Goal: Task Accomplishment & Management: Manage account settings

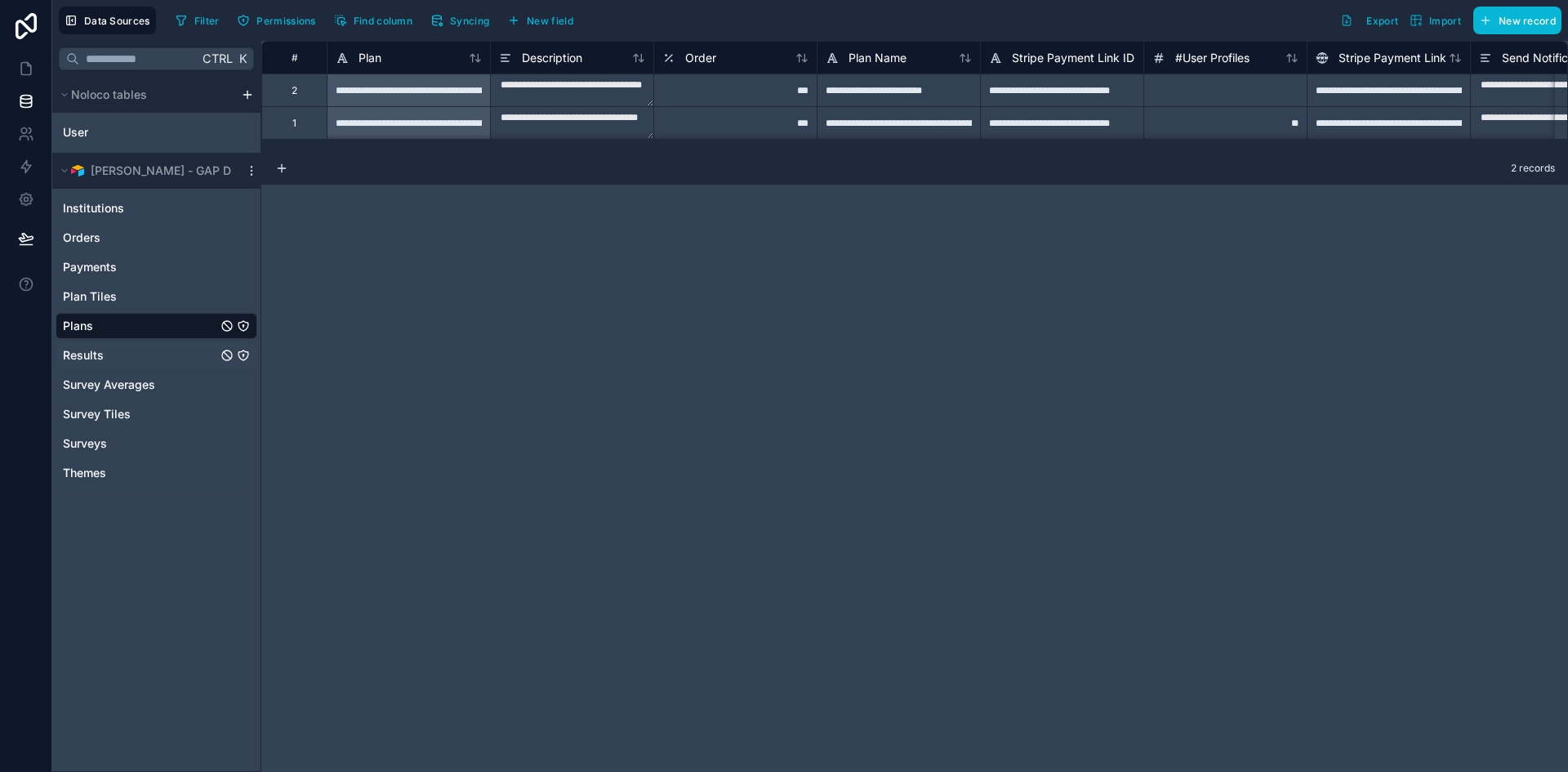
click at [122, 350] on link "Results" at bounding box center [140, 355] width 155 height 17
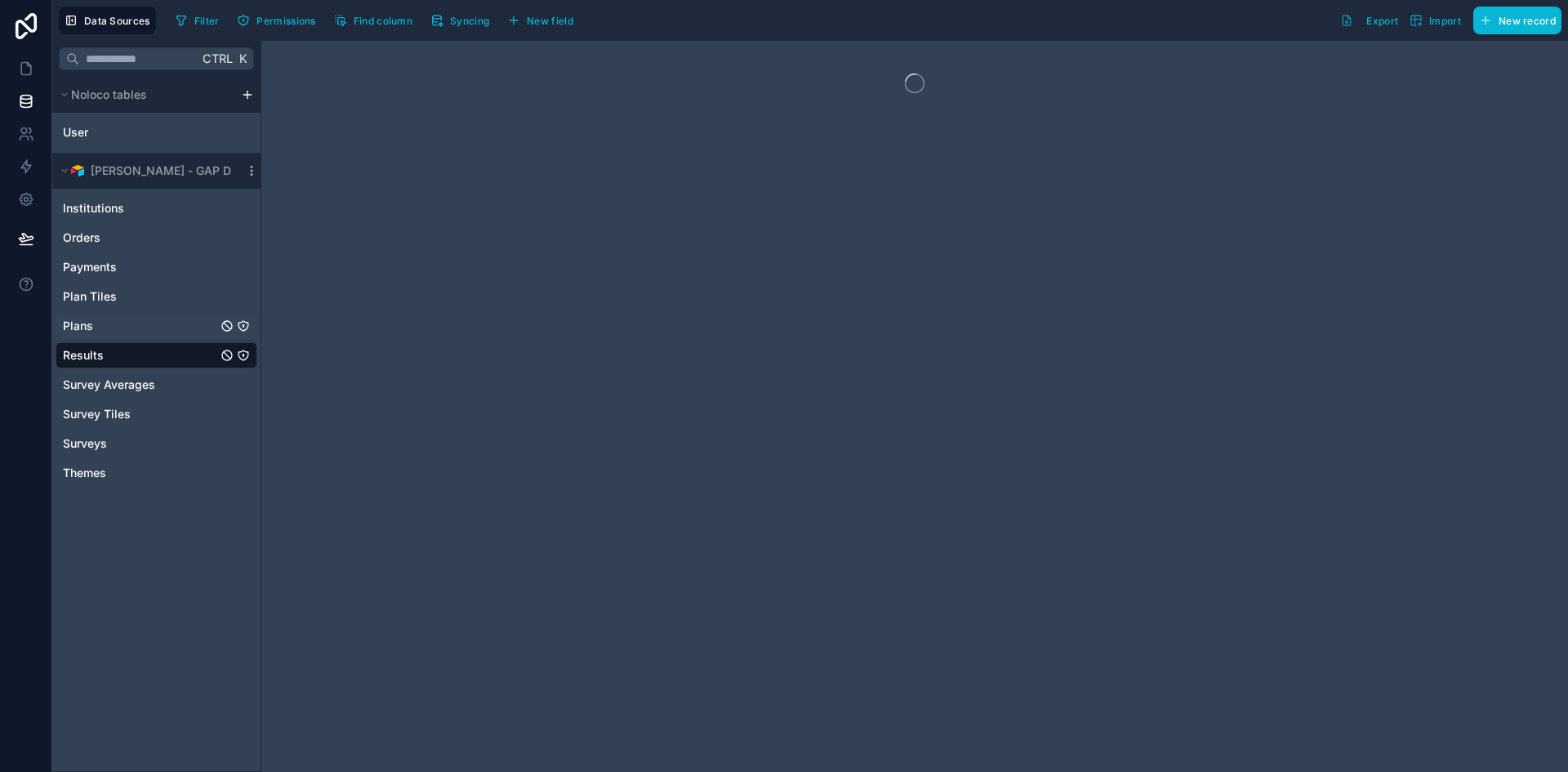
click at [150, 316] on div "Plans" at bounding box center [157, 326] width 202 height 26
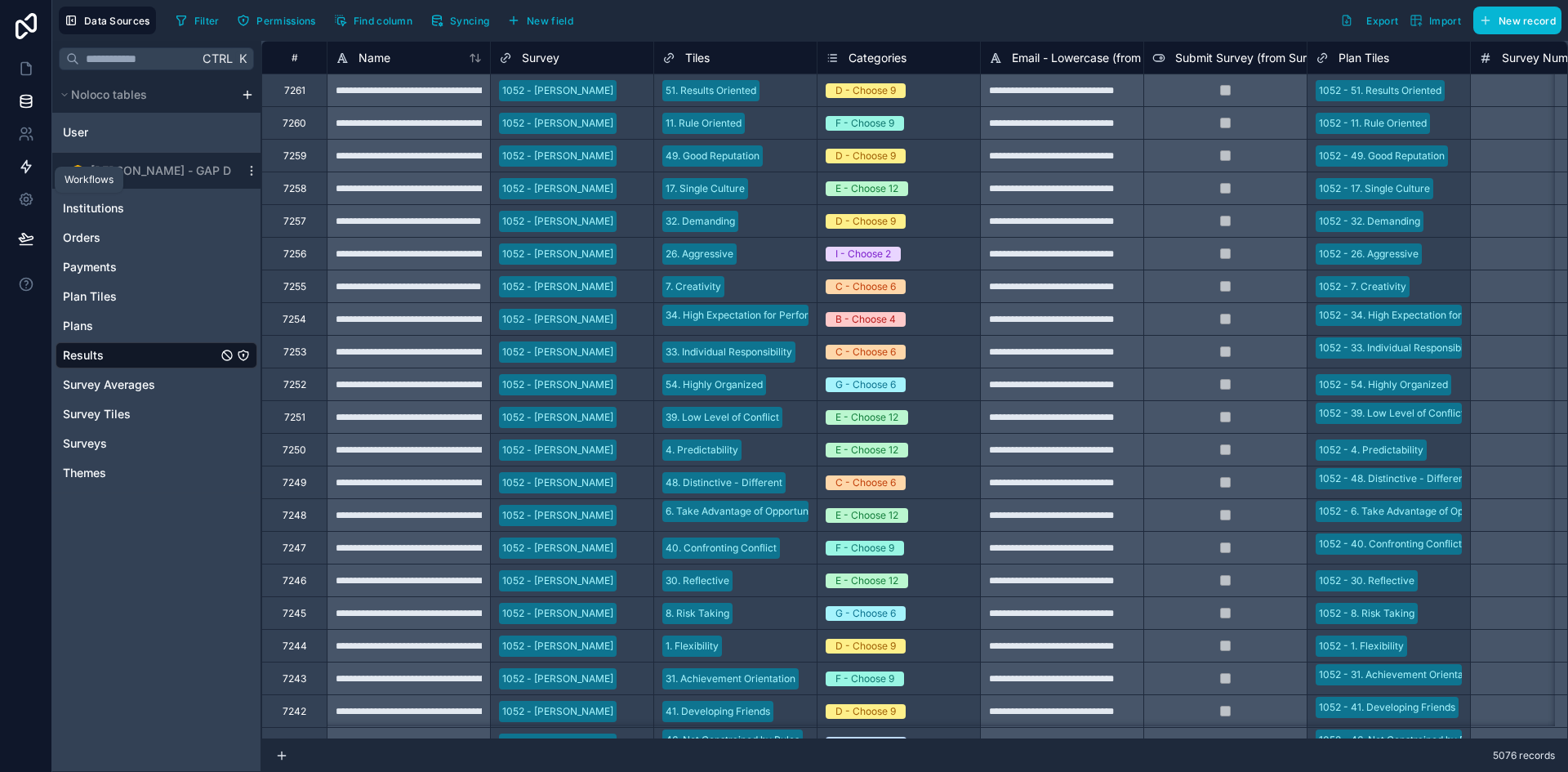
click at [21, 154] on link at bounding box center [25, 167] width 51 height 33
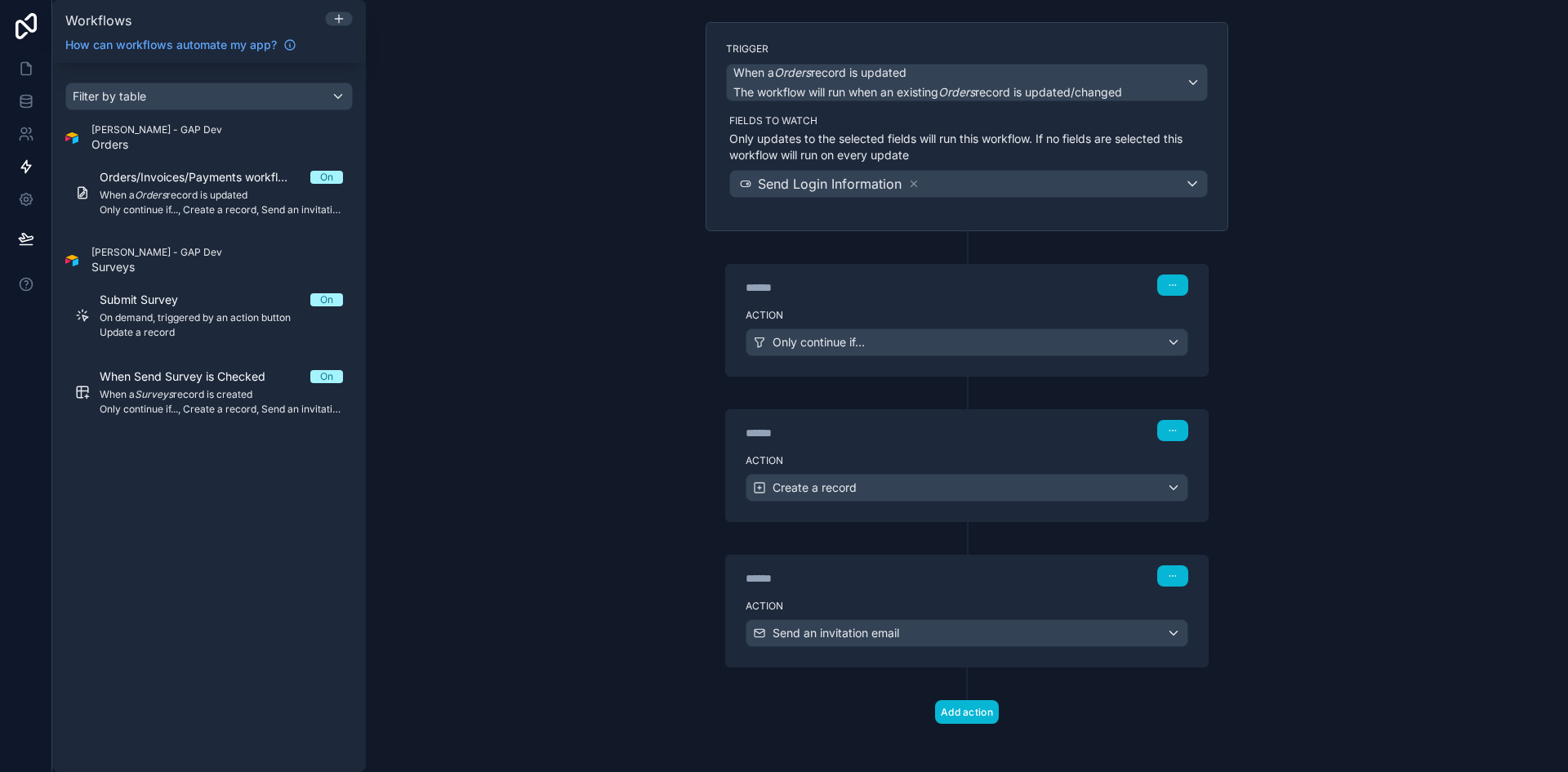
scroll to position [103, 0]
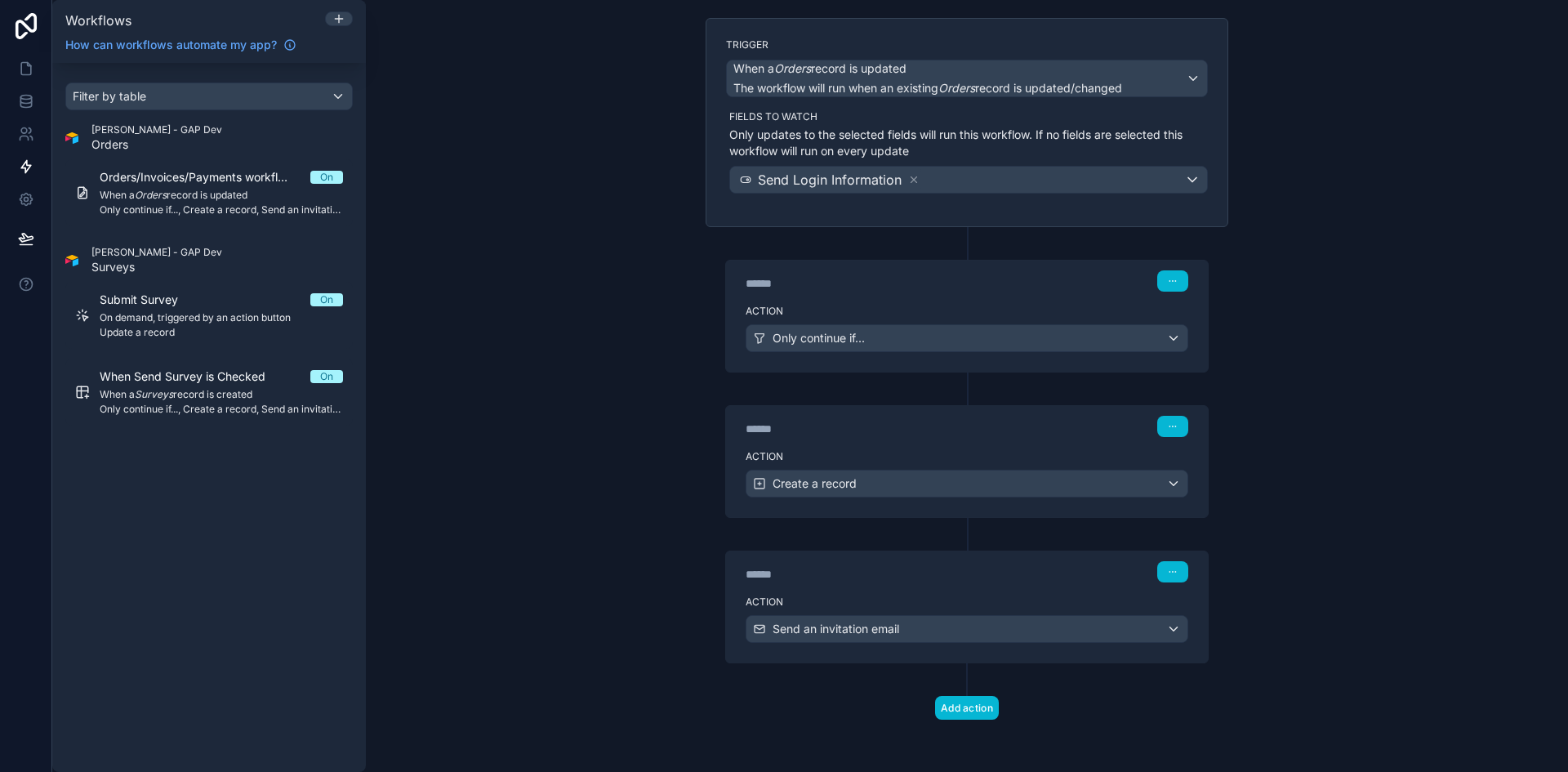
click at [1169, 588] on div "****** Step 3" at bounding box center [967, 569] width 482 height 37
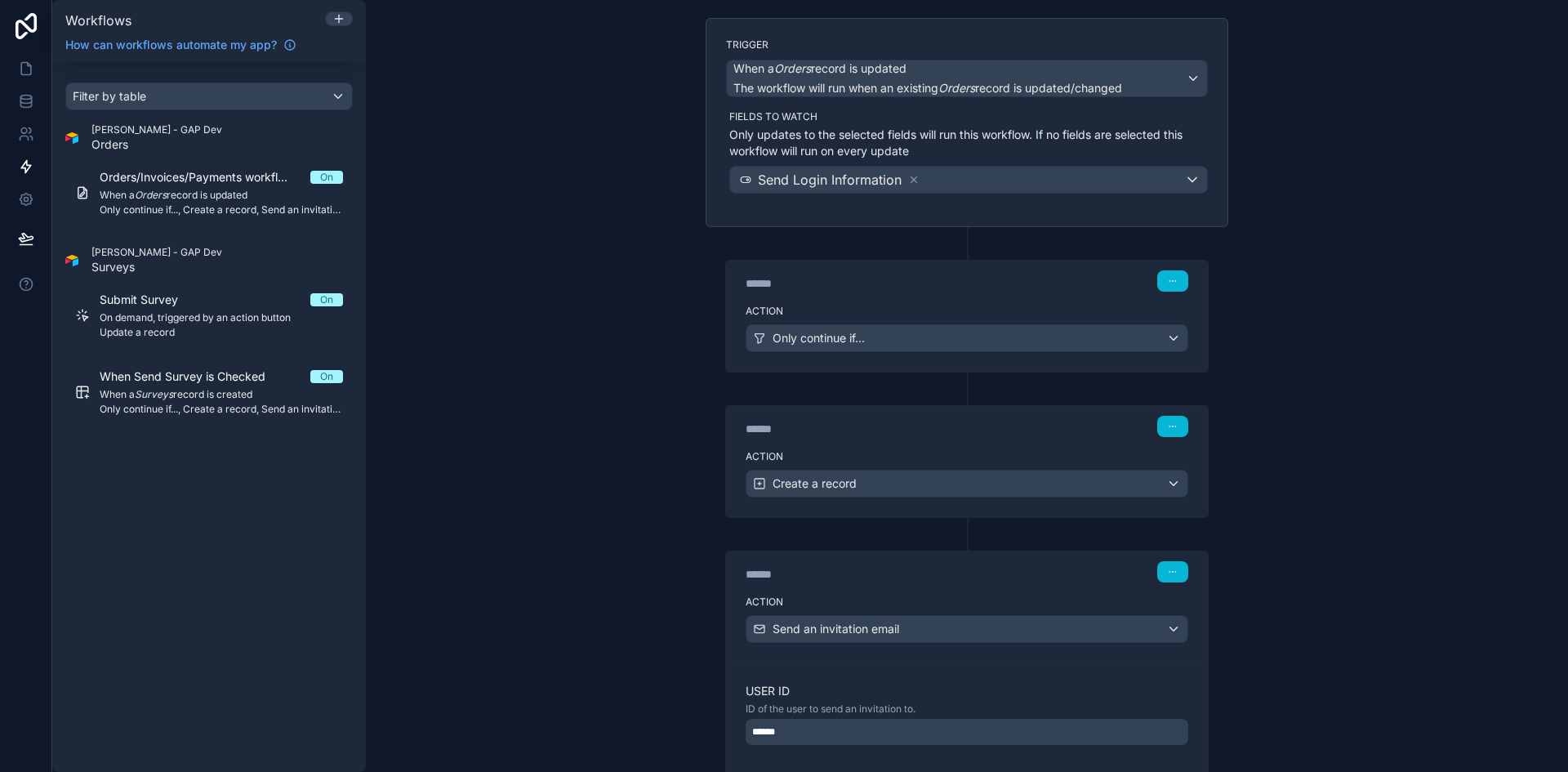
click at [1169, 583] on div "****** Step 3" at bounding box center [967, 569] width 482 height 37
click at [1174, 572] on button "button" at bounding box center [1173, 571] width 31 height 21
click at [1175, 569] on button "button" at bounding box center [1173, 571] width 31 height 21
click at [1174, 609] on button "Edit Description" at bounding box center [1205, 609] width 112 height 26
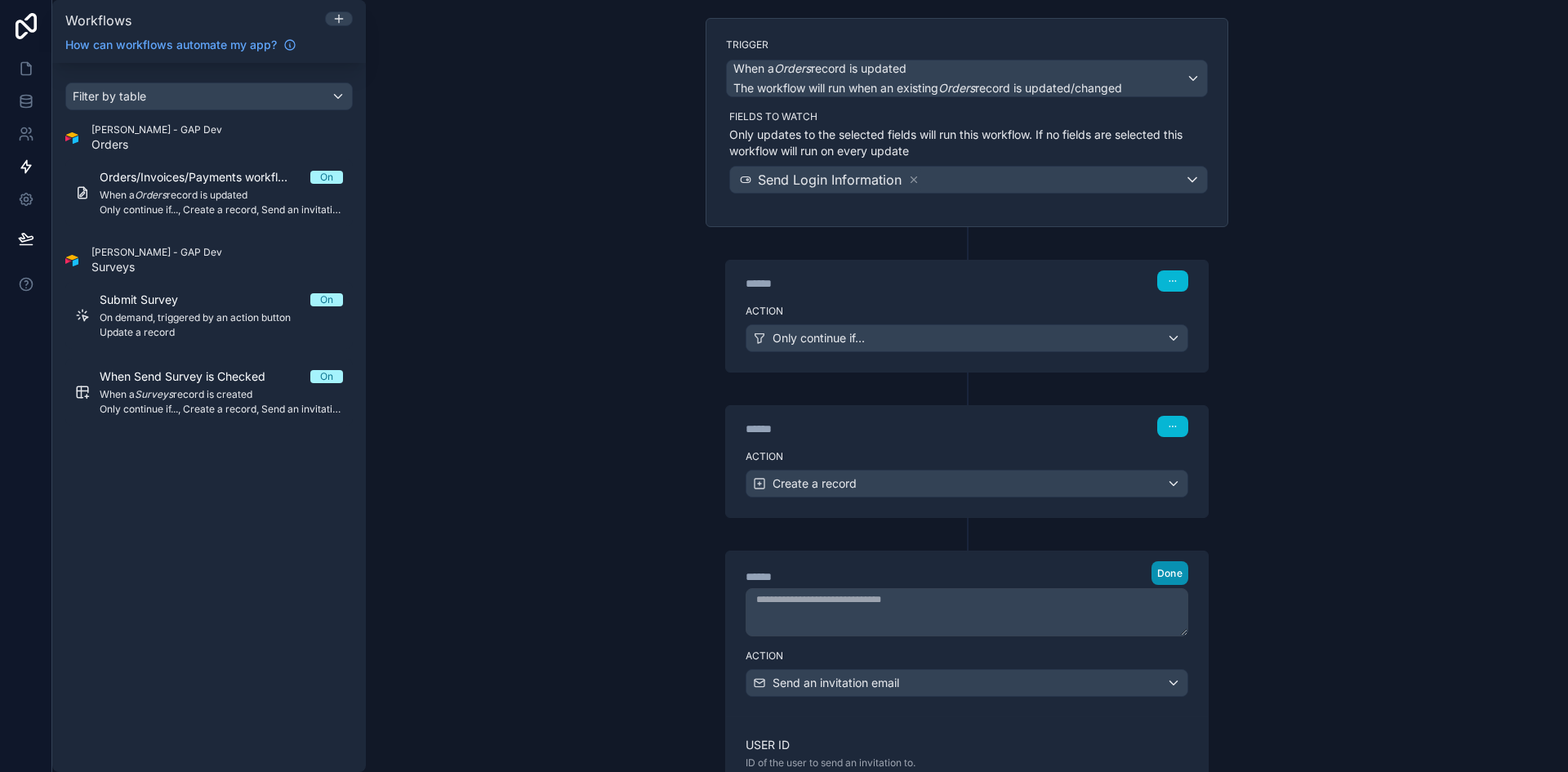
click at [1161, 572] on span "Done" at bounding box center [1170, 573] width 25 height 12
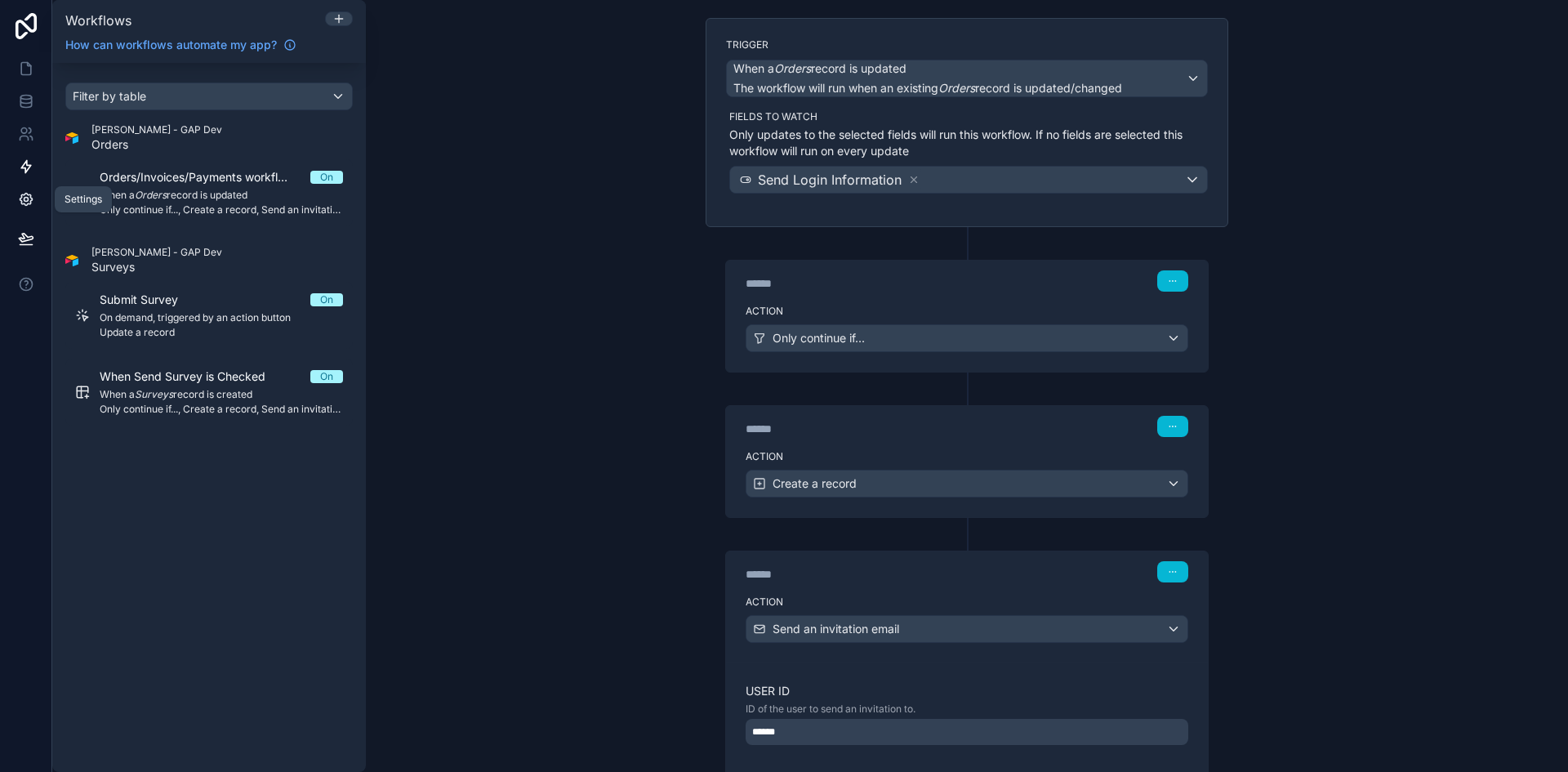
click at [22, 197] on icon at bounding box center [26, 199] width 17 height 17
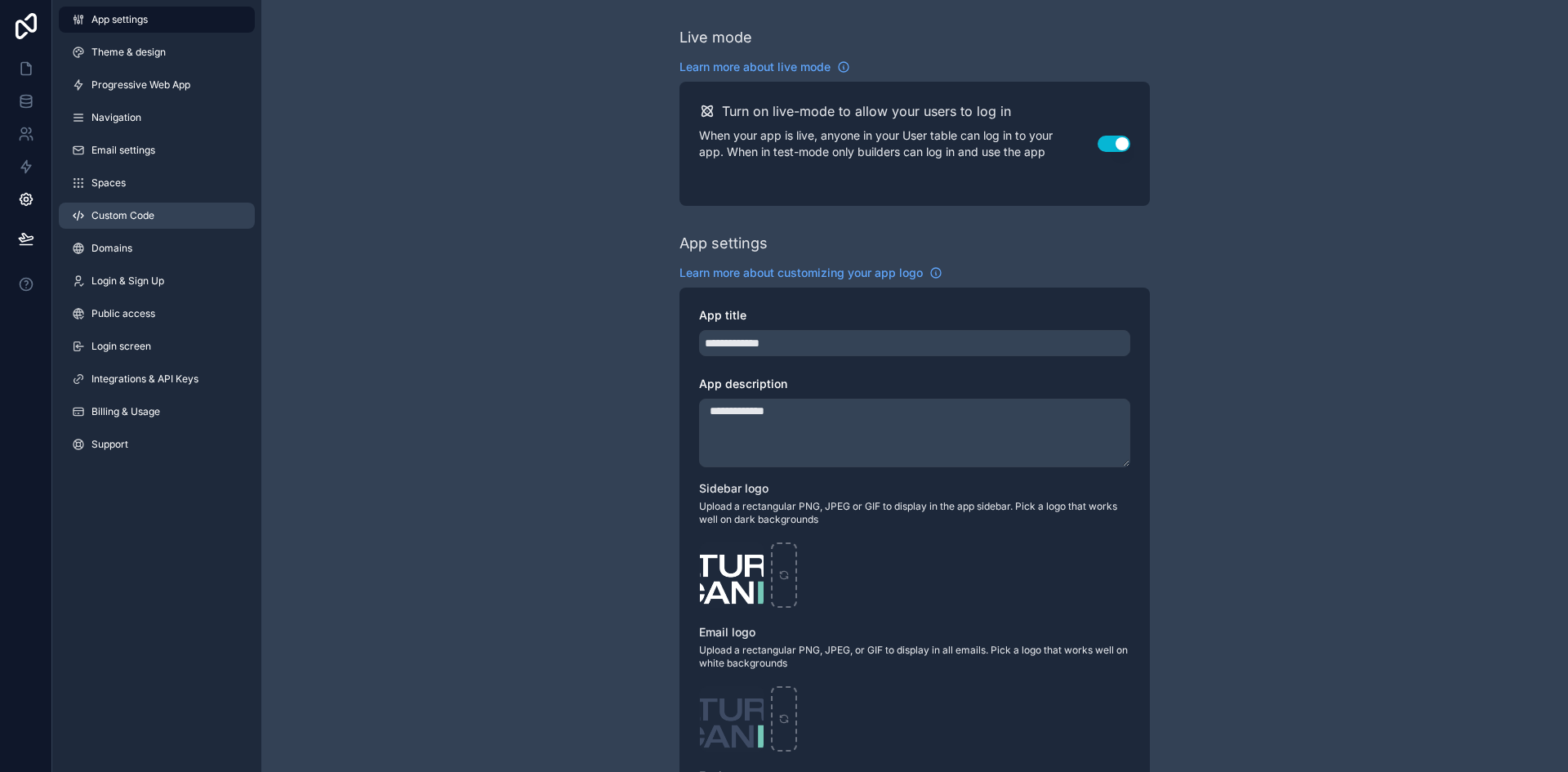
click at [103, 211] on span "Custom Code" at bounding box center [123, 215] width 63 height 13
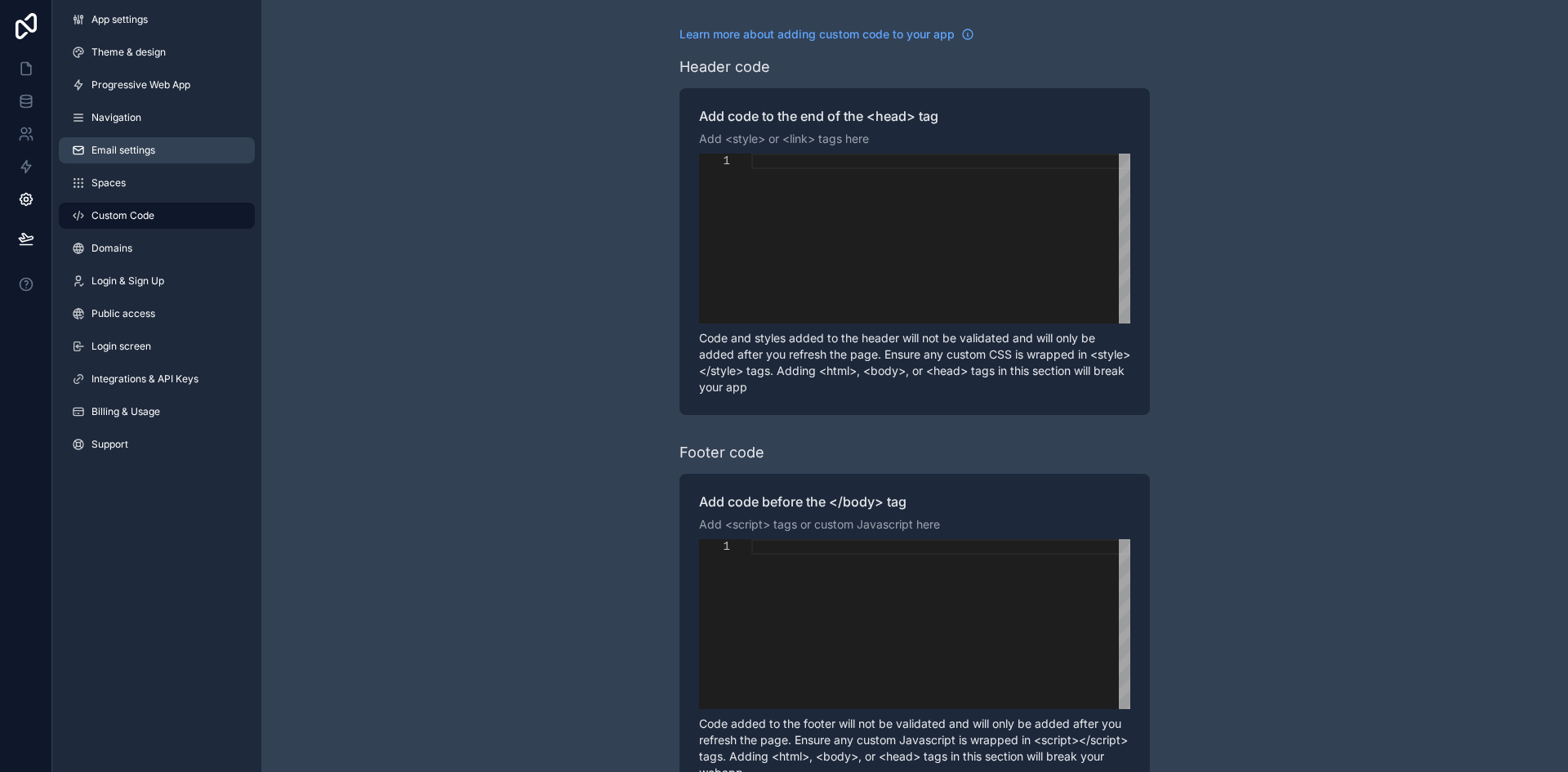
click at [155, 160] on link "Email settings" at bounding box center [157, 150] width 196 height 26
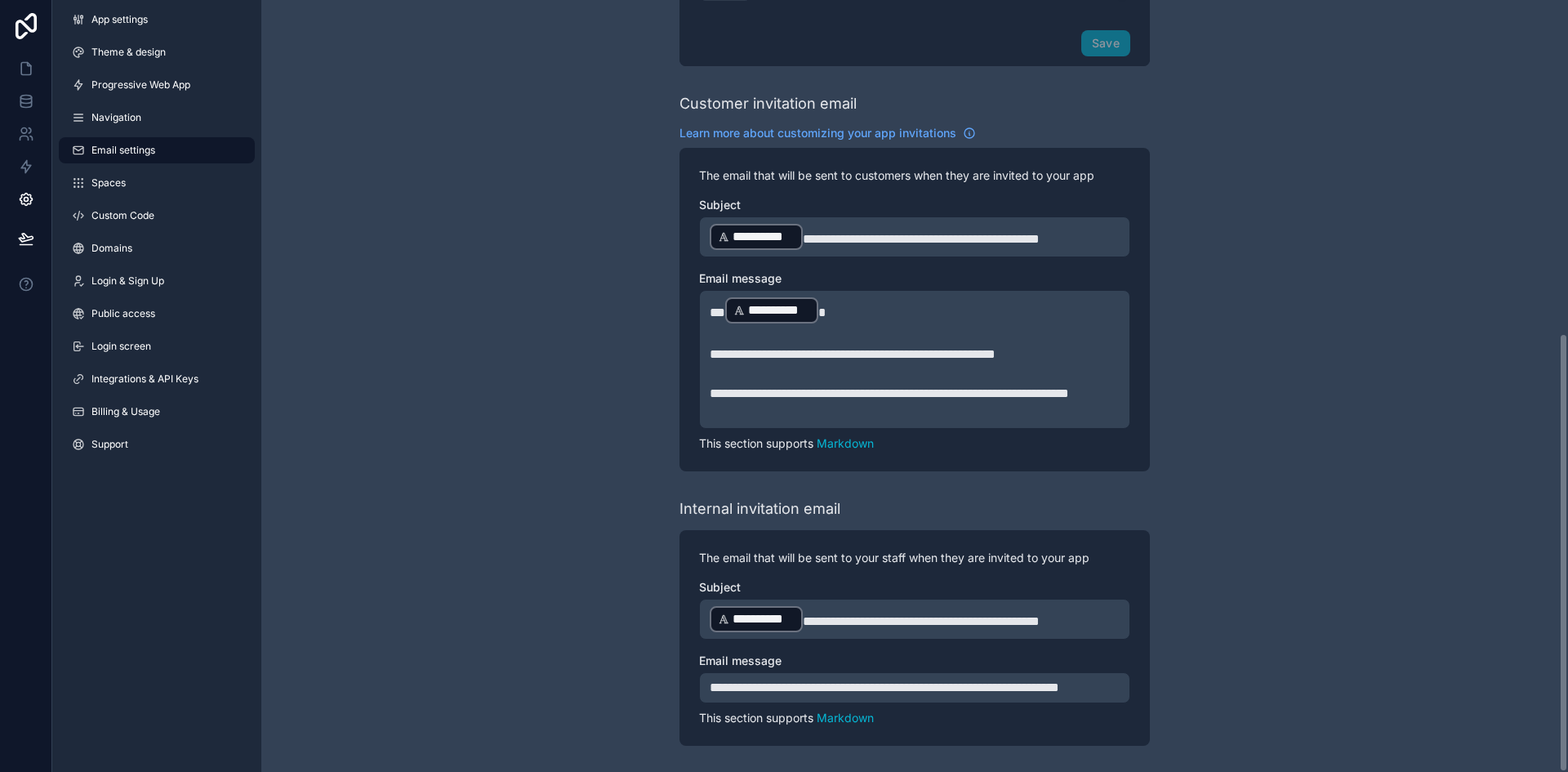
scroll to position [584, 0]
click at [825, 233] on span "**********" at bounding box center [921, 239] width 237 height 12
click at [923, 222] on p "**********" at bounding box center [914, 236] width 410 height 30
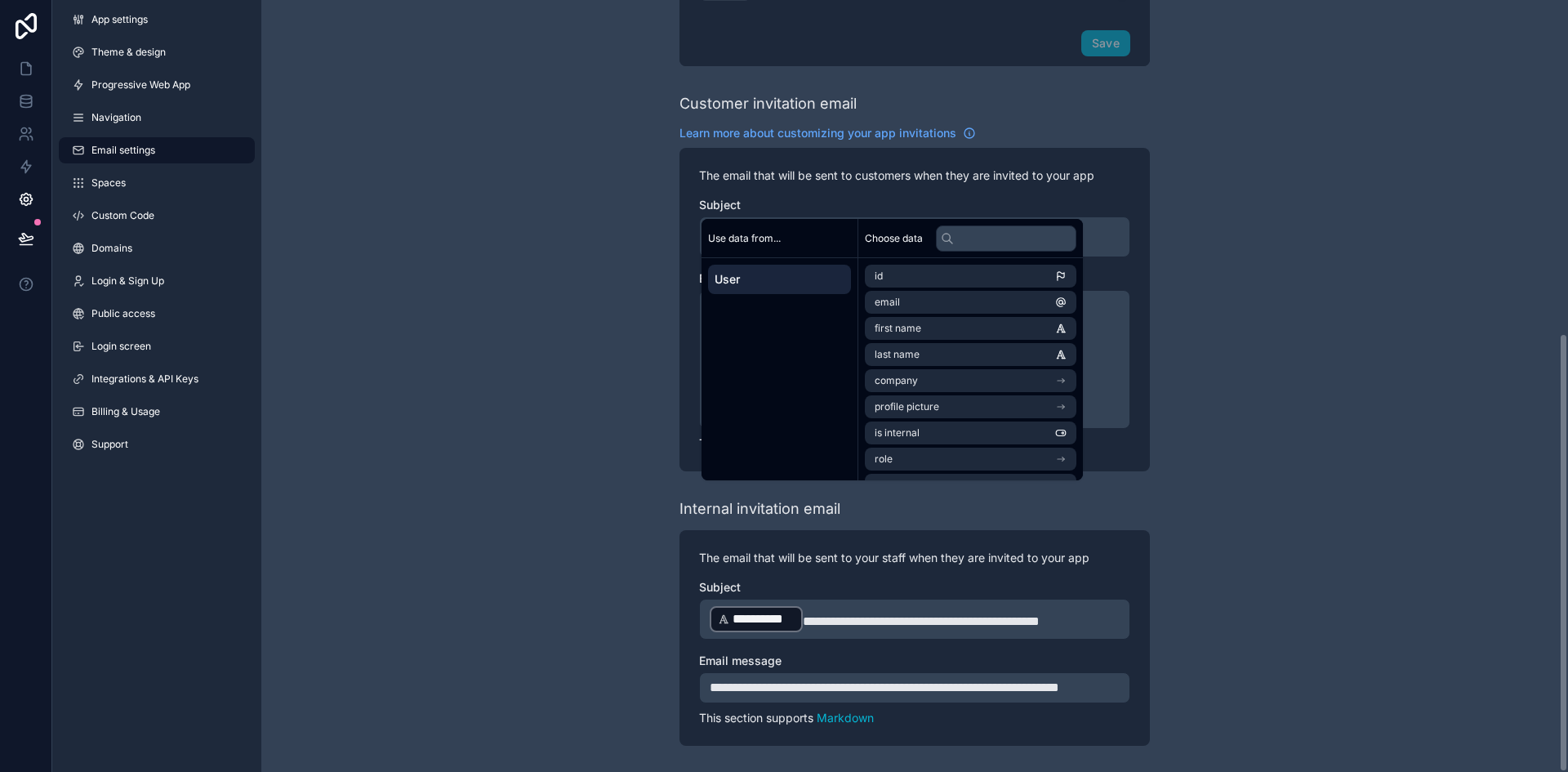
click at [818, 233] on span "**********" at bounding box center [921, 239] width 237 height 12
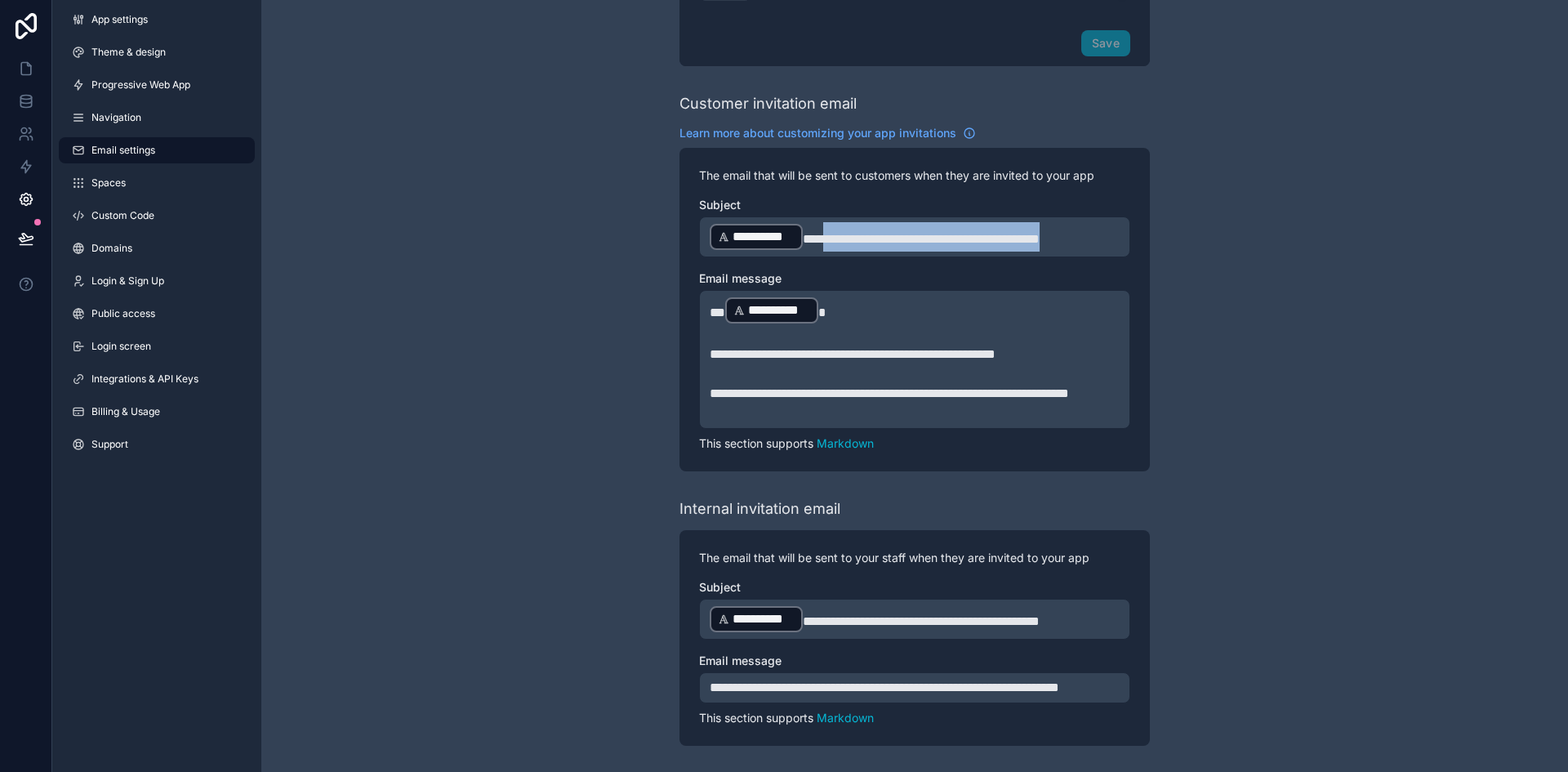
drag, startPoint x: 818, startPoint y: 199, endPoint x: 1118, endPoint y: 195, distance: 300.0
click at [1118, 222] on p "**********" at bounding box center [914, 236] width 410 height 30
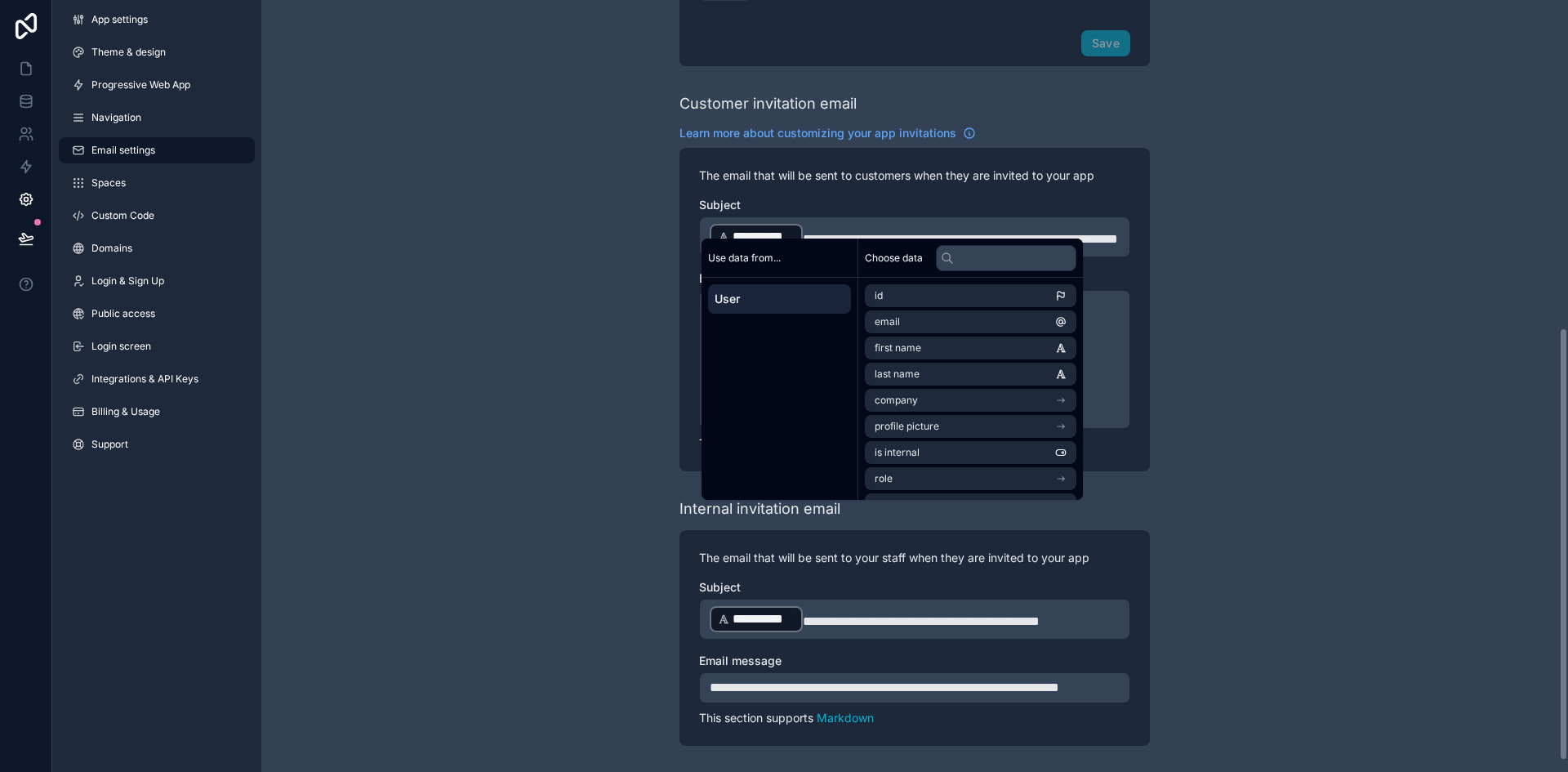
click at [1198, 222] on div "**********" at bounding box center [915, 114] width 1307 height 1316
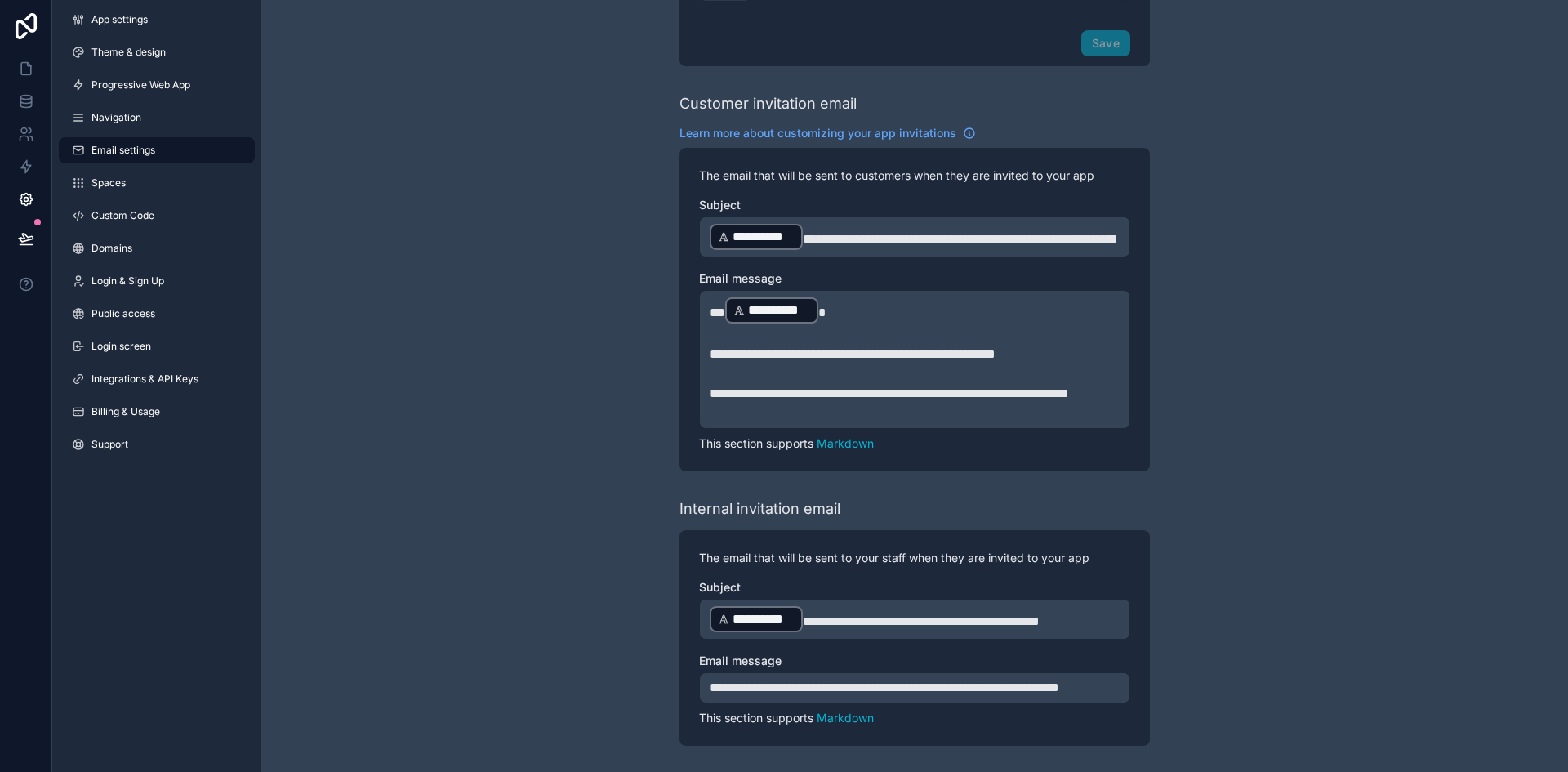
click at [794, 348] on span "**********" at bounding box center [852, 354] width 286 height 12
click at [722, 306] on span "**" at bounding box center [717, 312] width 16 height 12
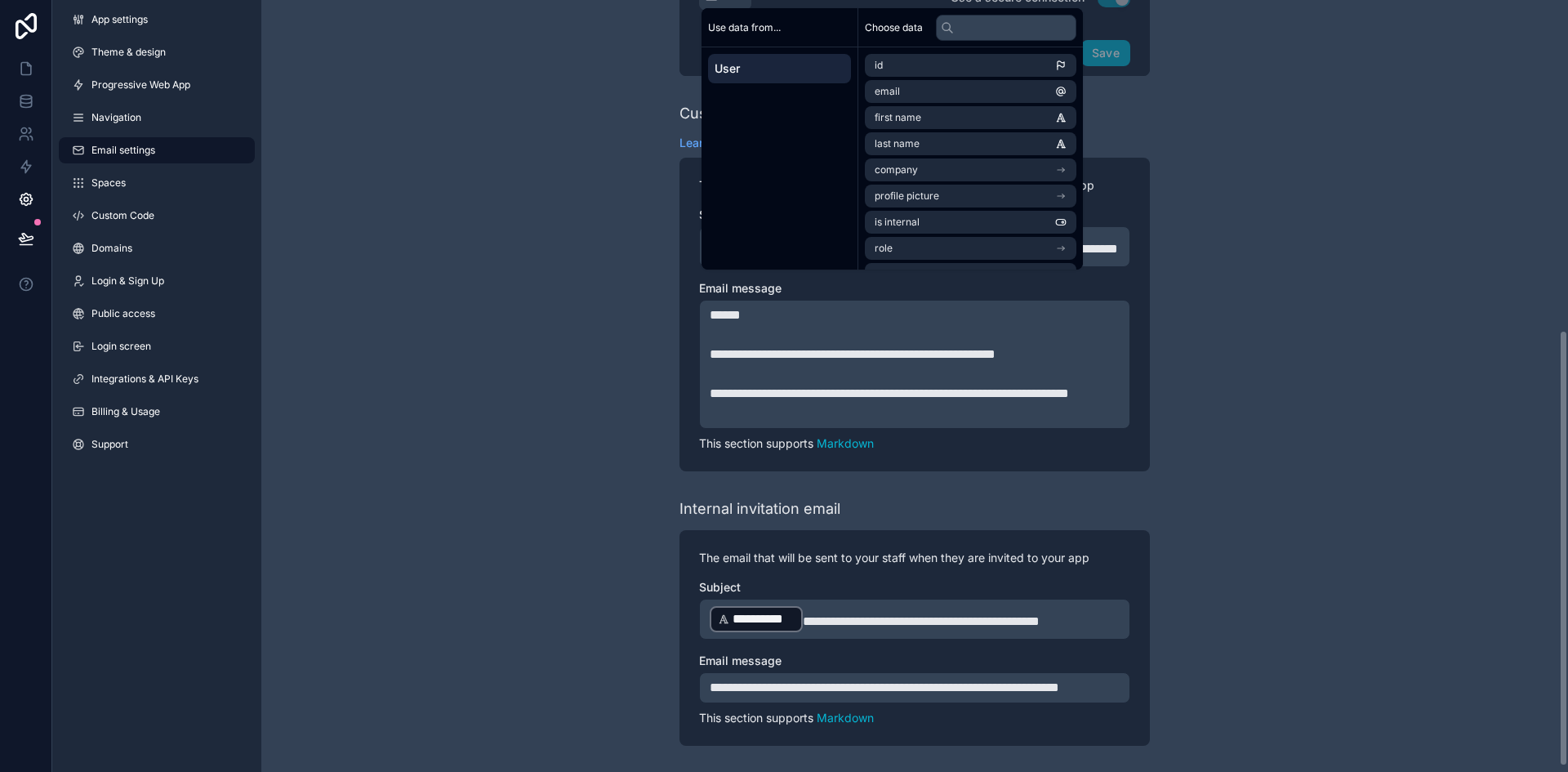
click at [1375, 334] on div "**********" at bounding box center [915, 118] width 1307 height 1307
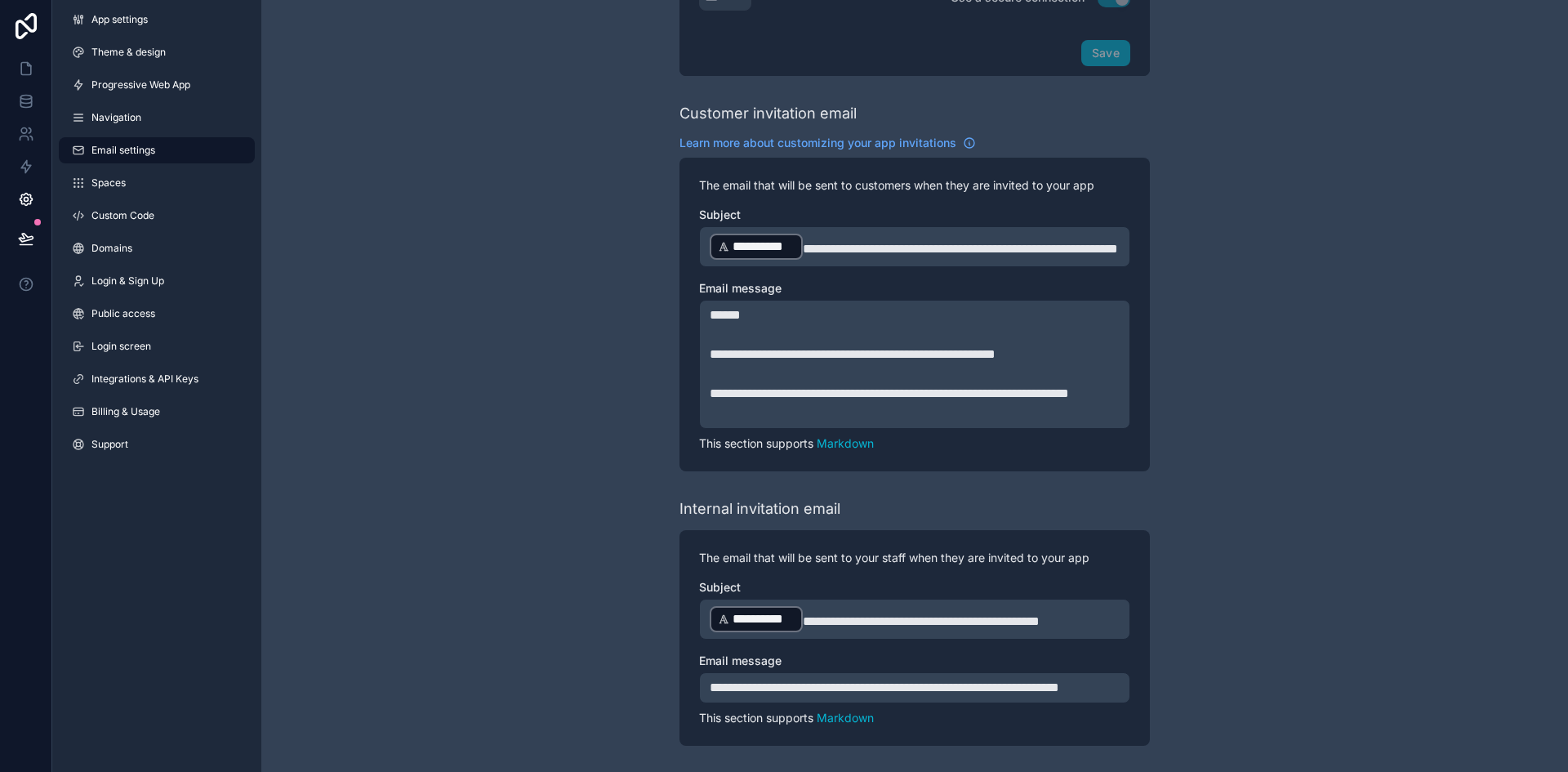
click at [839, 348] on span "**********" at bounding box center [852, 354] width 286 height 12
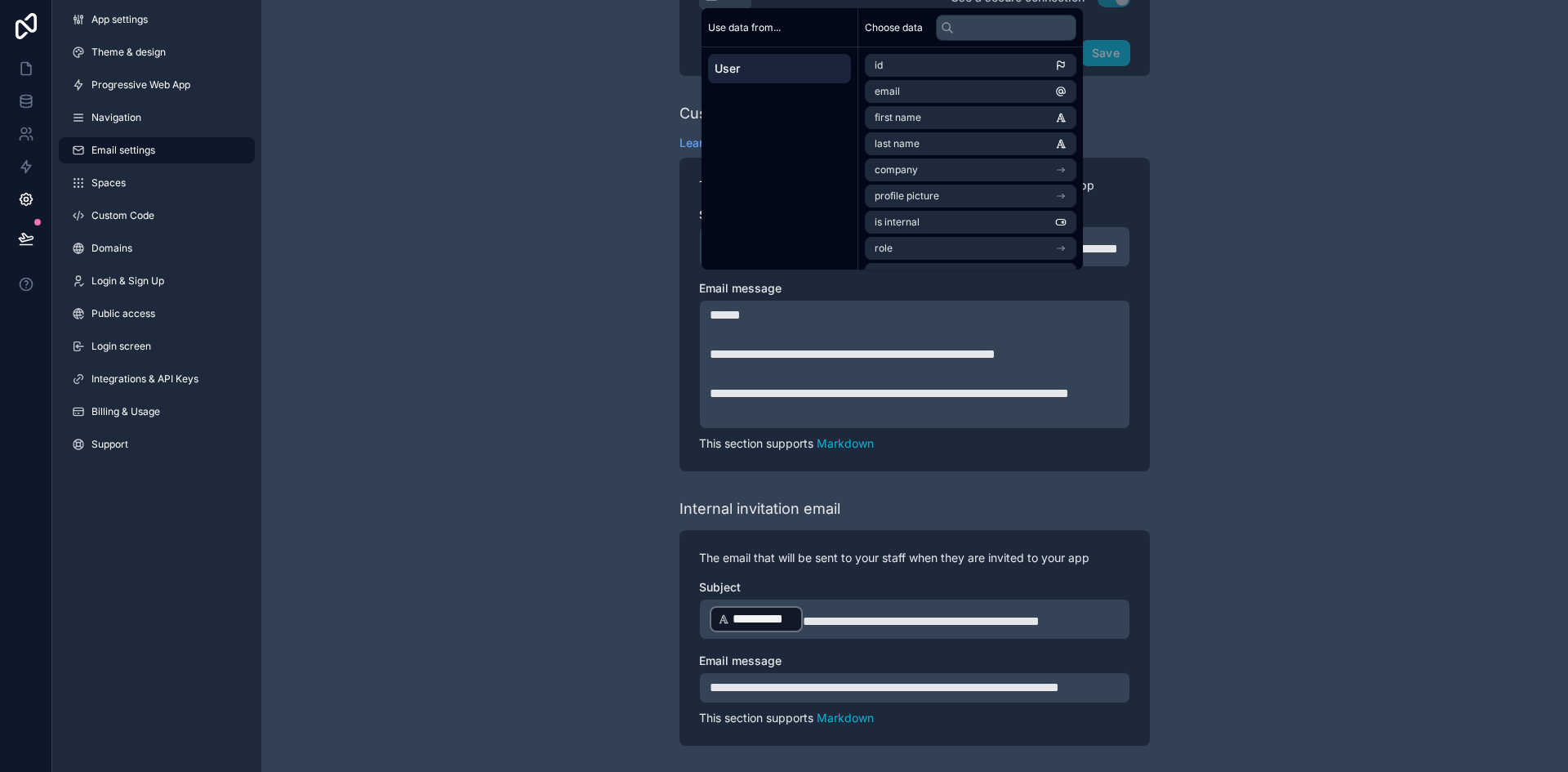
click at [1234, 343] on div "**********" at bounding box center [915, 118] width 1307 height 1307
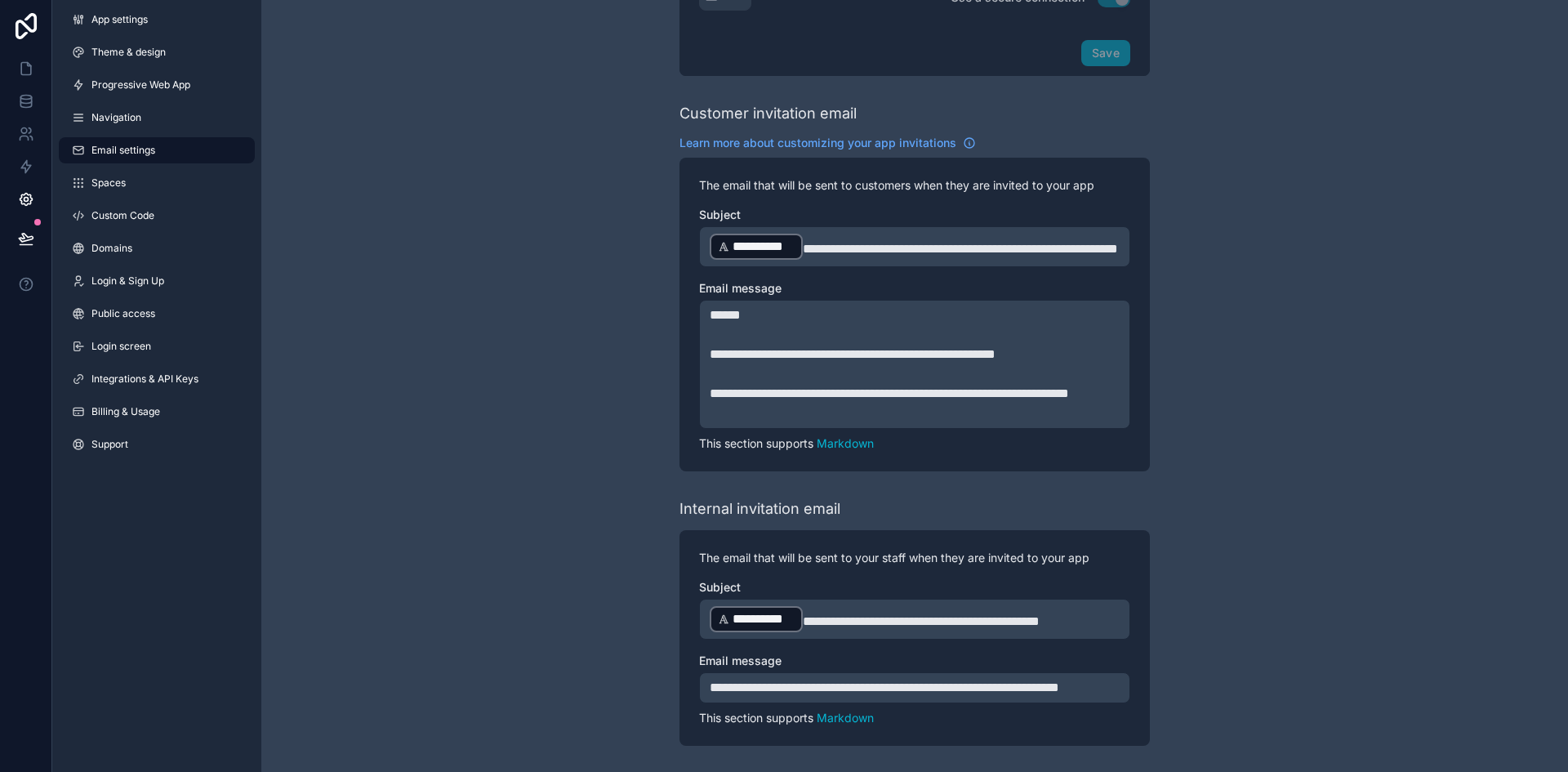
click at [787, 364] on p "﻿" at bounding box center [914, 374] width 410 height 20
click at [797, 383] on p "**********" at bounding box center [914, 393] width 410 height 20
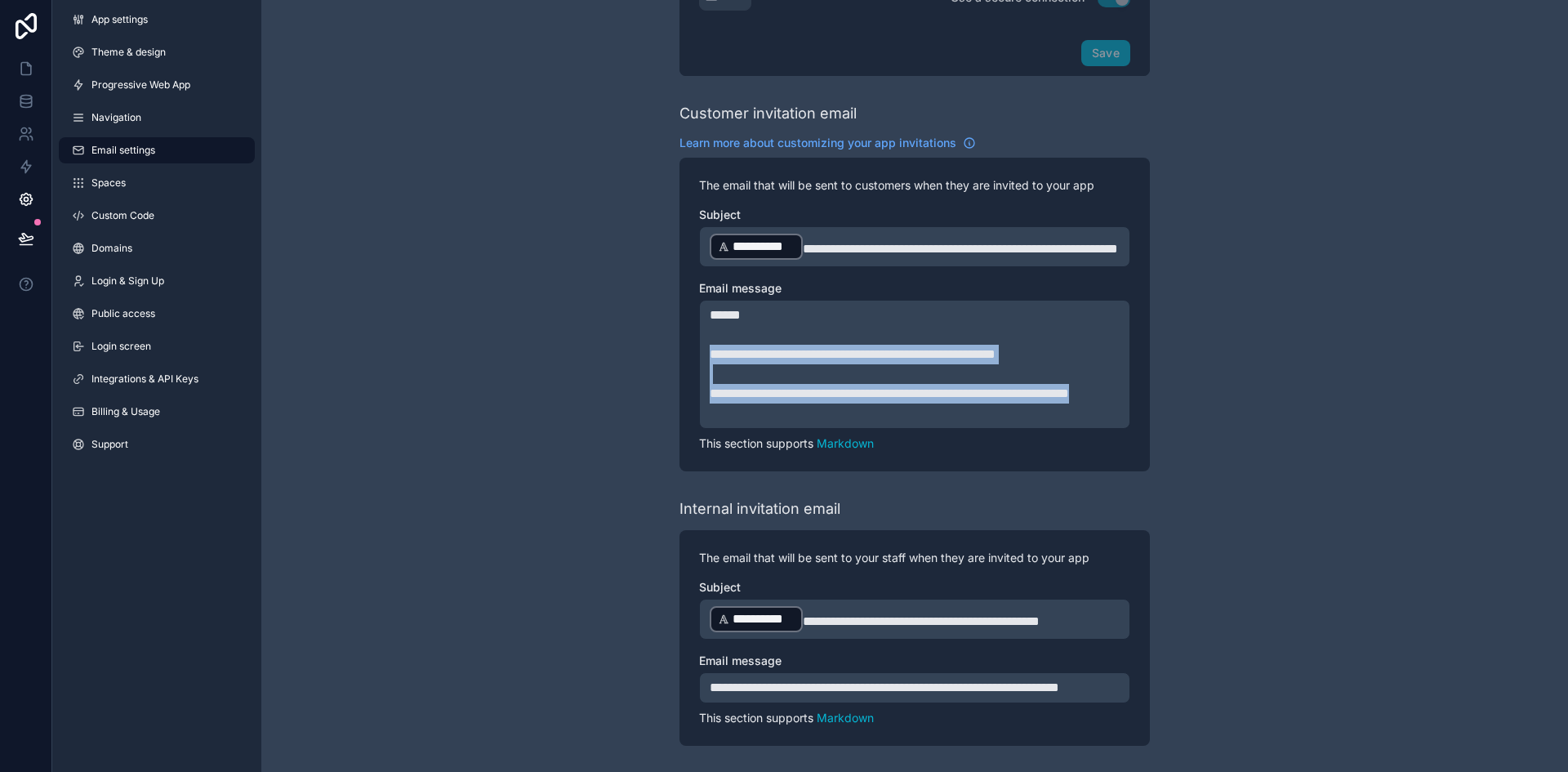
drag, startPoint x: 795, startPoint y: 383, endPoint x: 691, endPoint y: 324, distance: 119.6
click at [691, 324] on div "**********" at bounding box center [914, 314] width 470 height 314
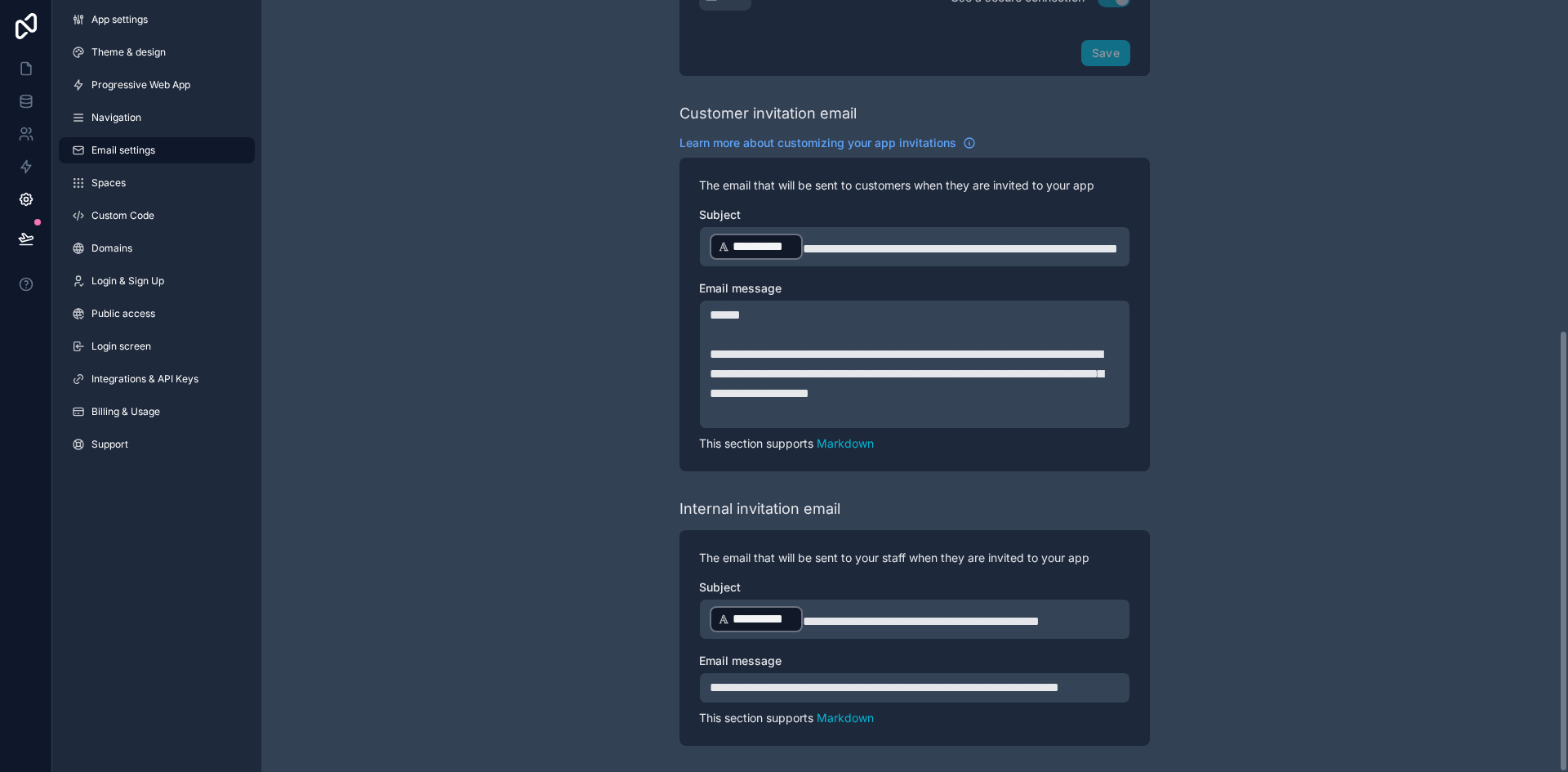
scroll to position [574, 0]
click at [793, 369] on span "**********" at bounding box center [906, 373] width 394 height 51
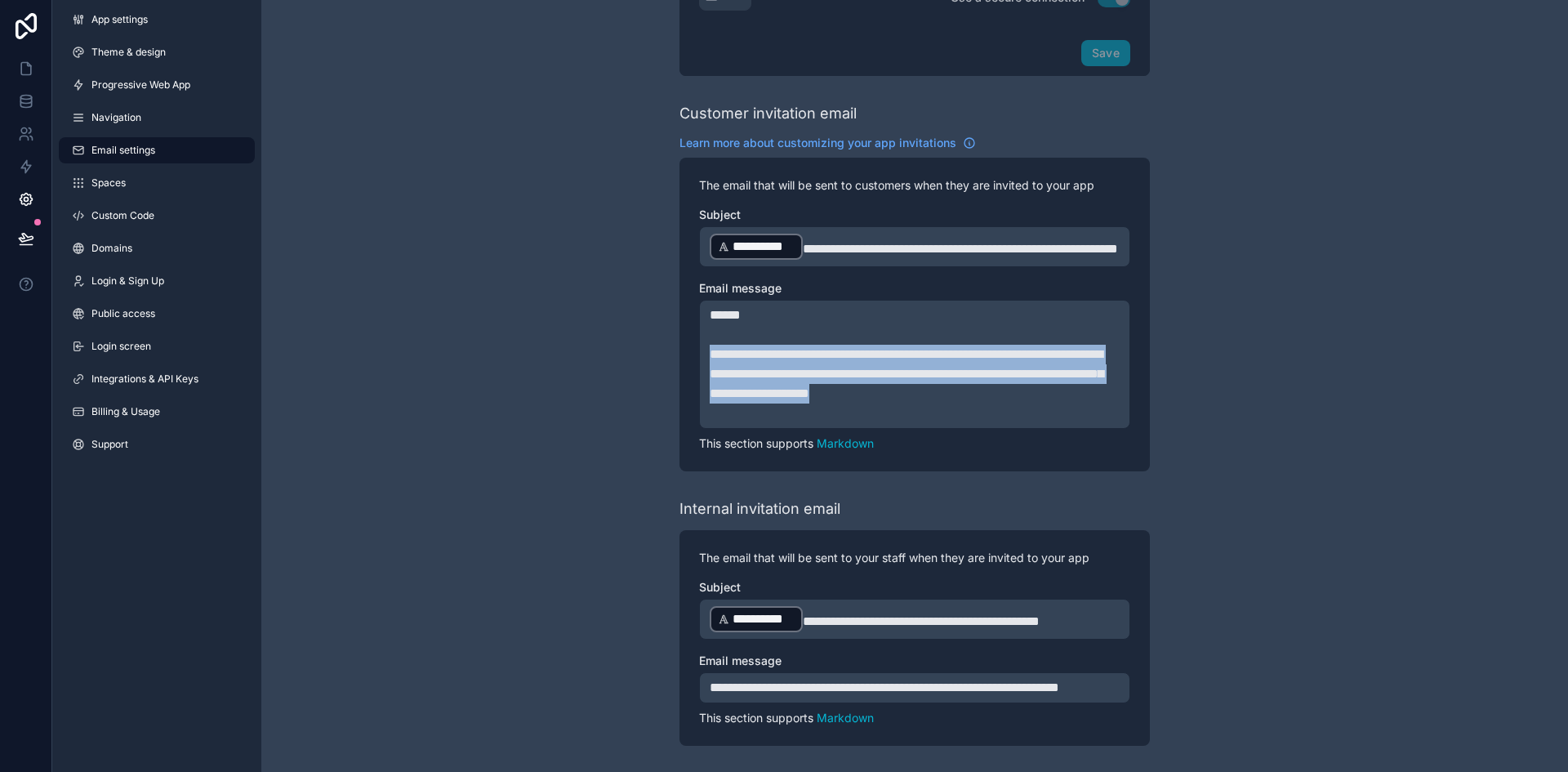
drag, startPoint x: 1045, startPoint y: 373, endPoint x: 697, endPoint y: 329, distance: 350.8
click at [697, 329] on div "**********" at bounding box center [914, 314] width 470 height 314
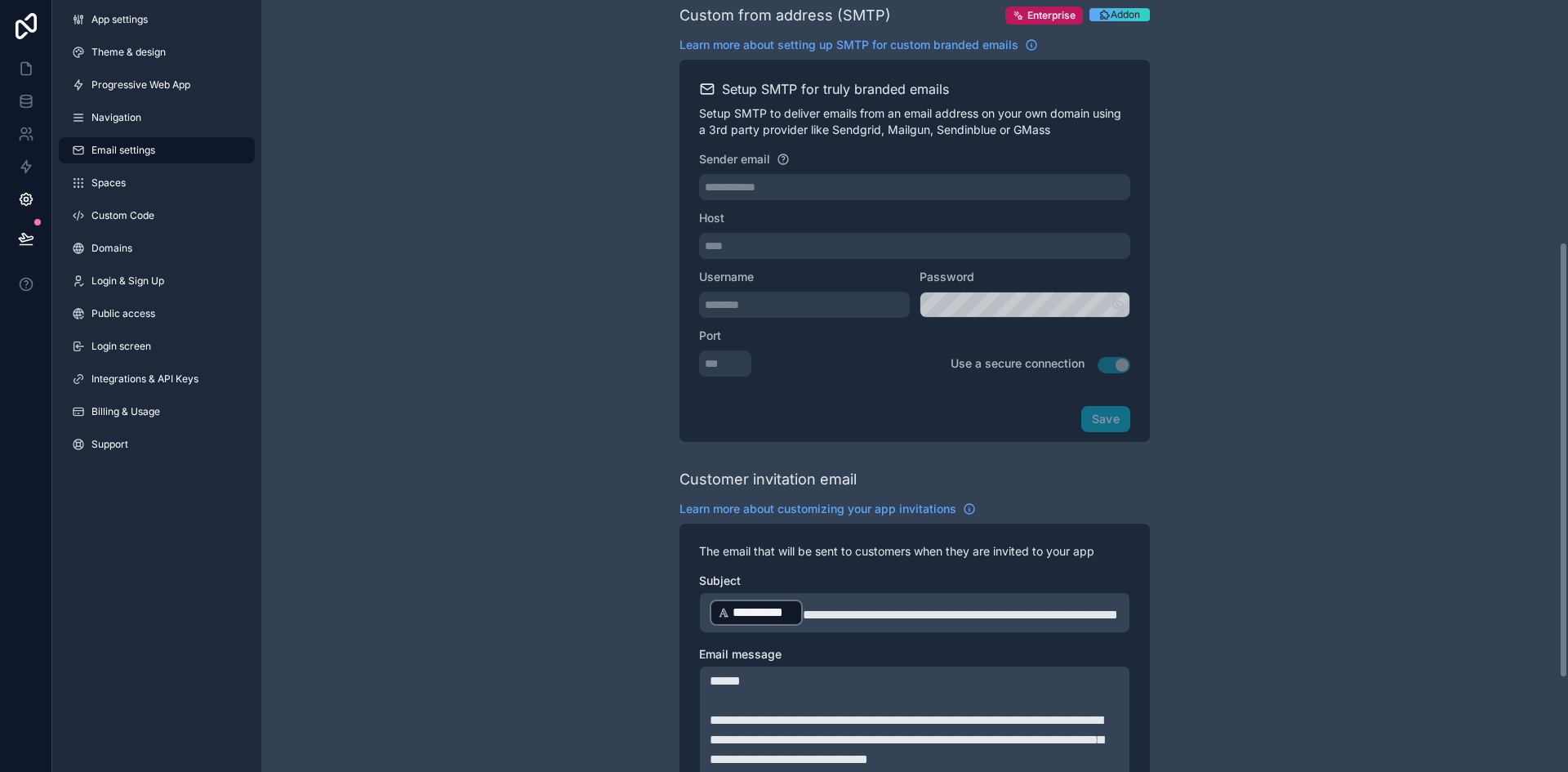
scroll to position [430, 0]
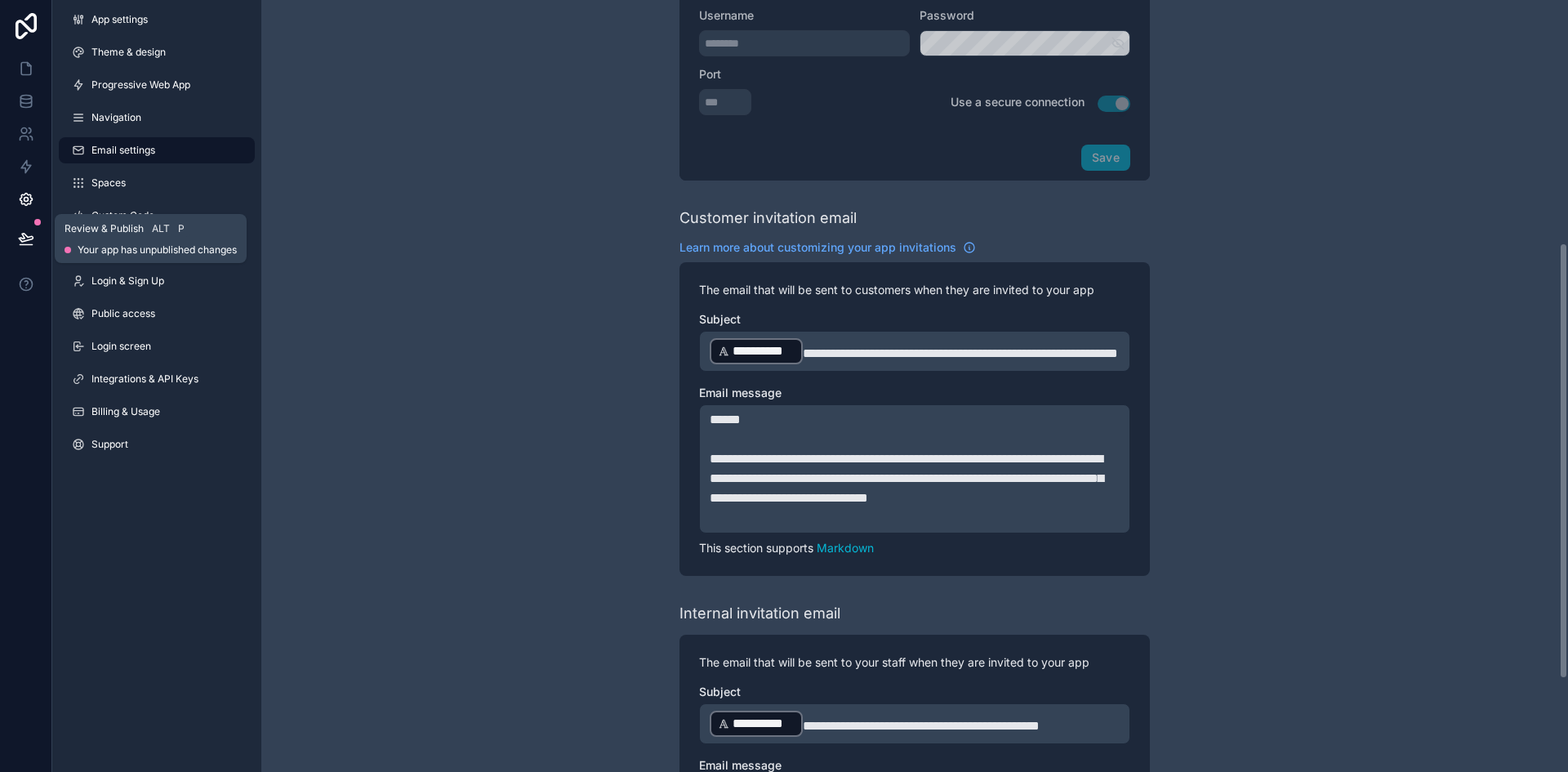
click at [20, 235] on icon at bounding box center [26, 238] width 17 height 17
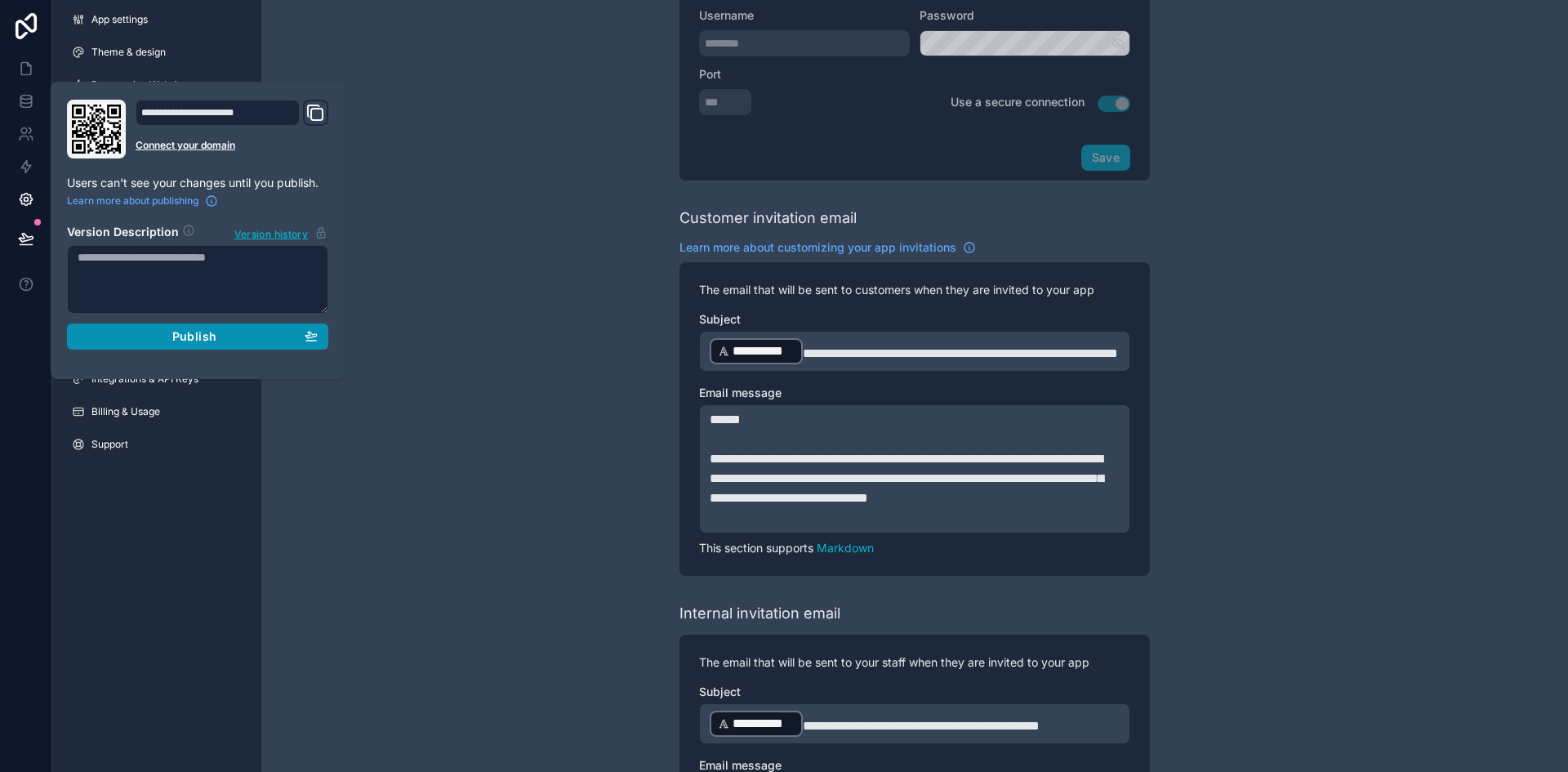
click at [166, 335] on div "Publish" at bounding box center [197, 336] width 240 height 15
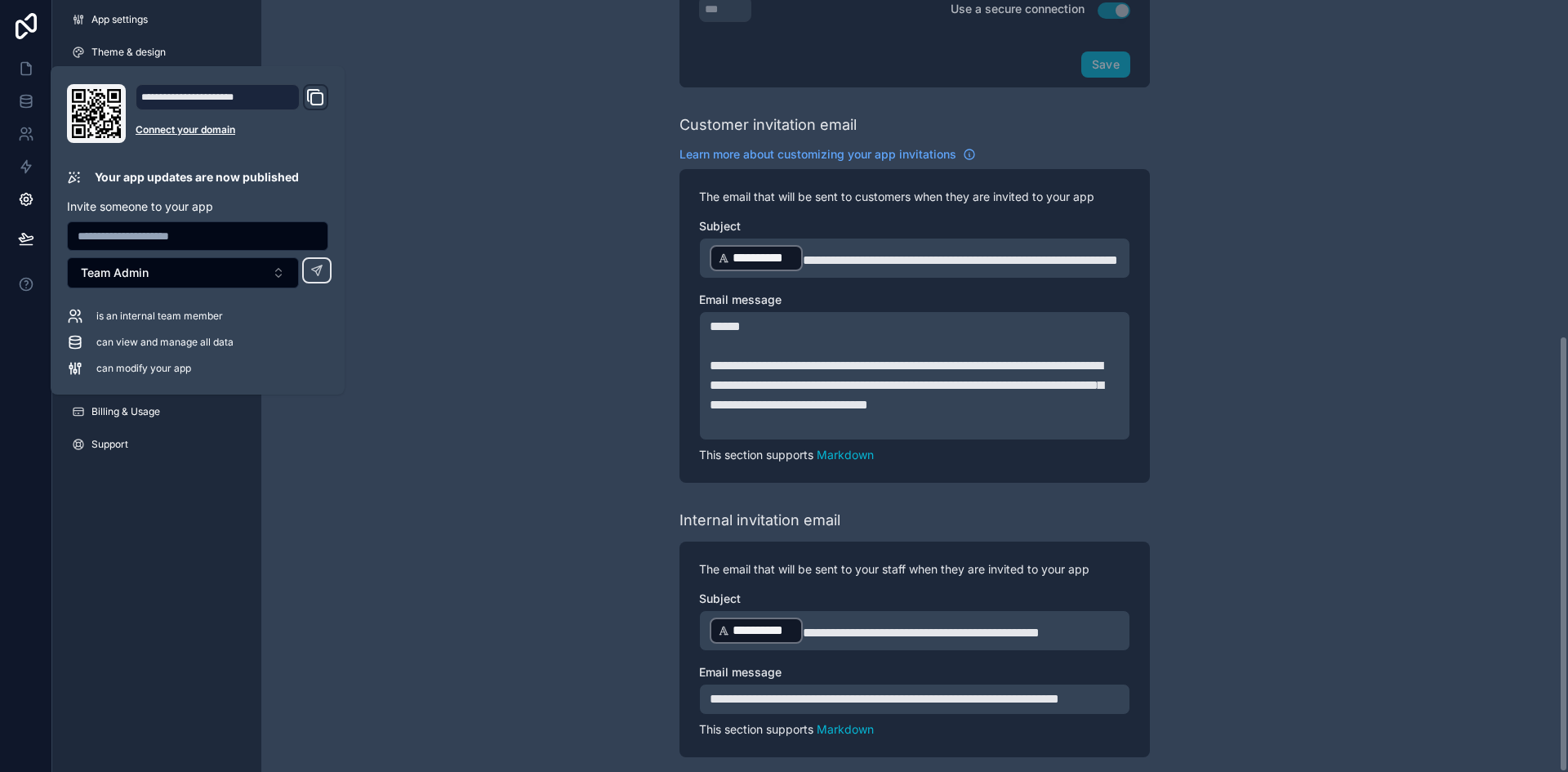
scroll to position [594, 0]
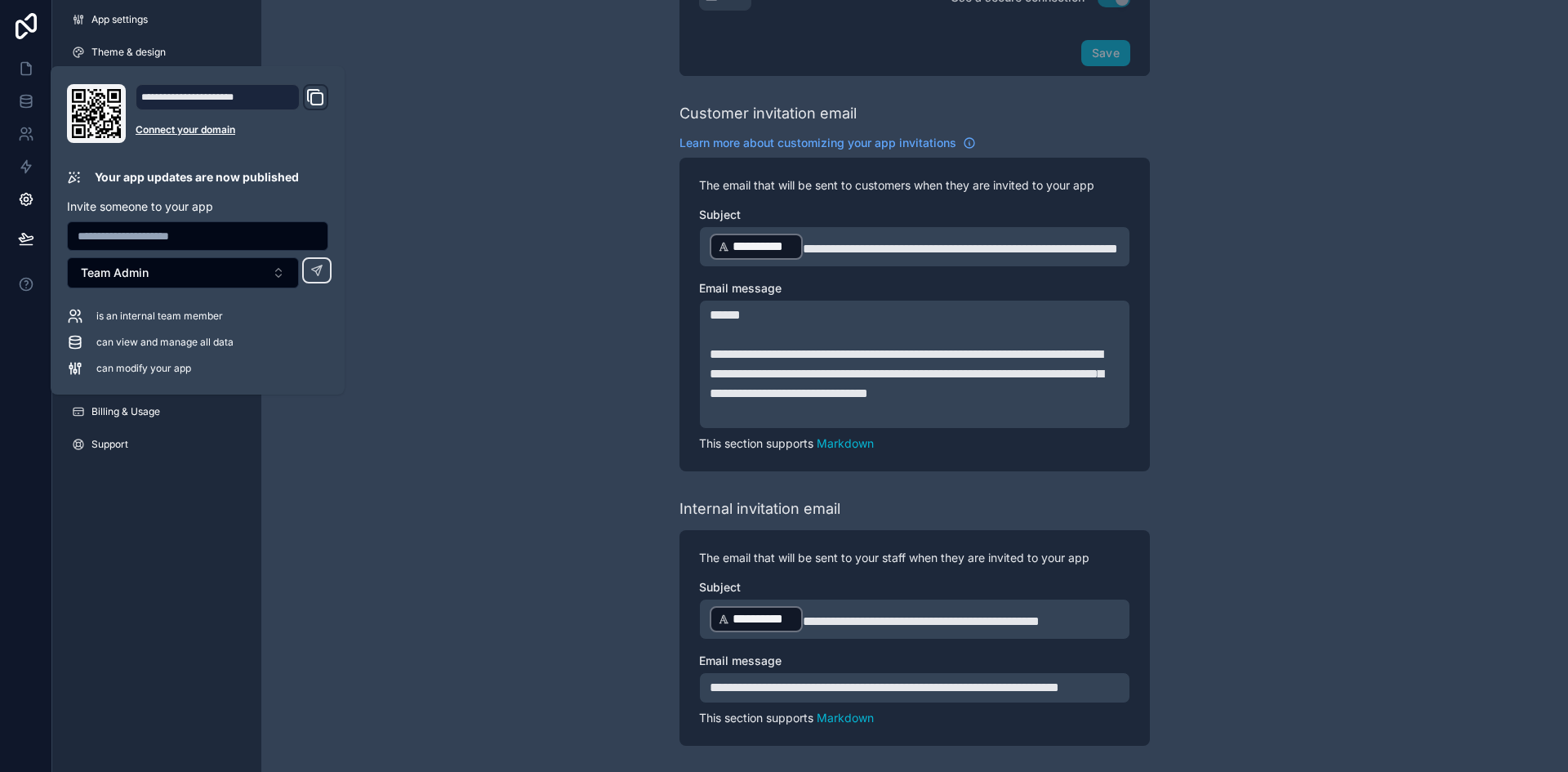
click at [1219, 497] on div "**********" at bounding box center [915, 118] width 1307 height 1307
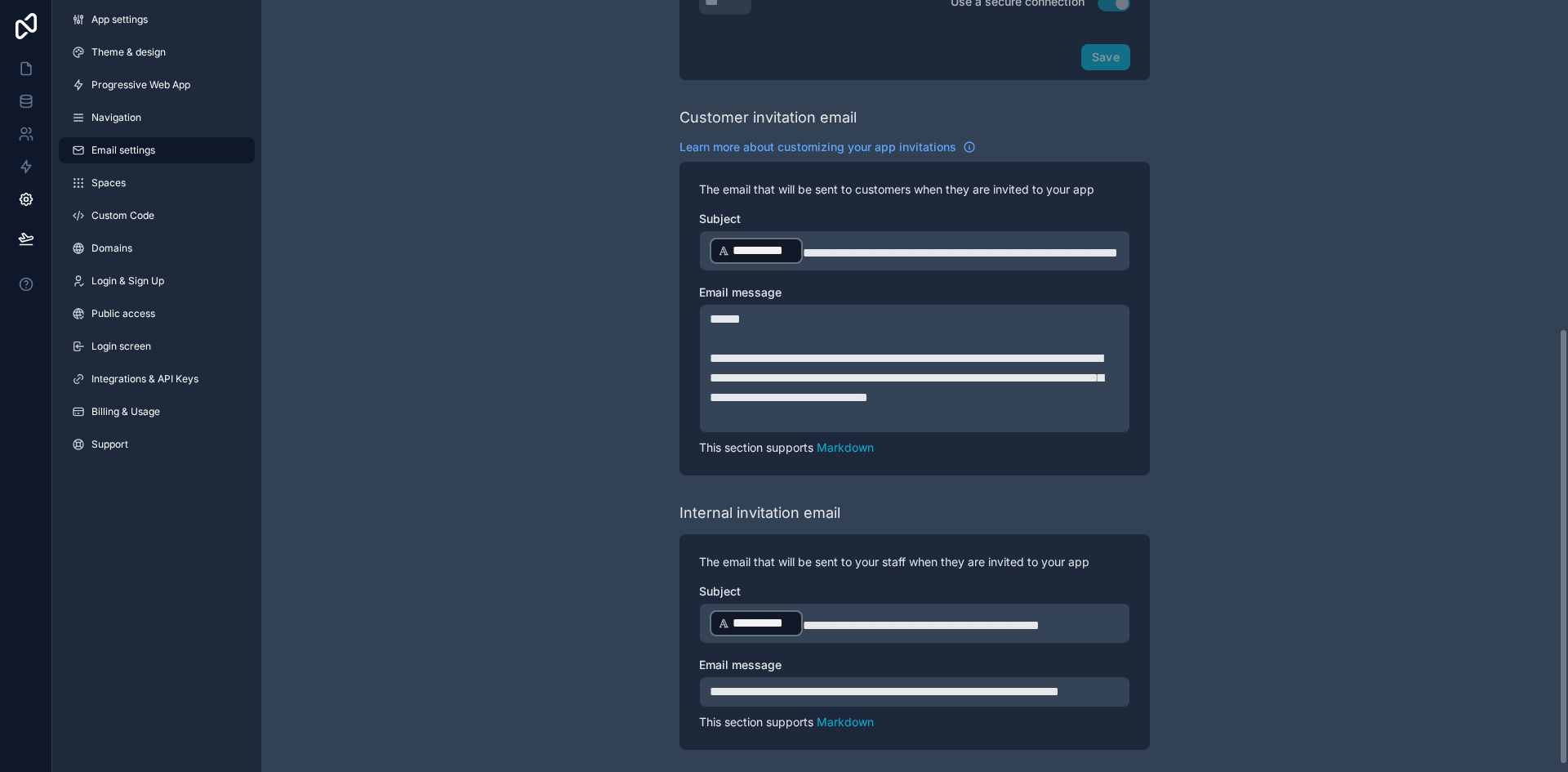
scroll to position [430, 0]
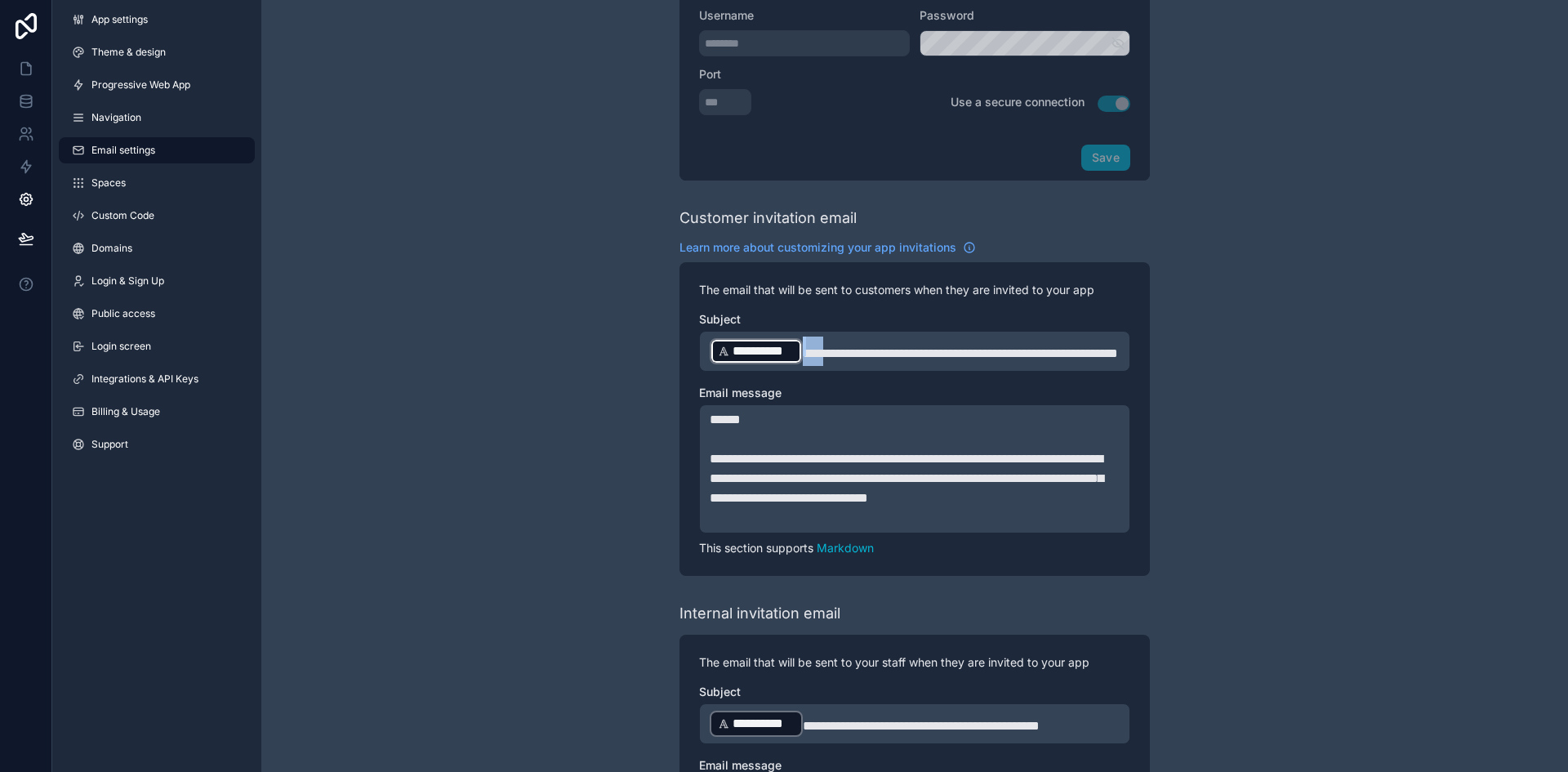
drag, startPoint x: 820, startPoint y: 349, endPoint x: 704, endPoint y: 349, distance: 116.0
click at [704, 349] on div "**********" at bounding box center [915, 350] width 431 height 41
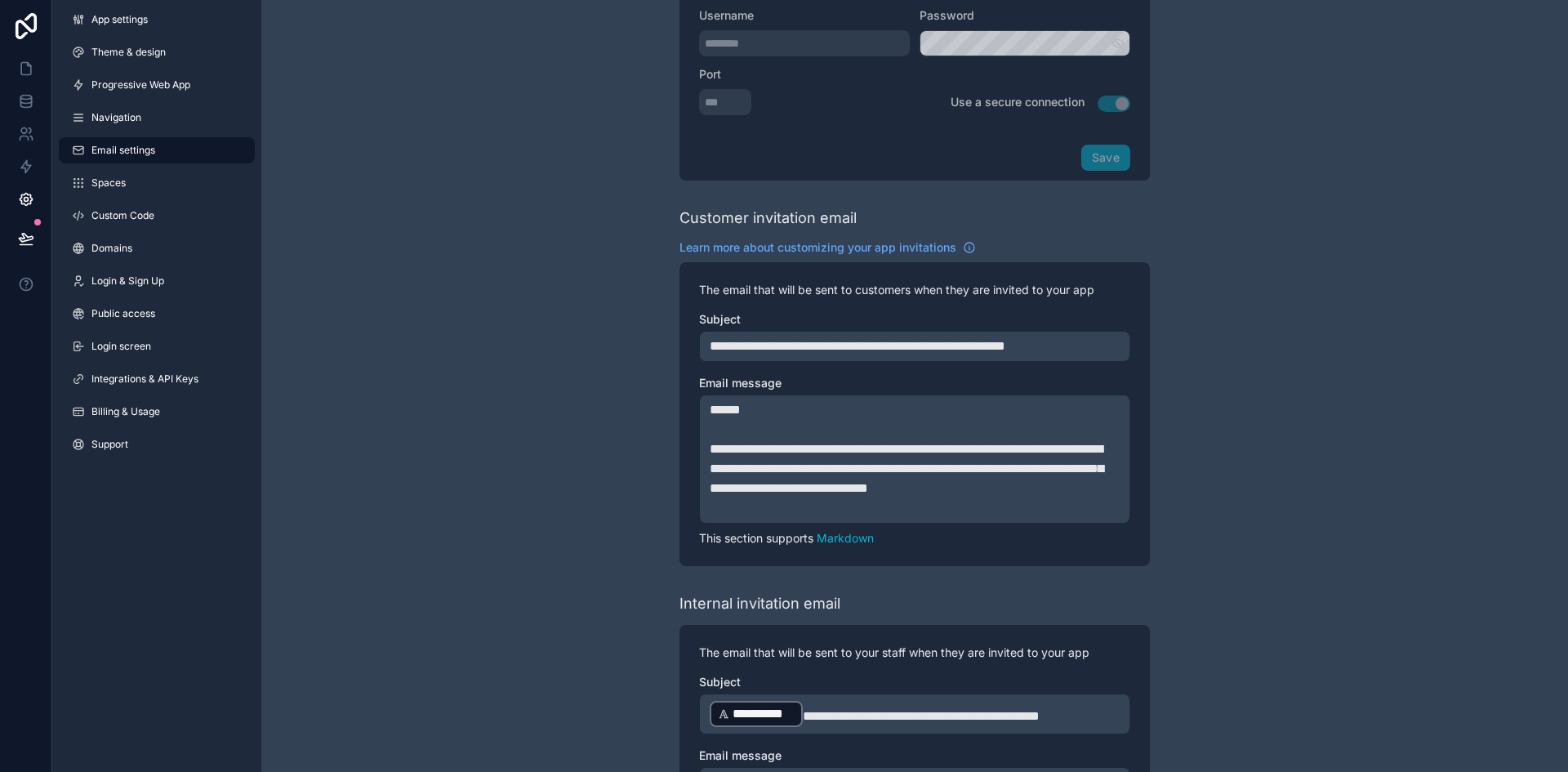
click at [288, 222] on div "**********" at bounding box center [915, 217] width 1307 height 1296
click at [11, 230] on button at bounding box center [25, 238] width 36 height 46
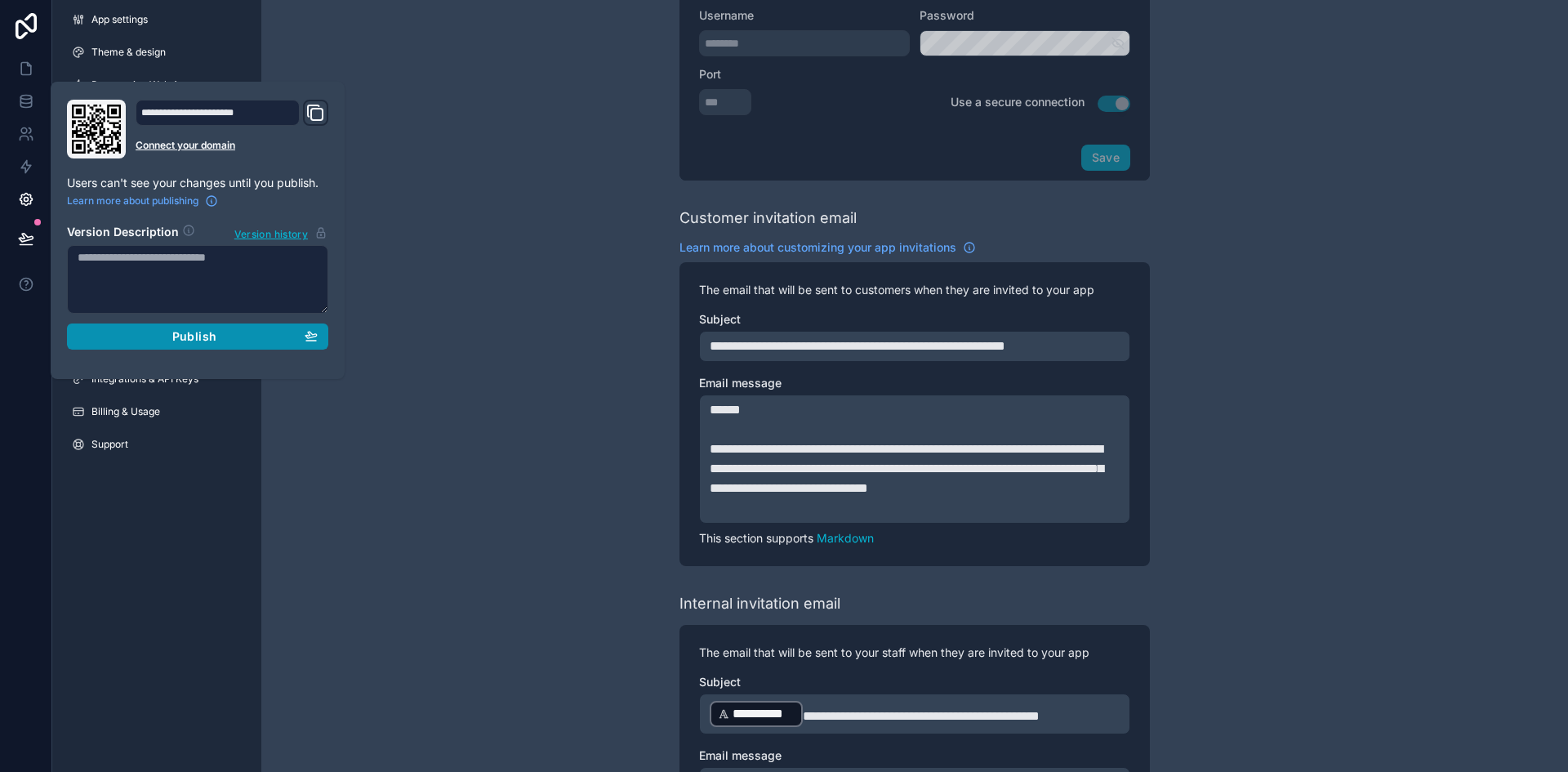
click at [137, 349] on button "Publish" at bounding box center [197, 336] width 262 height 26
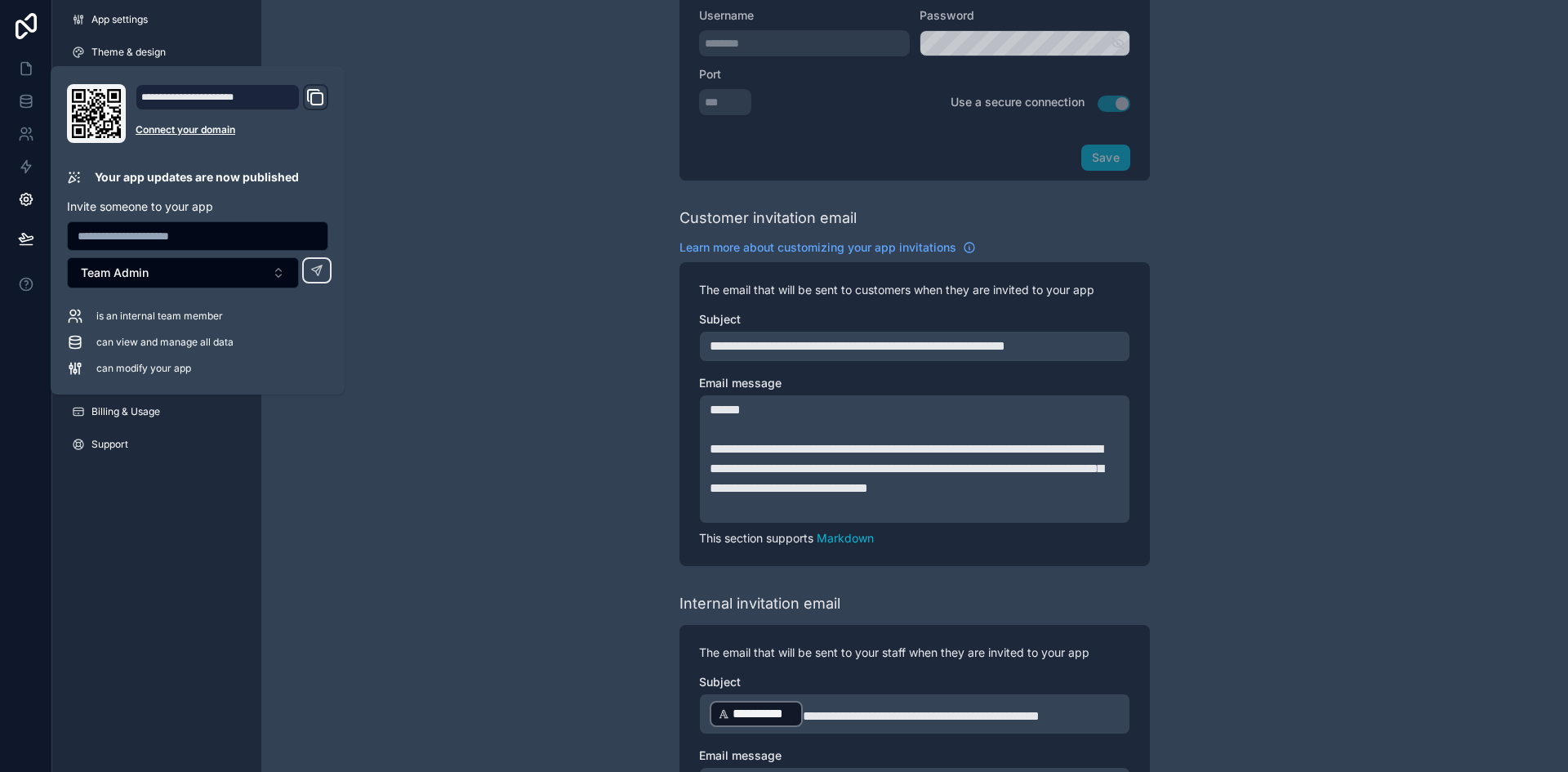
click at [514, 139] on div "**********" at bounding box center [915, 217] width 1307 height 1296
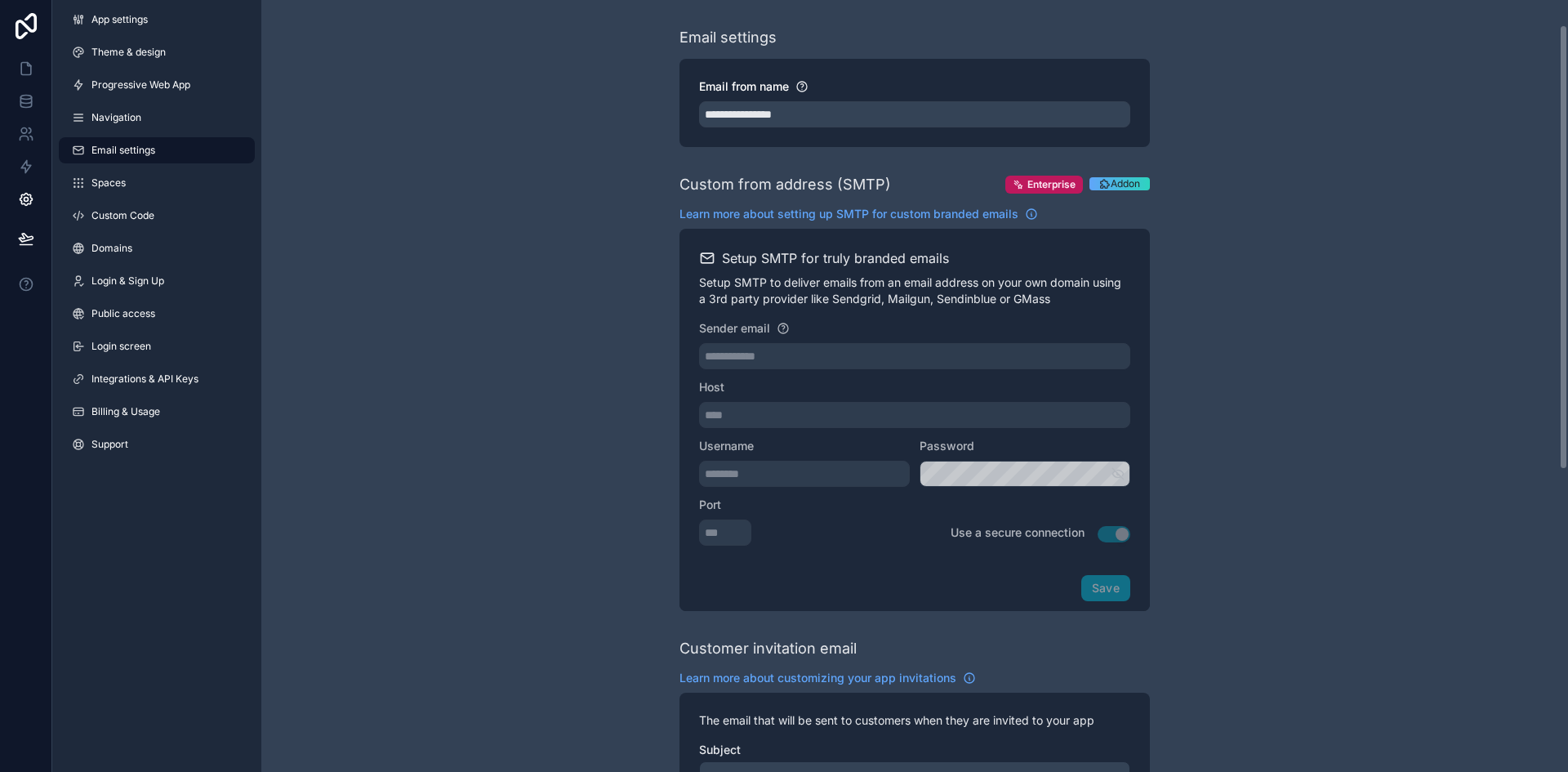
scroll to position [564, 0]
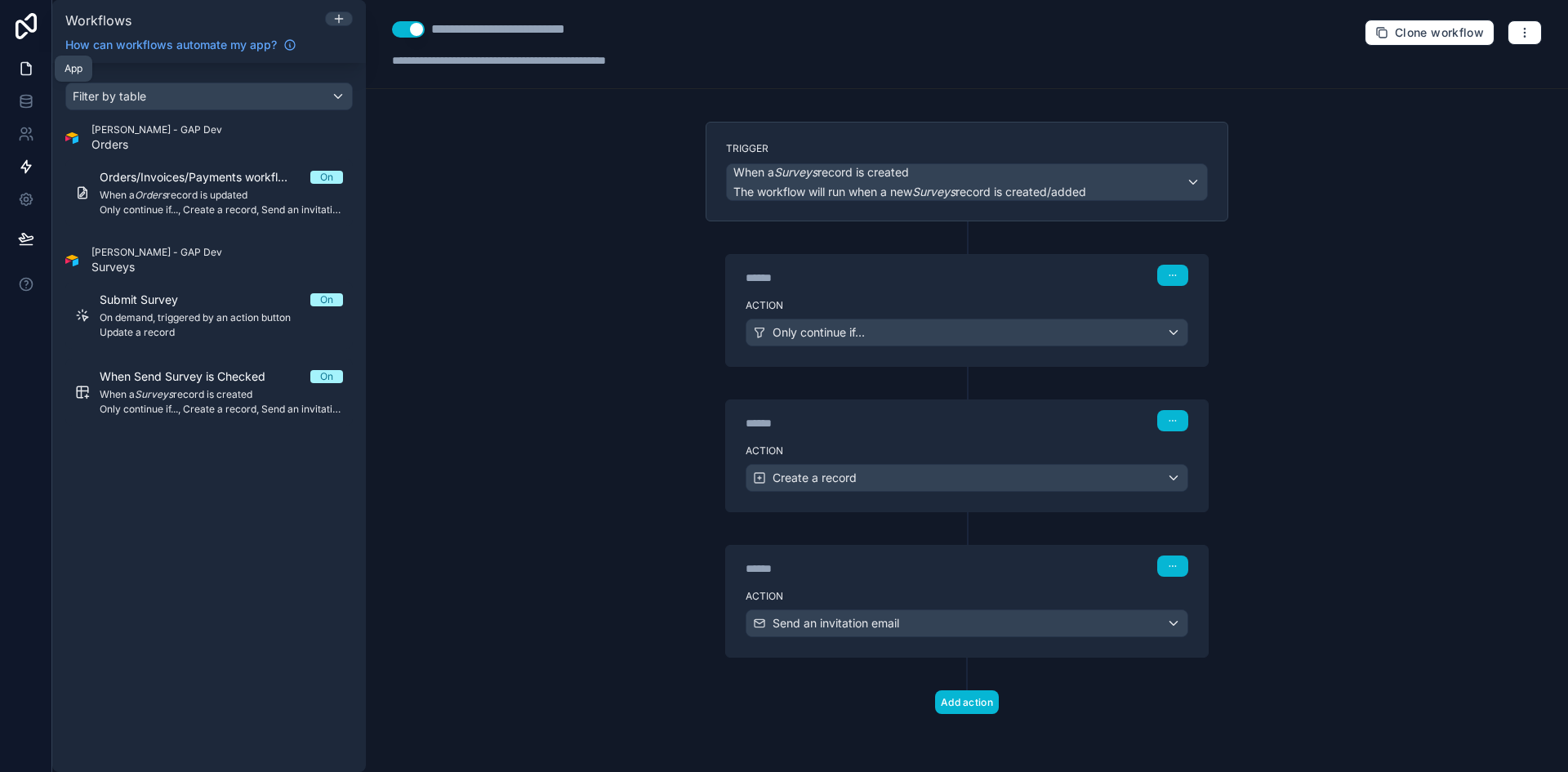
click at [34, 81] on link at bounding box center [25, 69] width 51 height 33
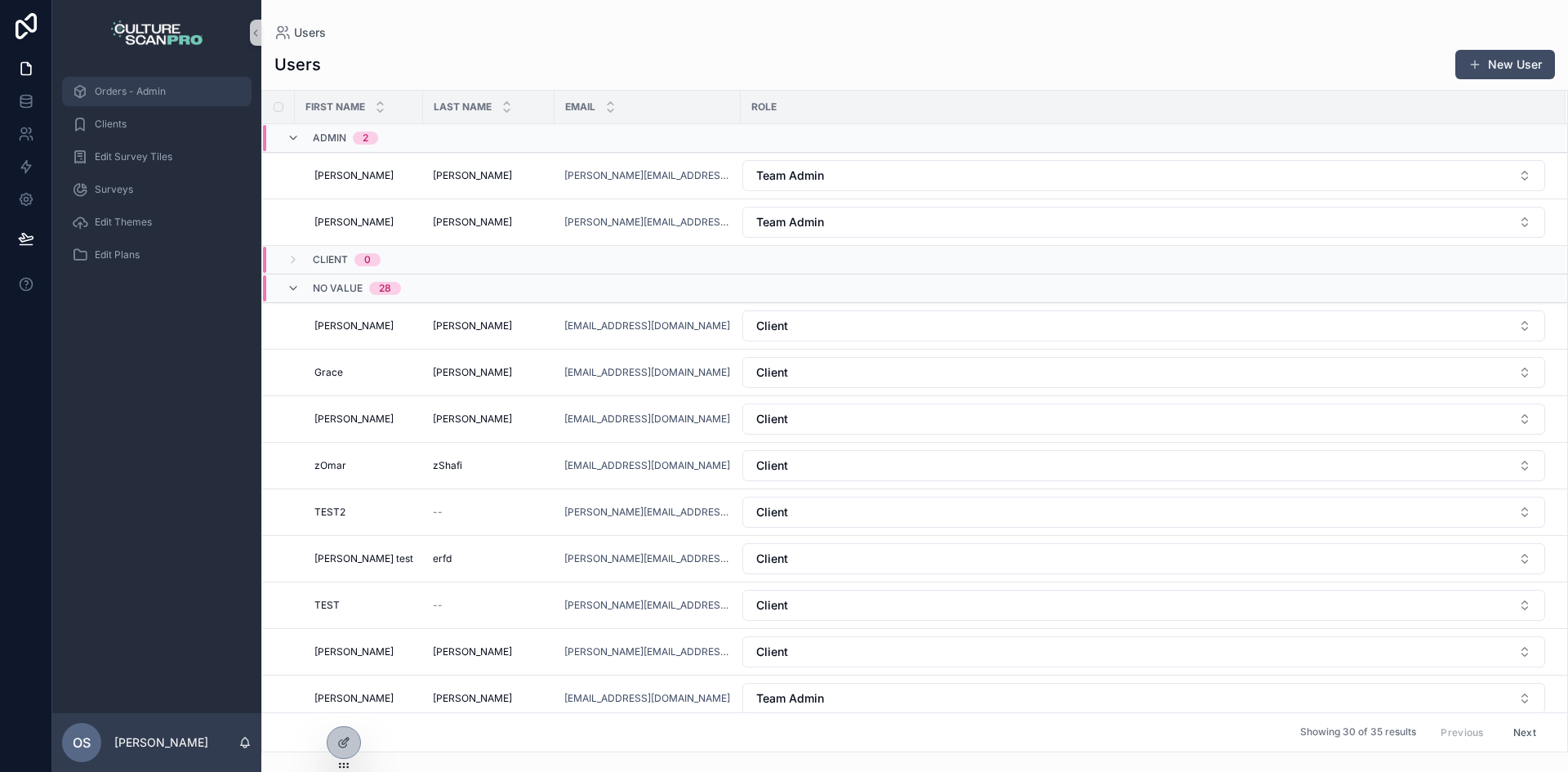
click at [158, 96] on span "Orders - Admin" at bounding box center [130, 91] width 71 height 13
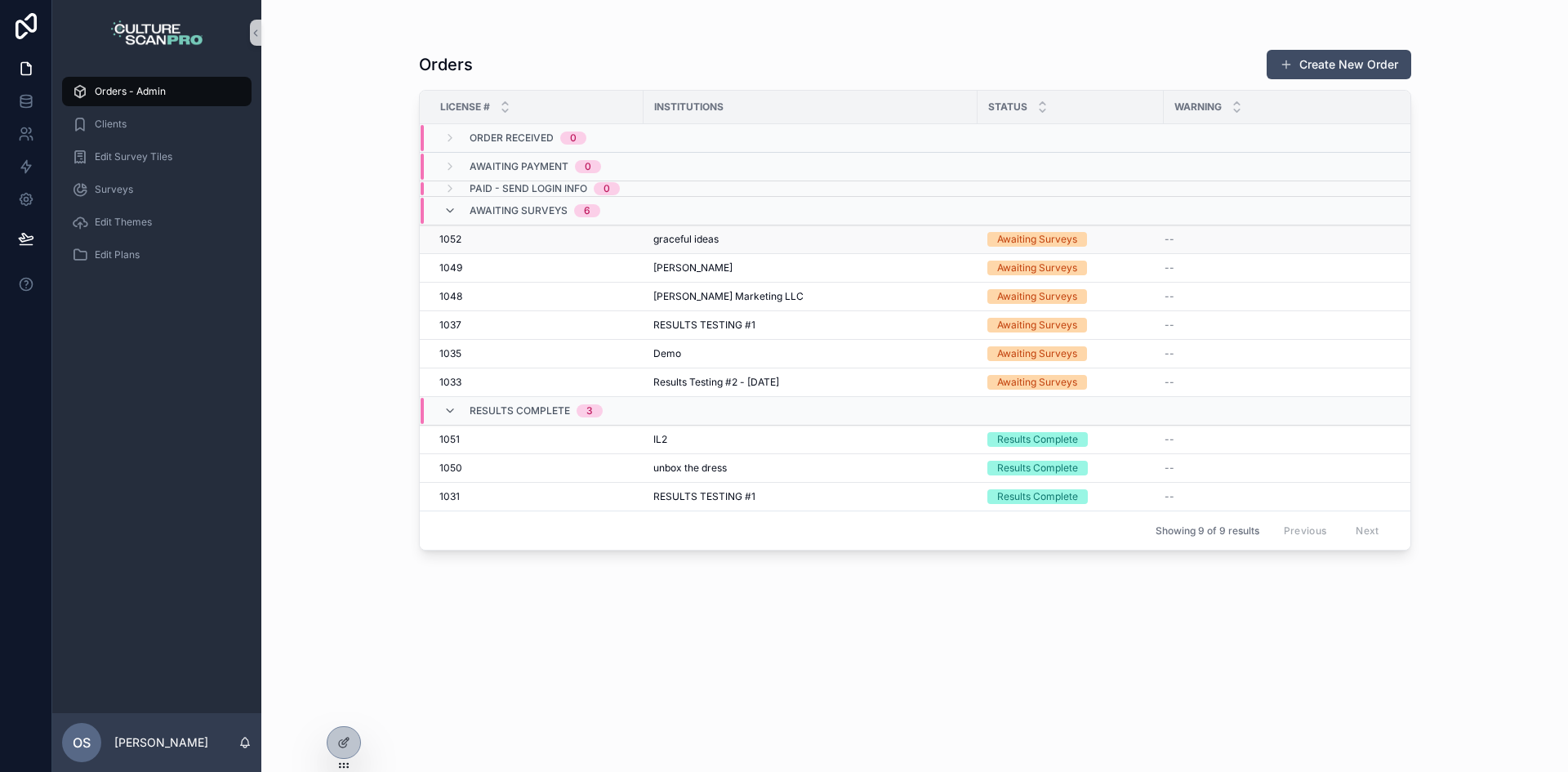
click at [666, 245] on span "graceful ideas" at bounding box center [685, 239] width 65 height 13
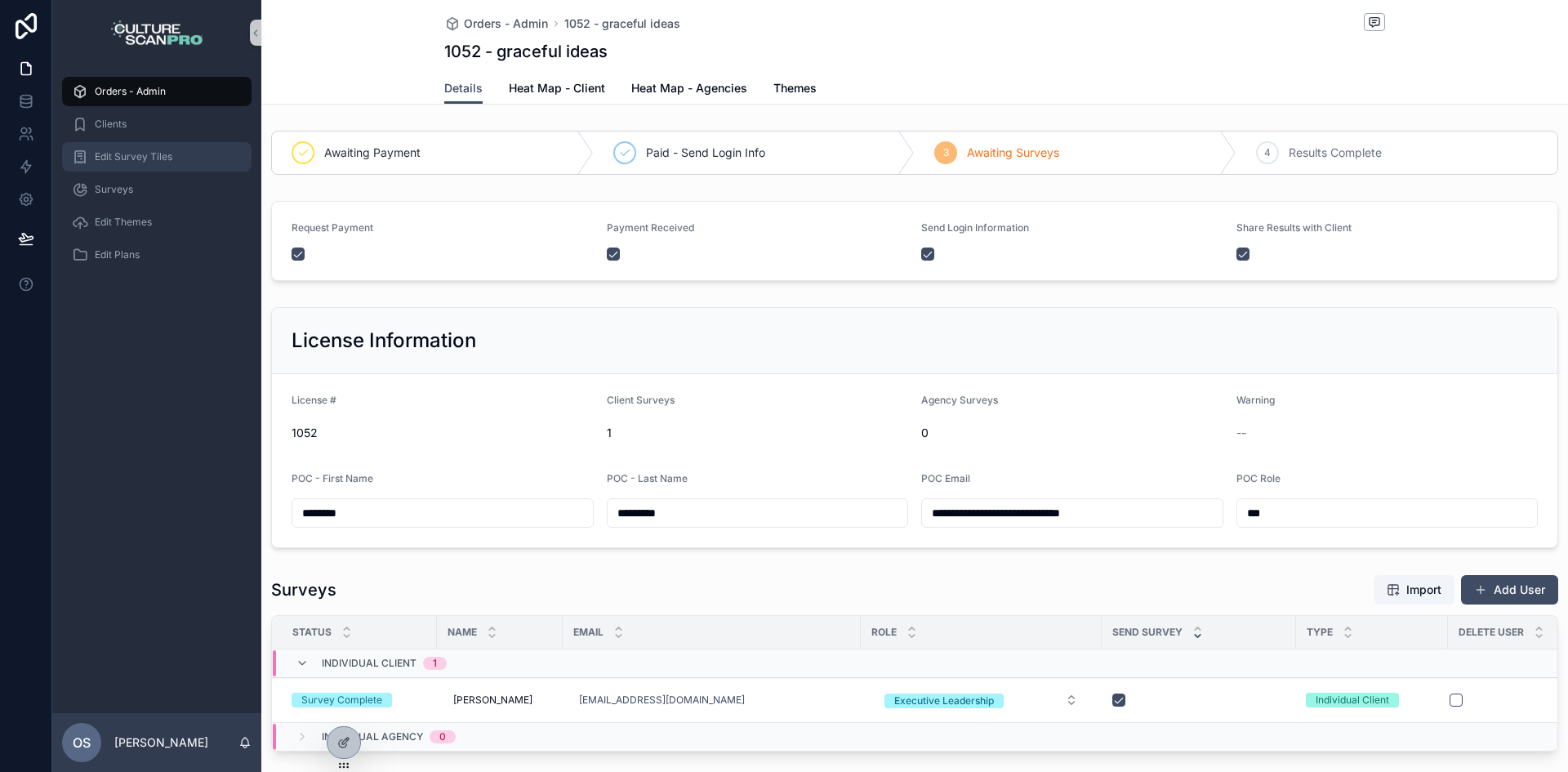
click at [134, 147] on div "Edit Survey Tiles" at bounding box center [157, 156] width 170 height 26
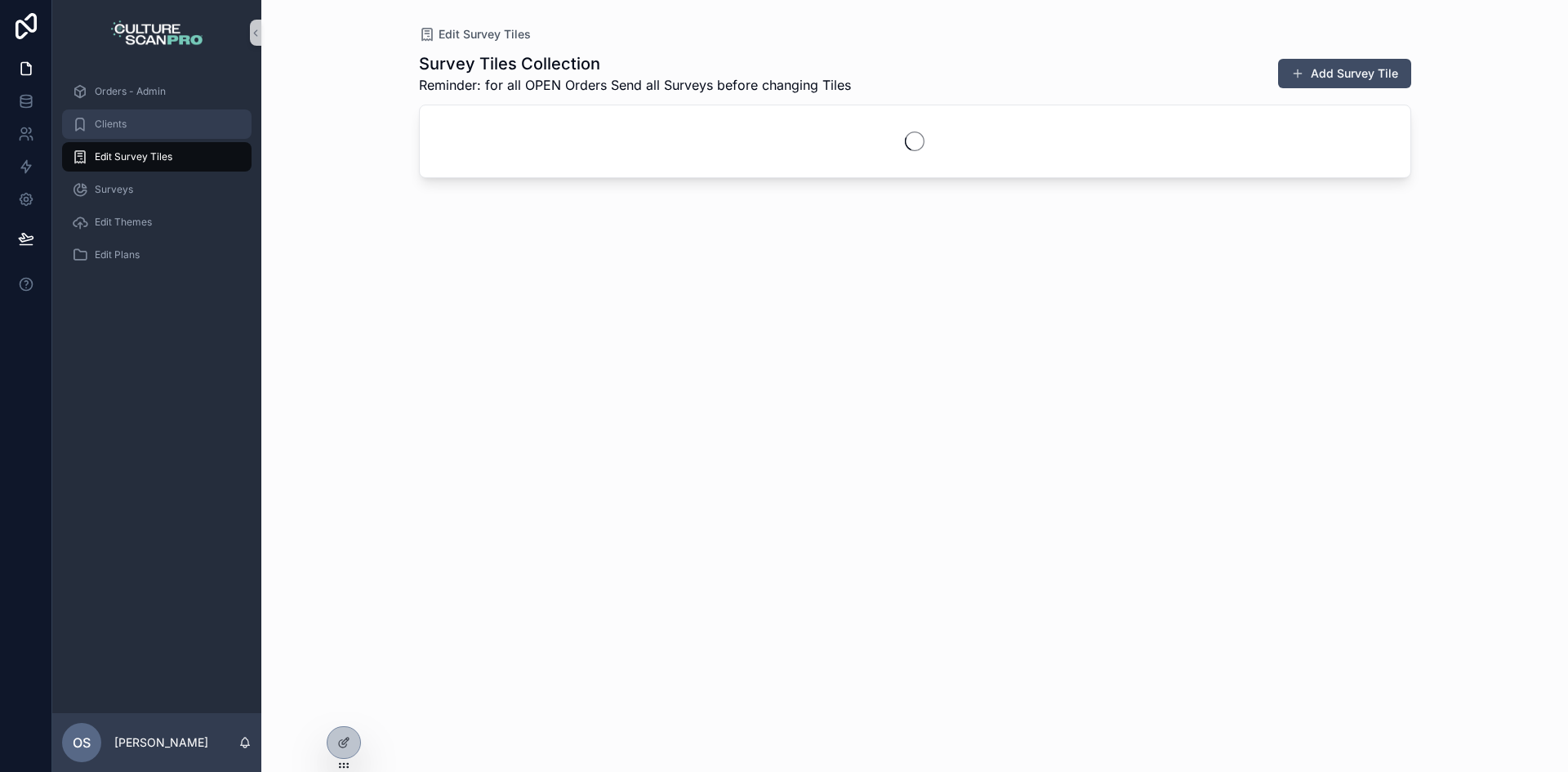
click at [137, 138] on link "Clients" at bounding box center [157, 124] width 190 height 30
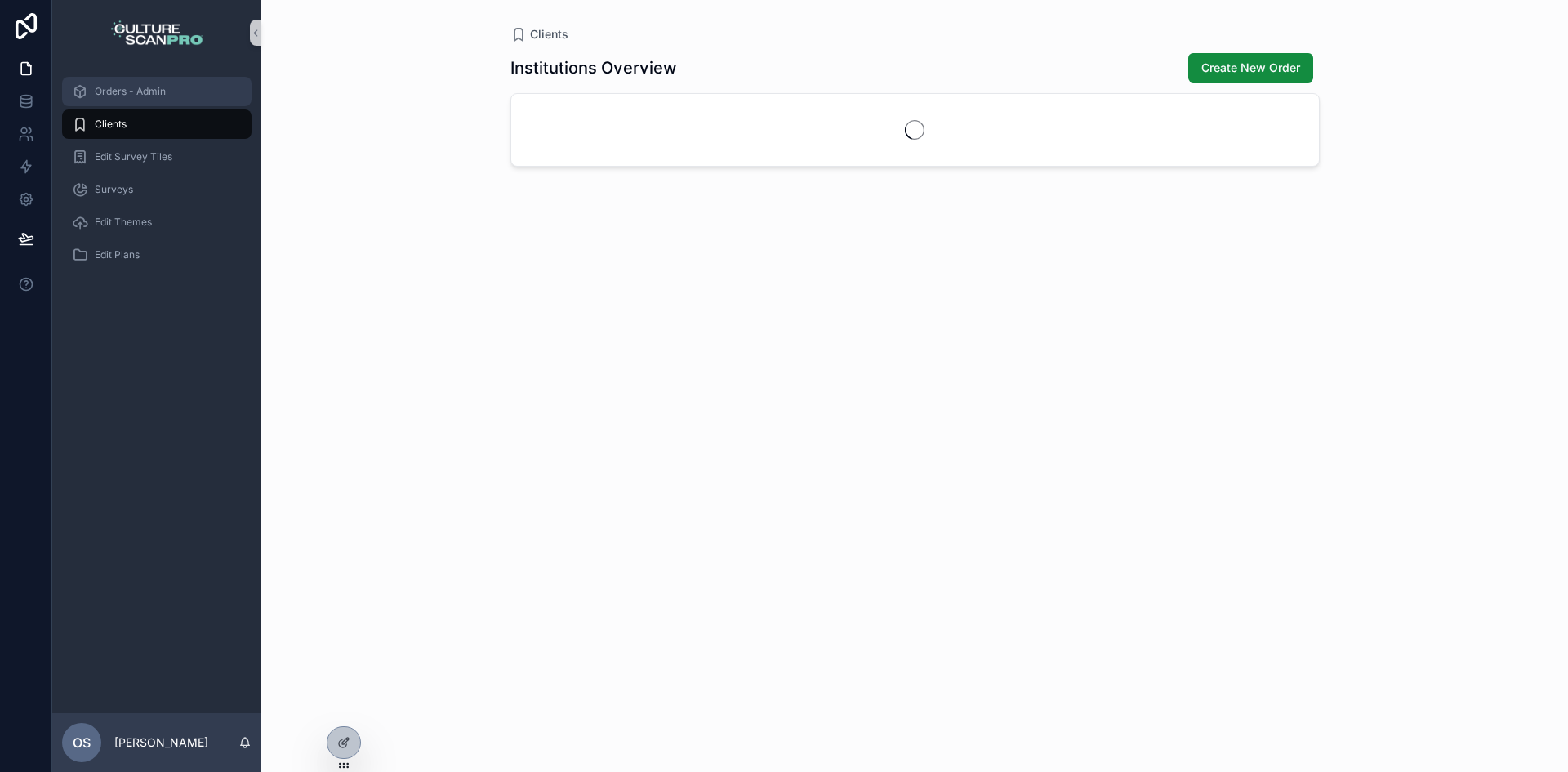
click at [158, 101] on div "Orders - Admin" at bounding box center [157, 91] width 170 height 26
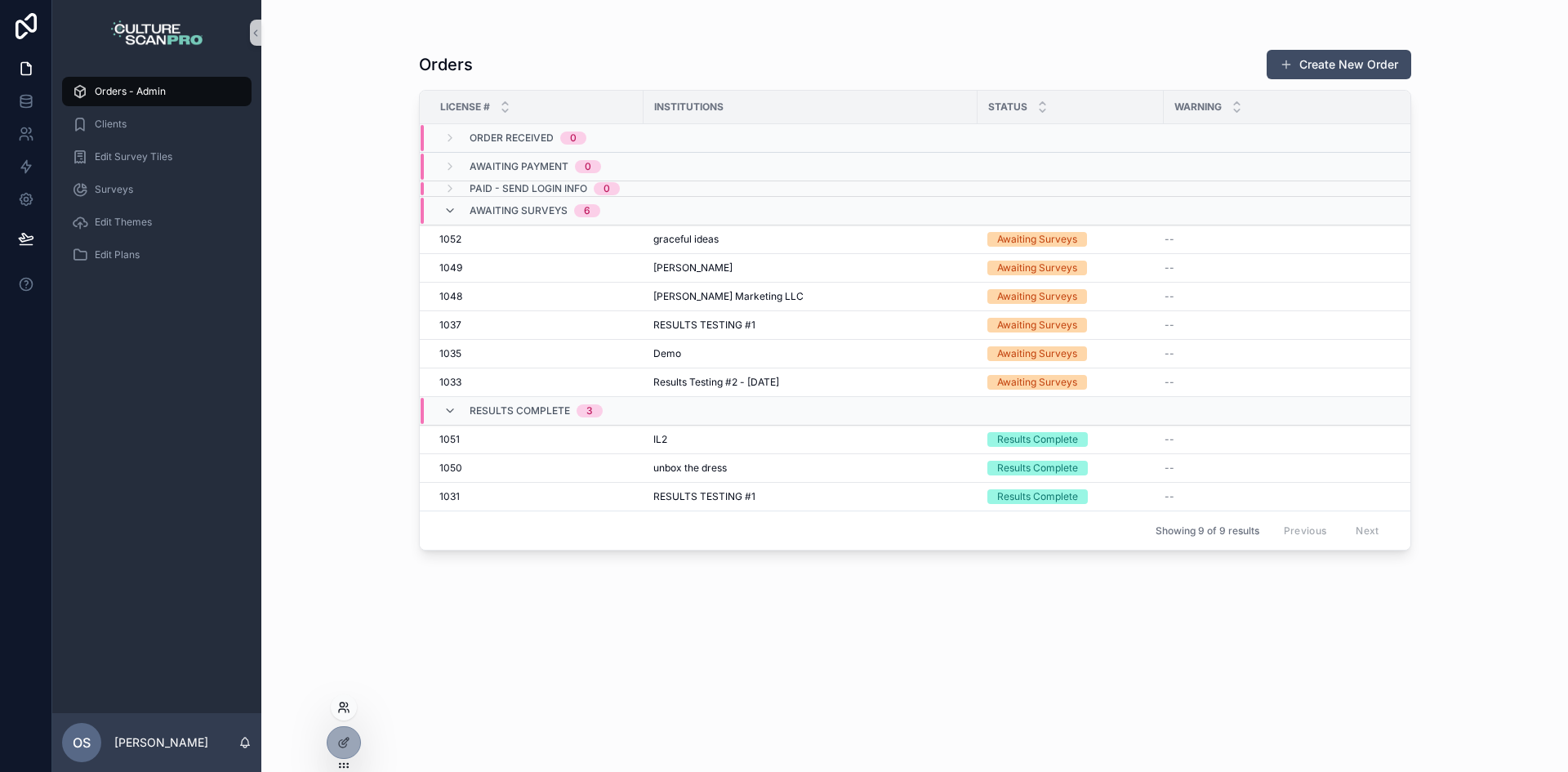
click at [349, 705] on icon at bounding box center [344, 707] width 13 height 13
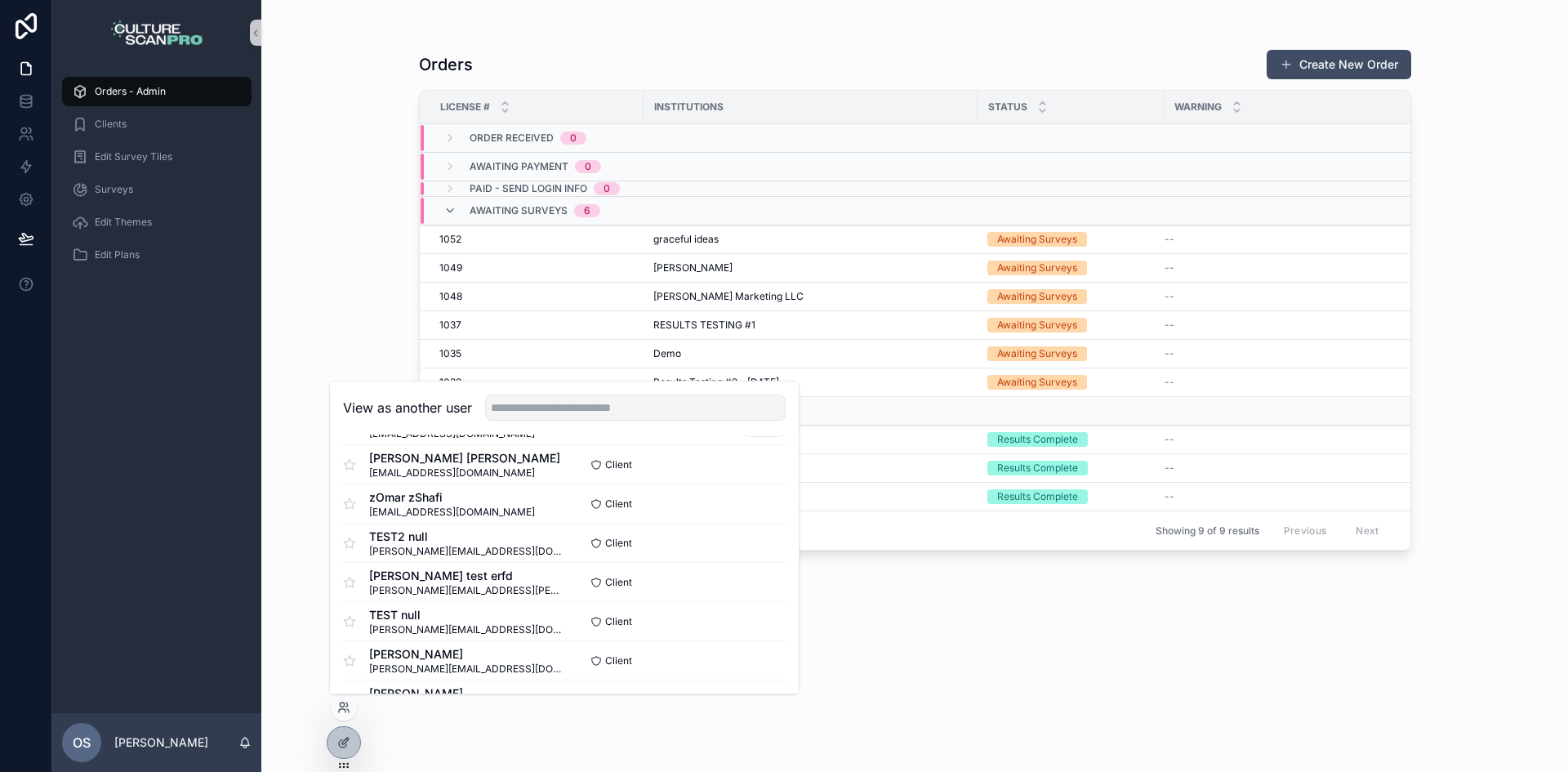
scroll to position [245, 0]
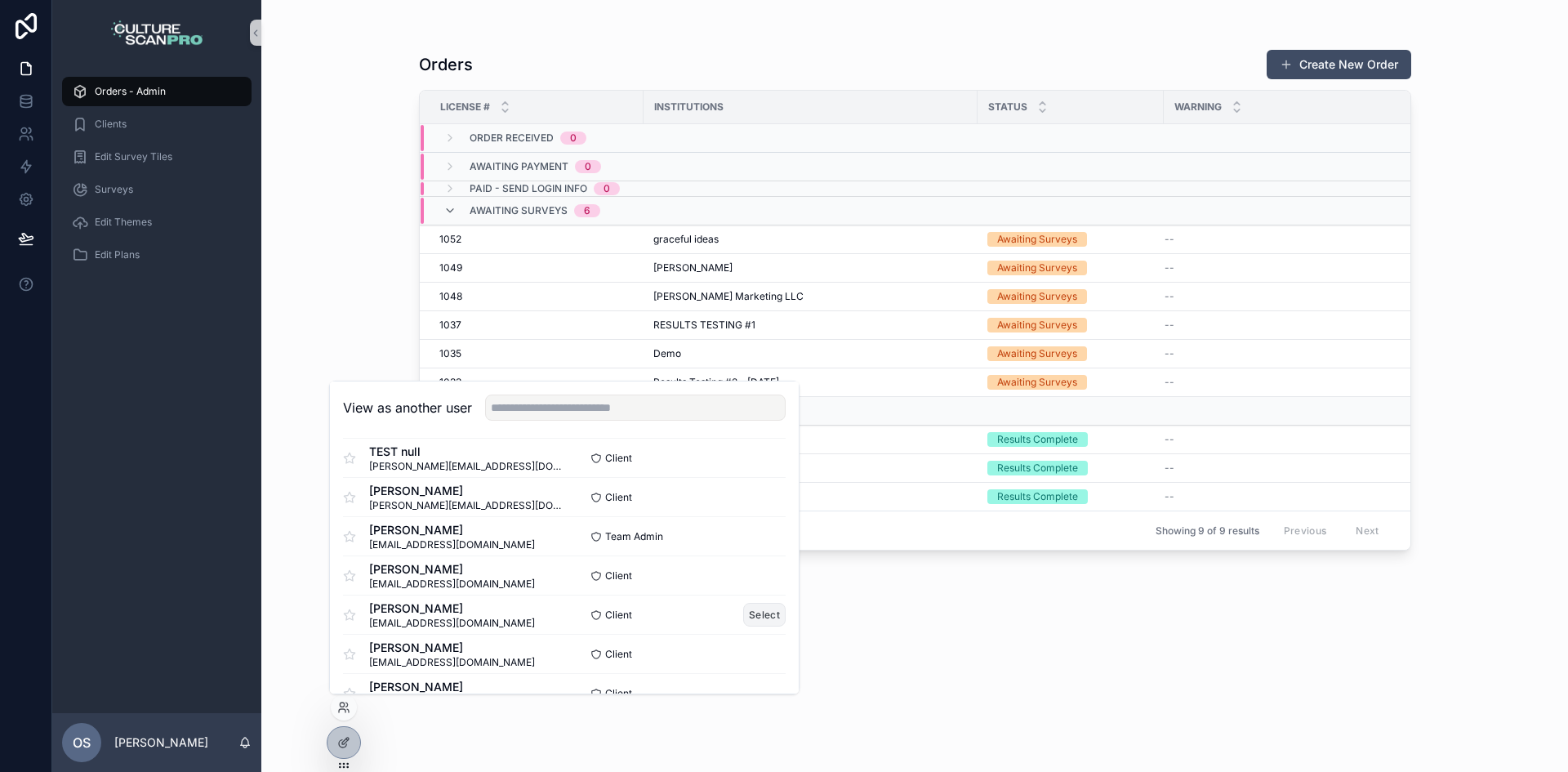
click at [744, 613] on button "Select" at bounding box center [764, 614] width 43 height 23
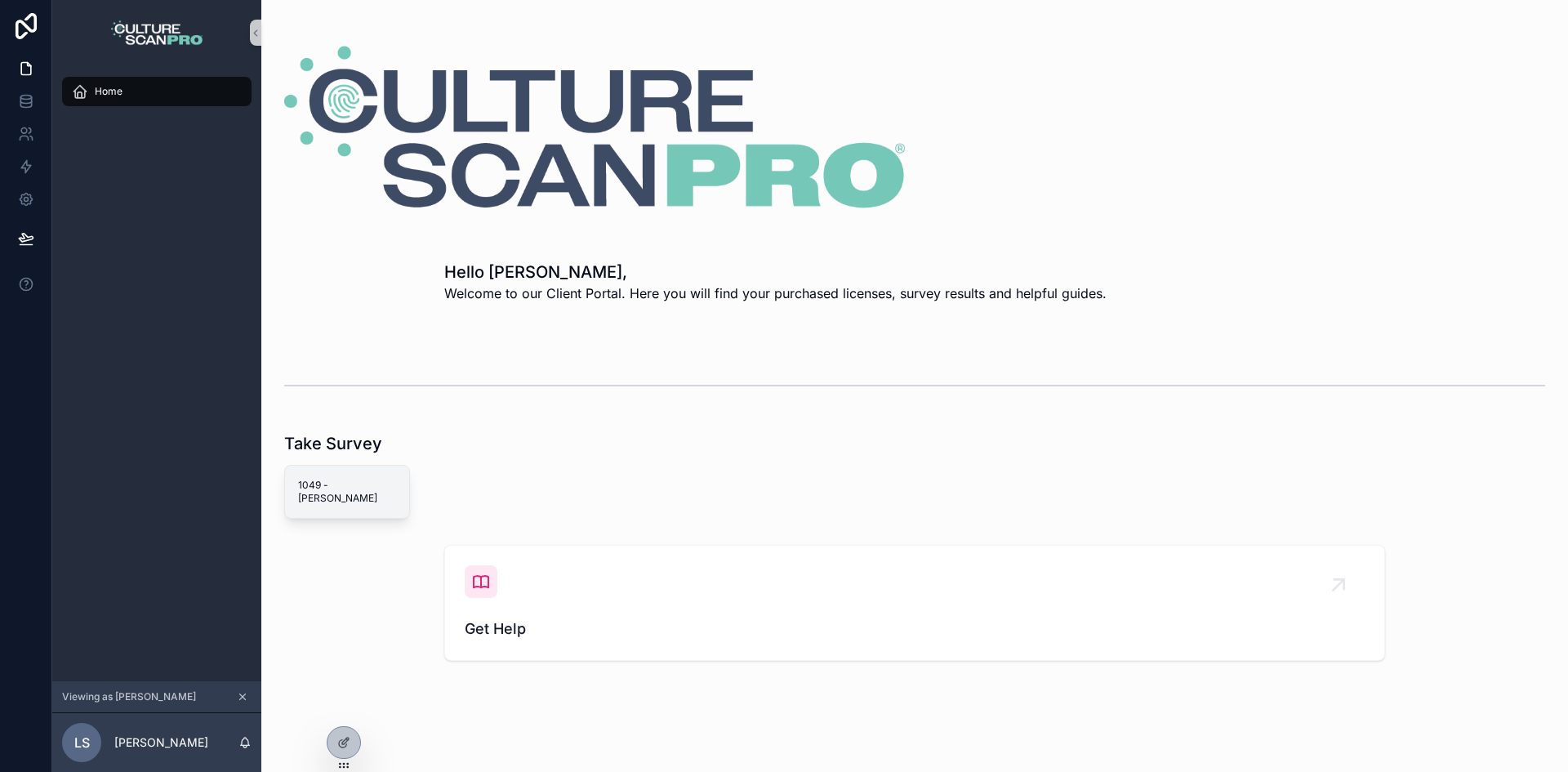
click at [370, 465] on div "1049 - [PERSON_NAME]" at bounding box center [347, 491] width 124 height 52
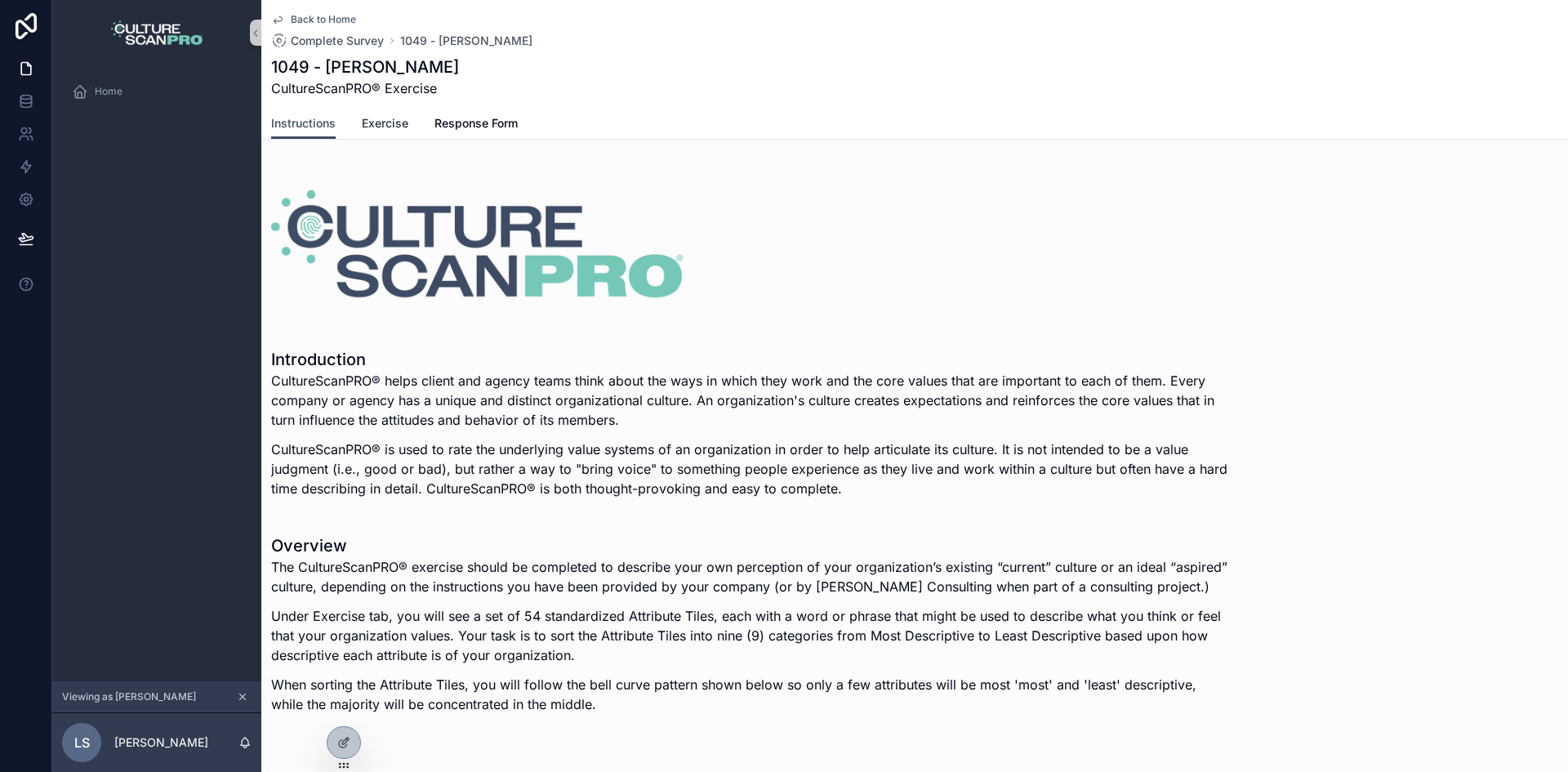
click at [372, 119] on span "Exercise" at bounding box center [385, 123] width 47 height 17
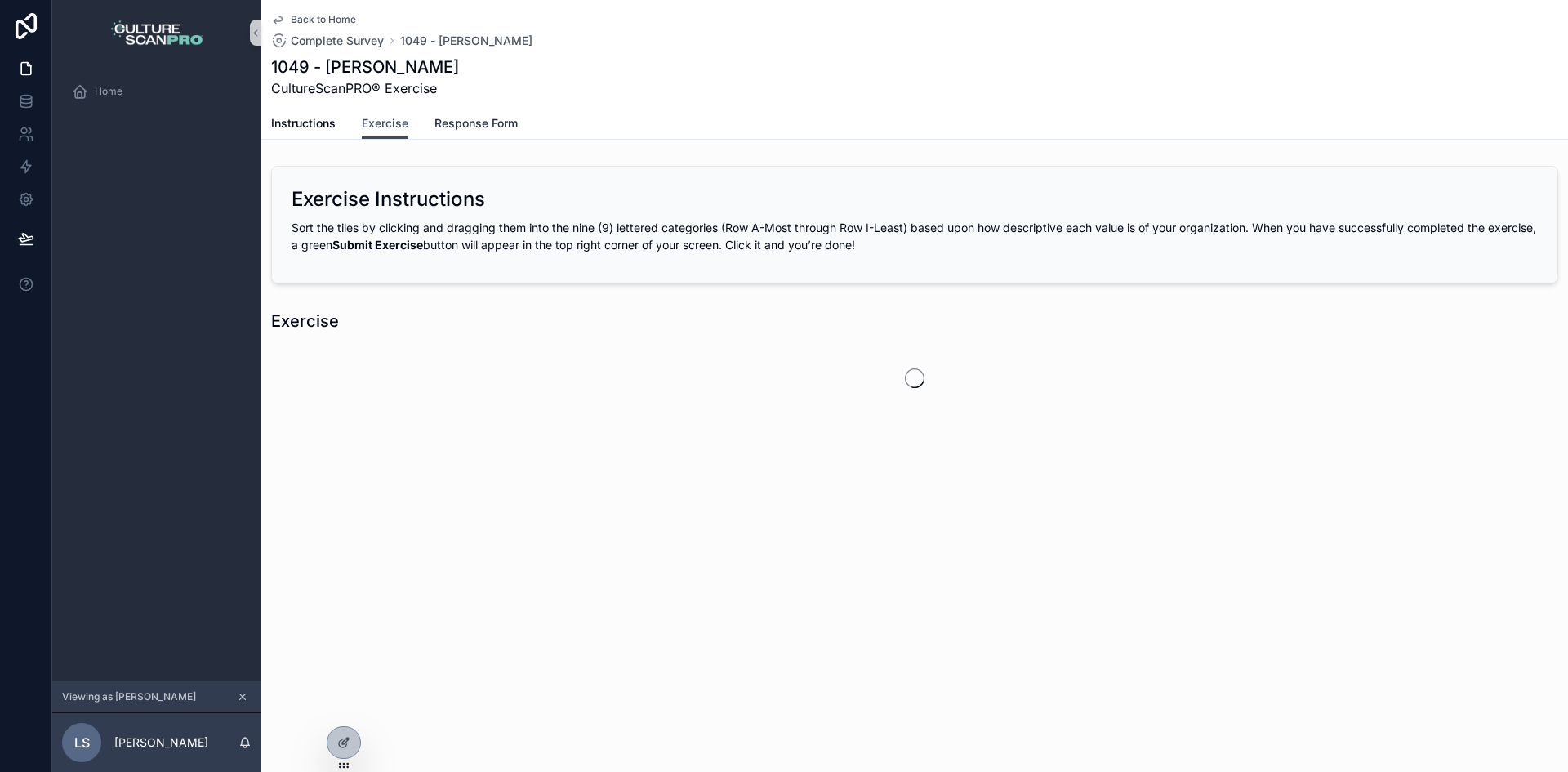
click at [456, 122] on span "Response Form" at bounding box center [477, 123] width 83 height 17
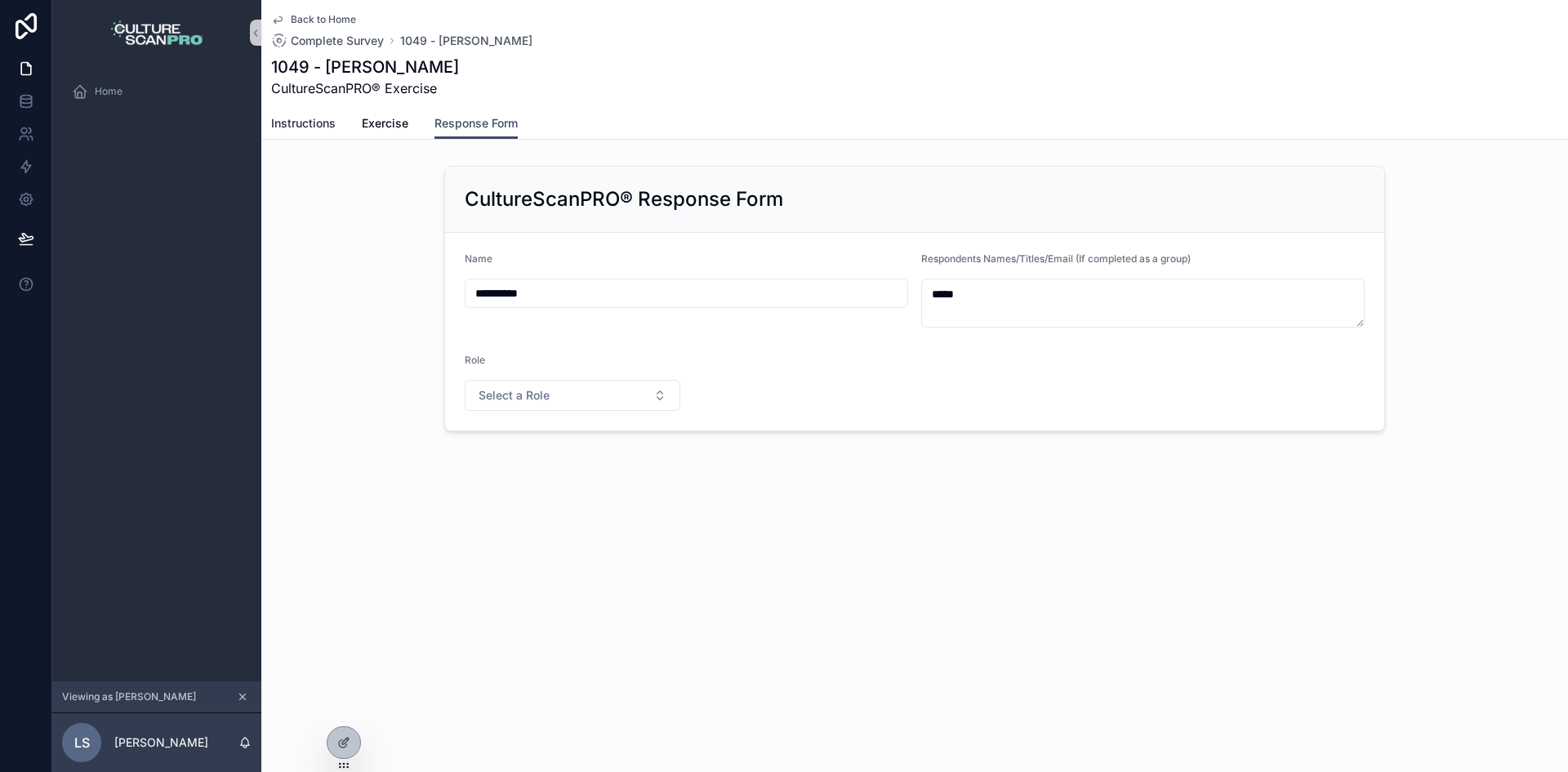
click at [308, 130] on span "Instructions" at bounding box center [304, 123] width 64 height 17
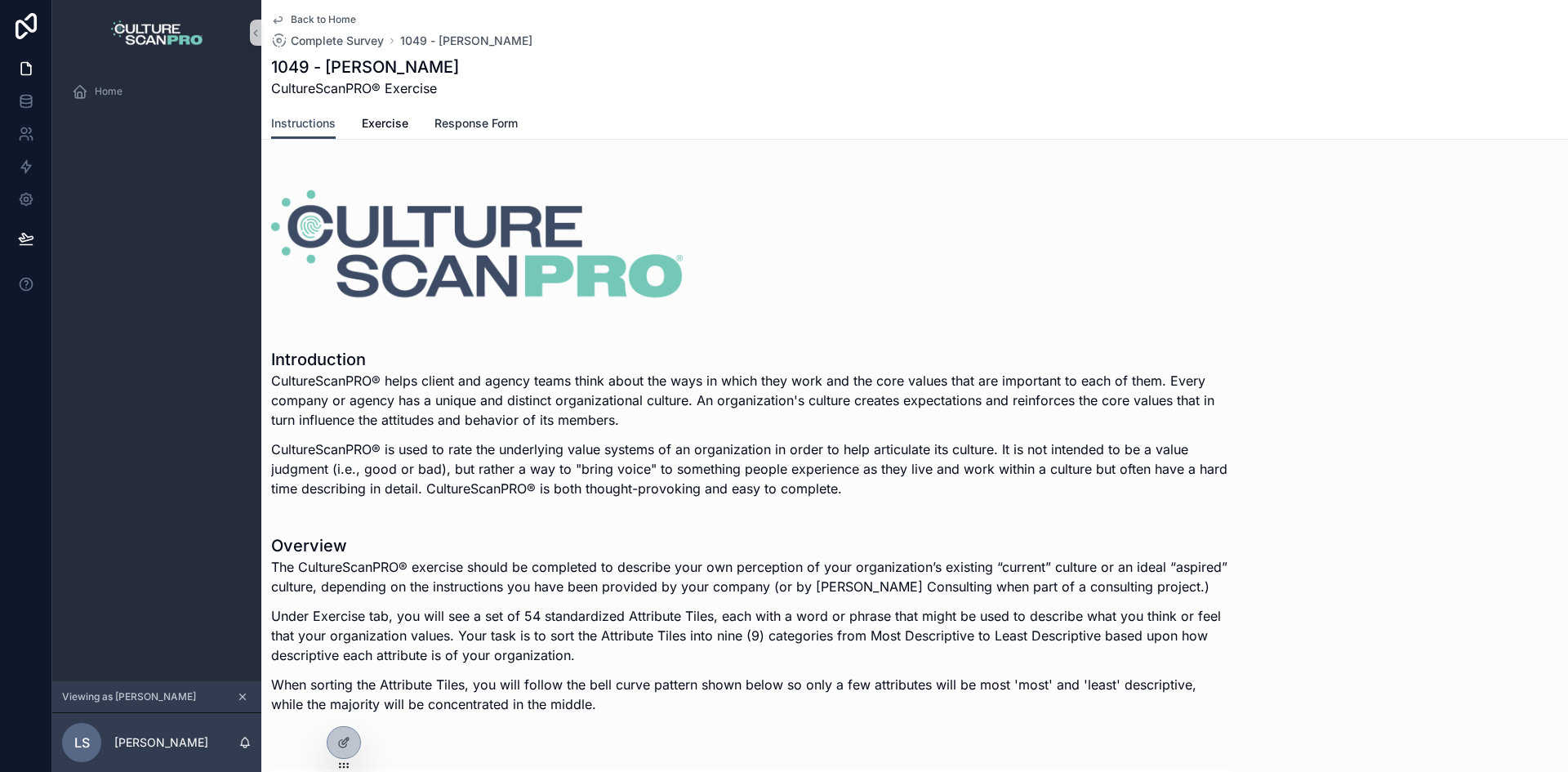
click at [453, 123] on span "Response Form" at bounding box center [477, 123] width 83 height 17
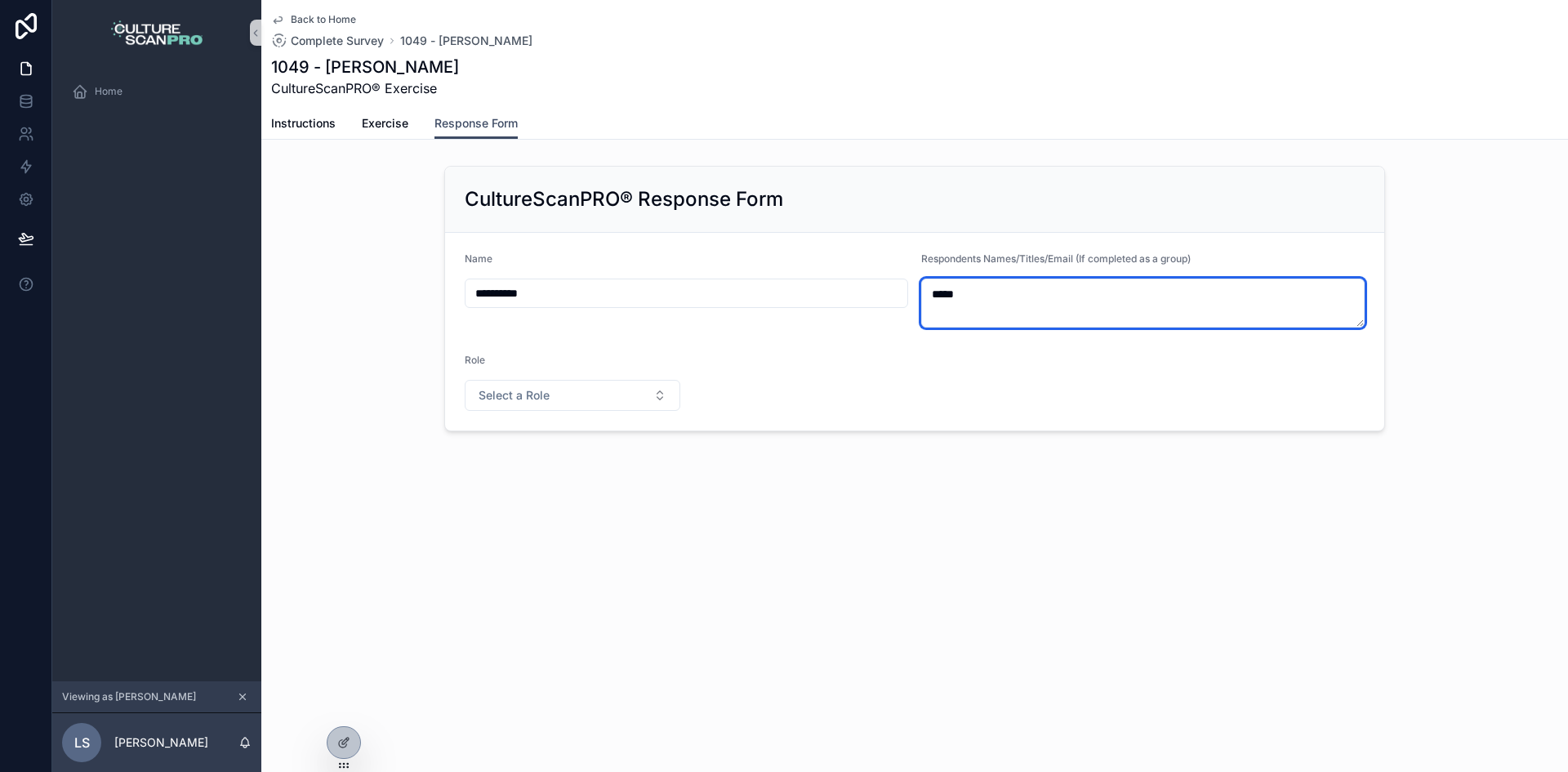
click at [958, 290] on textarea "****" at bounding box center [1143, 303] width 444 height 49
click at [966, 290] on textarea "****" at bounding box center [1143, 303] width 444 height 49
drag, startPoint x: 966, startPoint y: 290, endPoint x: 921, endPoint y: 301, distance: 46.3
click at [921, 301] on textarea "****" at bounding box center [1143, 303] width 444 height 49
click at [1005, 306] on textarea "****" at bounding box center [1143, 303] width 444 height 49
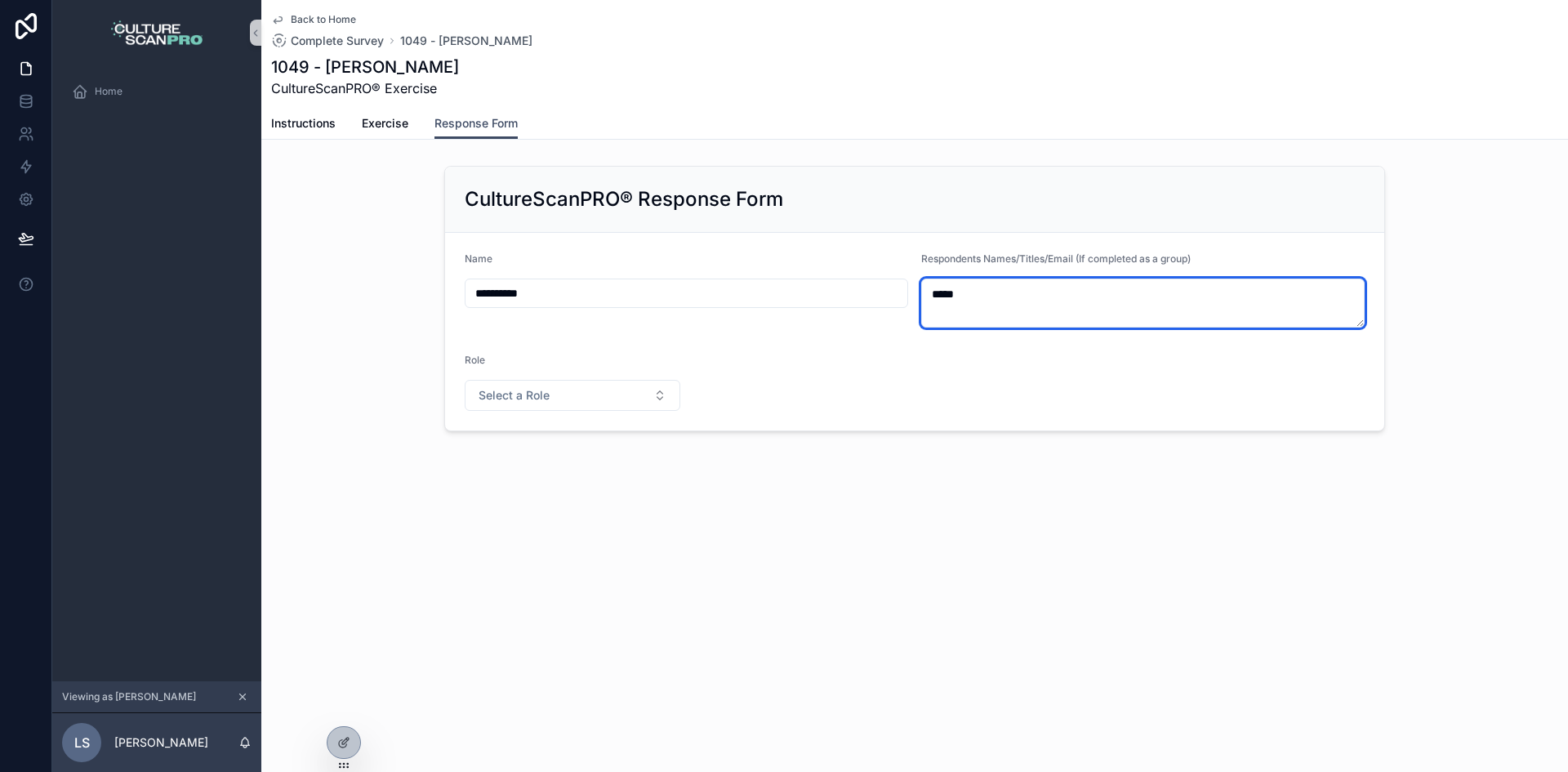
click at [1005, 306] on textarea "****" at bounding box center [1143, 303] width 444 height 49
click at [959, 298] on textarea "****" at bounding box center [1143, 303] width 444 height 49
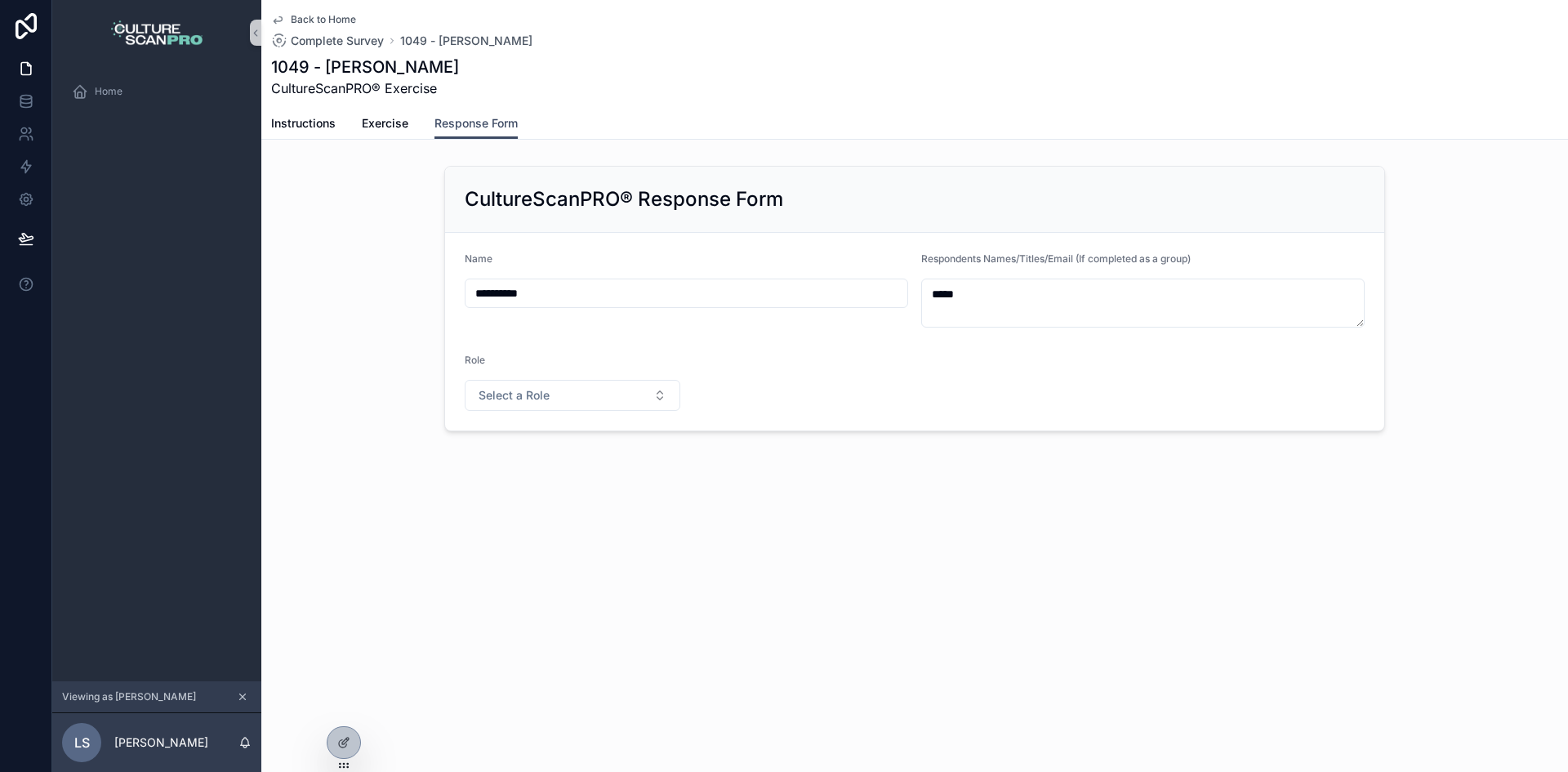
click at [959, 403] on form "**********" at bounding box center [915, 331] width 939 height 197
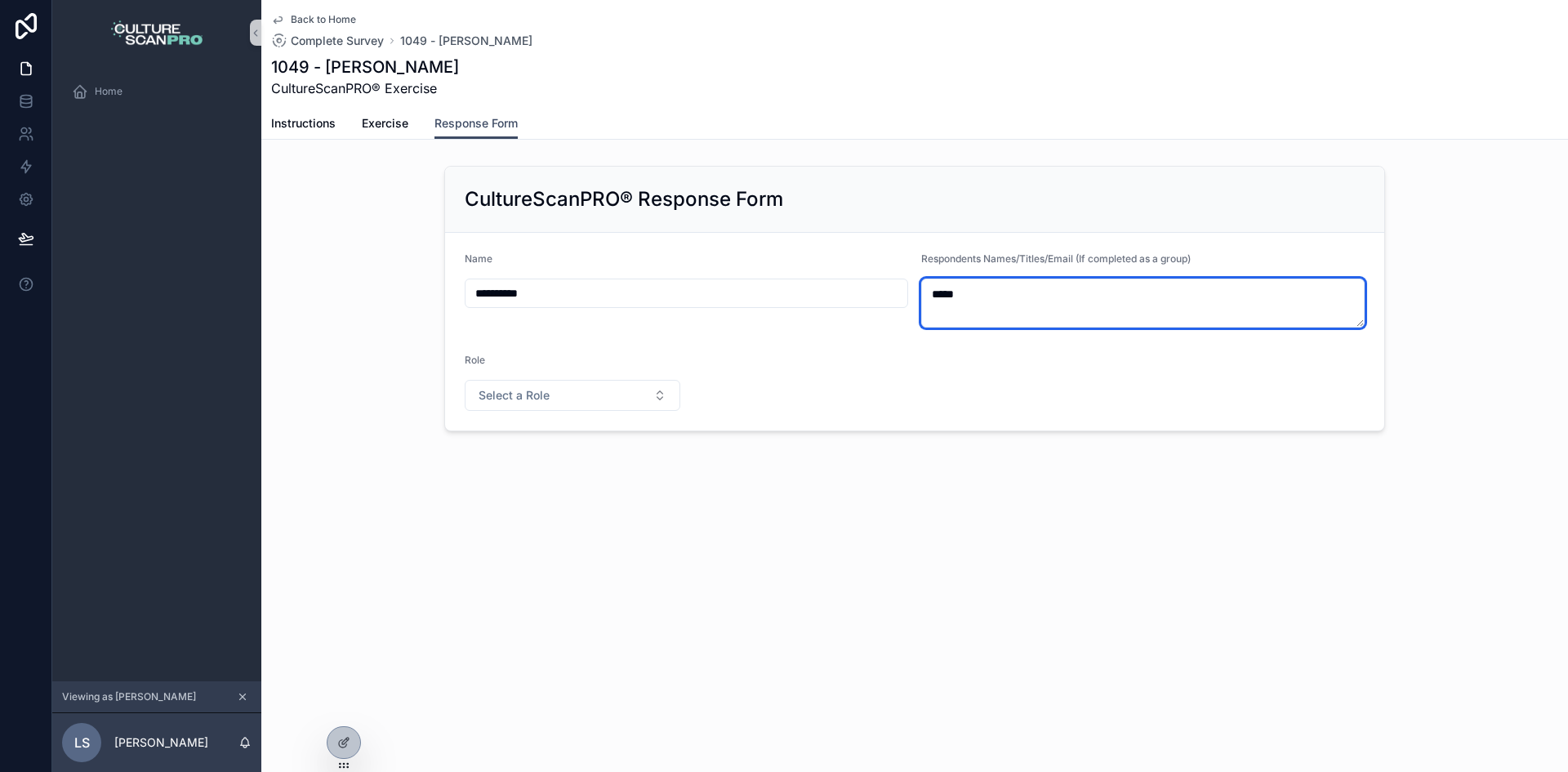
drag, startPoint x: 964, startPoint y: 296, endPoint x: 931, endPoint y: 296, distance: 33.0
click at [931, 296] on textarea "****" at bounding box center [1143, 303] width 444 height 49
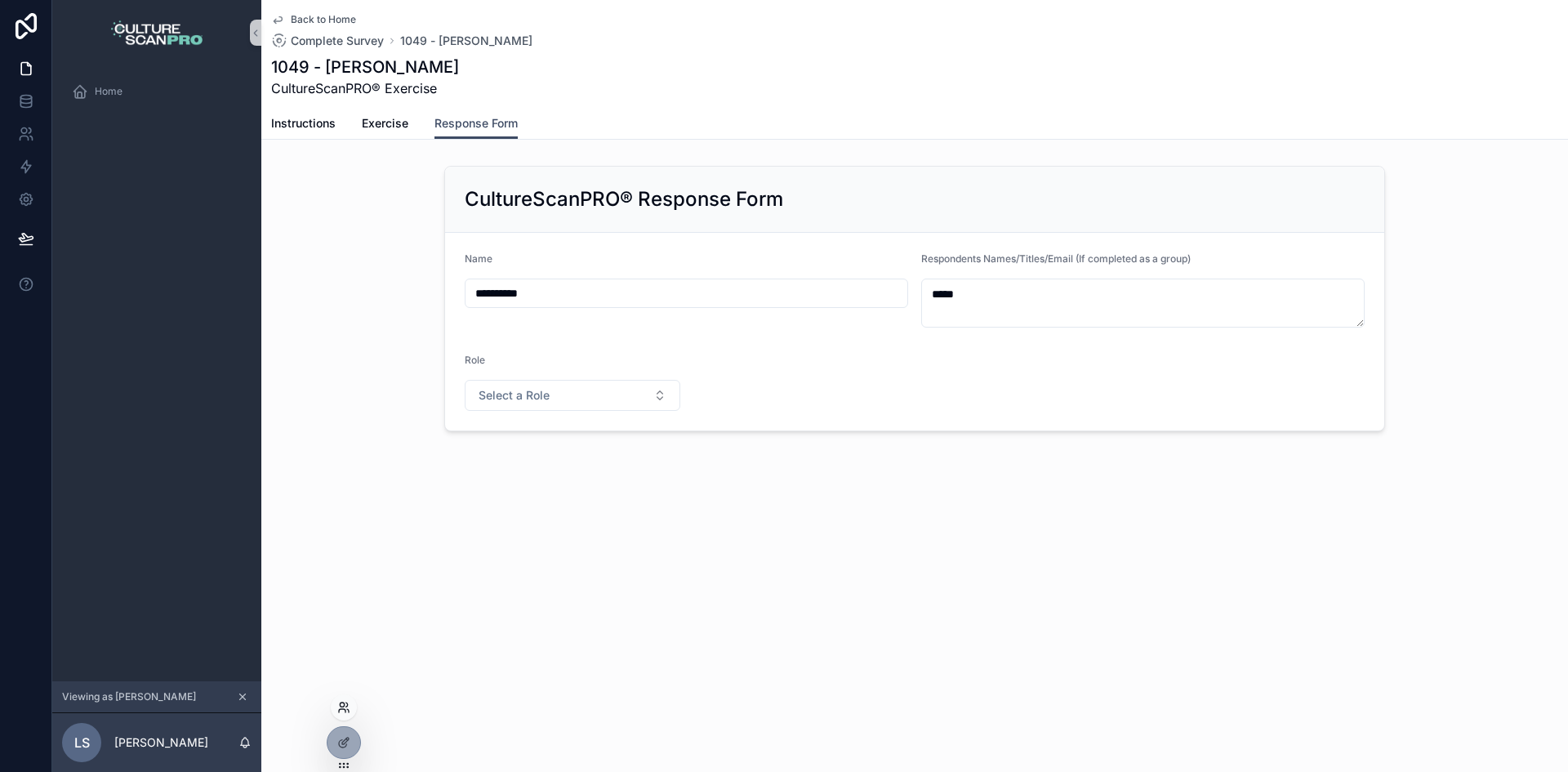
click at [343, 702] on icon at bounding box center [344, 707] width 13 height 13
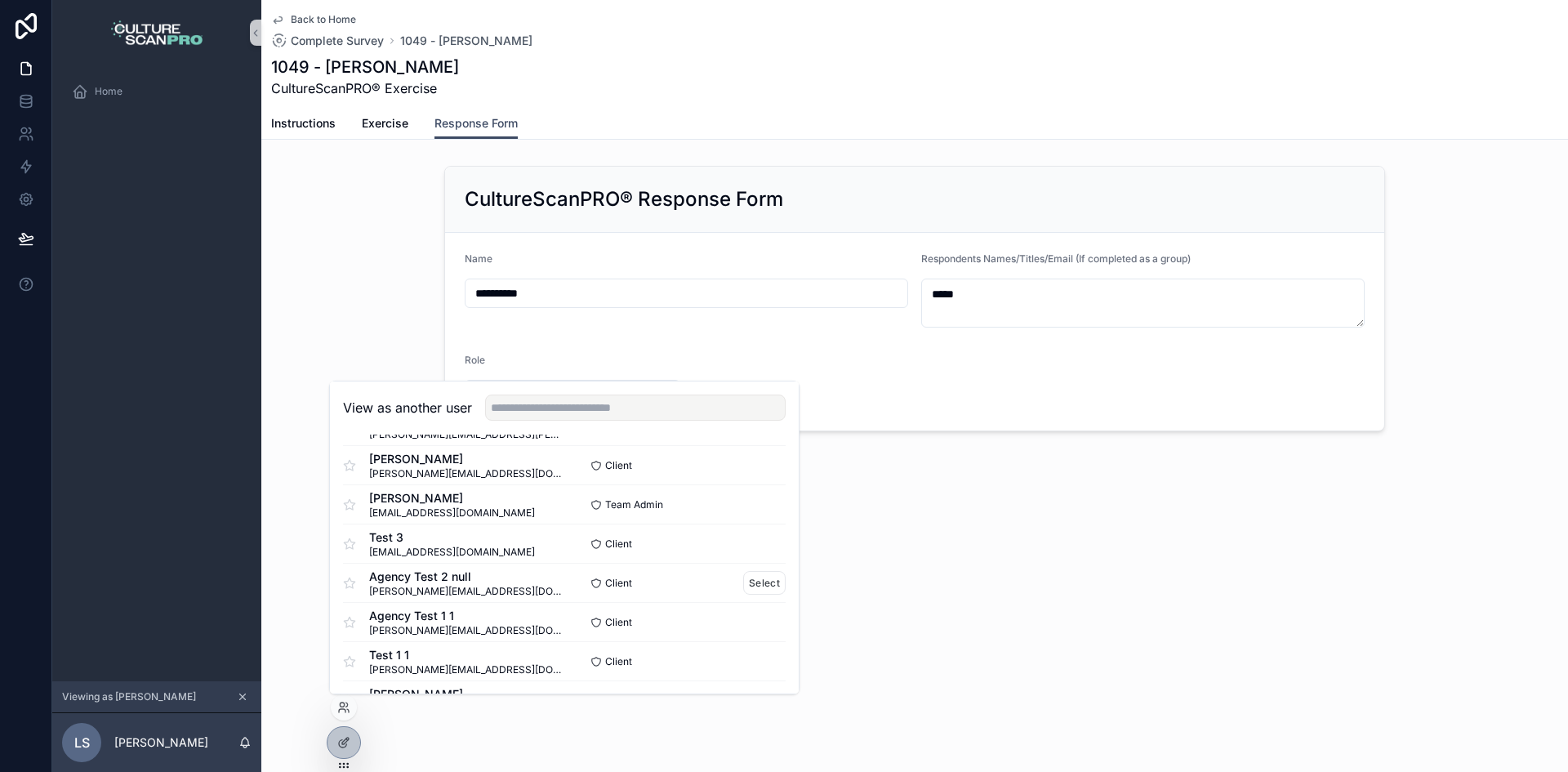
scroll to position [735, 0]
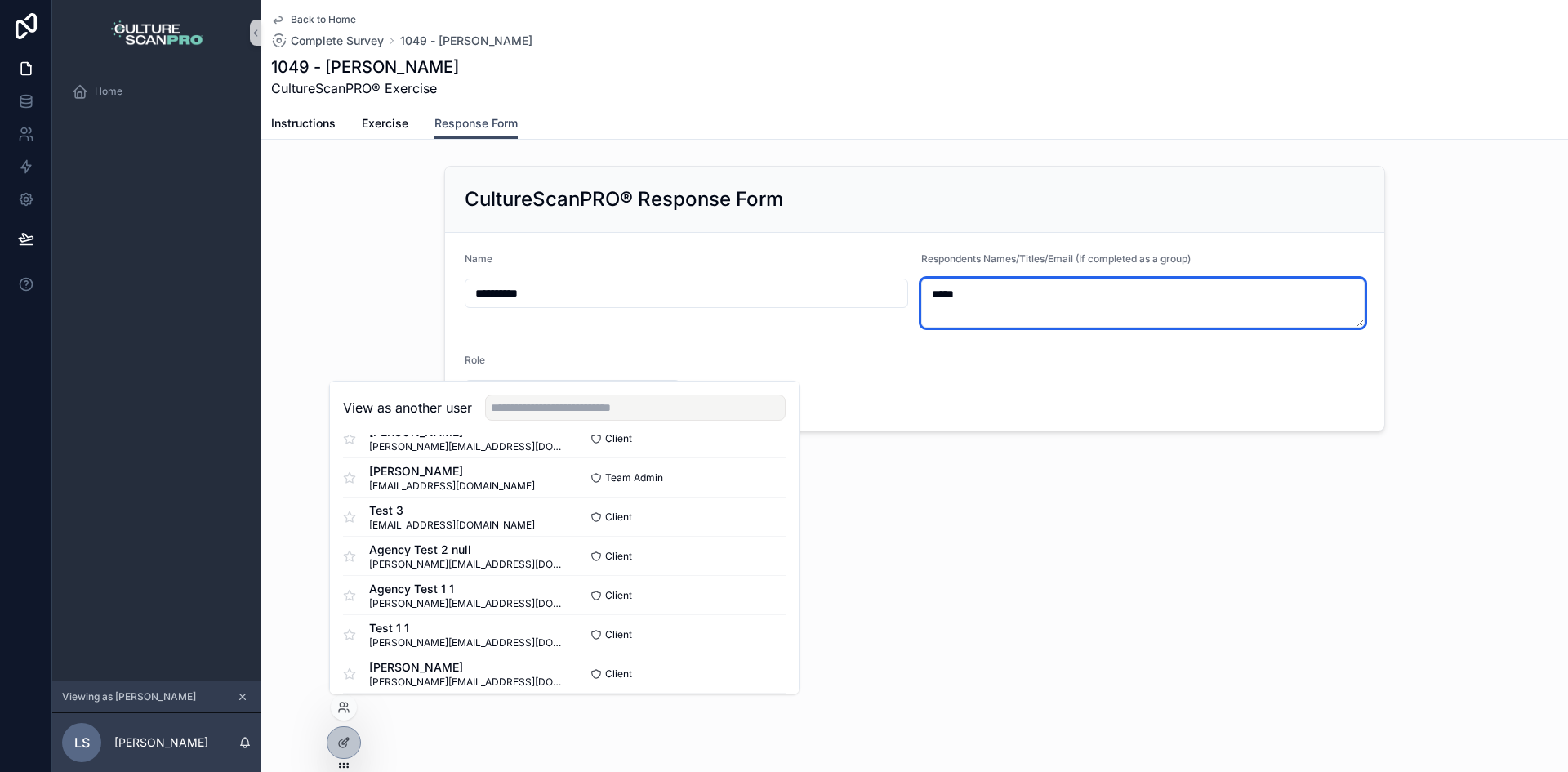
click at [951, 303] on textarea "****" at bounding box center [1143, 303] width 444 height 49
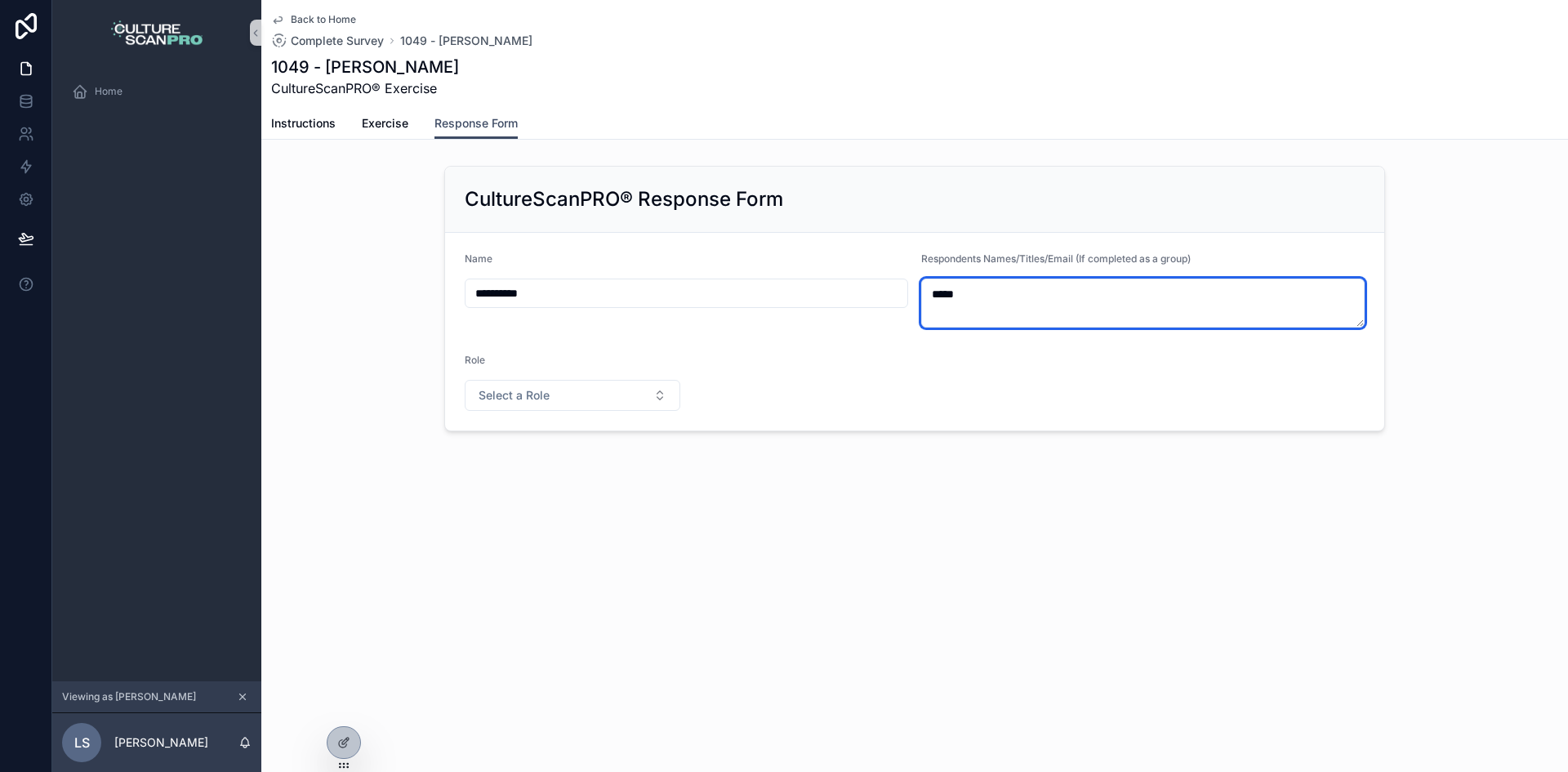
click at [951, 303] on textarea "****" at bounding box center [1143, 303] width 444 height 49
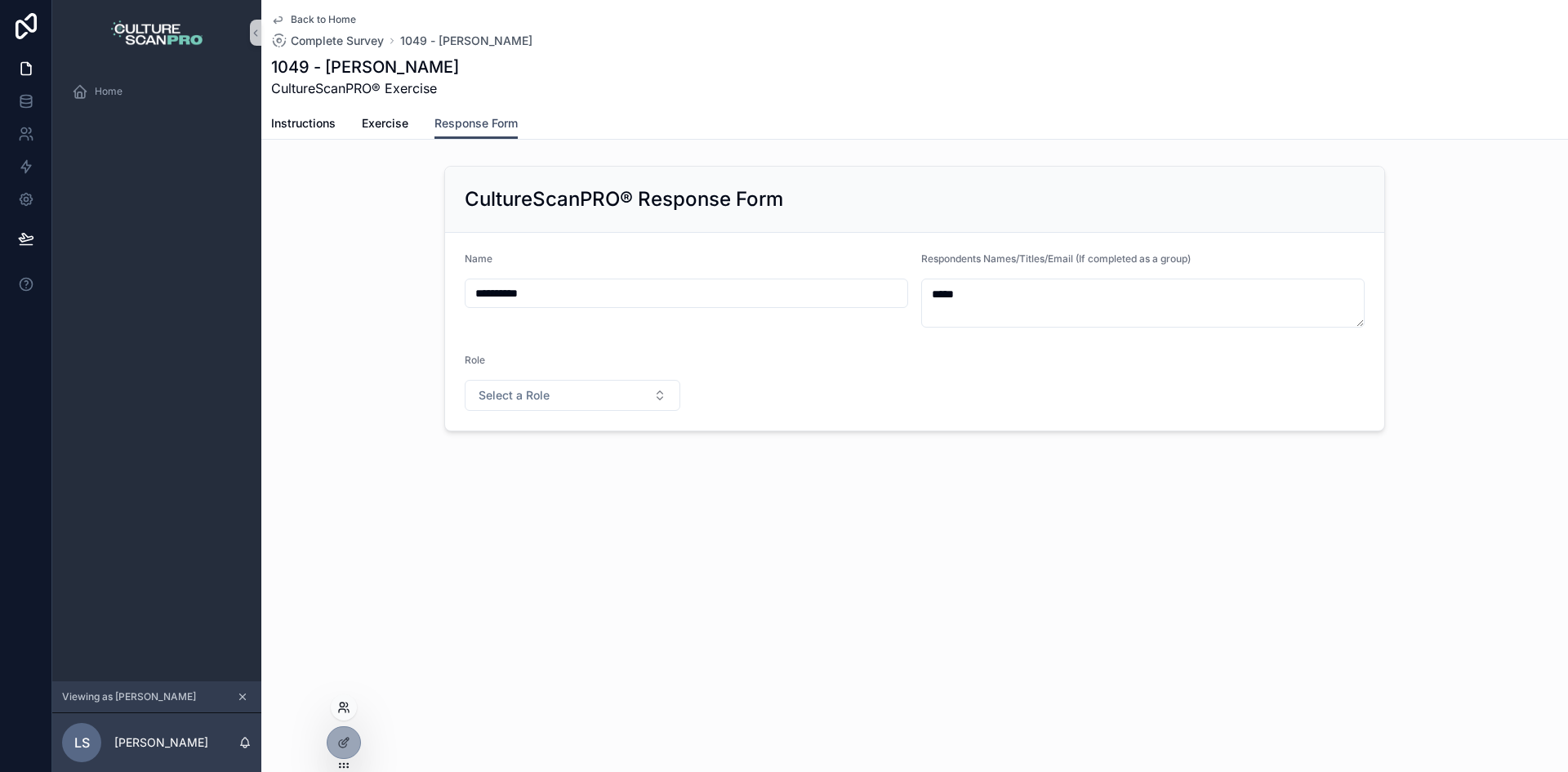
click at [344, 711] on icon at bounding box center [344, 707] width 13 height 13
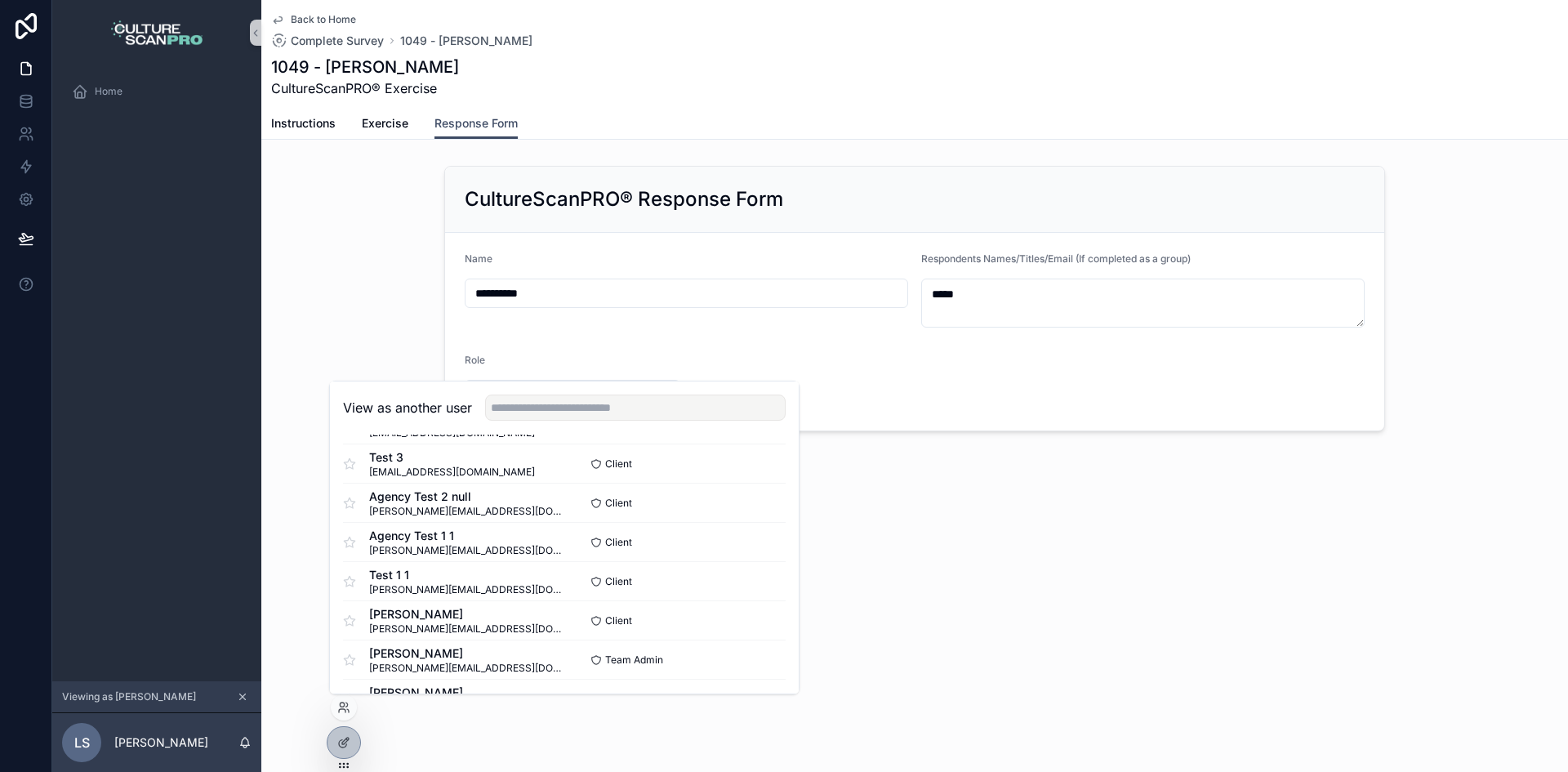
scroll to position [816, 0]
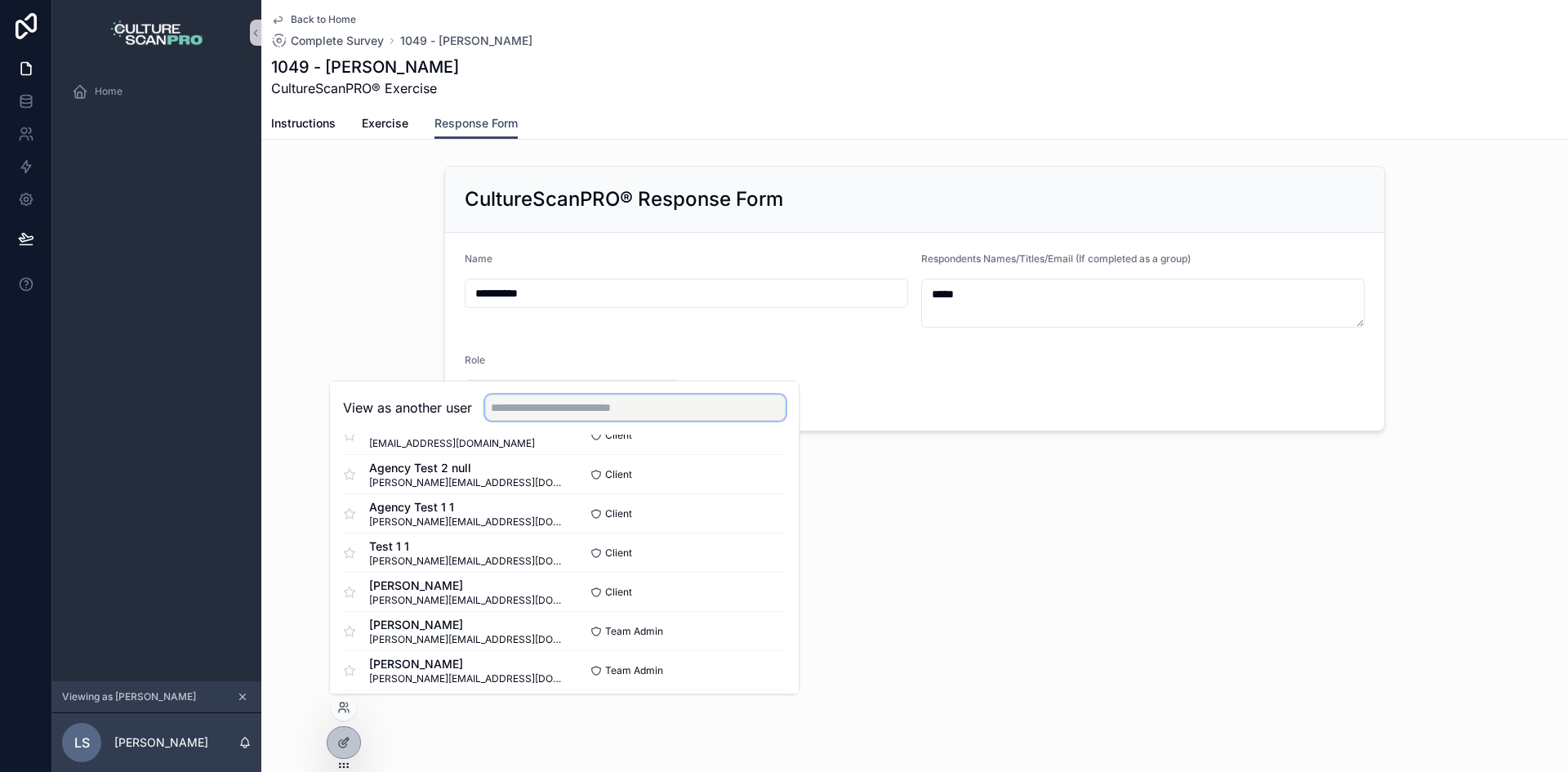
click at [550, 409] on input "text" at bounding box center [636, 408] width 301 height 26
type input "********"
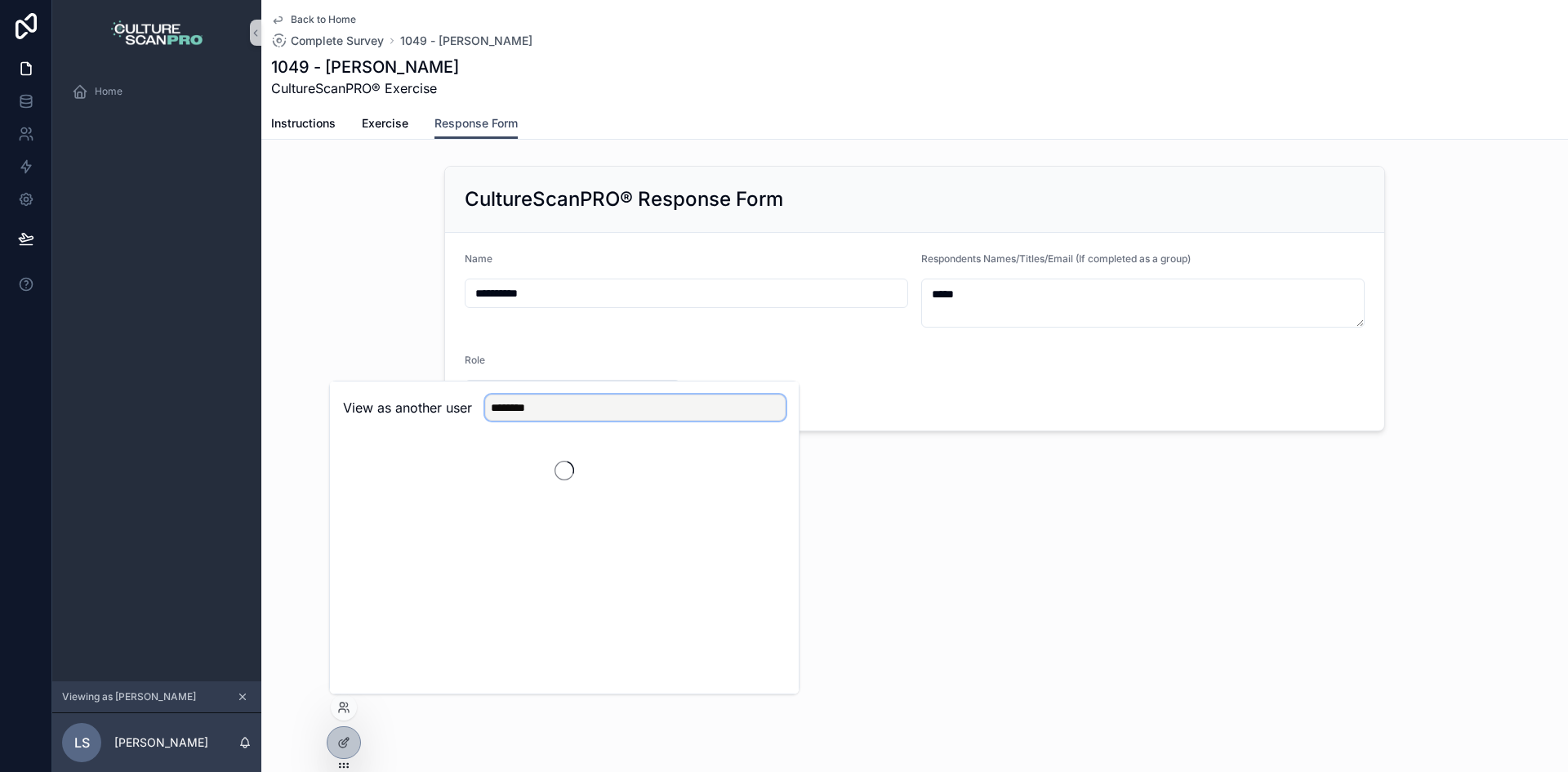
scroll to position [0, 0]
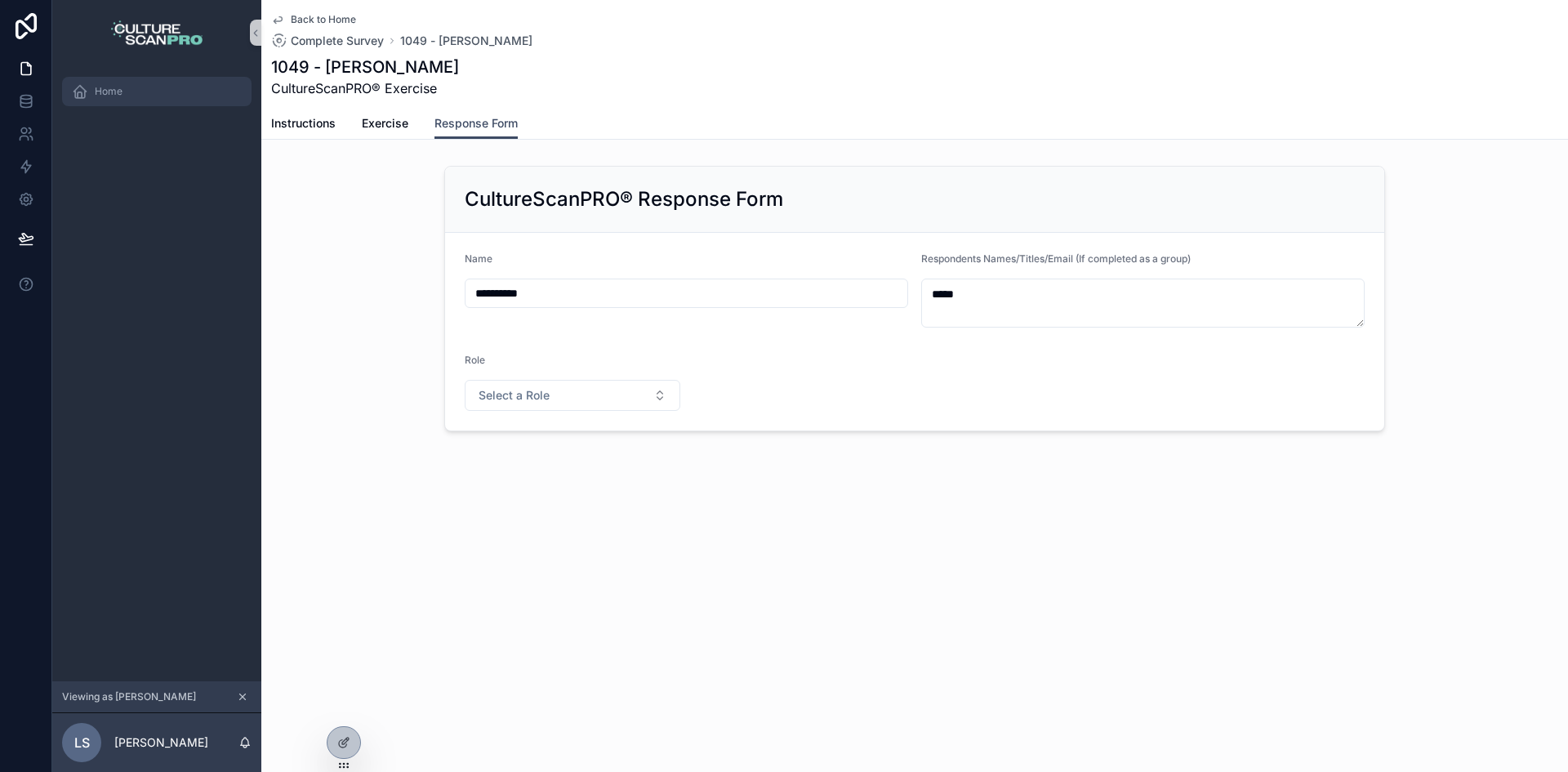
click at [141, 91] on div "Home" at bounding box center [157, 91] width 170 height 26
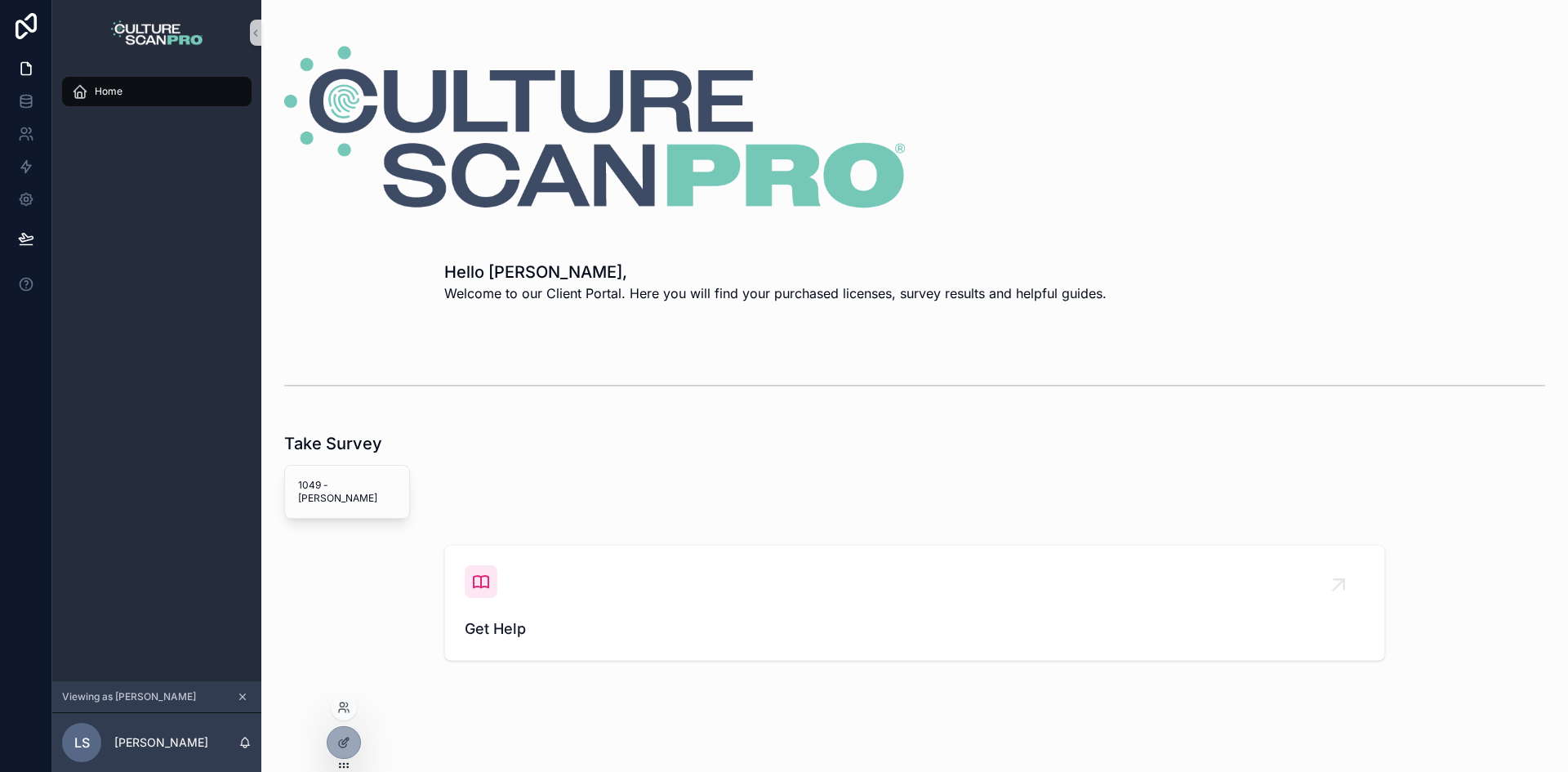
click at [344, 698] on div at bounding box center [344, 707] width 26 height 26
click at [341, 707] on icon at bounding box center [344, 707] width 13 height 13
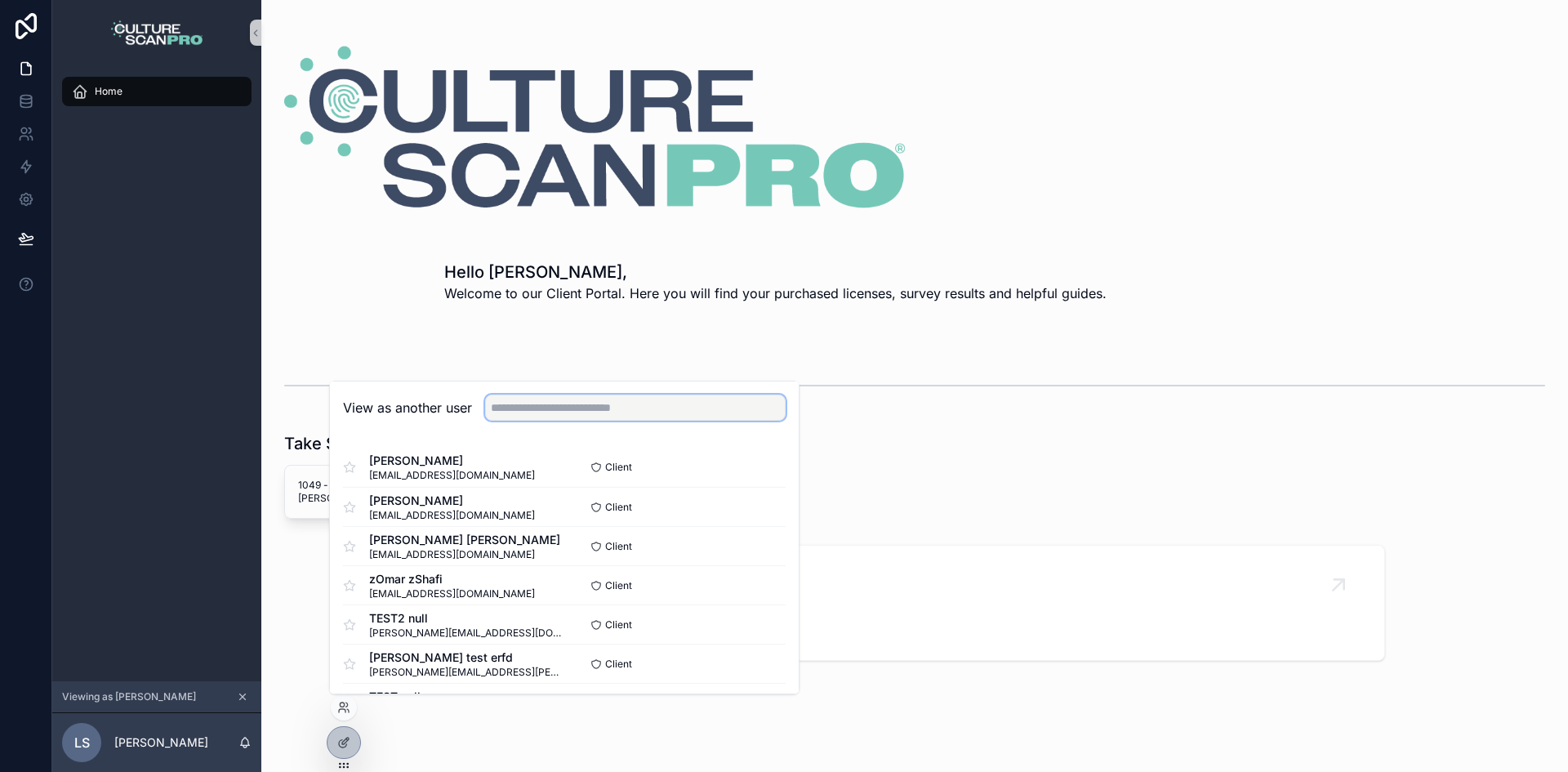
click at [590, 396] on input "text" at bounding box center [636, 408] width 301 height 26
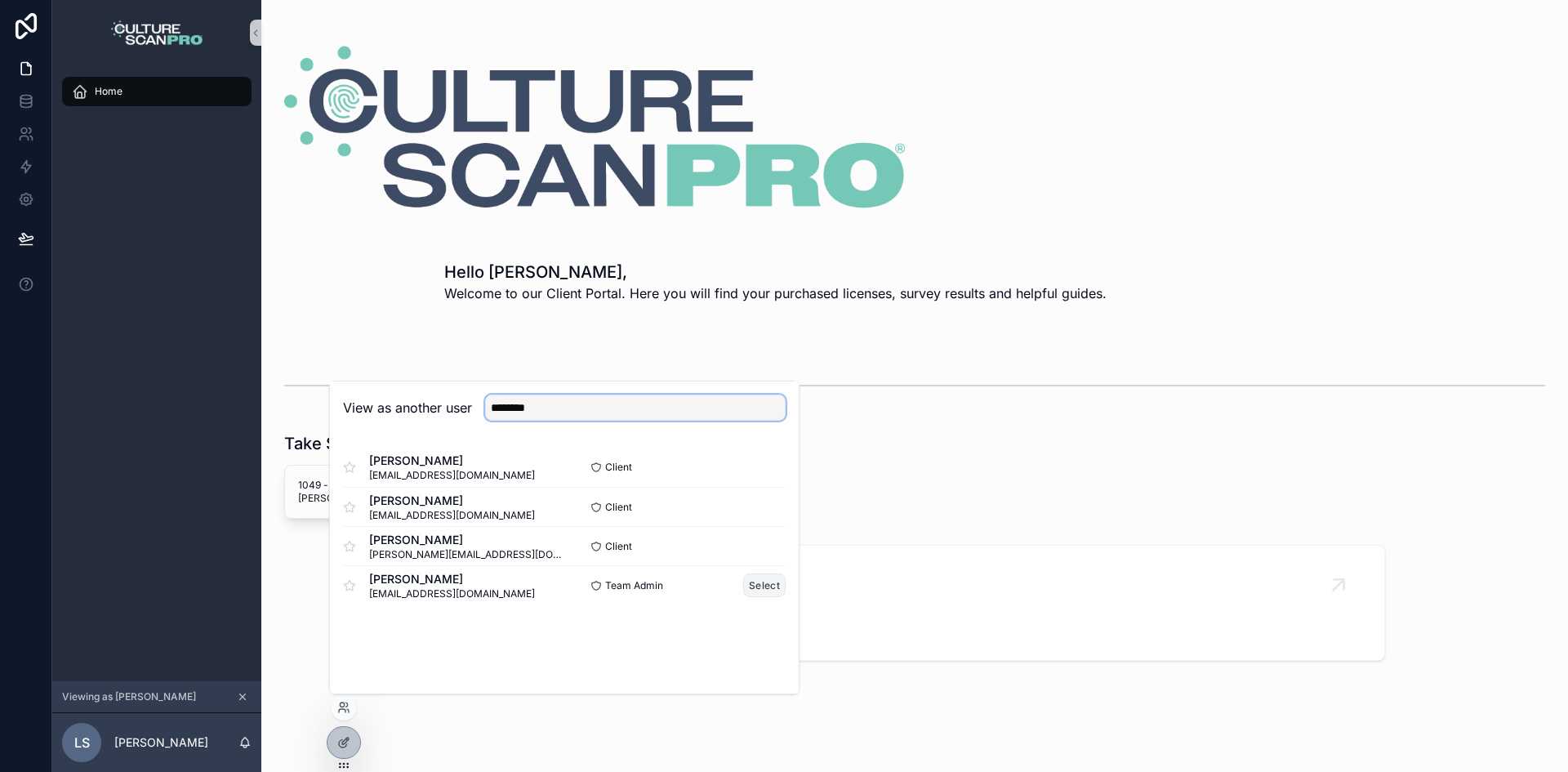
type input "********"
click at [769, 588] on button "Select" at bounding box center [764, 584] width 43 height 23
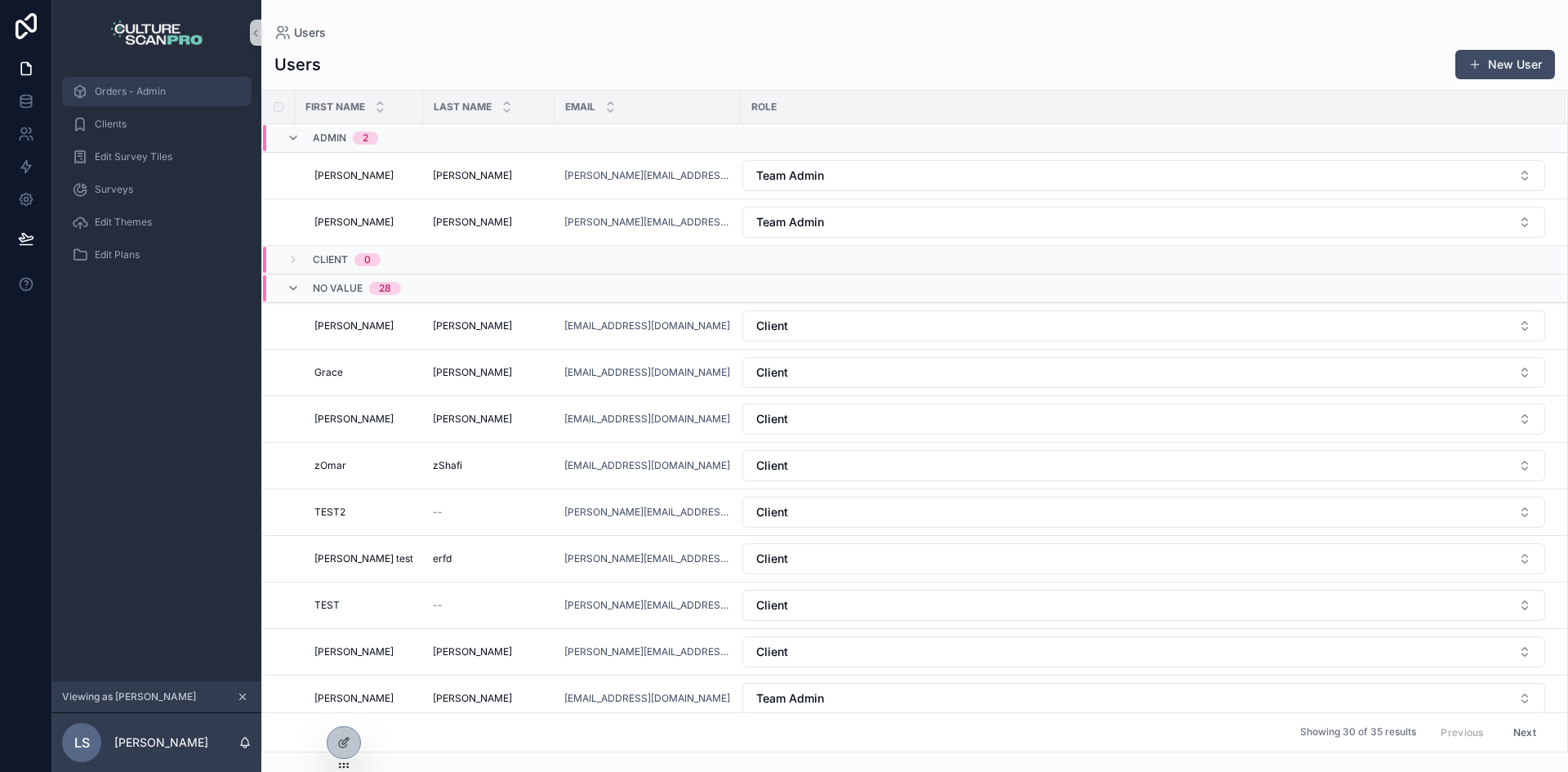
click at [150, 102] on div "Orders - Admin" at bounding box center [157, 91] width 170 height 26
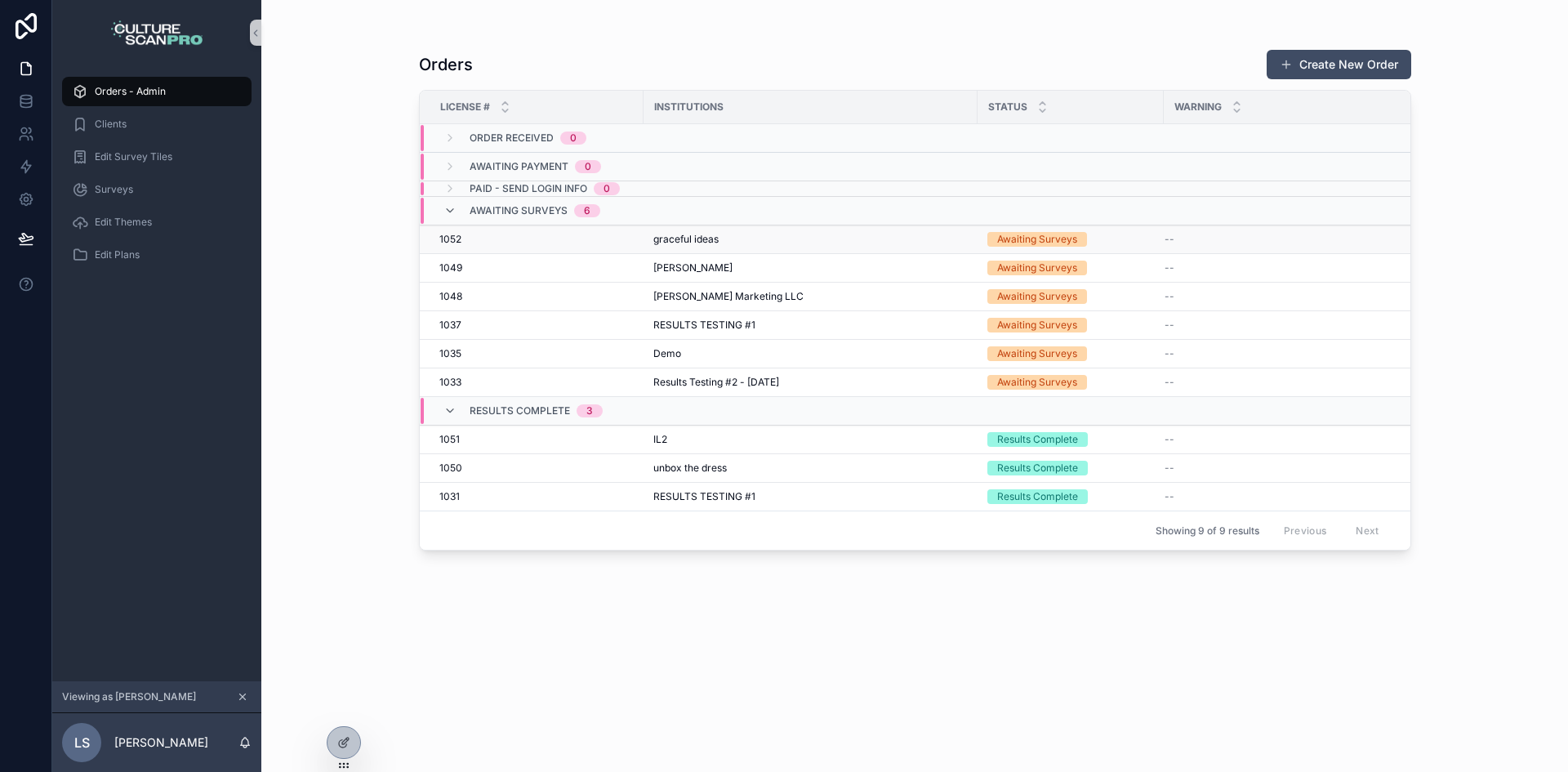
click at [799, 249] on td "graceful ideas" at bounding box center [811, 239] width 334 height 29
click at [664, 238] on span "graceful ideas" at bounding box center [685, 239] width 65 height 13
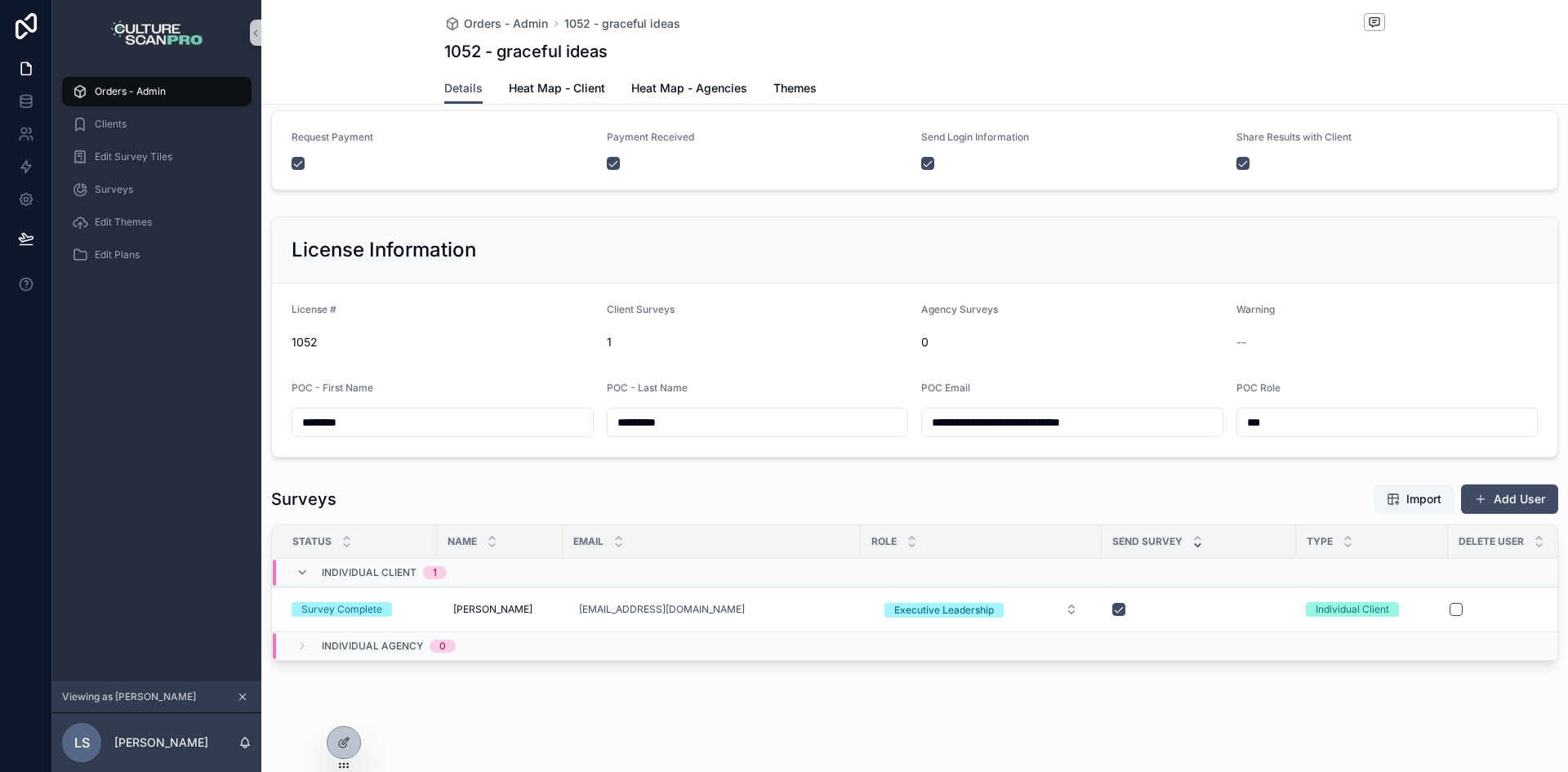
scroll to position [103, 0]
click at [1482, 489] on button "Add User" at bounding box center [1510, 499] width 97 height 30
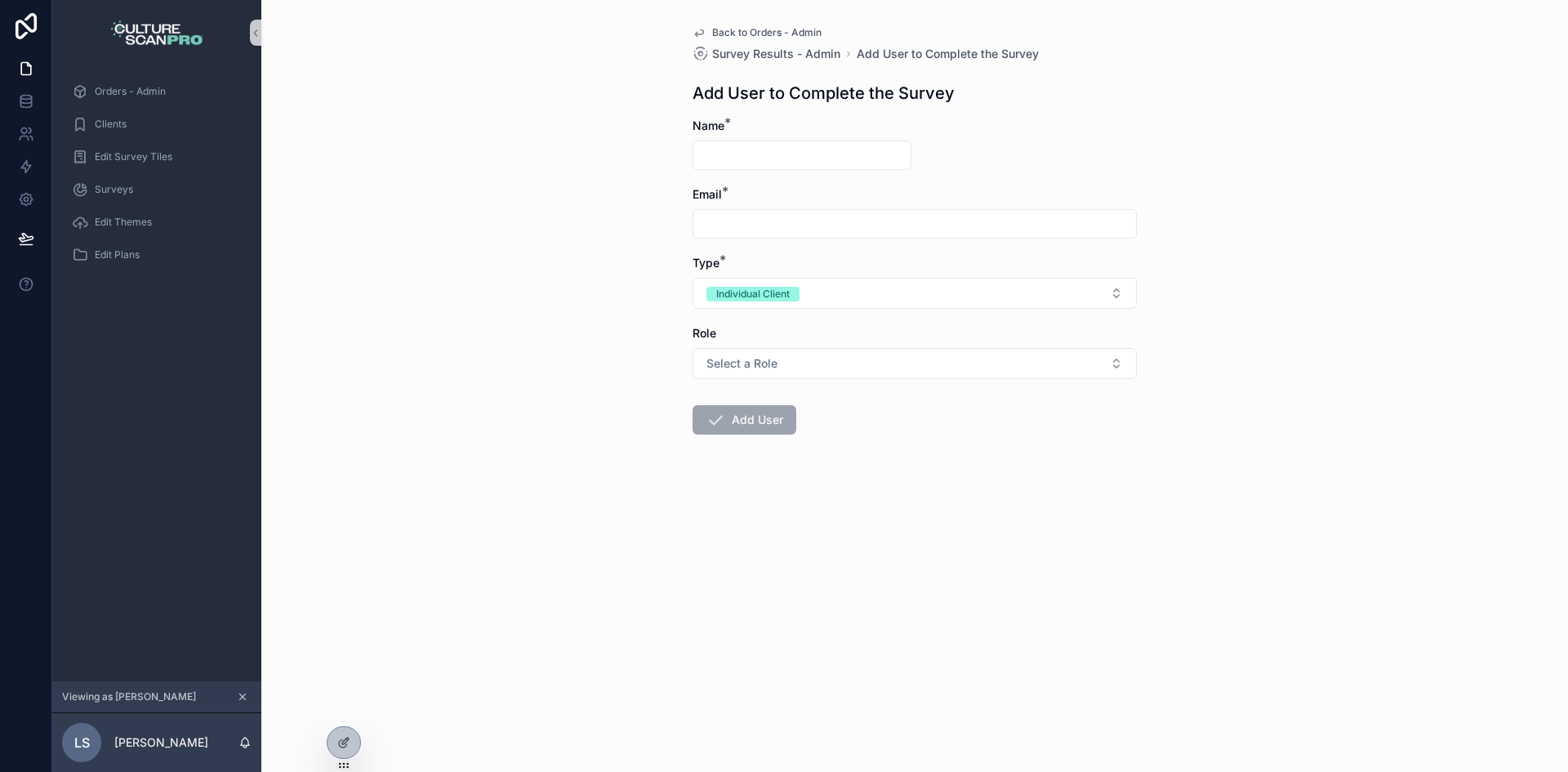
click at [808, 156] on input "scrollable content" at bounding box center [802, 155] width 217 height 23
click at [784, 233] on input "scrollable content" at bounding box center [914, 223] width 443 height 23
click at [1039, 446] on form "Name * Email * Type * Individual Client Role Select a Role Add User" at bounding box center [914, 328] width 444 height 422
click at [976, 370] on button "Select a Role" at bounding box center [914, 363] width 444 height 31
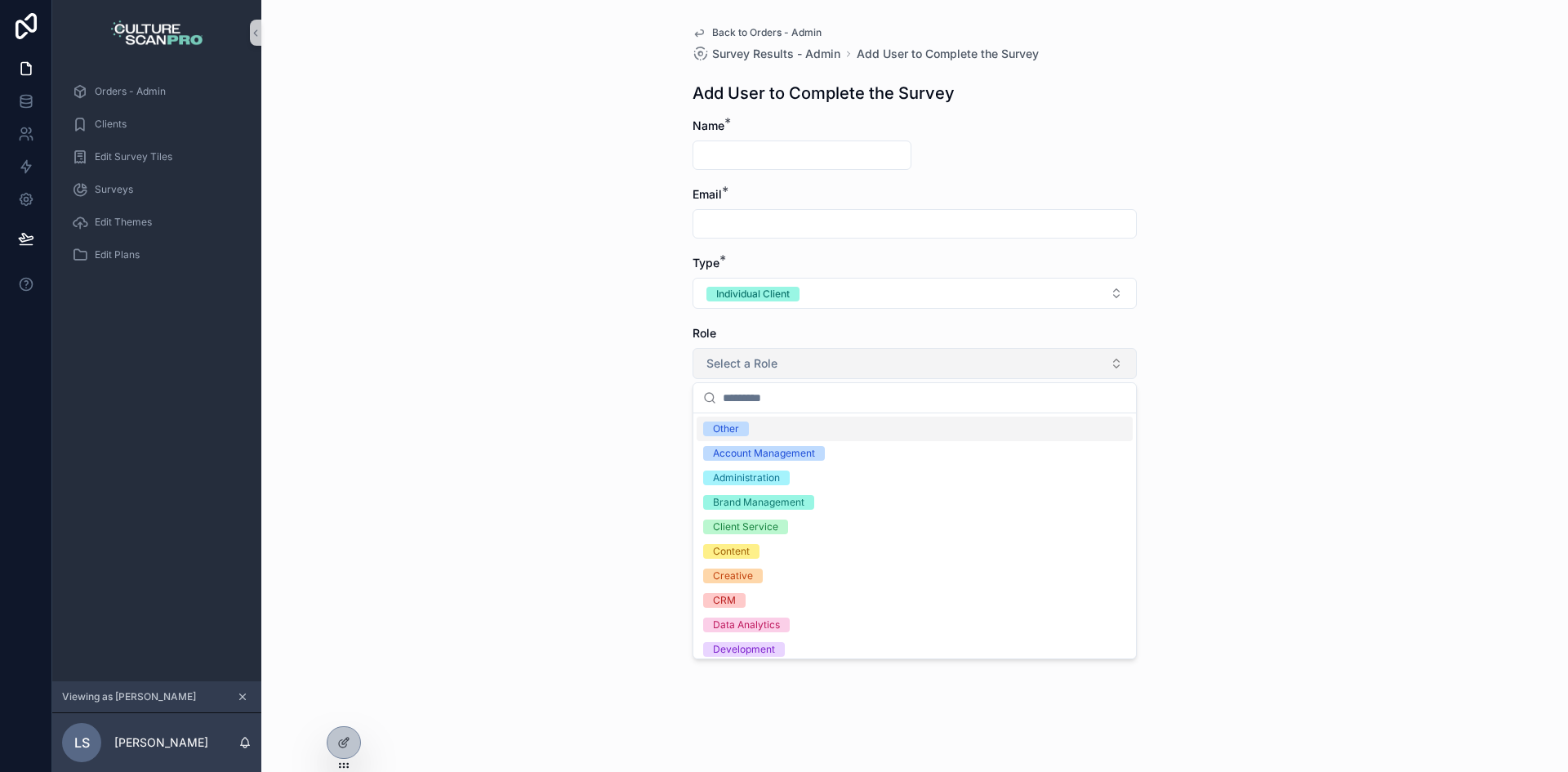
click at [976, 370] on button "Select a Role" at bounding box center [914, 363] width 444 height 31
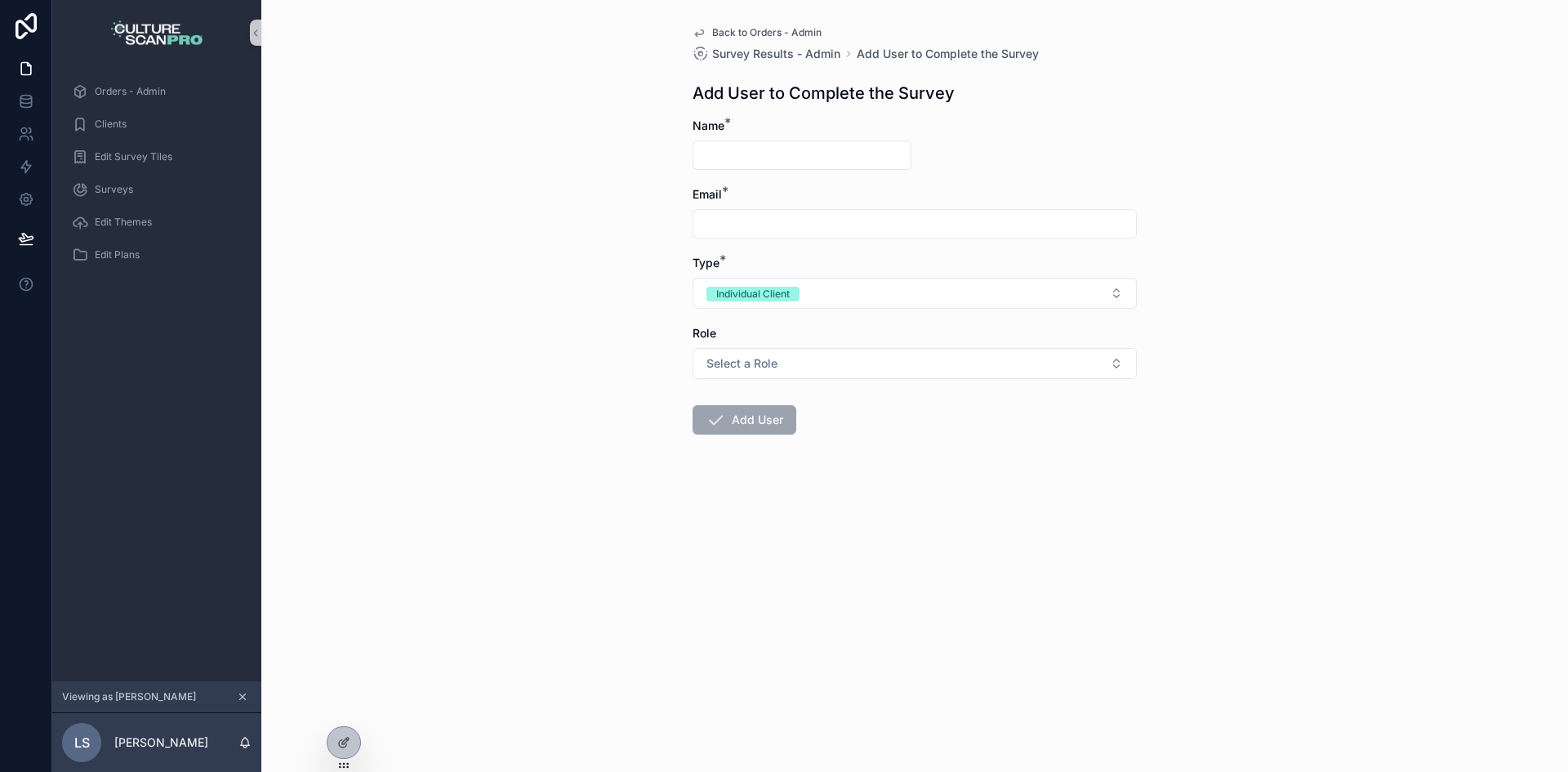
click at [788, 155] on input "scrollable content" at bounding box center [802, 155] width 217 height 23
click at [236, 695] on button "scrollable content" at bounding box center [243, 696] width 18 height 18
click at [345, 709] on icon at bounding box center [343, 710] width 7 height 3
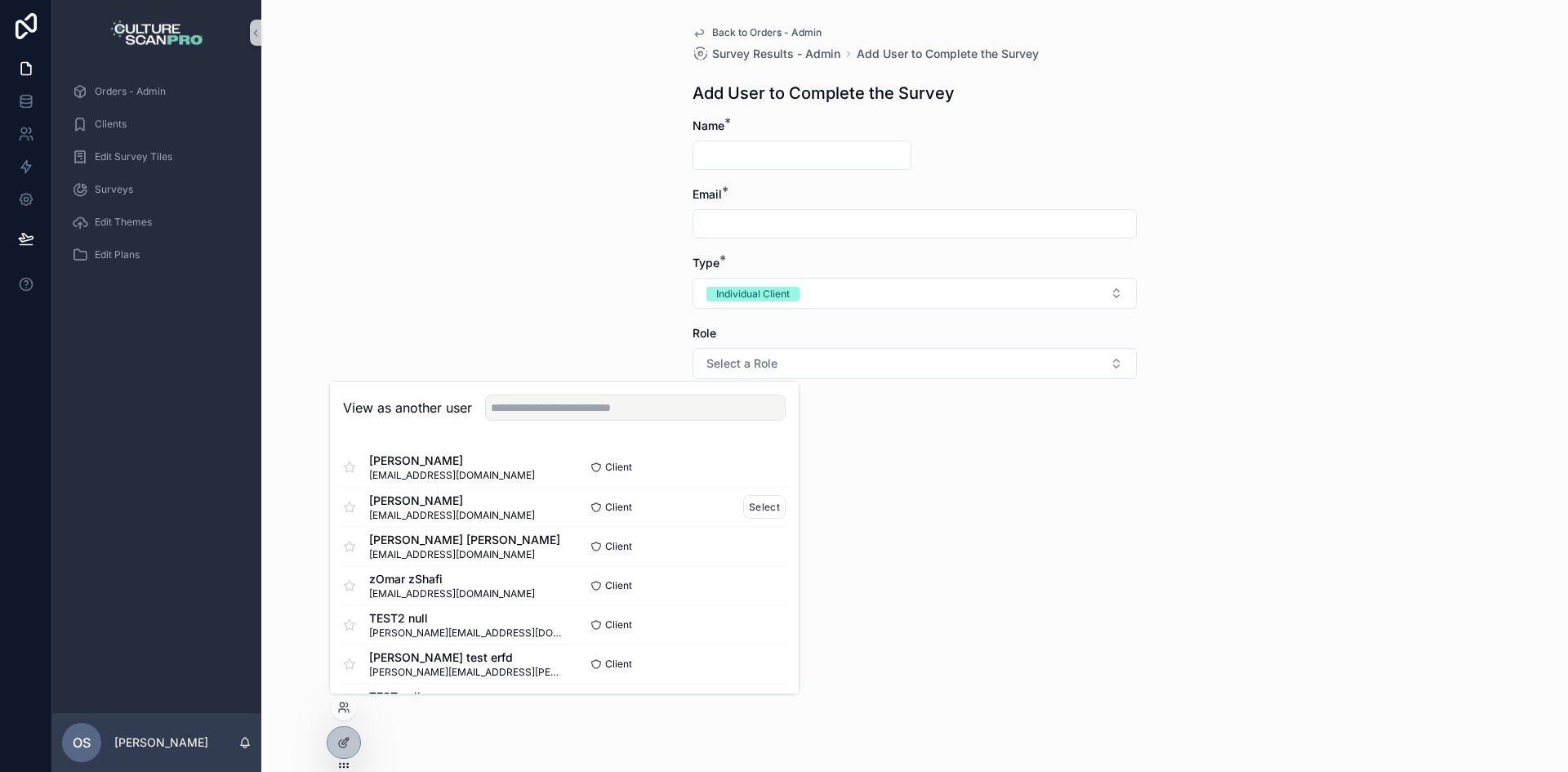
click at [761, 518] on div "Grace Stewart graceellenstewart8787@gmail.com Client Select" at bounding box center [564, 506] width 443 height 39
click at [758, 499] on button "Select" at bounding box center [764, 506] width 43 height 23
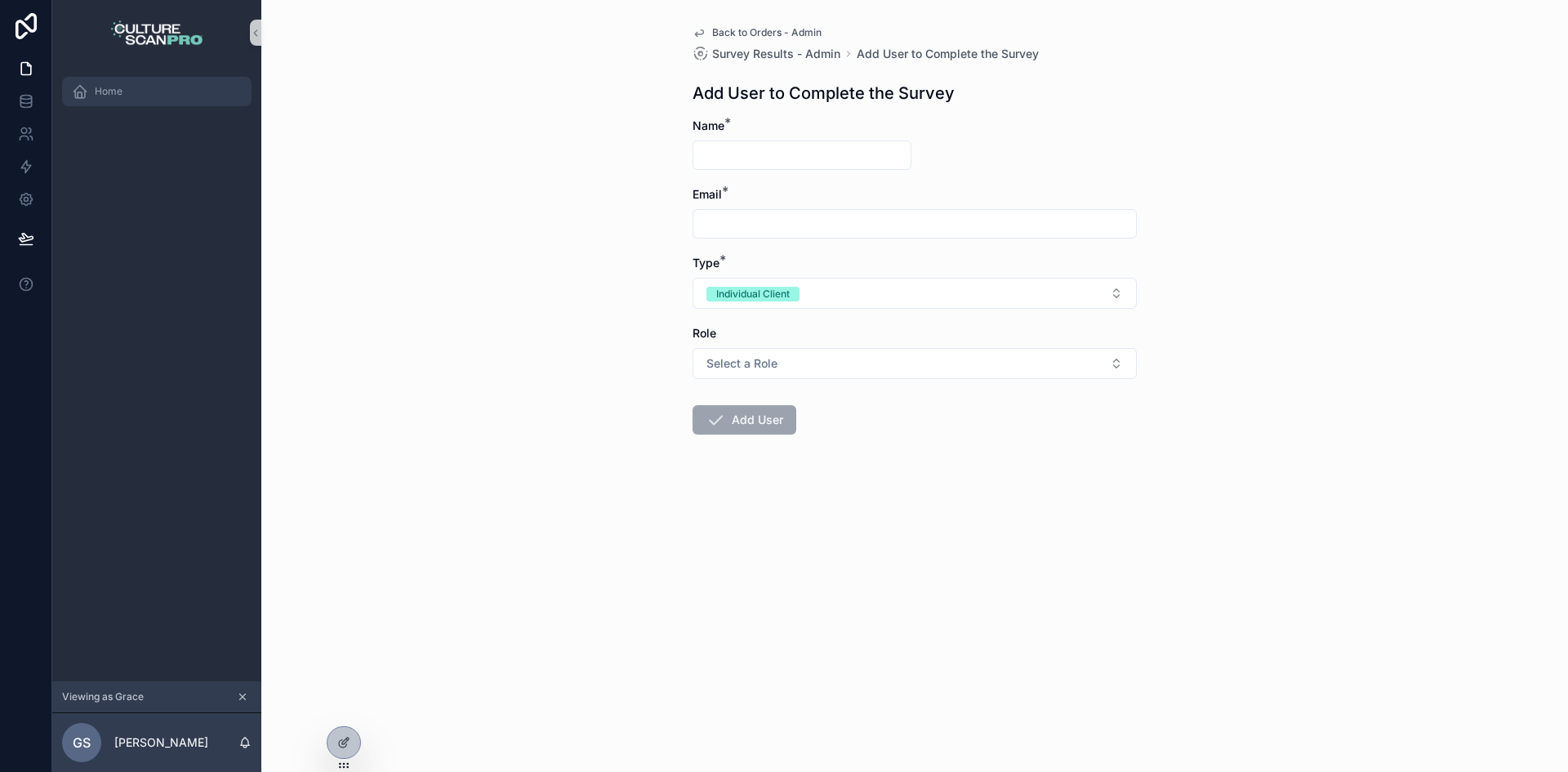
click at [104, 93] on span "Home" at bounding box center [109, 91] width 28 height 13
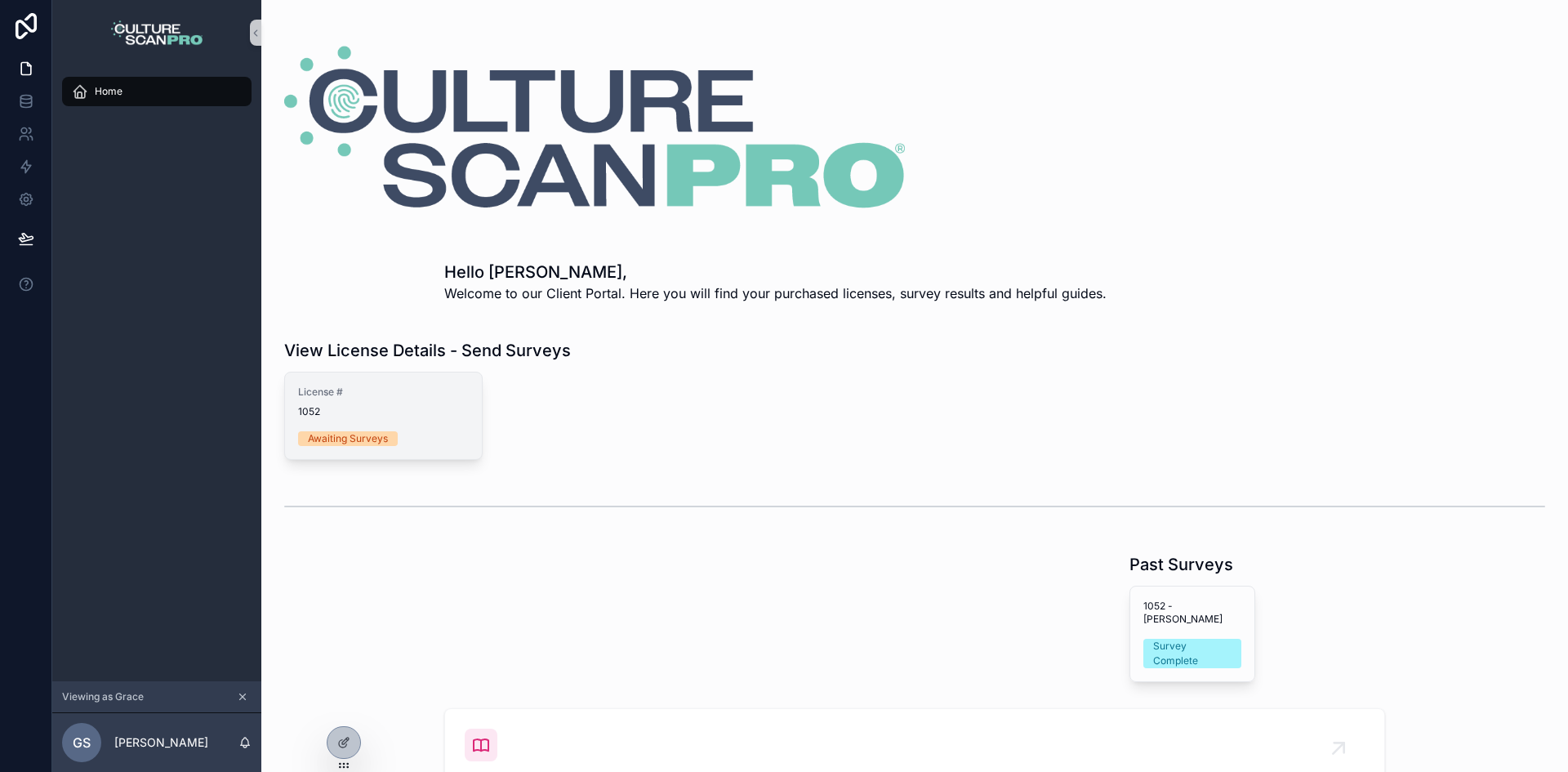
click at [339, 393] on span "License #" at bounding box center [384, 391] width 170 height 13
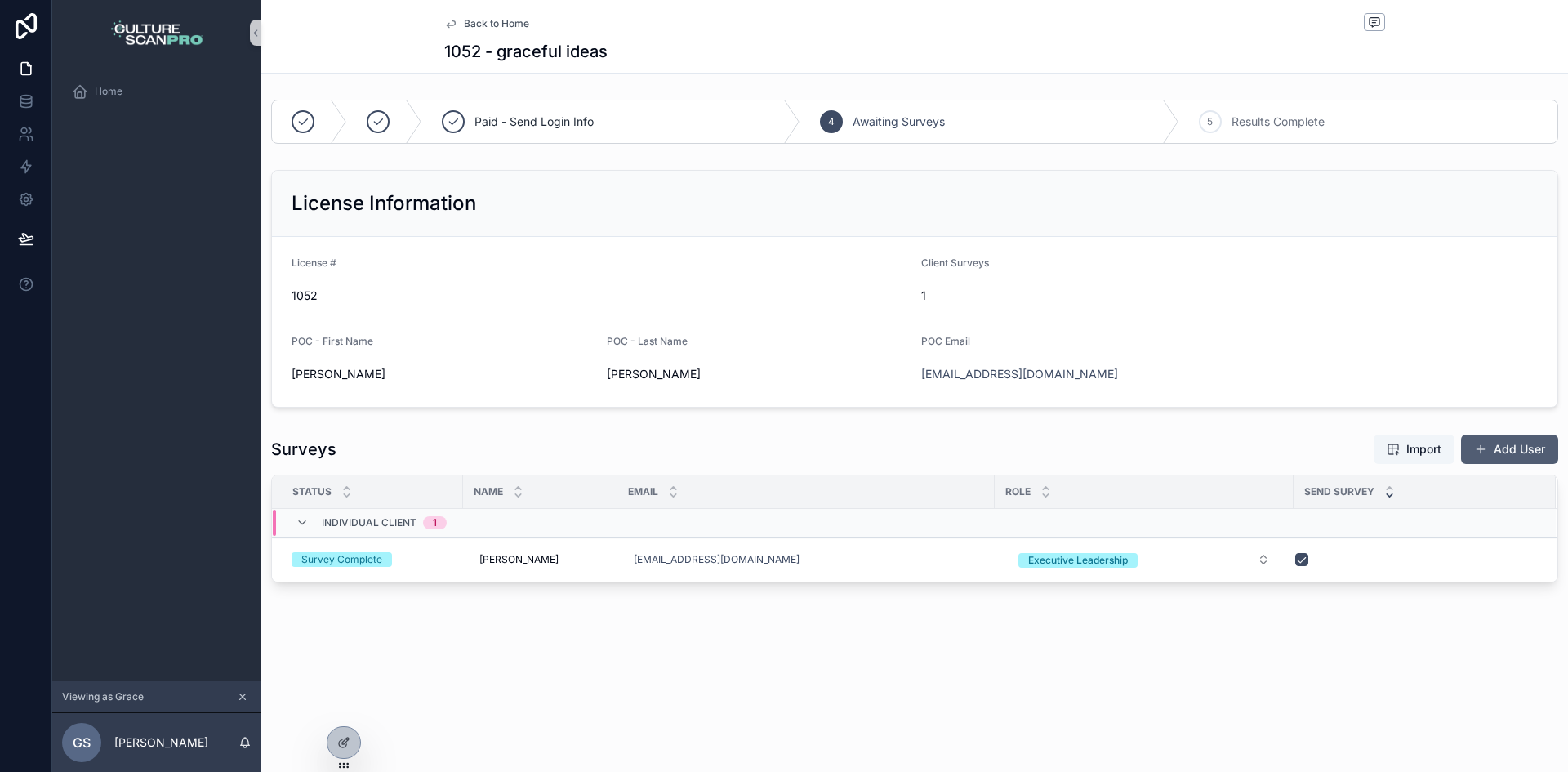
click at [1496, 457] on button "Add User" at bounding box center [1510, 449] width 97 height 30
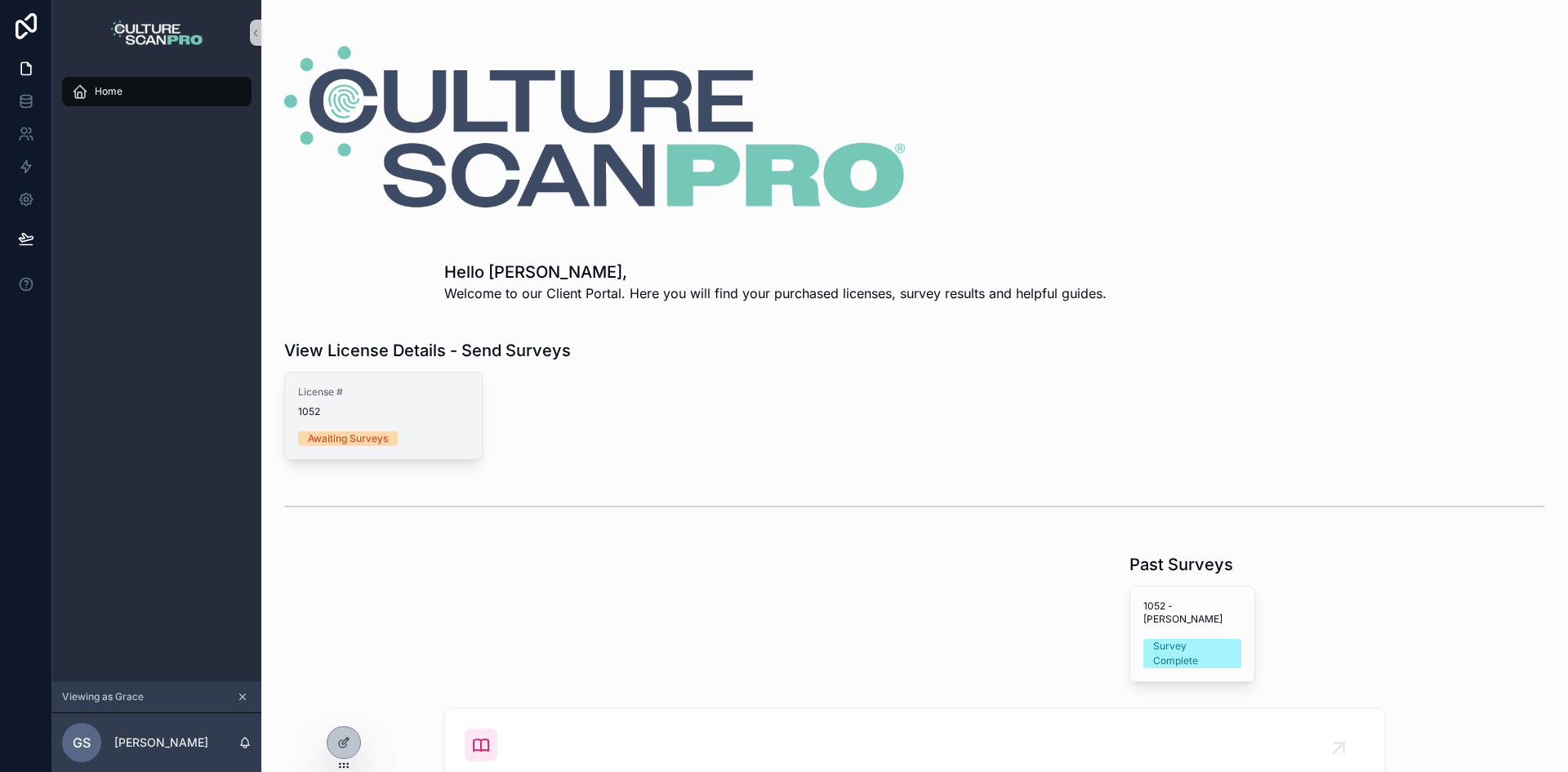
click at [410, 391] on span "License #" at bounding box center [384, 391] width 170 height 13
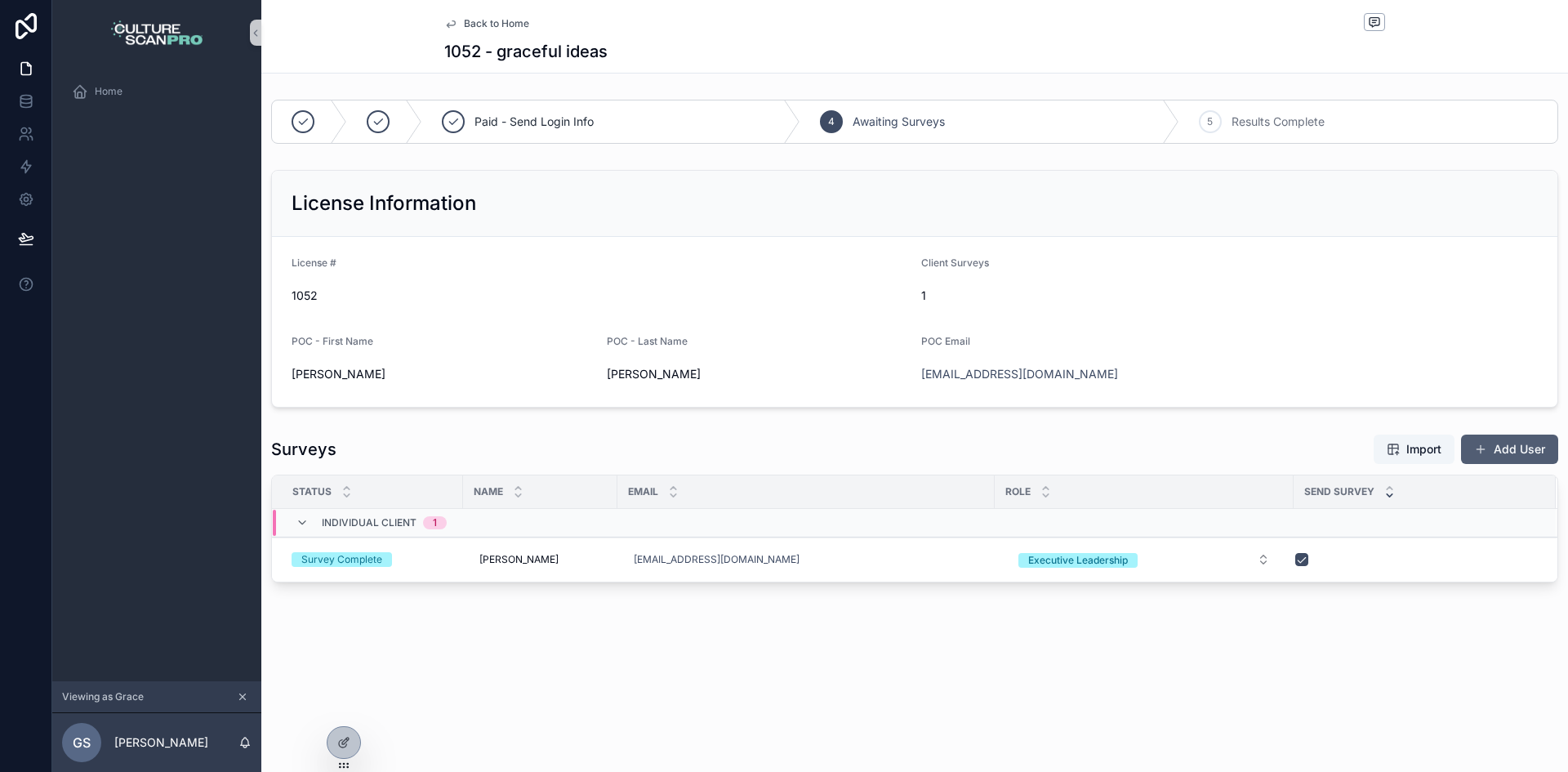
click at [1498, 449] on button "Add User" at bounding box center [1510, 449] width 97 height 30
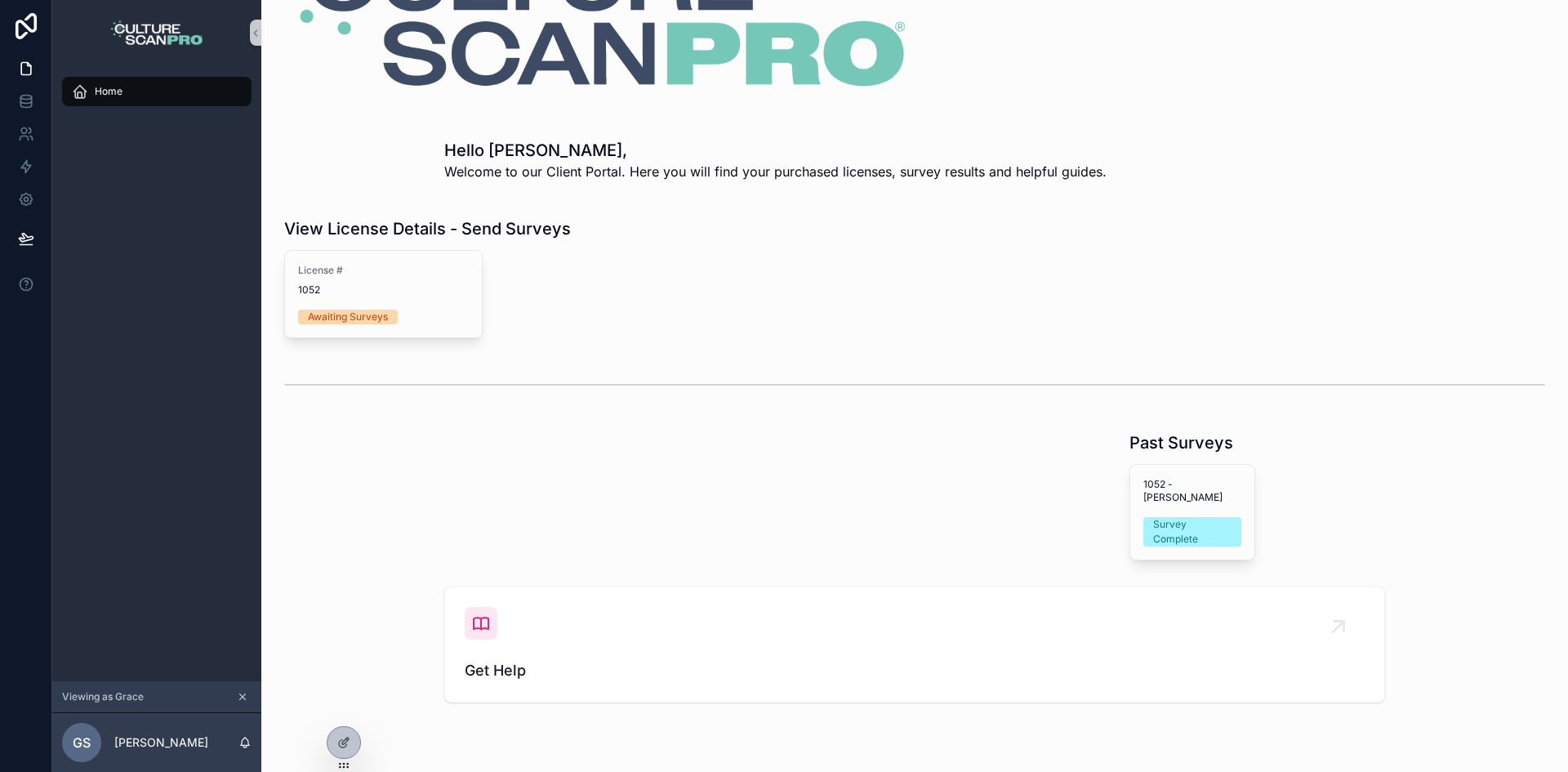
scroll to position [188, 0]
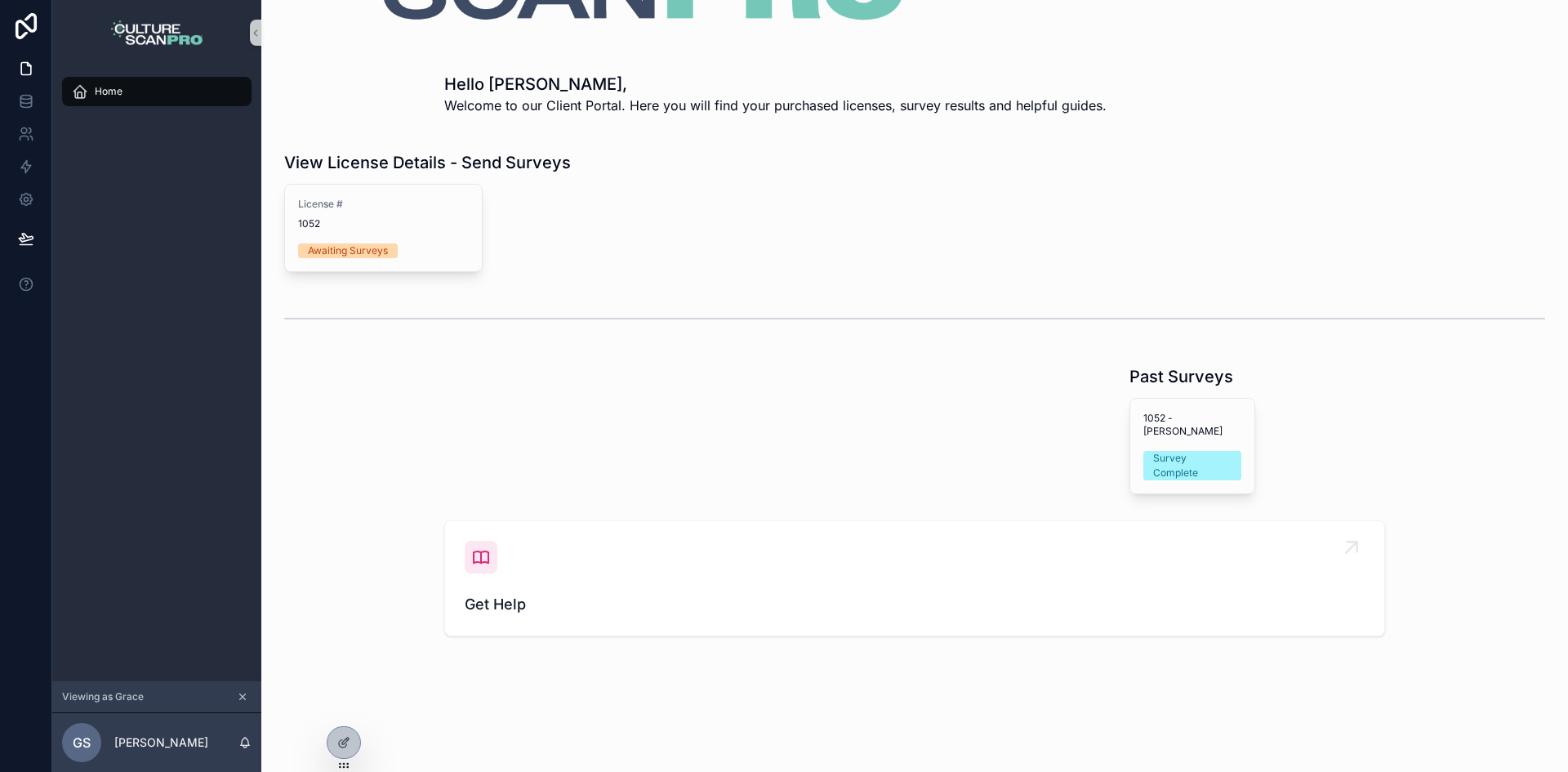
click at [497, 596] on span "Get Help" at bounding box center [914, 604] width 900 height 23
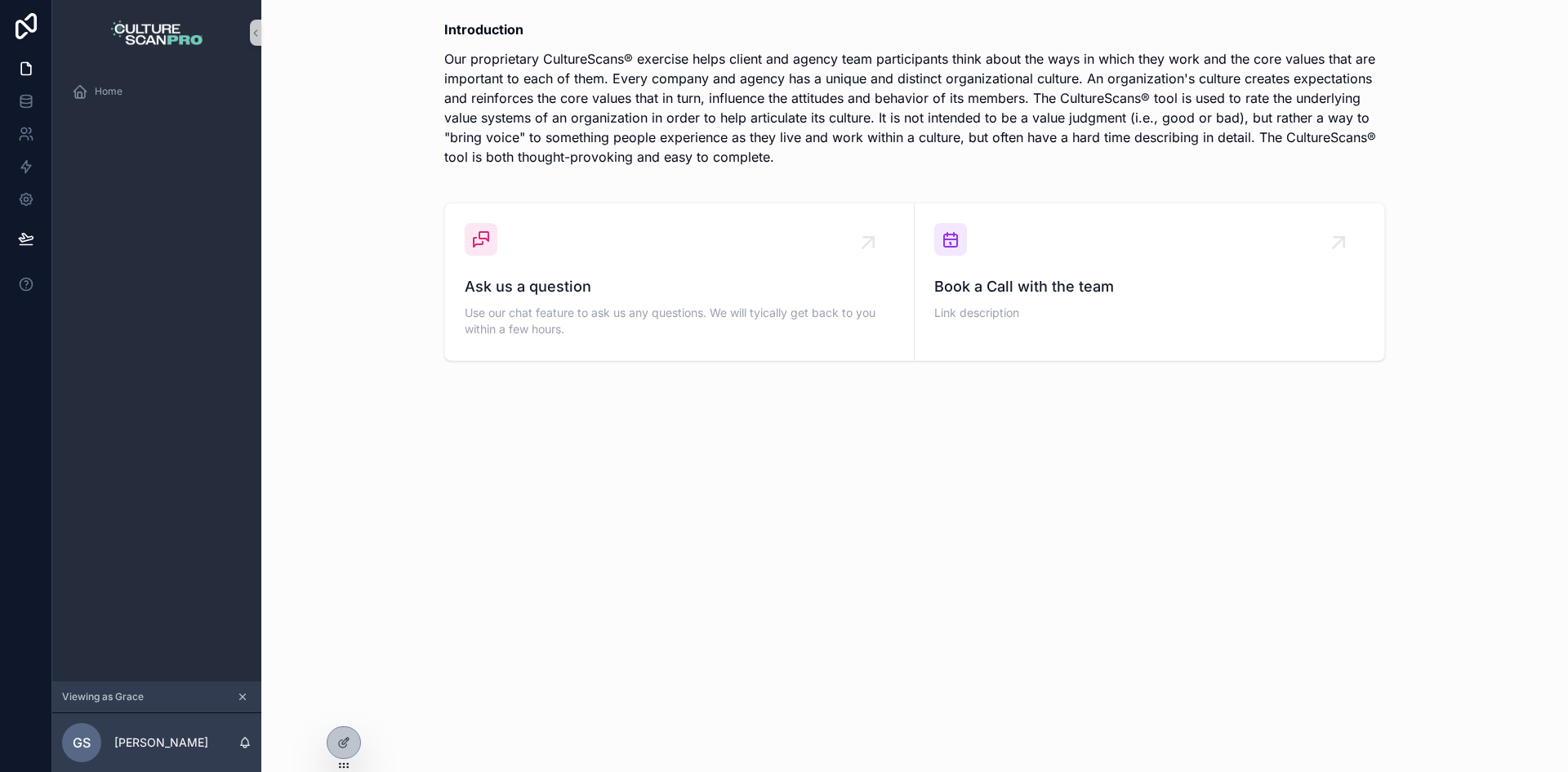
click at [247, 691] on icon "scrollable content" at bounding box center [242, 696] width 11 height 11
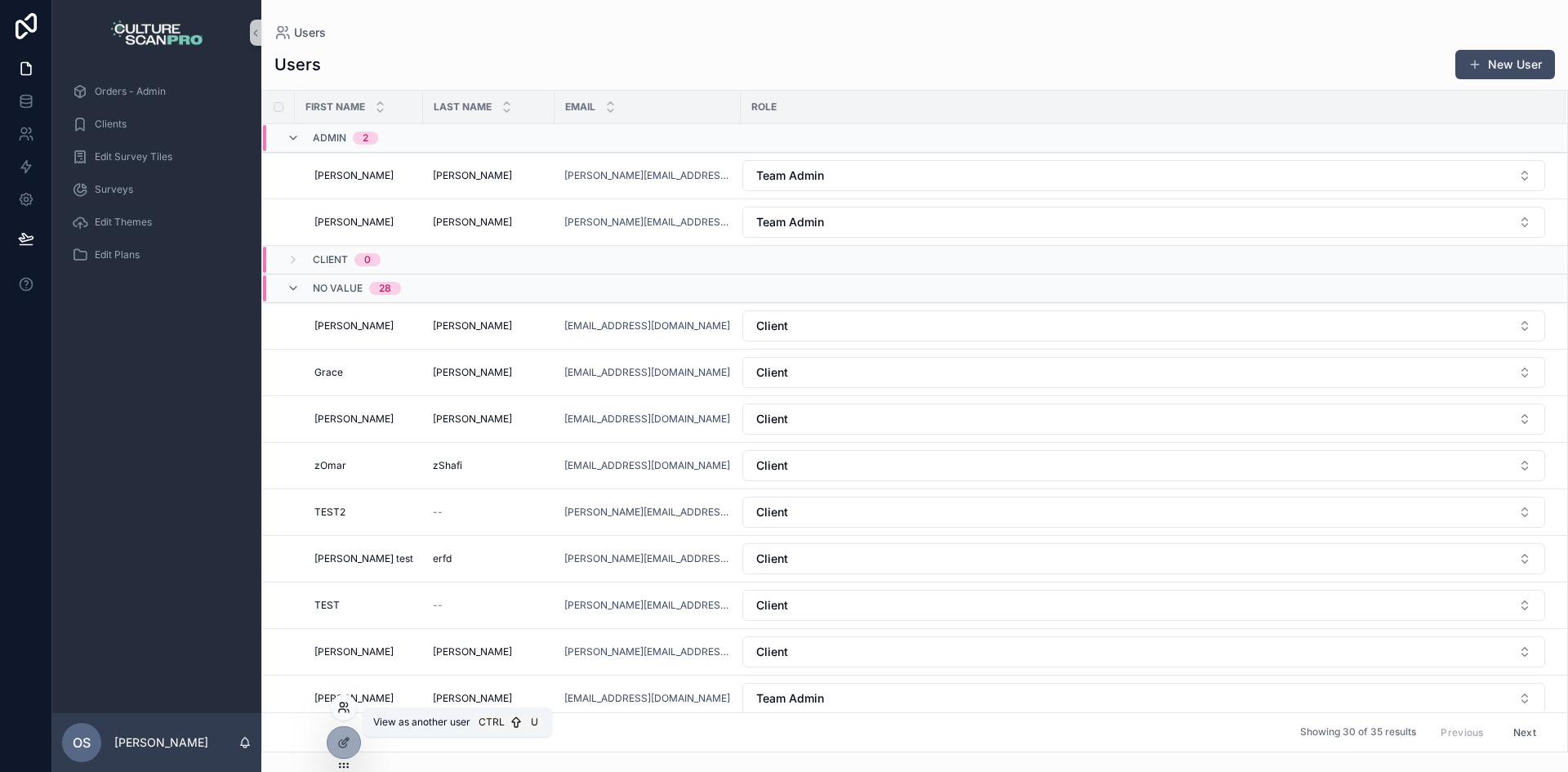
click at [342, 708] on icon at bounding box center [344, 707] width 13 height 13
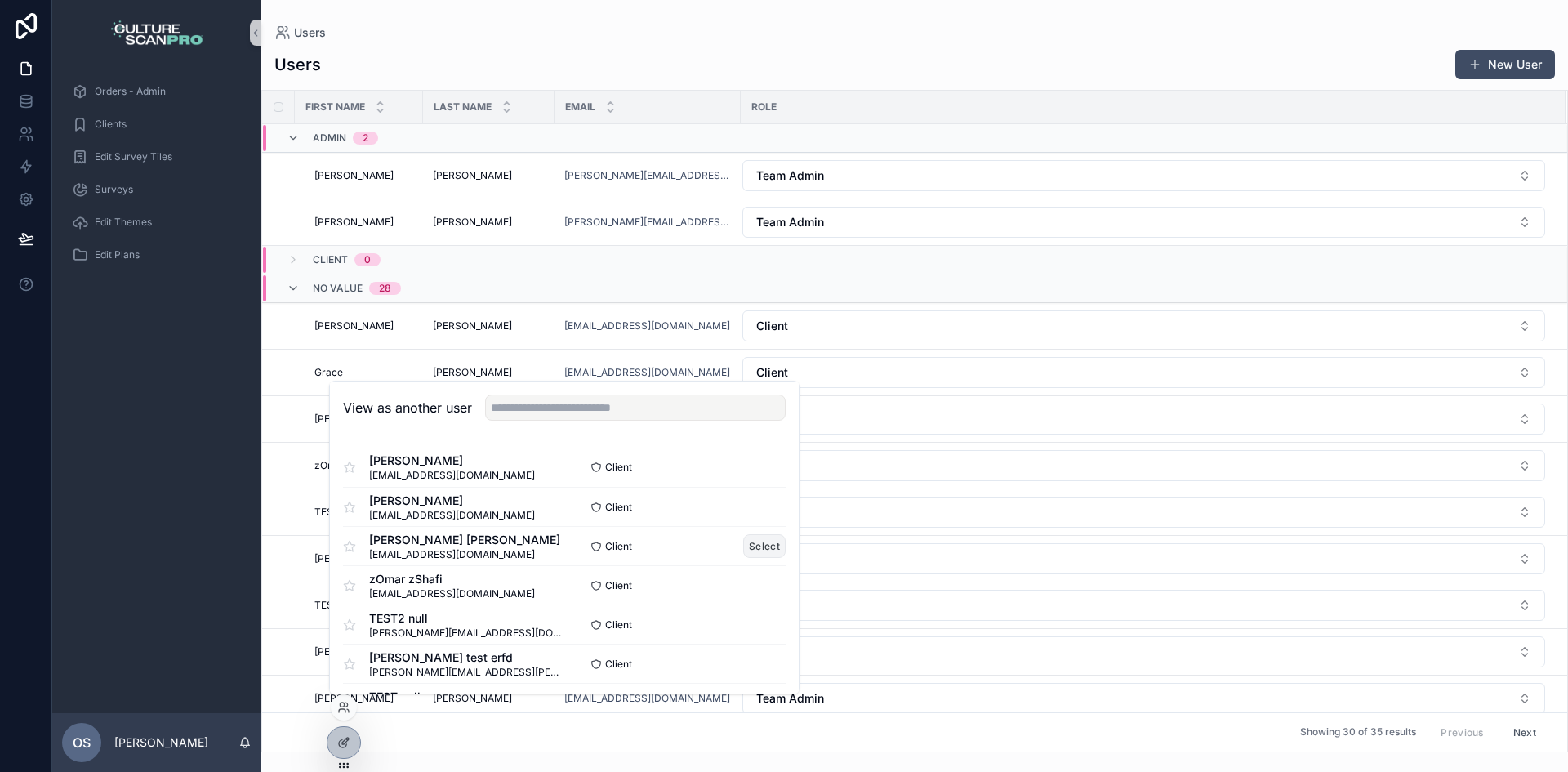
click at [764, 543] on button "Select" at bounding box center [764, 545] width 43 height 23
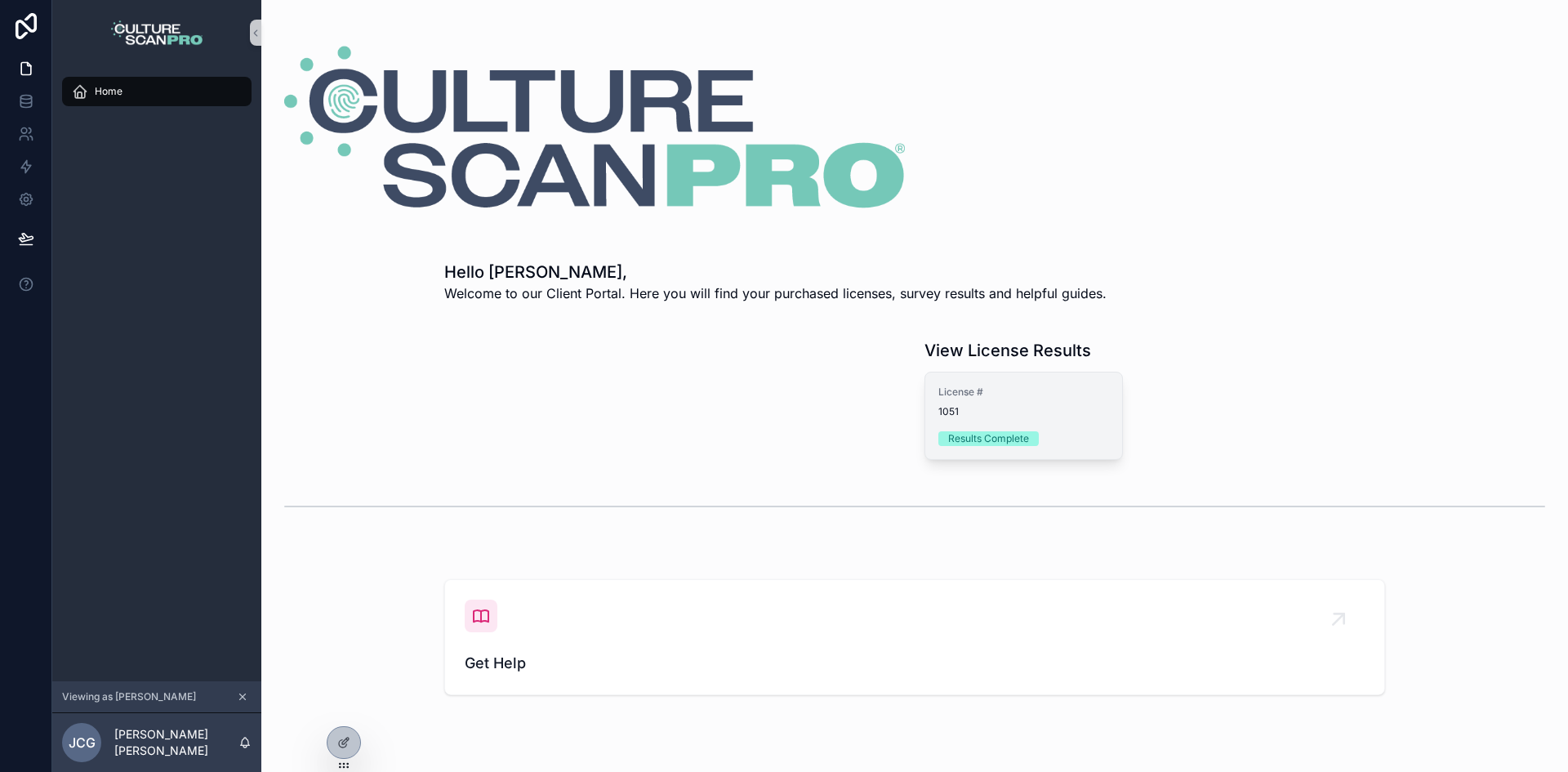
click at [1037, 402] on div "License # 1051" at bounding box center [1024, 402] width 170 height 33
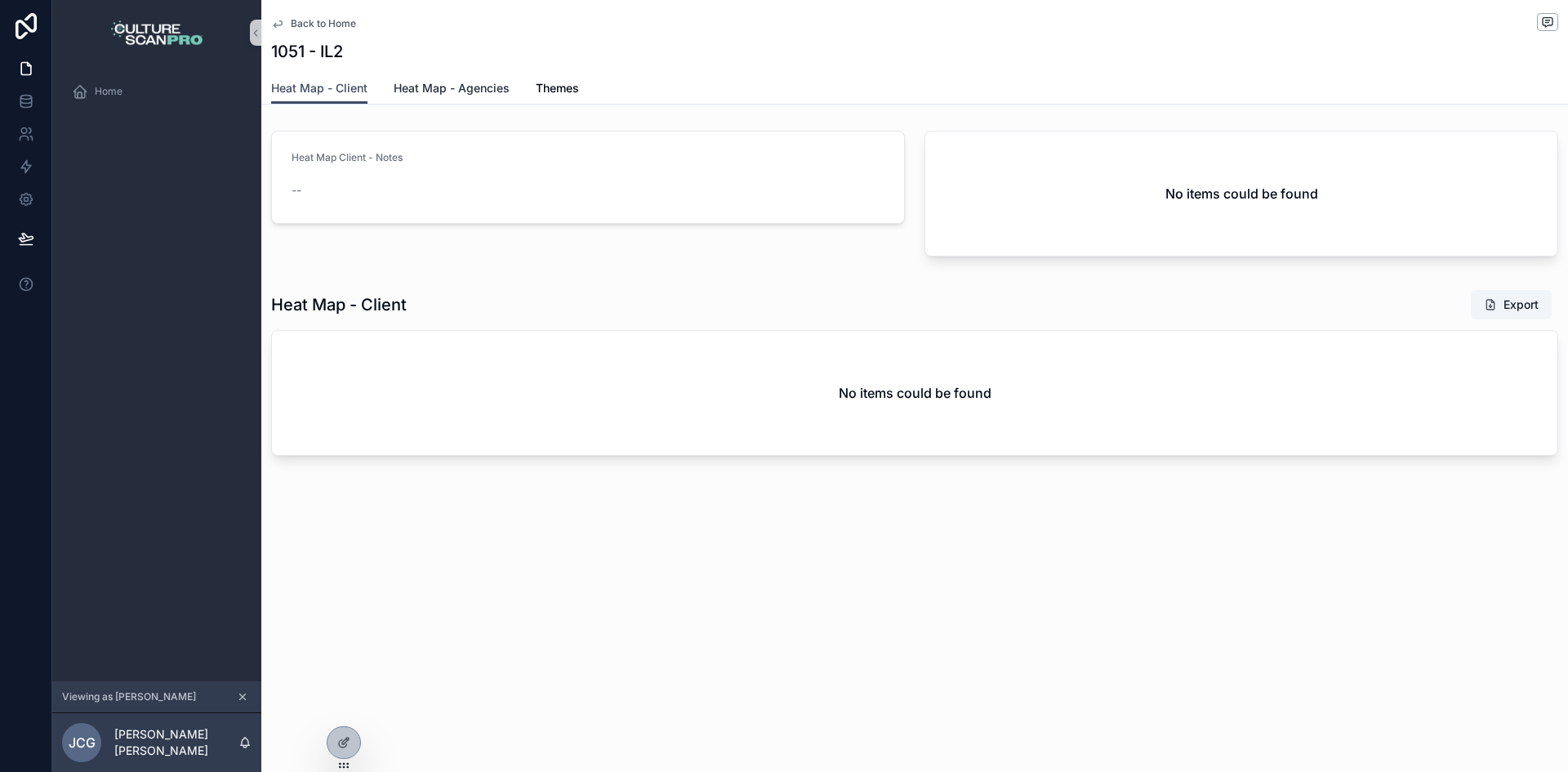
click at [415, 96] on span "Heat Map - Agencies" at bounding box center [451, 88] width 116 height 17
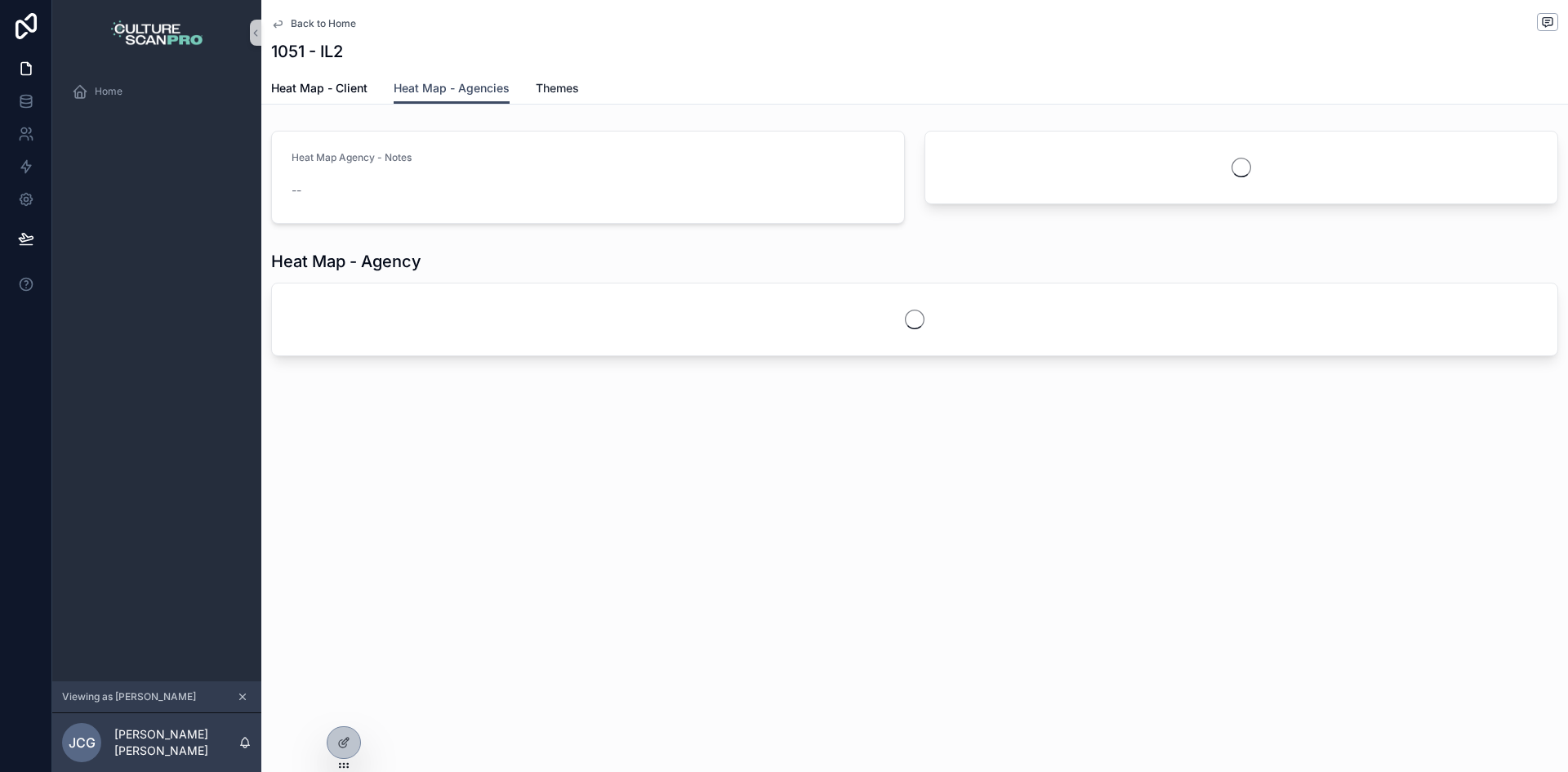
click at [552, 89] on span "Themes" at bounding box center [557, 88] width 43 height 17
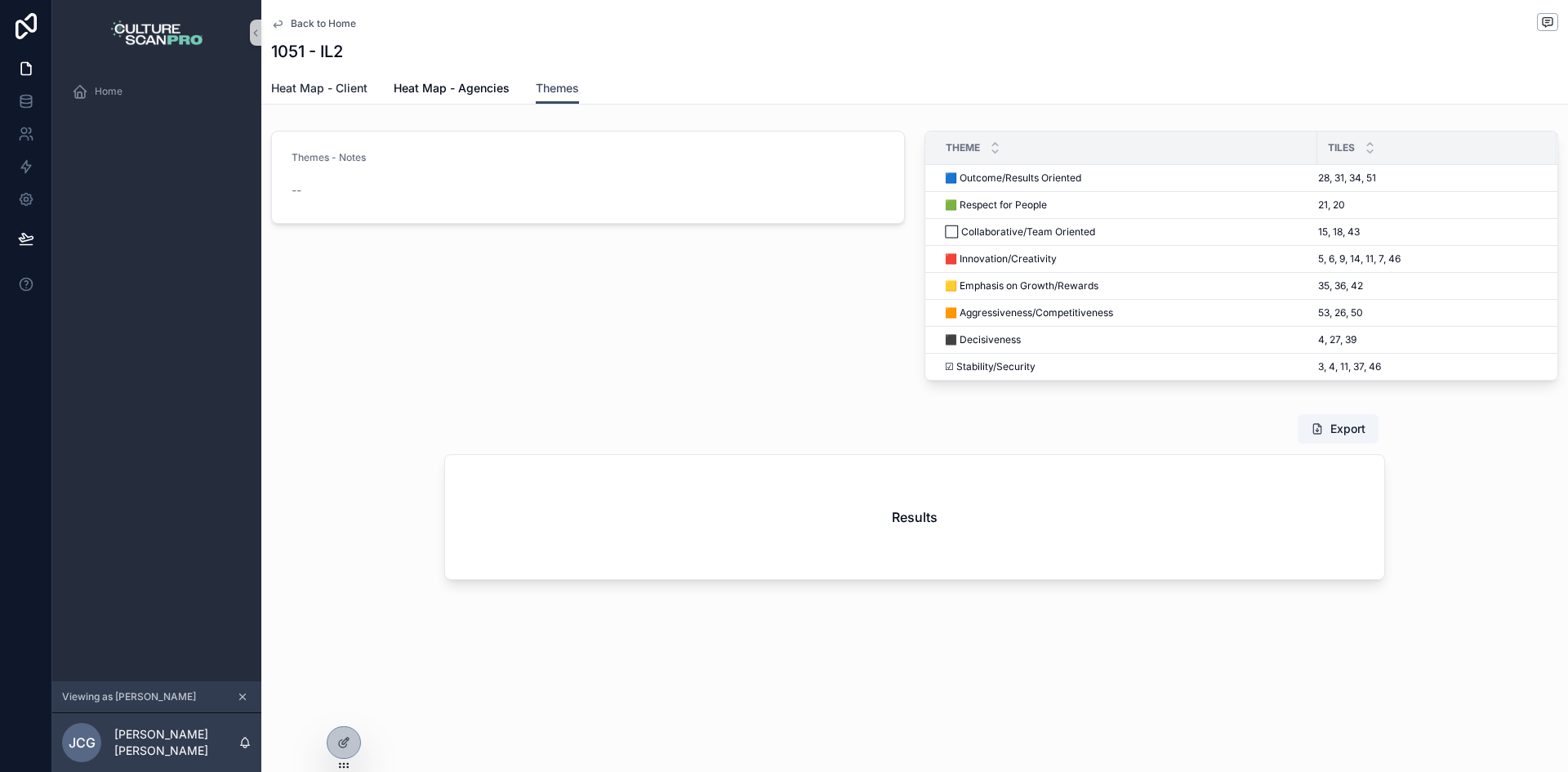
click at [335, 97] on link "Heat Map - Client" at bounding box center [319, 90] width 97 height 33
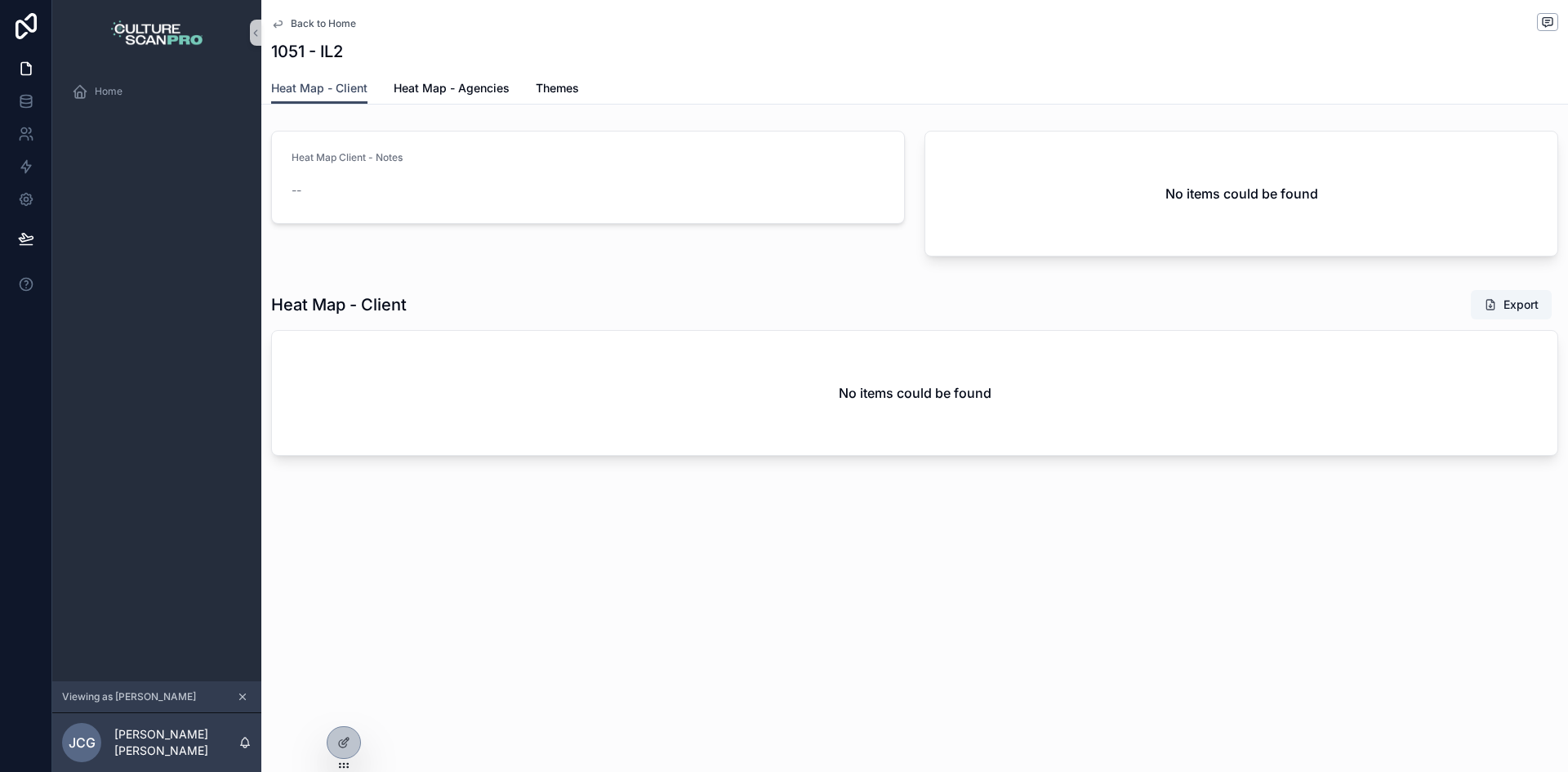
click at [250, 689] on button "scrollable content" at bounding box center [243, 696] width 18 height 18
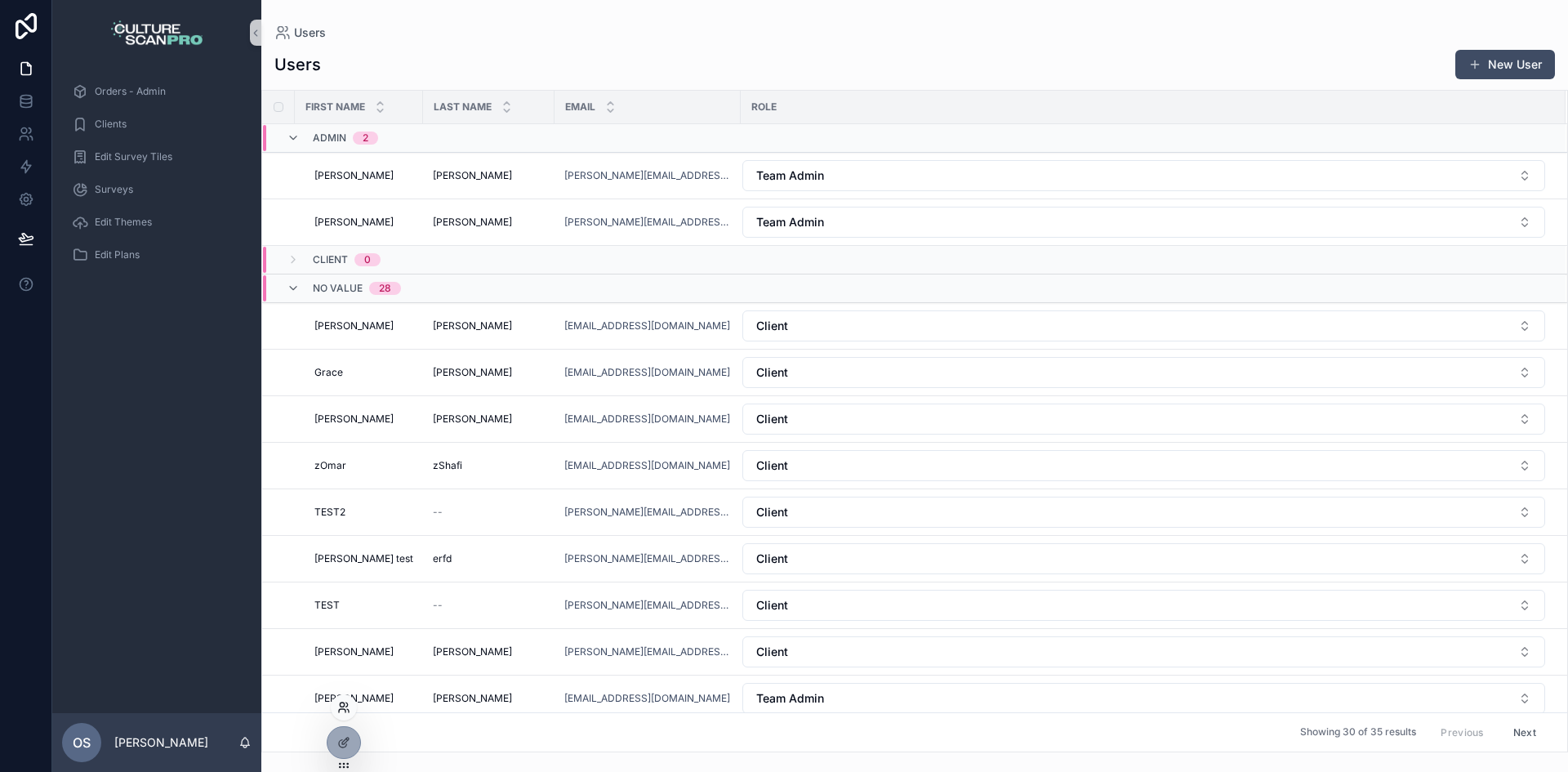
click at [343, 709] on icon at bounding box center [344, 707] width 13 height 13
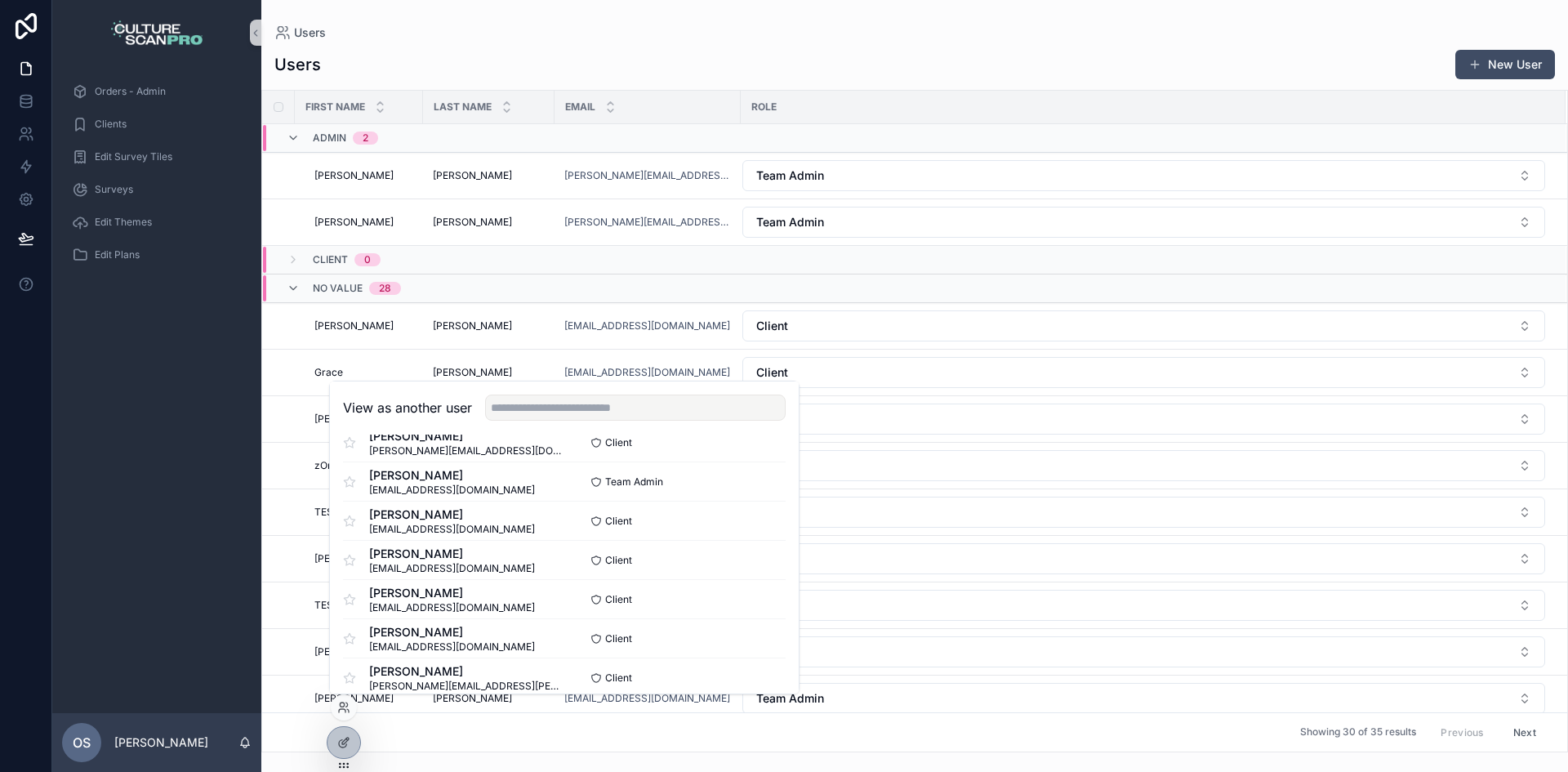
scroll to position [327, 0]
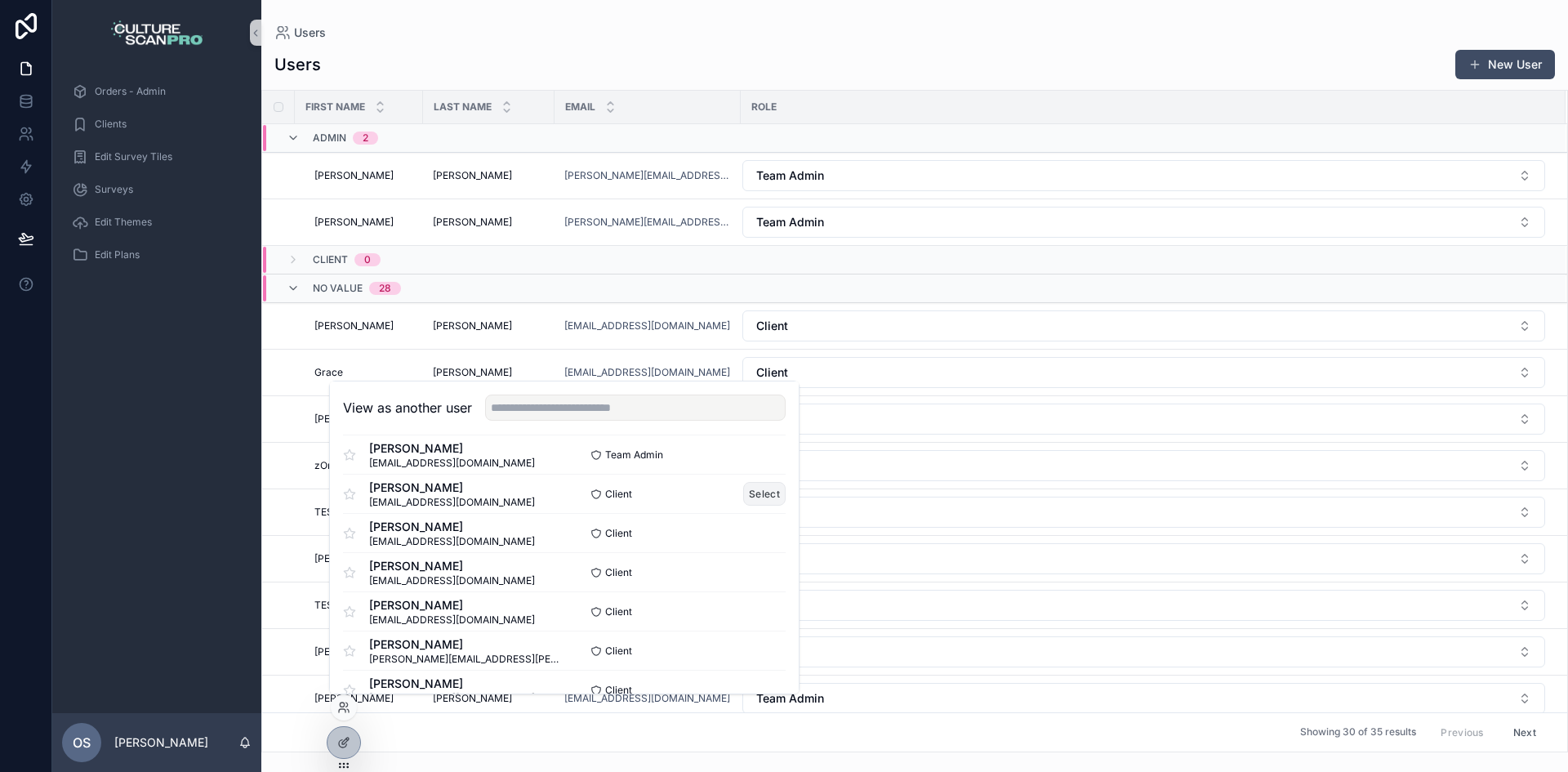
click at [765, 496] on button "Select" at bounding box center [764, 493] width 43 height 23
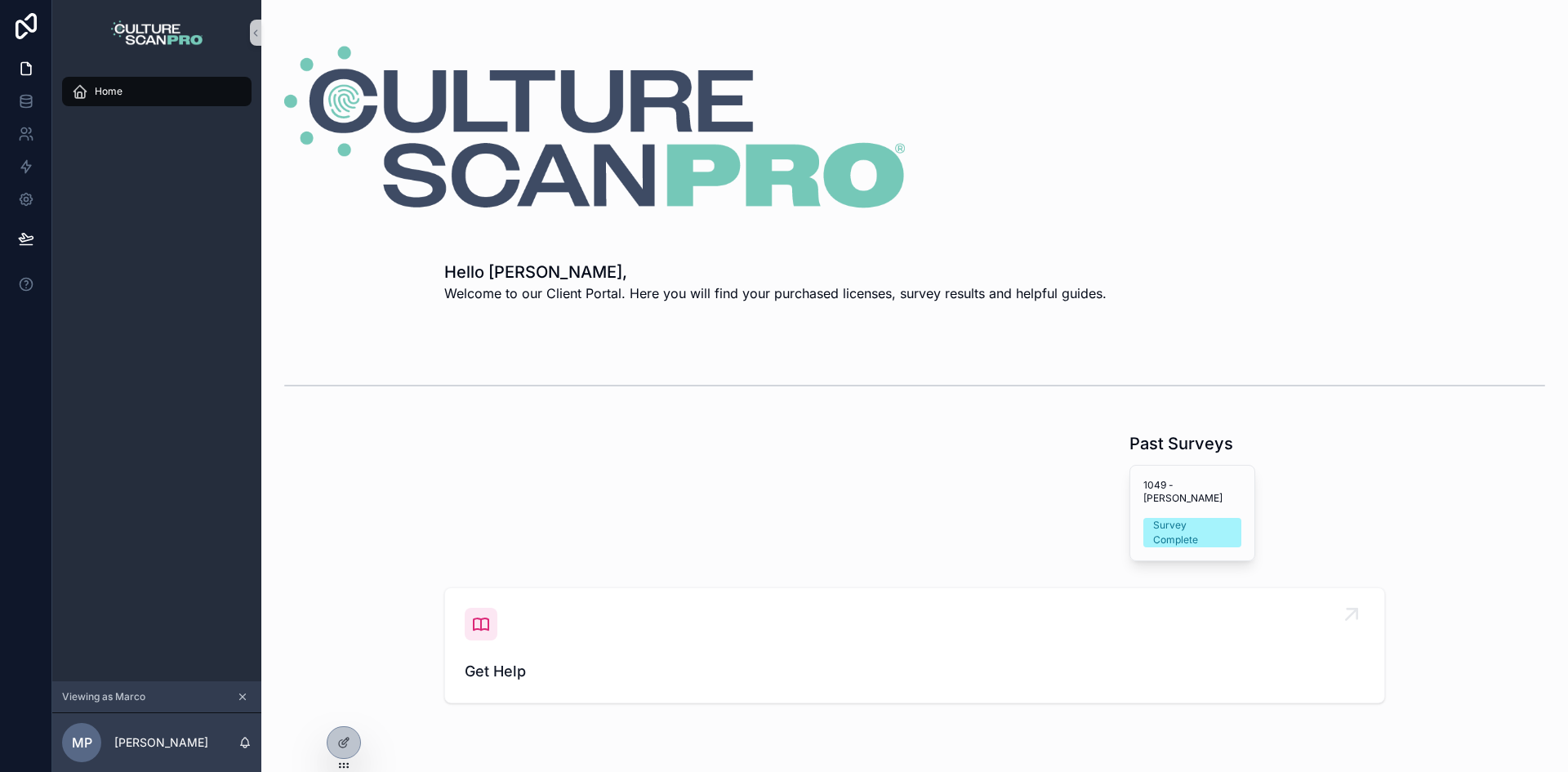
scroll to position [54, 0]
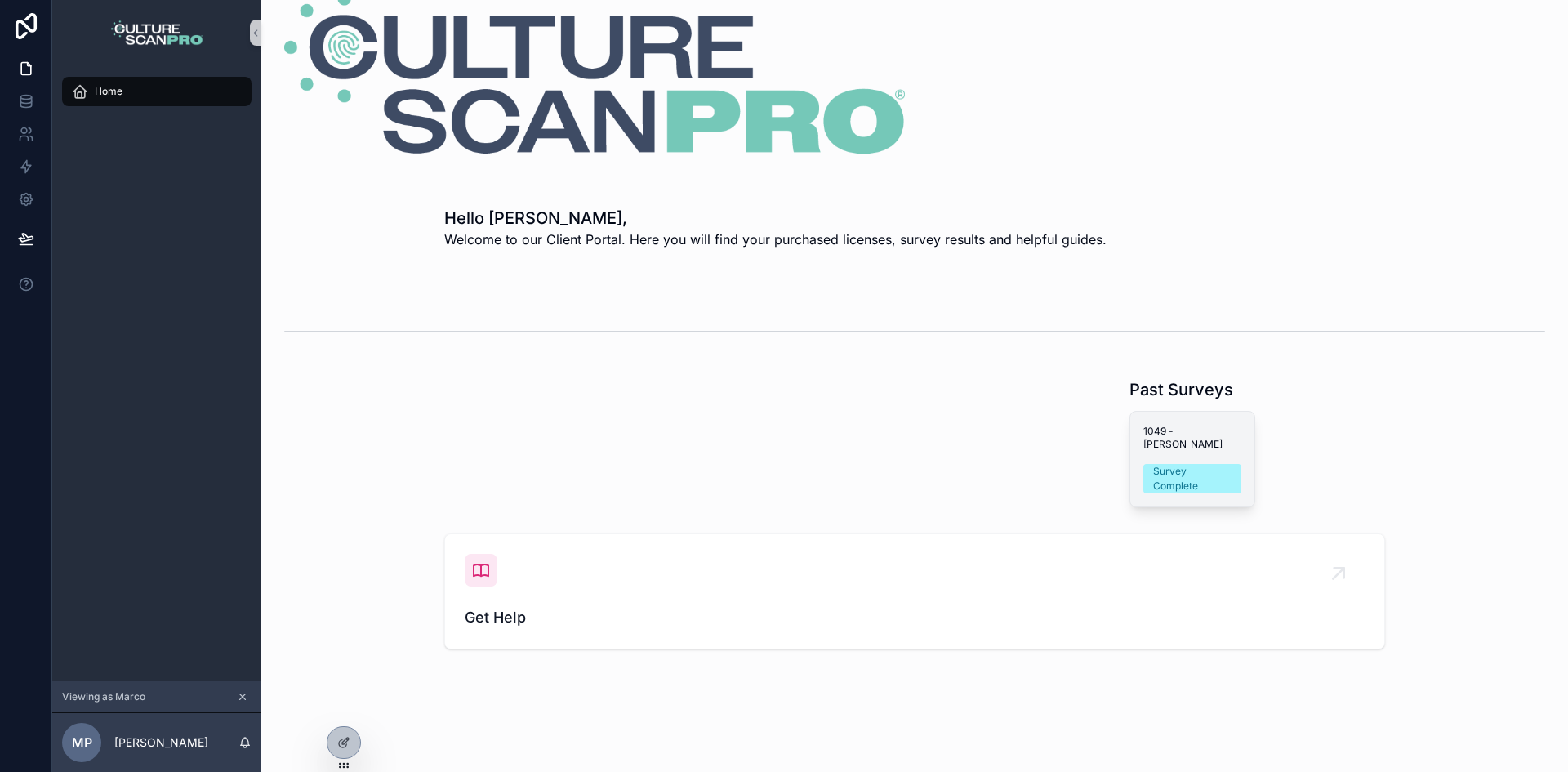
click at [1183, 432] on span "1049 - [PERSON_NAME]" at bounding box center [1192, 437] width 98 height 26
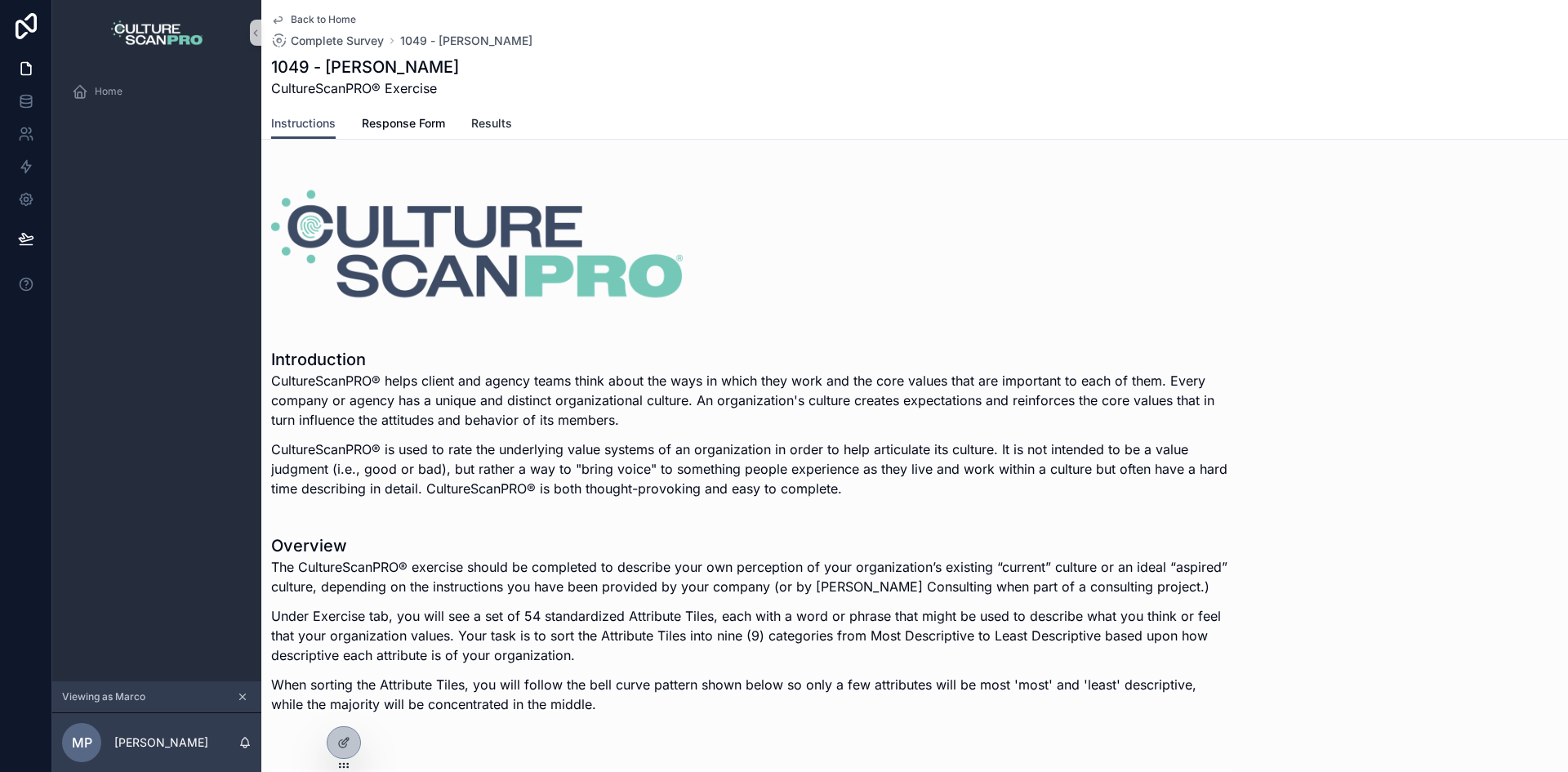
click at [497, 130] on span "Results" at bounding box center [491, 123] width 41 height 17
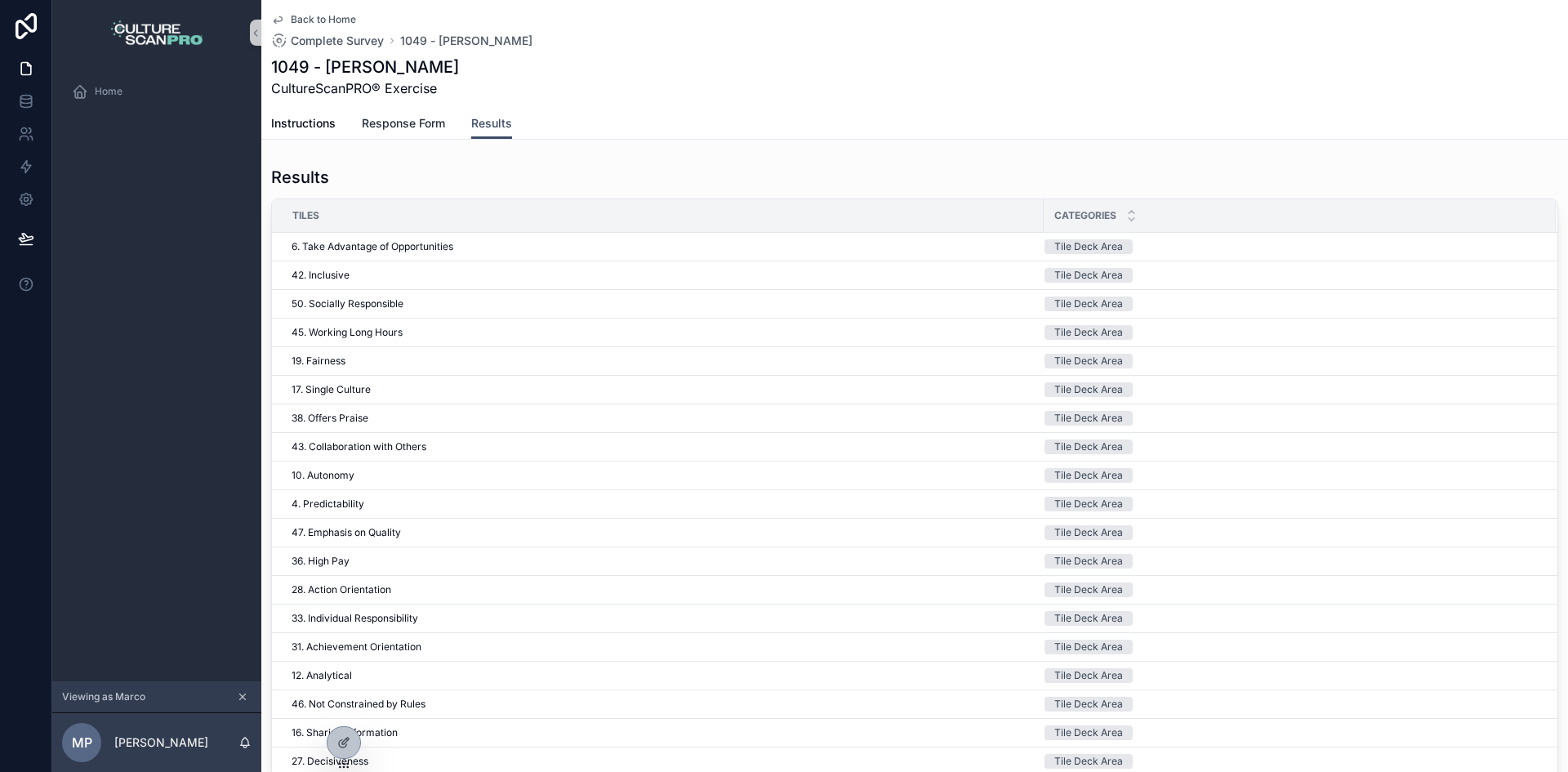
click at [424, 128] on span "Response Form" at bounding box center [404, 123] width 83 height 17
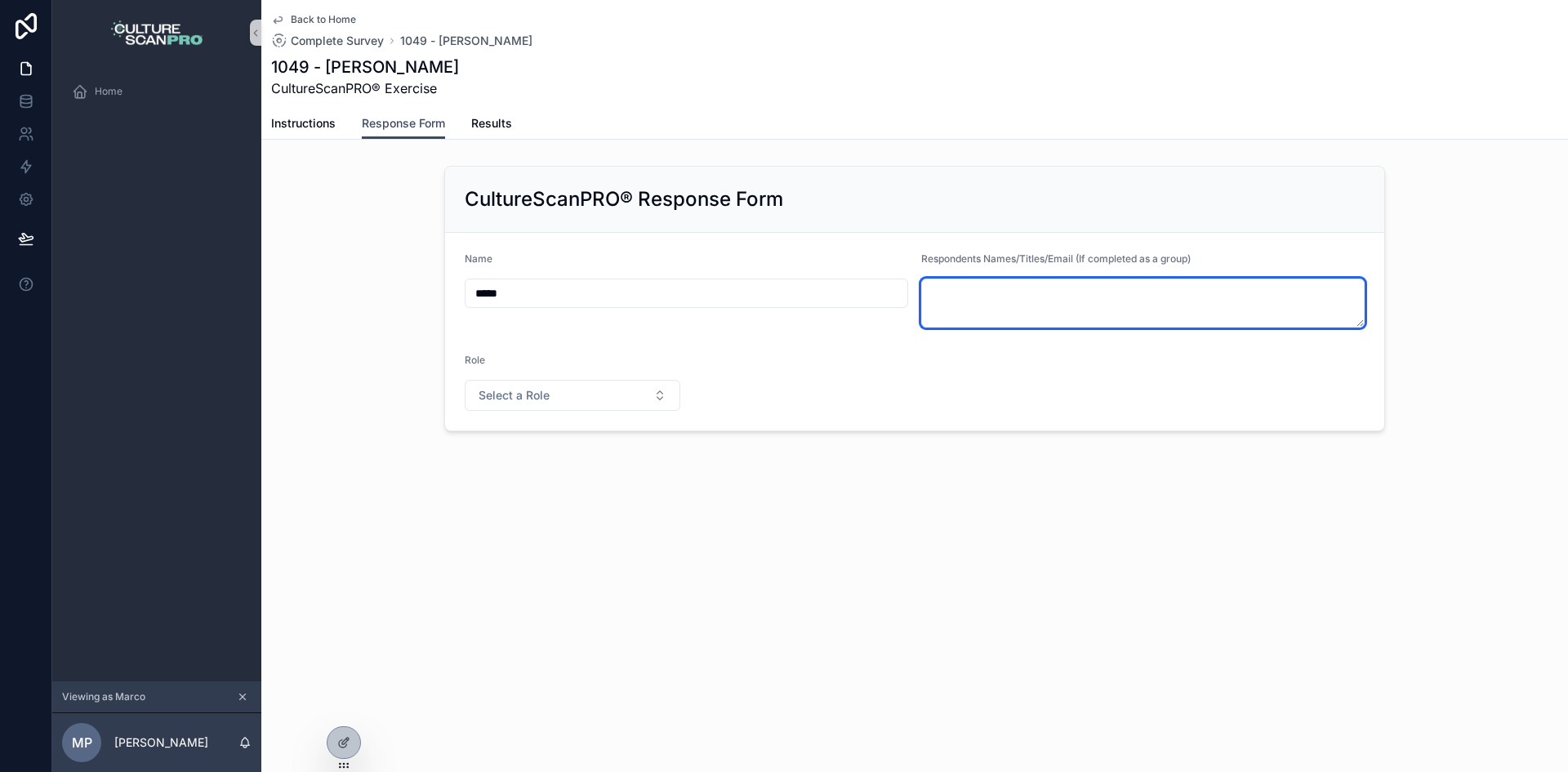
click at [964, 296] on textarea "scrollable content" at bounding box center [1143, 303] width 444 height 49
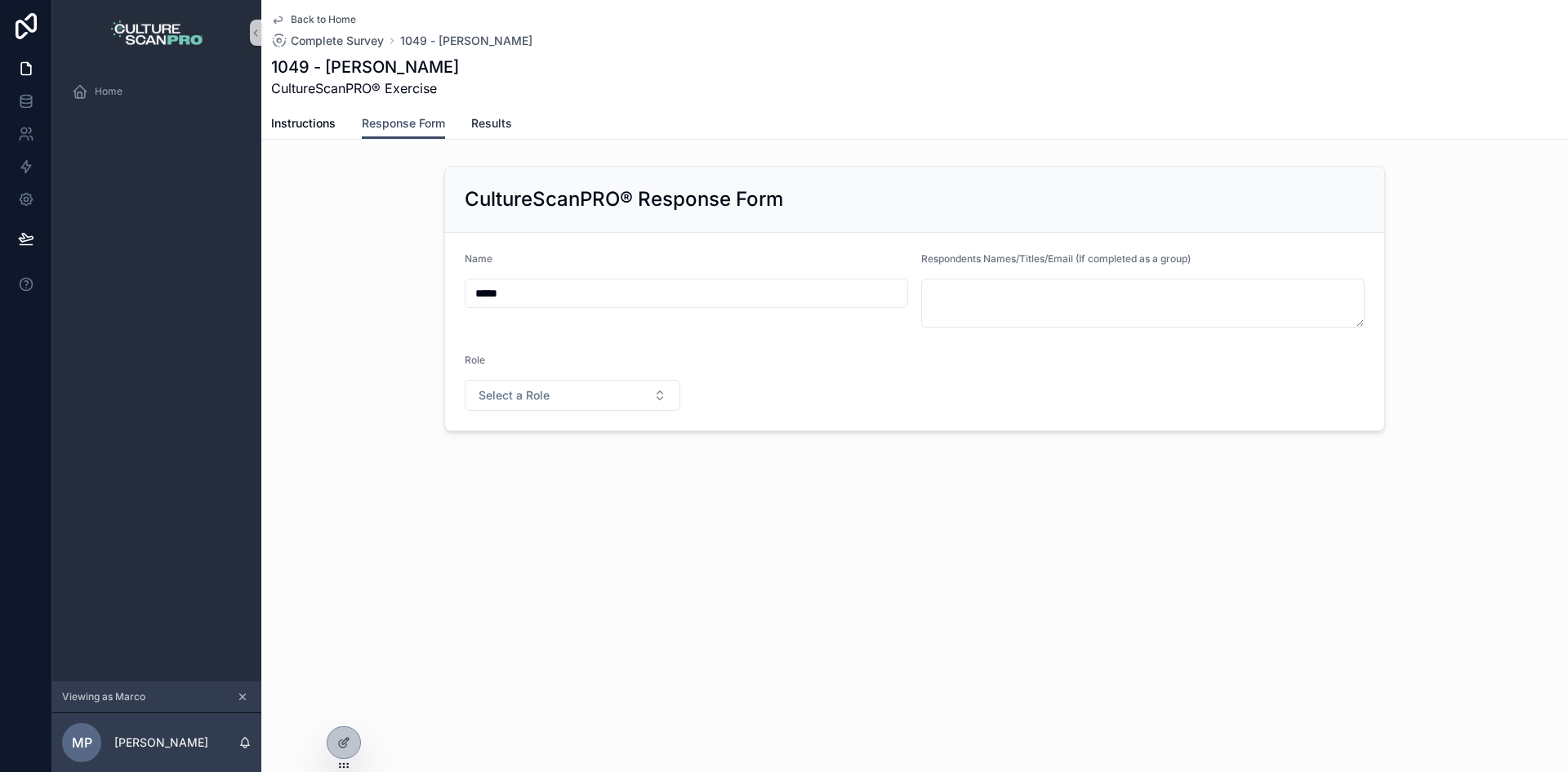
click at [490, 125] on span "Results" at bounding box center [491, 123] width 41 height 17
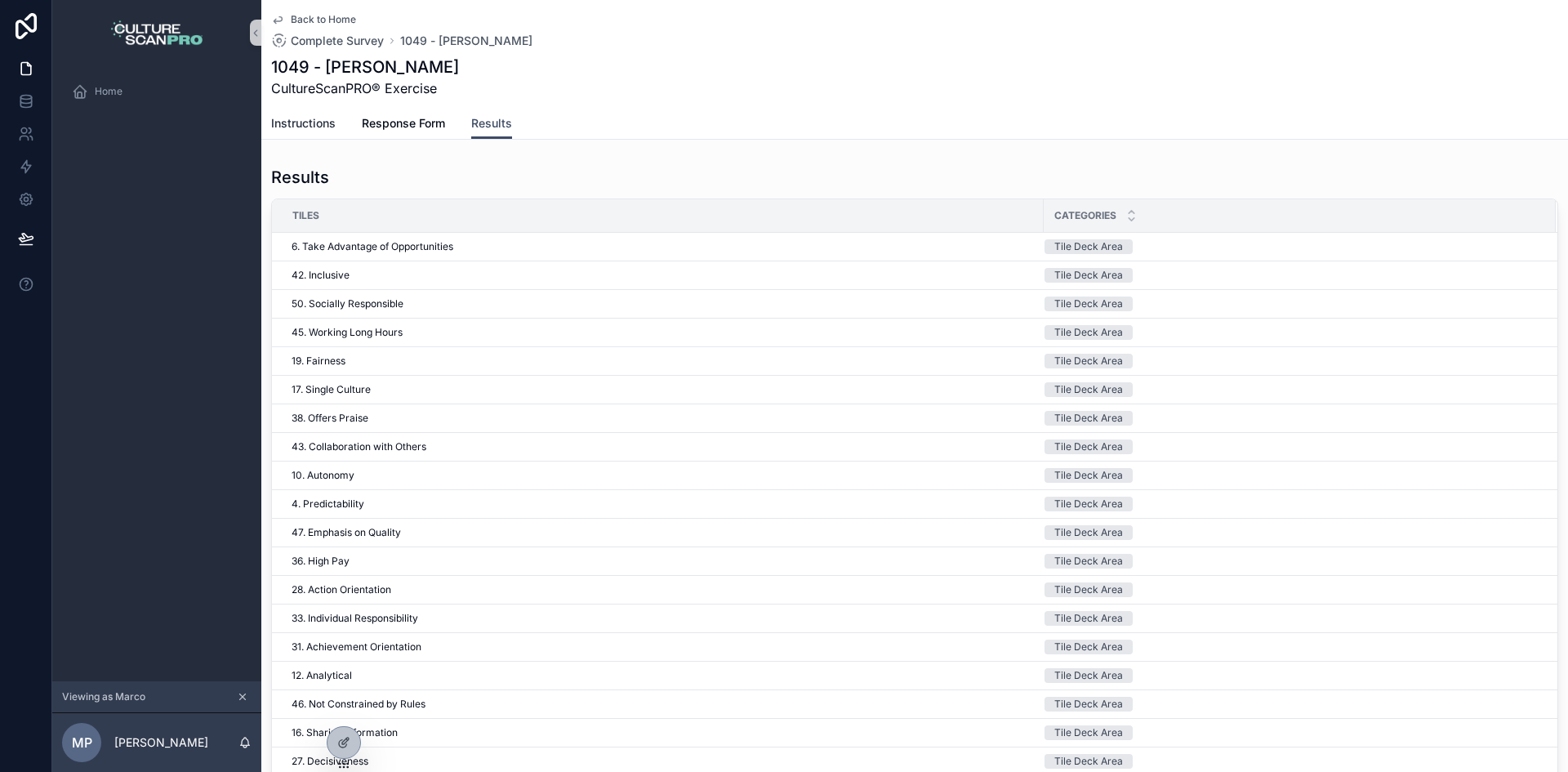
click at [305, 128] on span "Instructions" at bounding box center [304, 123] width 64 height 17
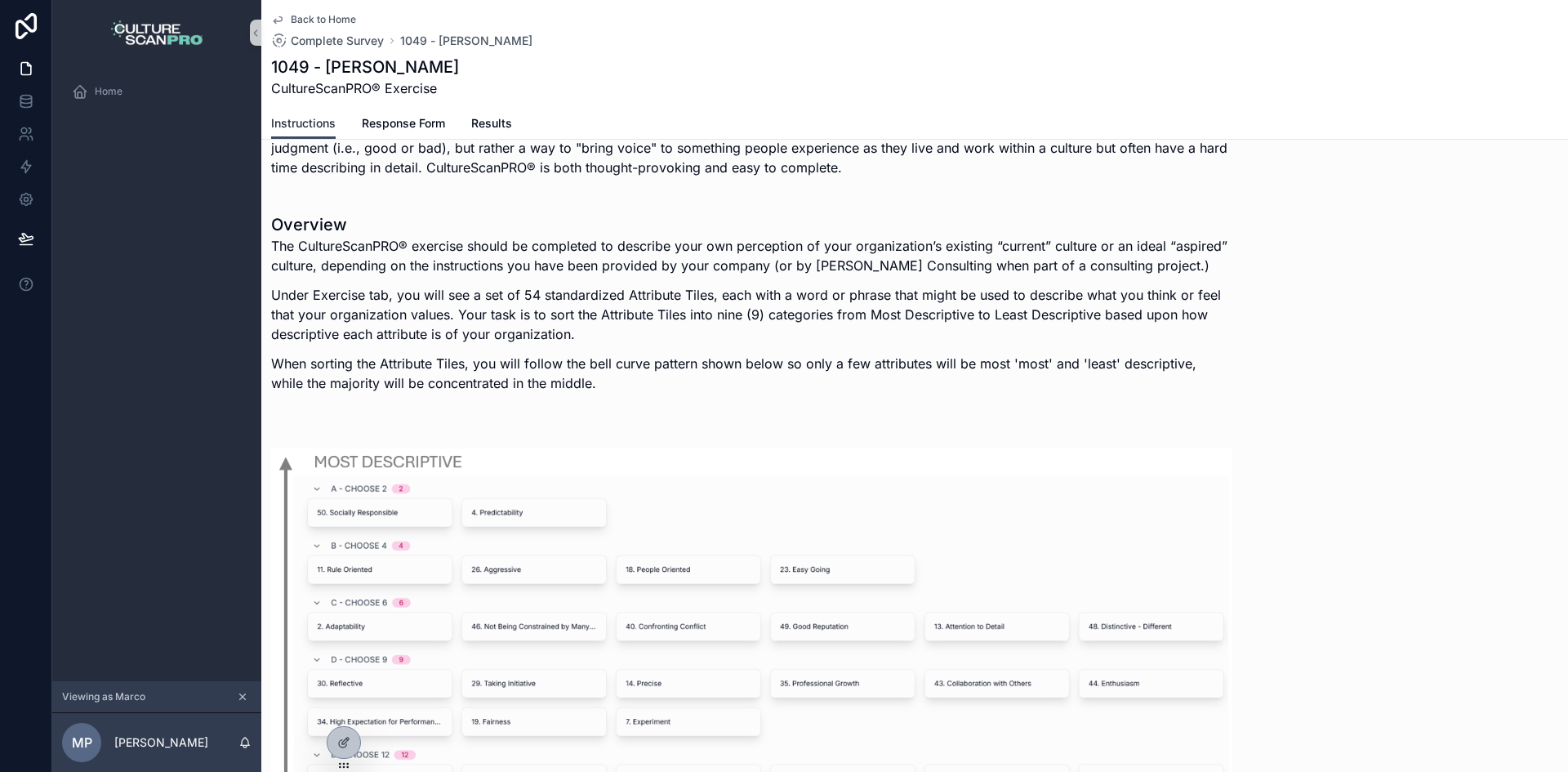
scroll to position [220, 0]
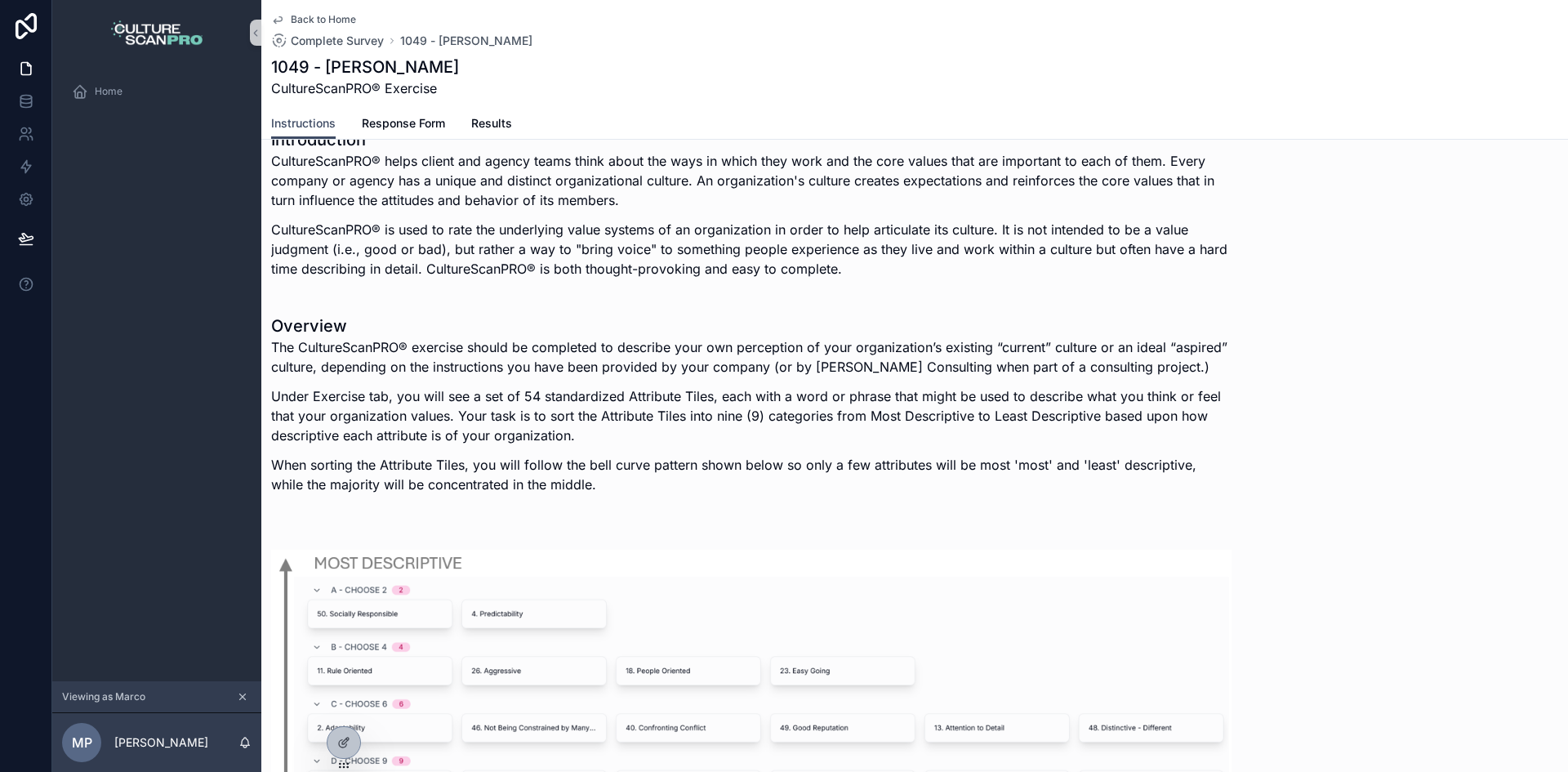
click at [235, 697] on button "scrollable content" at bounding box center [243, 696] width 18 height 18
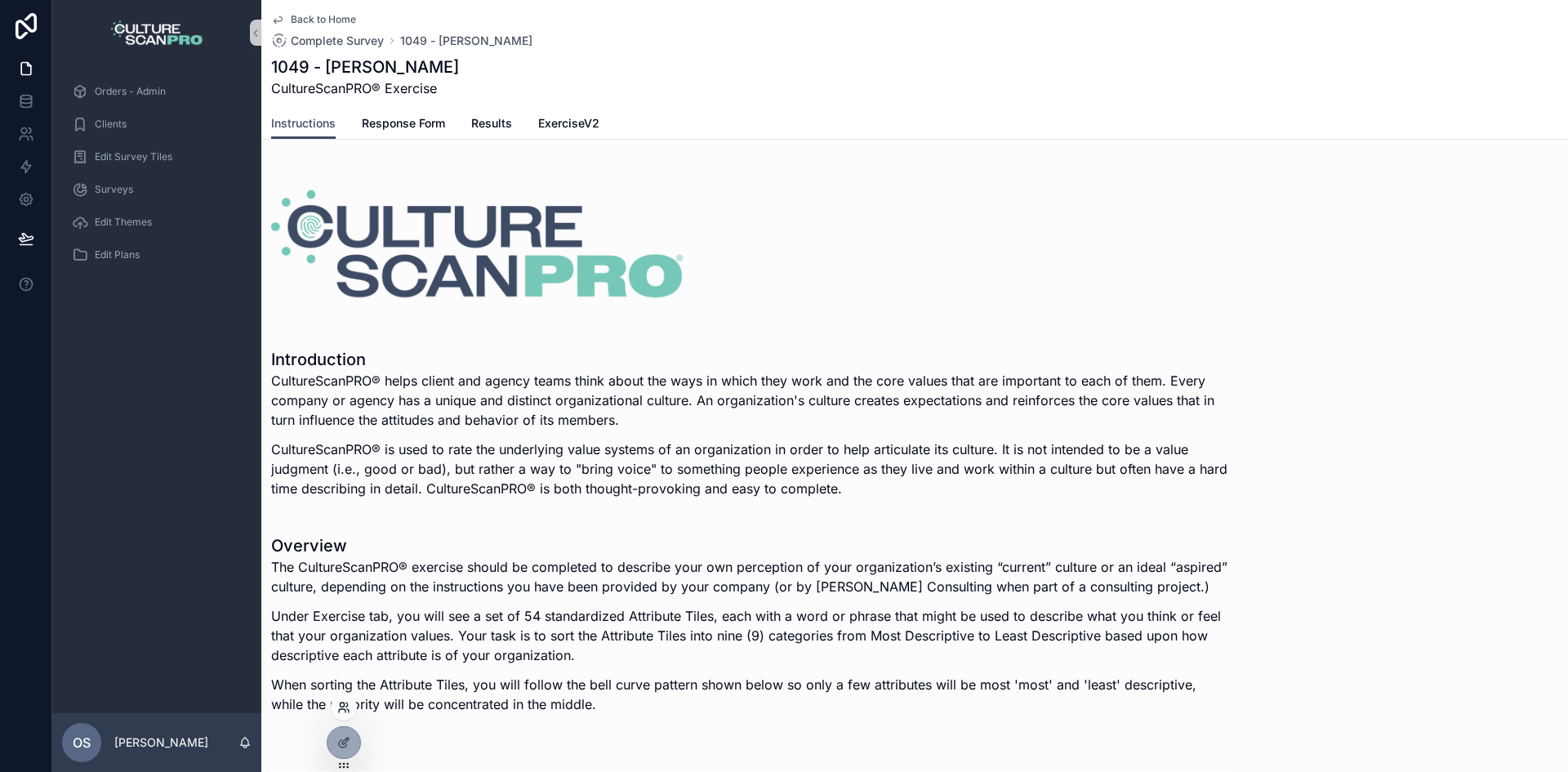
click at [344, 706] on icon at bounding box center [342, 704] width 4 height 4
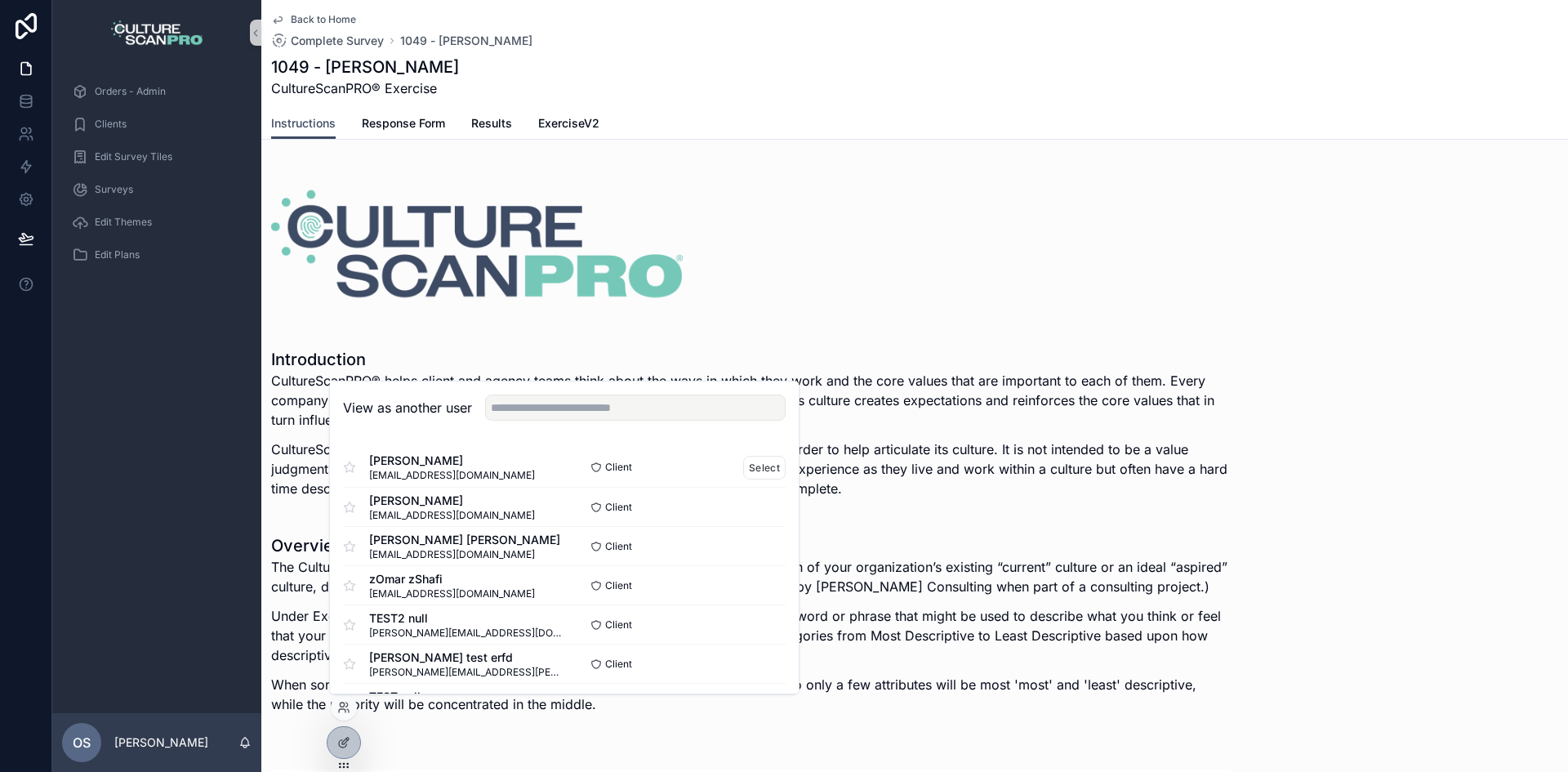
click at [381, 476] on span "grace@unboxthedress.com" at bounding box center [452, 475] width 166 height 13
click at [416, 458] on span "lorraine g stewart" at bounding box center [452, 460] width 166 height 17
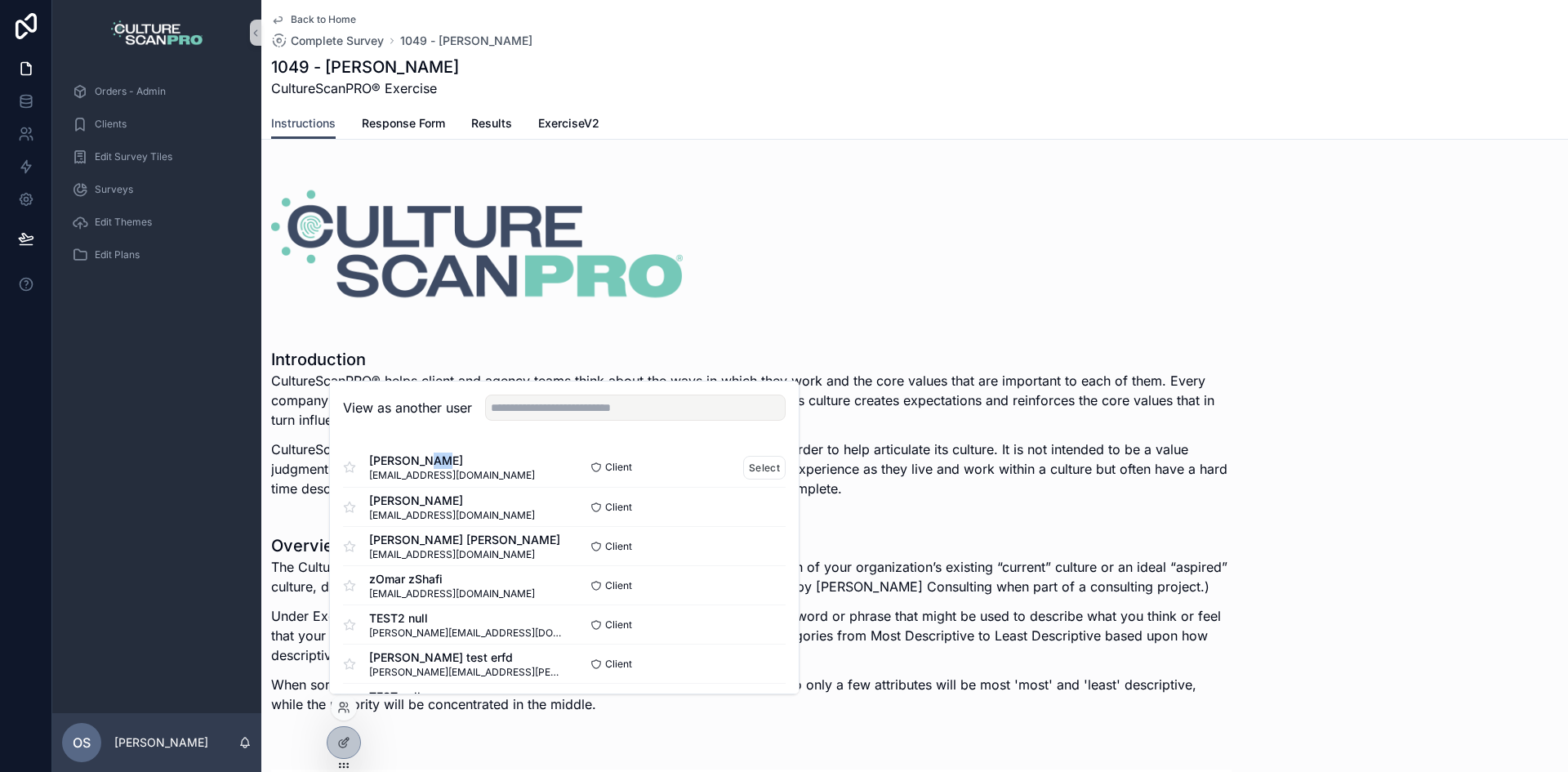
click at [416, 458] on span "lorraine g stewart" at bounding box center [452, 460] width 166 height 17
click at [744, 476] on button "Select" at bounding box center [764, 467] width 43 height 23
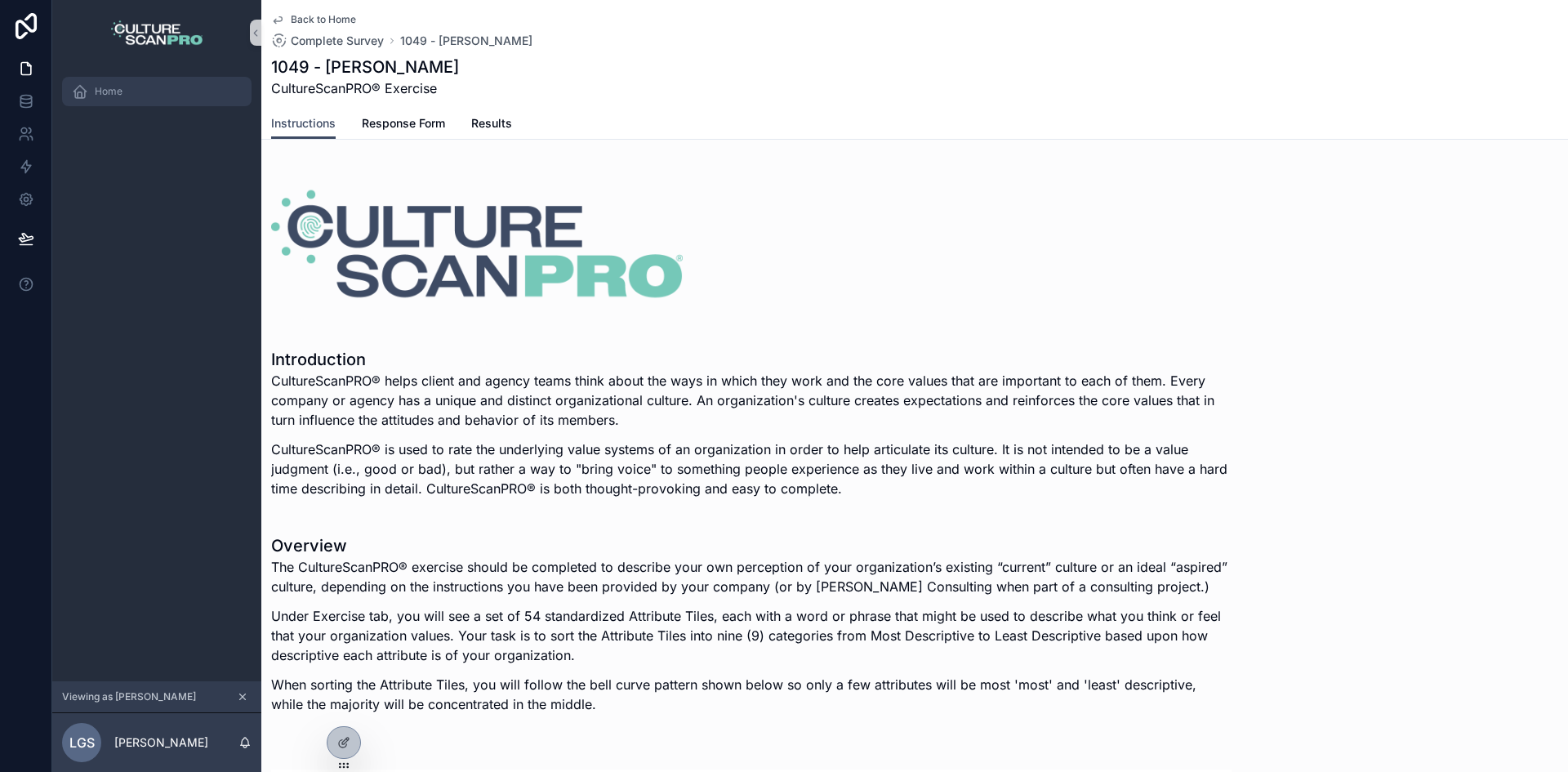
click at [121, 90] on span "Home" at bounding box center [109, 91] width 28 height 13
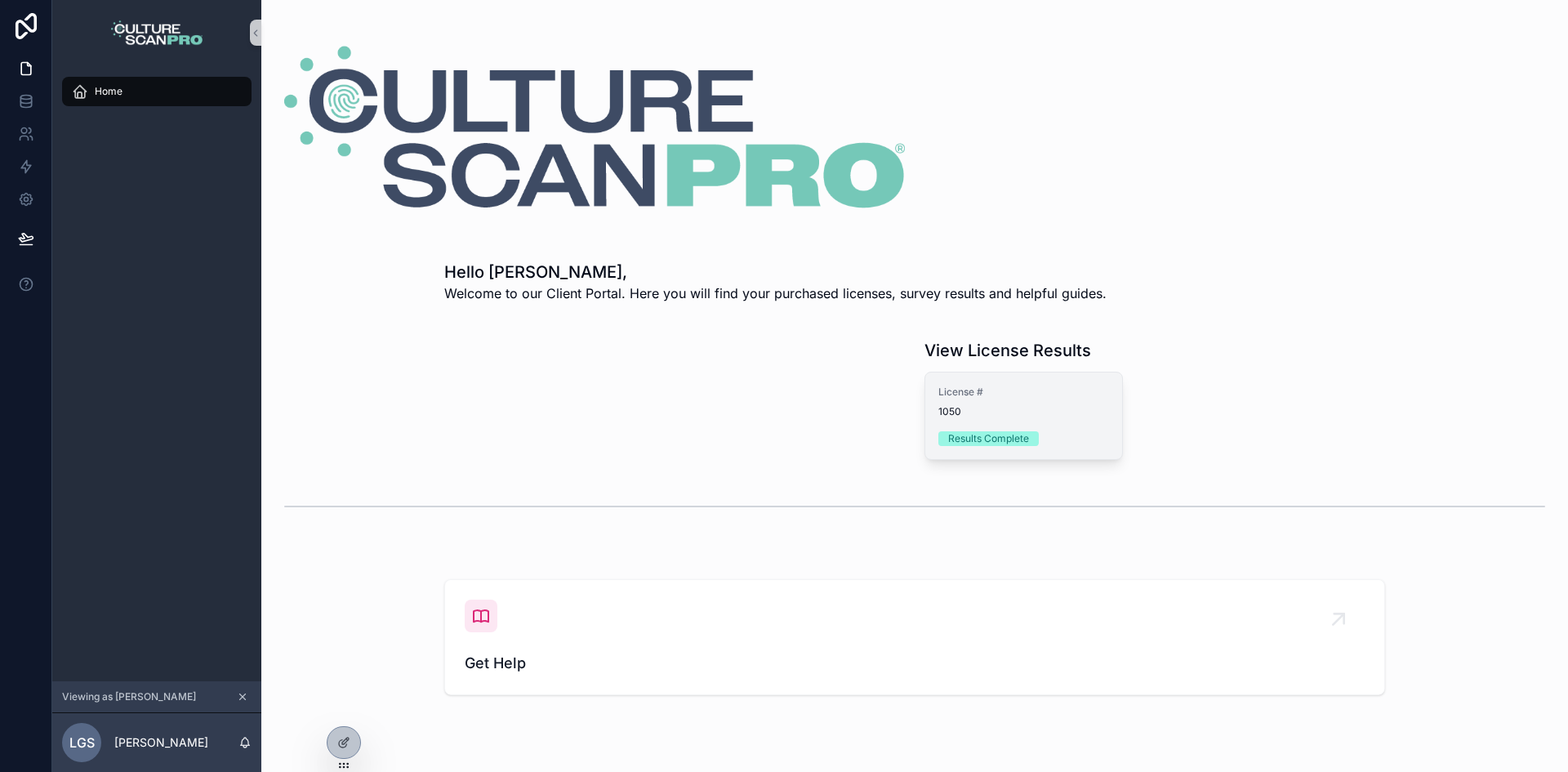
click at [1013, 399] on div "License # 1050" at bounding box center [1024, 402] width 170 height 33
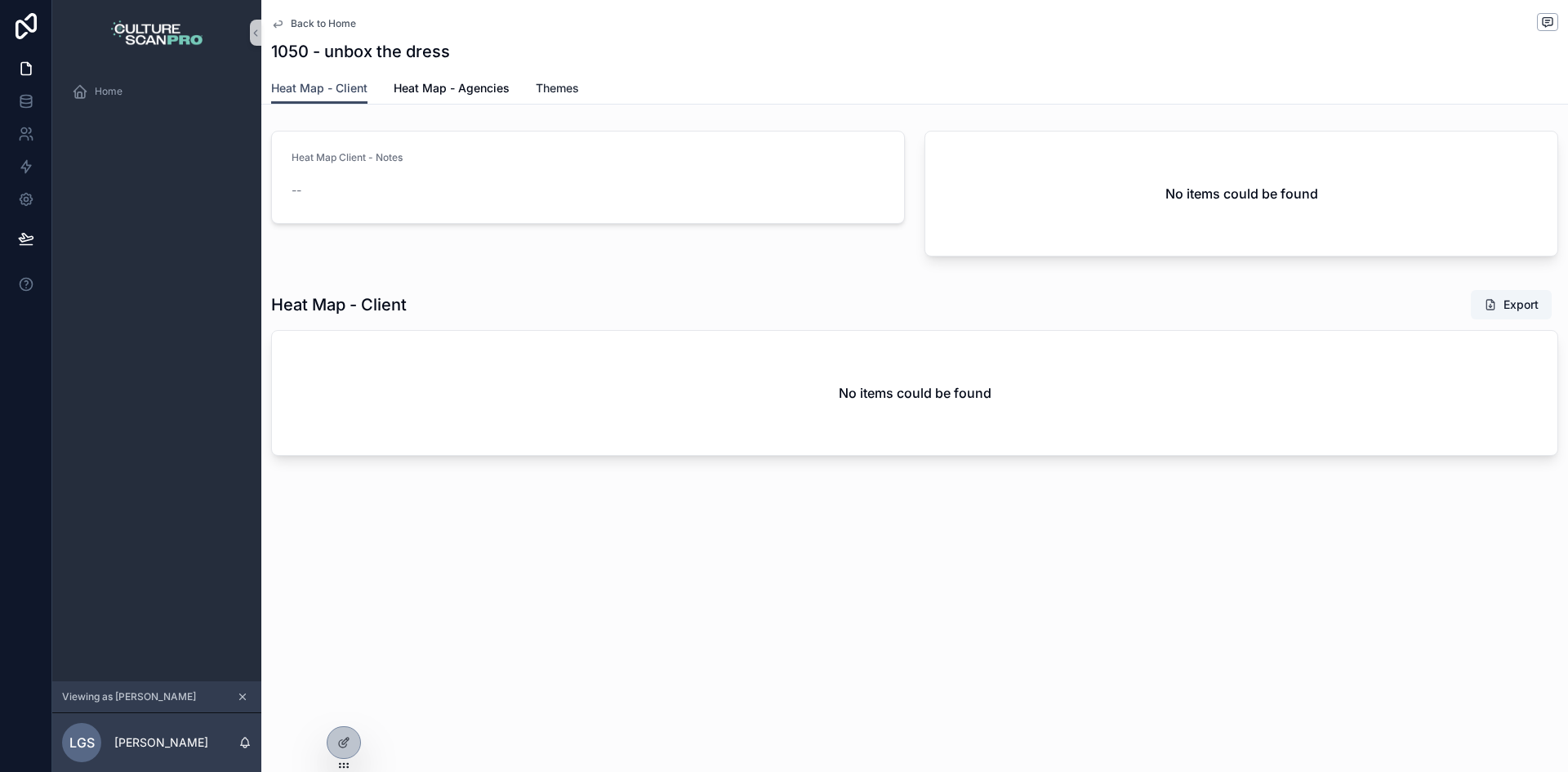
click at [578, 83] on span "Themes" at bounding box center [557, 88] width 43 height 17
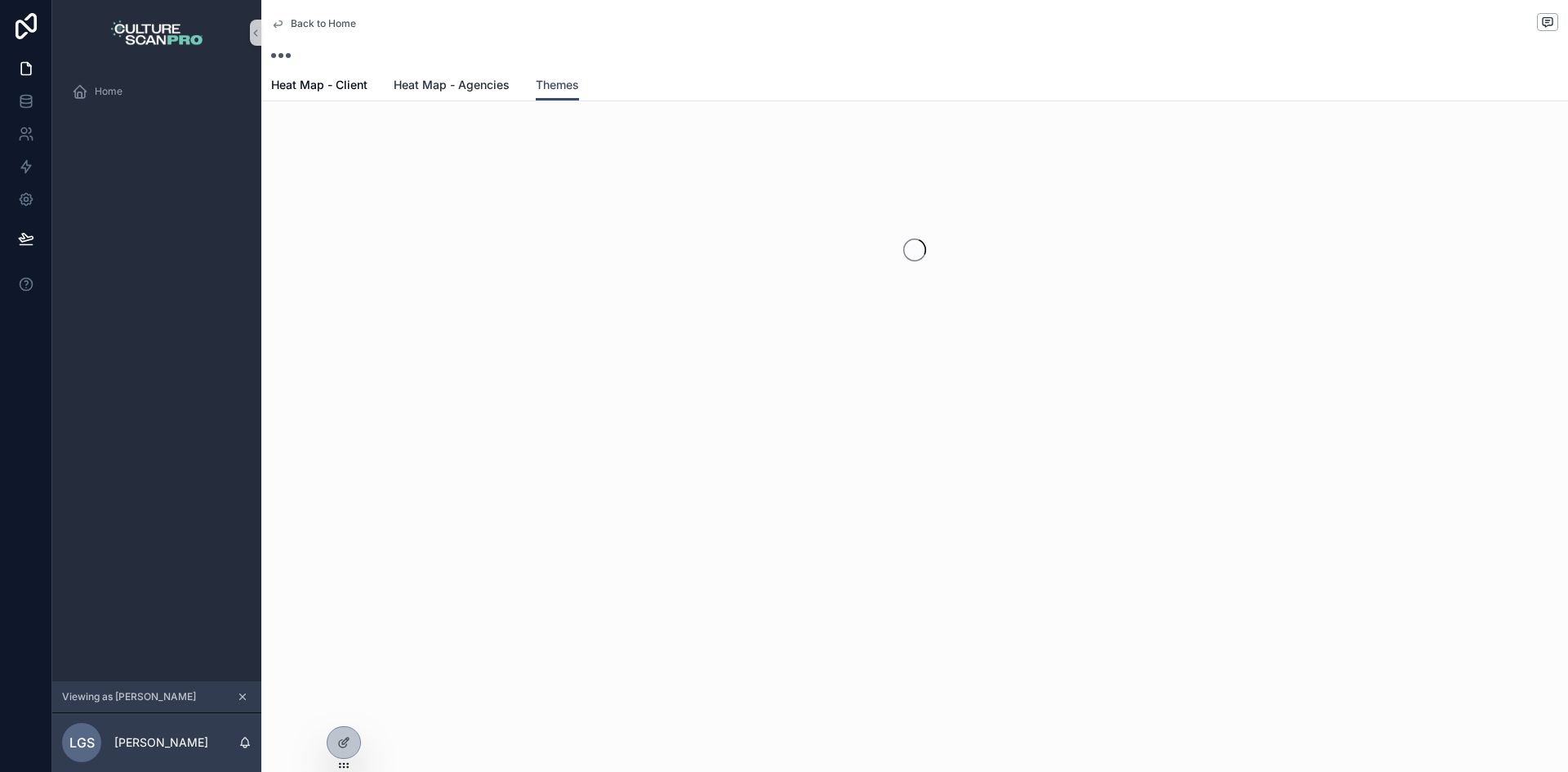
click at [450, 86] on span "Heat Map - Agencies" at bounding box center [451, 84] width 116 height 17
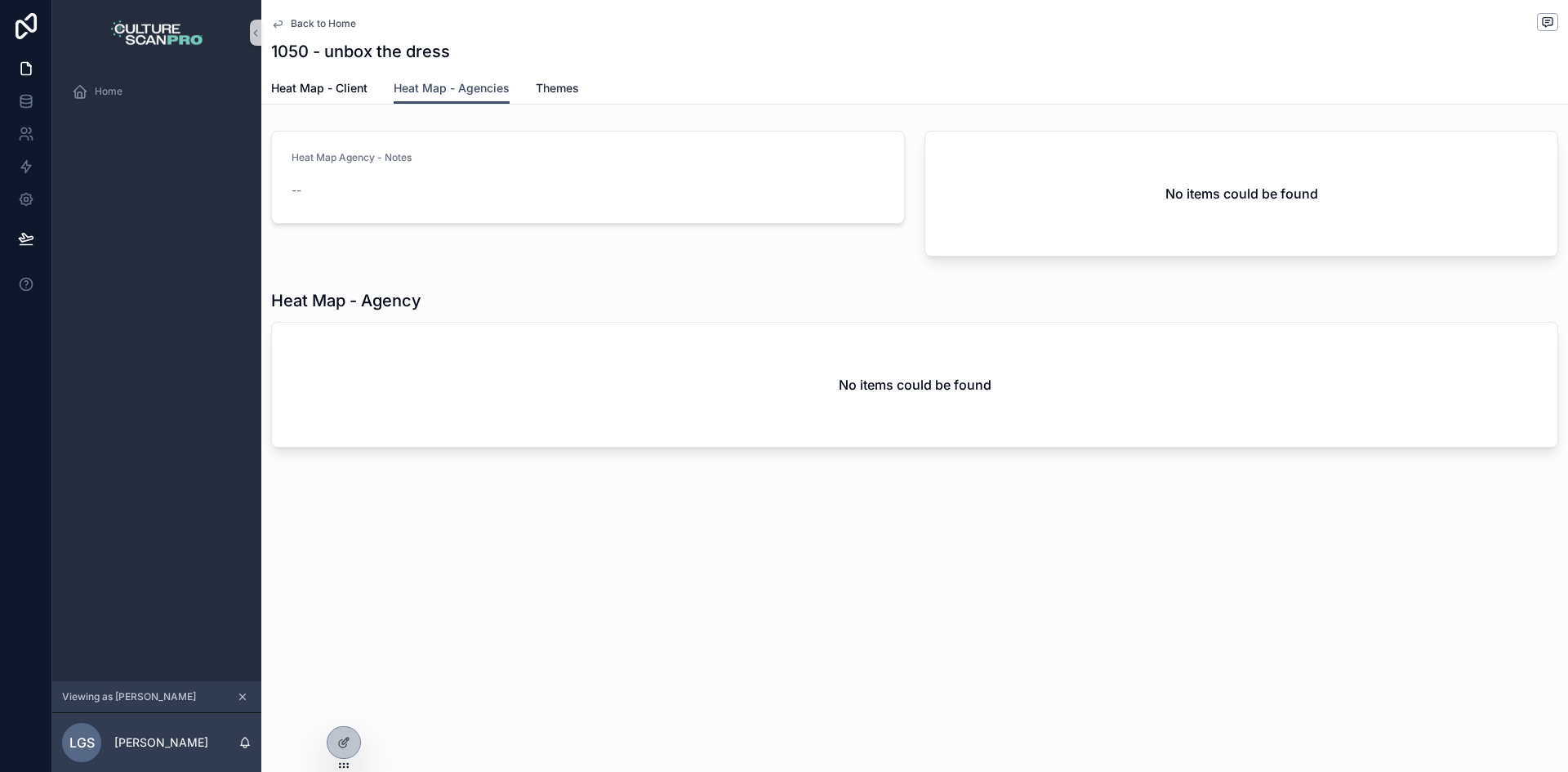
click at [559, 86] on span "Themes" at bounding box center [557, 88] width 43 height 17
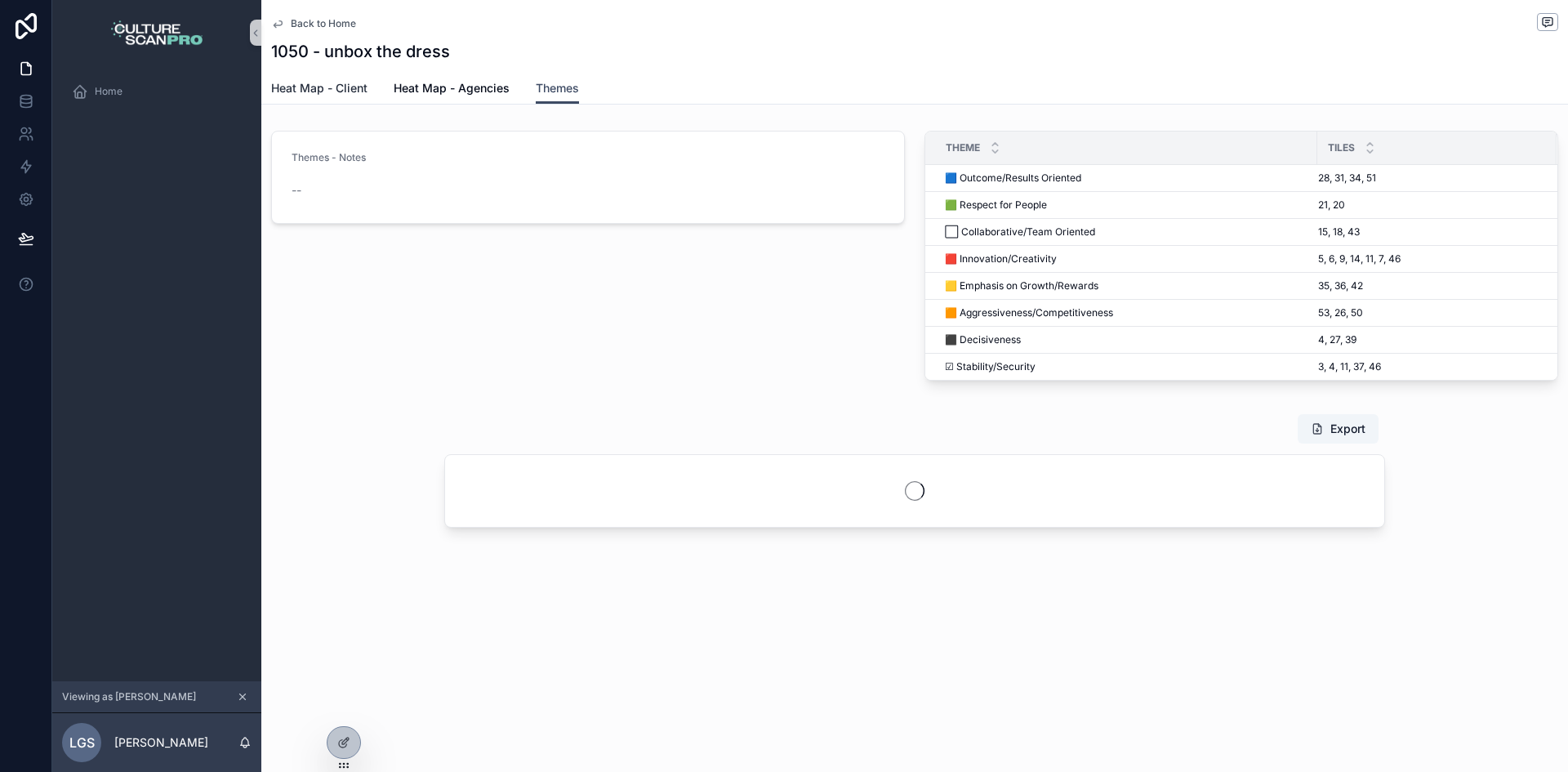
click at [301, 84] on span "Heat Map - Client" at bounding box center [319, 88] width 97 height 17
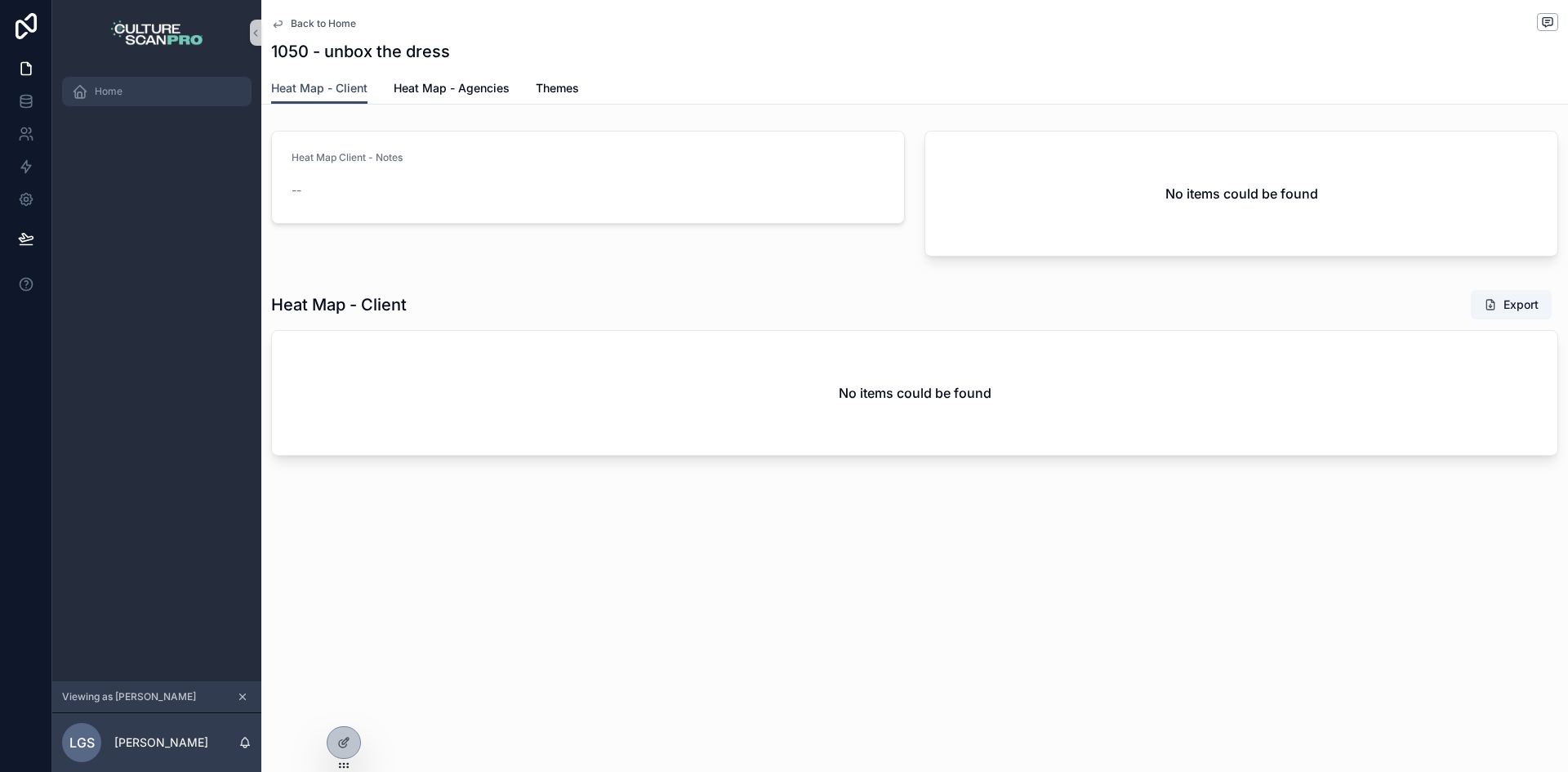
click at [87, 88] on icon "scrollable content" at bounding box center [80, 91] width 17 height 17
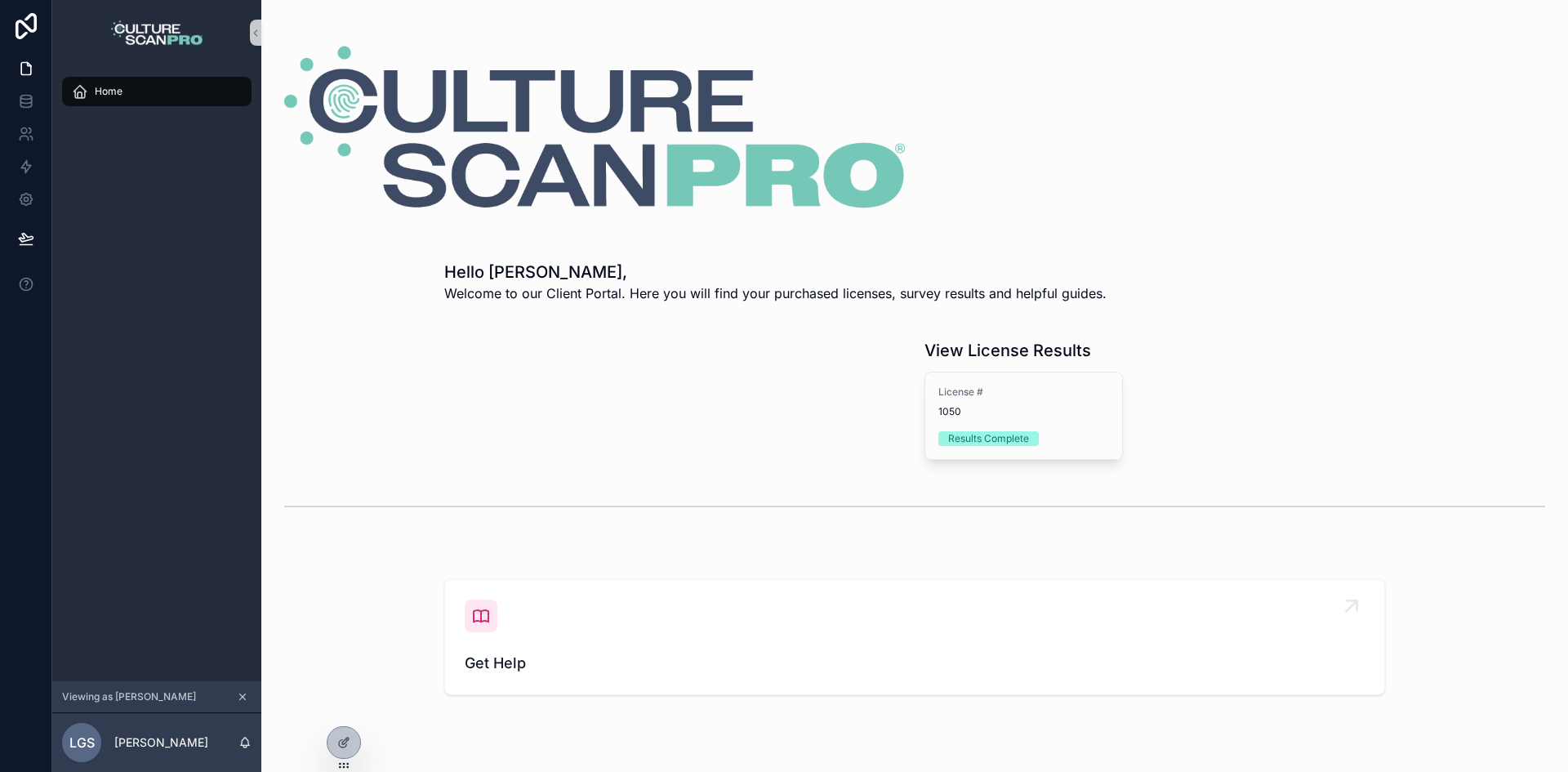
click at [464, 644] on div "Get Help" at bounding box center [914, 636] width 900 height 75
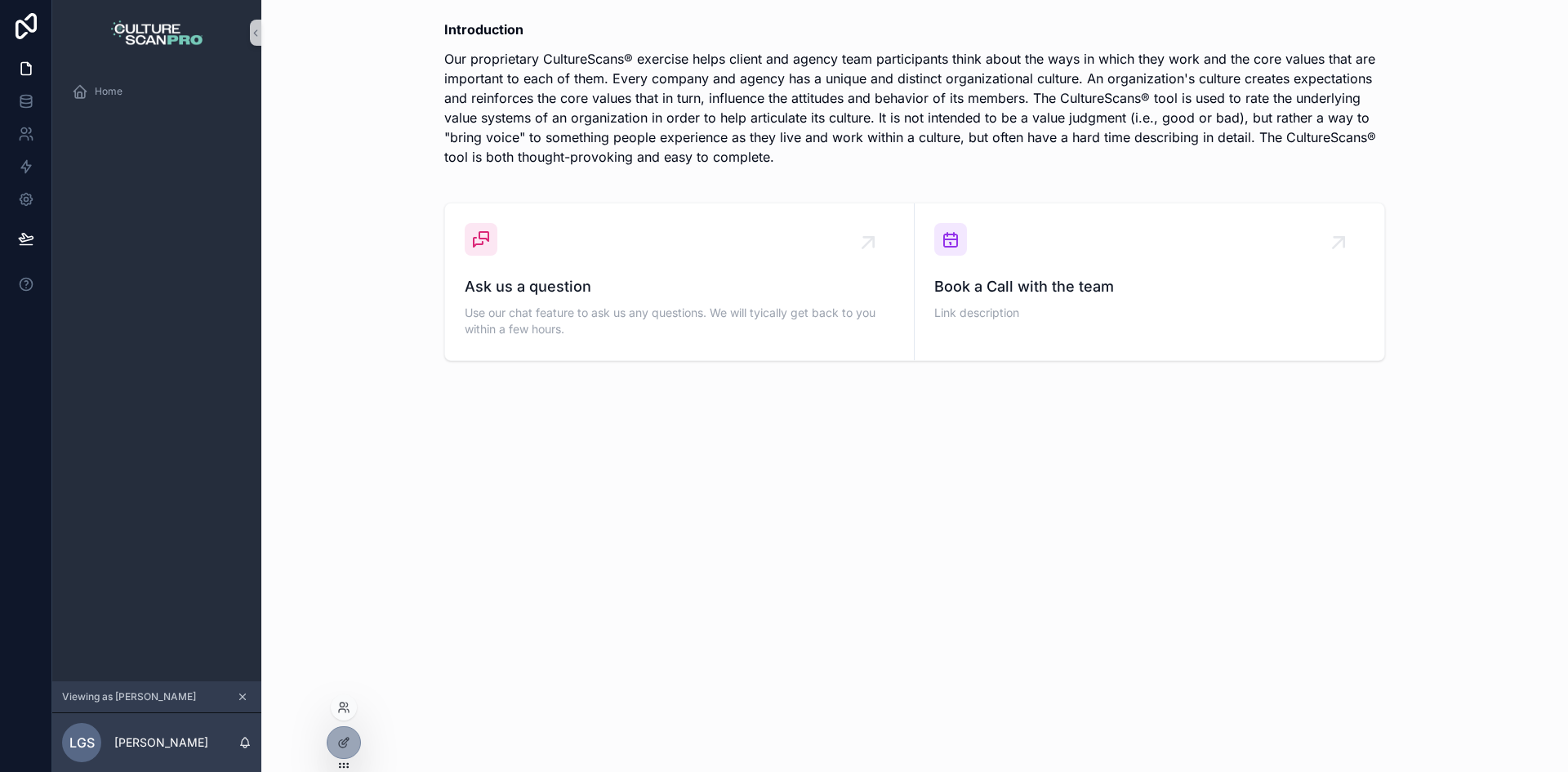
click at [336, 712] on div at bounding box center [344, 707] width 26 height 26
click at [242, 691] on icon "scrollable content" at bounding box center [242, 696] width 11 height 11
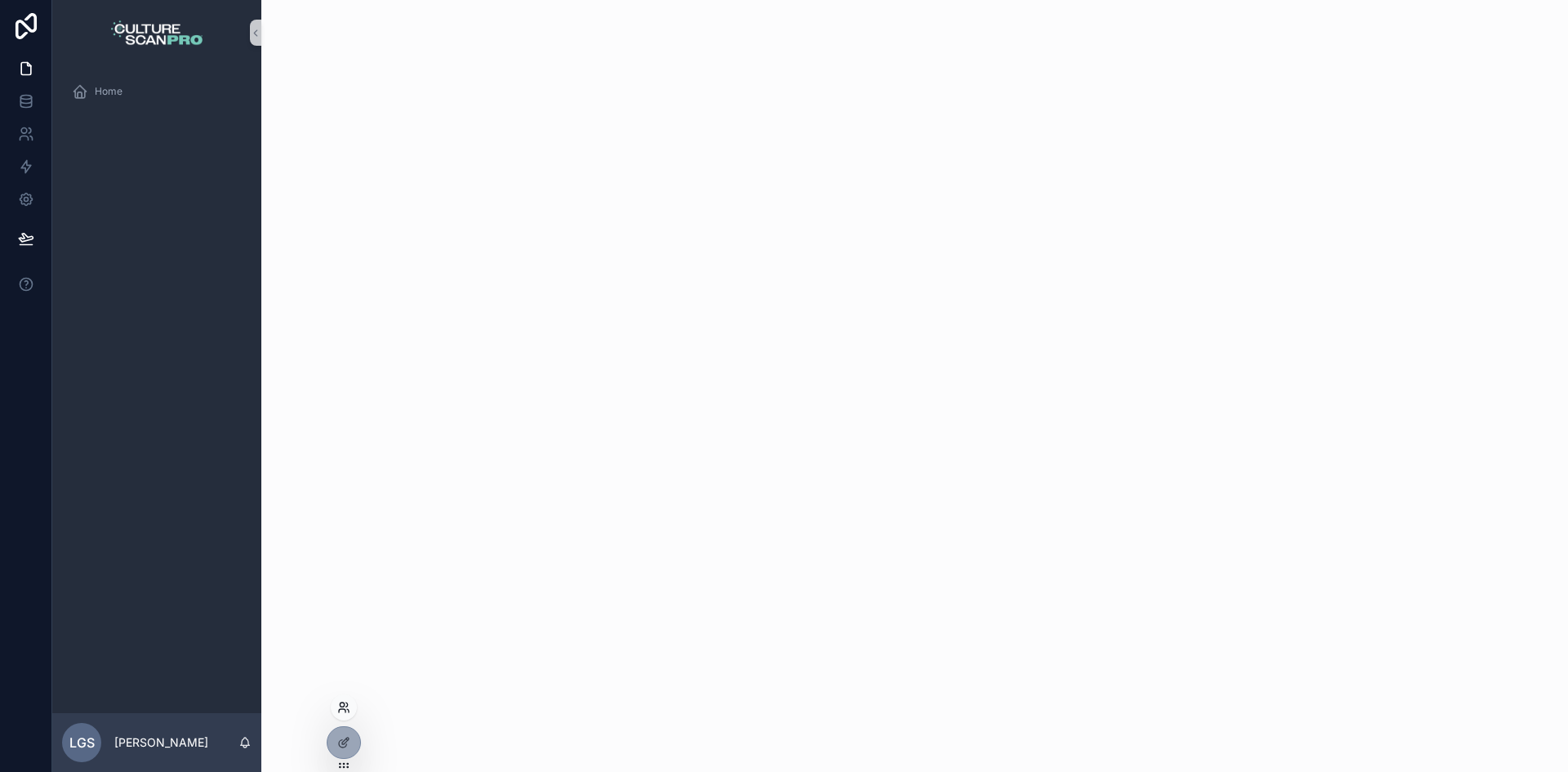
click at [345, 711] on icon at bounding box center [343, 710] width 7 height 3
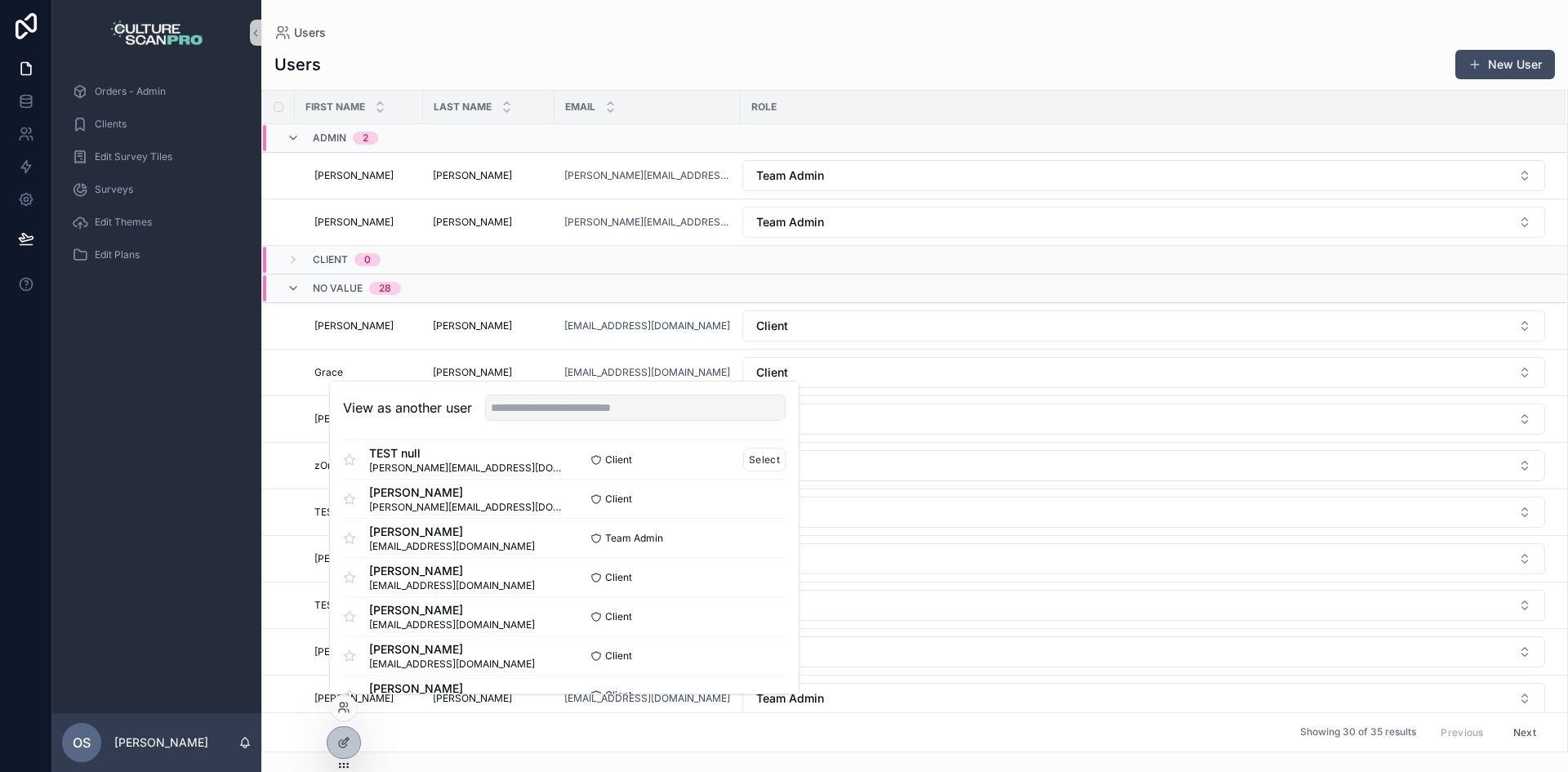
scroll to position [245, 0]
click at [744, 611] on button "Select" at bounding box center [764, 614] width 43 height 23
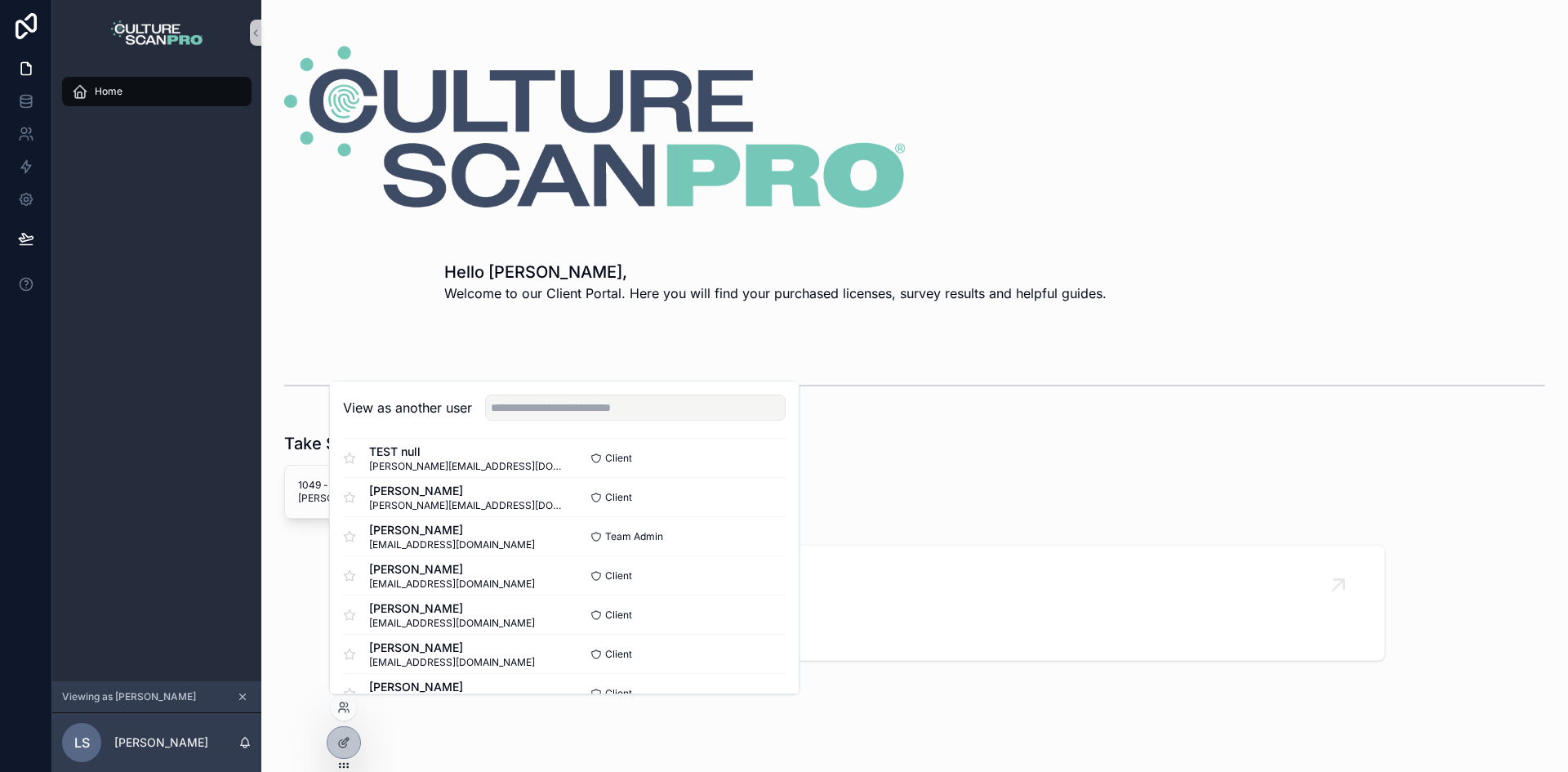
click at [289, 384] on hr "scrollable content" at bounding box center [915, 385] width 1261 height 2
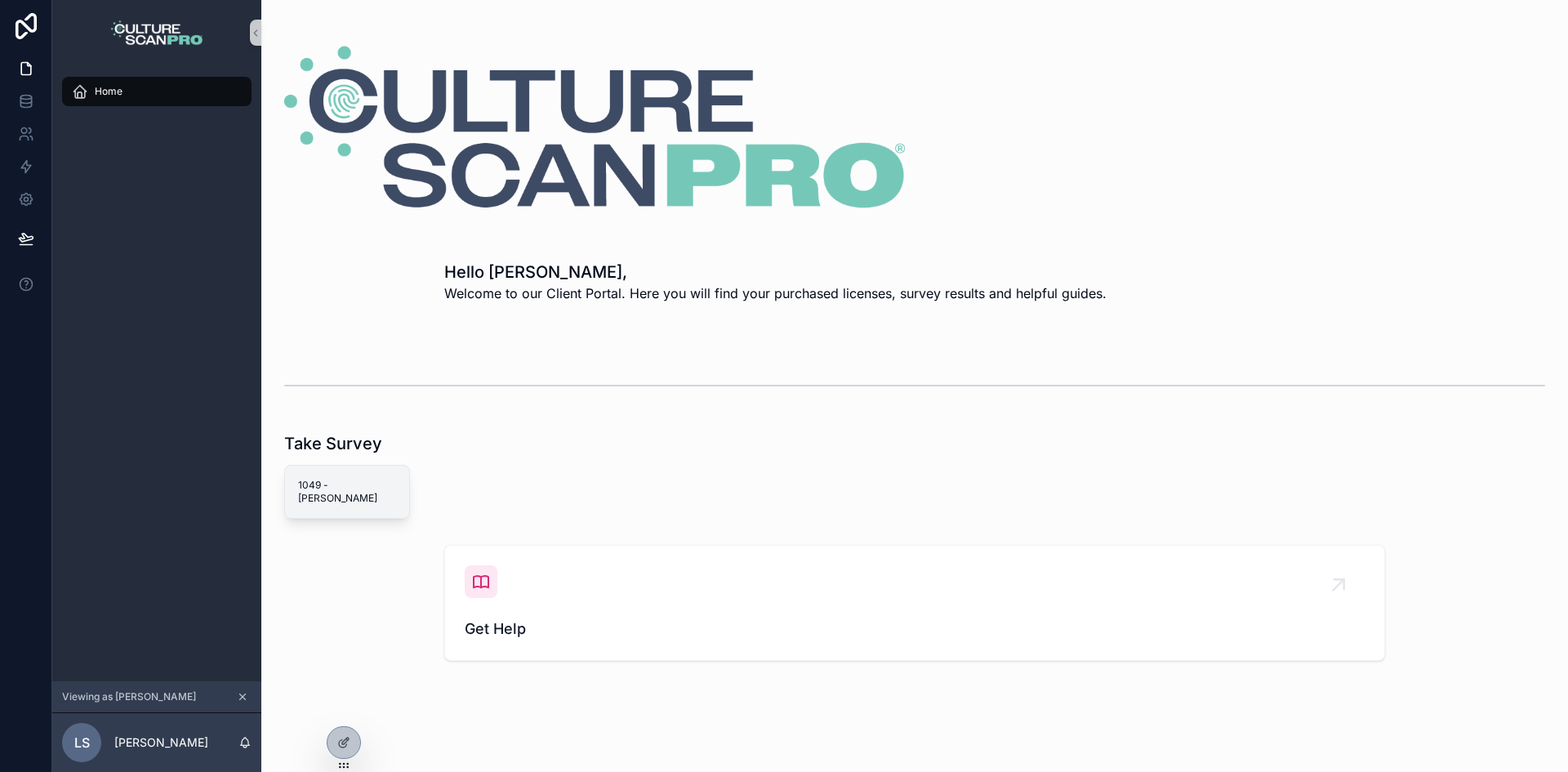
click at [336, 489] on span "1049 - Lorraine S" at bounding box center [347, 491] width 98 height 26
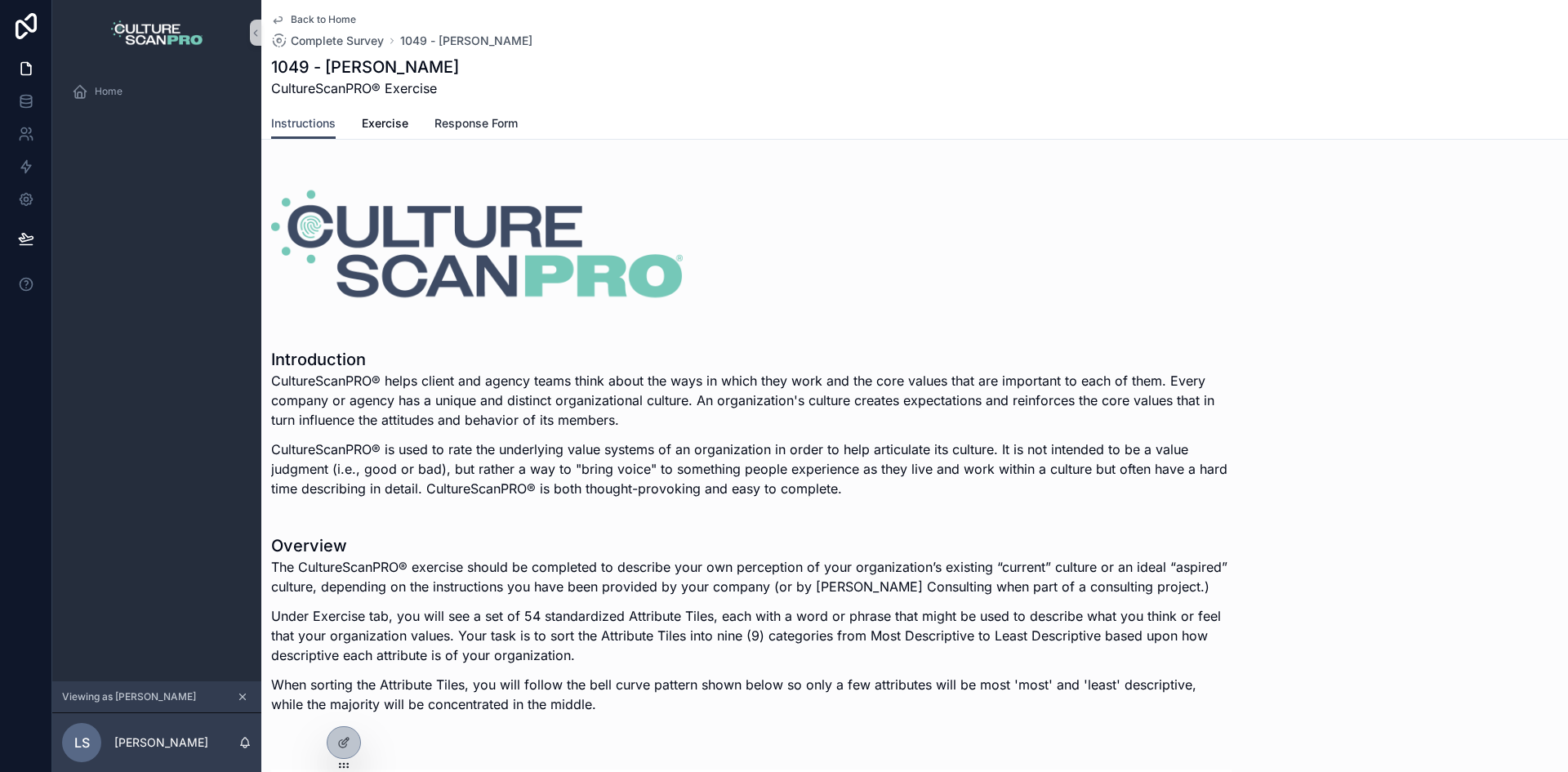
click at [456, 135] on link "Response Form" at bounding box center [477, 125] width 83 height 33
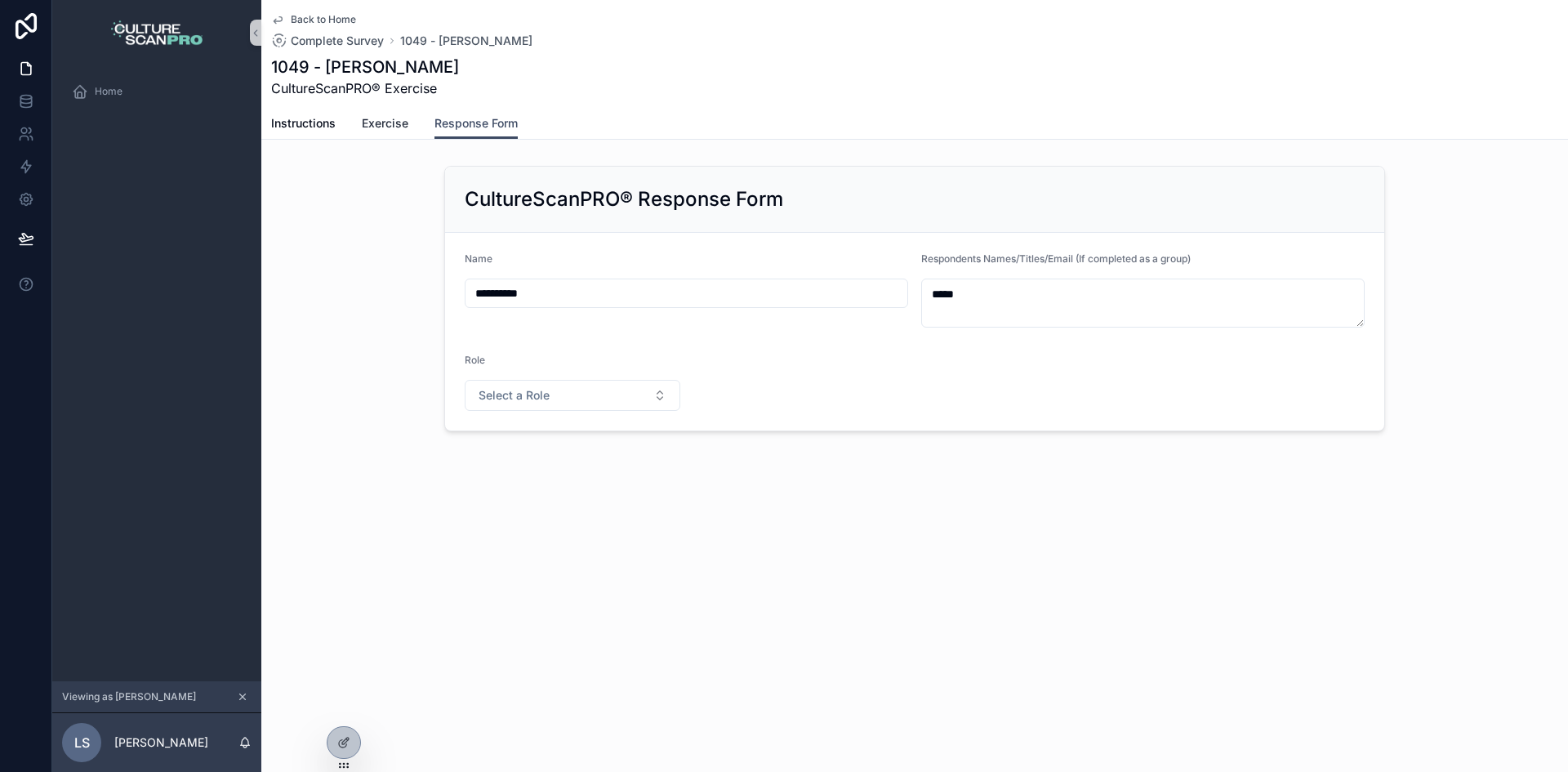
click at [375, 133] on link "Exercise" at bounding box center [385, 125] width 47 height 33
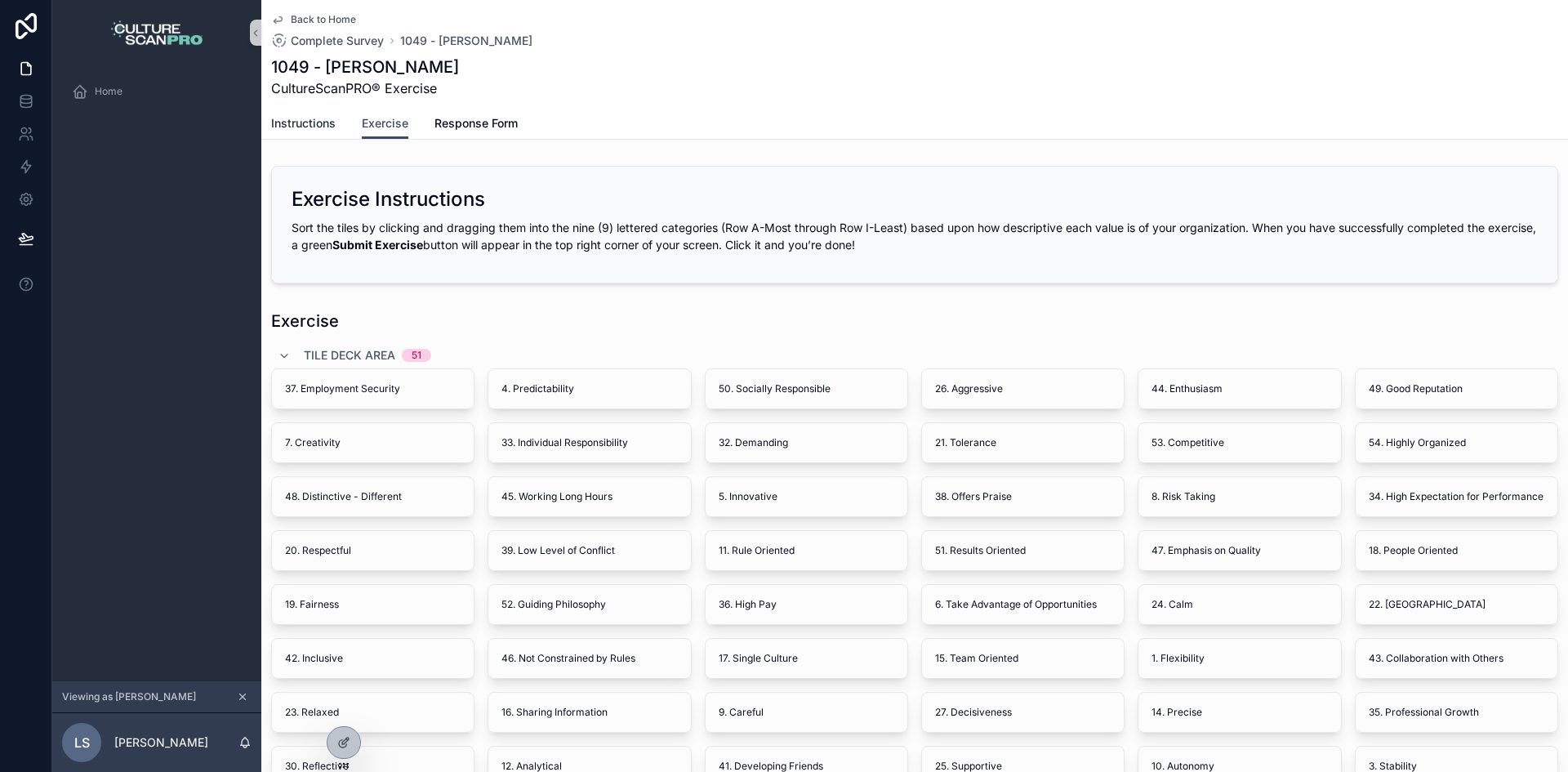
click at [307, 128] on span "Instructions" at bounding box center [304, 123] width 64 height 17
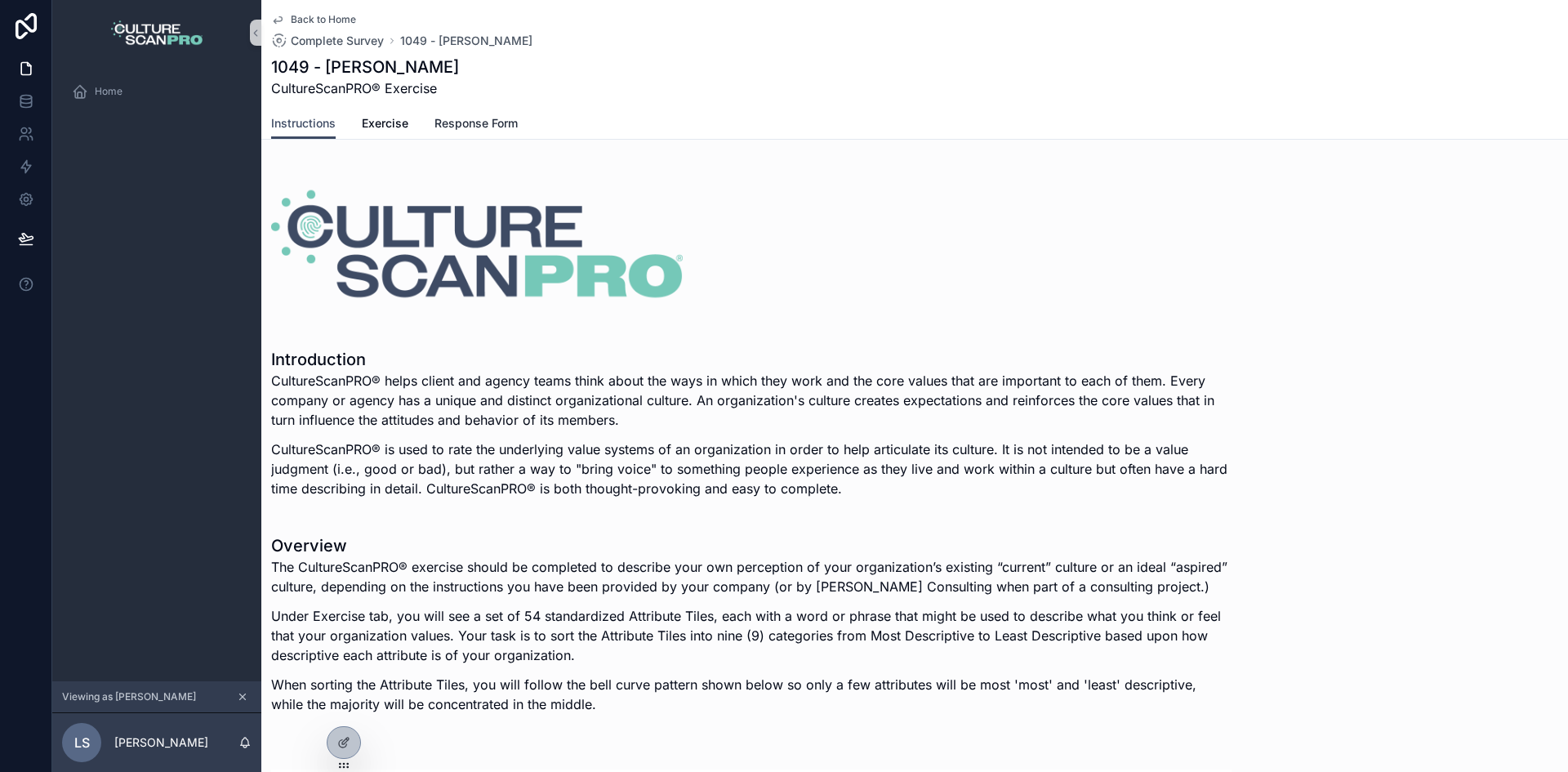
click at [494, 132] on link "Response Form" at bounding box center [477, 125] width 83 height 33
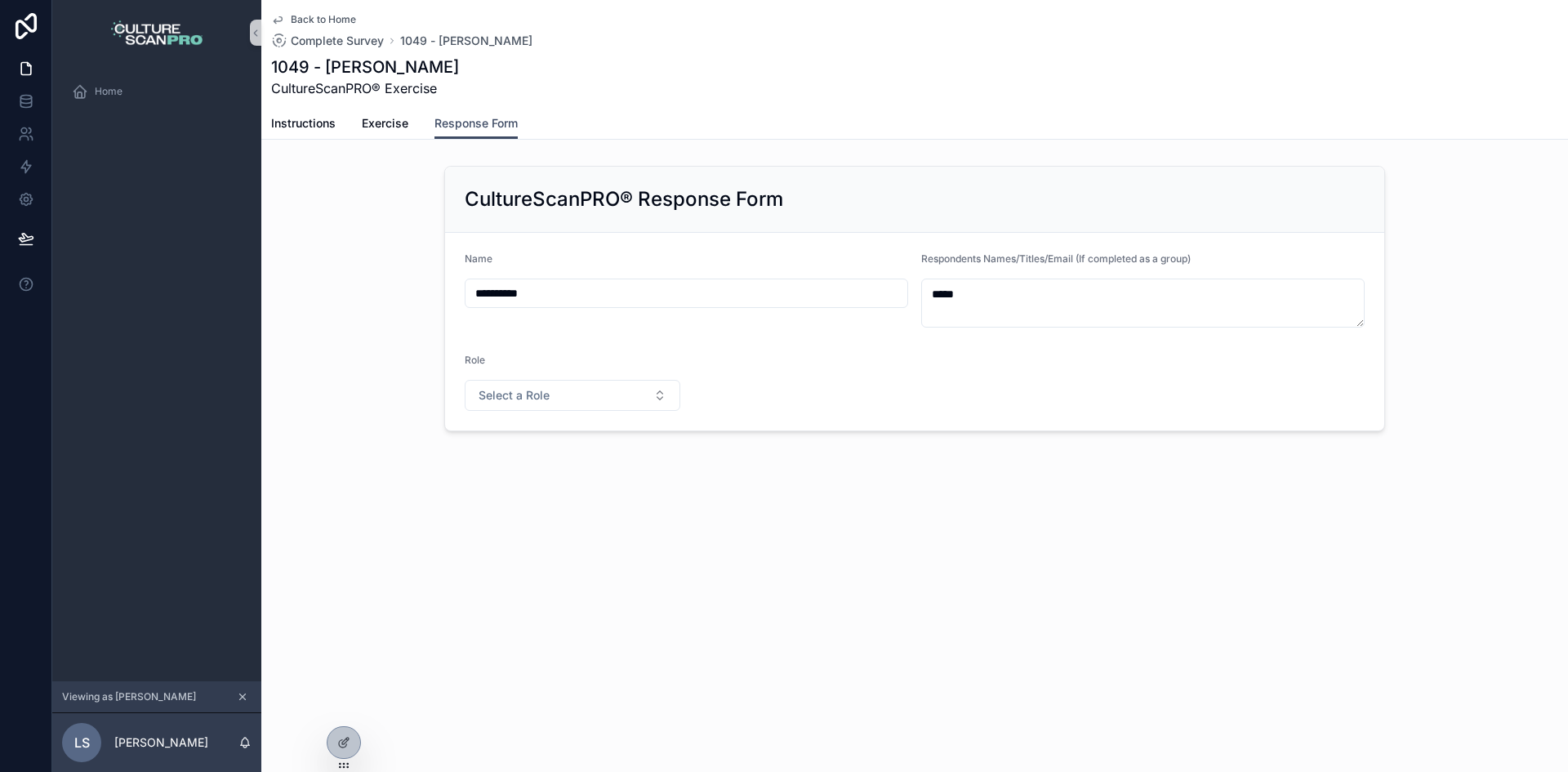
click at [241, 691] on icon "scrollable content" at bounding box center [242, 696] width 11 height 11
click at [343, 714] on div at bounding box center [344, 707] width 26 height 26
click at [341, 747] on icon at bounding box center [344, 742] width 13 height 13
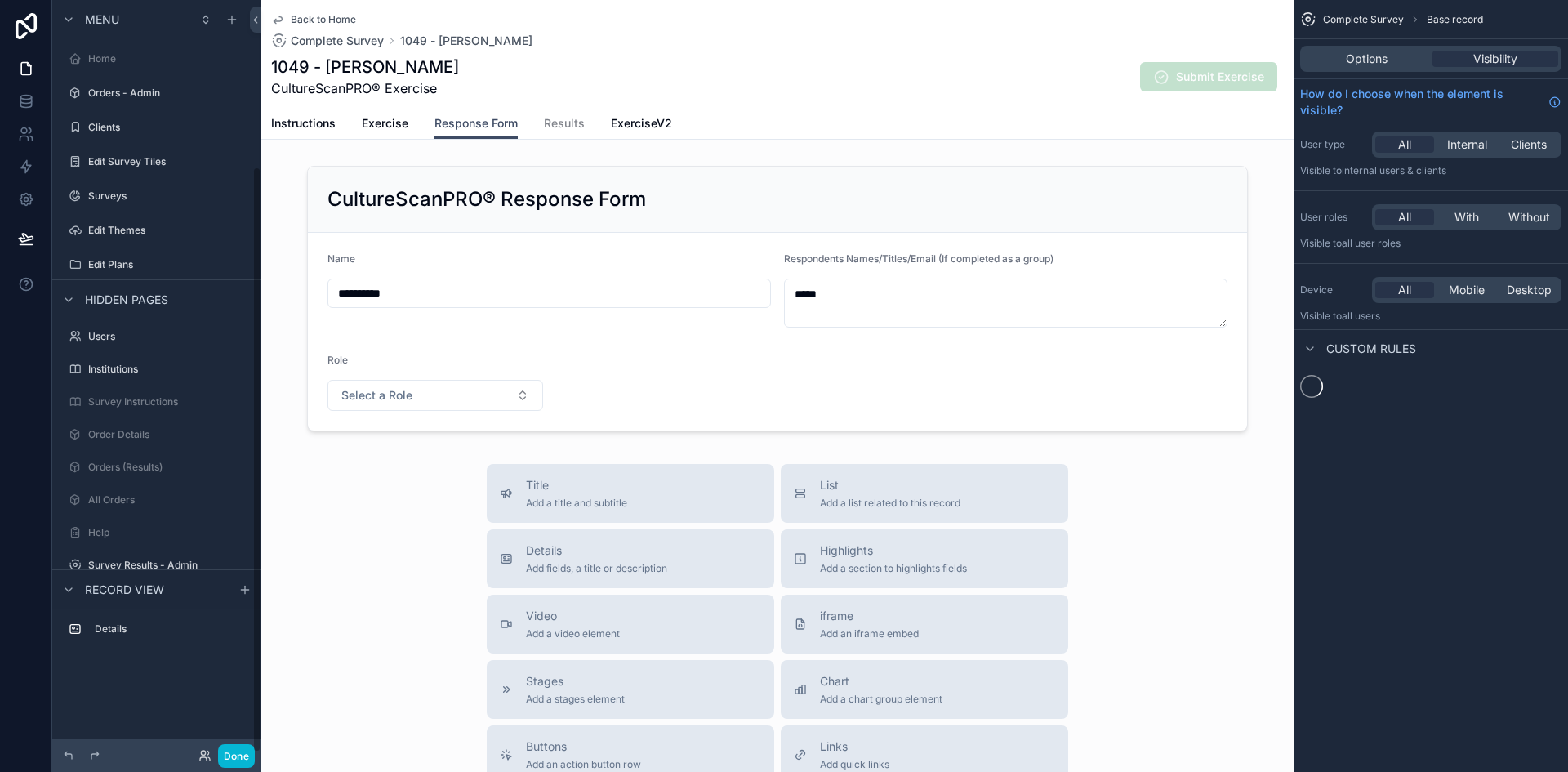
scroll to position [213, 0]
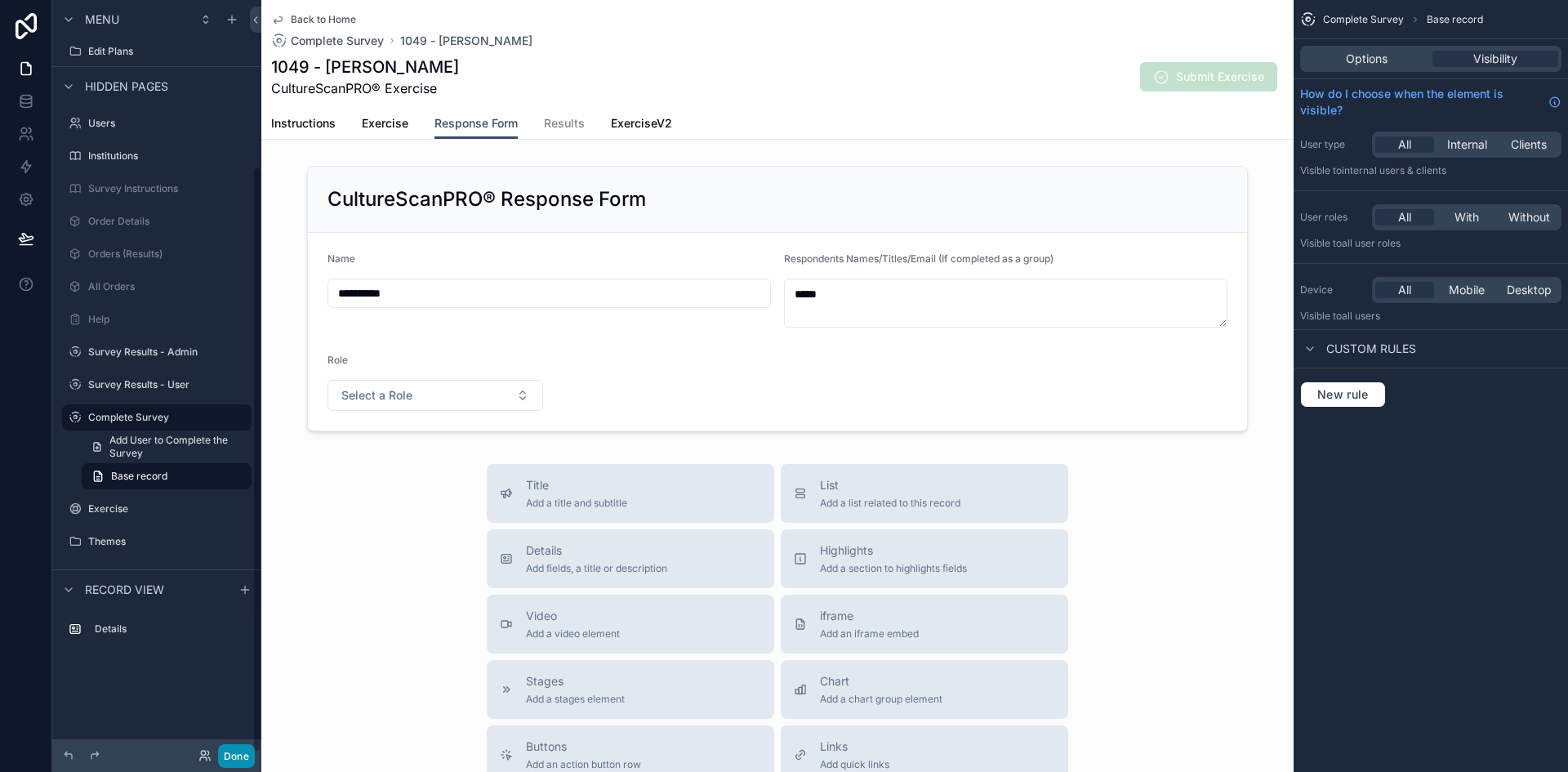
click at [224, 749] on button "Done" at bounding box center [237, 755] width 37 height 23
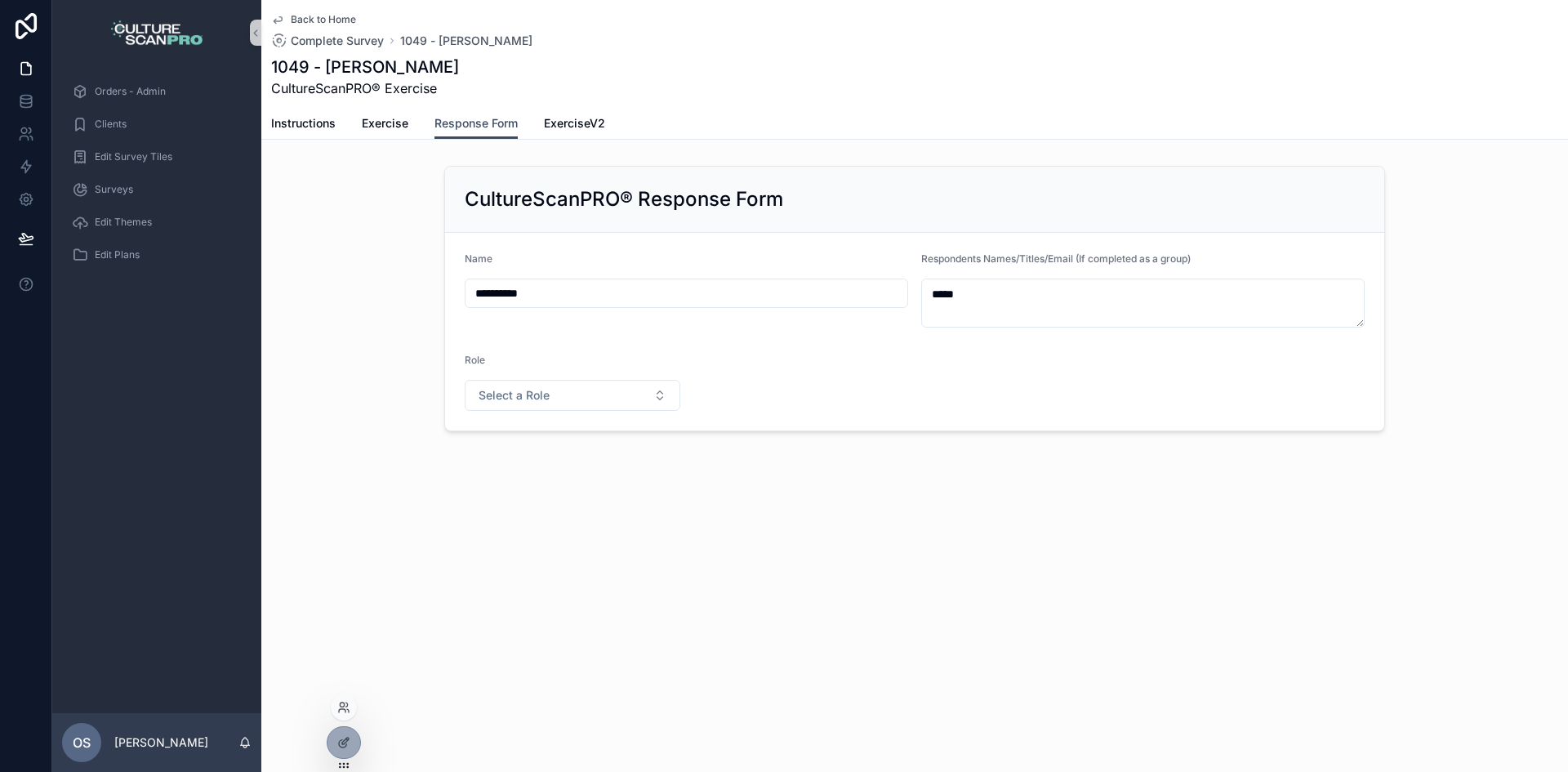
click at [343, 715] on div at bounding box center [344, 707] width 26 height 26
click at [343, 699] on div at bounding box center [344, 707] width 26 height 26
click at [346, 712] on icon at bounding box center [344, 707] width 13 height 13
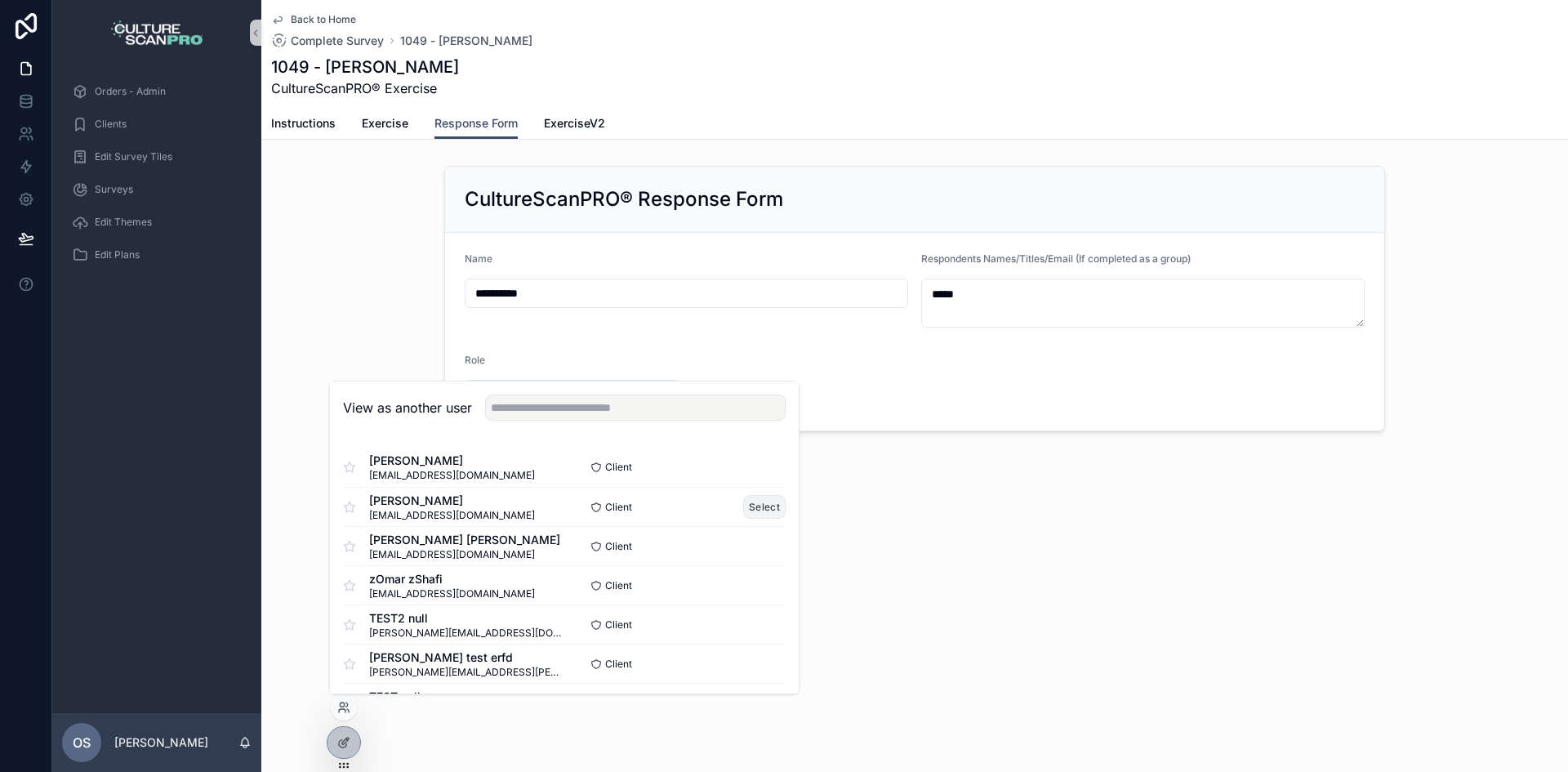
click at [744, 502] on button "Select" at bounding box center [764, 506] width 43 height 23
click at [354, 212] on div "**********" at bounding box center [915, 298] width 1307 height 278
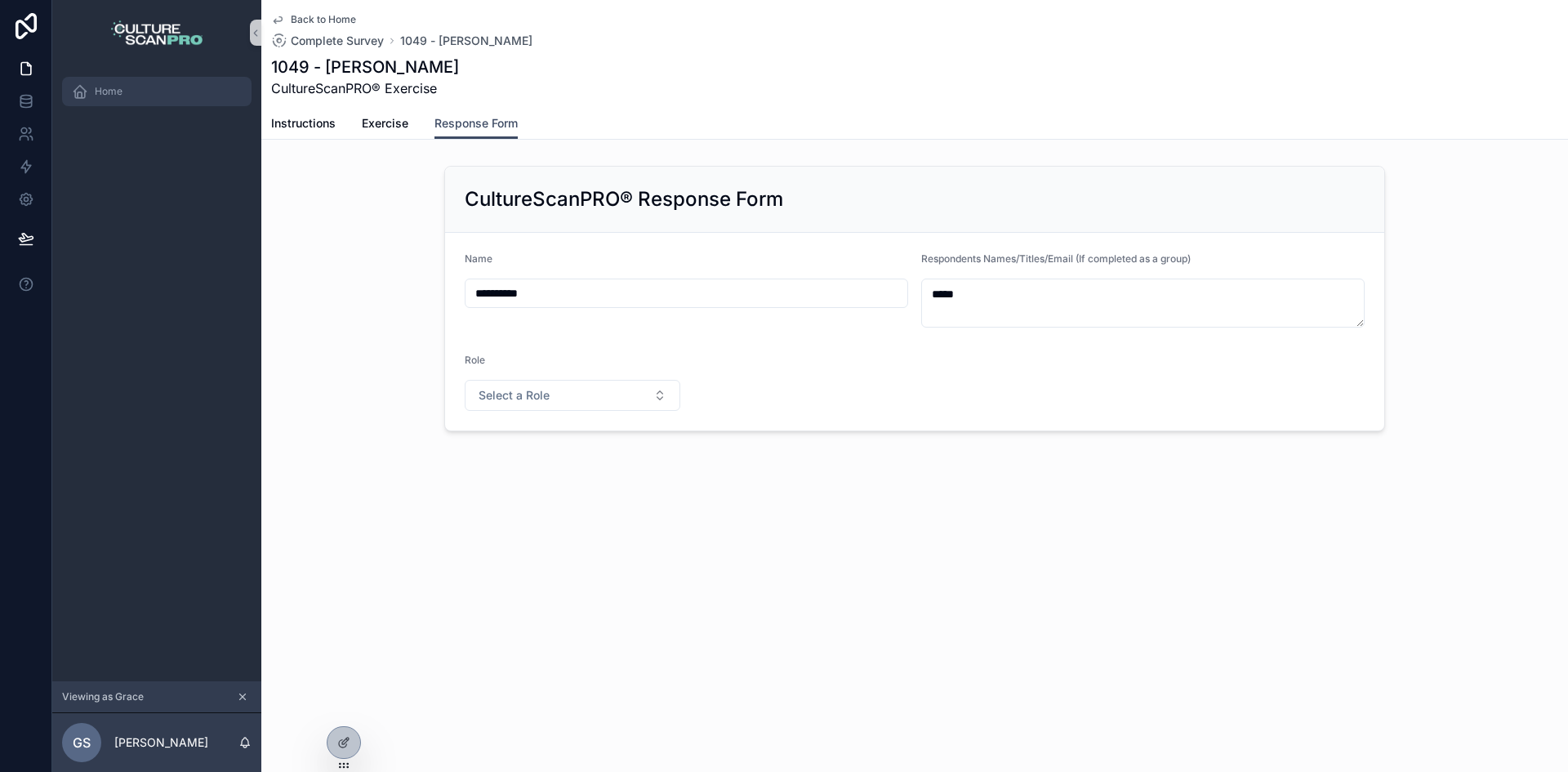
click at [105, 77] on link "Home" at bounding box center [157, 91] width 190 height 30
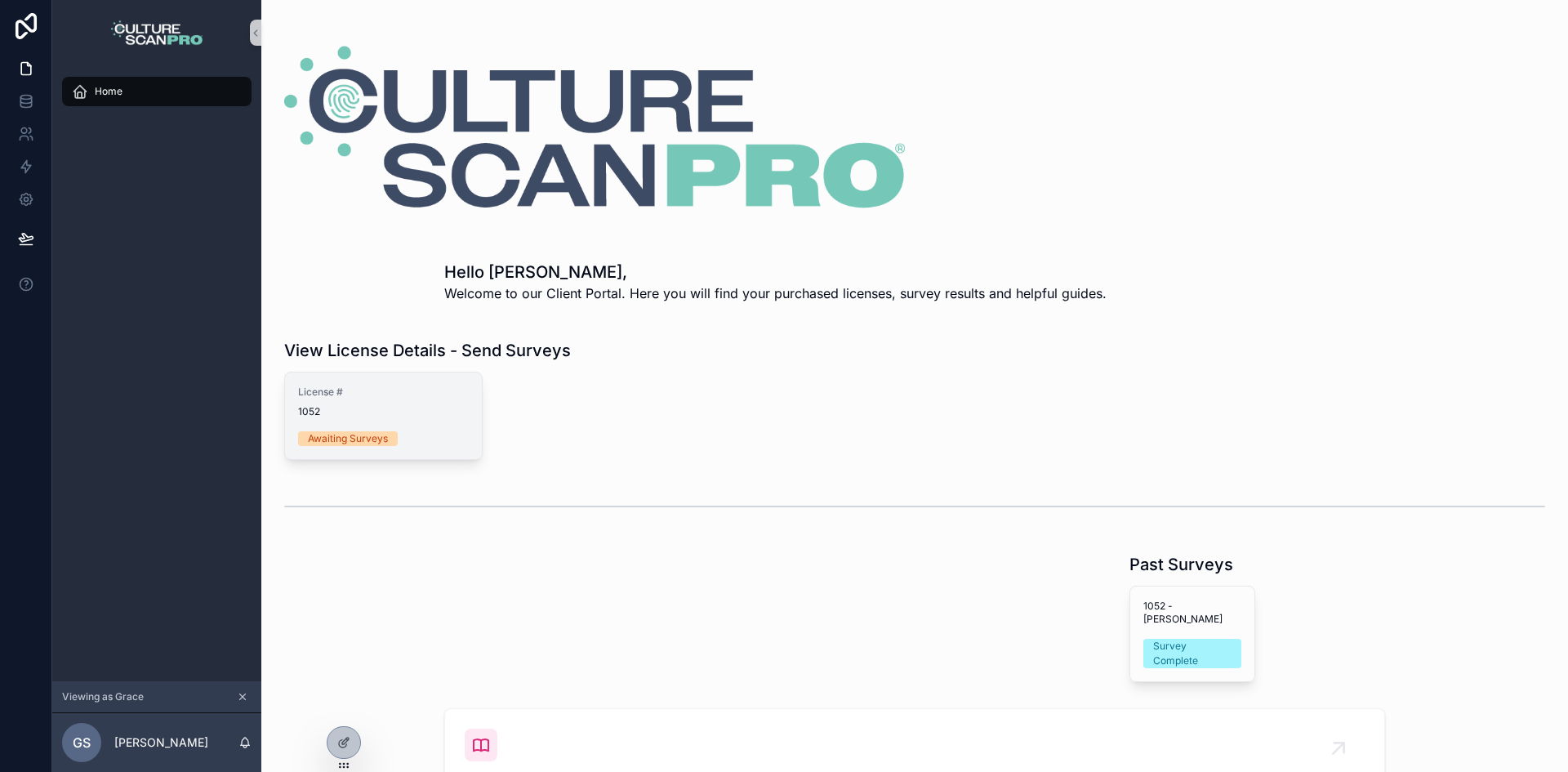
click at [377, 378] on div "License # 1052 Awaiting Surveys" at bounding box center [384, 416] width 197 height 87
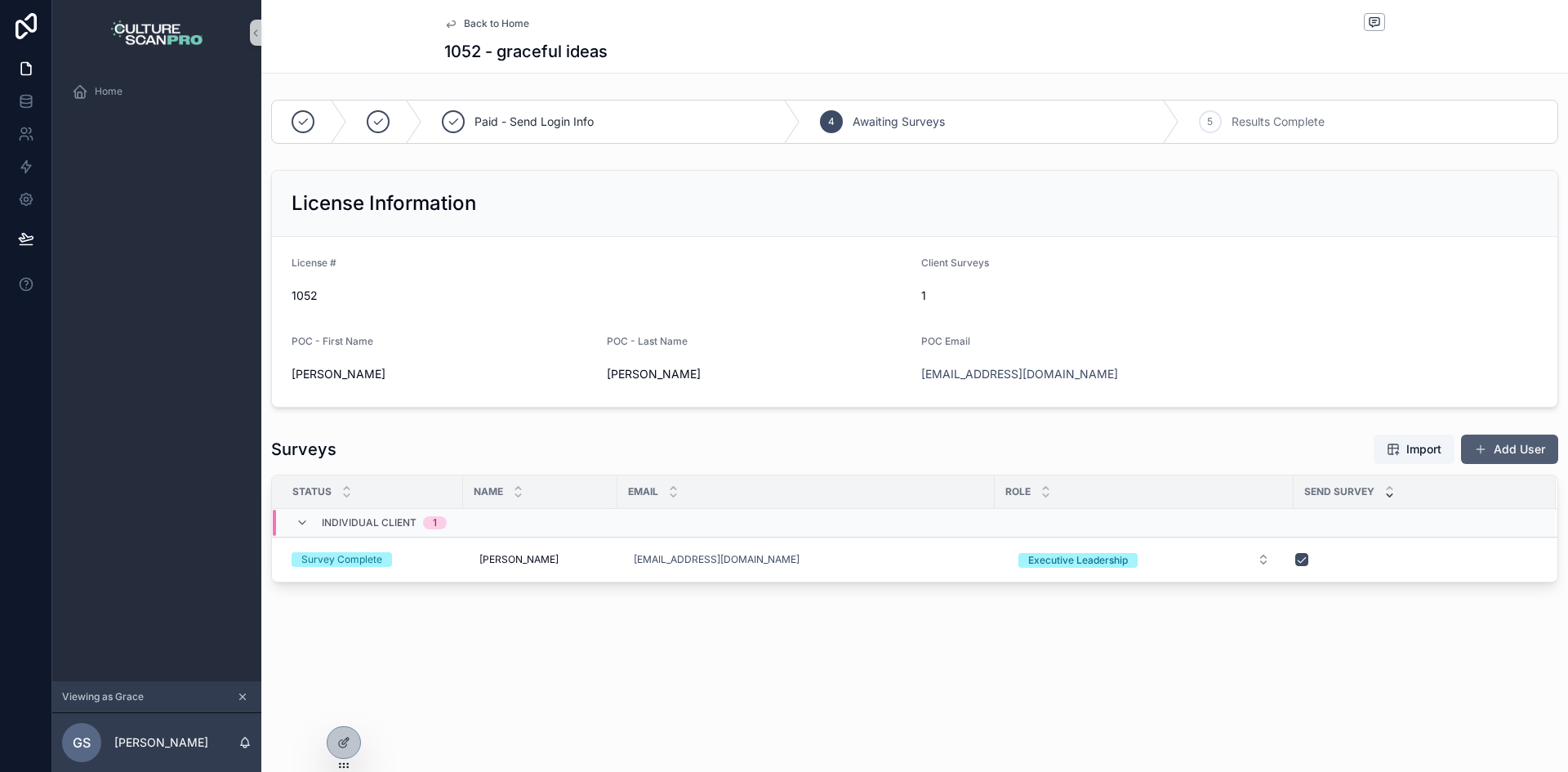
click at [1510, 449] on button "Add User" at bounding box center [1510, 449] width 97 height 30
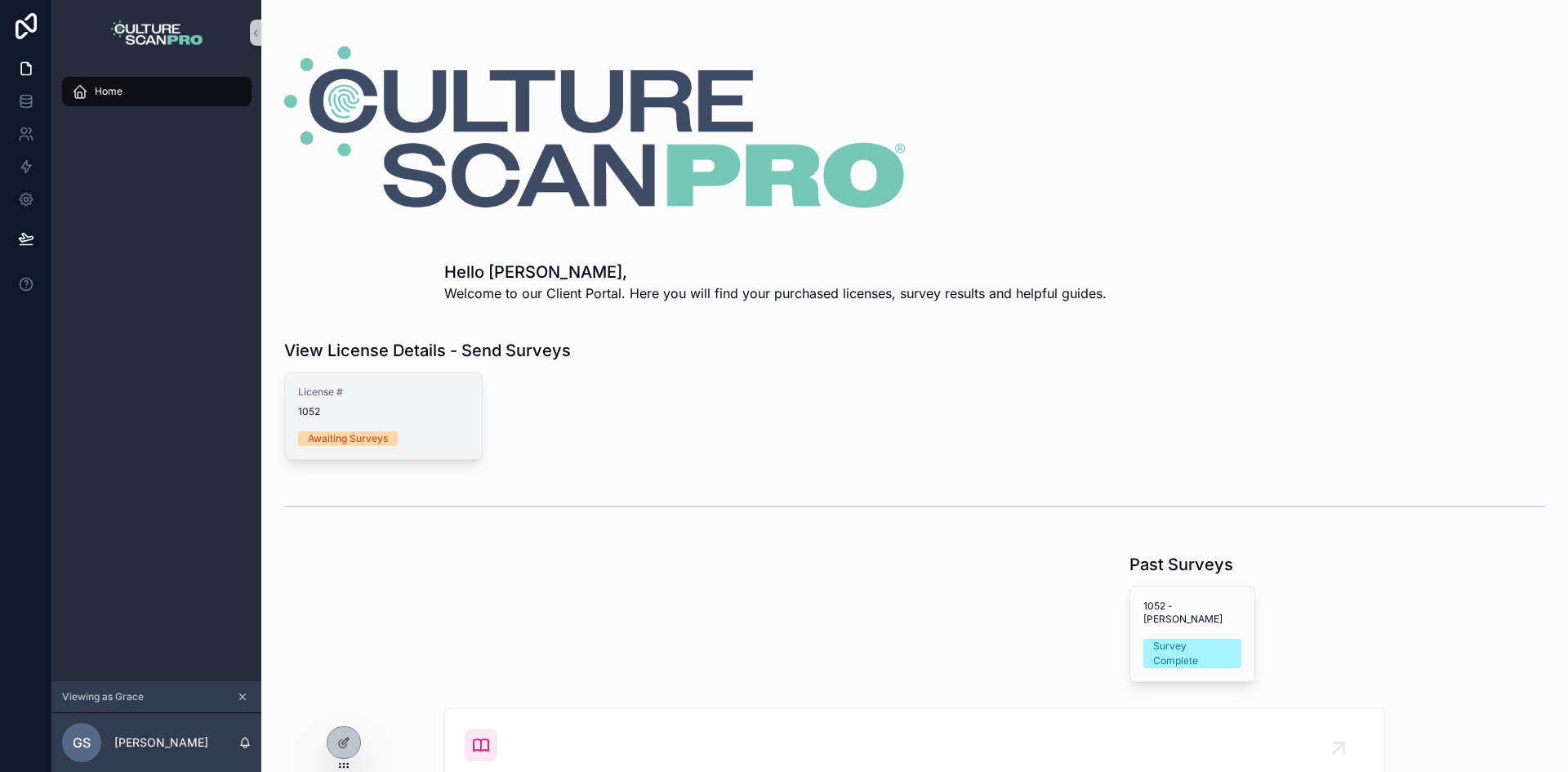
click at [411, 405] on span "1052" at bounding box center [384, 411] width 170 height 13
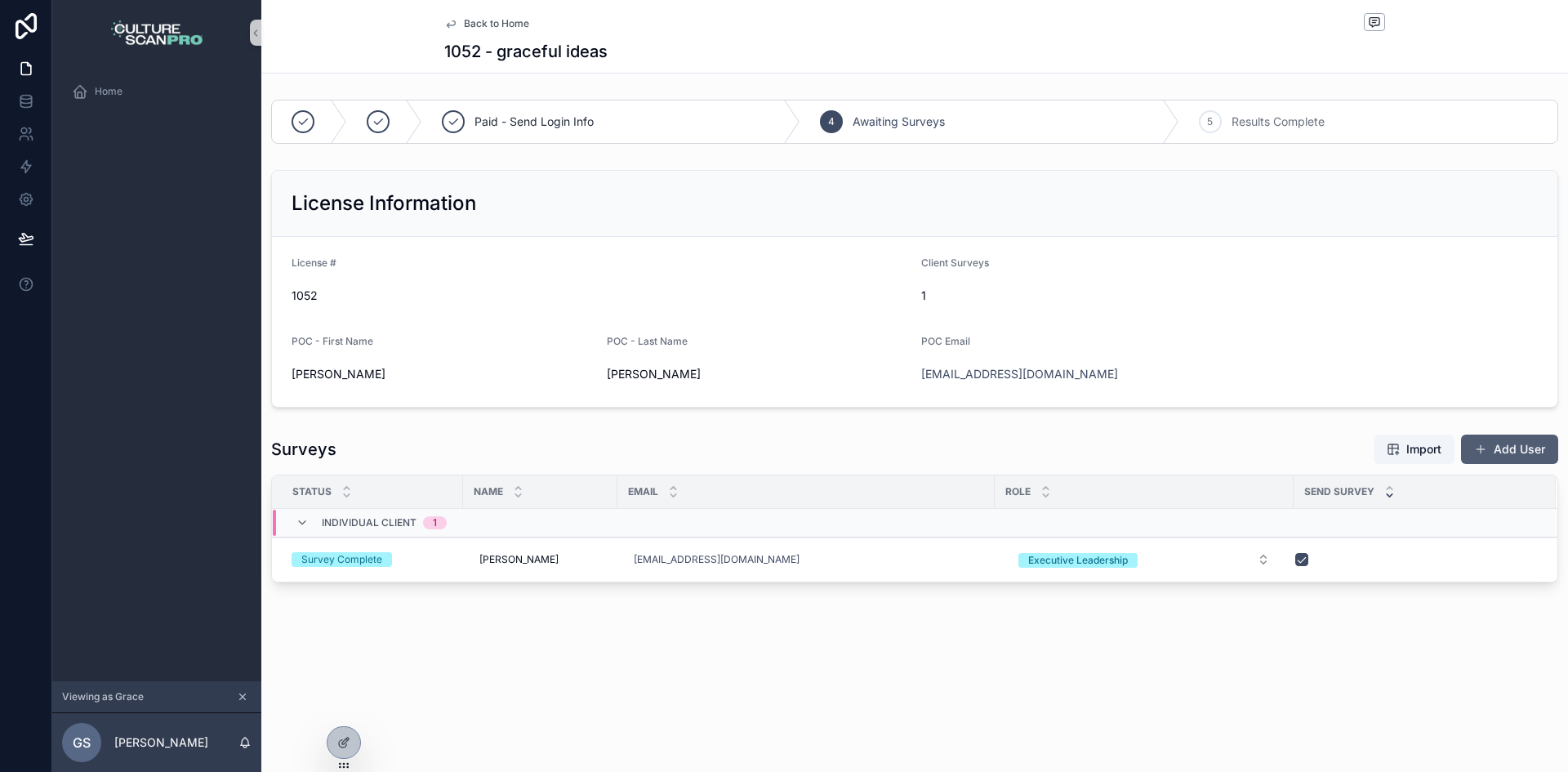
click at [1476, 445] on span "scrollable content" at bounding box center [1480, 449] width 13 height 13
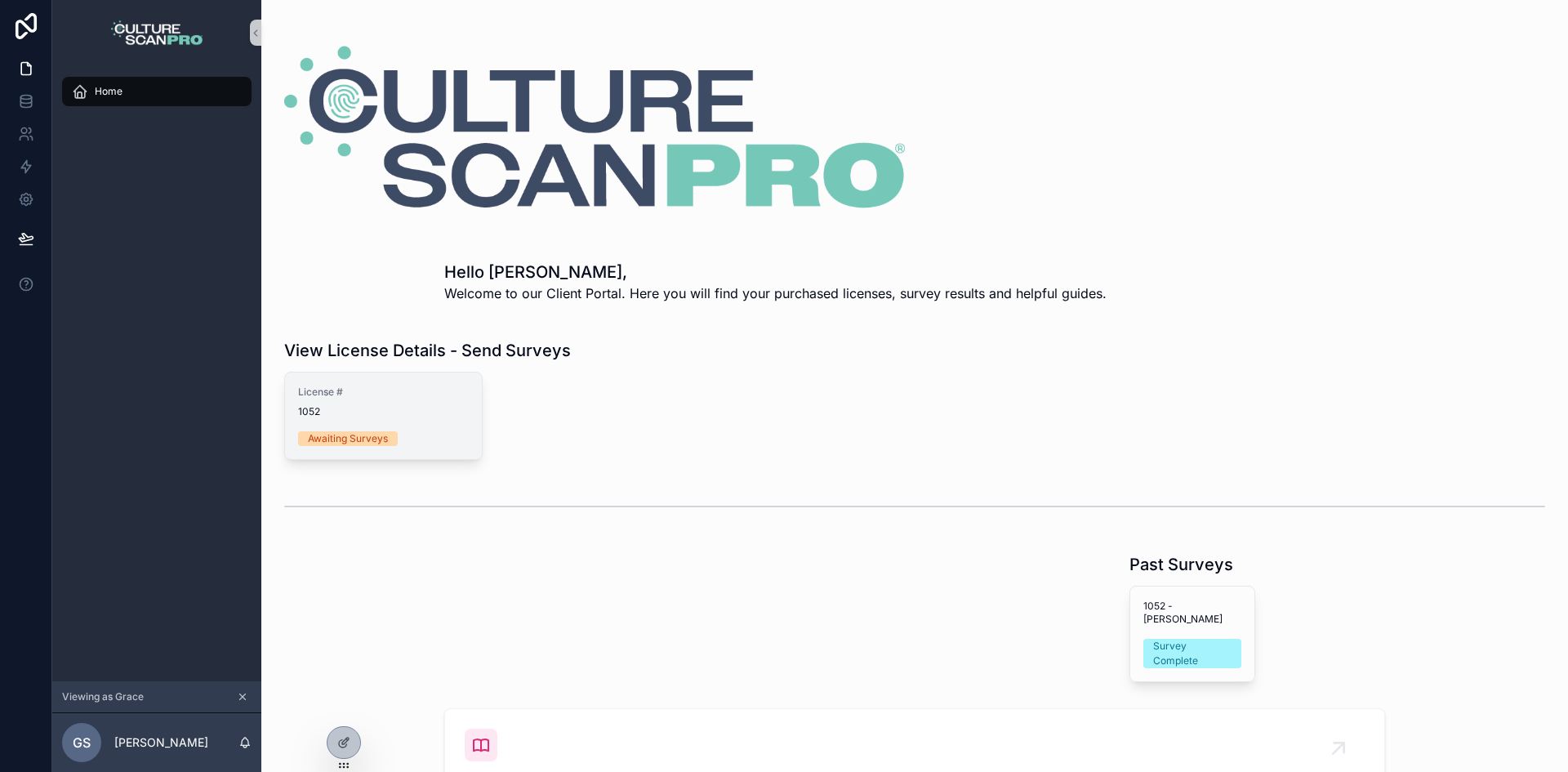
click at [440, 425] on div "License # 1052 Awaiting Surveys" at bounding box center [384, 416] width 197 height 87
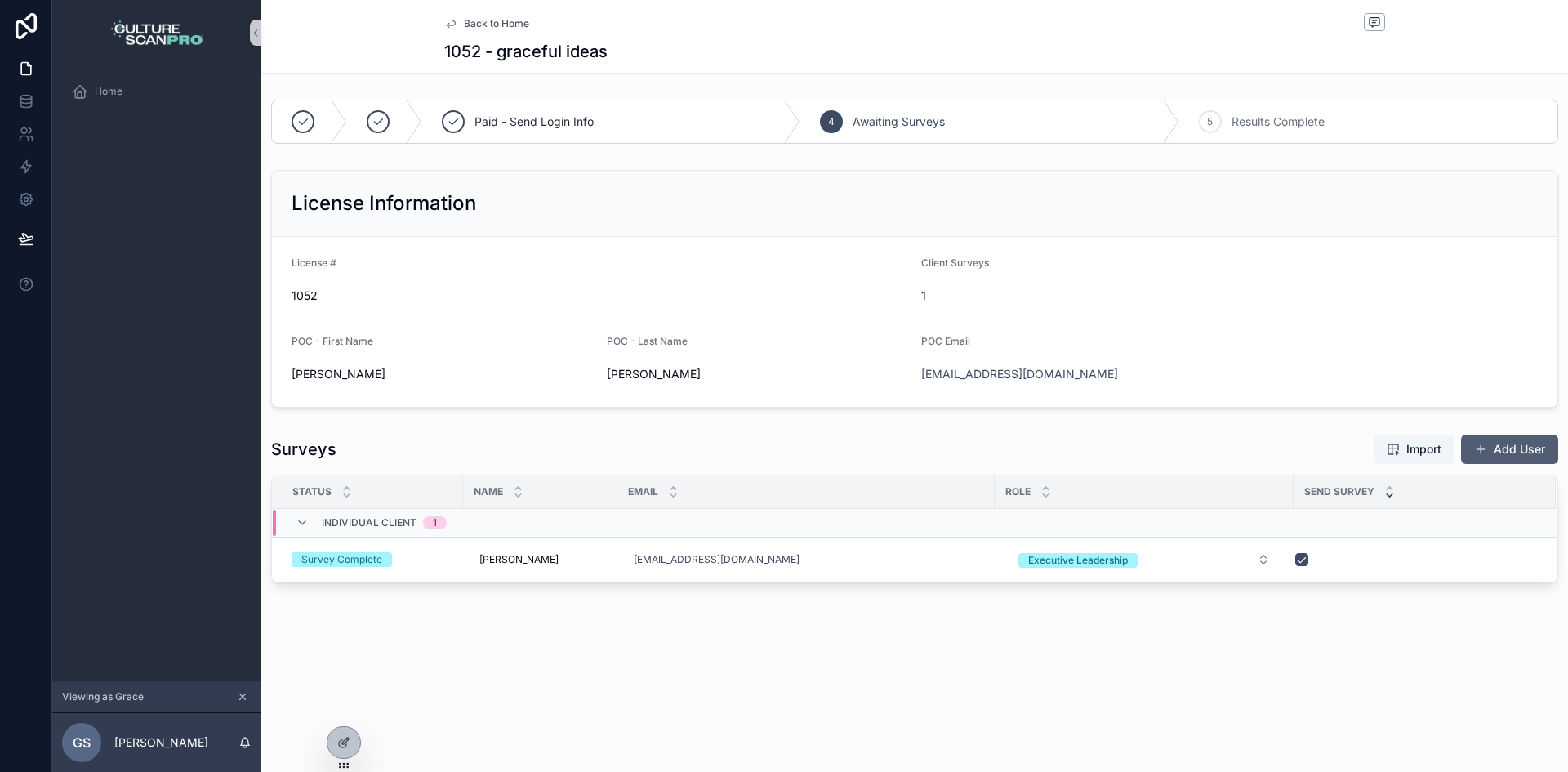
click at [1477, 443] on span "scrollable content" at bounding box center [1480, 449] width 13 height 13
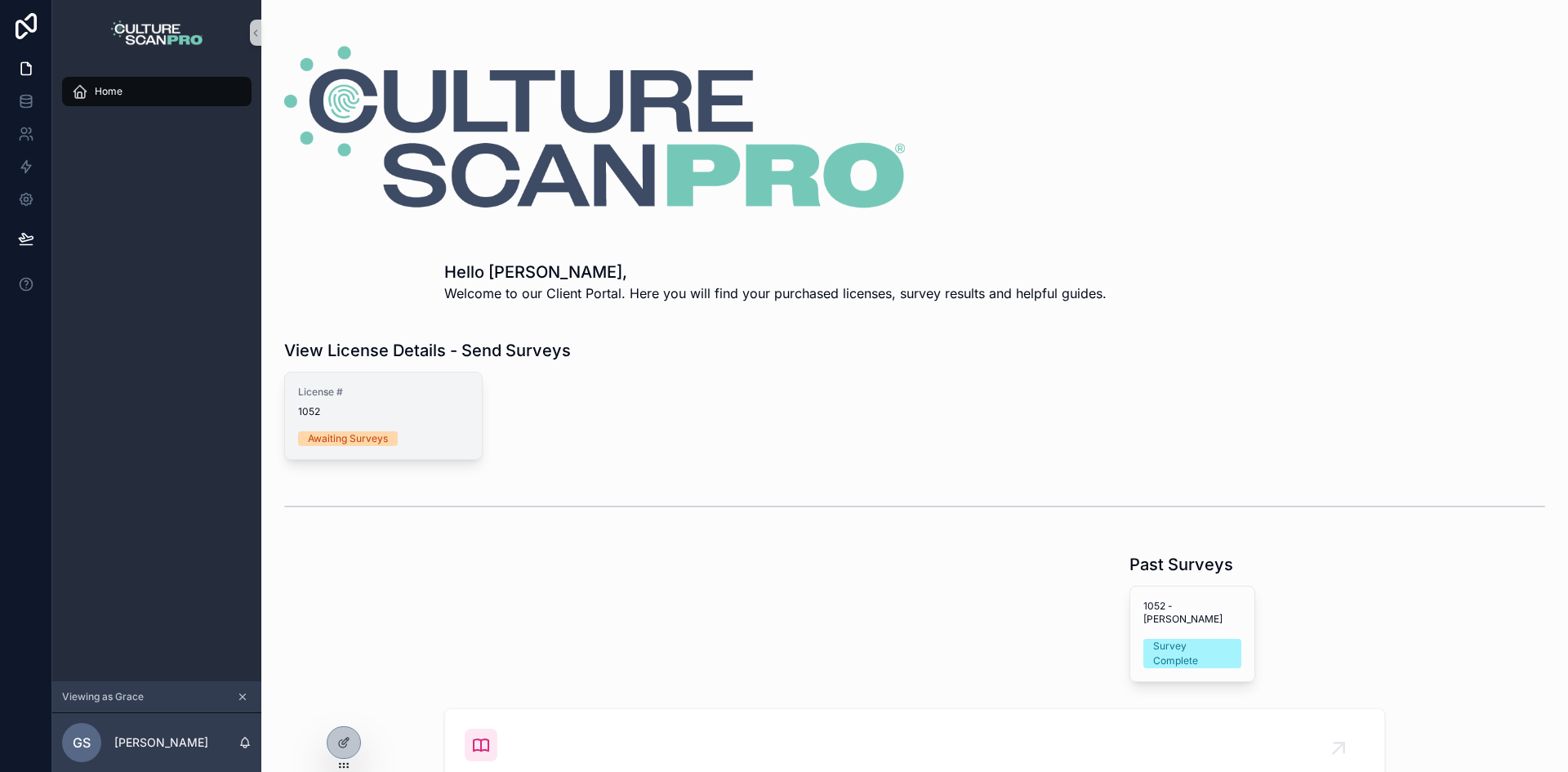
click at [407, 410] on span "1052" at bounding box center [384, 411] width 170 height 13
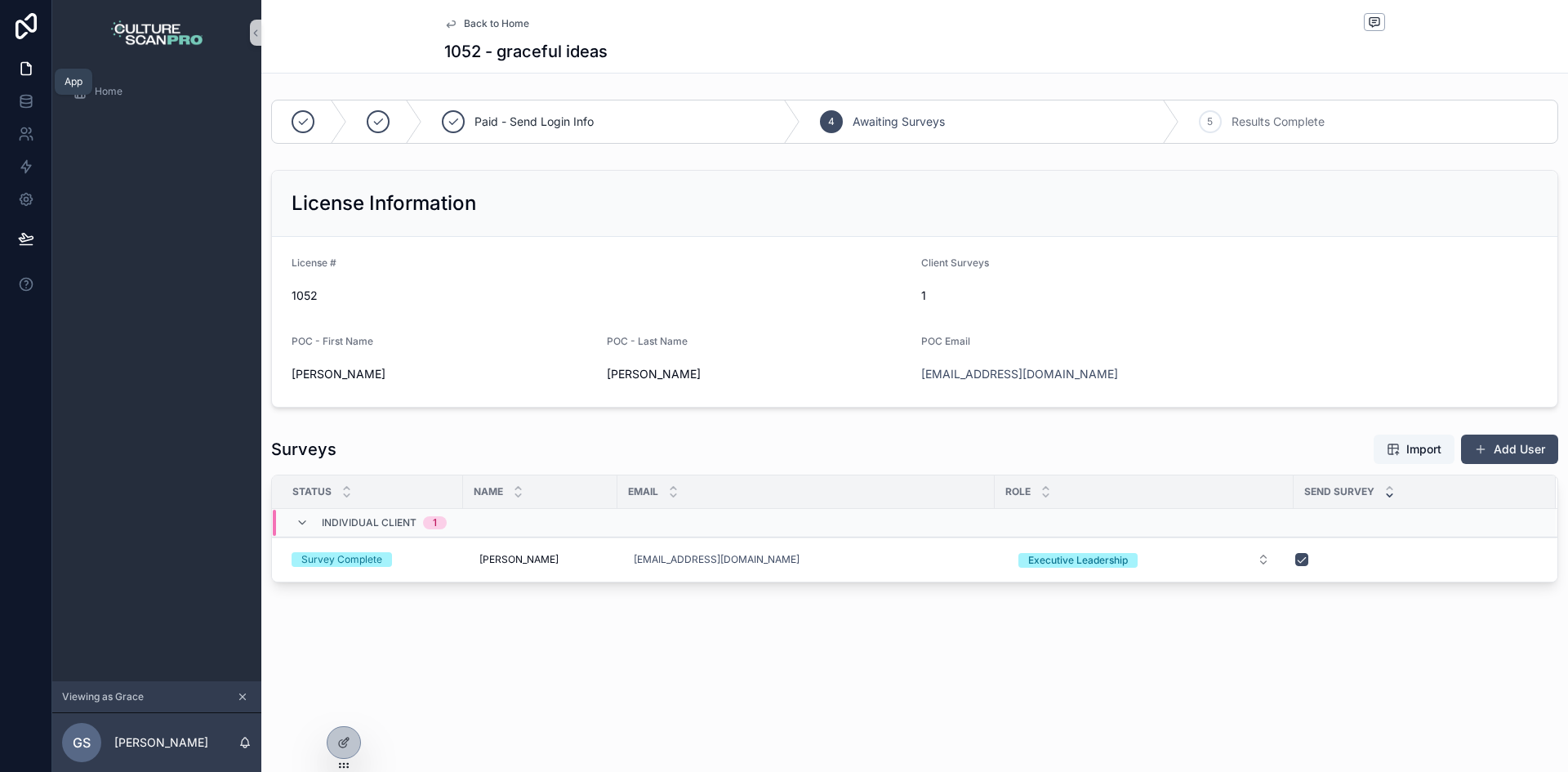
click at [27, 69] on icon at bounding box center [26, 68] width 17 height 17
click at [242, 695] on icon "scrollable content" at bounding box center [243, 696] width 6 height 6
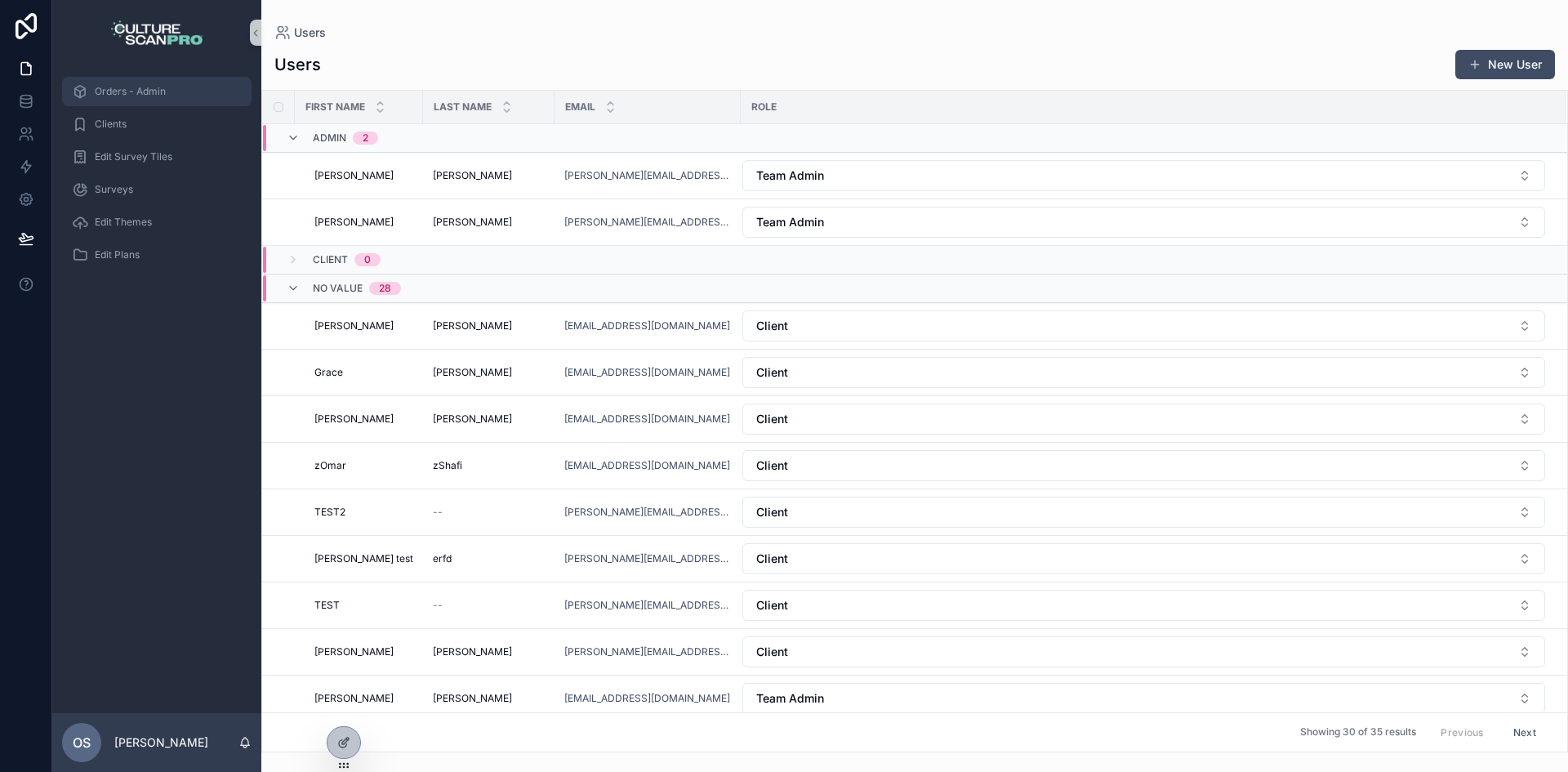
click at [185, 103] on div "Orders - Admin" at bounding box center [157, 91] width 170 height 26
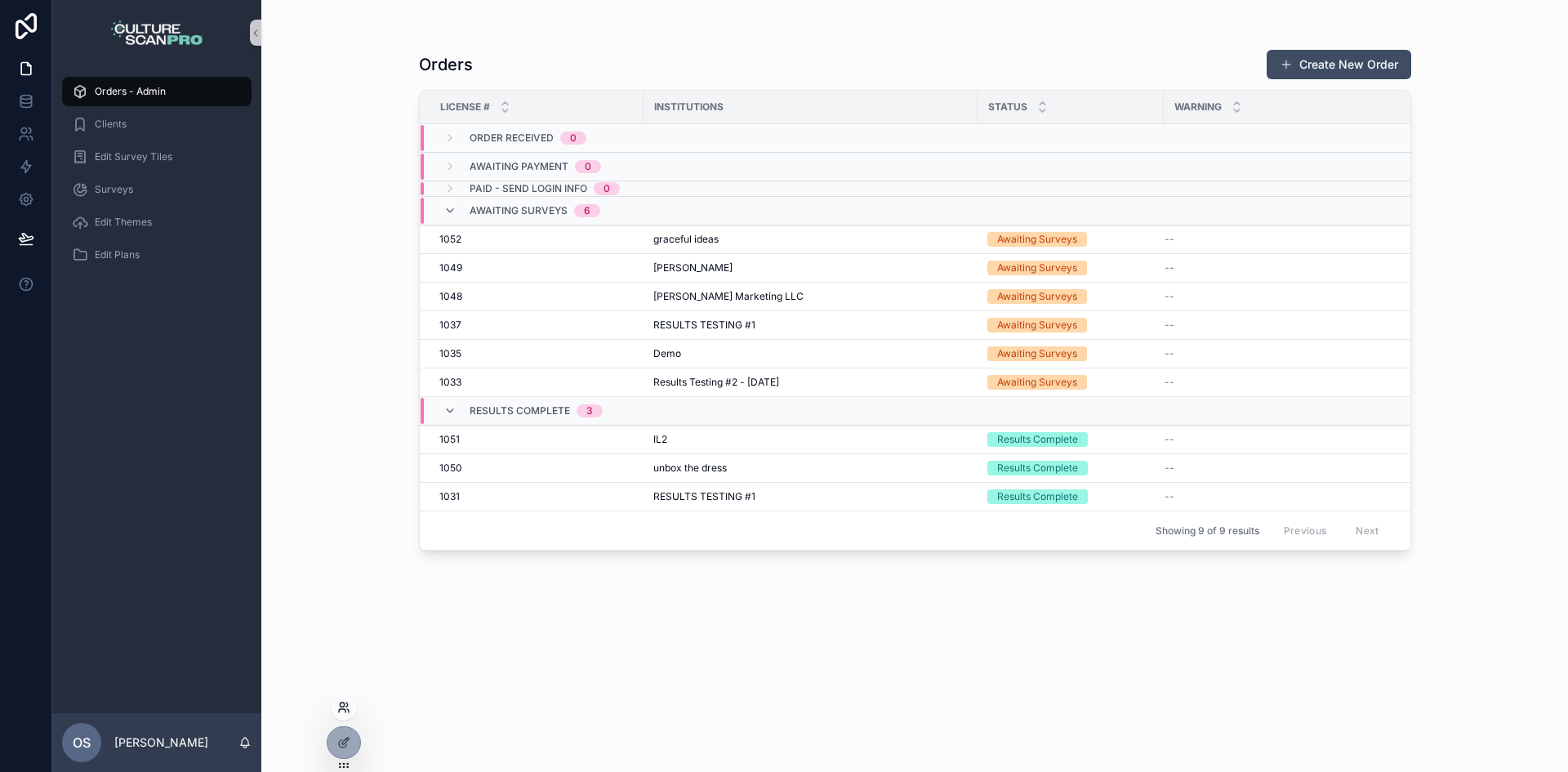
click at [349, 709] on icon at bounding box center [344, 707] width 13 height 13
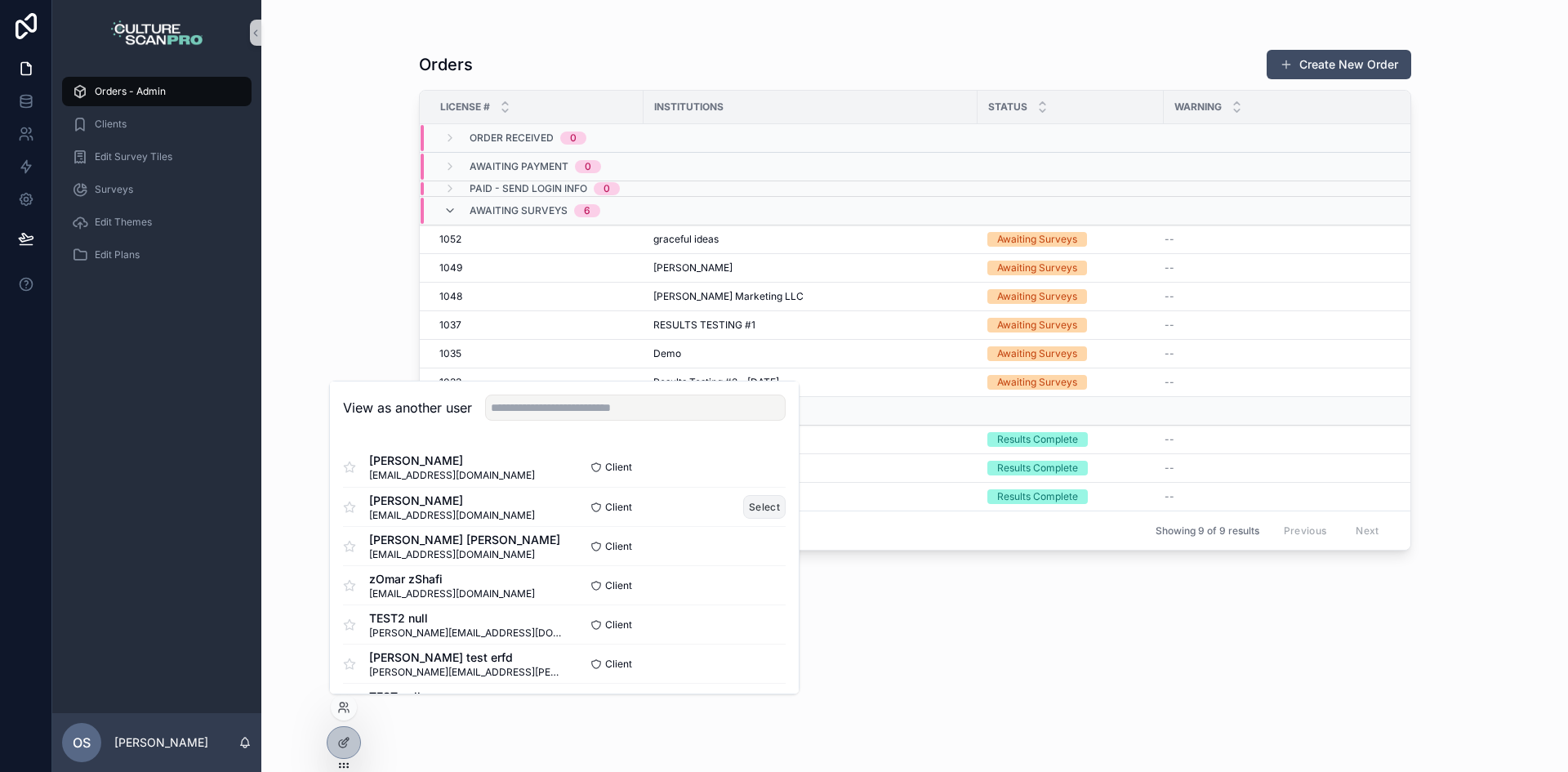
click at [744, 508] on button "Select" at bounding box center [764, 506] width 43 height 23
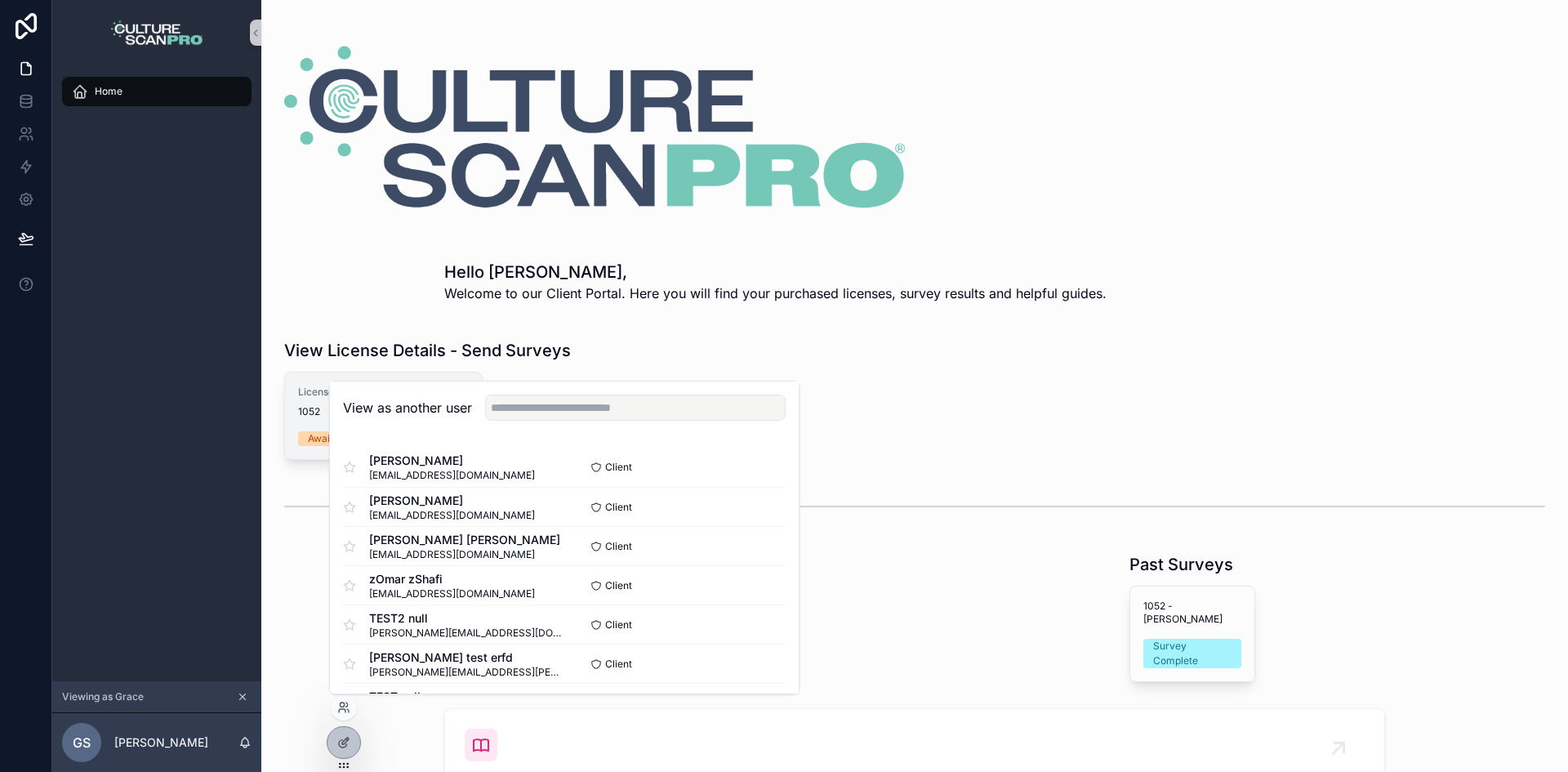
click at [319, 415] on span "1052" at bounding box center [384, 411] width 170 height 13
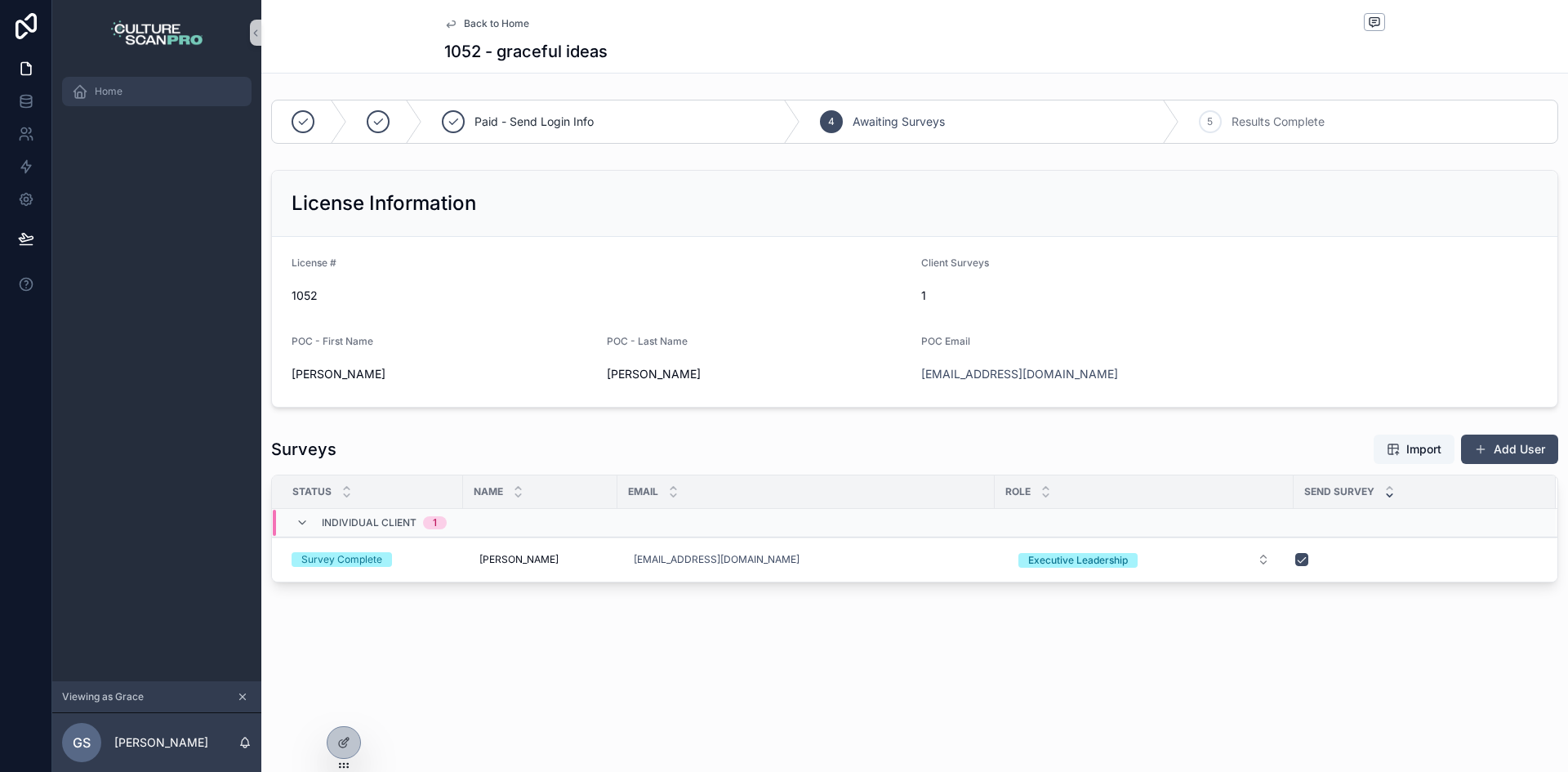
click at [99, 90] on span "Home" at bounding box center [109, 91] width 28 height 13
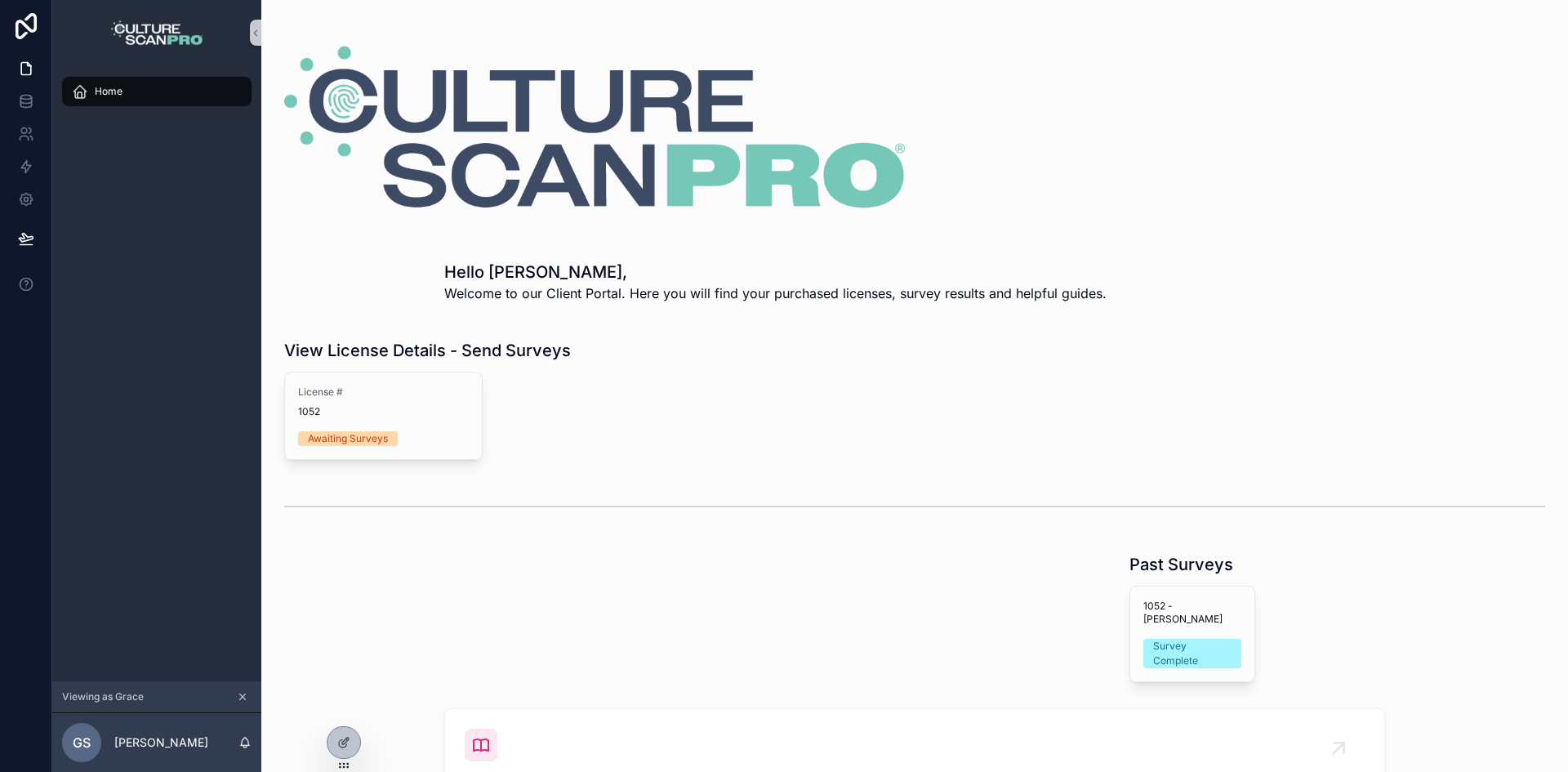
click at [560, 296] on p "Welcome to our Client Portal. Here you will find your purchased licenses, surve…" at bounding box center [776, 293] width 663 height 20
click at [794, 290] on p "Welcome to our Client Portal. Here you will find your purchased licenses, surve…" at bounding box center [776, 293] width 663 height 20
click at [340, 735] on icon at bounding box center [344, 742] width 13 height 13
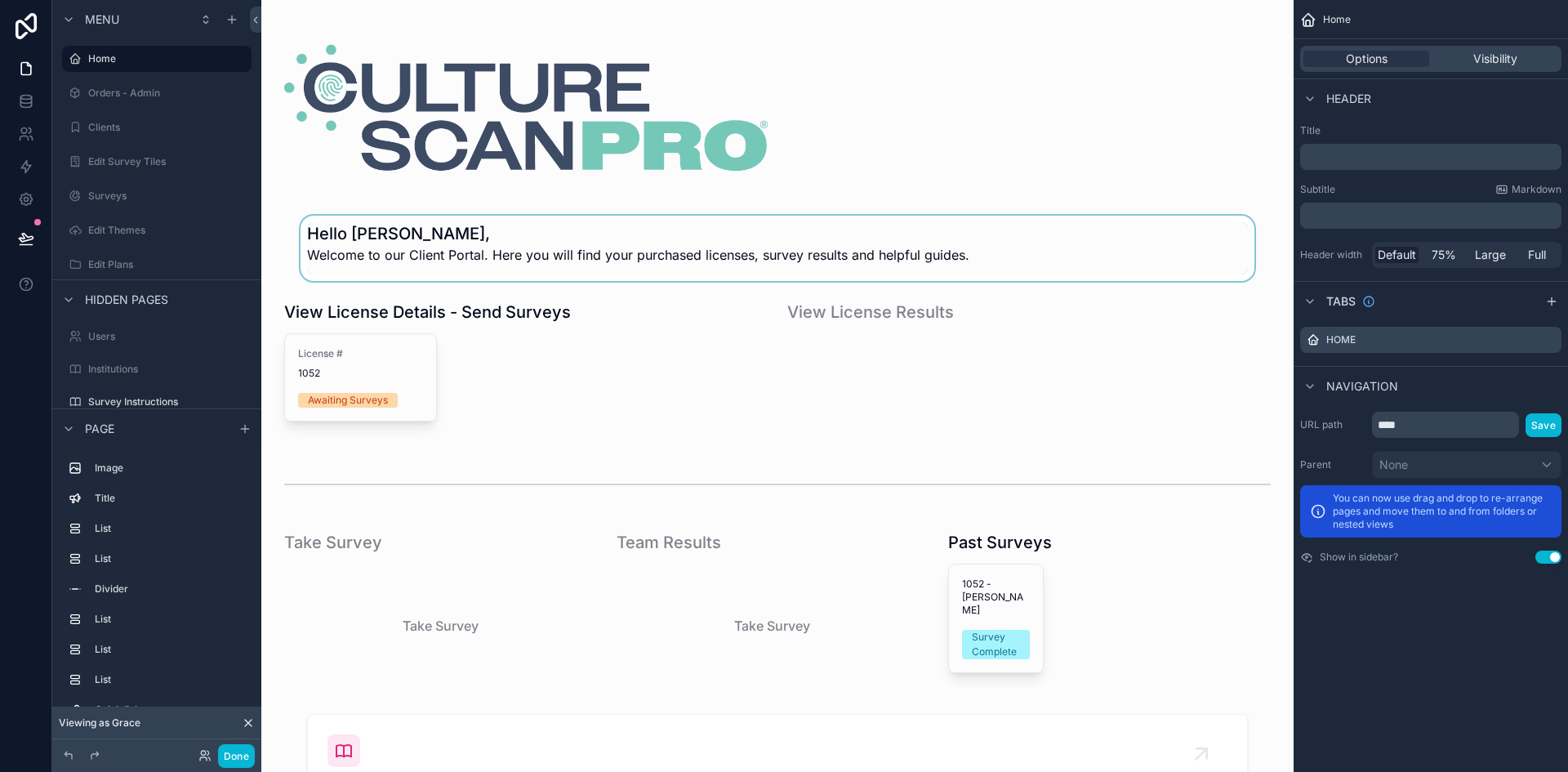
click at [458, 261] on div "scrollable content" at bounding box center [777, 248] width 1006 height 65
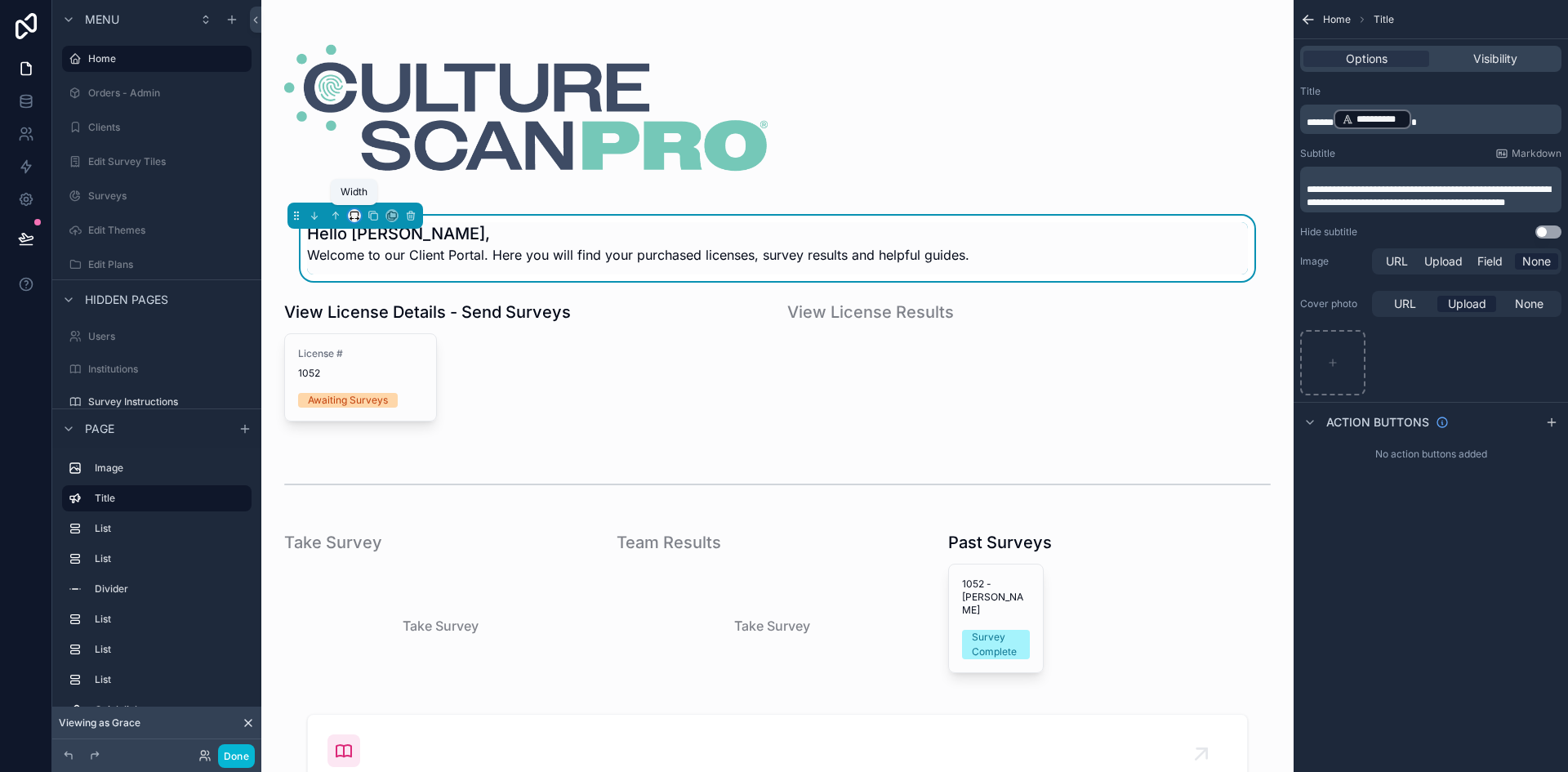
click at [356, 218] on icon "scrollable content" at bounding box center [357, 218] width 3 height 0
click at [275, 270] on div "scrollable content" at bounding box center [784, 386] width 1568 height 772
click at [299, 294] on div "scrollable content" at bounding box center [526, 369] width 504 height 150
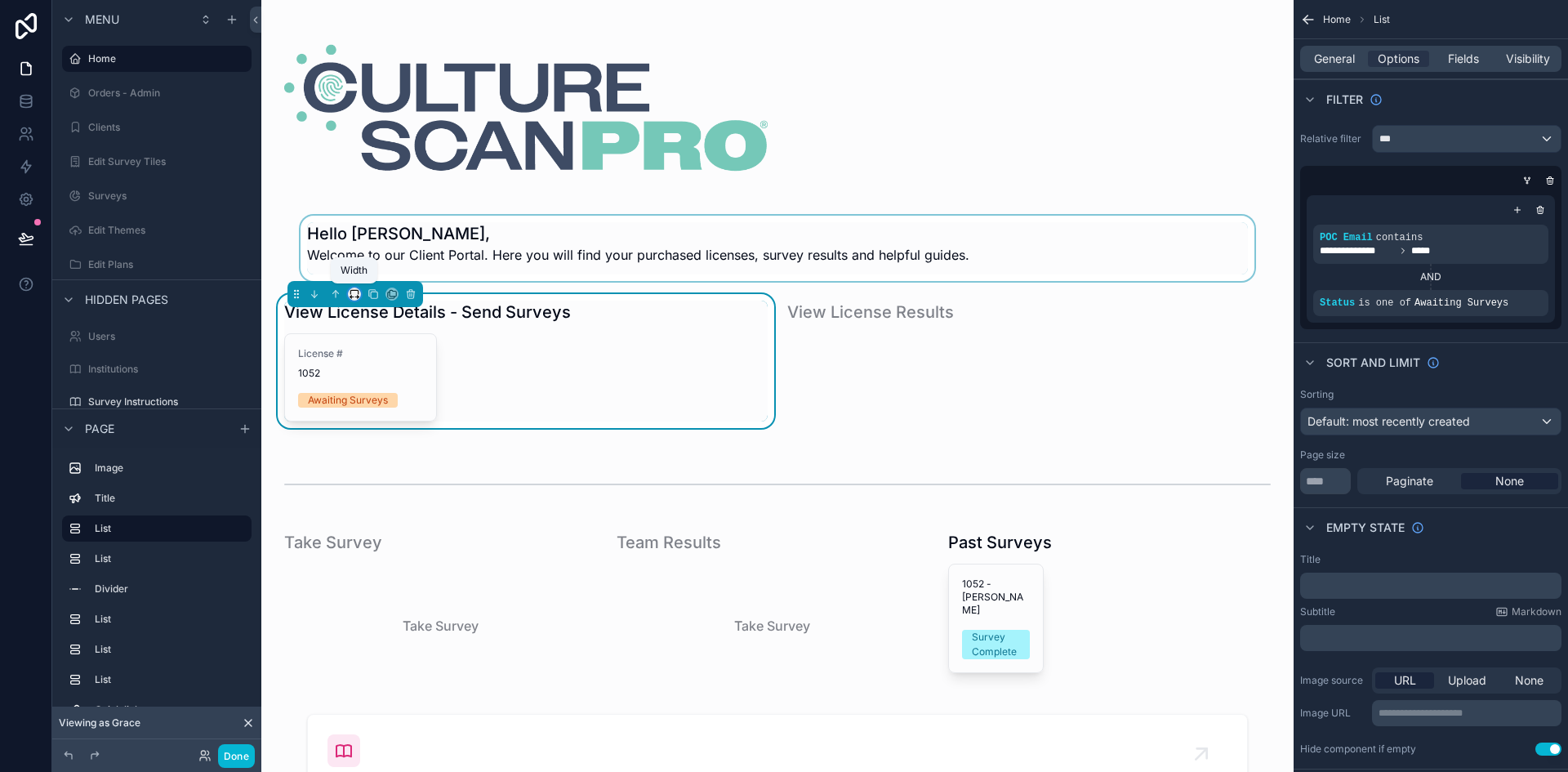
click at [356, 290] on icon "scrollable content" at bounding box center [354, 294] width 11 height 11
click at [367, 249] on div "scrollable content" at bounding box center [784, 386] width 1568 height 772
click at [370, 249] on div "scrollable content" at bounding box center [777, 248] width 1006 height 65
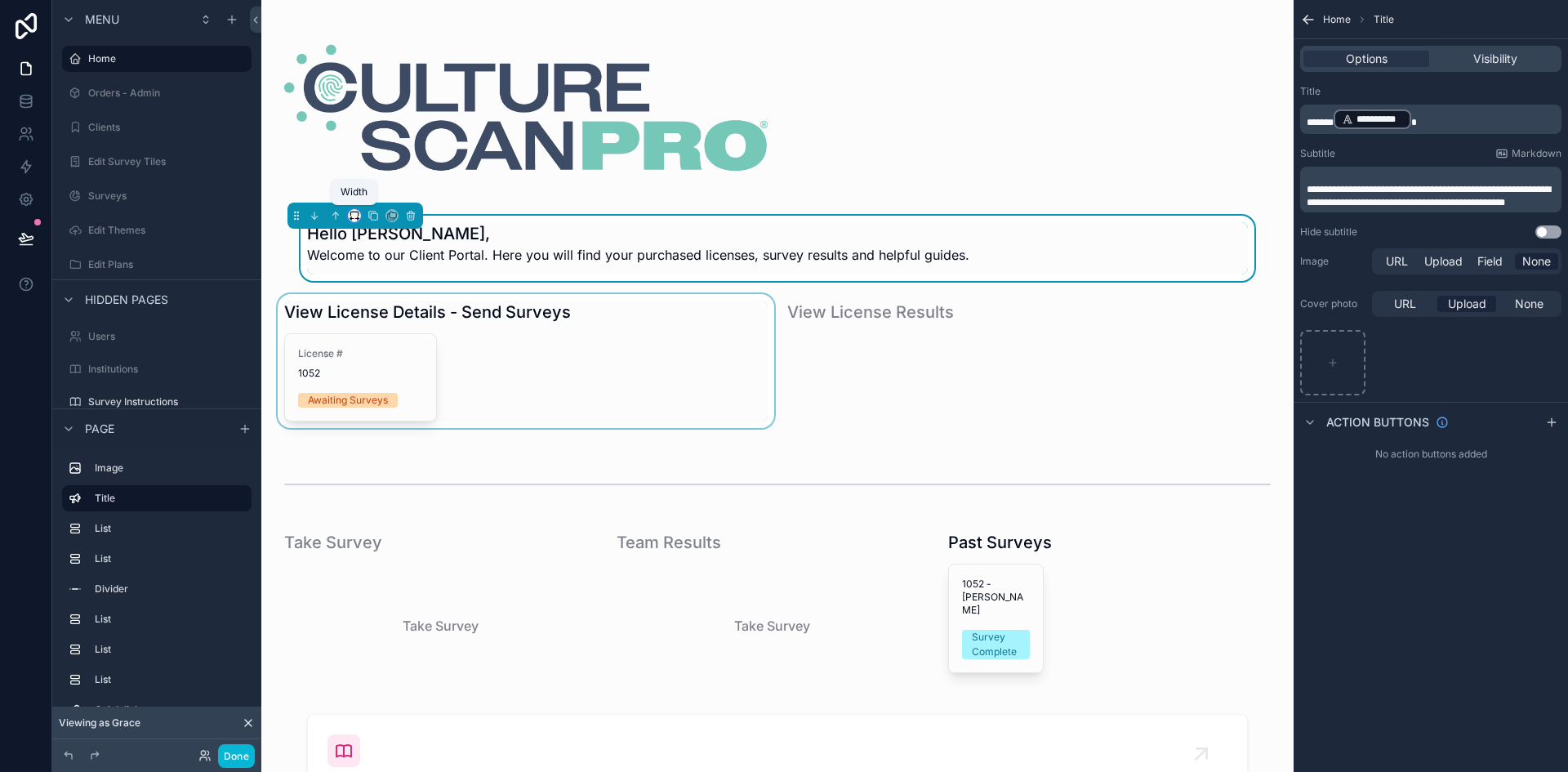
click at [352, 216] on icon "scrollable content" at bounding box center [354, 215] width 11 height 11
click at [372, 341] on span "50%" at bounding box center [374, 337] width 25 height 20
click at [550, 249] on p "Welcome to our Client Portal. Here you will find your purchased licenses, surve…" at bounding box center [638, 255] width 663 height 20
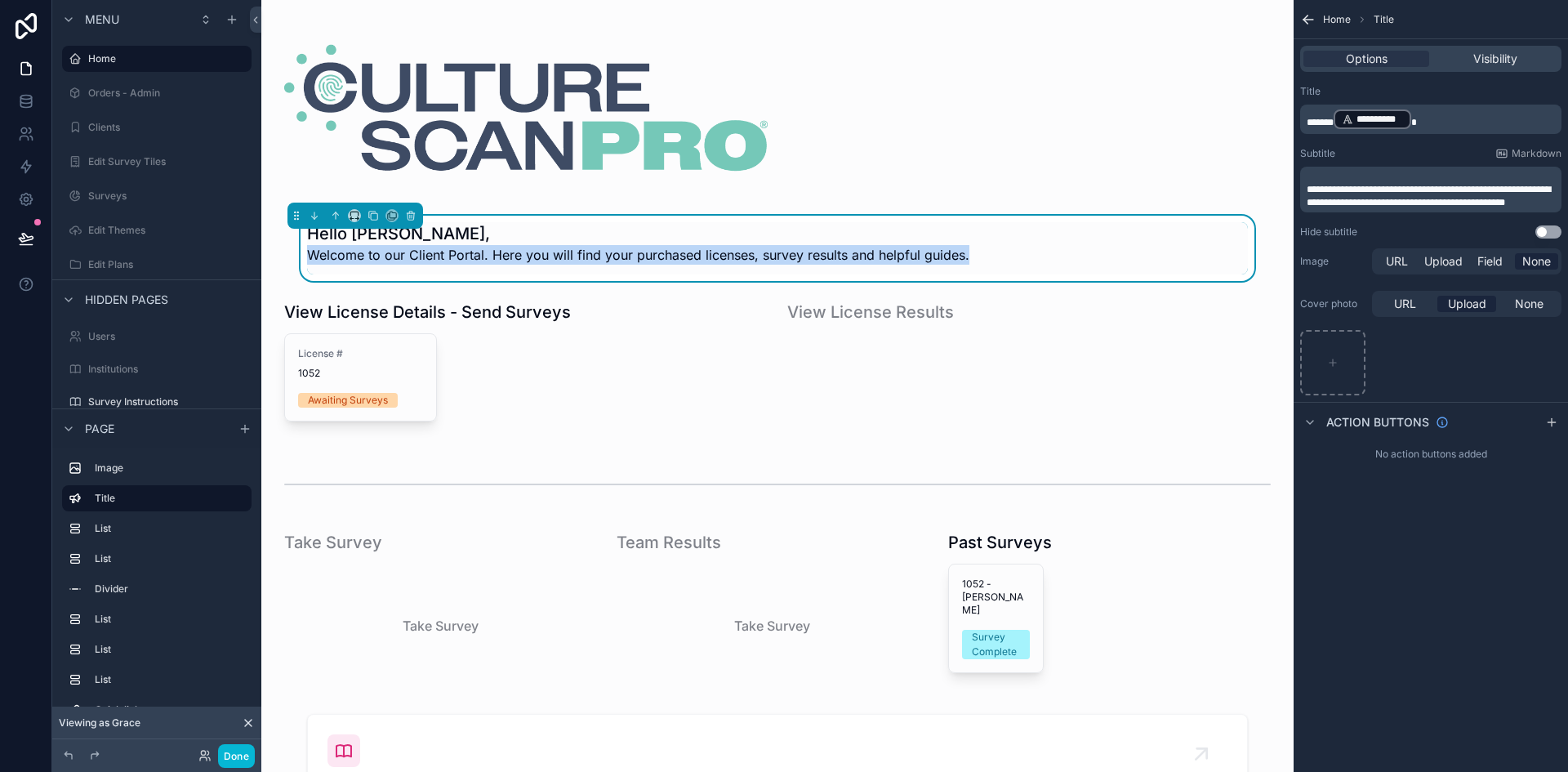
click at [550, 249] on p "Welcome to our Client Portal. Here you will find your purchased licenses, surve…" at bounding box center [638, 255] width 663 height 20
click at [697, 249] on p "Welcome to our Client Portal. Here you will find your purchased licenses, surve…" at bounding box center [638, 255] width 663 height 20
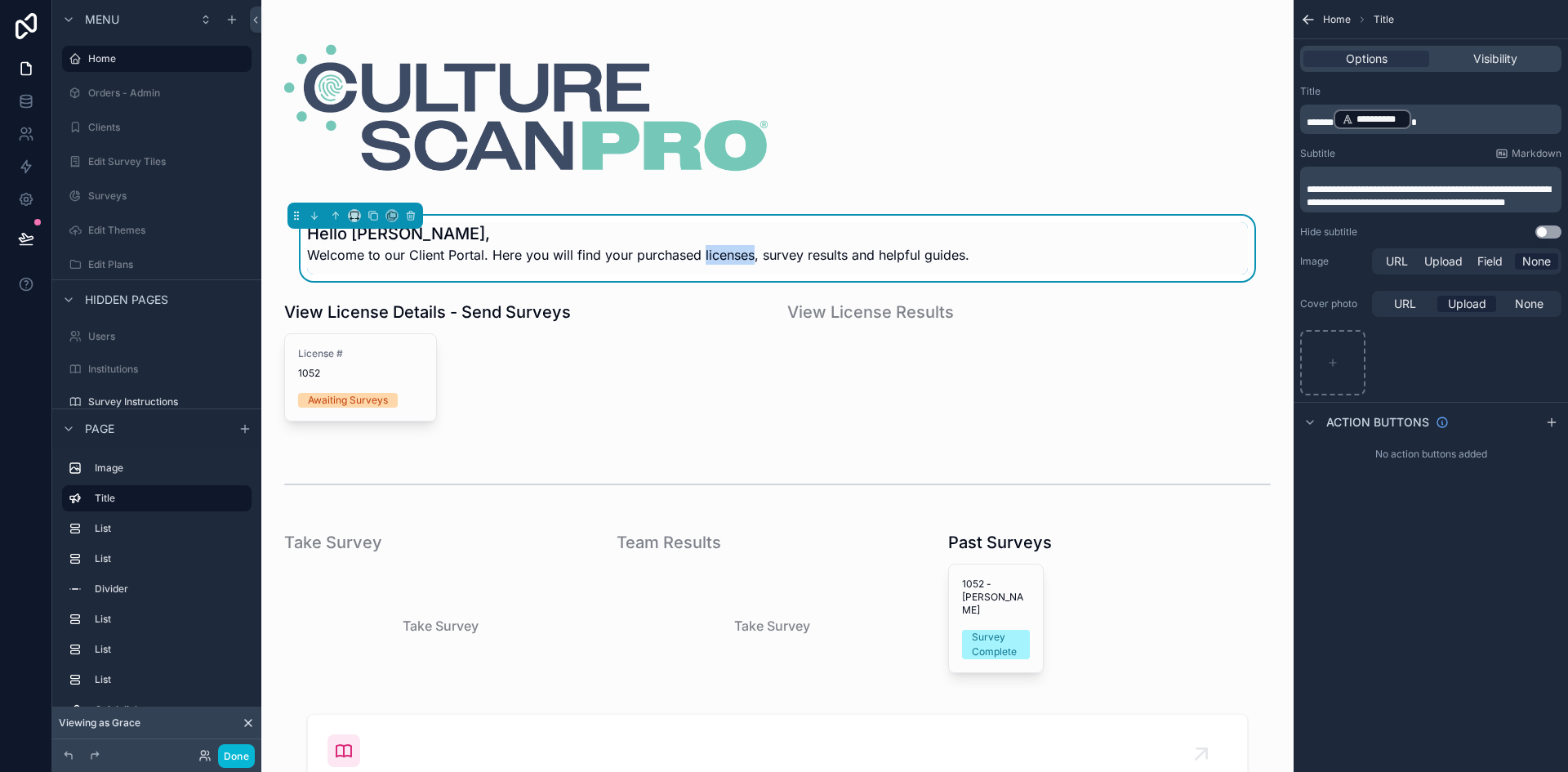
click at [697, 249] on p "Welcome to our Client Portal. Here you will find your purchased licenses, surve…" at bounding box center [638, 255] width 663 height 20
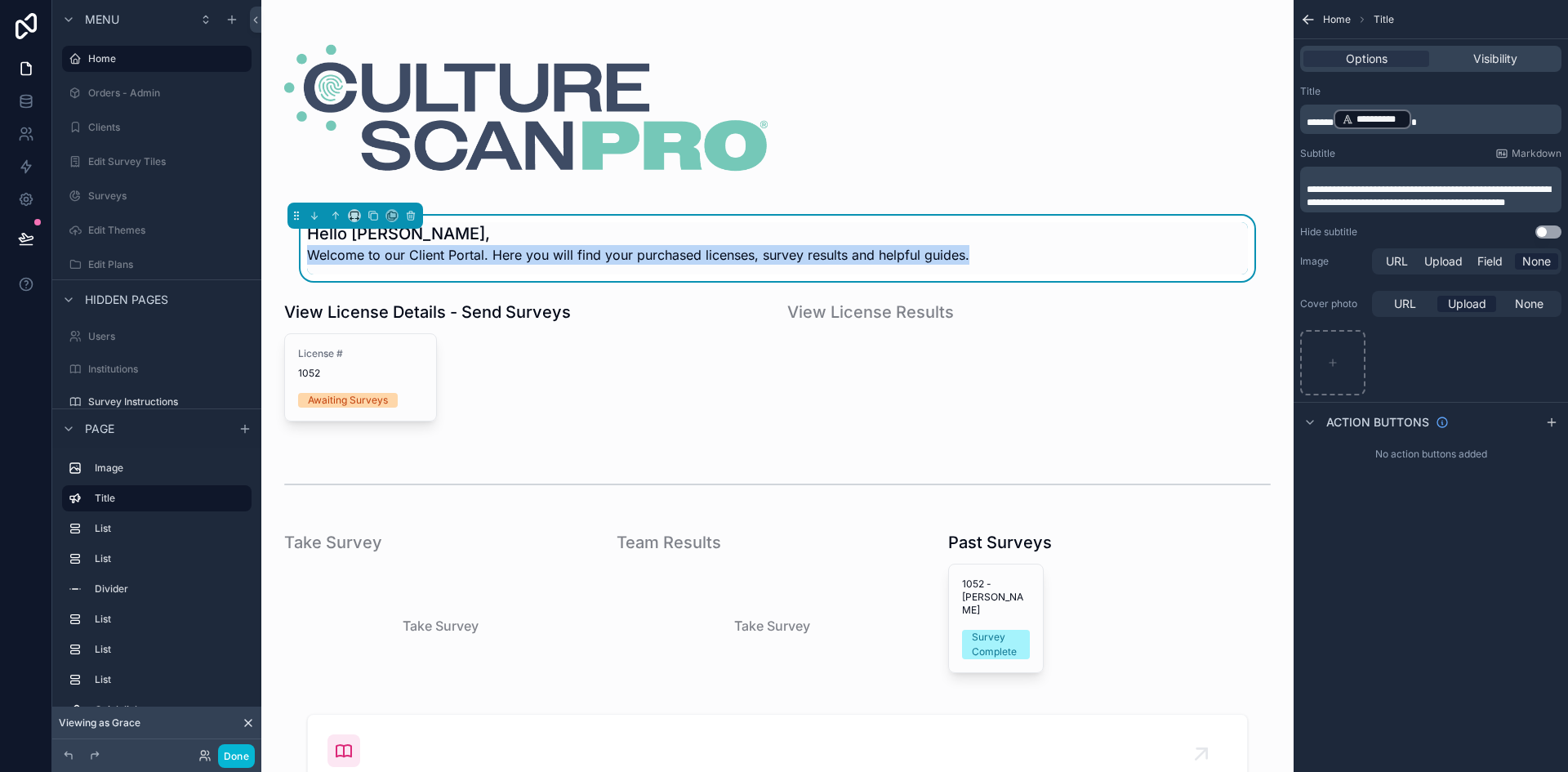
click at [697, 249] on p "Welcome to our Client Portal. Here you will find your purchased licenses, surve…" at bounding box center [638, 255] width 663 height 20
click at [462, 245] on p "Welcome to our Client Portal. Here you will find your purchased licenses, surve…" at bounding box center [638, 255] width 663 height 20
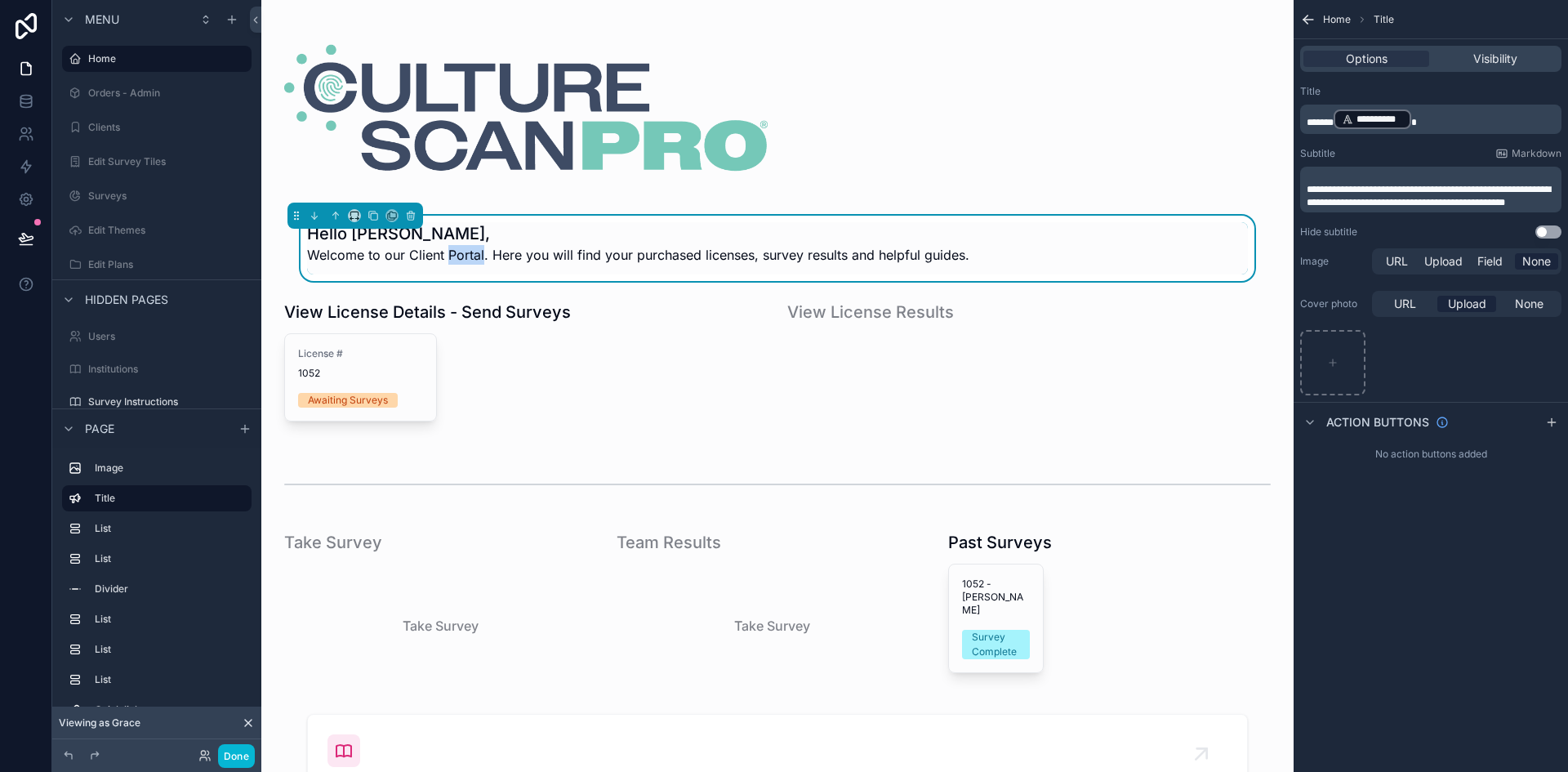
click at [462, 245] on p "Welcome to our Client Portal. Here you will find your purchased licenses, surve…" at bounding box center [638, 255] width 663 height 20
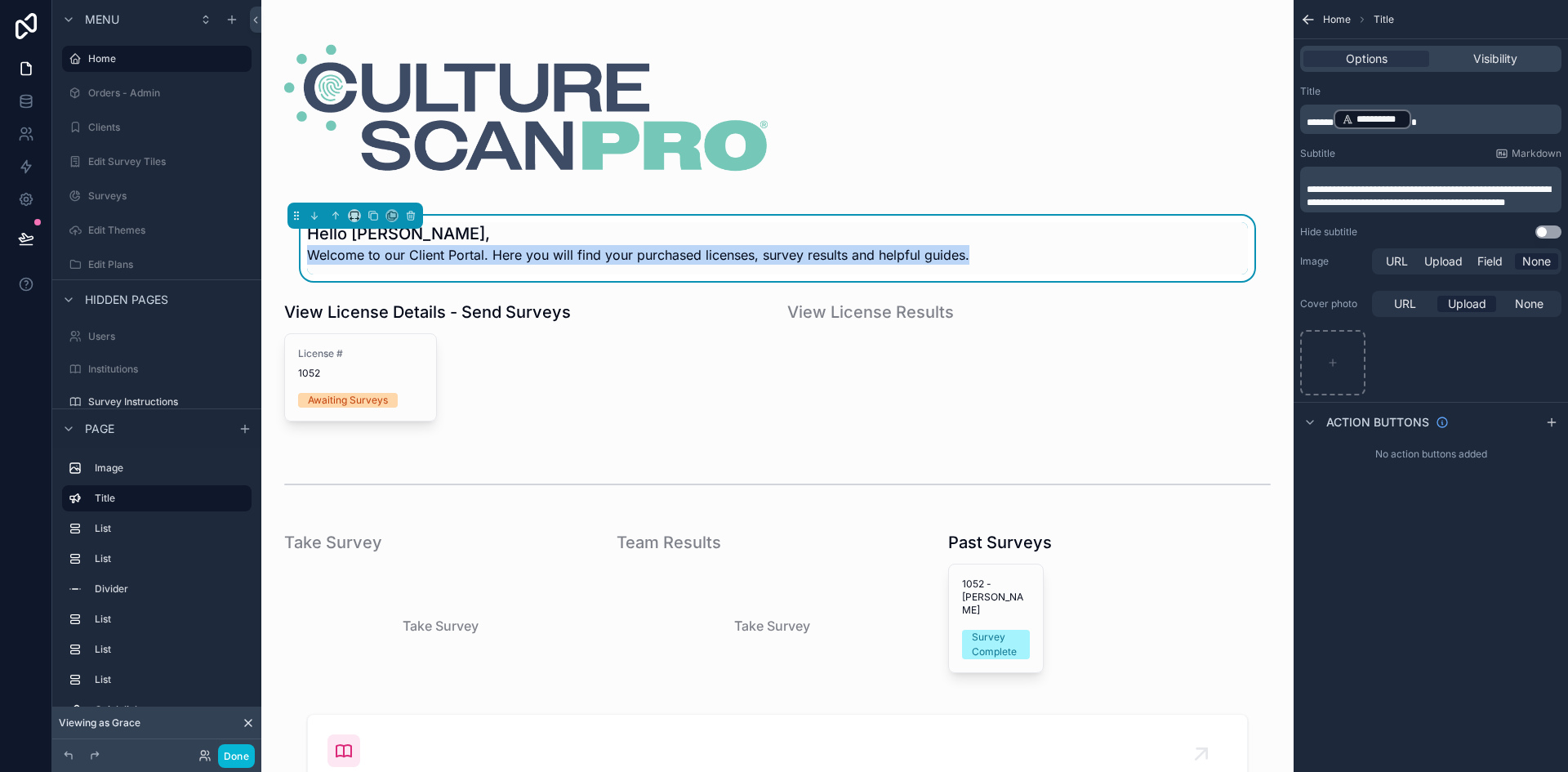
click at [462, 245] on p "Welcome to our Client Portal. Here you will find your purchased licenses, surve…" at bounding box center [638, 255] width 663 height 20
click at [964, 256] on div "Hello Grace, Welcome to our Client Portal. Here you will find your purchased li…" at bounding box center [777, 248] width 941 height 52
drag, startPoint x: 964, startPoint y: 256, endPoint x: 280, endPoint y: 253, distance: 684.0
click at [280, 253] on div "Hello Grace, Welcome to our Client Portal. Here you will find your purchased li…" at bounding box center [777, 248] width 1006 height 65
click at [503, 245] on p "Welcome to our Client Portal. Here you will find your purchased licenses, surve…" at bounding box center [638, 255] width 663 height 20
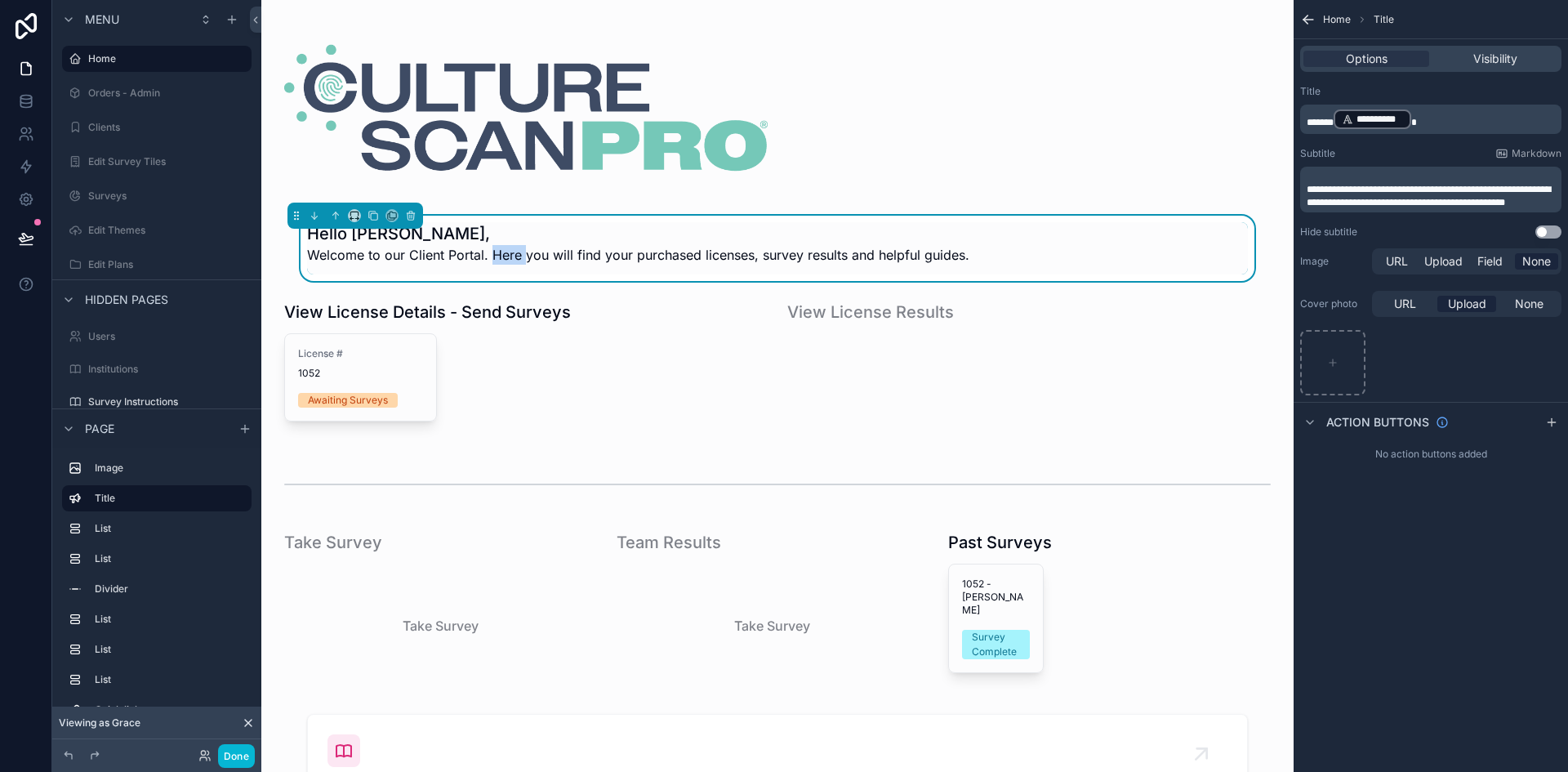
click at [503, 245] on p "Welcome to our Client Portal. Here you will find your purchased licenses, surve…" at bounding box center [638, 255] width 663 height 20
click at [502, 246] on p "Welcome to our Client Portal. Here you will find your purchased licenses, surve…" at bounding box center [638, 255] width 663 height 20
click at [1349, 193] on span "**********" at bounding box center [1429, 196] width 244 height 23
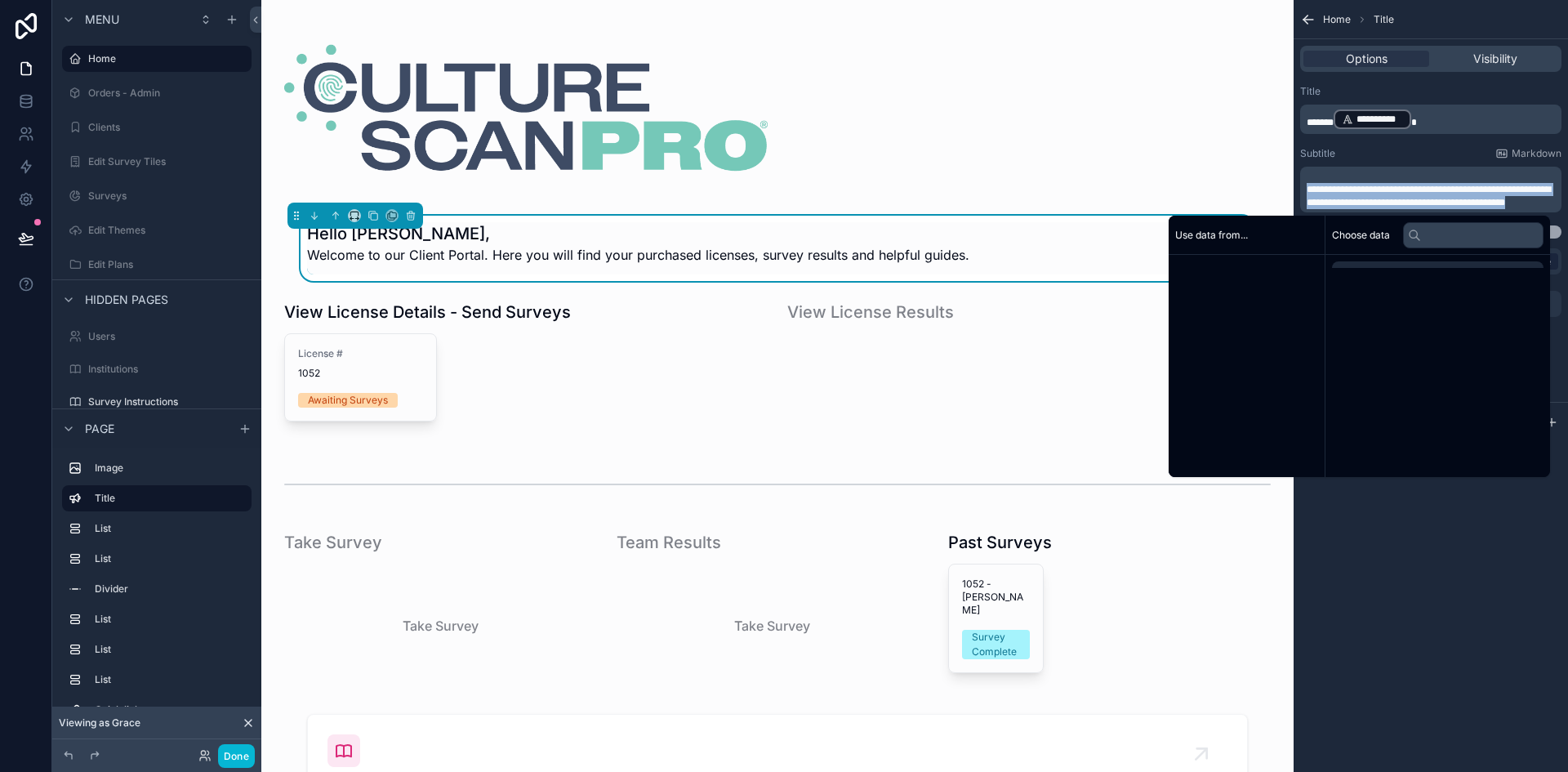
click at [1349, 193] on span "**********" at bounding box center [1429, 196] width 244 height 23
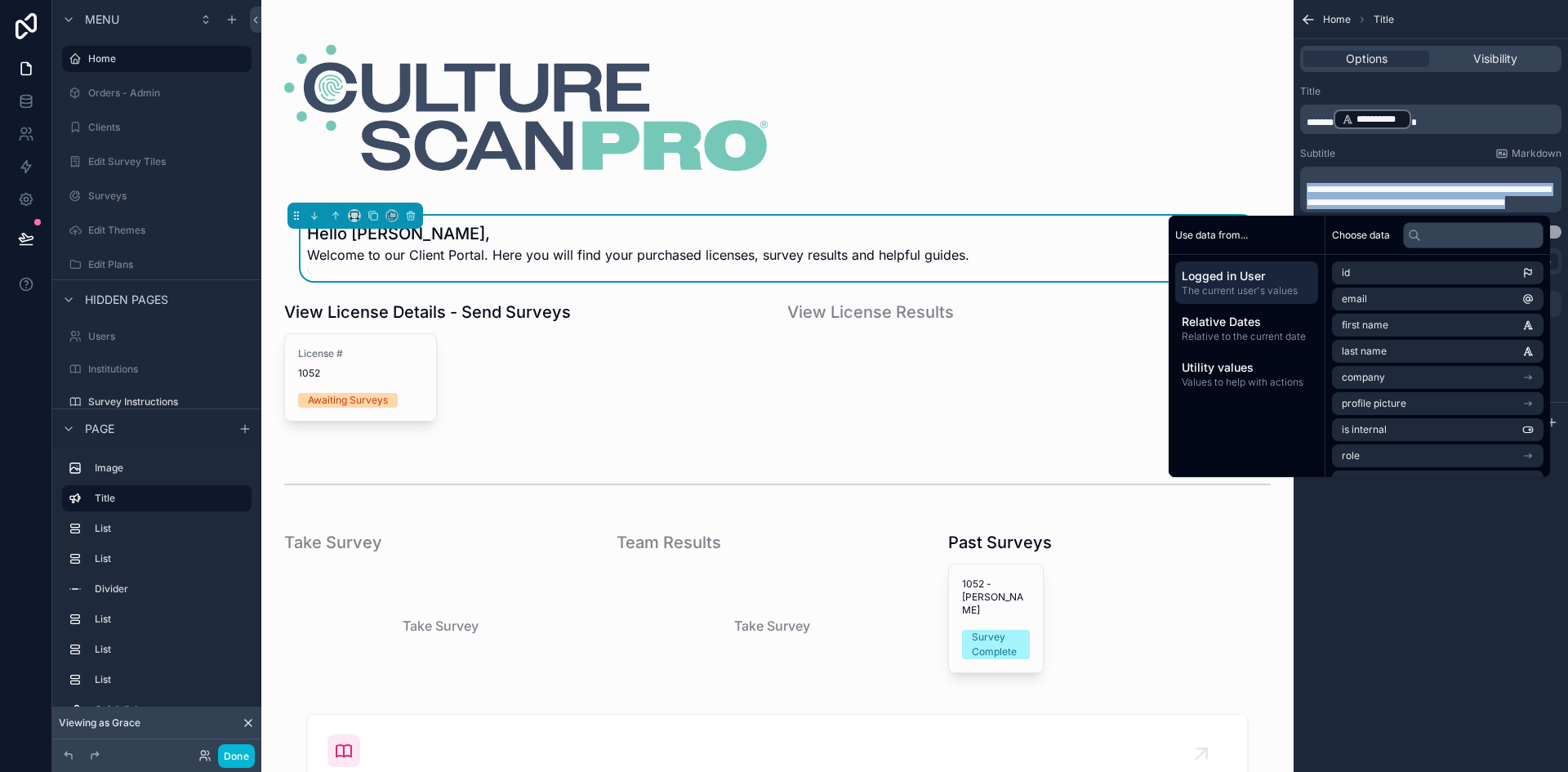
click at [1396, 192] on span "**********" at bounding box center [1429, 196] width 244 height 23
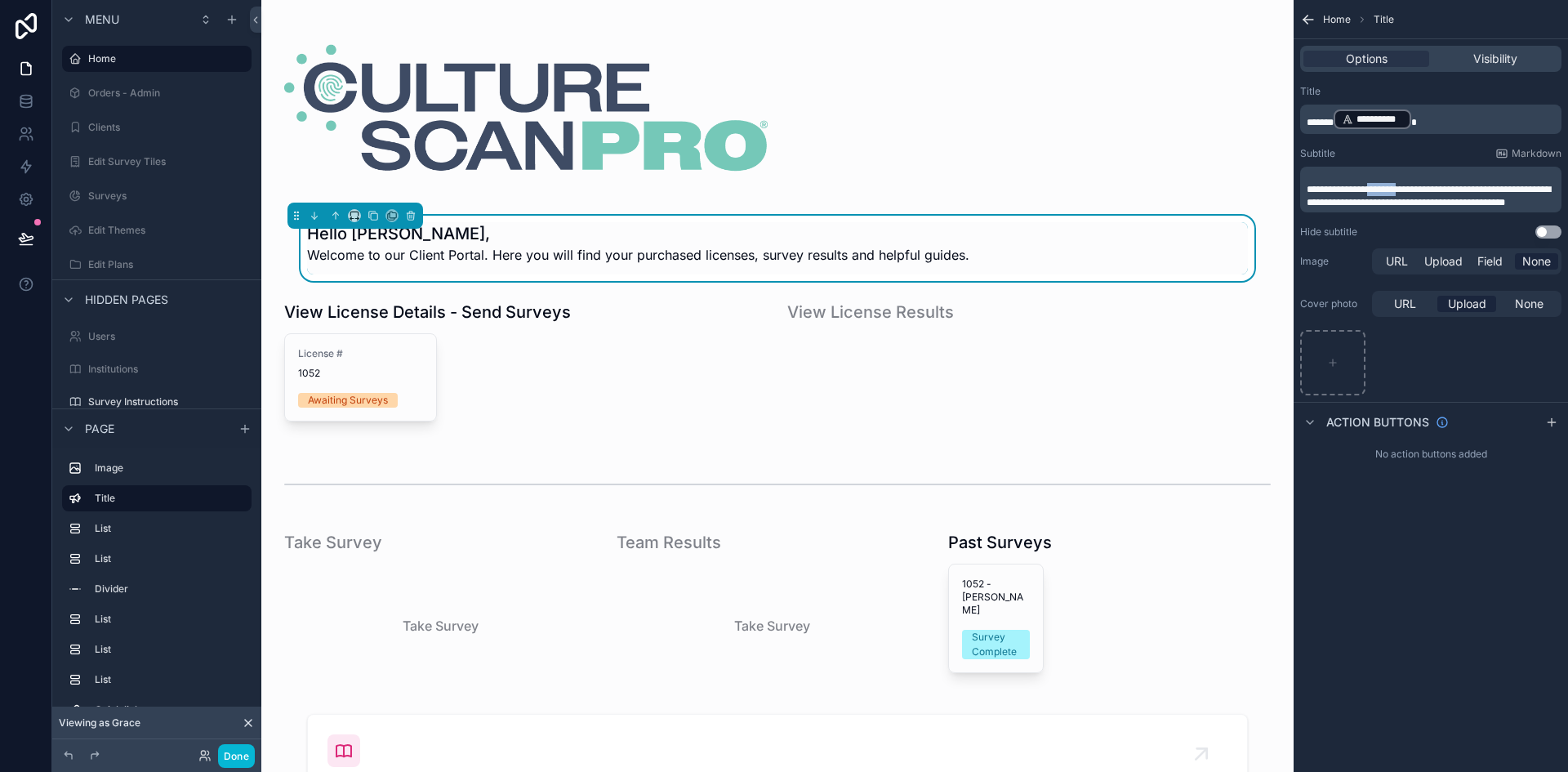
click at [1396, 192] on span "**********" at bounding box center [1429, 196] width 244 height 23
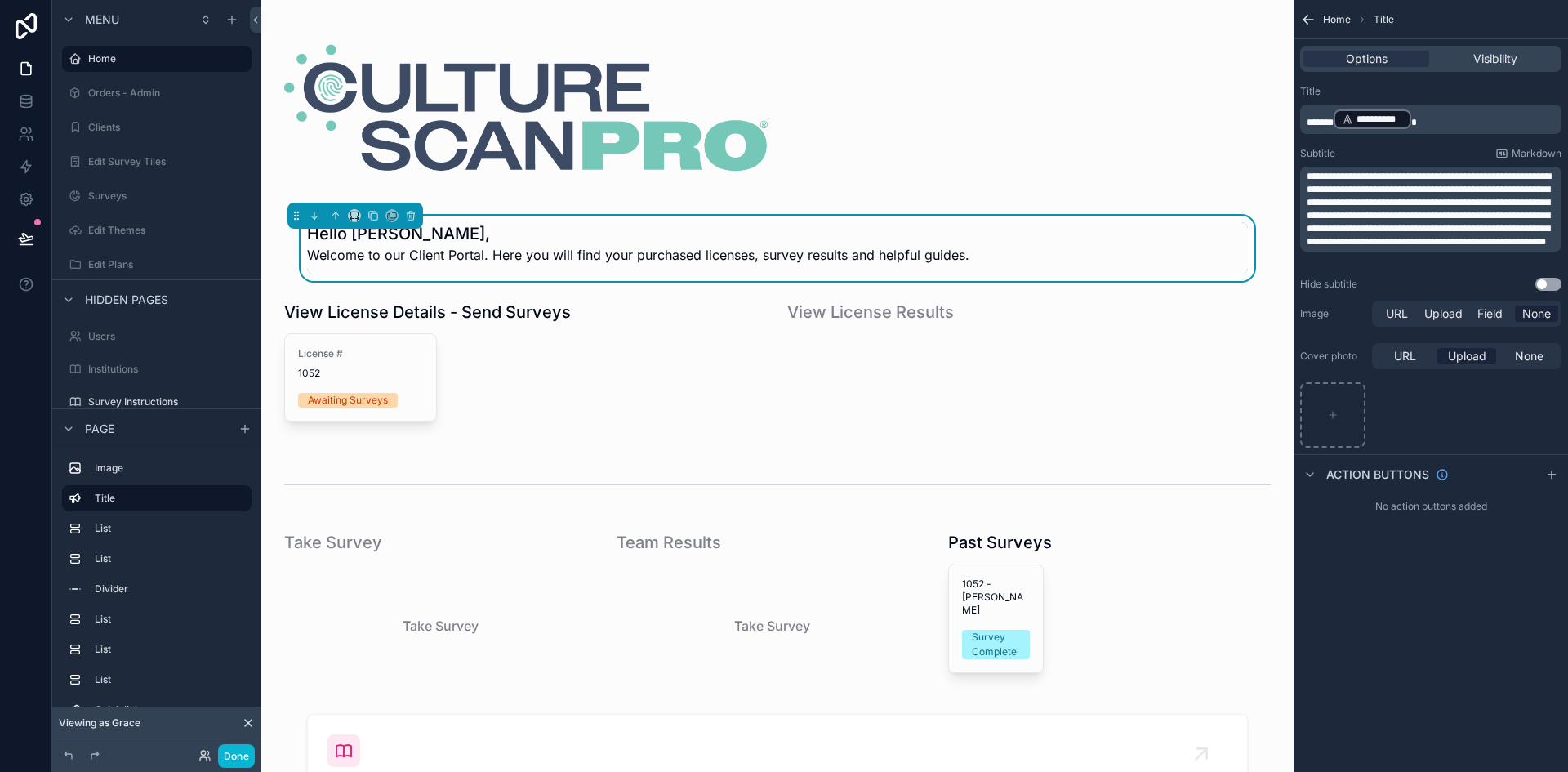
click at [1396, 192] on span "**********" at bounding box center [1429, 209] width 244 height 75
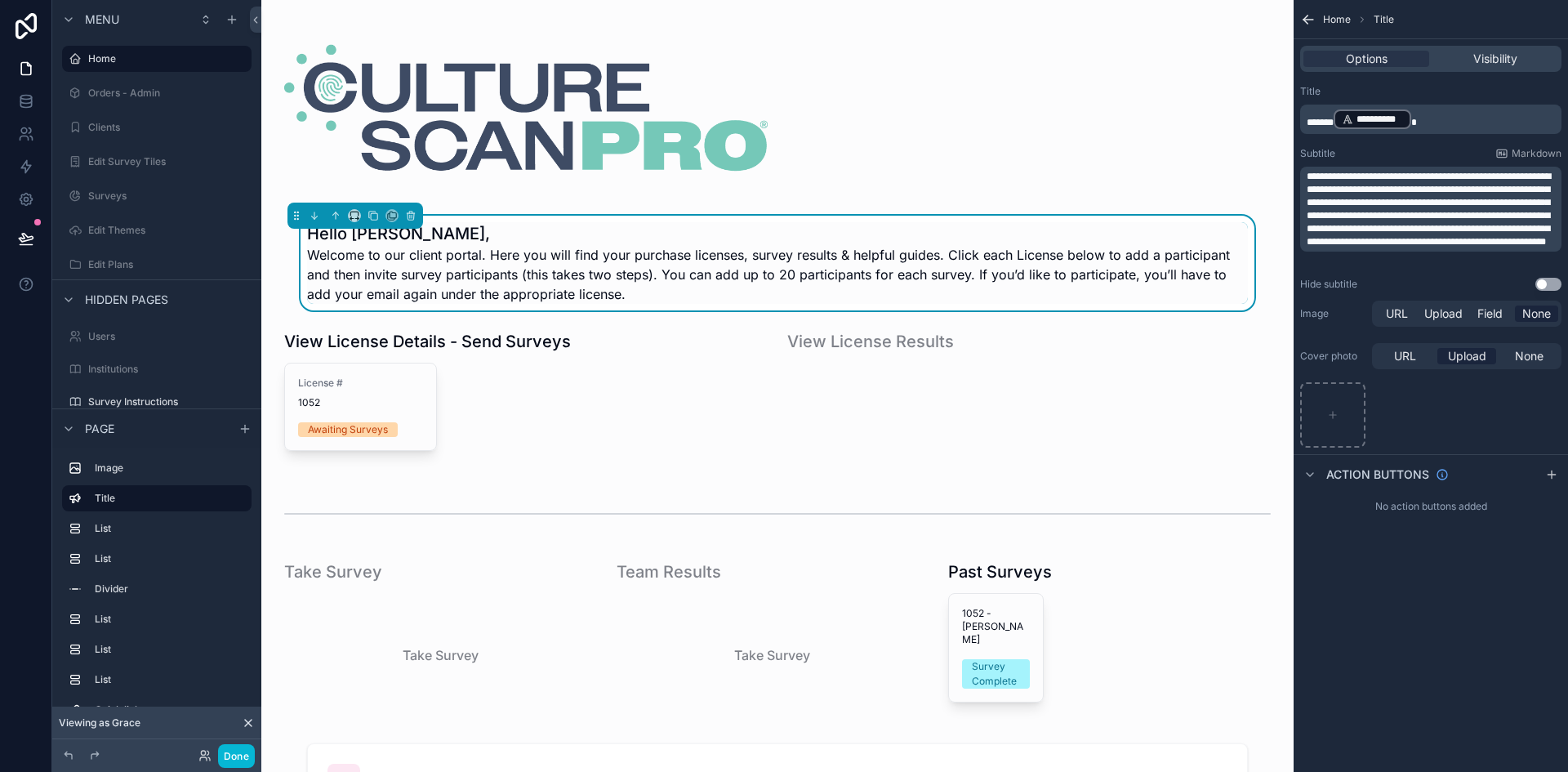
click at [656, 287] on span "Welcome to our client portal. Here you will find your purchase licenses, survey…" at bounding box center [777, 275] width 941 height 59
click at [583, 230] on h1 "Hello Grace," at bounding box center [777, 233] width 941 height 23
click at [631, 461] on div "scrollable content" at bounding box center [526, 398] width 504 height 150
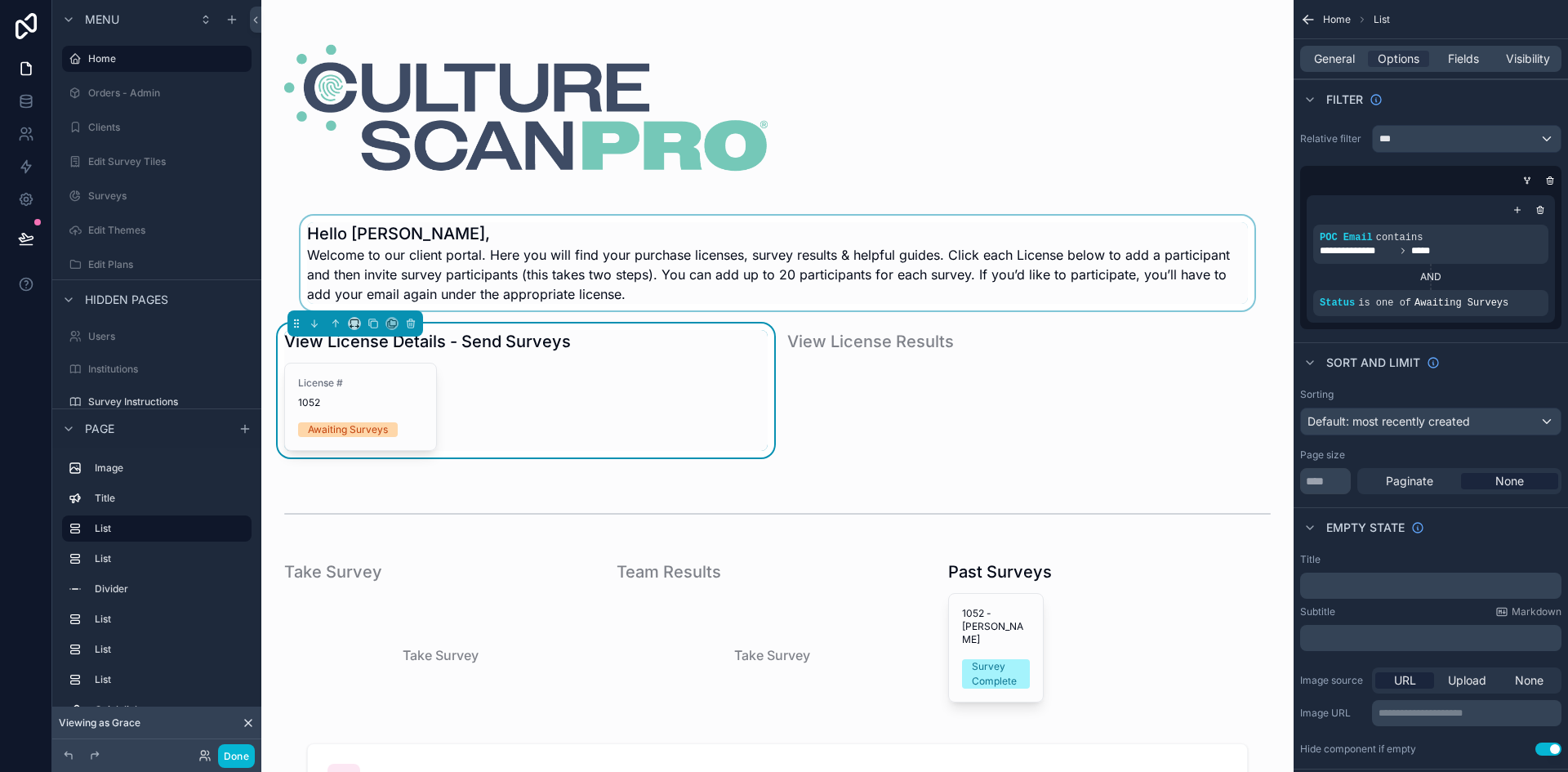
click at [591, 306] on div "scrollable content" at bounding box center [777, 263] width 1006 height 95
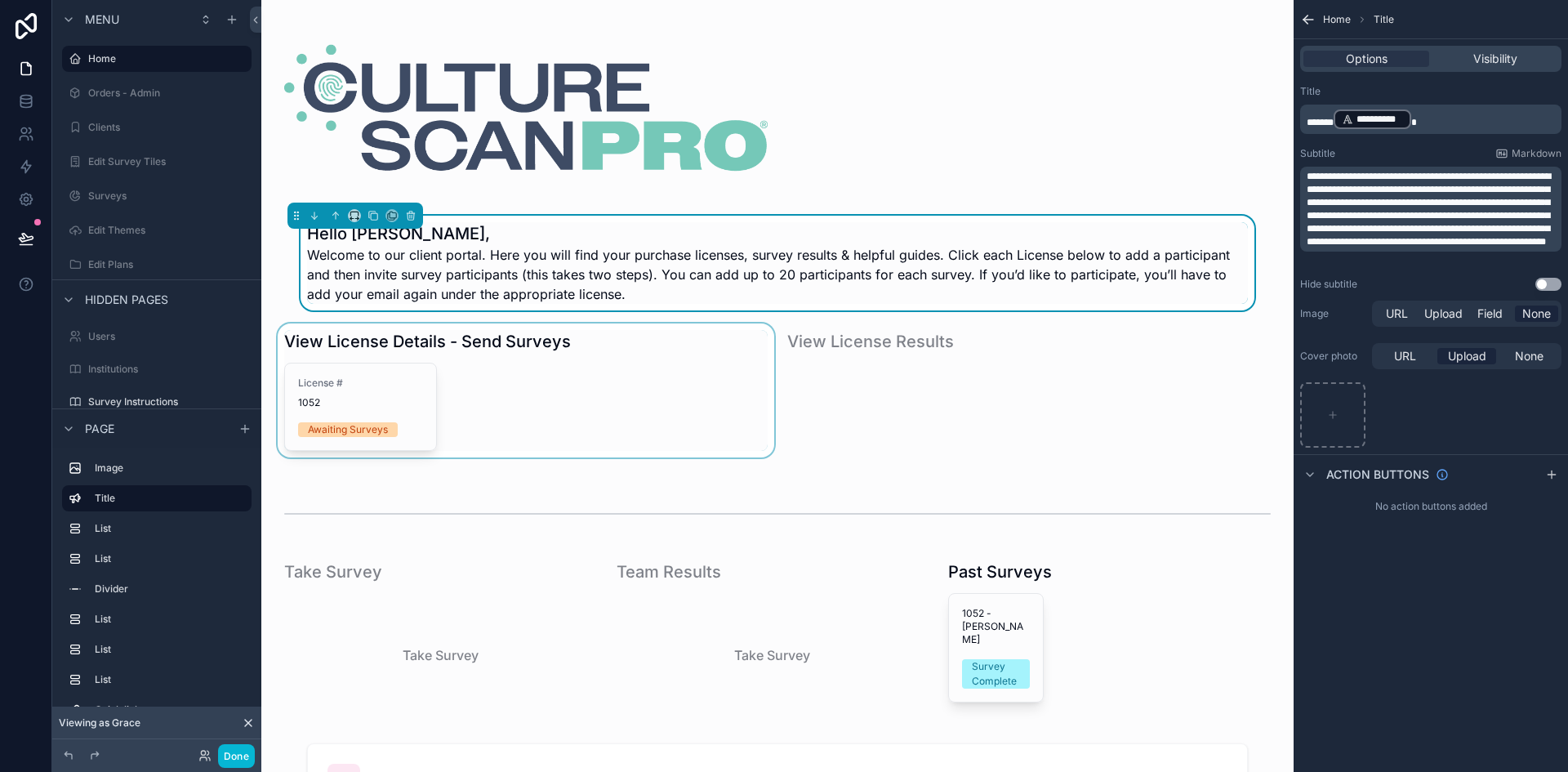
click at [660, 378] on div "scrollable content" at bounding box center [526, 398] width 504 height 150
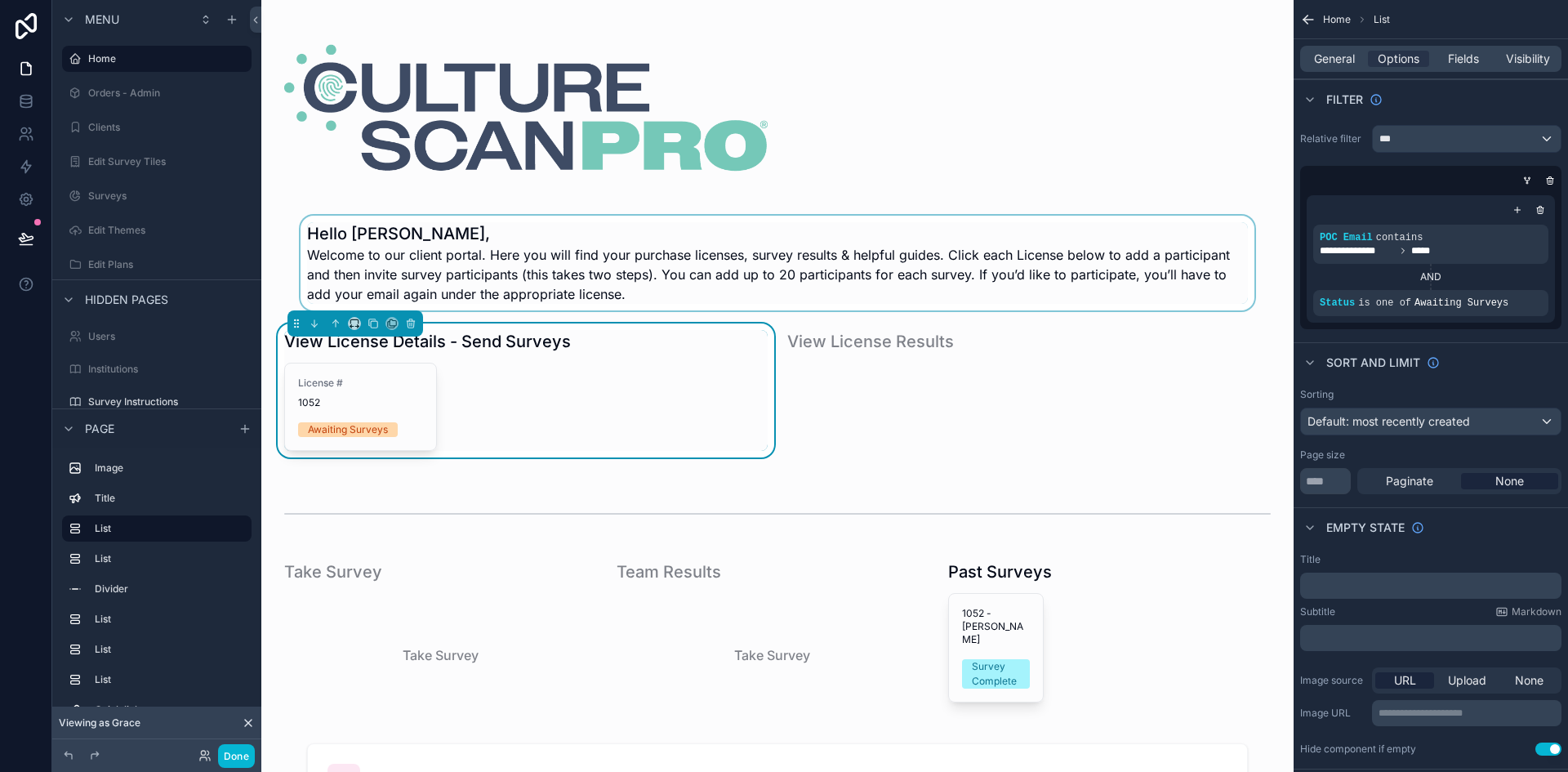
click at [835, 240] on div "scrollable content" at bounding box center [777, 263] width 1006 height 95
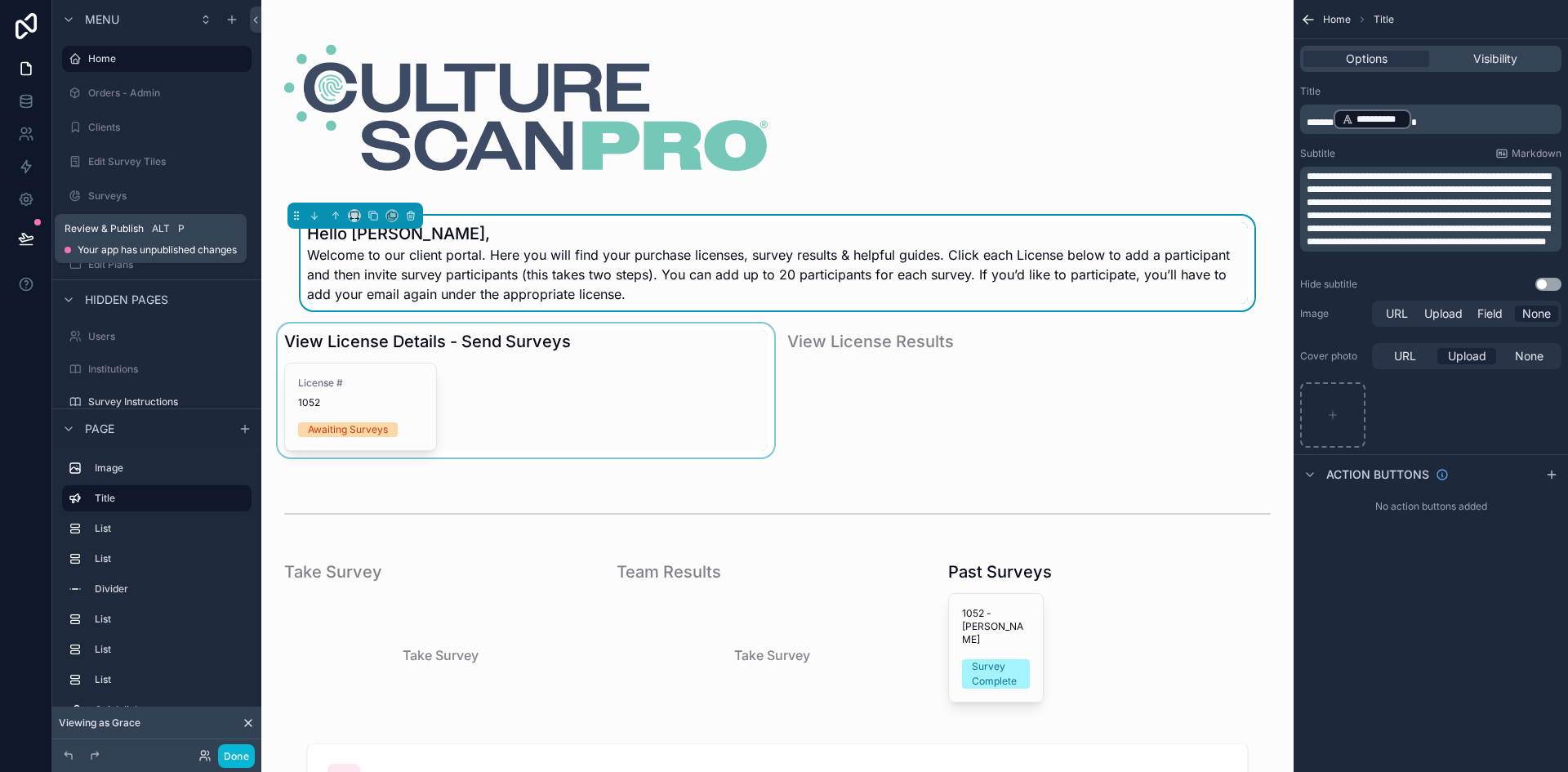
click at [8, 235] on button at bounding box center [25, 238] width 36 height 46
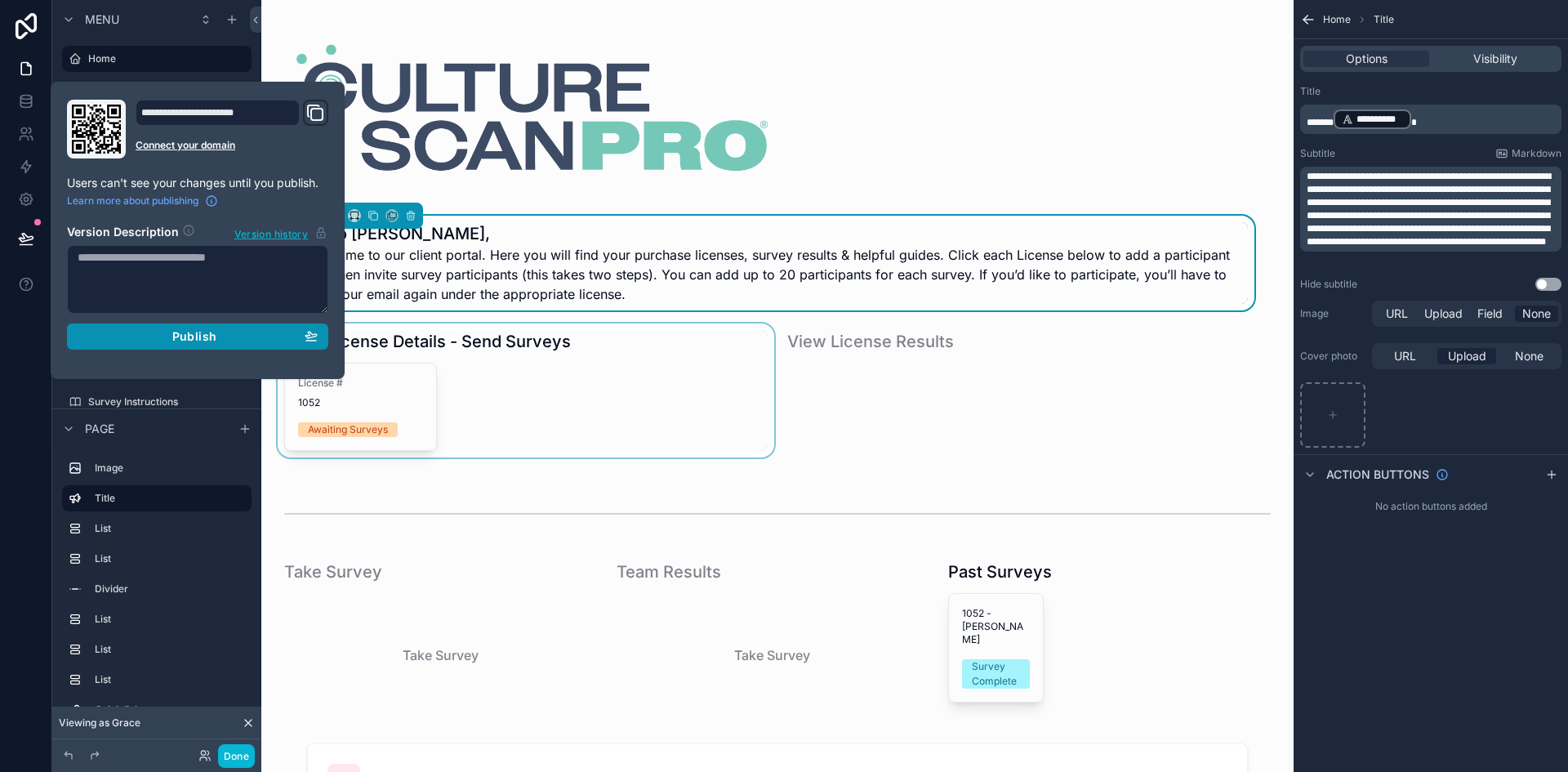
click at [175, 341] on span "Publish" at bounding box center [194, 336] width 44 height 15
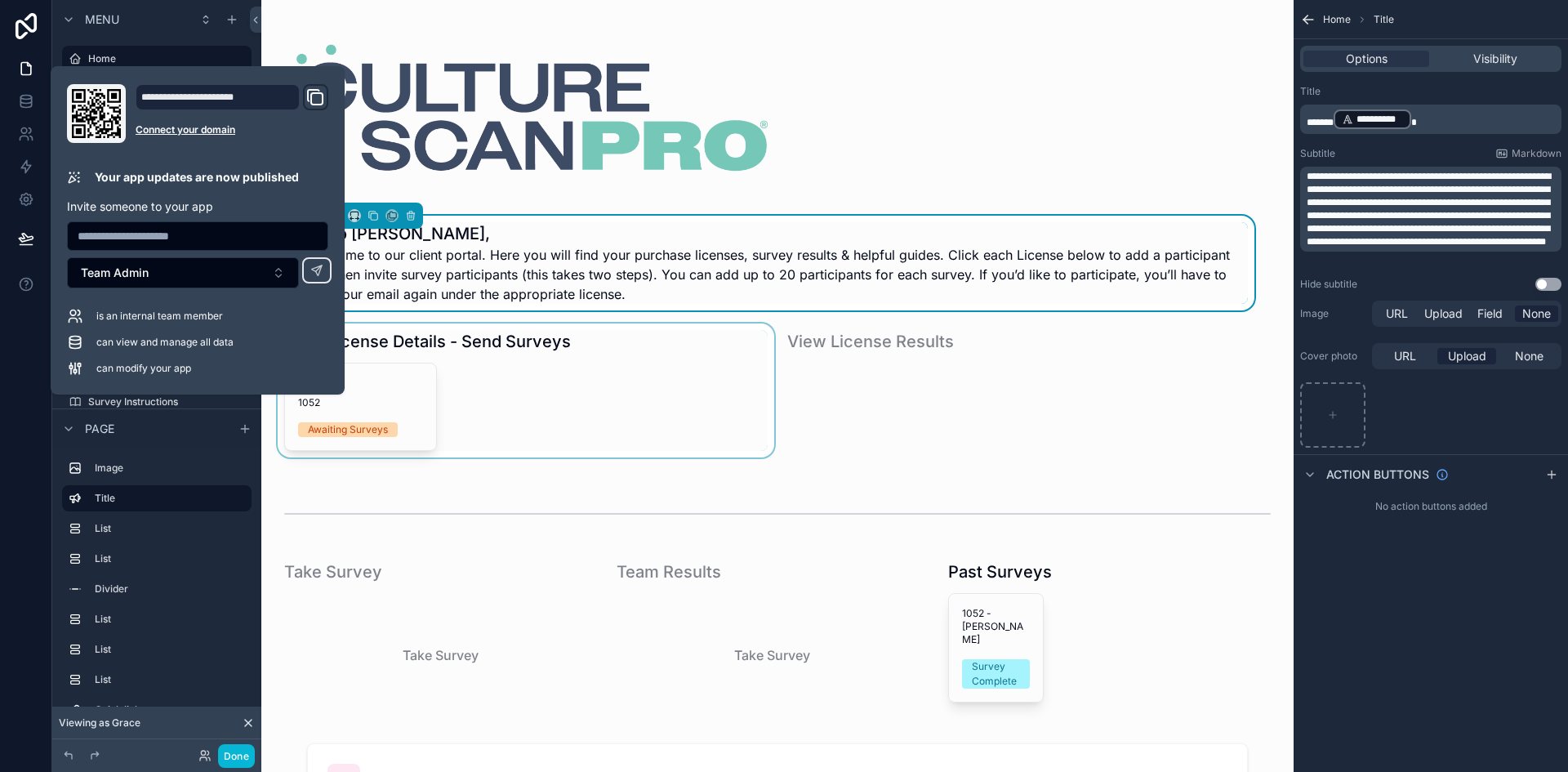
click at [606, 391] on div "scrollable content" at bounding box center [526, 398] width 504 height 150
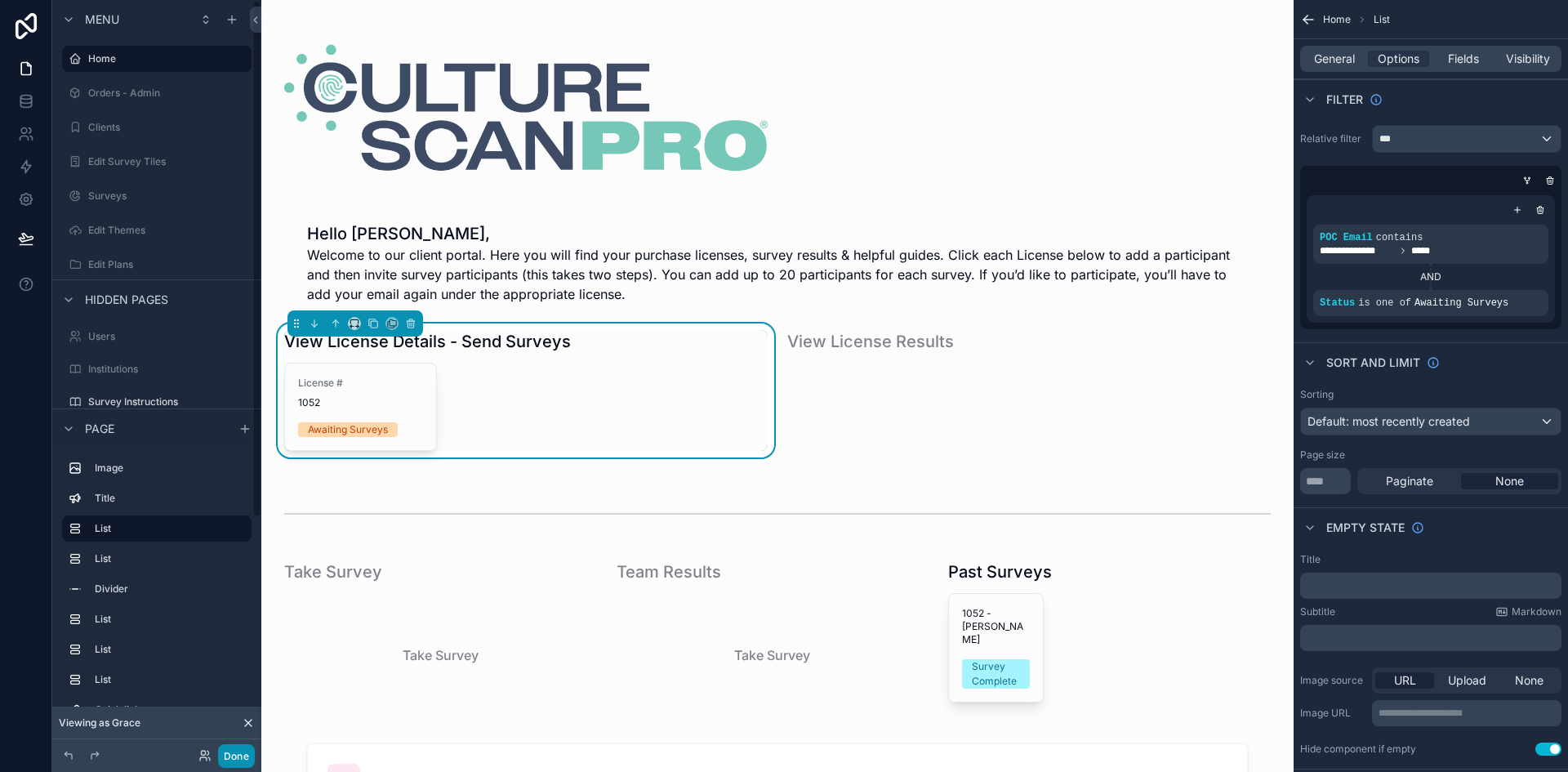
click at [234, 759] on button "Done" at bounding box center [237, 755] width 37 height 23
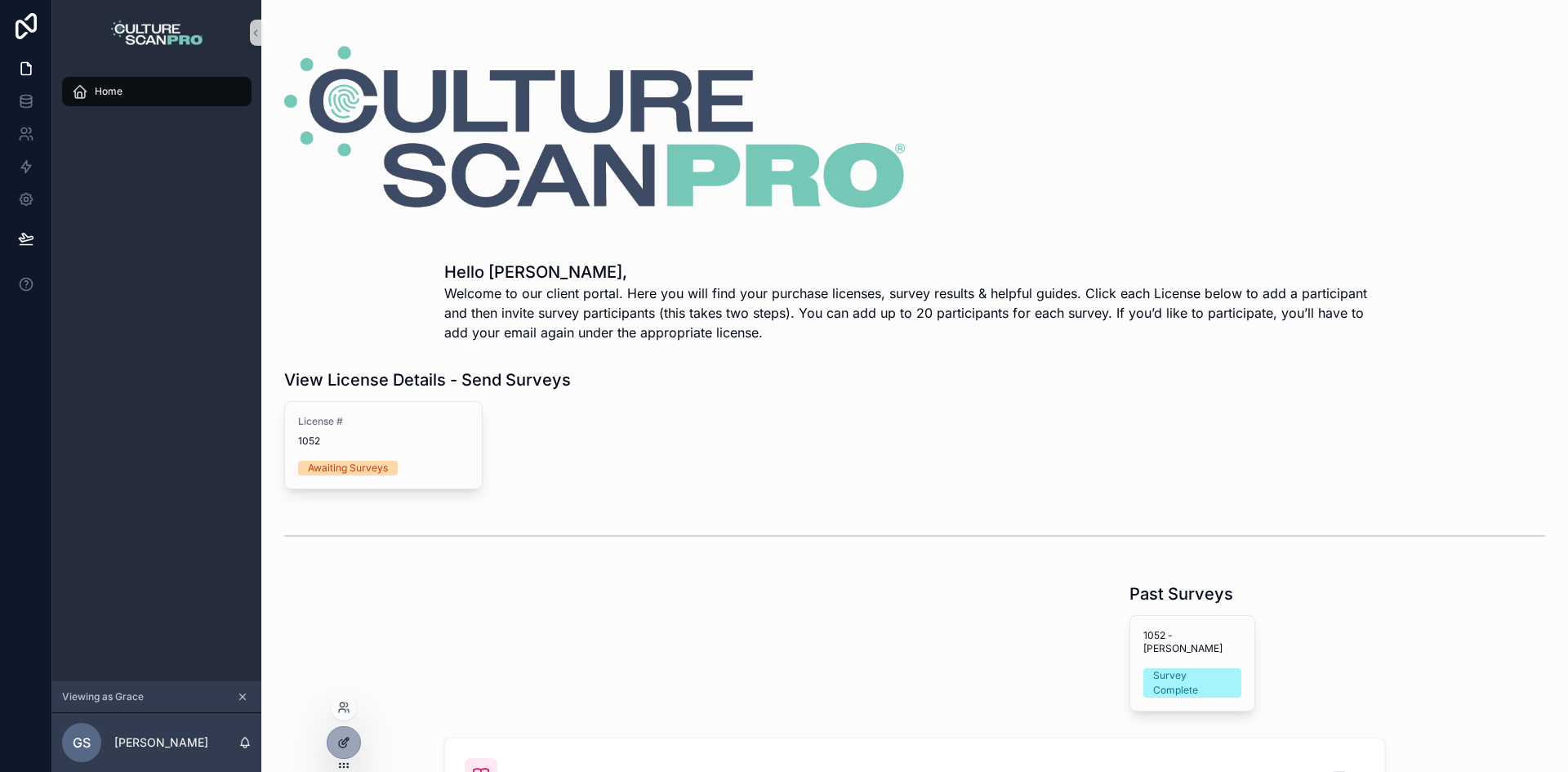
click at [332, 749] on div at bounding box center [344, 742] width 33 height 31
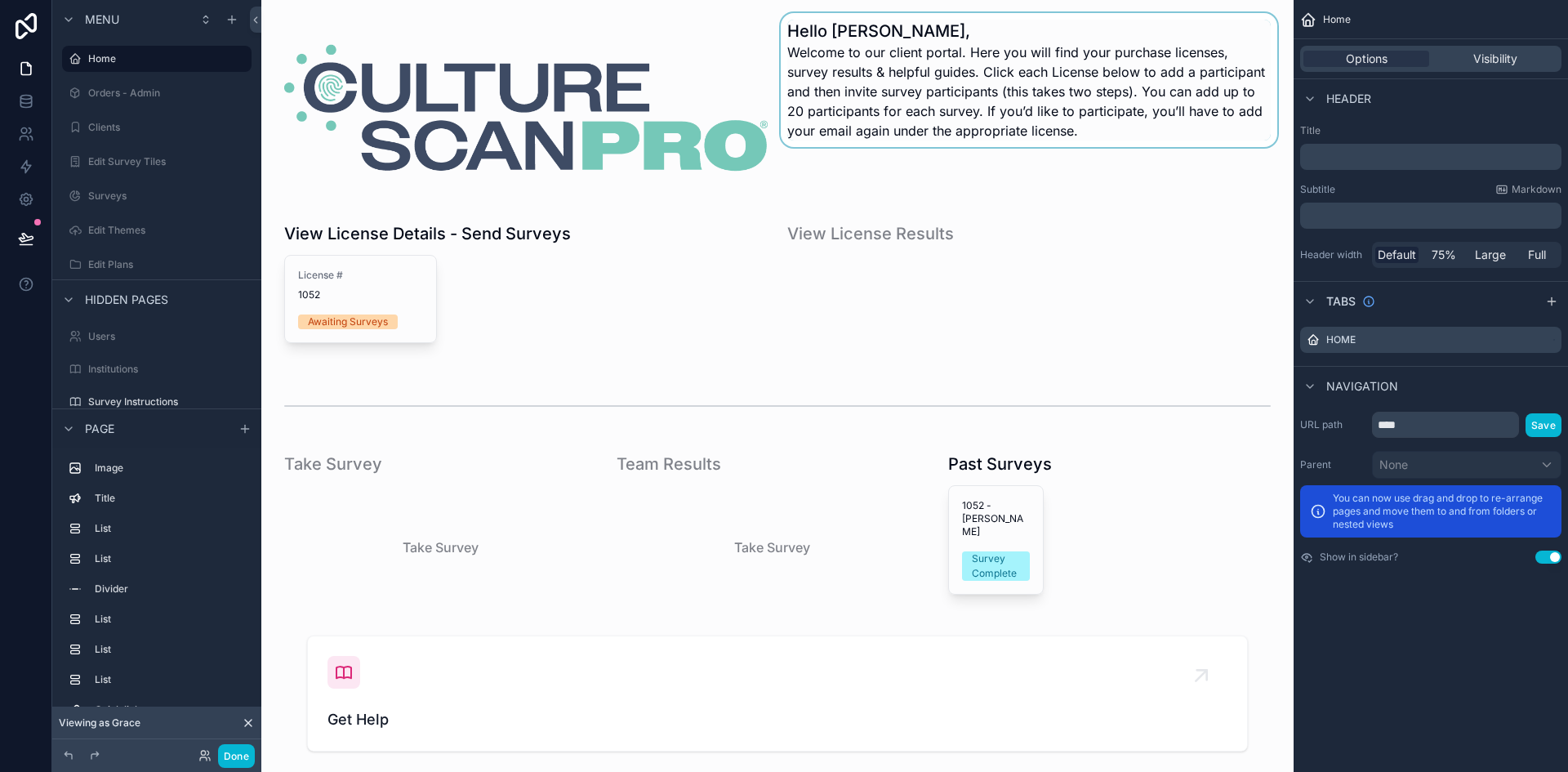
click at [901, 106] on div "scrollable content" at bounding box center [1029, 108] width 504 height 190
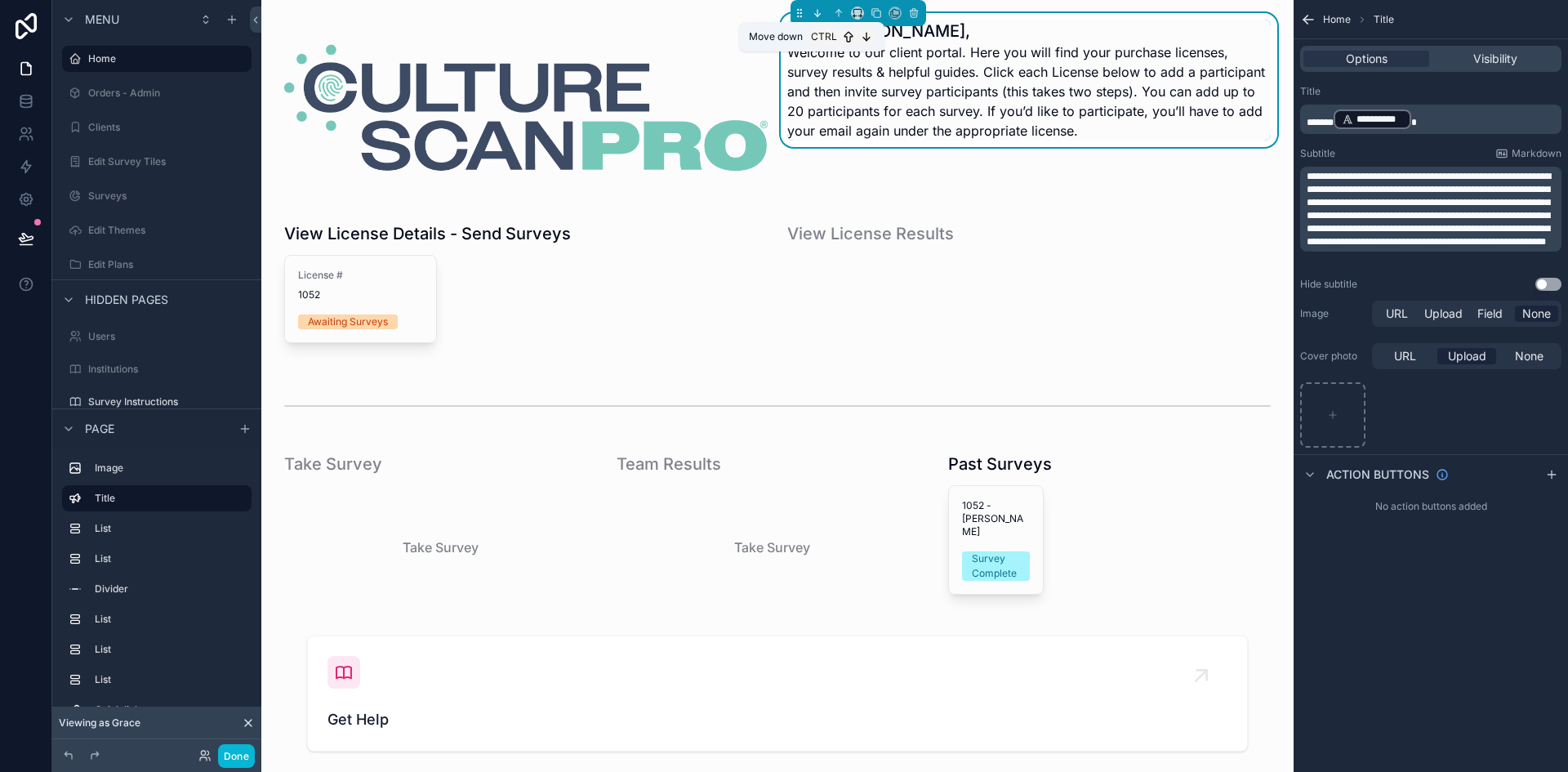
click at [812, 17] on icon "scrollable content" at bounding box center [817, 12] width 11 height 11
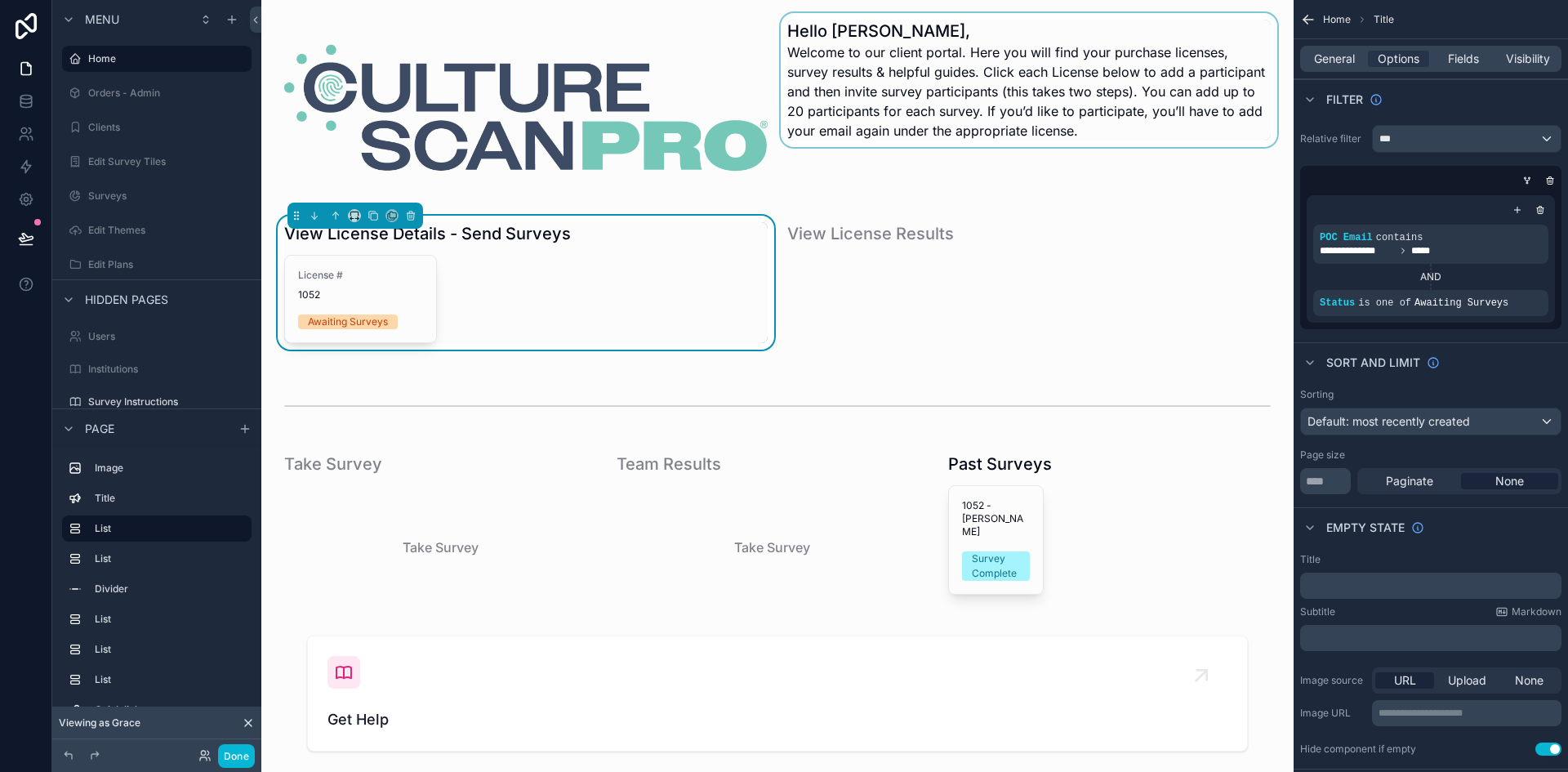
click at [864, 37] on div "scrollable content" at bounding box center [1029, 108] width 504 height 190
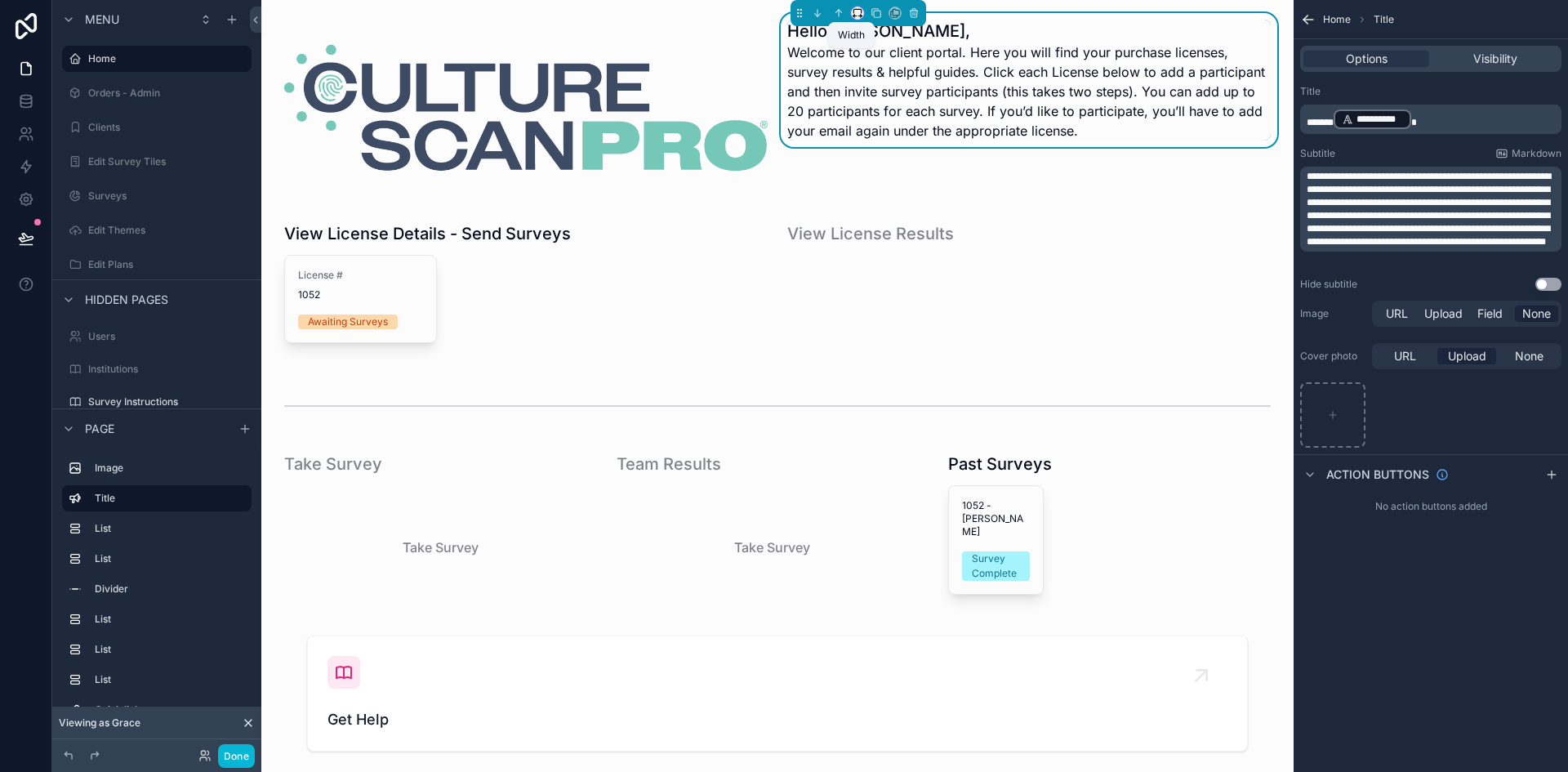
click at [856, 15] on icon "scrollable content" at bounding box center [857, 12] width 11 height 11
click at [885, 39] on span "Default" at bounding box center [878, 43] width 38 height 20
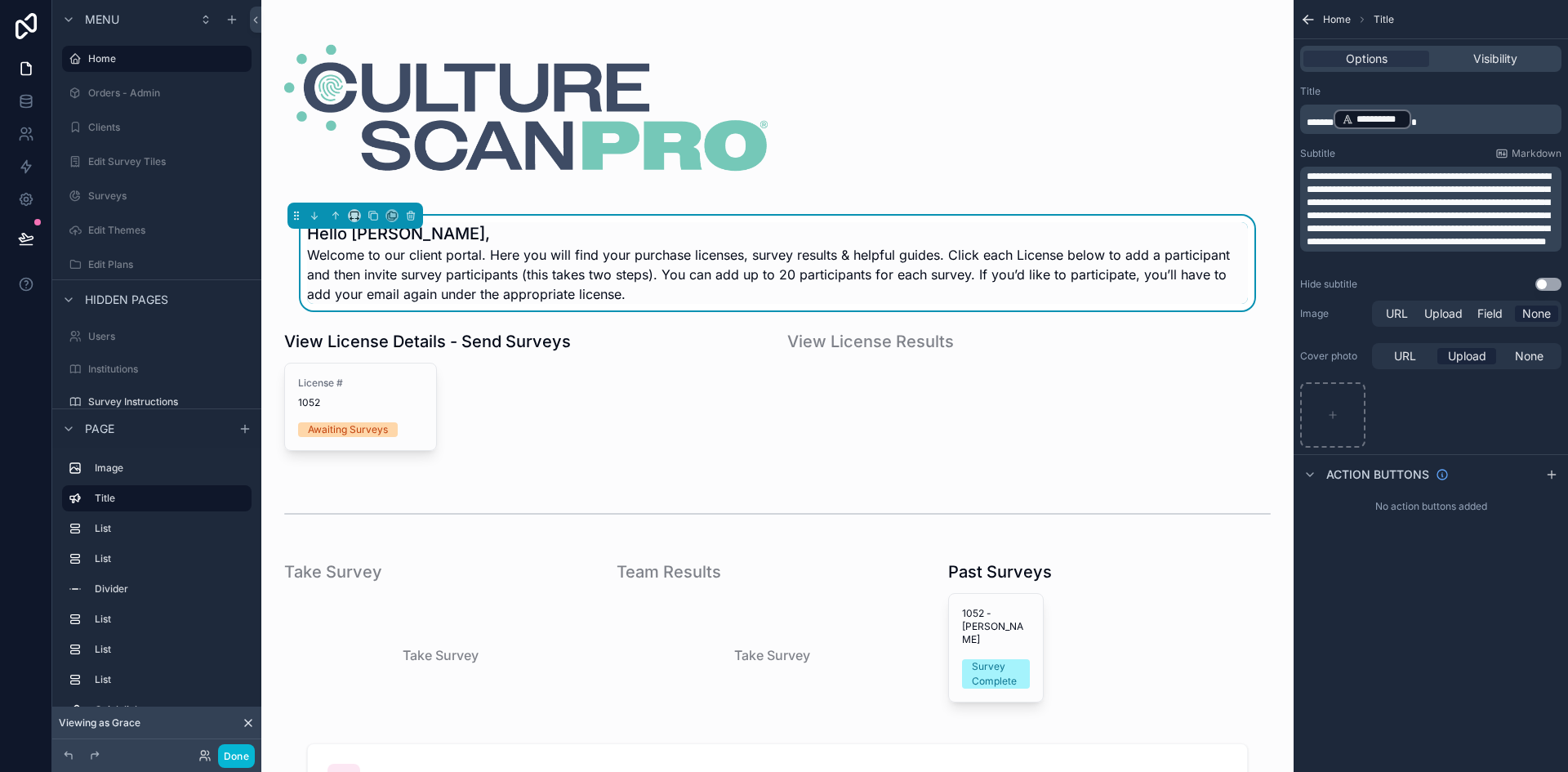
click at [1444, 198] on span "**********" at bounding box center [1429, 209] width 244 height 75
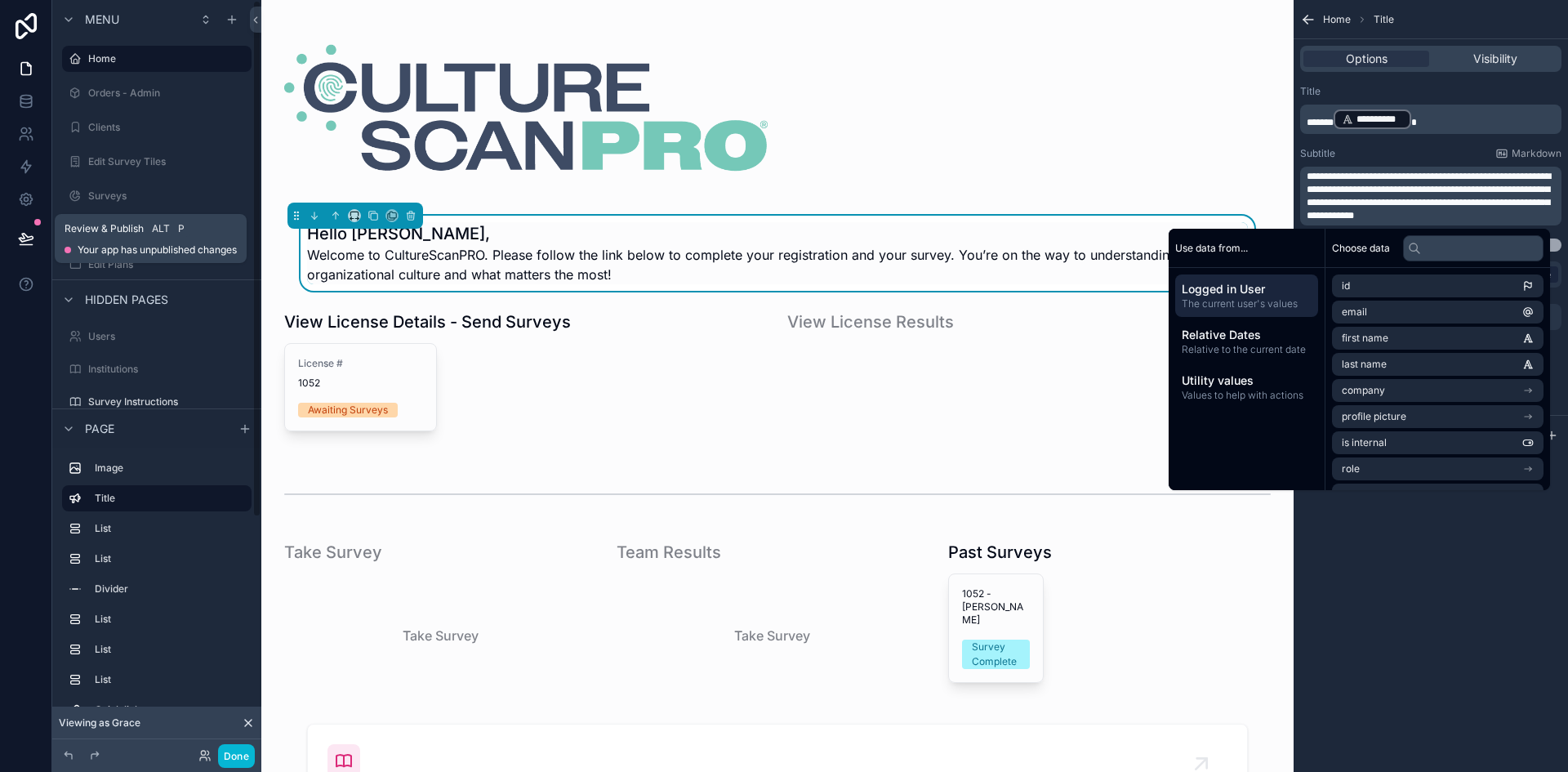
click at [34, 248] on button at bounding box center [25, 238] width 36 height 46
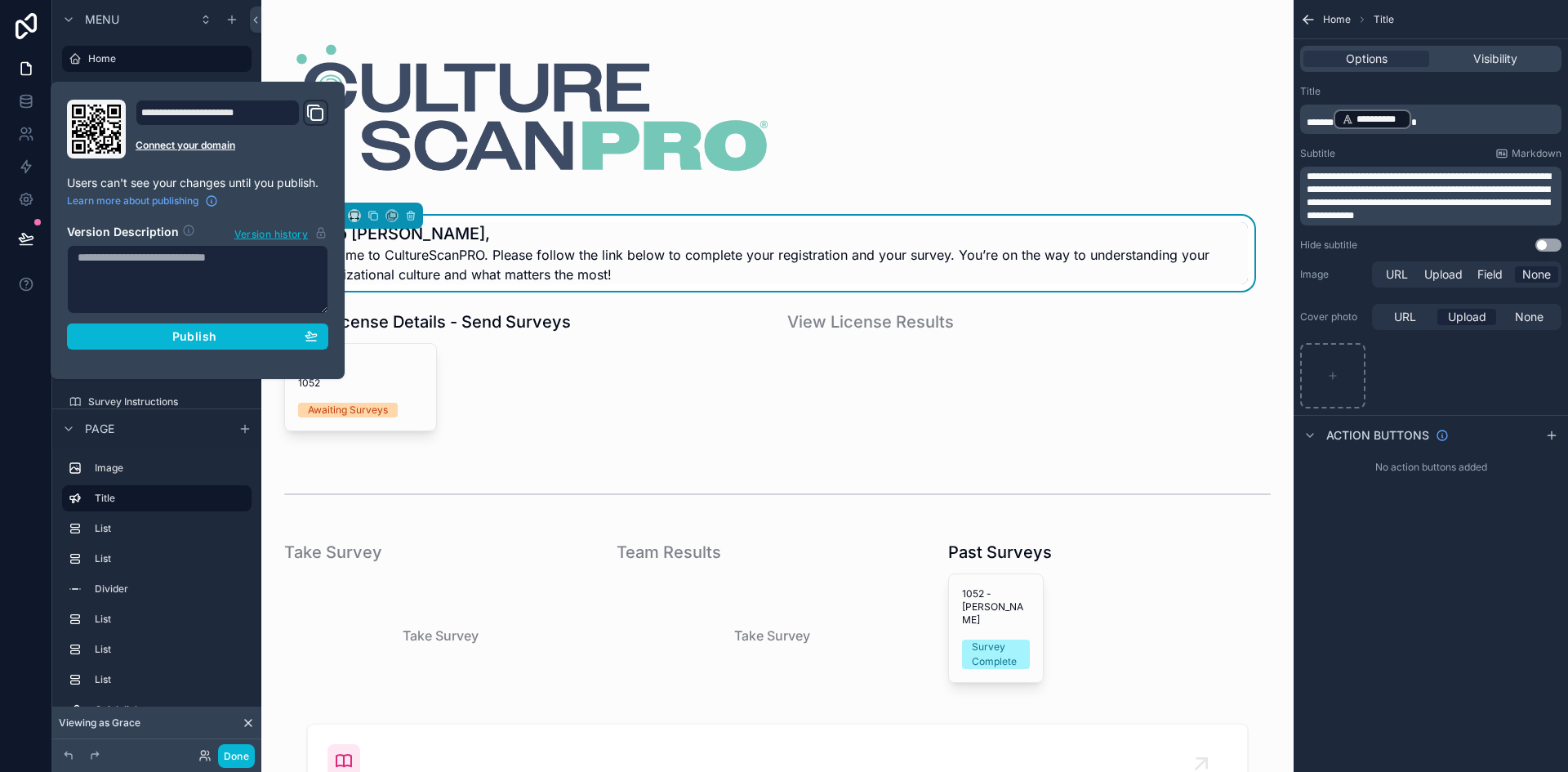
click at [192, 354] on div "**********" at bounding box center [197, 230] width 275 height 262
click at [228, 336] on div "Publish" at bounding box center [197, 336] width 240 height 15
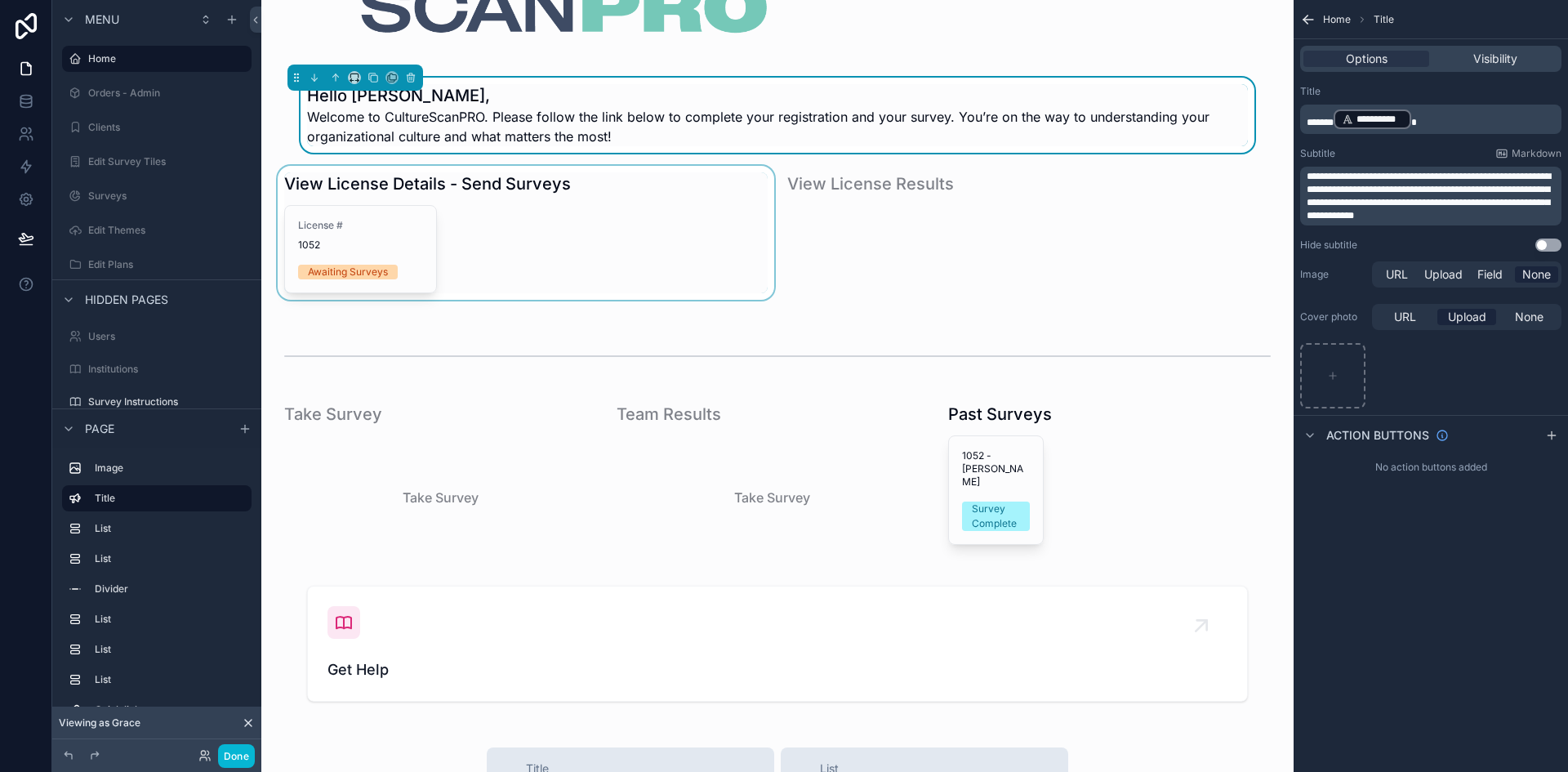
scroll to position [245, 0]
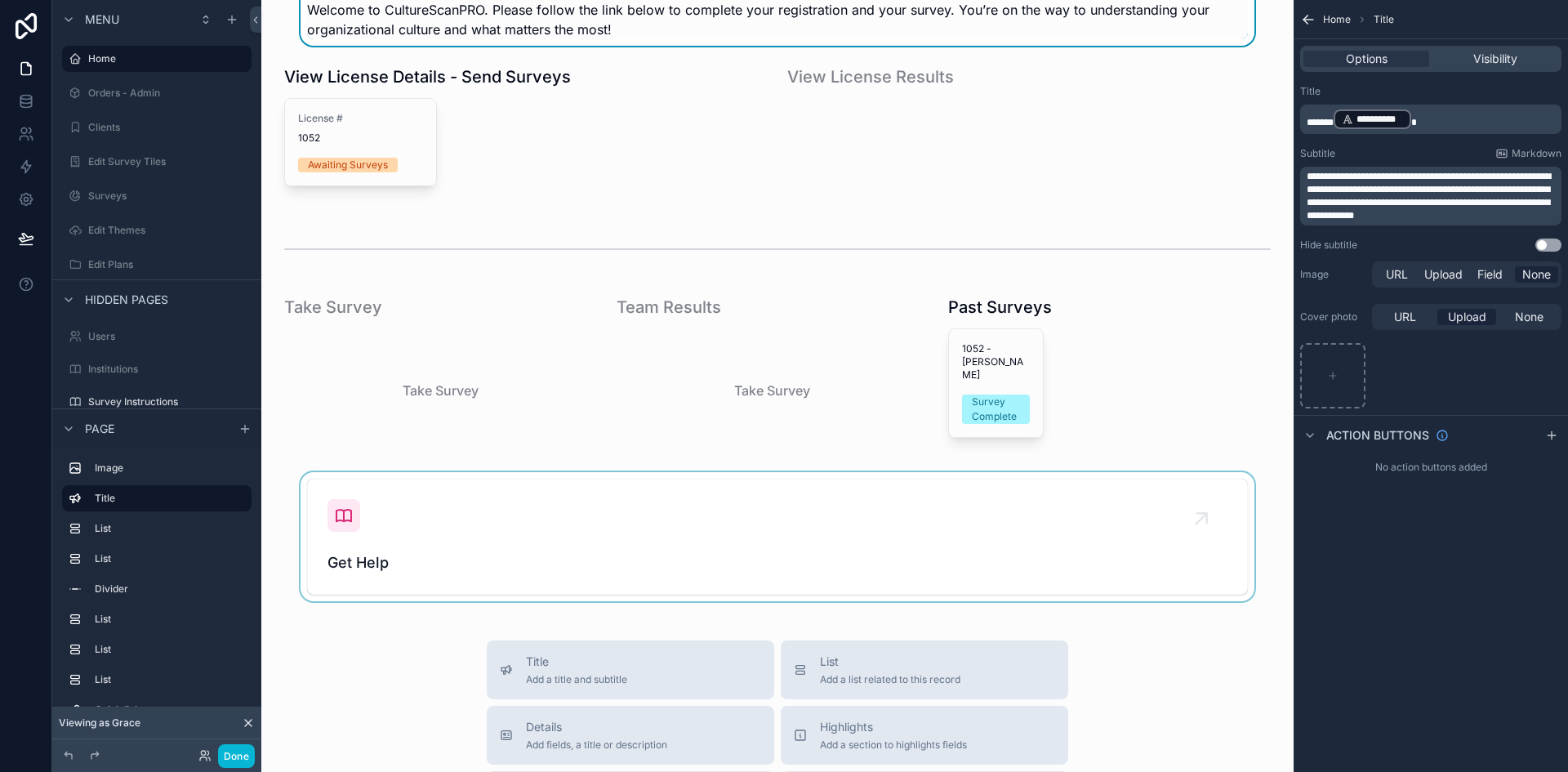
click at [324, 530] on div "scrollable content" at bounding box center [777, 536] width 1006 height 129
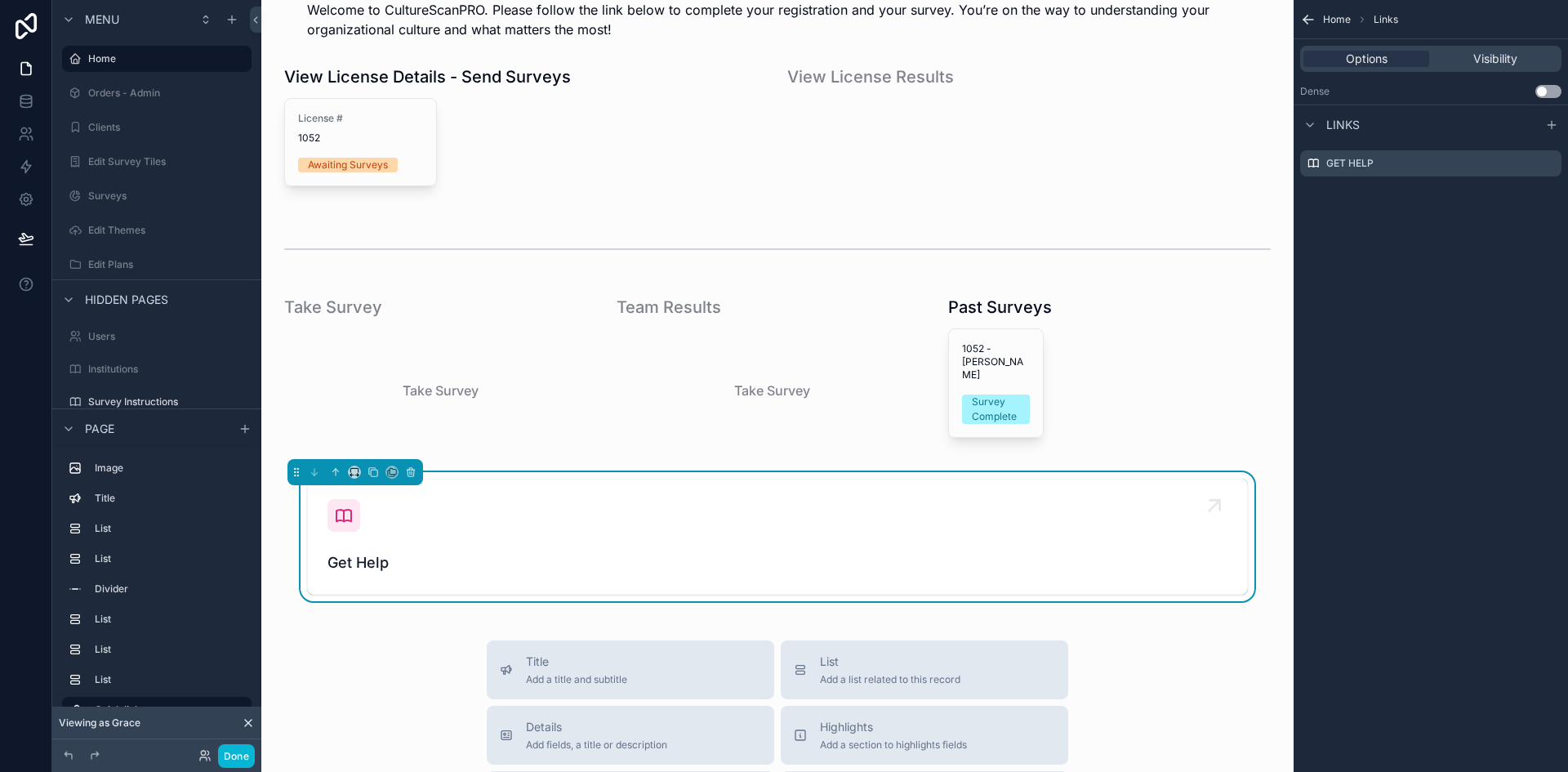
click at [344, 508] on icon "scrollable content" at bounding box center [344, 515] width 20 height 20
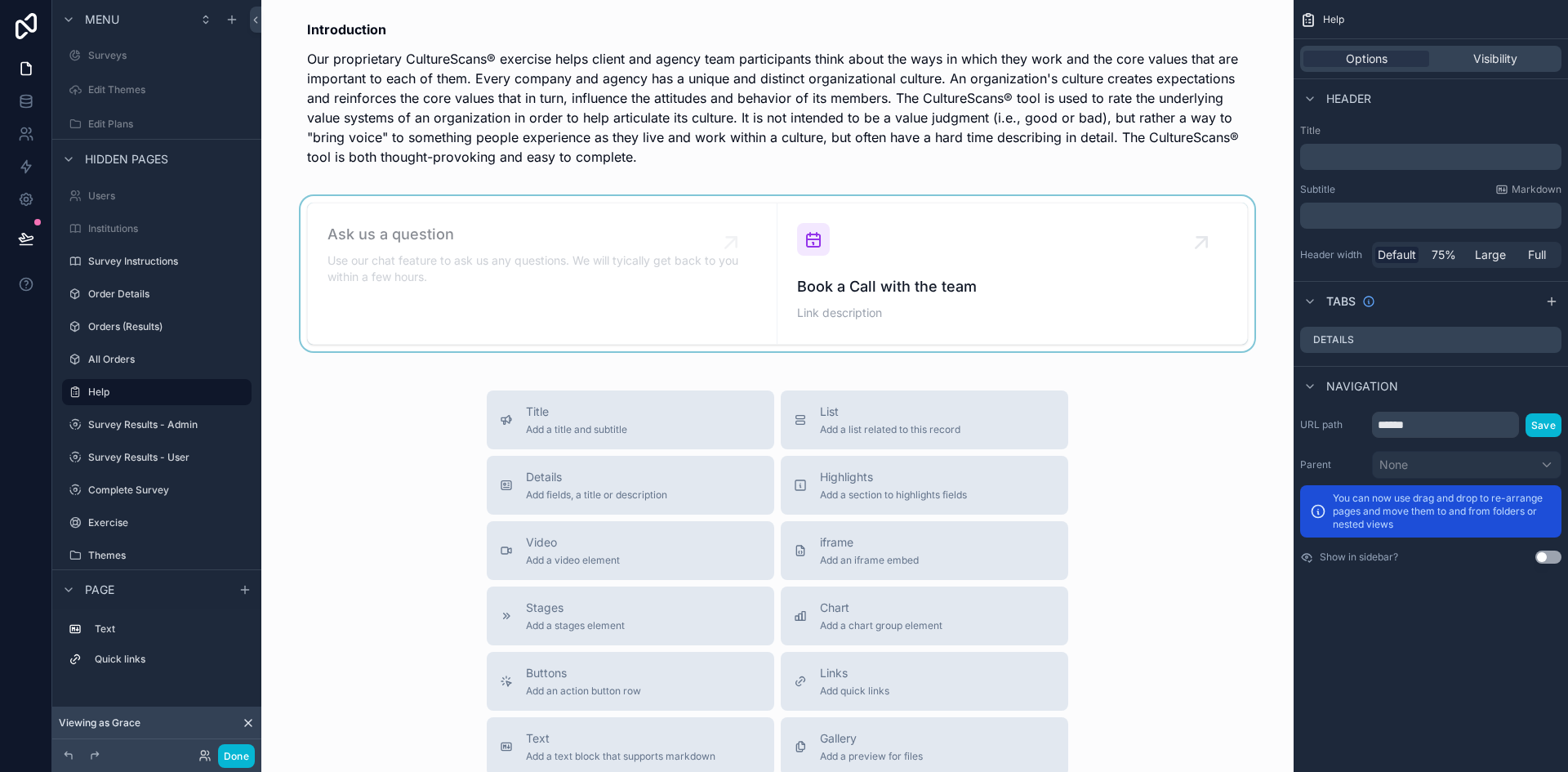
click at [376, 270] on div "scrollable content" at bounding box center [777, 273] width 1006 height 155
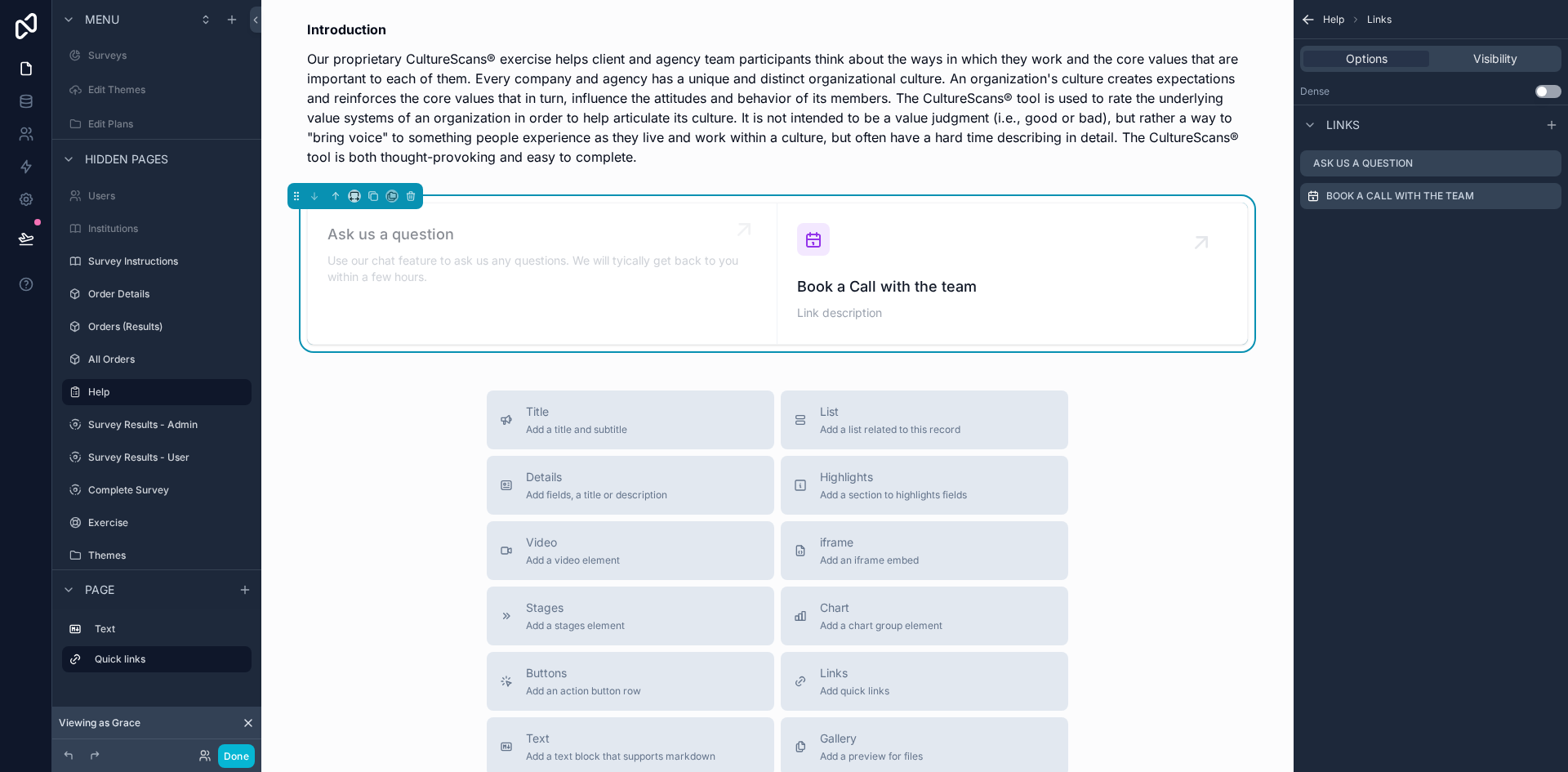
click at [579, 263] on span "Use our chat feature to ask us any questions. We will tyically get back to you …" at bounding box center [543, 269] width 430 height 33
click at [837, 263] on div "Book a Call with the team Link description" at bounding box center [1012, 273] width 430 height 101
click at [330, 244] on span "Ask us a question" at bounding box center [543, 234] width 430 height 23
click at [354, 233] on span "Ask us a question" at bounding box center [543, 234] width 430 height 23
click at [1402, 169] on label "Ask us a question" at bounding box center [1376, 163] width 100 height 13
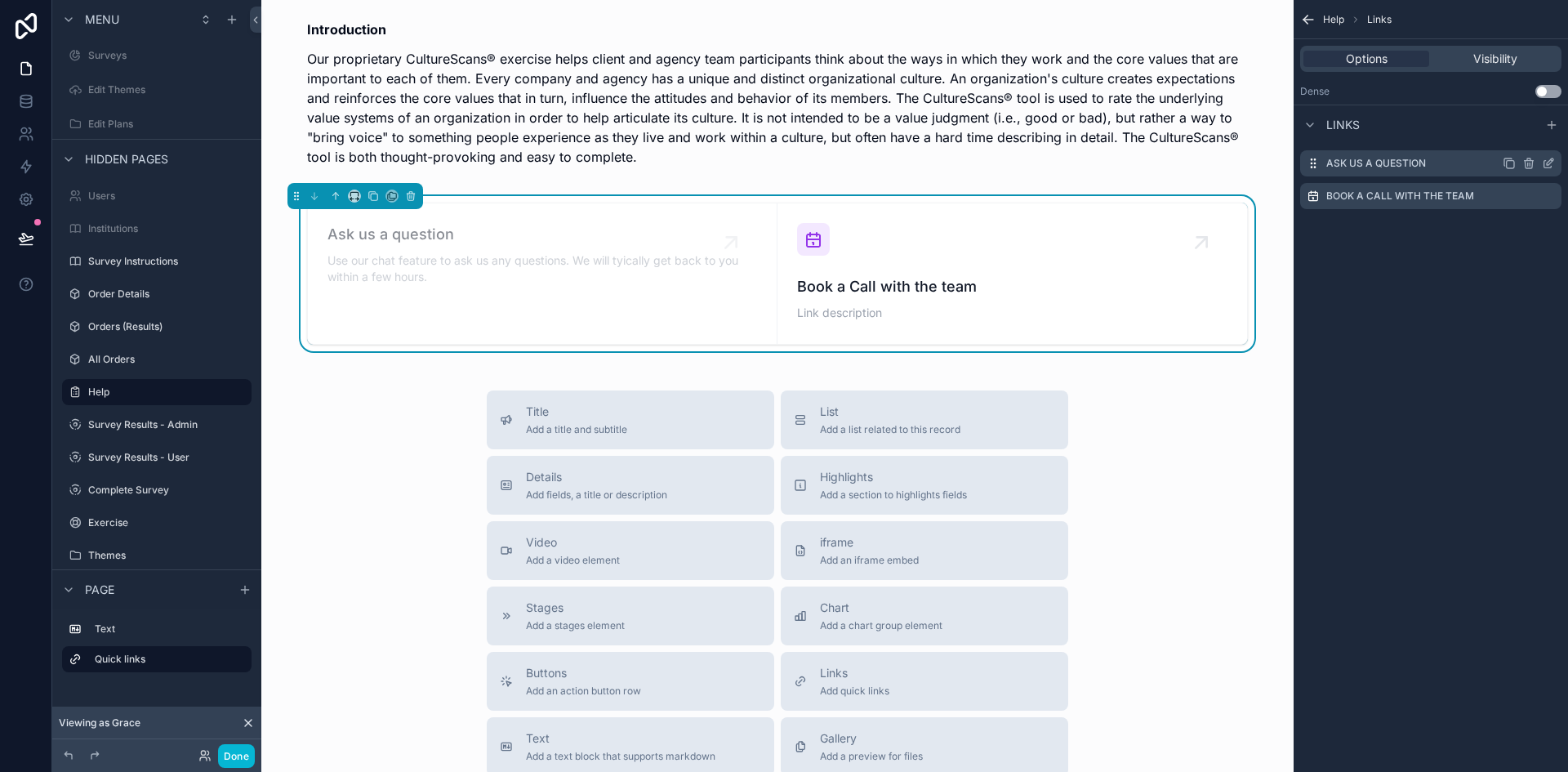
click at [1351, 166] on label "Ask us a question" at bounding box center [1376, 163] width 100 height 13
click at [1550, 161] on icon "scrollable content" at bounding box center [1551, 162] width 7 height 7
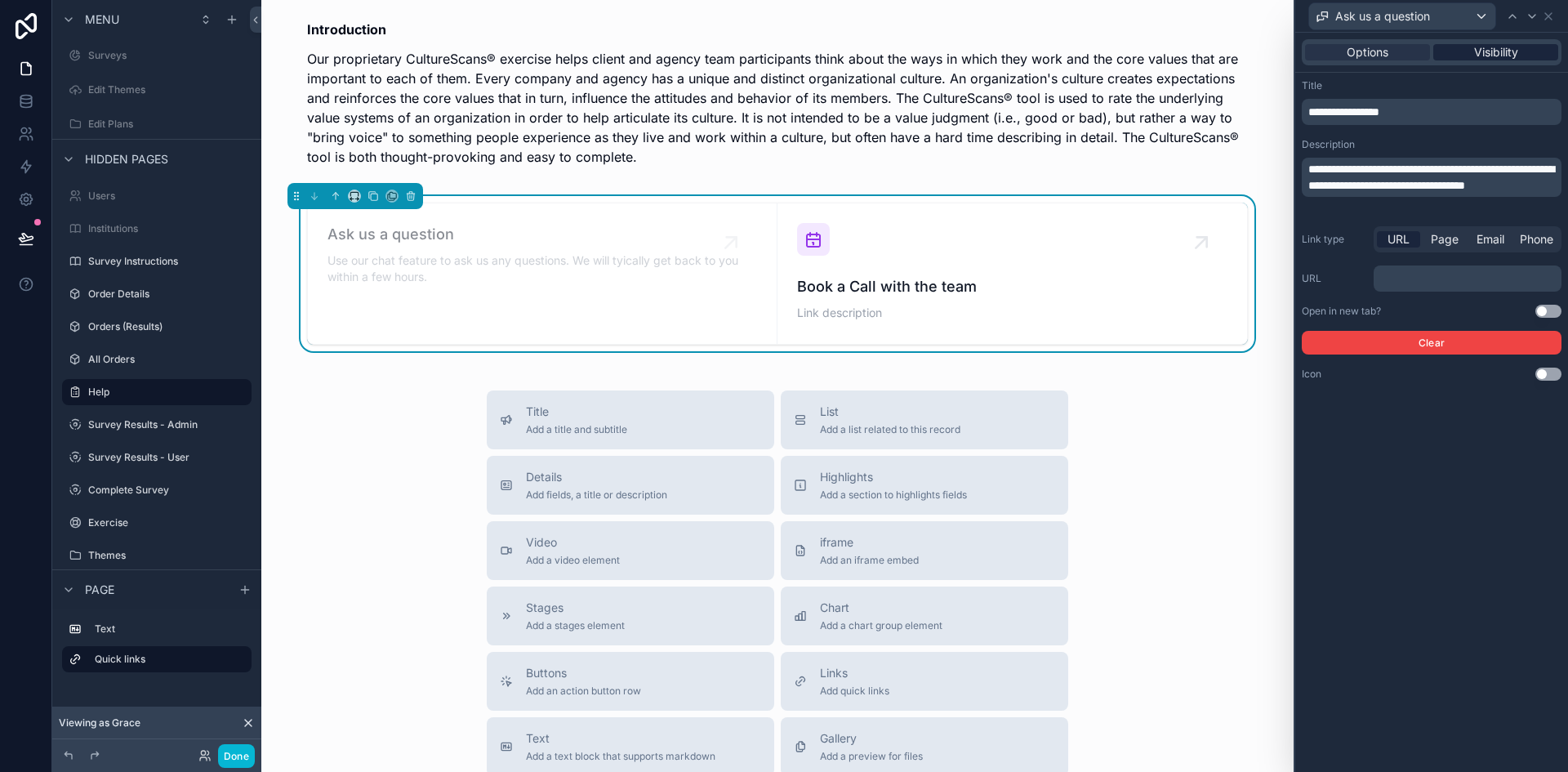
click at [1487, 53] on span "Visibility" at bounding box center [1496, 52] width 44 height 17
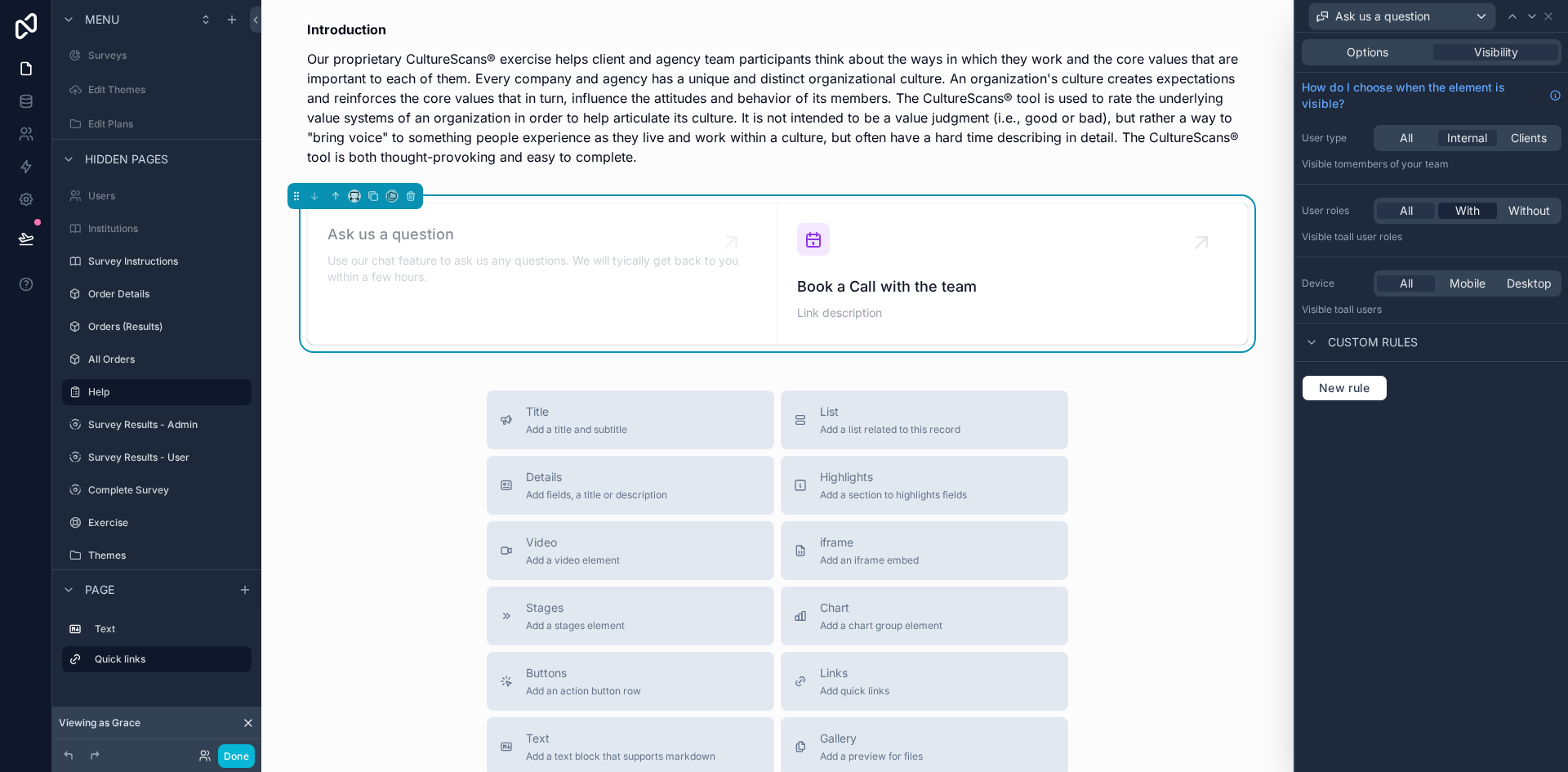
click at [1462, 203] on span "With" at bounding box center [1468, 210] width 24 height 17
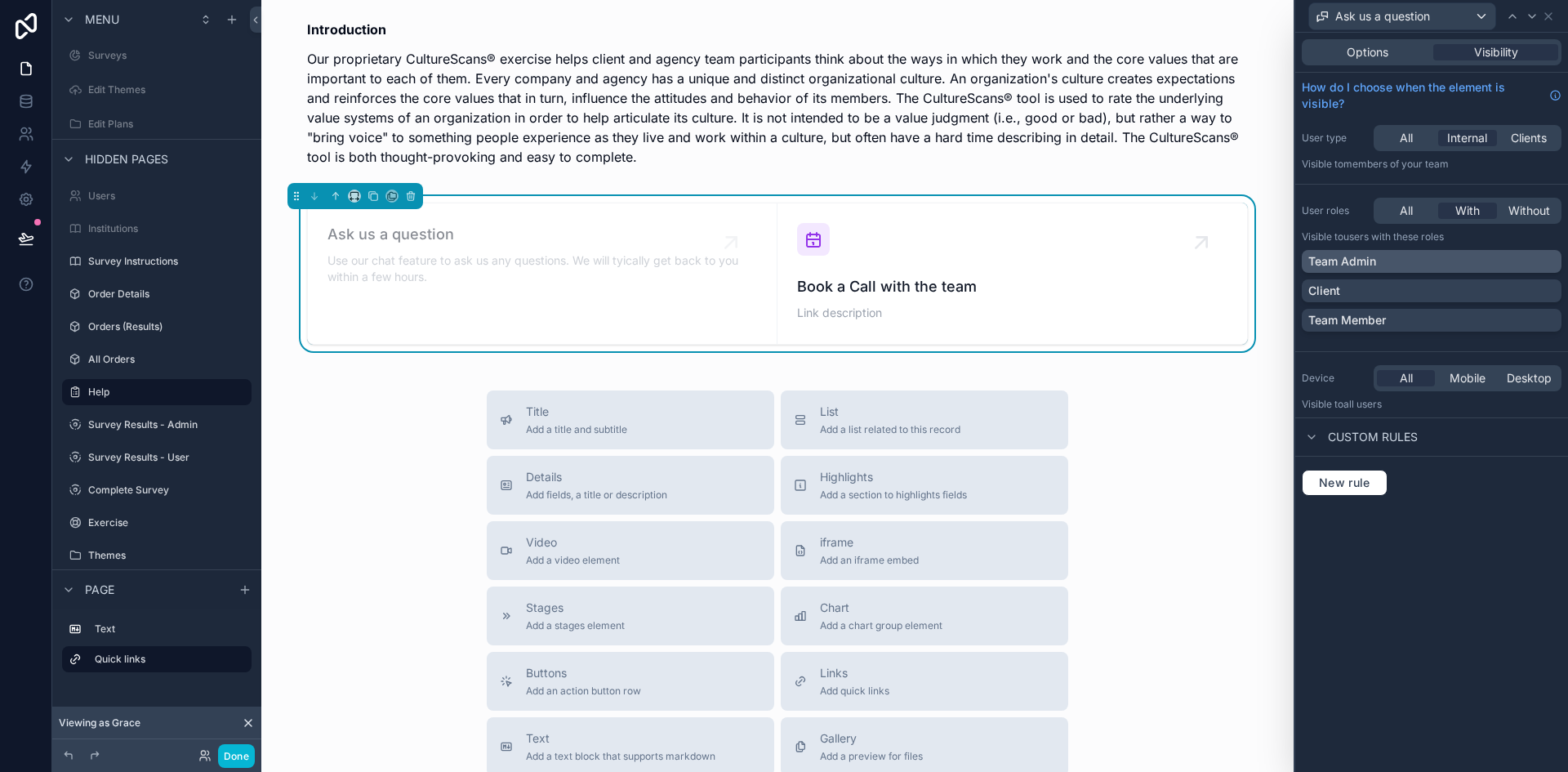
click at [1392, 256] on div "Team Admin" at bounding box center [1432, 261] width 247 height 17
click at [19, 244] on icon at bounding box center [26, 238] width 17 height 17
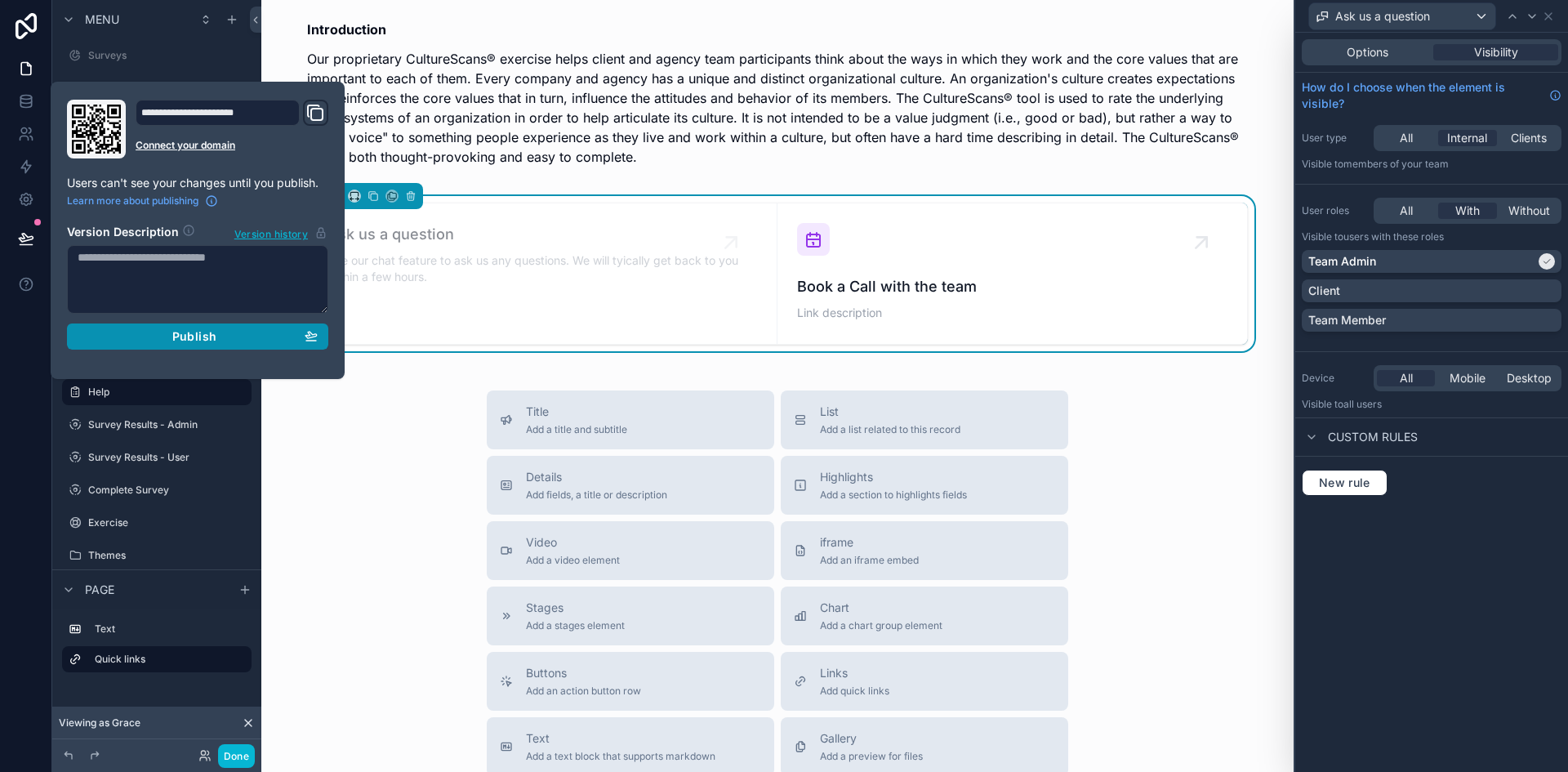
click at [166, 342] on div "Publish" at bounding box center [197, 336] width 240 height 15
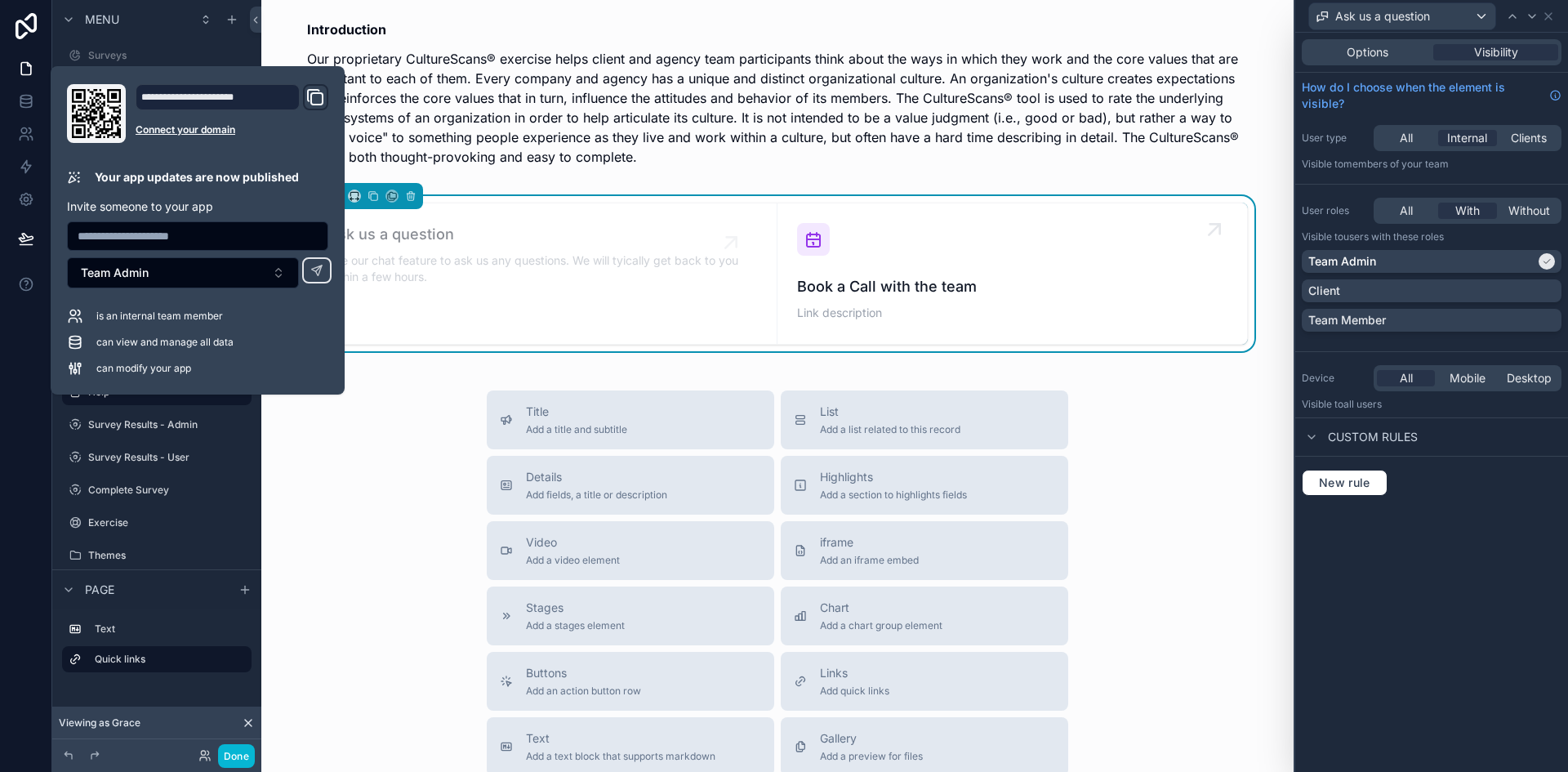
click at [910, 239] on div "Book a Call with the team Link description" at bounding box center [1012, 273] width 430 height 101
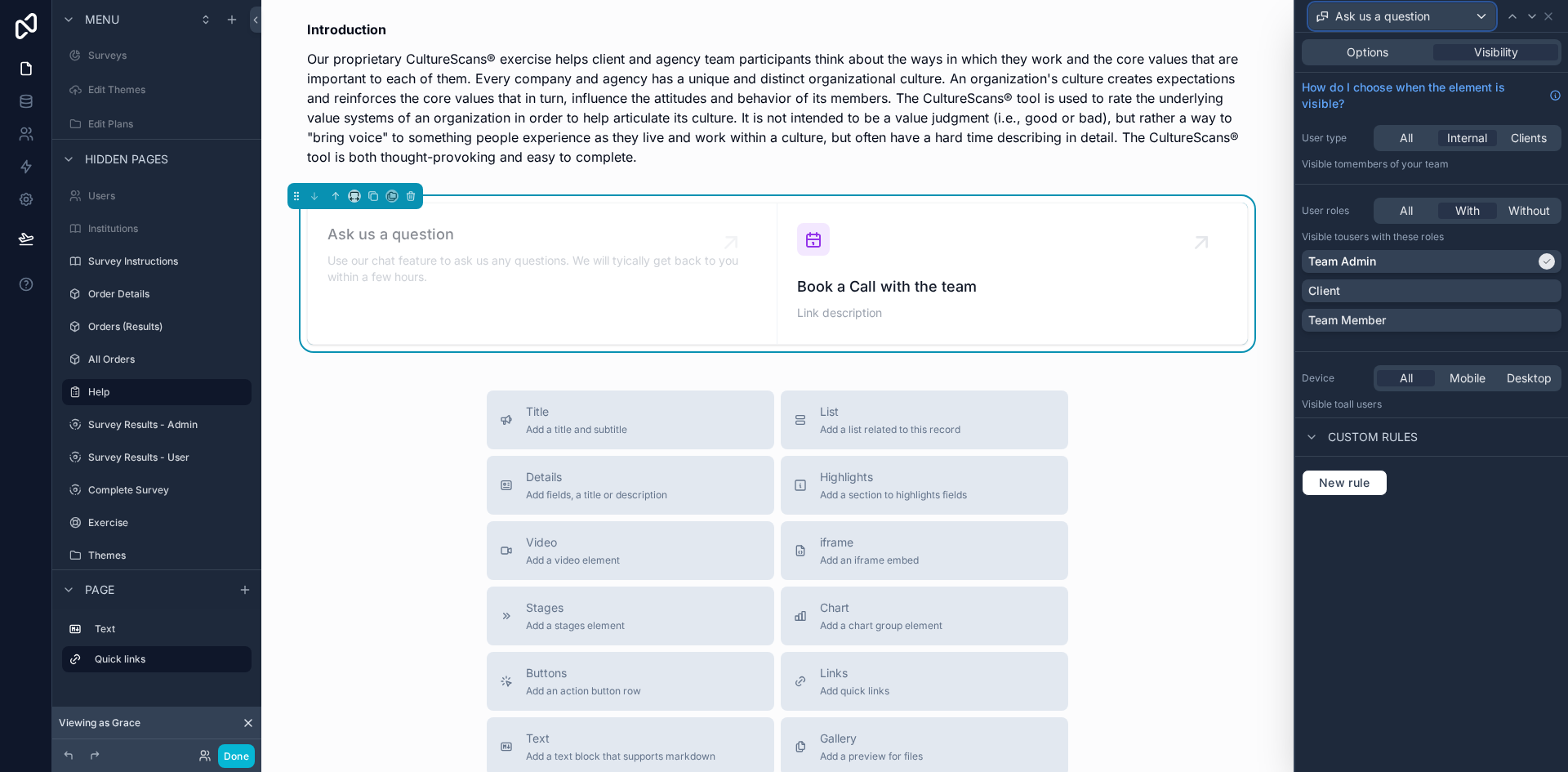
click at [1457, 16] on div "Ask us a question" at bounding box center [1402, 17] width 186 height 26
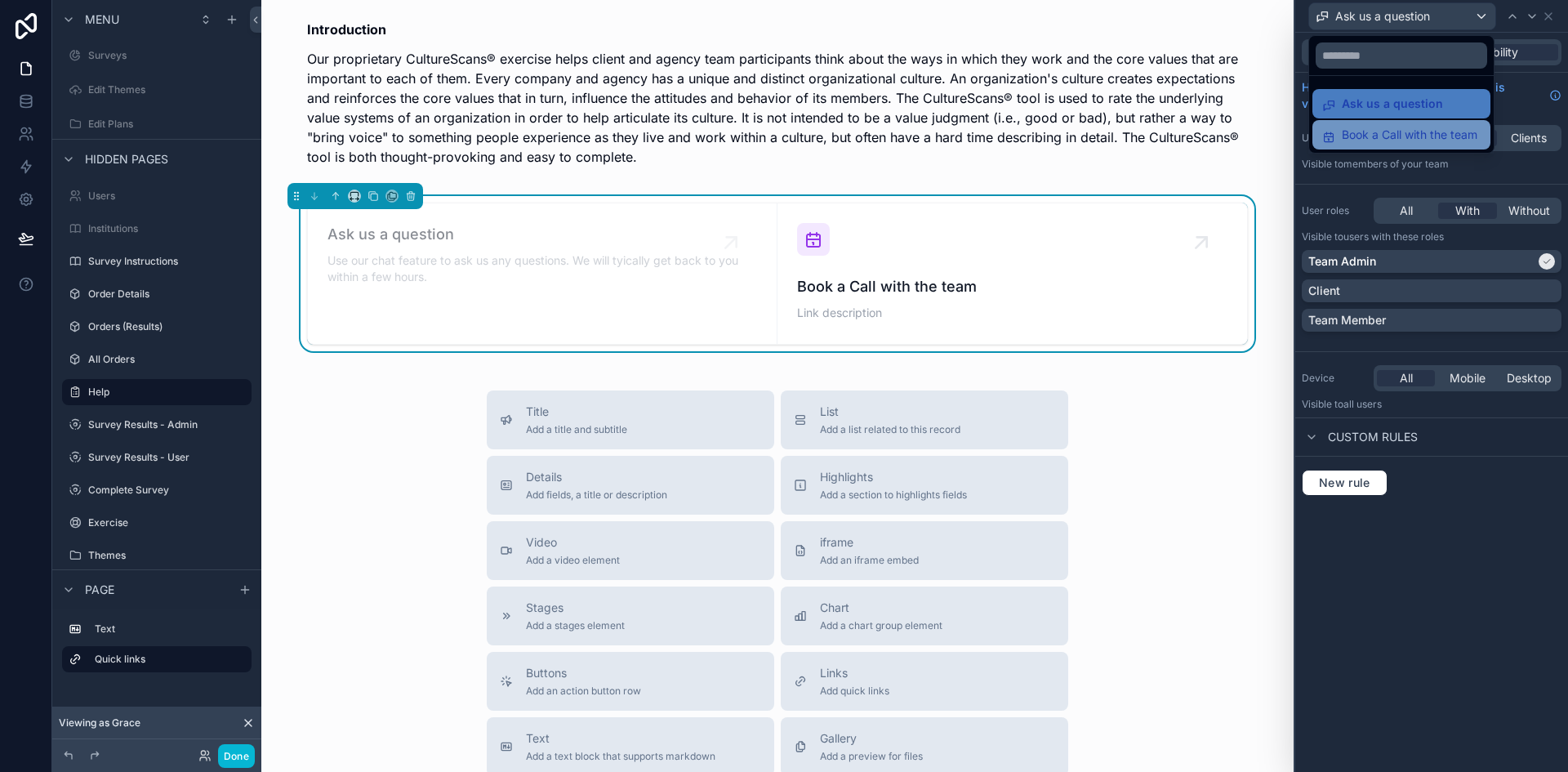
click at [1329, 139] on icon at bounding box center [1329, 136] width 13 height 13
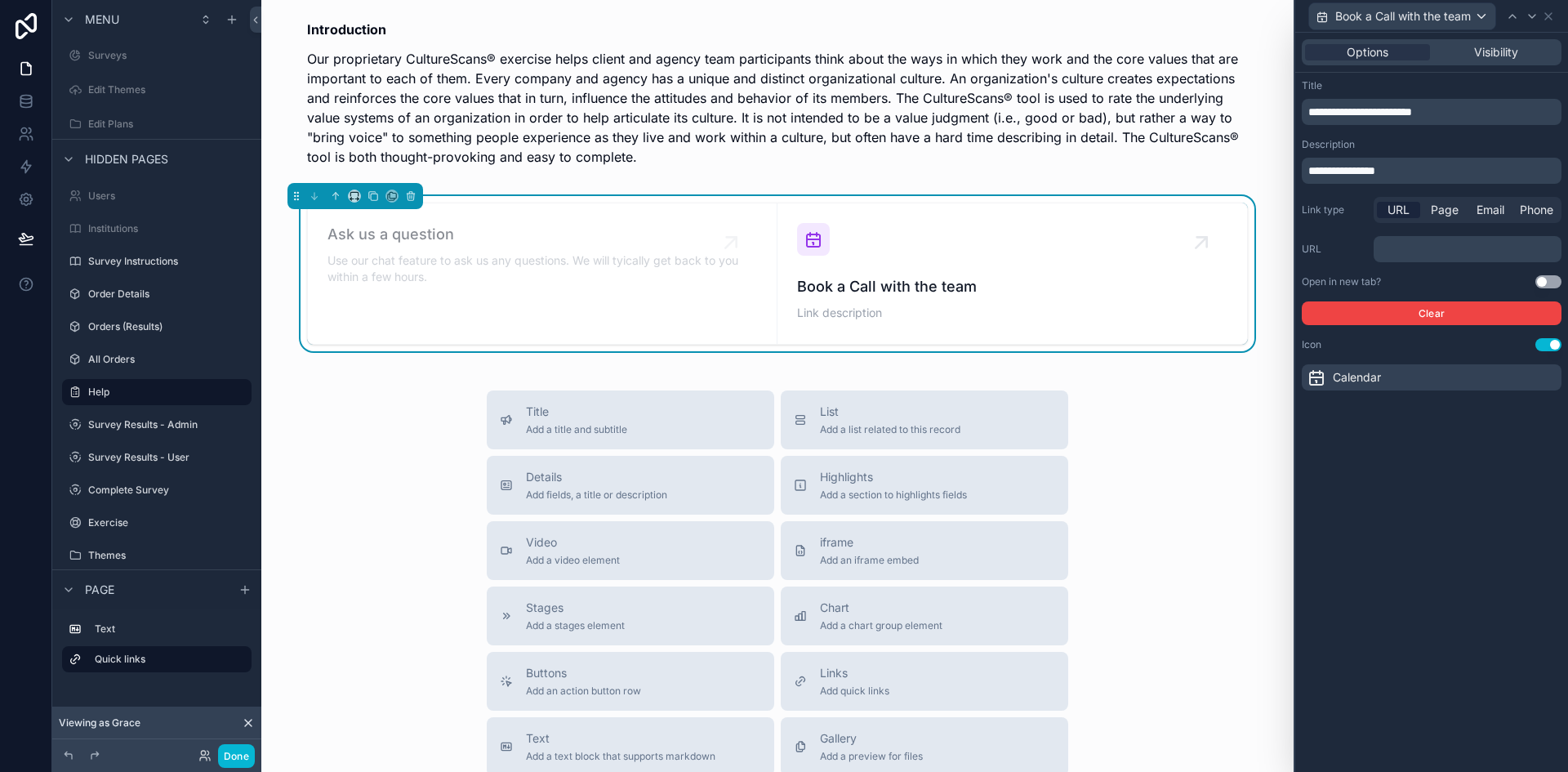
click at [1400, 208] on span "URL" at bounding box center [1398, 210] width 22 height 17
click at [246, 752] on button "Done" at bounding box center [237, 755] width 37 height 23
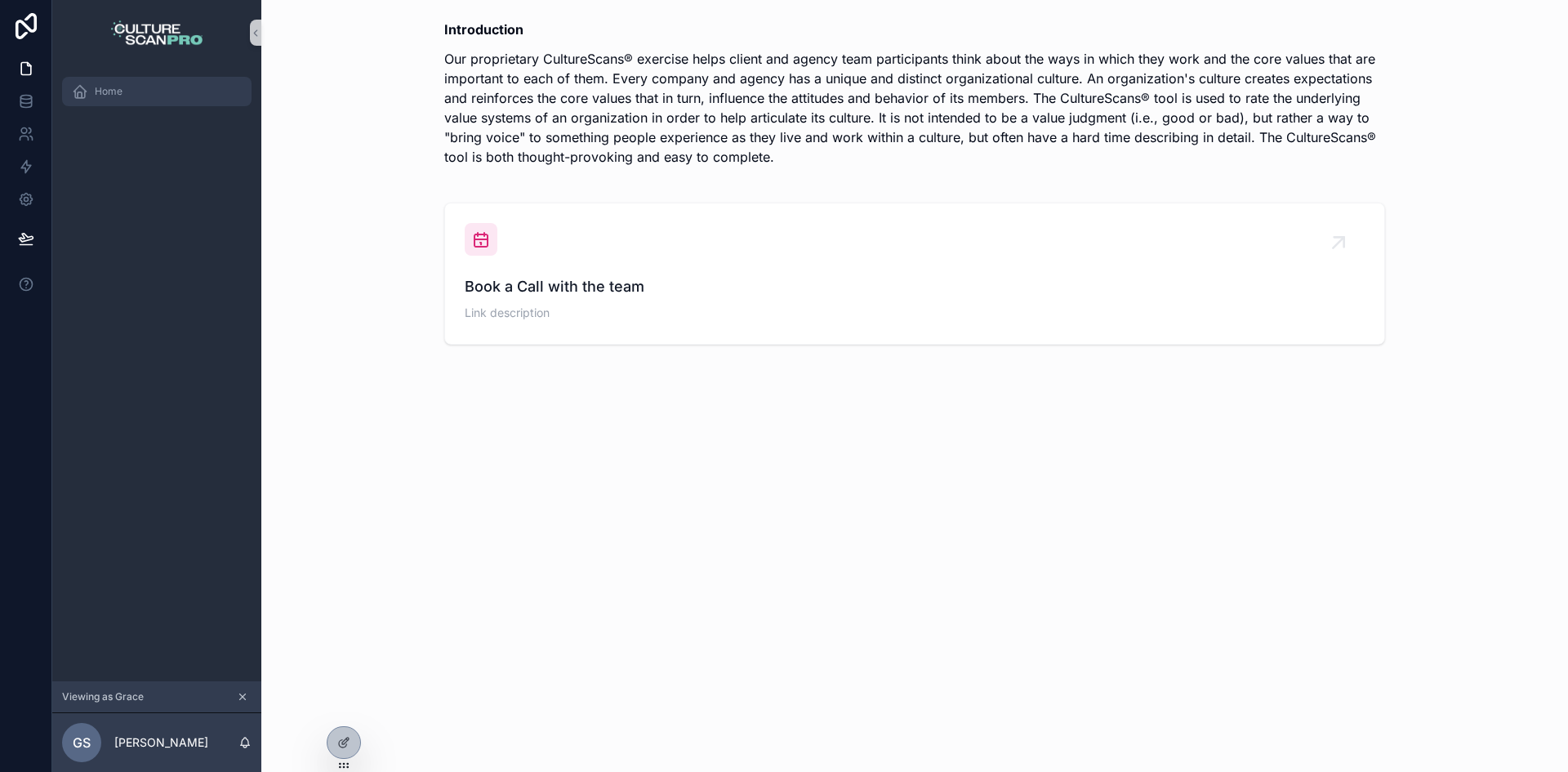
click at [122, 84] on div "Home" at bounding box center [157, 91] width 170 height 26
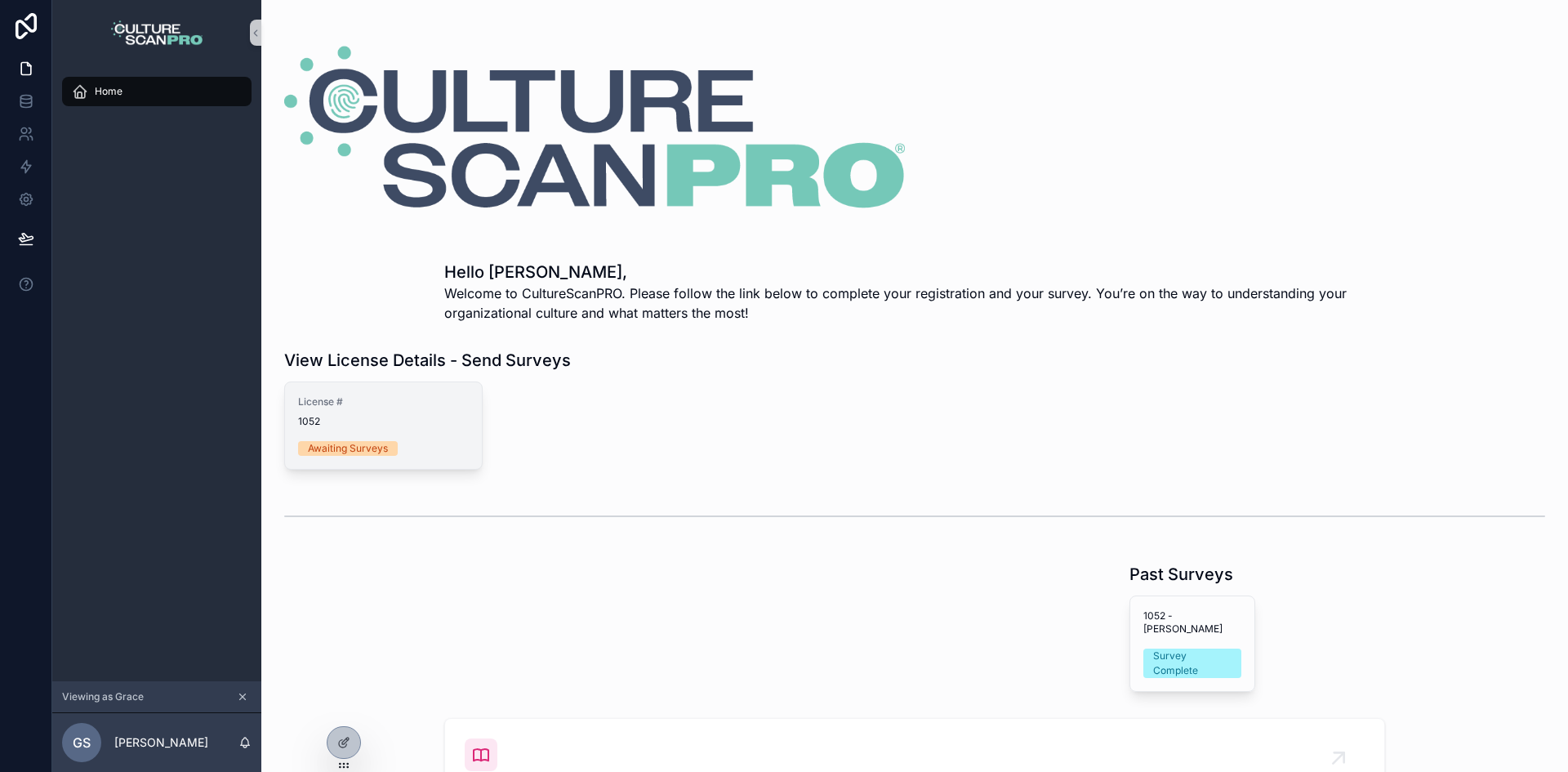
click at [342, 416] on span "1052" at bounding box center [384, 421] width 170 height 13
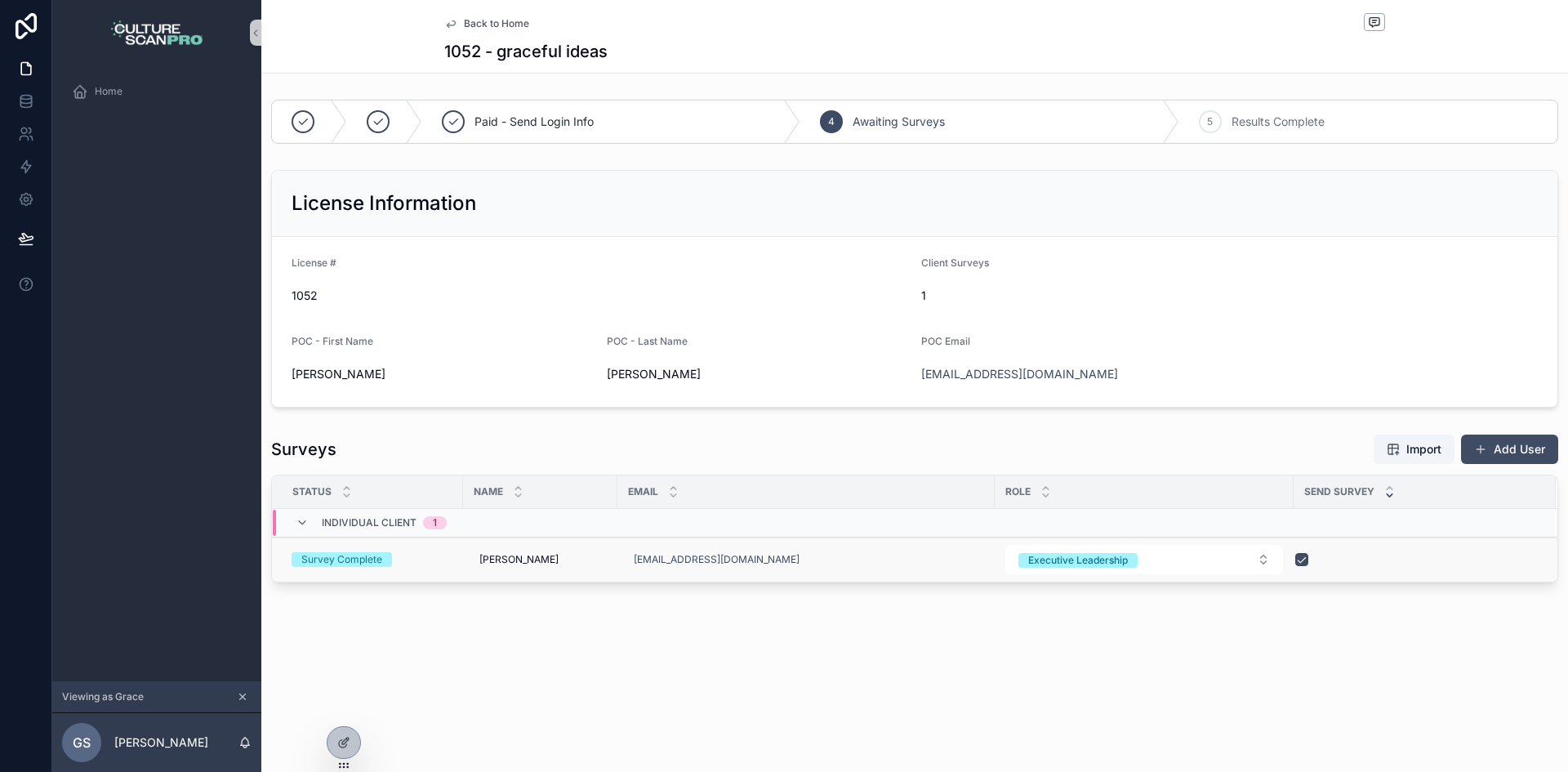
click at [356, 554] on div "Survey Complete" at bounding box center [342, 559] width 81 height 15
click at [241, 696] on icon "scrollable content" at bounding box center [242, 696] width 11 height 11
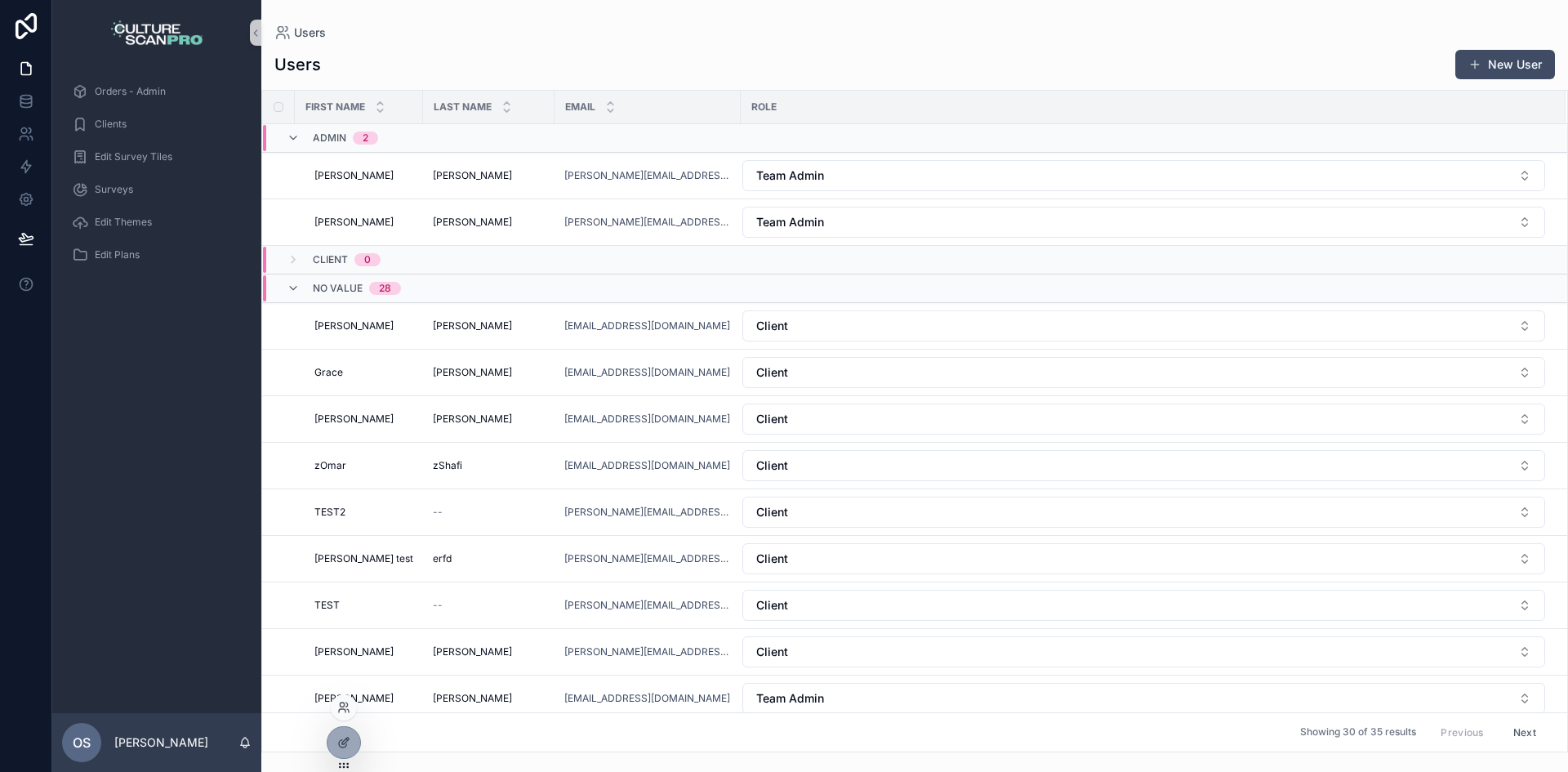
click at [335, 712] on div at bounding box center [344, 707] width 26 height 26
click at [344, 713] on icon at bounding box center [344, 707] width 13 height 13
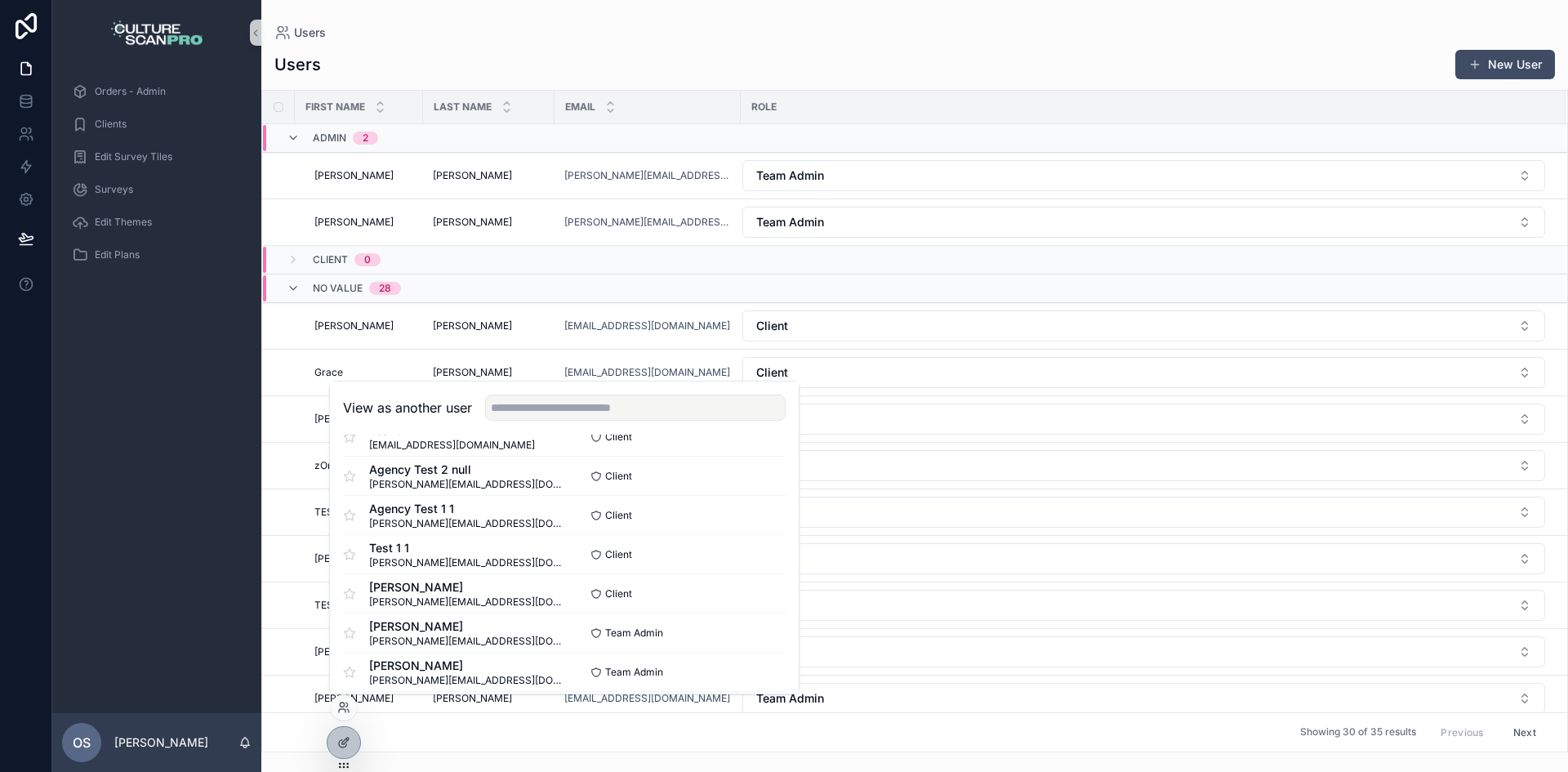
scroll to position [816, 0]
click at [651, 396] on input "text" at bounding box center [636, 408] width 301 height 26
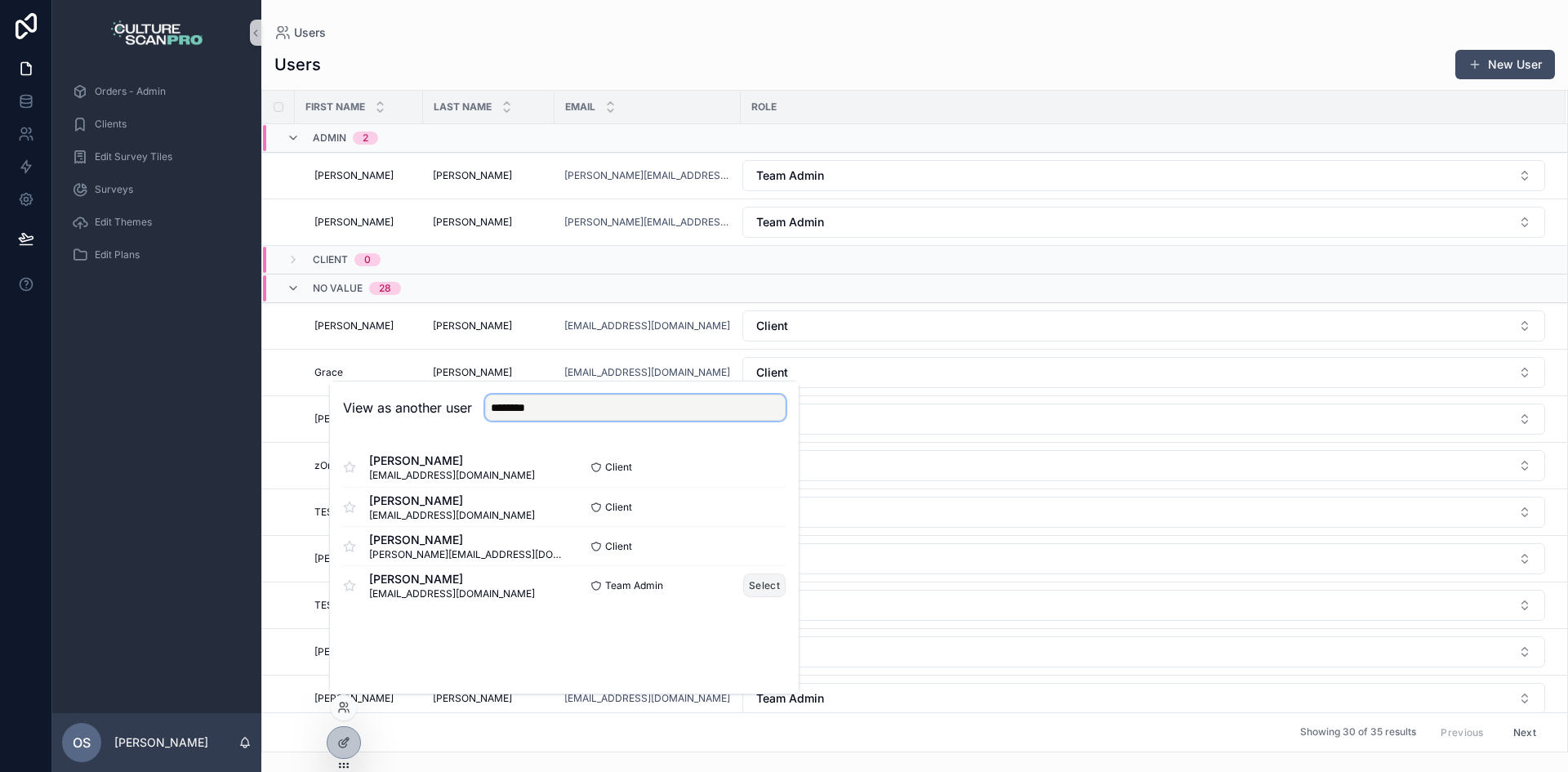
type input "********"
click at [766, 581] on button "Select" at bounding box center [764, 584] width 43 height 23
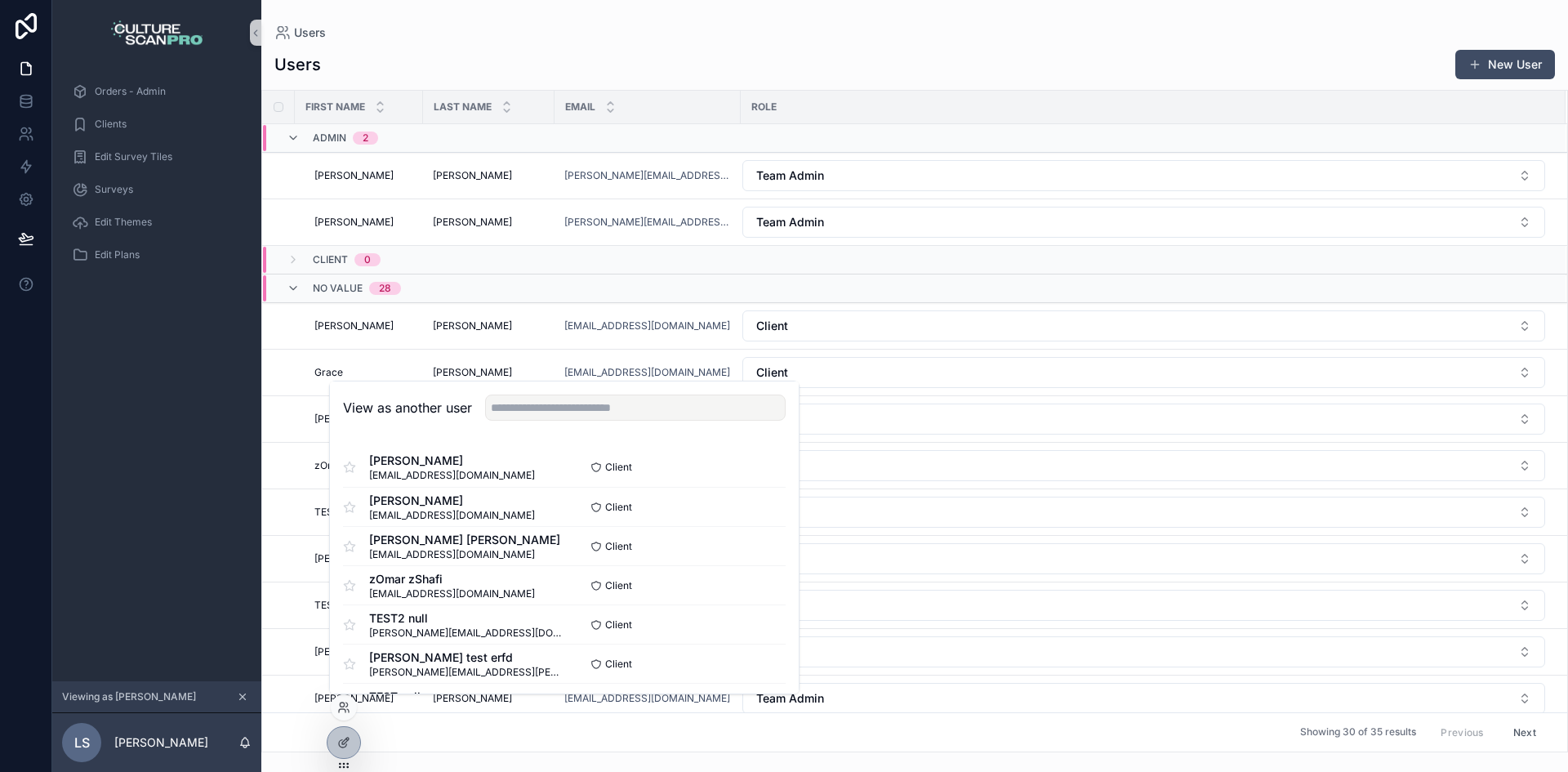
click at [179, 374] on div "Orders - Admin Clients Edit Survey Tiles Surveys Edit Themes Edit Plans" at bounding box center [157, 373] width 209 height 616
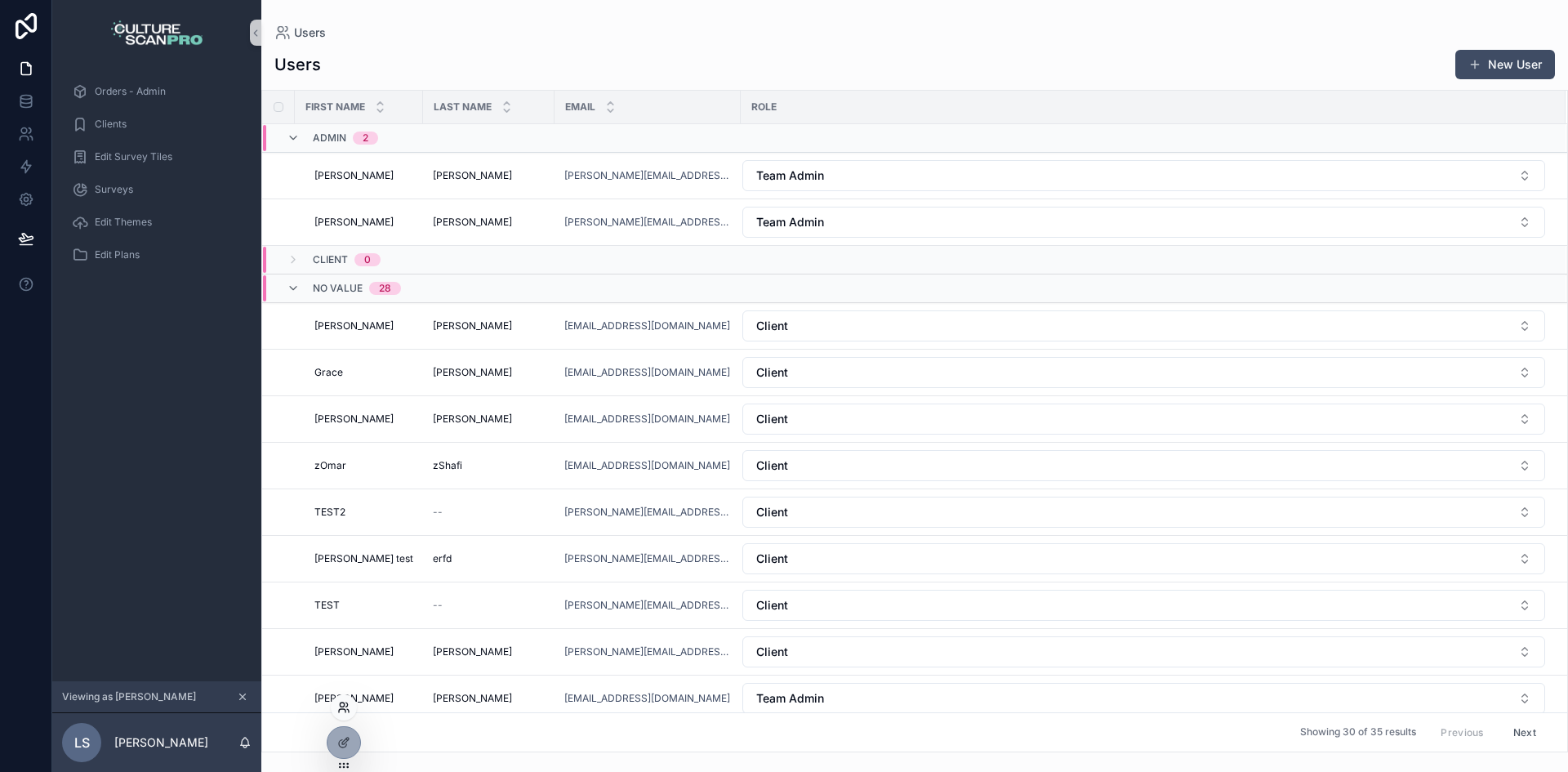
click at [342, 713] on icon at bounding box center [344, 707] width 13 height 13
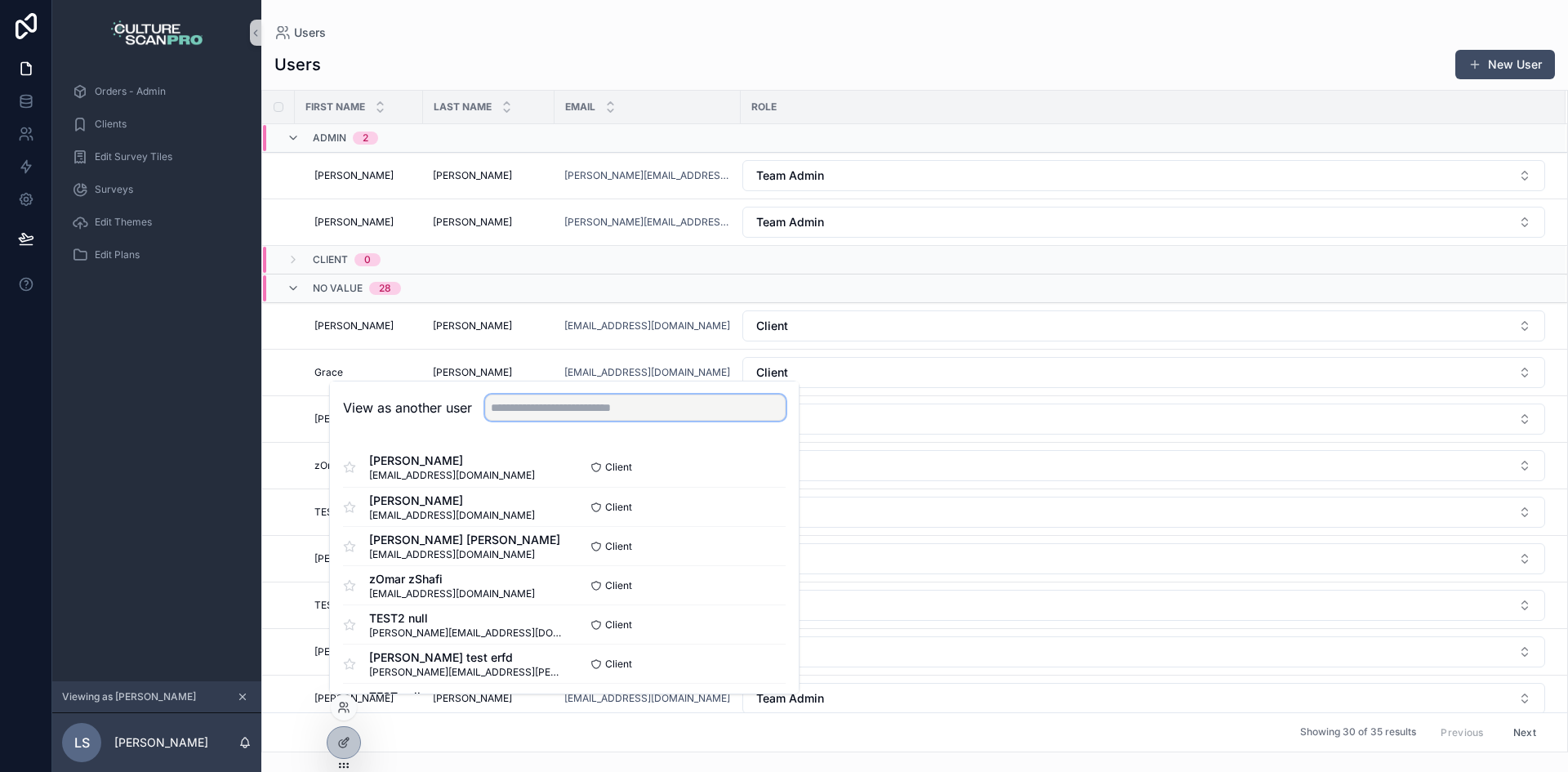
click at [557, 396] on input "text" at bounding box center [636, 408] width 301 height 26
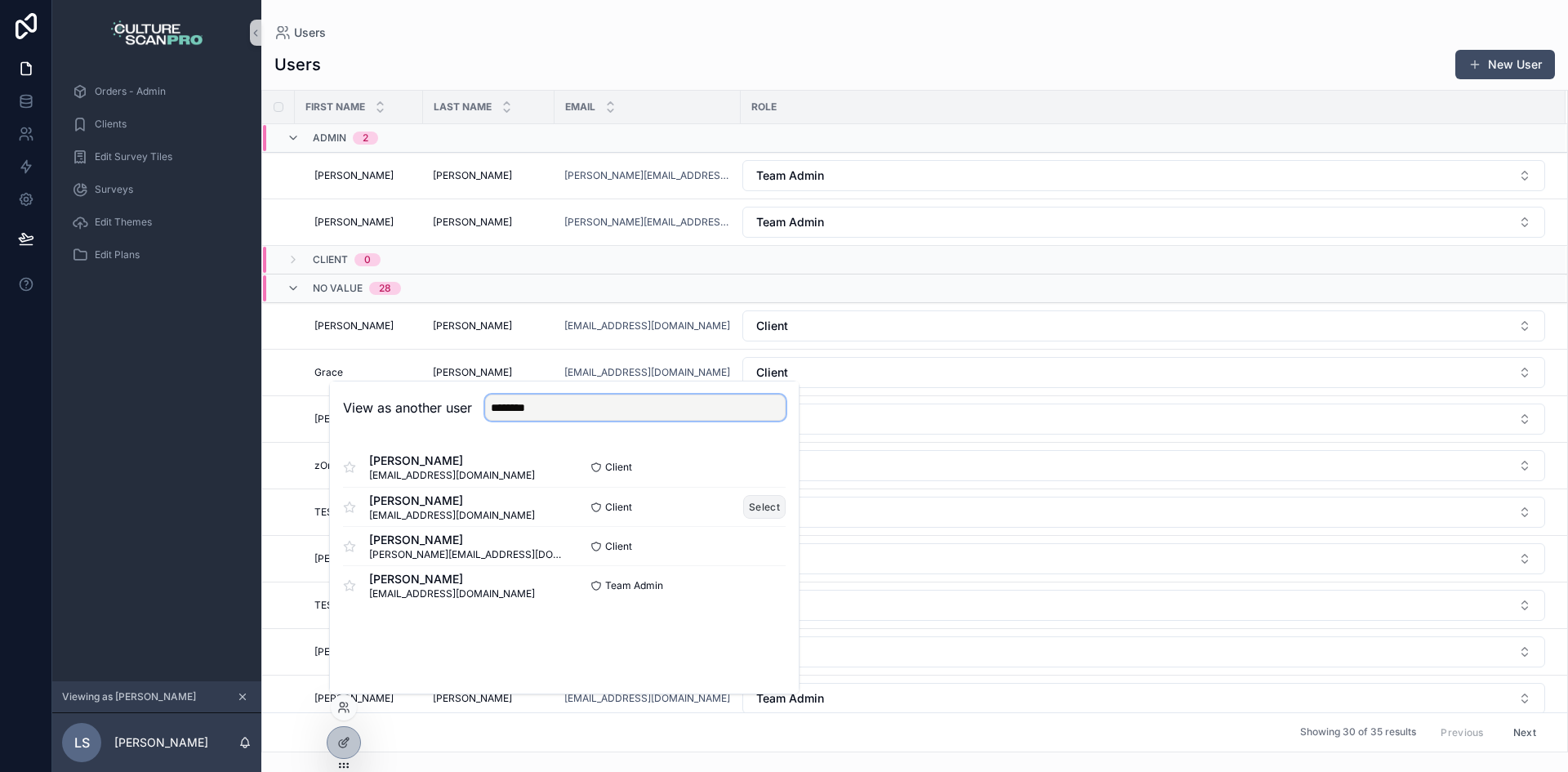
type input "********"
click at [755, 501] on button "Select" at bounding box center [764, 506] width 43 height 23
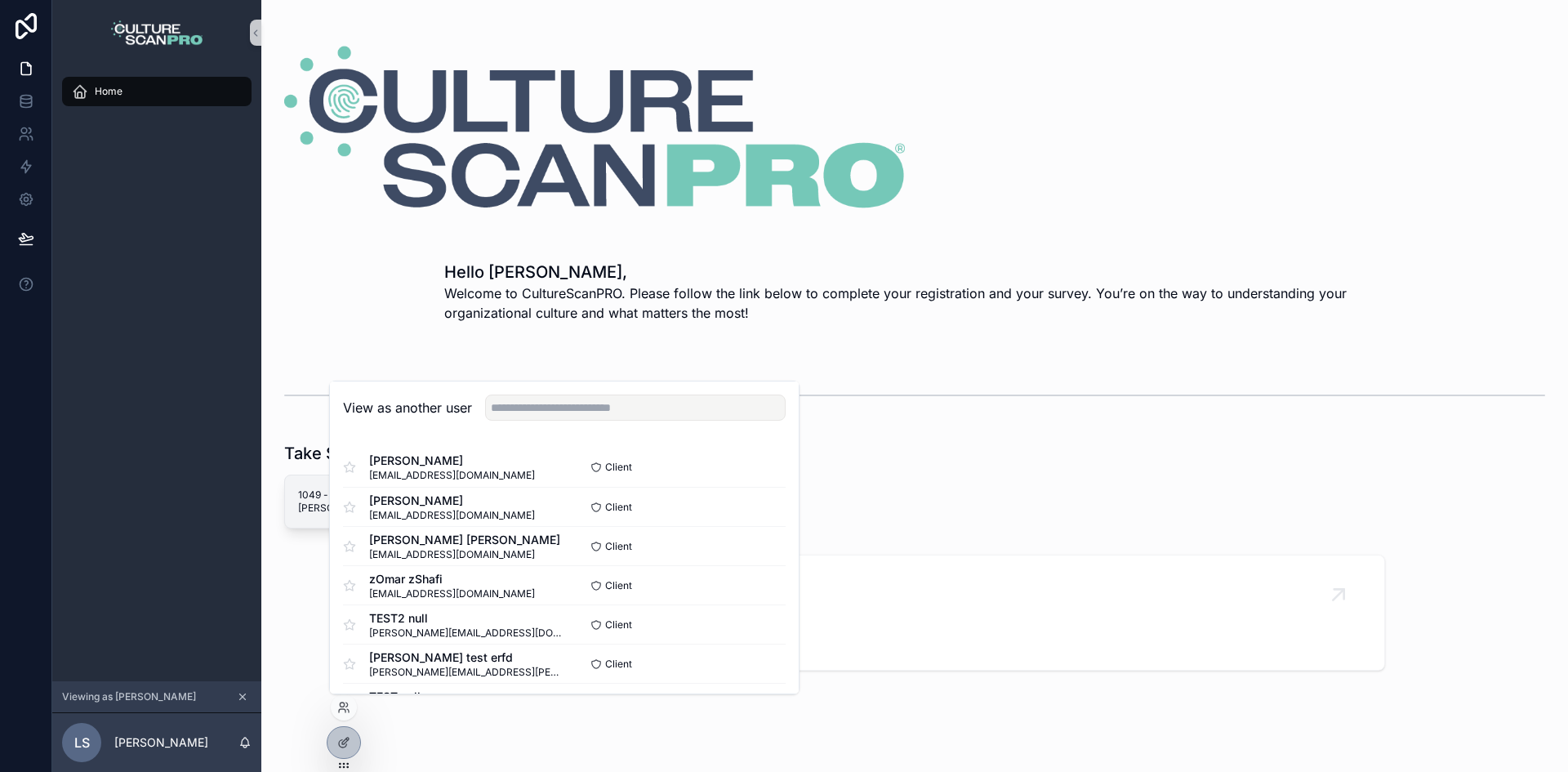
click at [307, 498] on span "1049 - Lorraine S" at bounding box center [347, 502] width 98 height 26
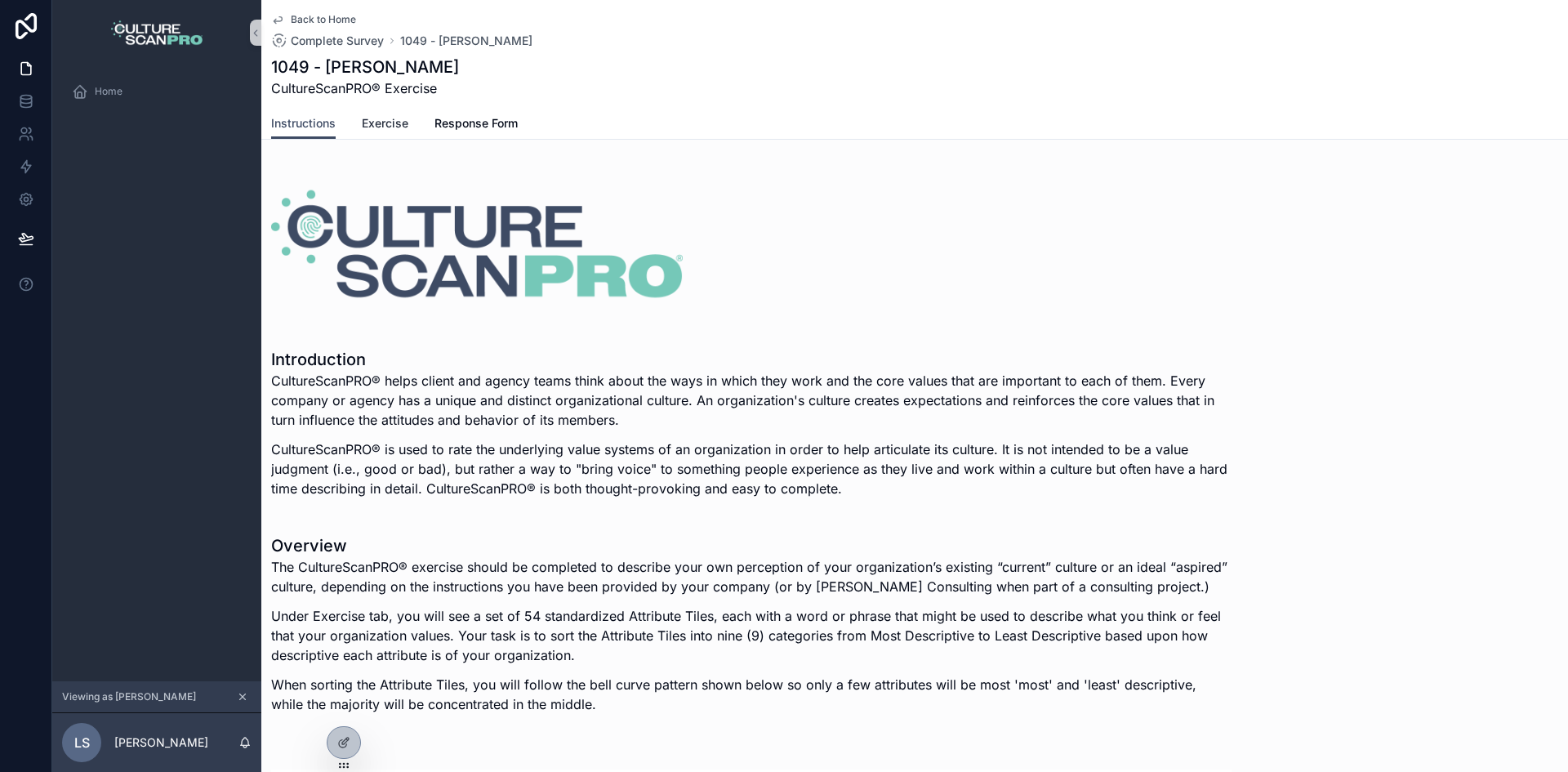
click at [402, 125] on span "Exercise" at bounding box center [385, 123] width 47 height 17
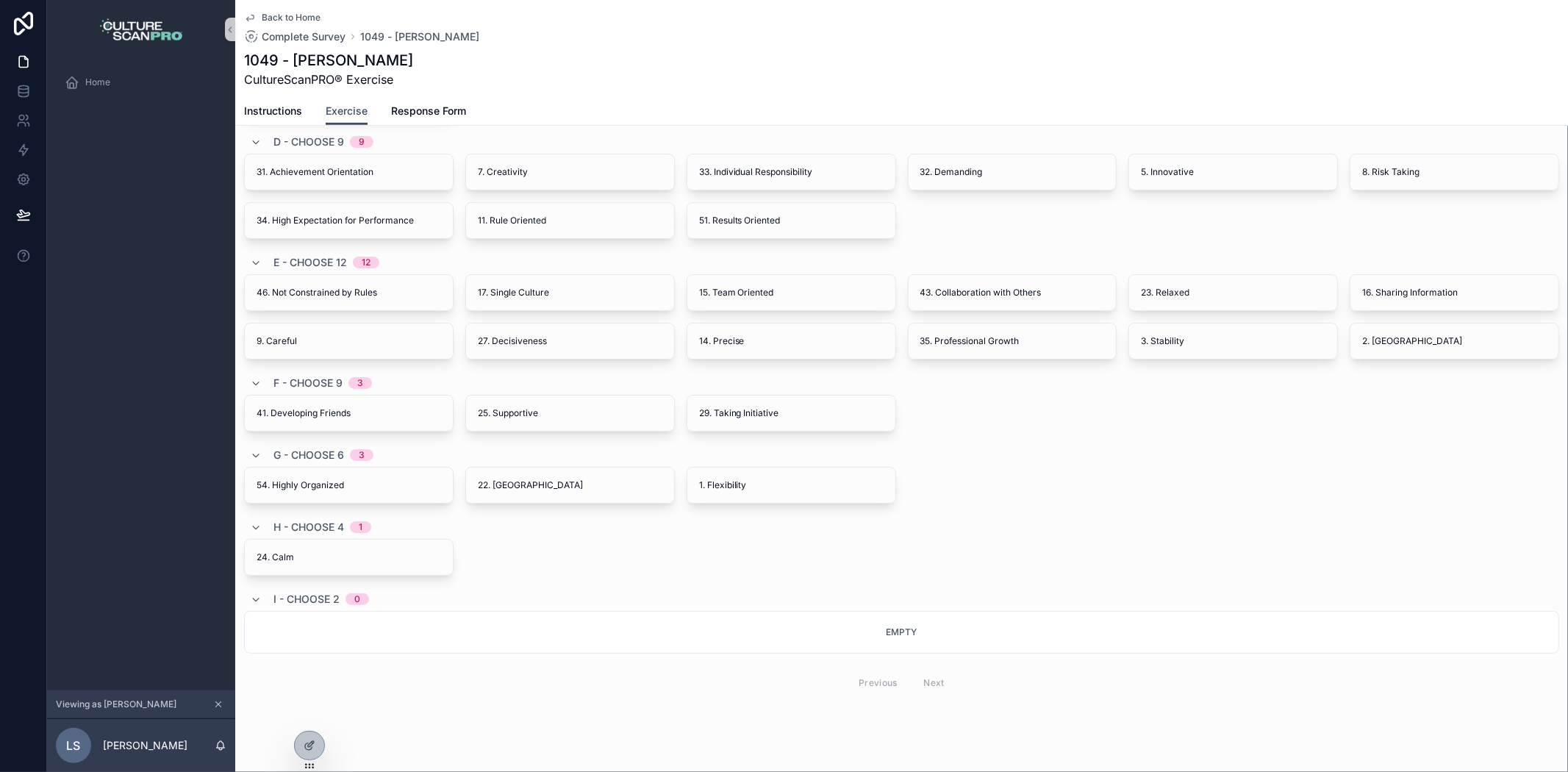
scroll to position [284, 0]
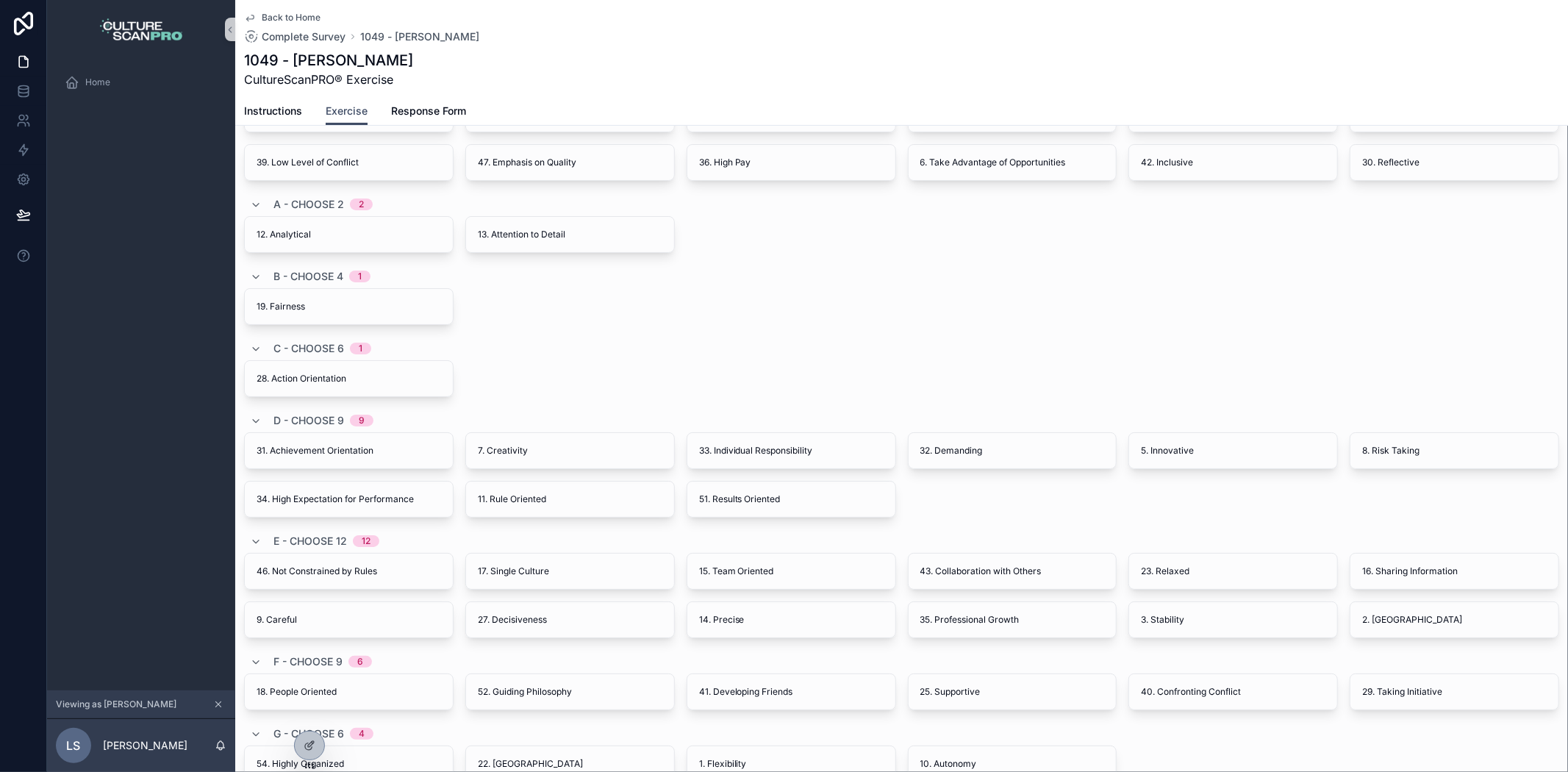
click at [588, 136] on div "37. Employment Security 4. Predictability 50. Socially Responsible 26. Aggressi…" at bounding box center [902, 114] width 1315 height 134
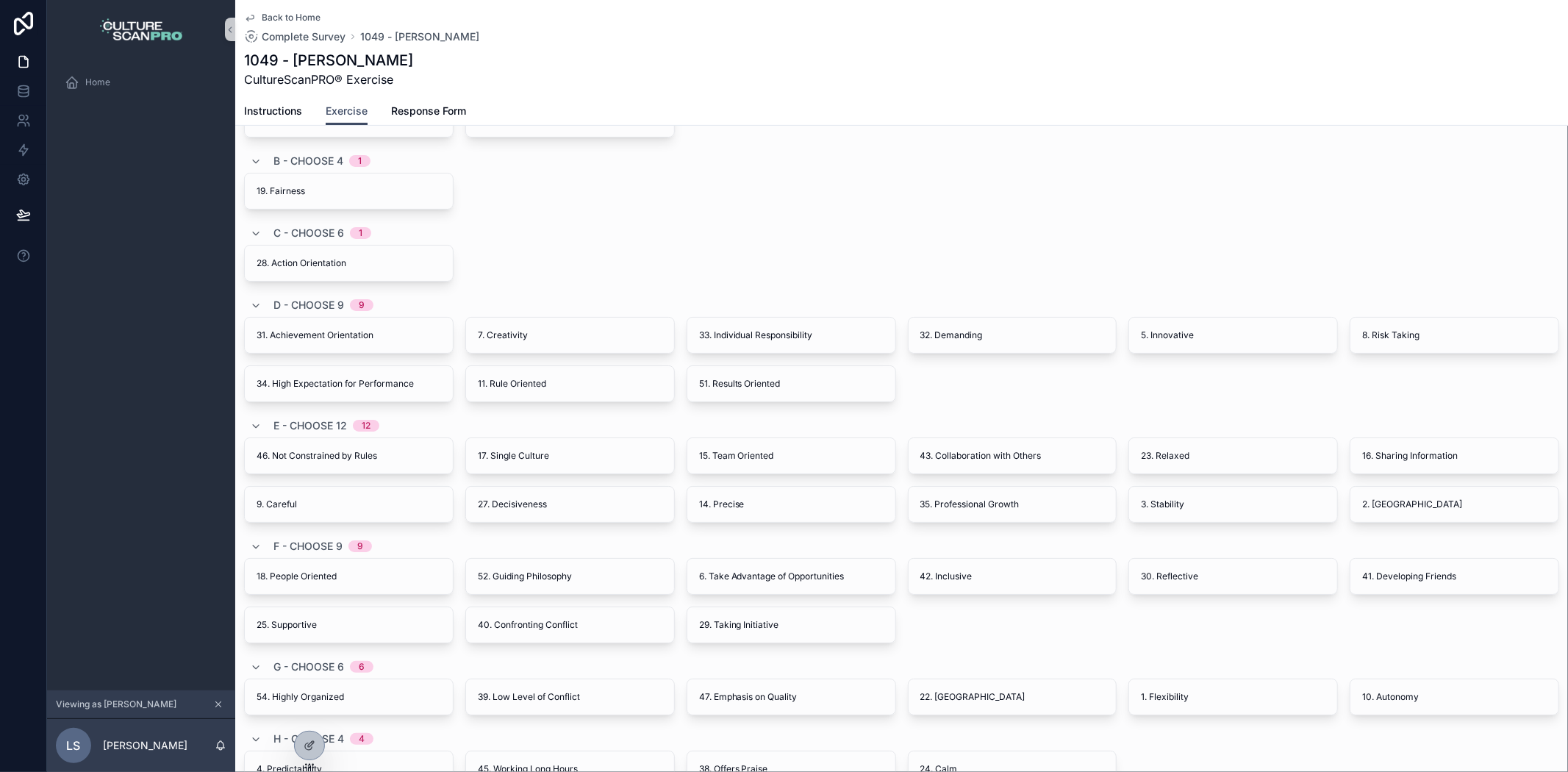
scroll to position [586, 0]
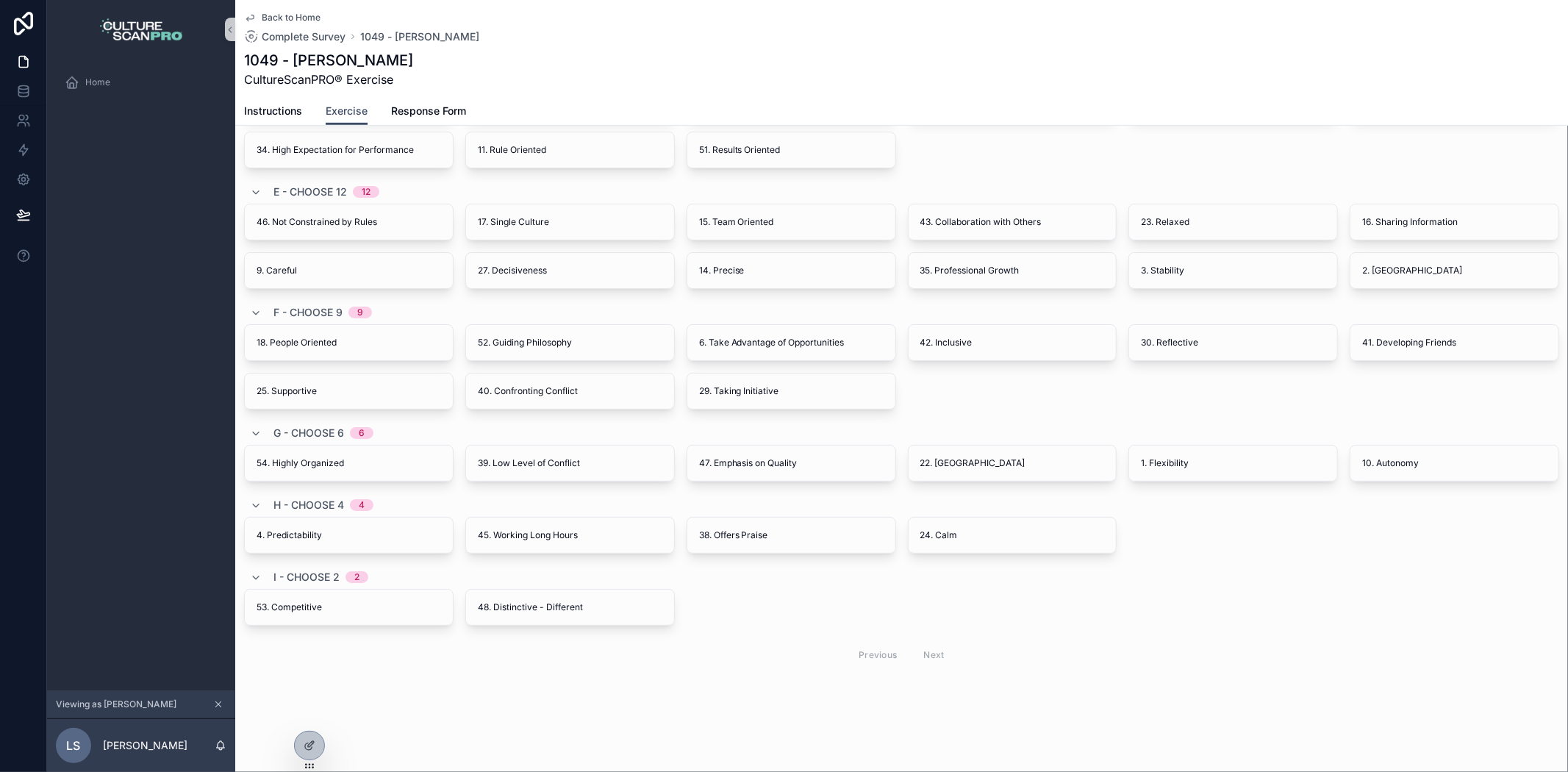
click at [738, 694] on div "Back to Home Complete Survey 1049 - Lorraine S 1049 - Lorraine S CultureScanPRO…" at bounding box center [902, 93] width 1333 height 1358
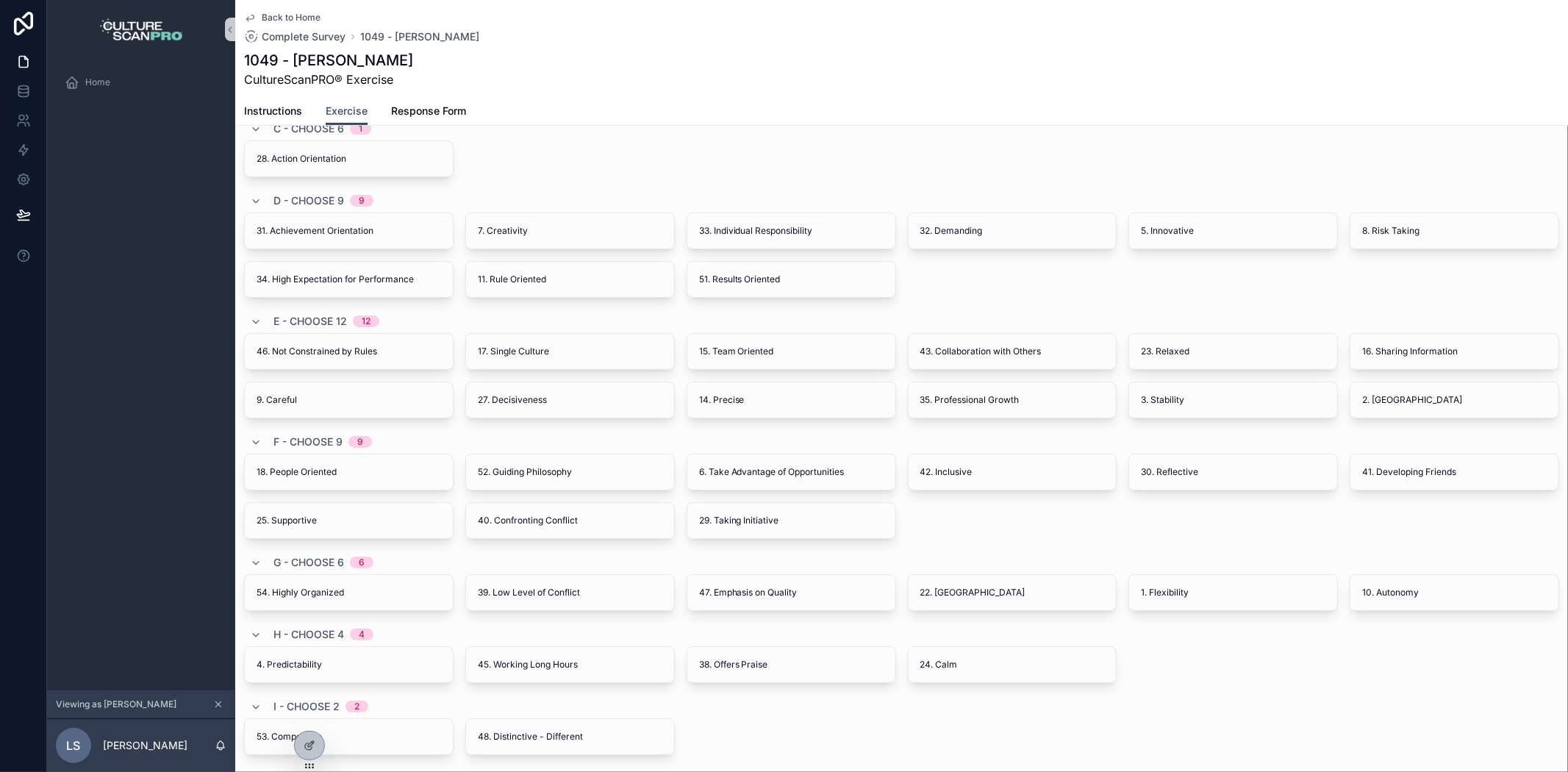
scroll to position [341, 0]
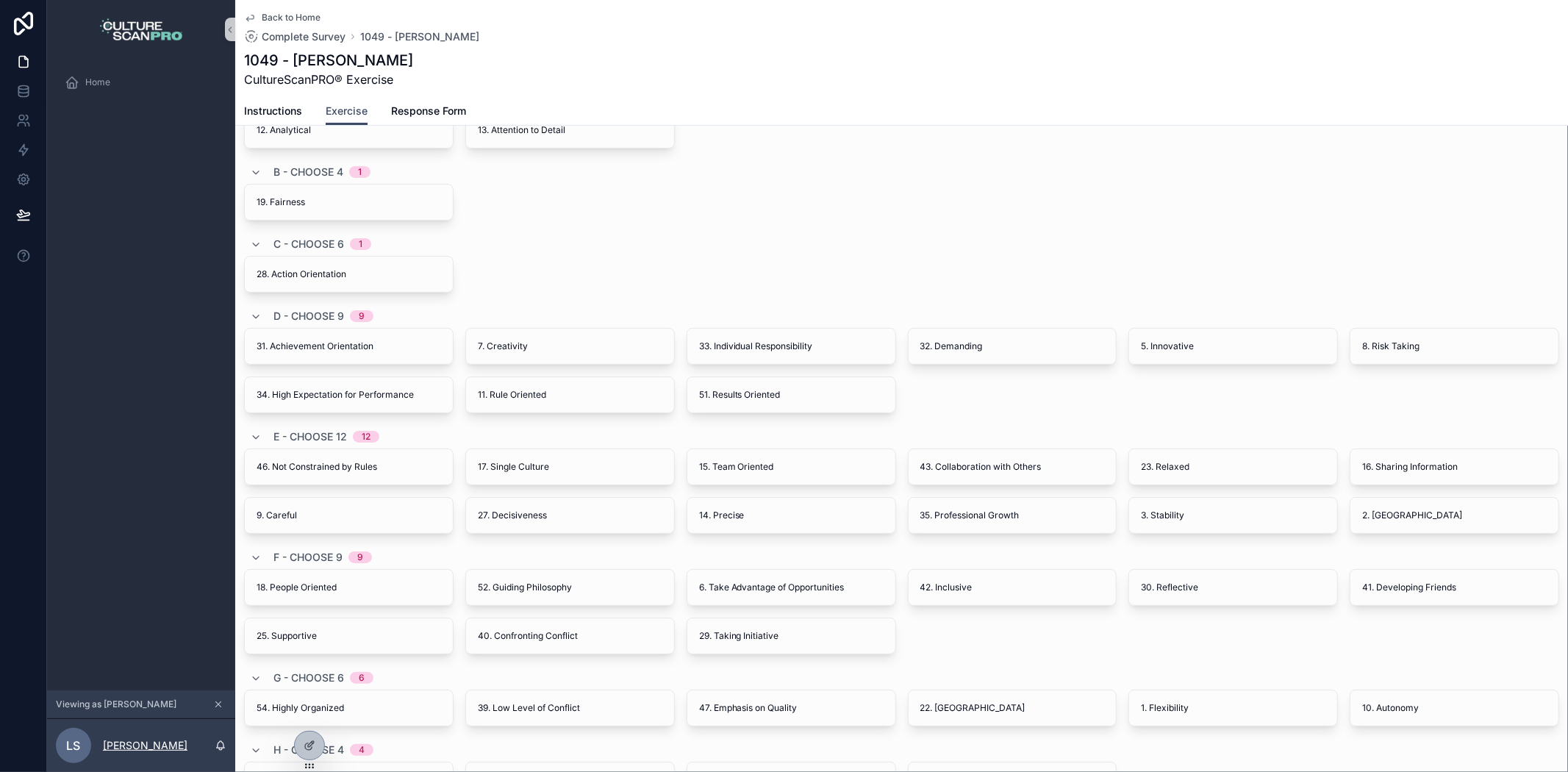
click at [133, 694] on p "Lorraine S" at bounding box center [145, 745] width 85 height 15
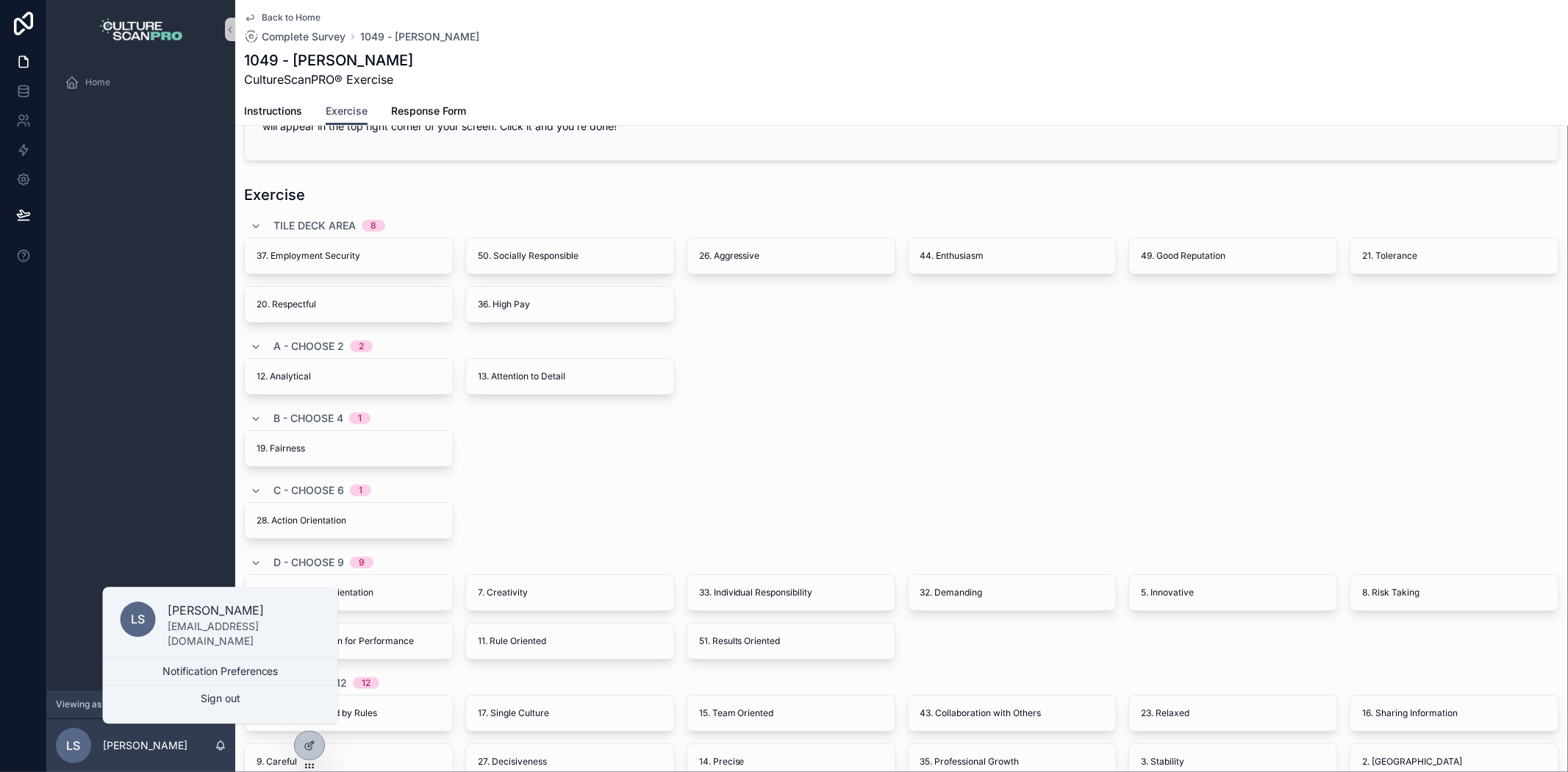
scroll to position [13, 0]
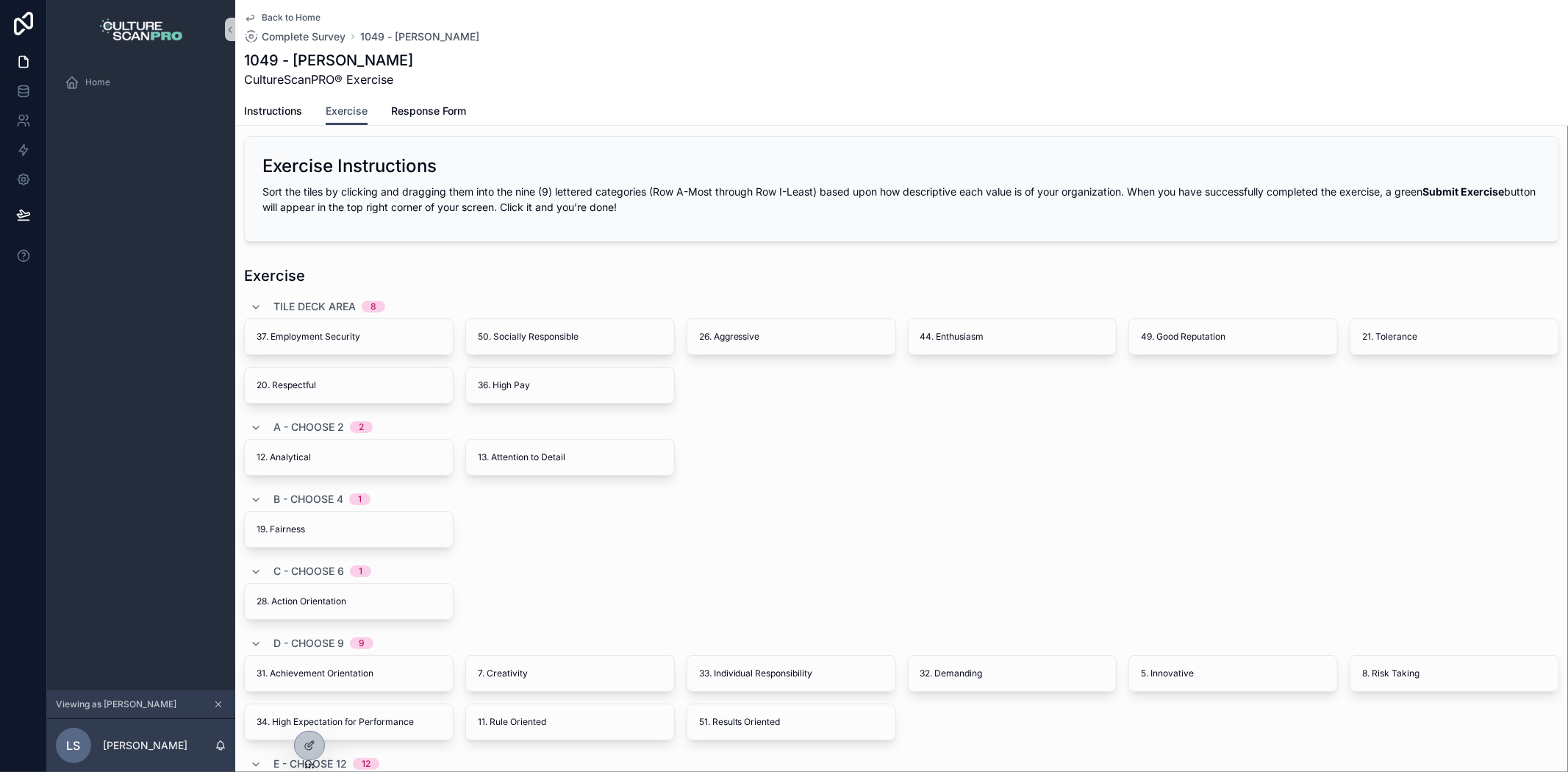
click at [147, 476] on div "Home" at bounding box center [141, 374] width 188 height 632
click at [302, 694] on div at bounding box center [309, 714] width 23 height 23
click at [310, 694] on icon at bounding box center [309, 713] width 12 height 12
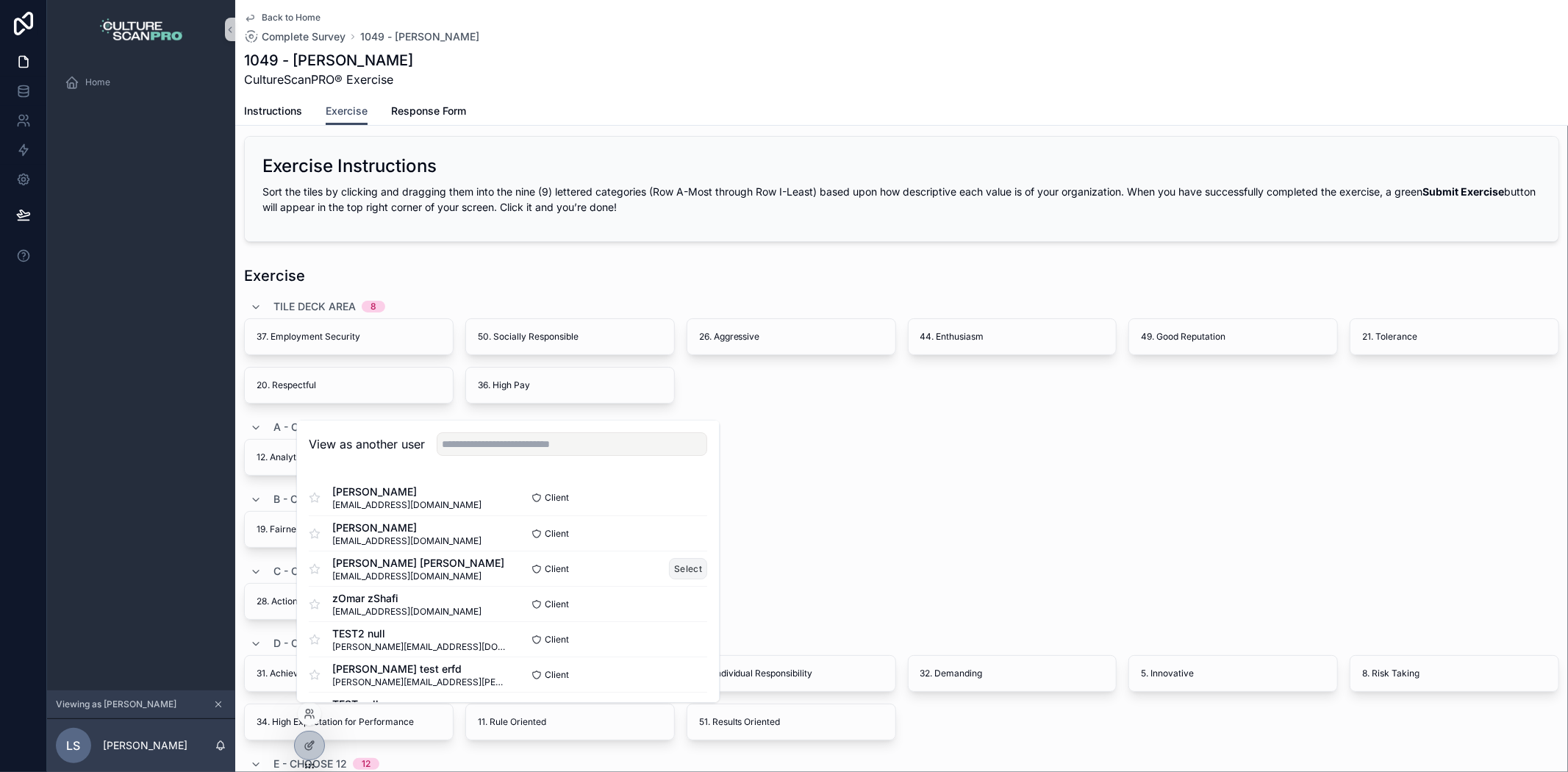
click at [670, 574] on button "Select" at bounding box center [689, 569] width 38 height 21
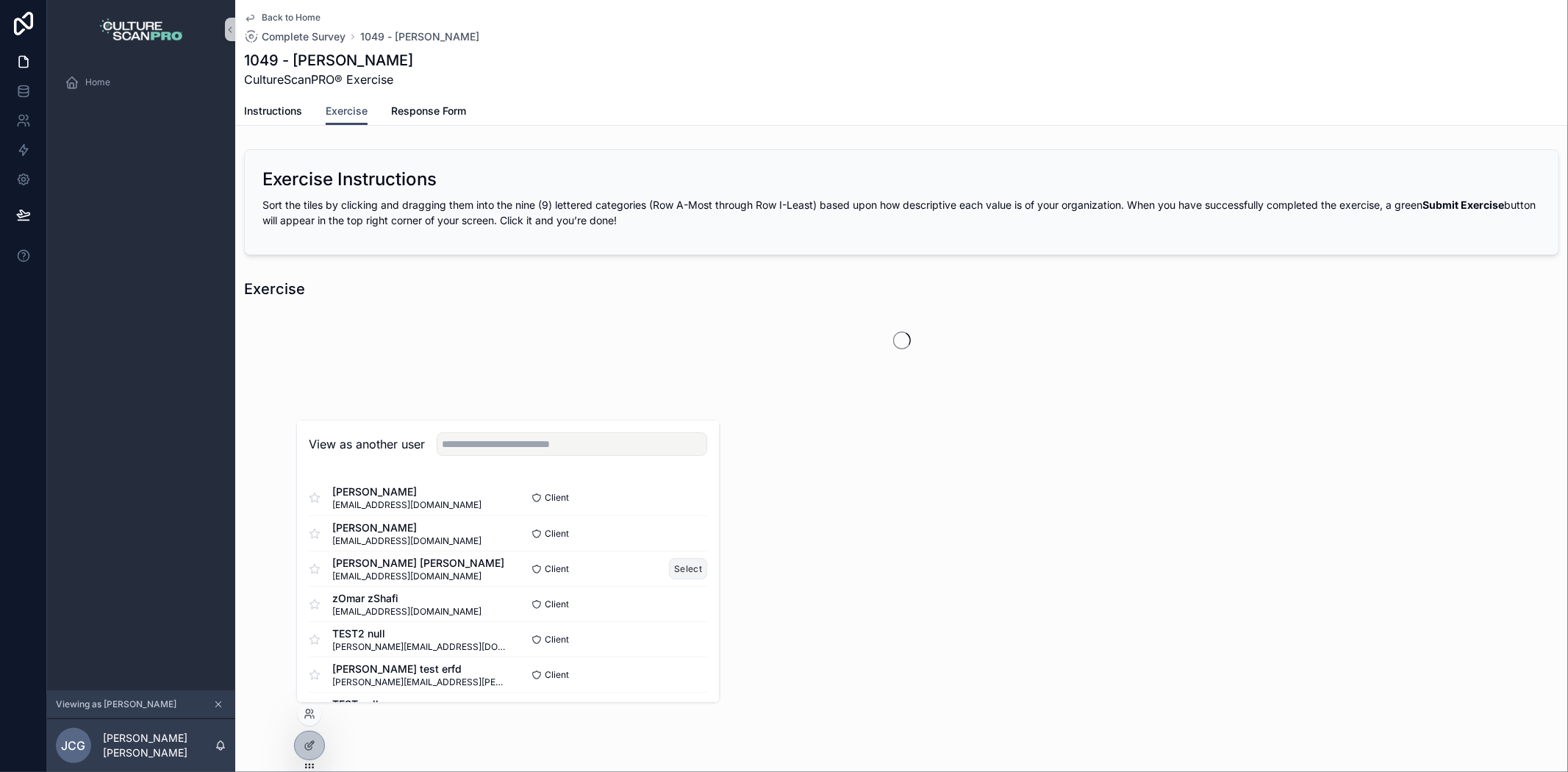
scroll to position [0, 0]
click at [413, 296] on div "Exercise" at bounding box center [902, 289] width 1315 height 20
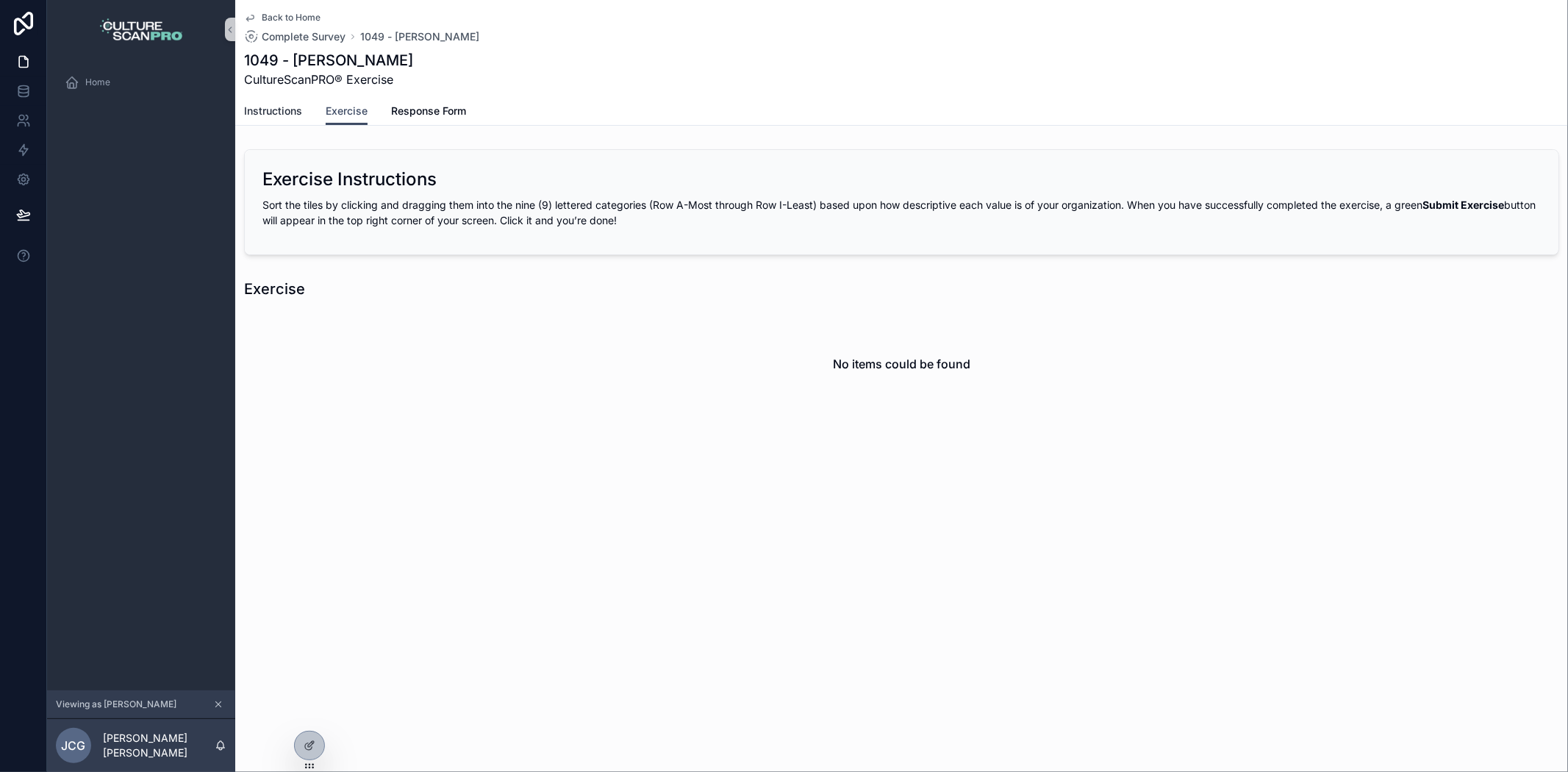
click at [276, 116] on span "Instructions" at bounding box center [273, 110] width 58 height 15
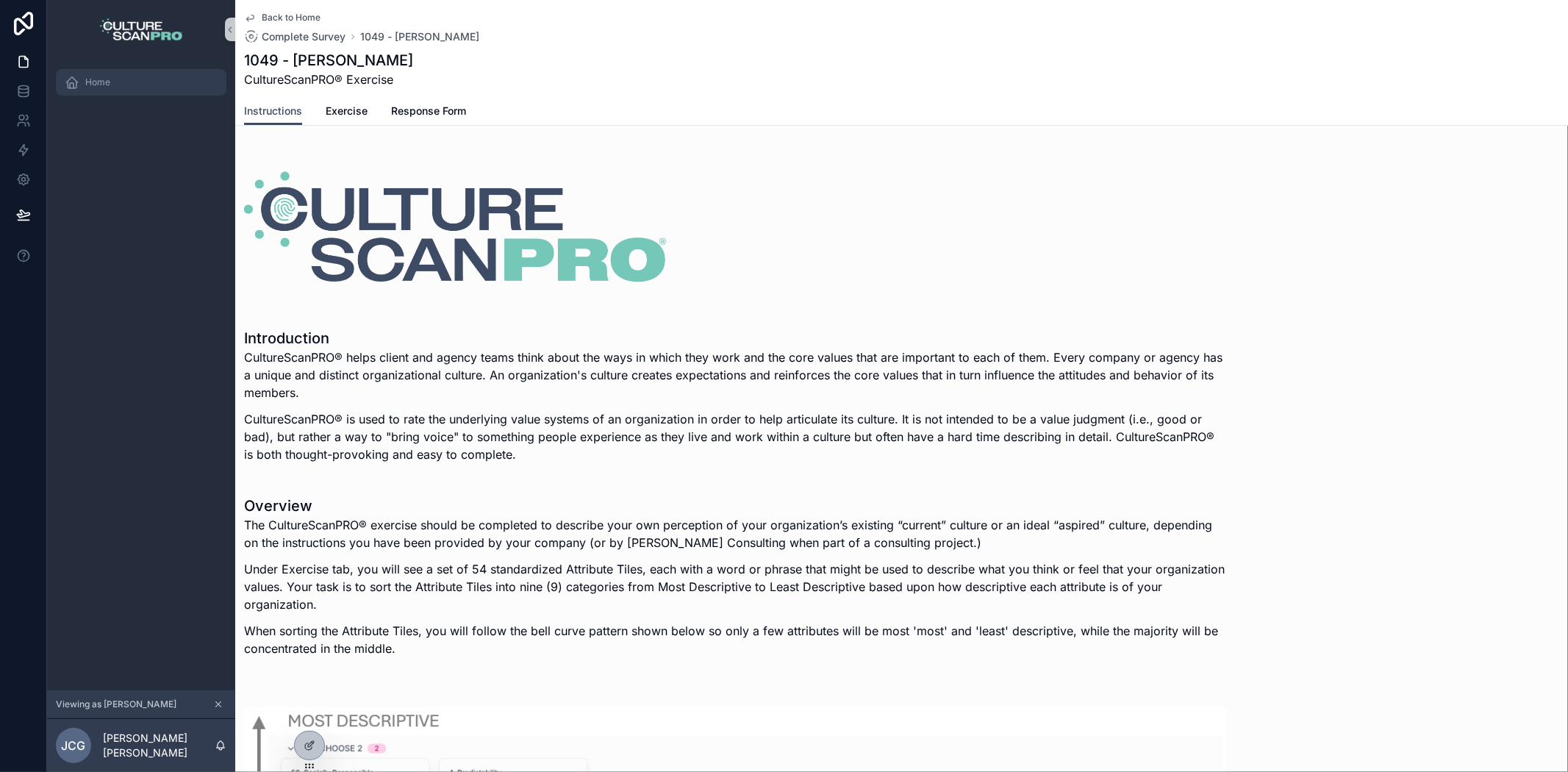
click at [88, 77] on span "Home" at bounding box center [98, 82] width 25 height 12
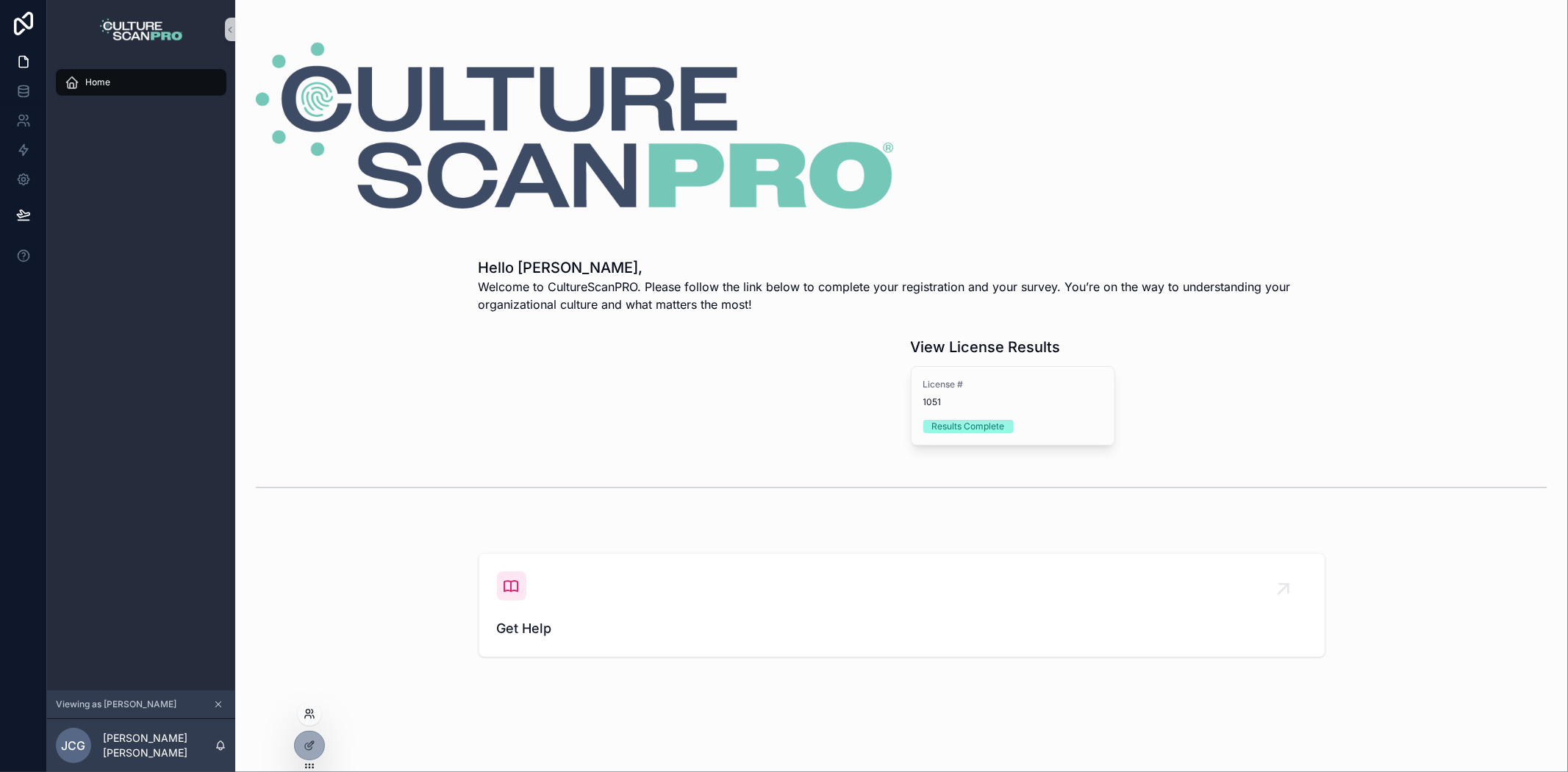
click at [314, 694] on icon at bounding box center [309, 713] width 12 height 12
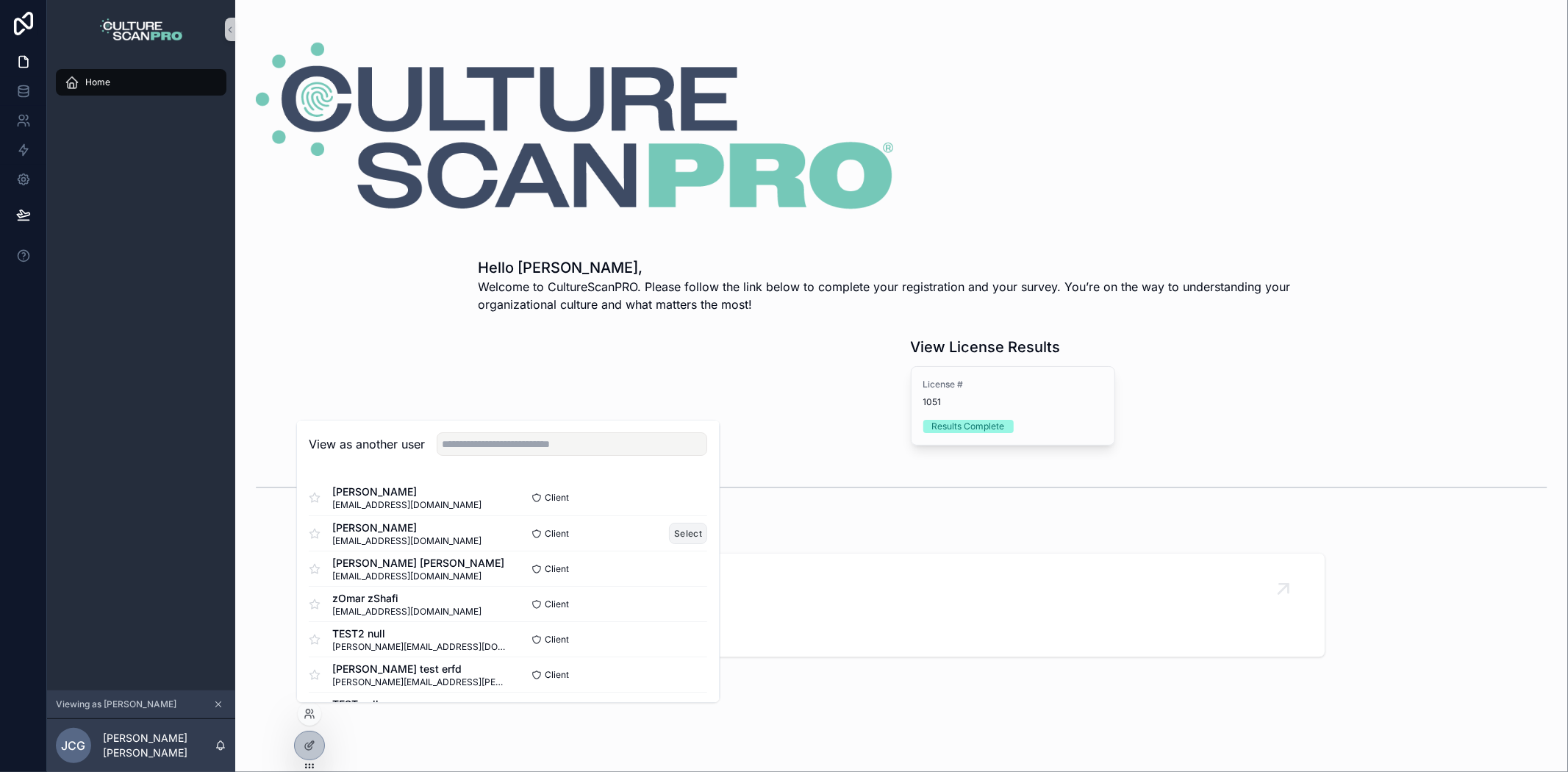
click at [670, 536] on button "Select" at bounding box center [689, 534] width 38 height 21
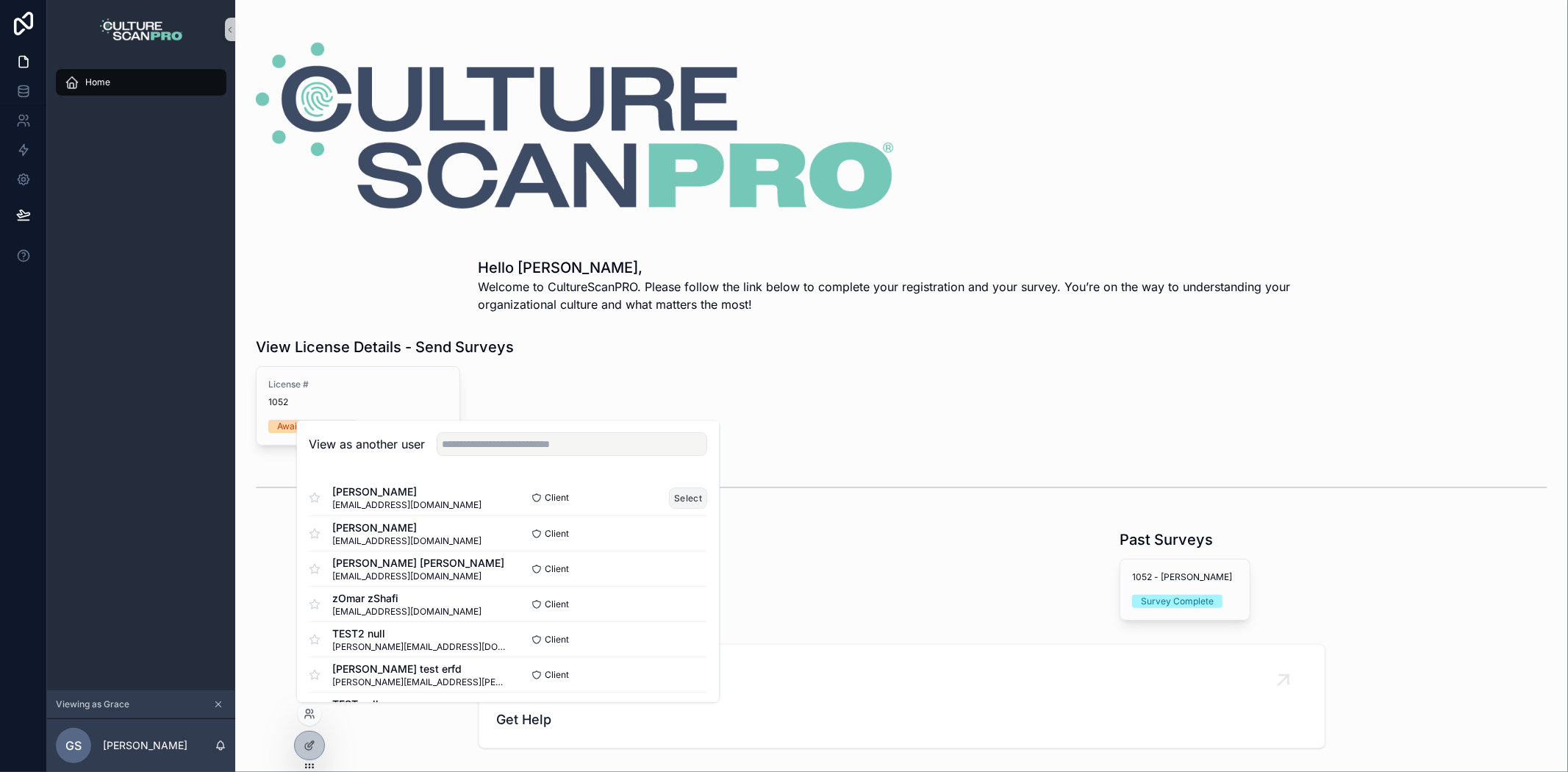
click at [672, 494] on button "Select" at bounding box center [689, 498] width 38 height 21
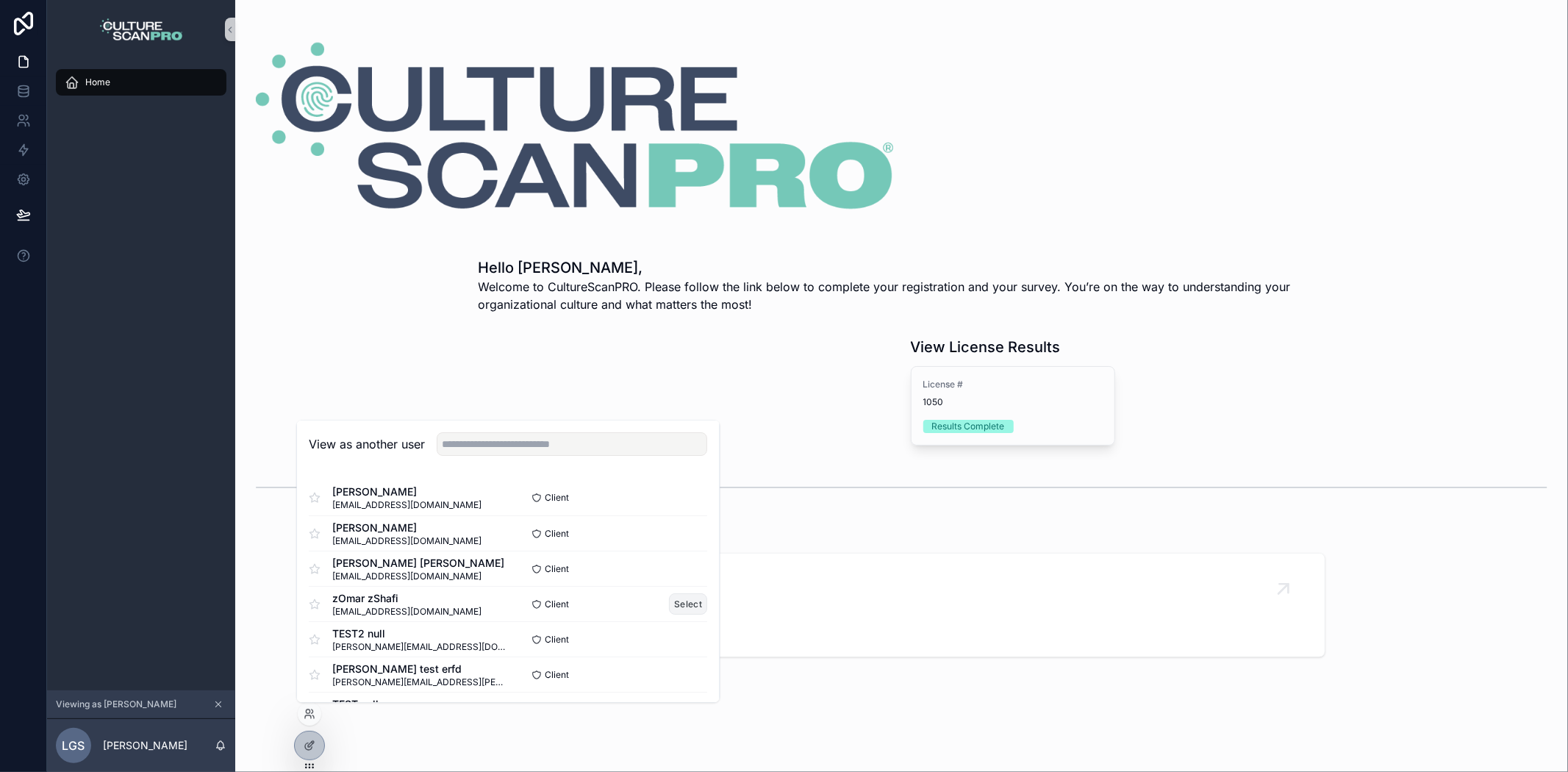
click at [685, 605] on button "Select" at bounding box center [689, 604] width 38 height 21
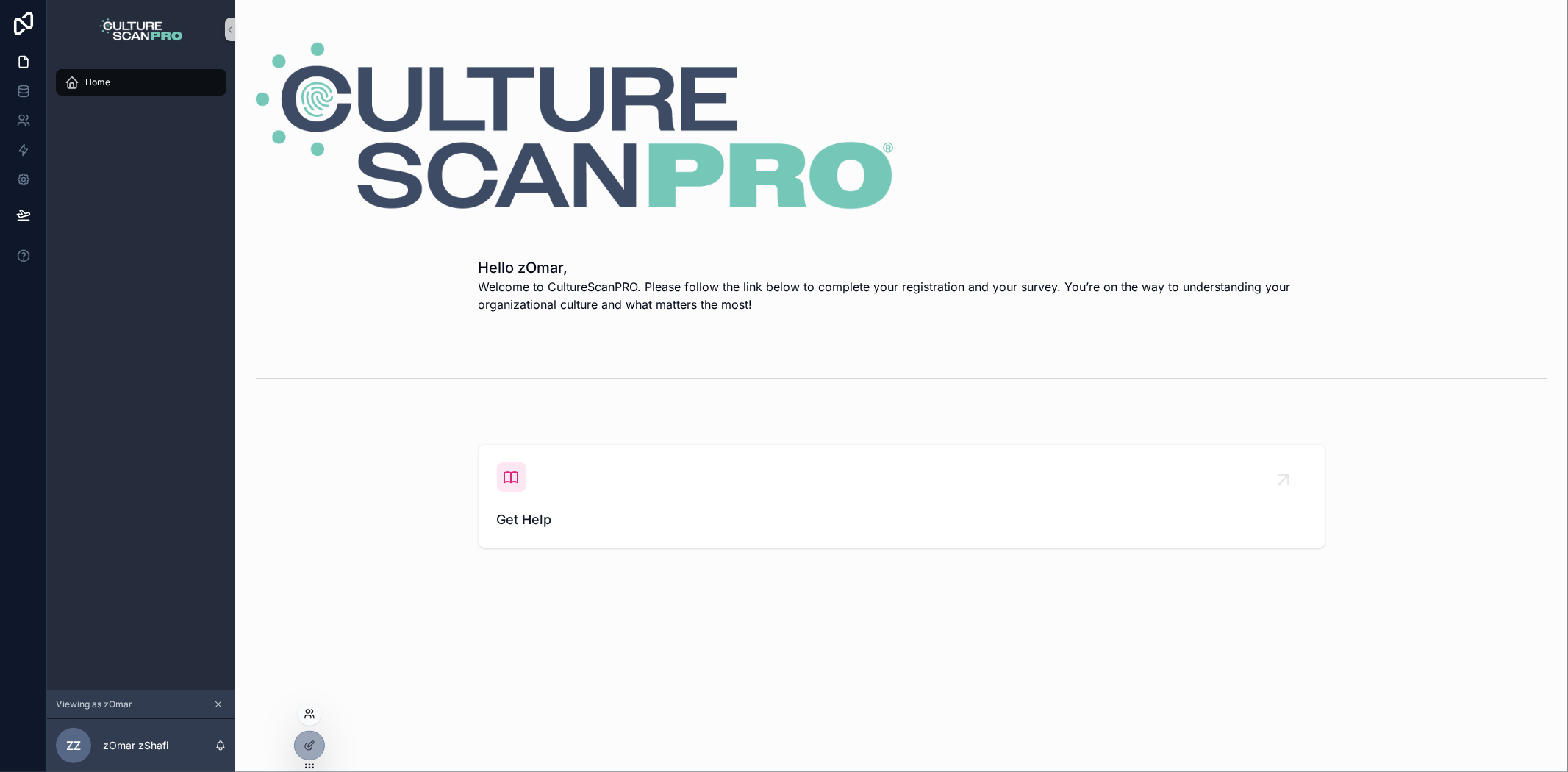
click at [308, 708] on icon at bounding box center [309, 713] width 12 height 12
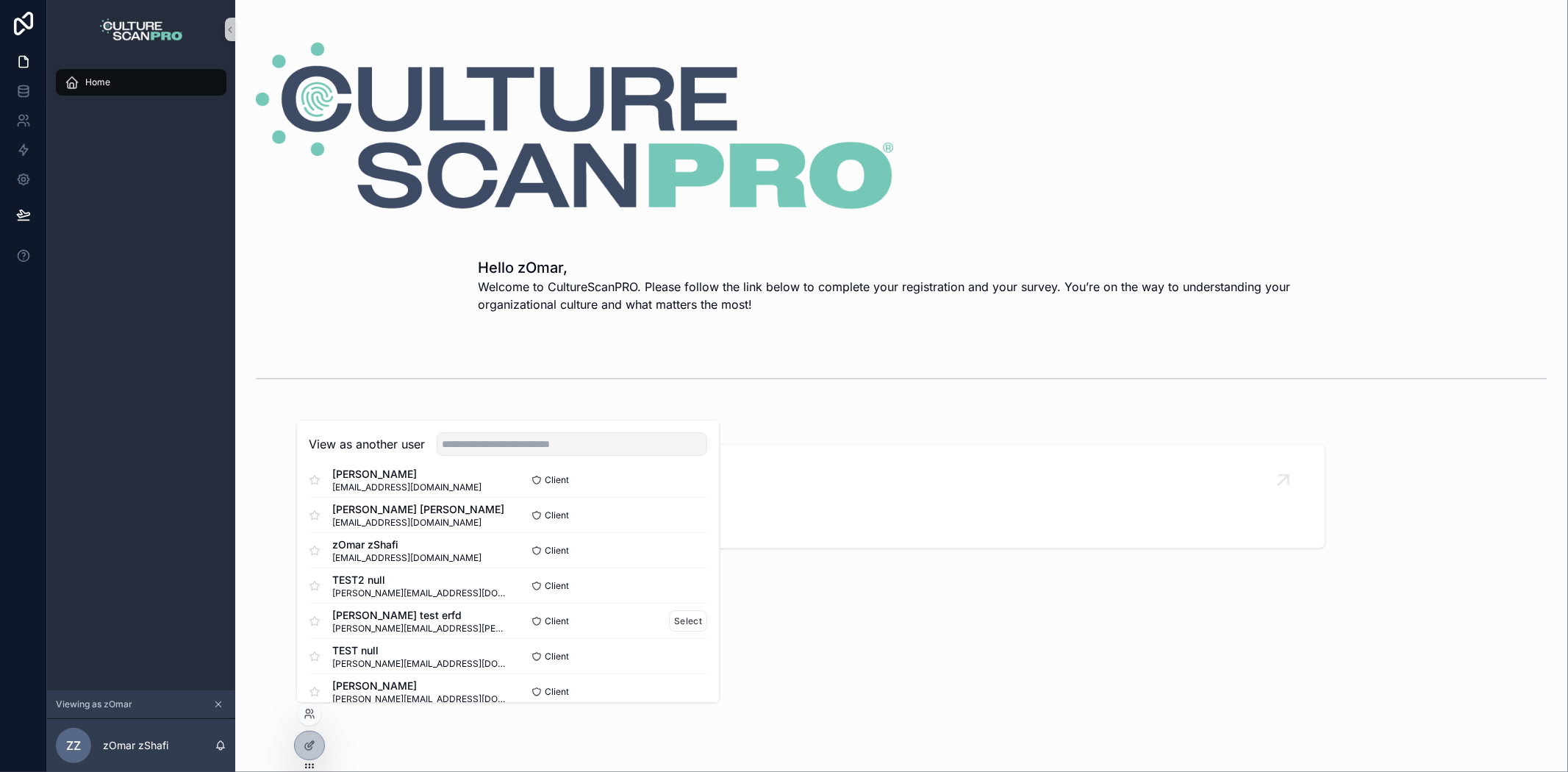
scroll to position [81, 0]
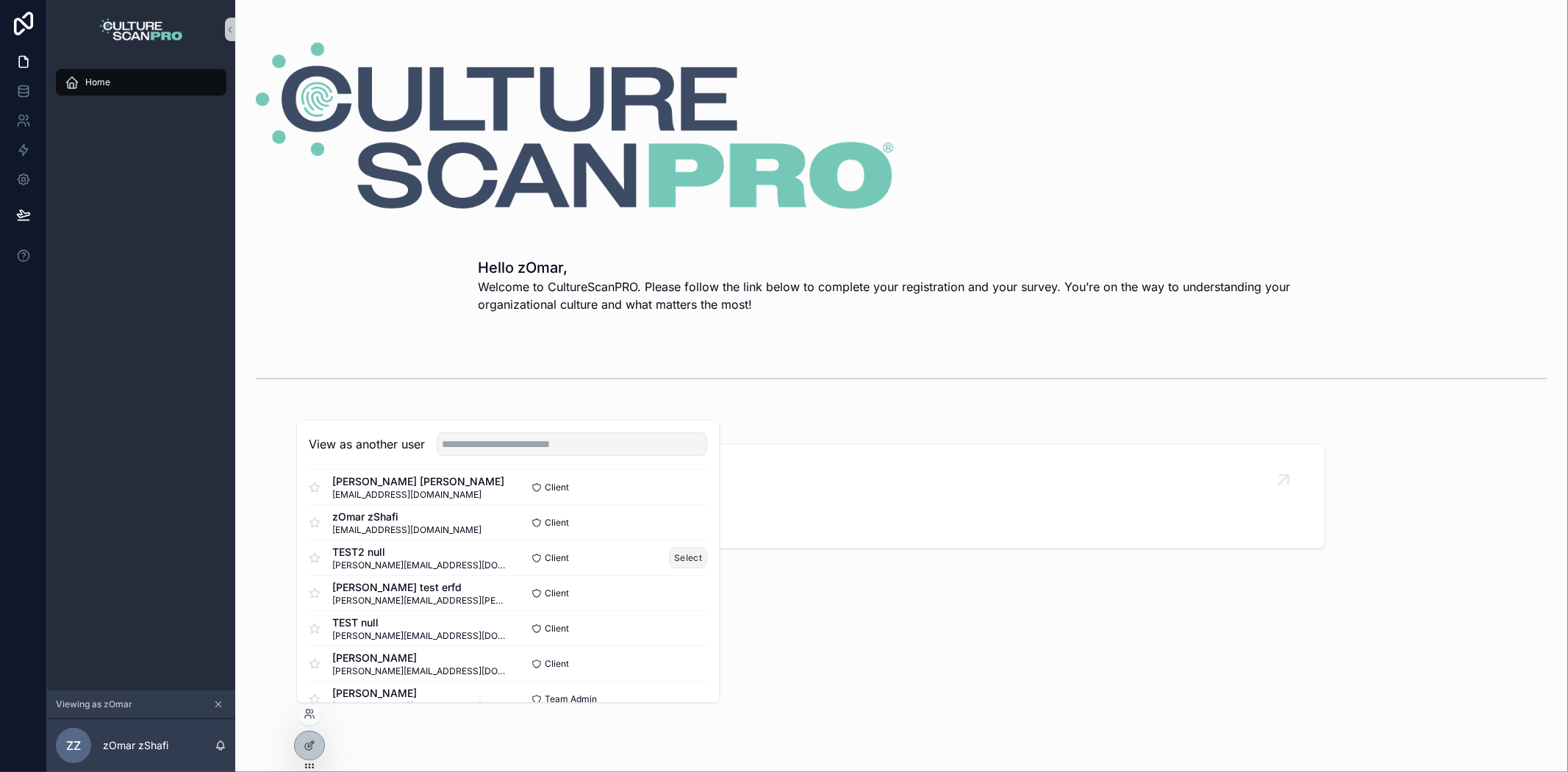
click at [679, 560] on button "Select" at bounding box center [689, 558] width 38 height 21
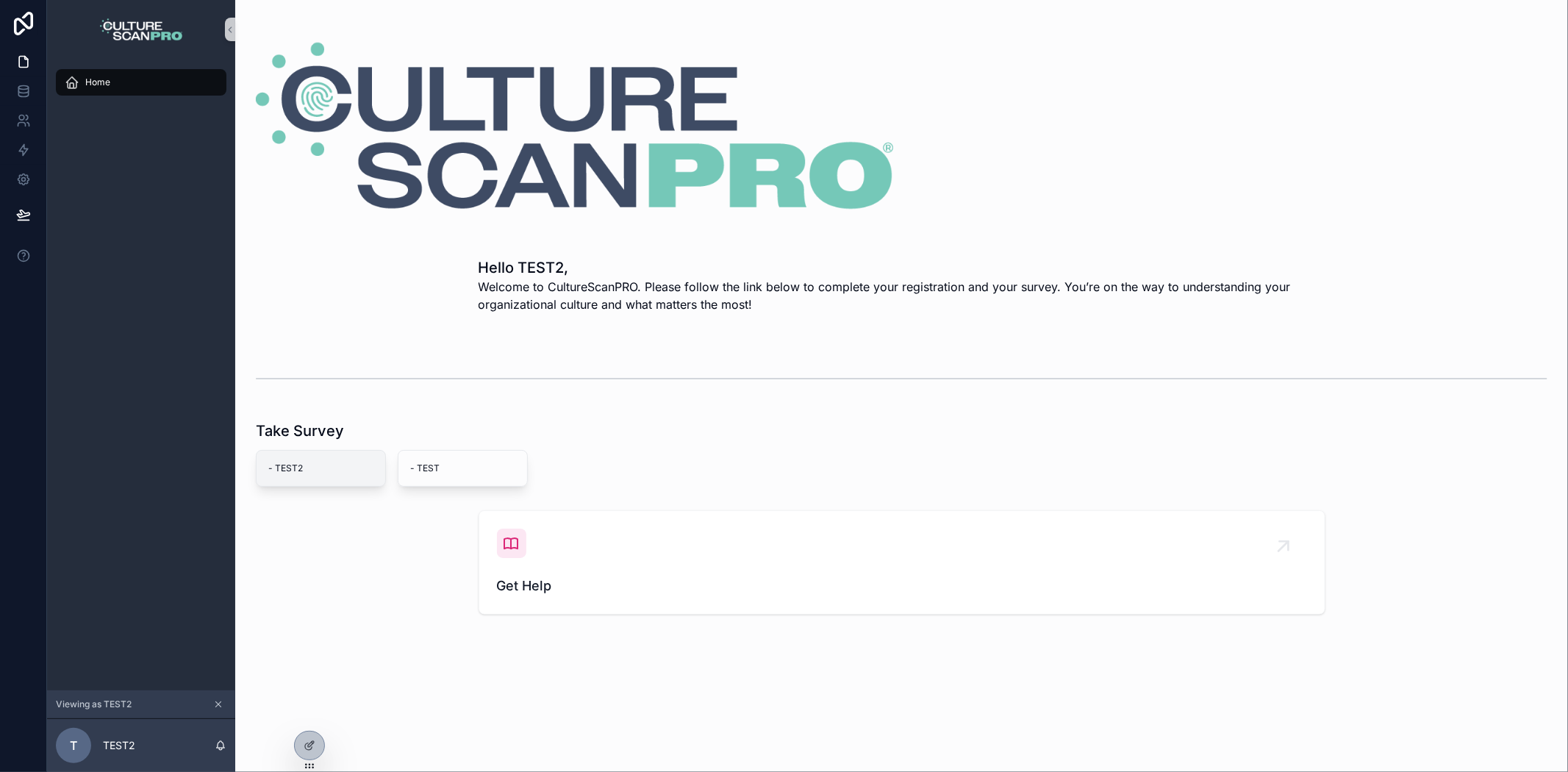
click at [356, 477] on div "- TEST2" at bounding box center [321, 468] width 128 height 35
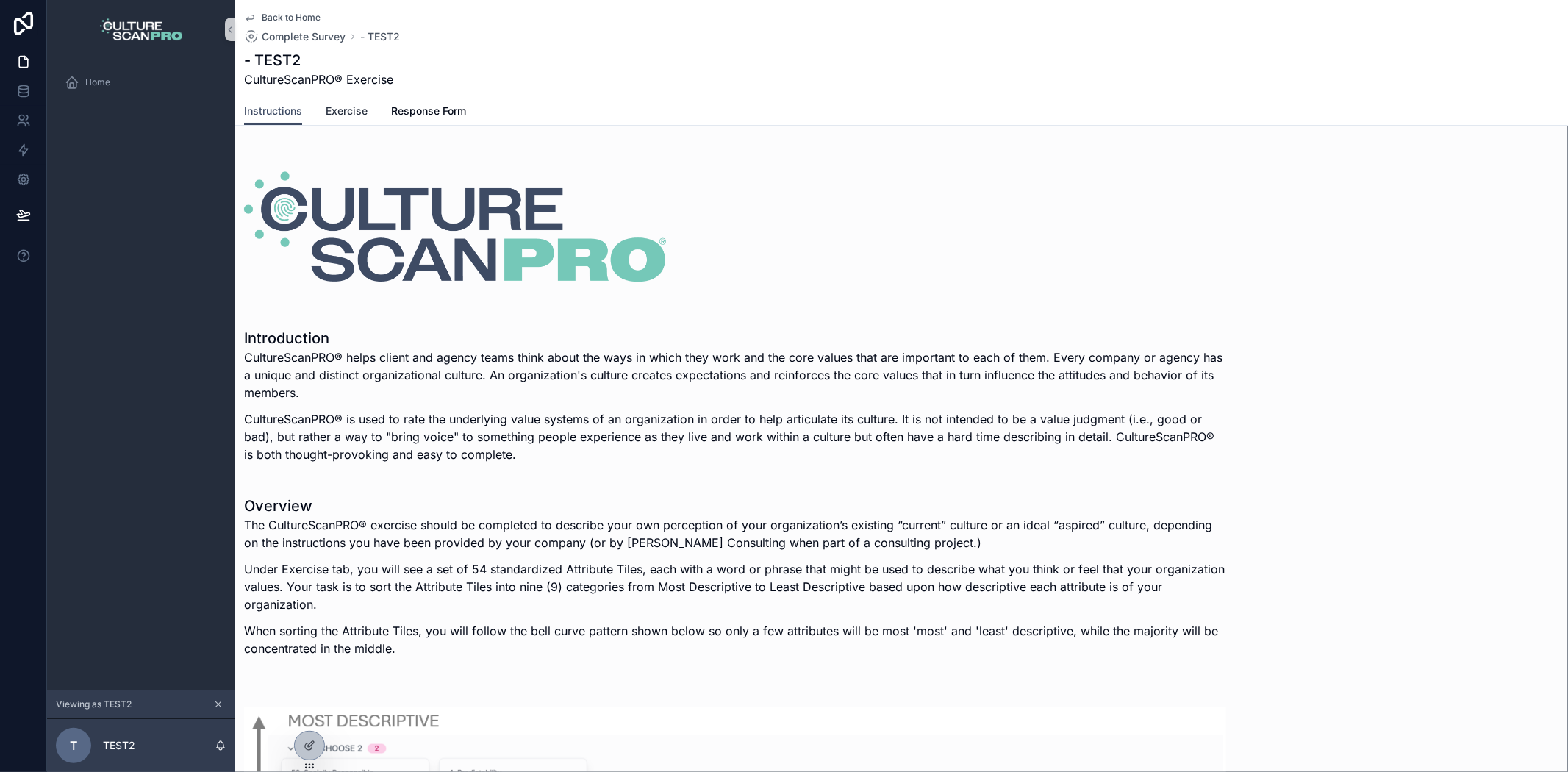
click at [347, 121] on link "Exercise" at bounding box center [347, 113] width 42 height 30
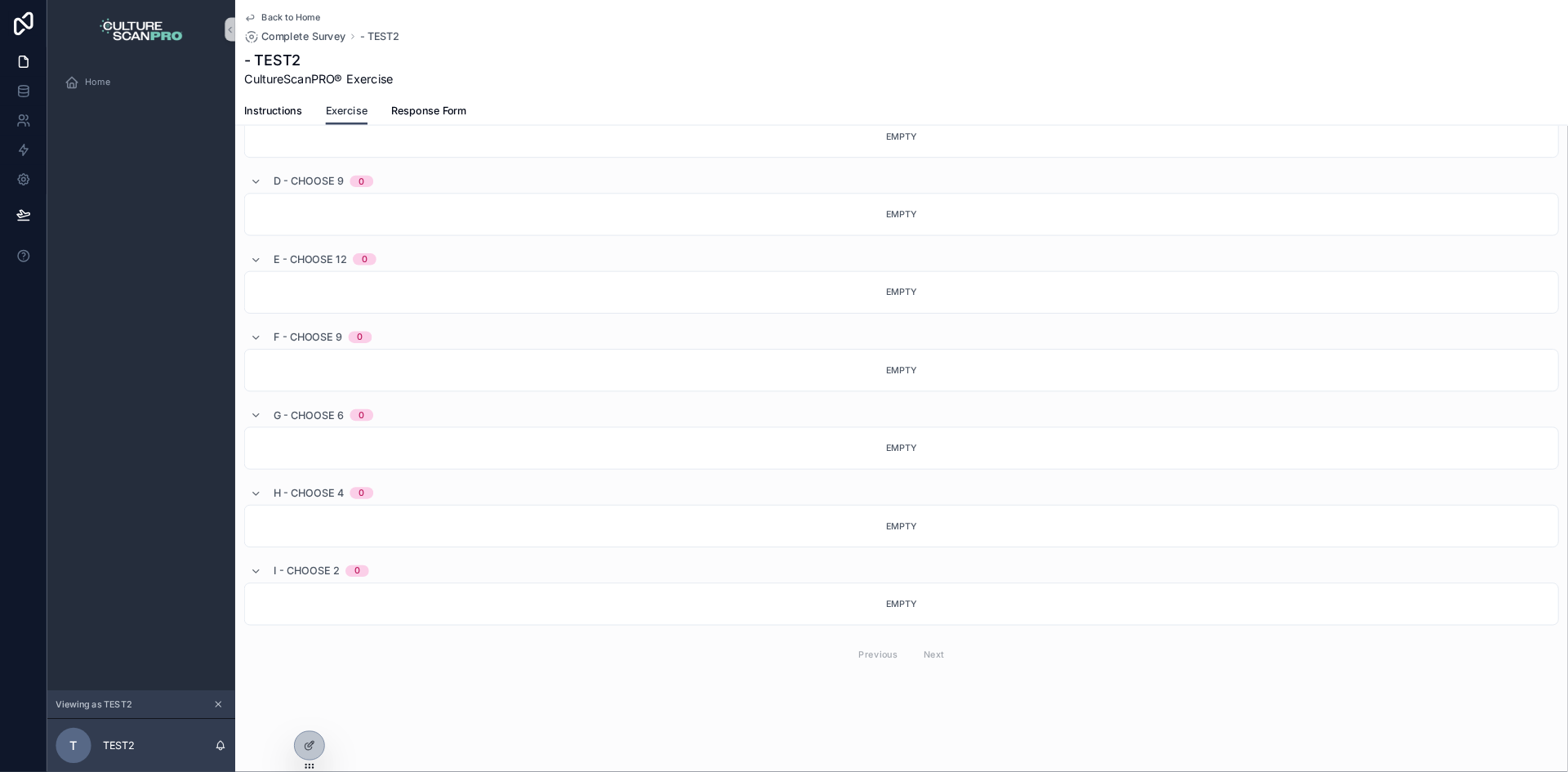
scroll to position [471, 0]
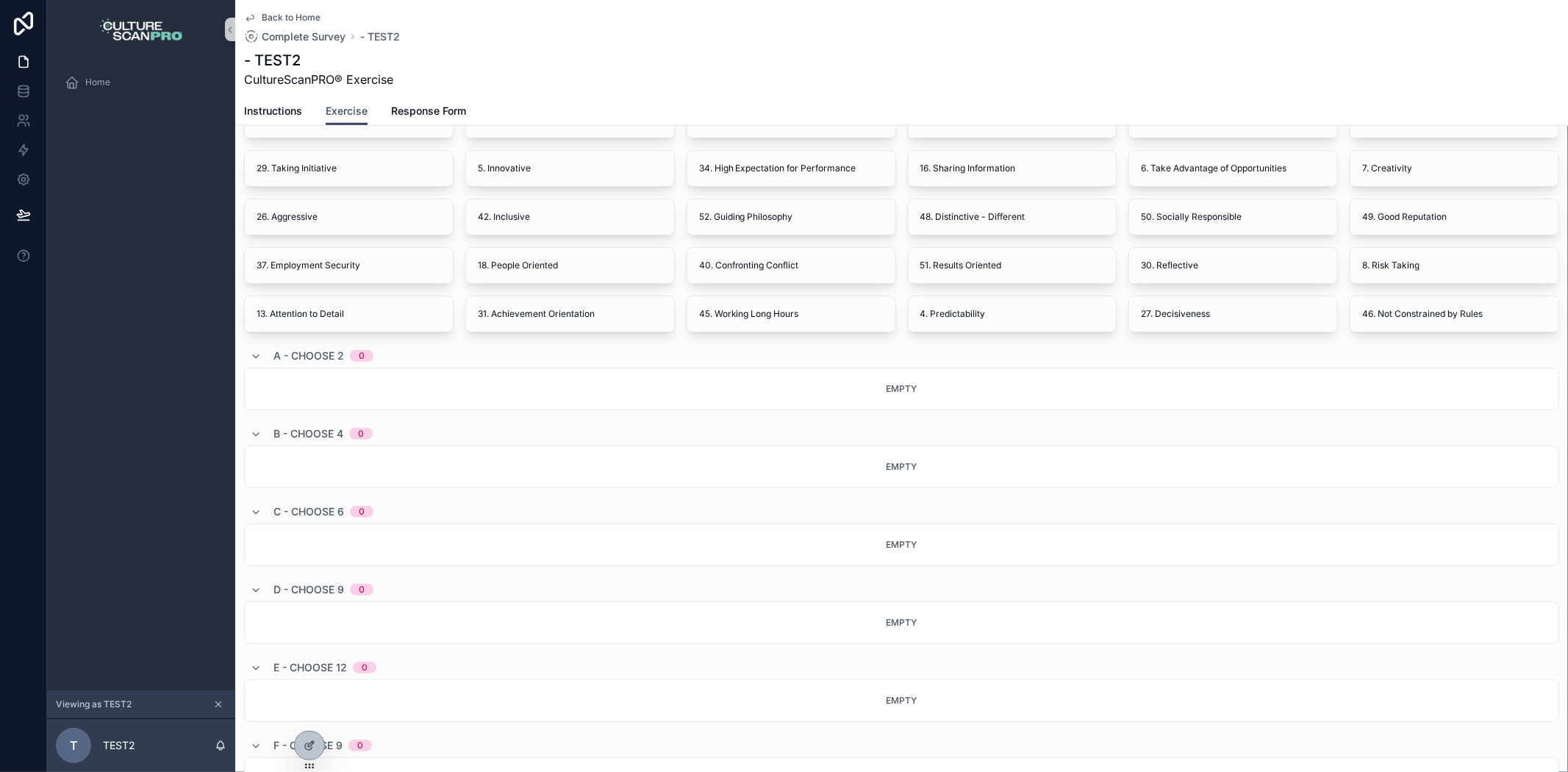
click at [596, 89] on div "Back to Home Complete Survey - TEST2 - TEST2 CultureScanPRO® Exercise" at bounding box center [902, 49] width 1315 height 97
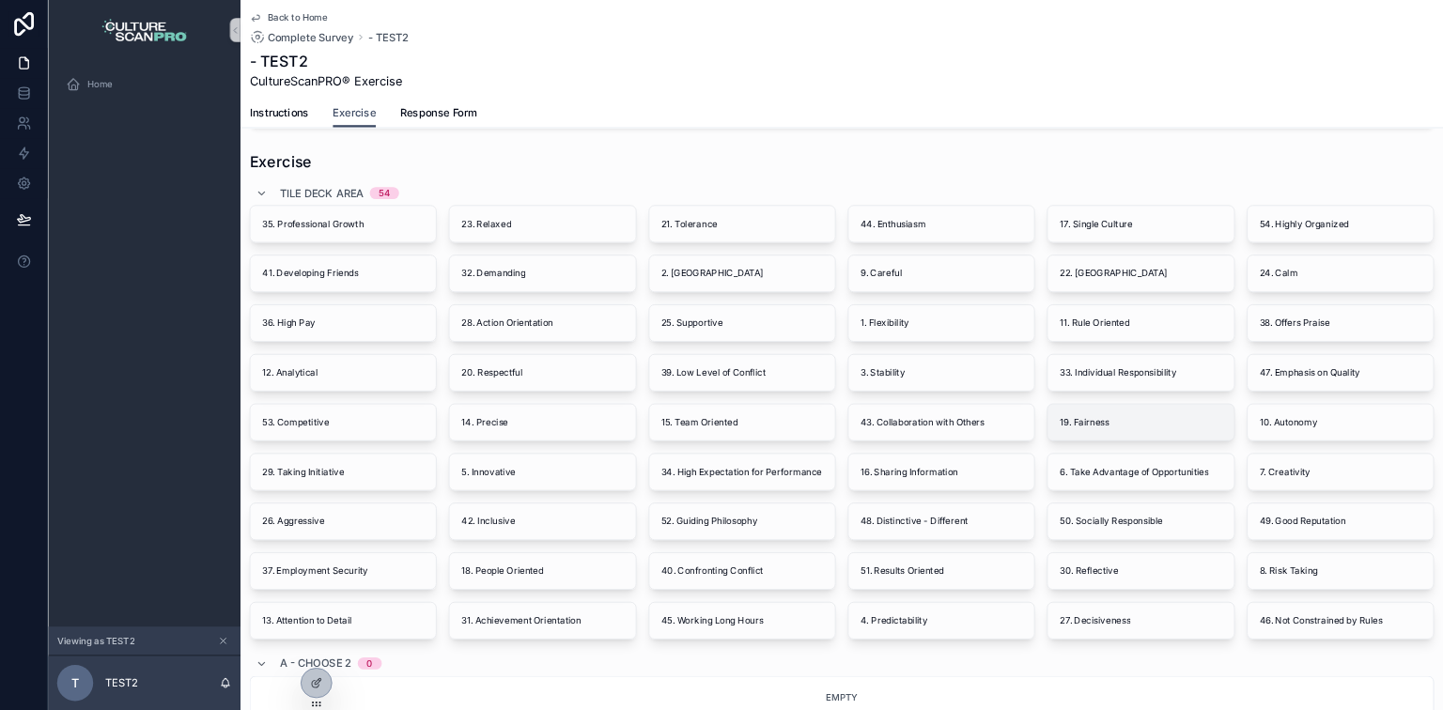
scroll to position [261, 0]
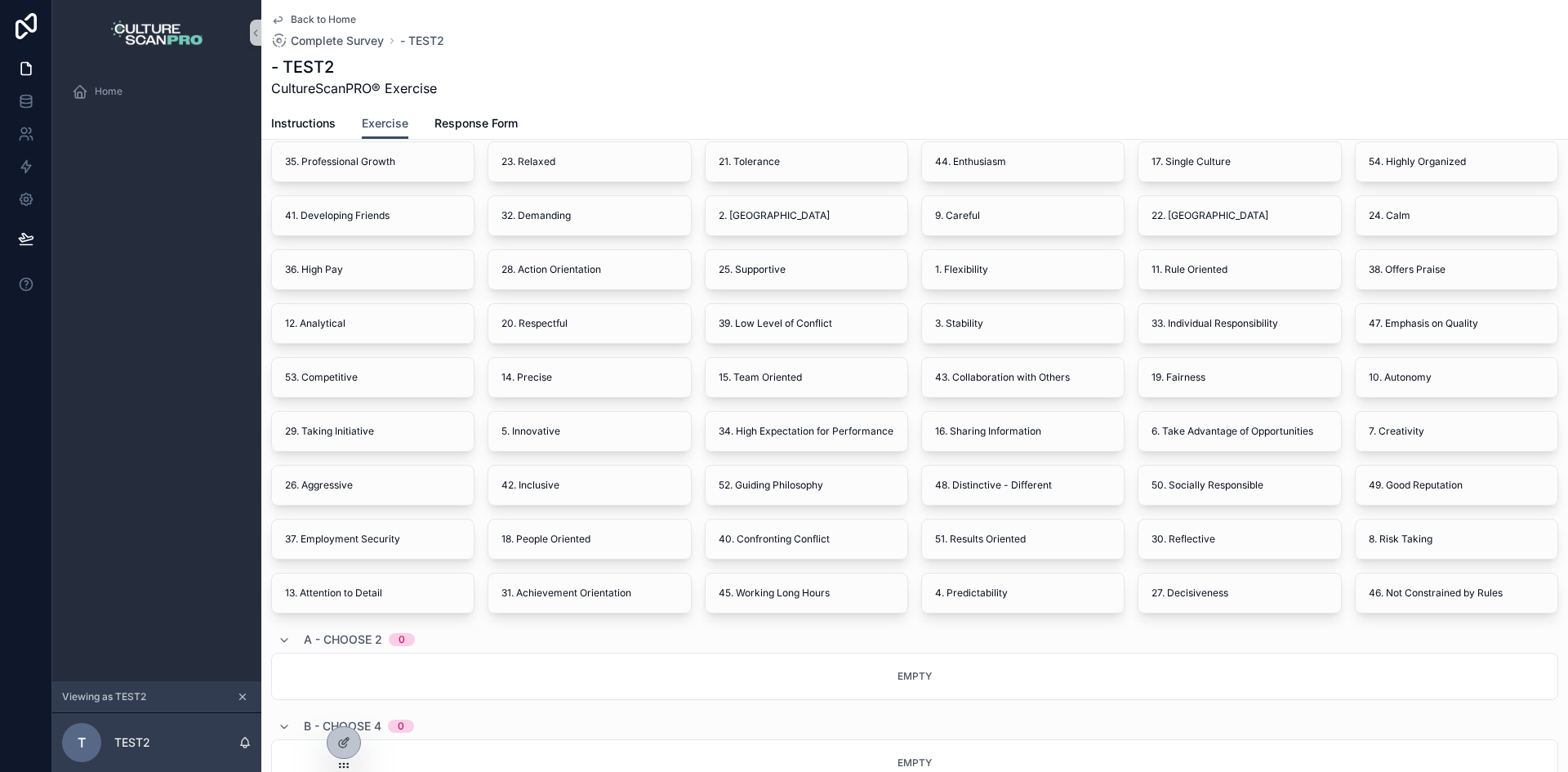
click at [1083, 44] on div "Back to Home Complete Survey - TEST2" at bounding box center [915, 30] width 1287 height 36
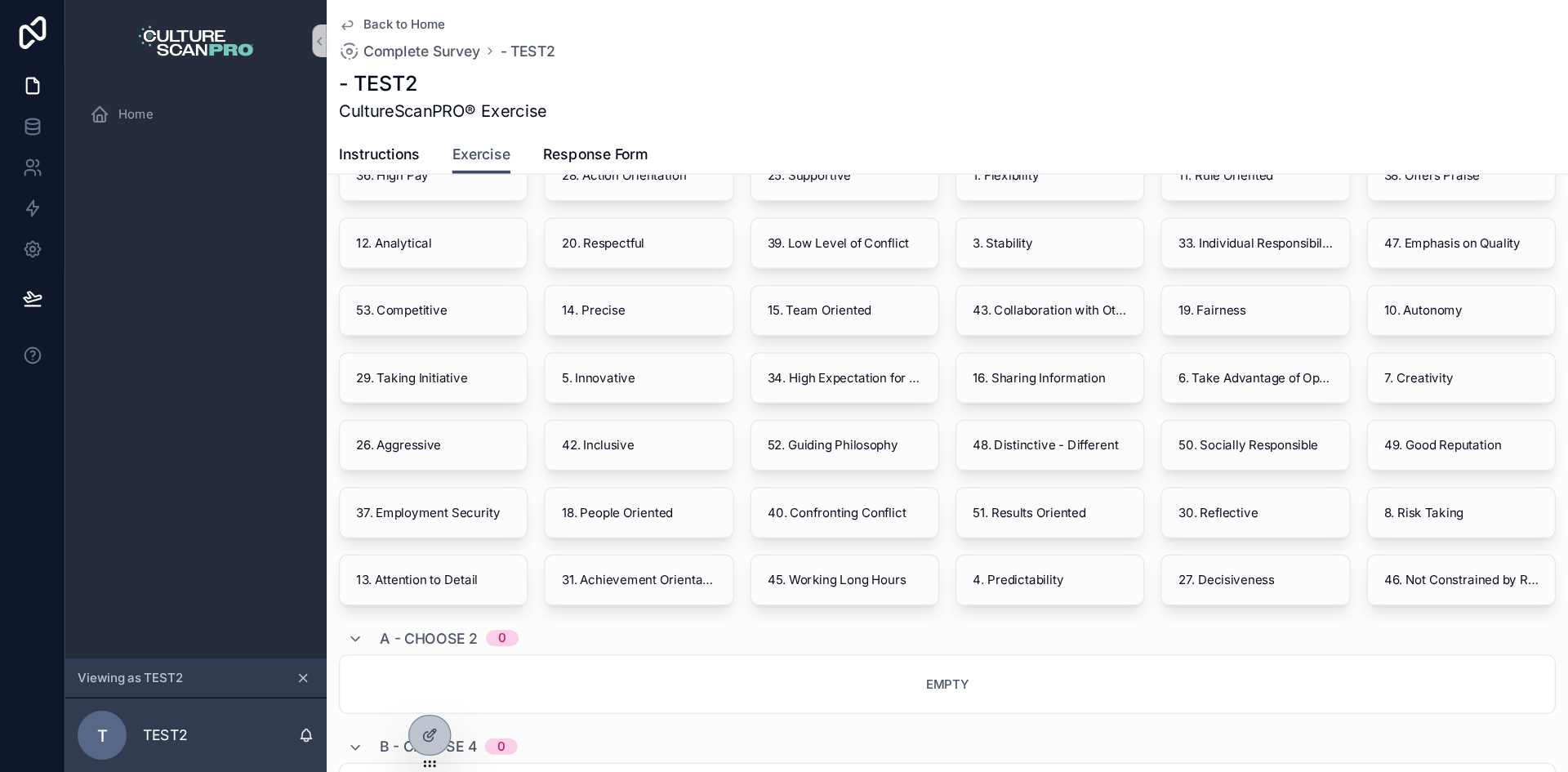
scroll to position [357, 0]
click at [1146, 522] on div "A - Choose 2 0" at bounding box center [757, 509] width 973 height 26
click at [1146, 512] on div "A - Choose 2 0" at bounding box center [757, 503] width 973 height 17
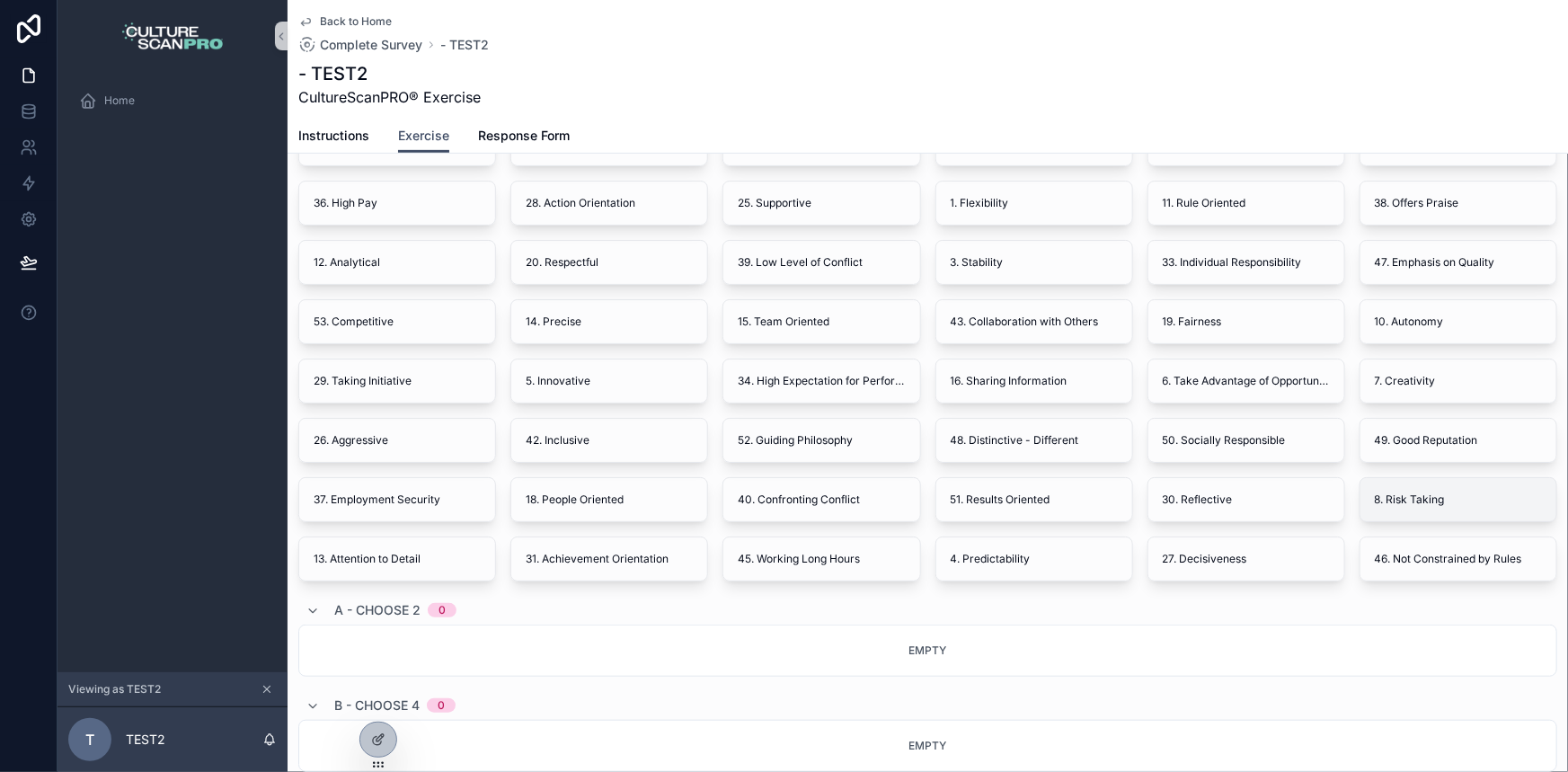
scroll to position [348, 0]
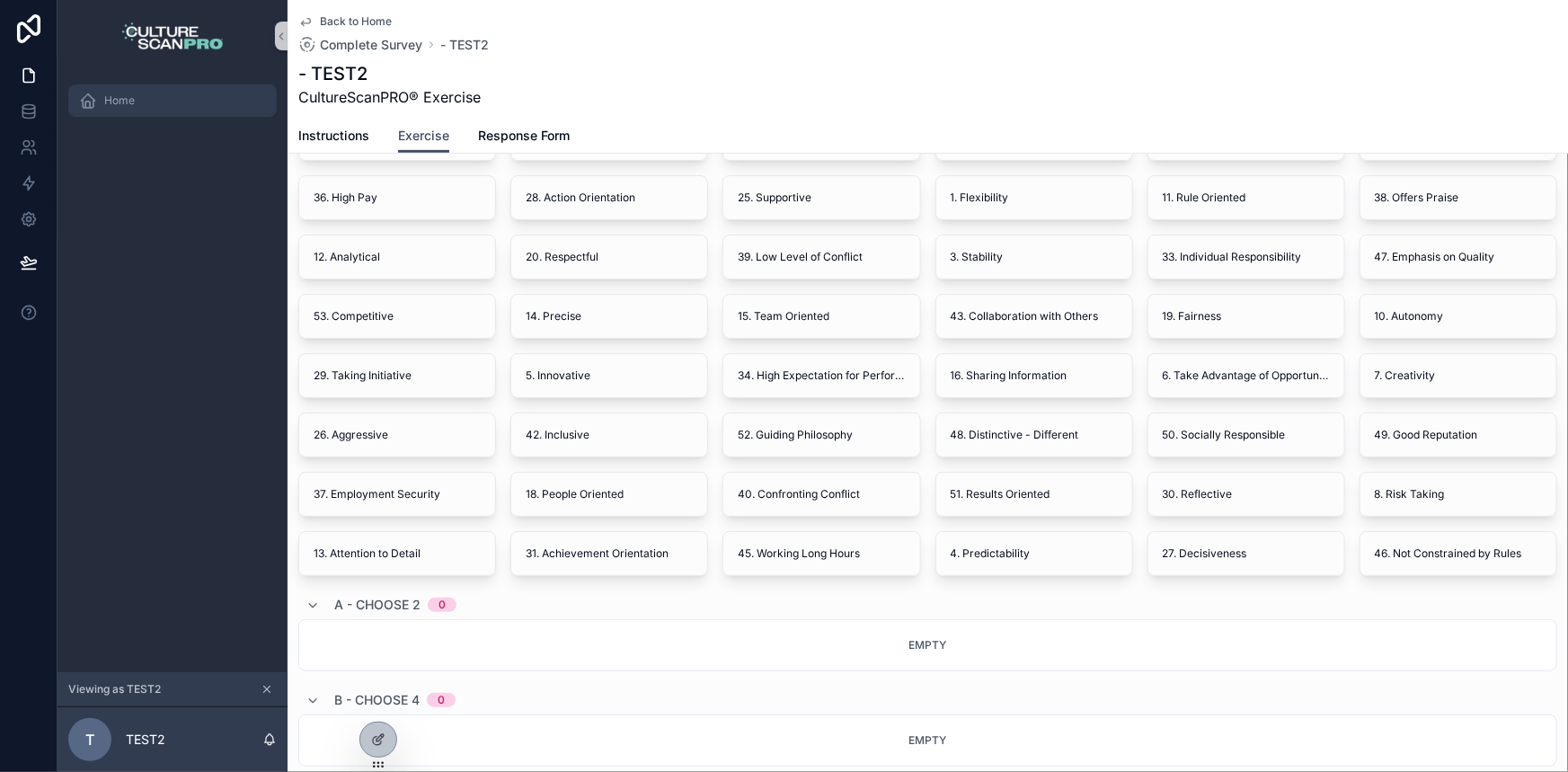
click at [140, 95] on div "Home" at bounding box center [172, 100] width 187 height 29
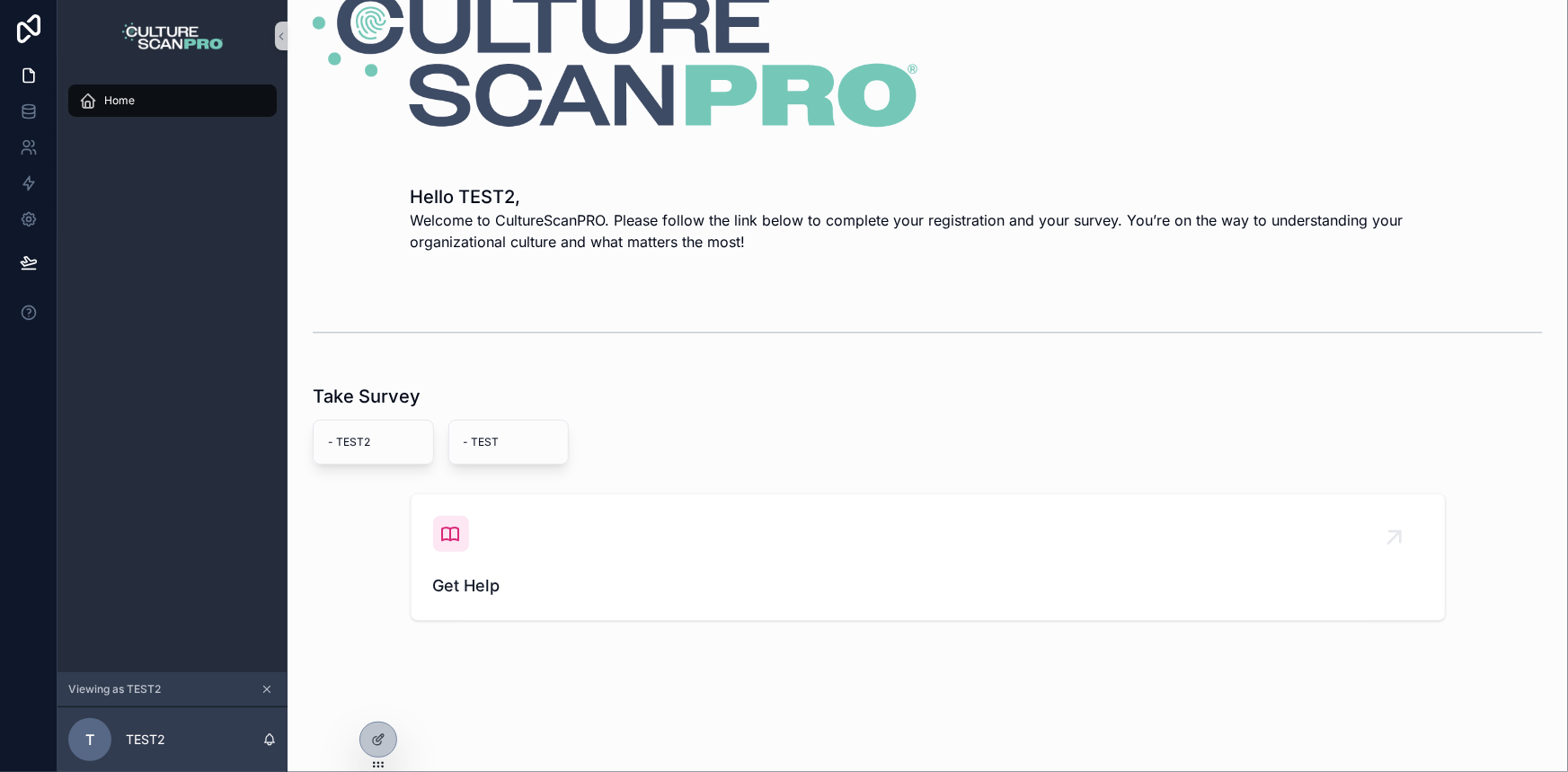
scroll to position [78, 0]
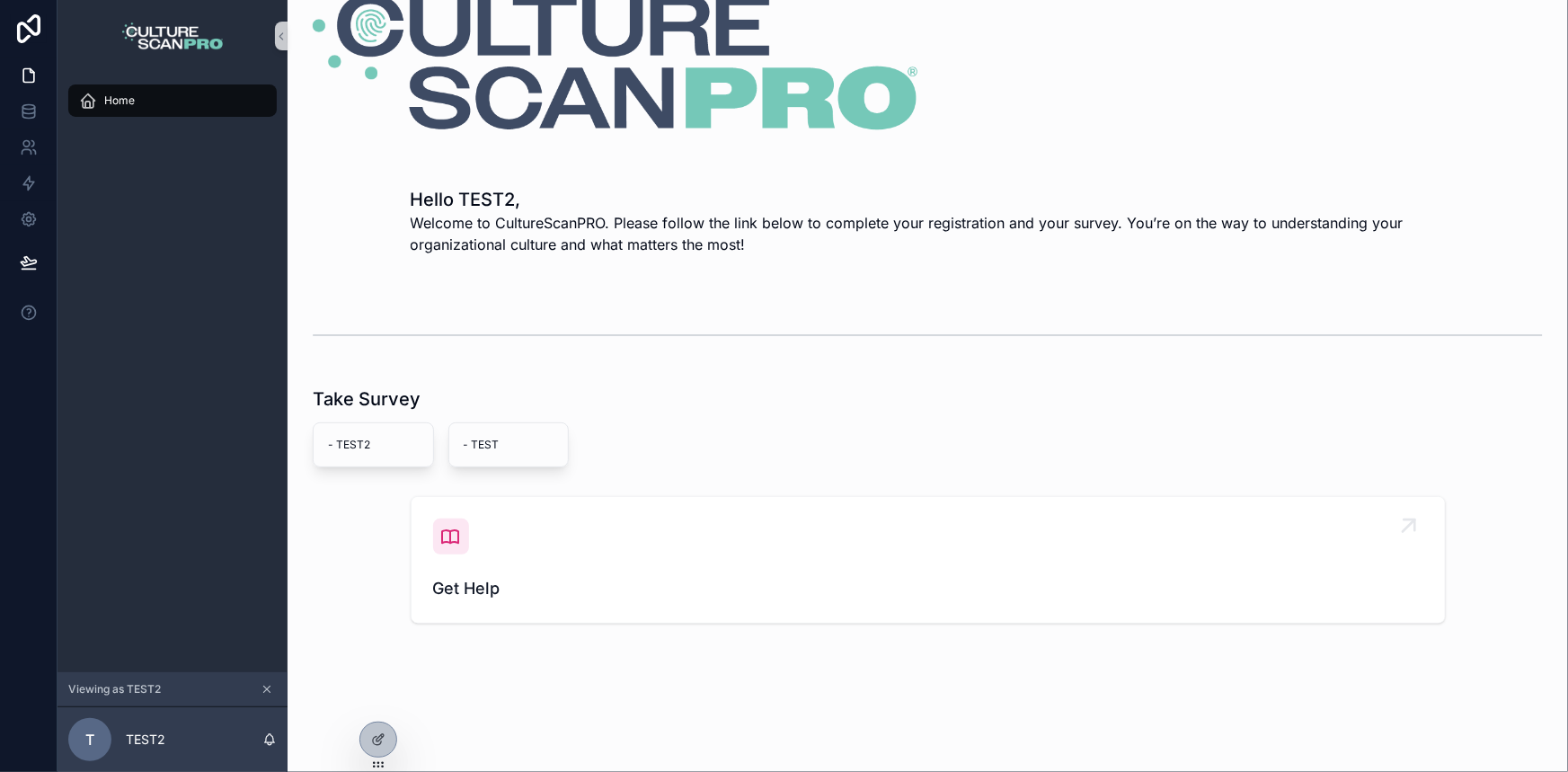
click at [453, 543] on span "scrollable content" at bounding box center [451, 536] width 22 height 22
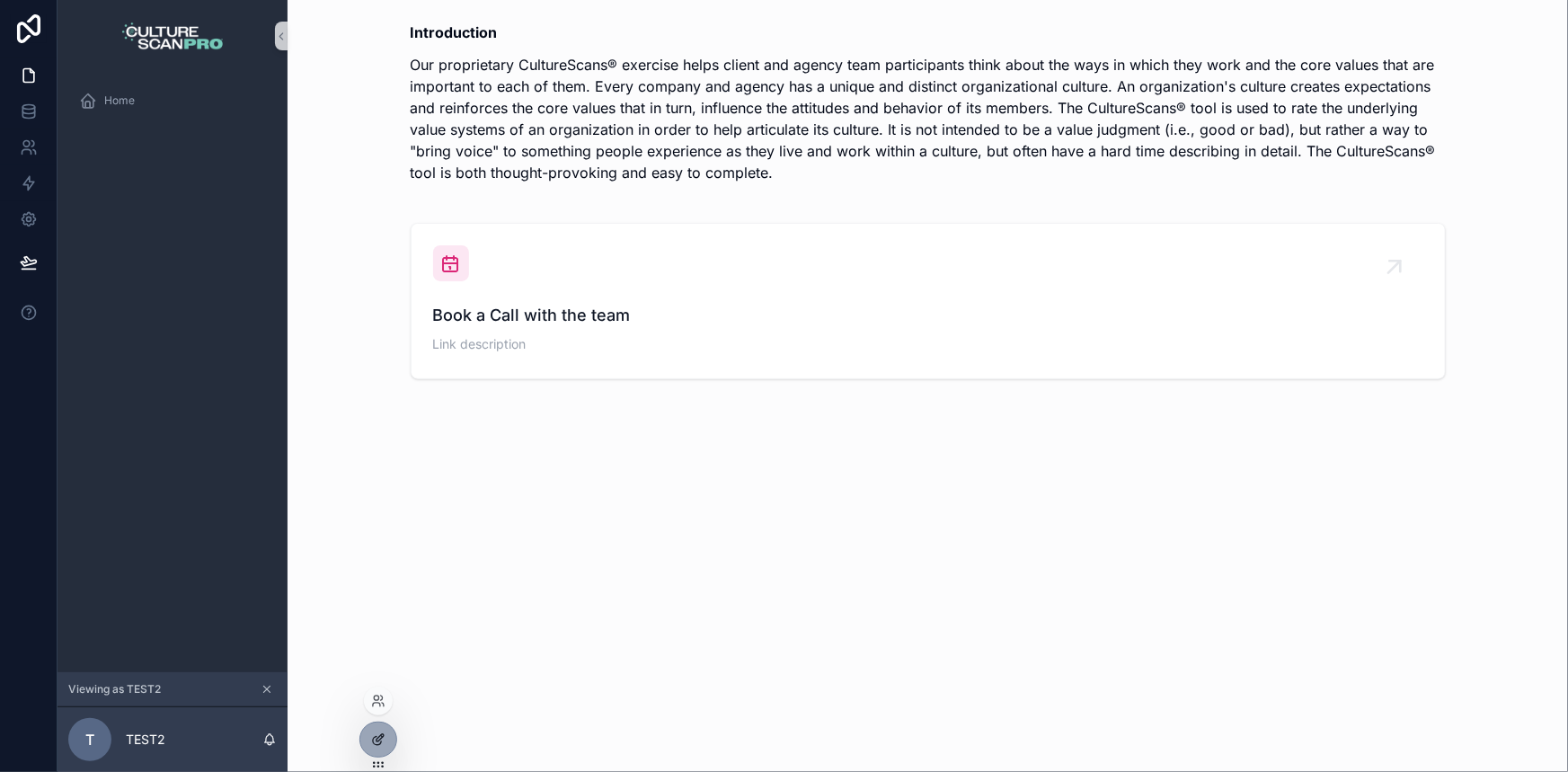
click at [368, 731] on div at bounding box center [379, 739] width 36 height 34
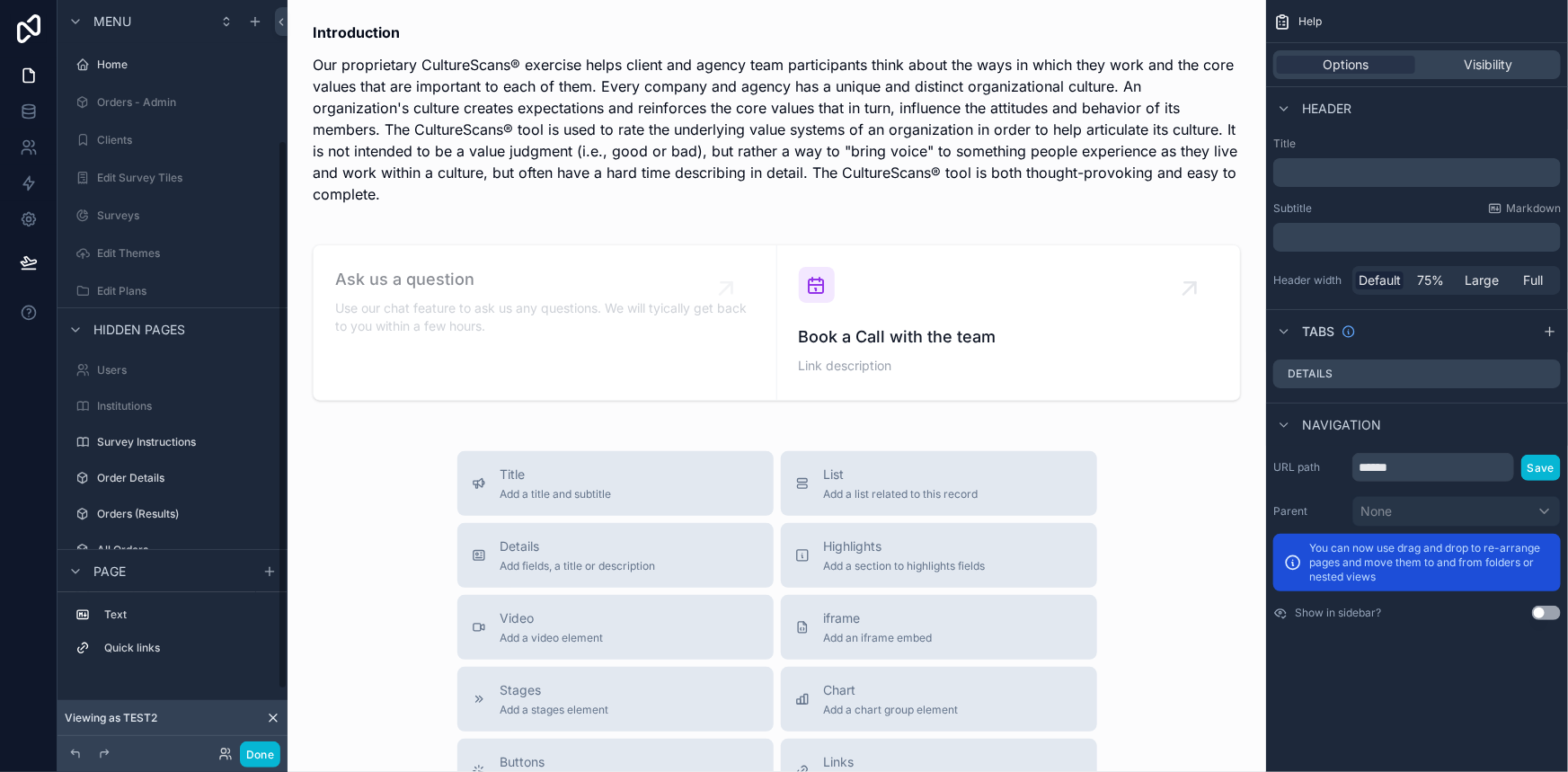
scroll to position [191, 0]
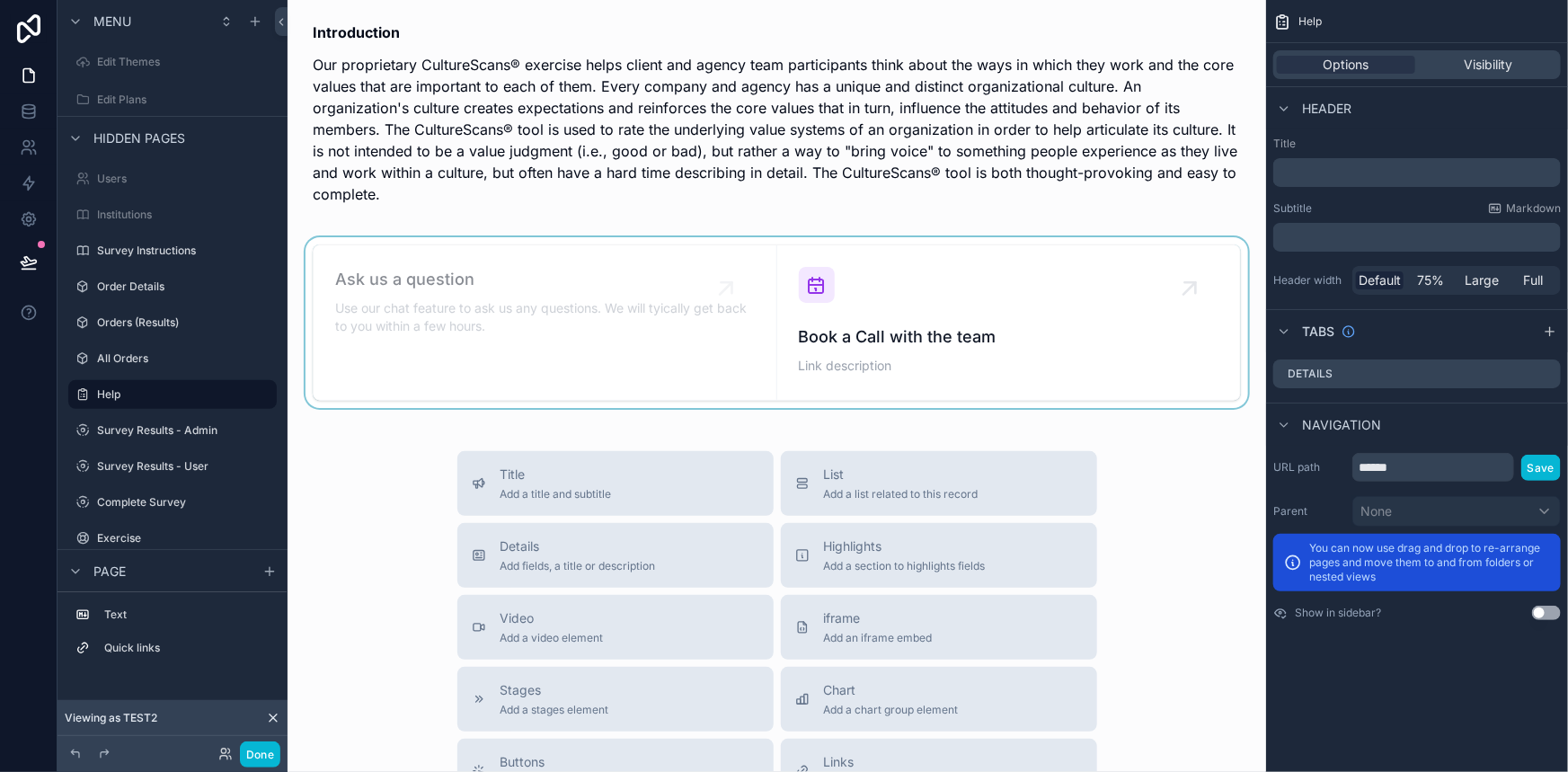
click at [920, 360] on div "scrollable content" at bounding box center [777, 322] width 950 height 170
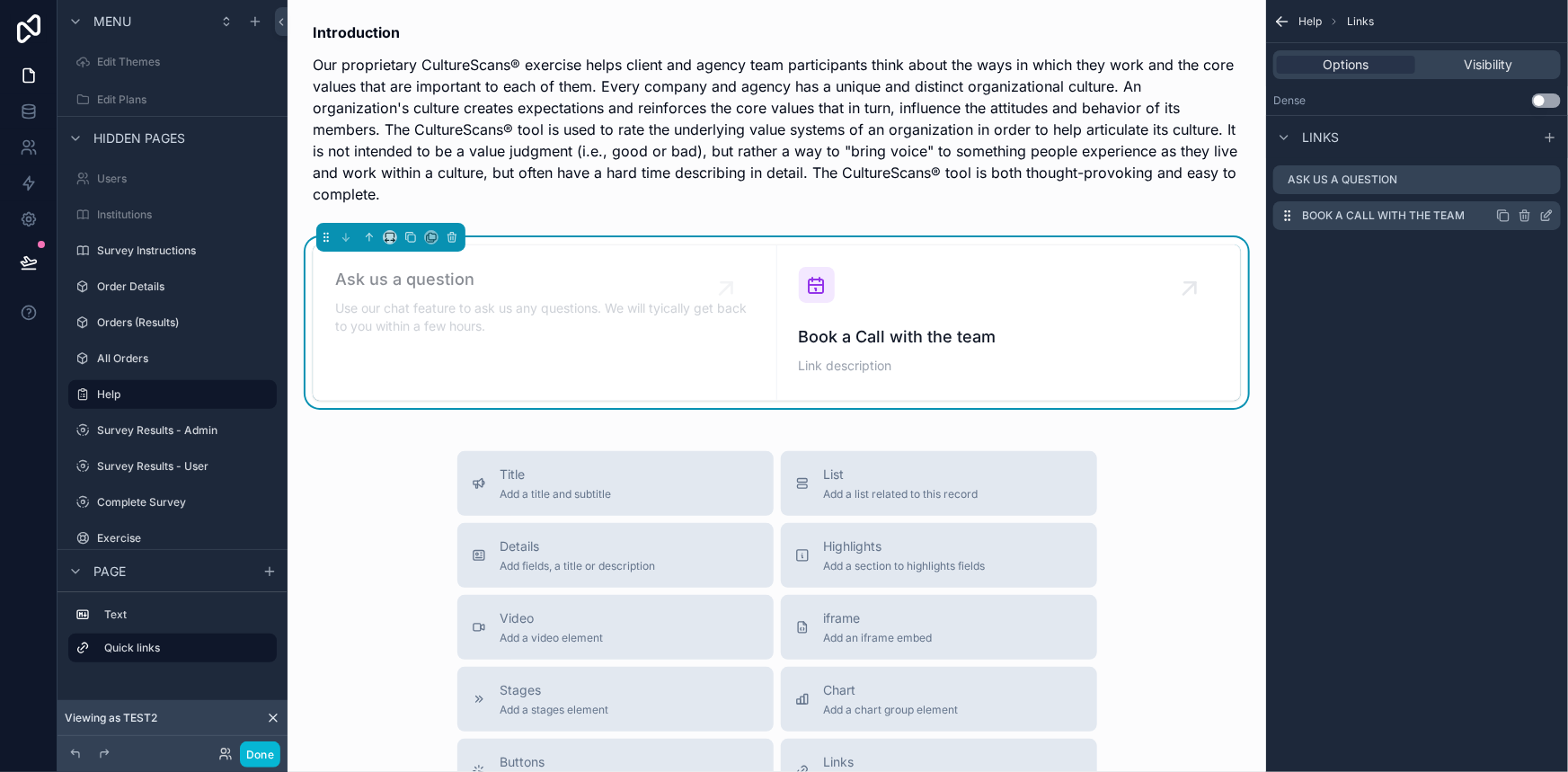
click at [1316, 229] on div "Book a Call with the team" at bounding box center [1417, 215] width 288 height 29
click at [1537, 213] on div "scrollable content" at bounding box center [1525, 215] width 57 height 14
click at [1544, 214] on icon "scrollable content" at bounding box center [1548, 214] width 8 height 8
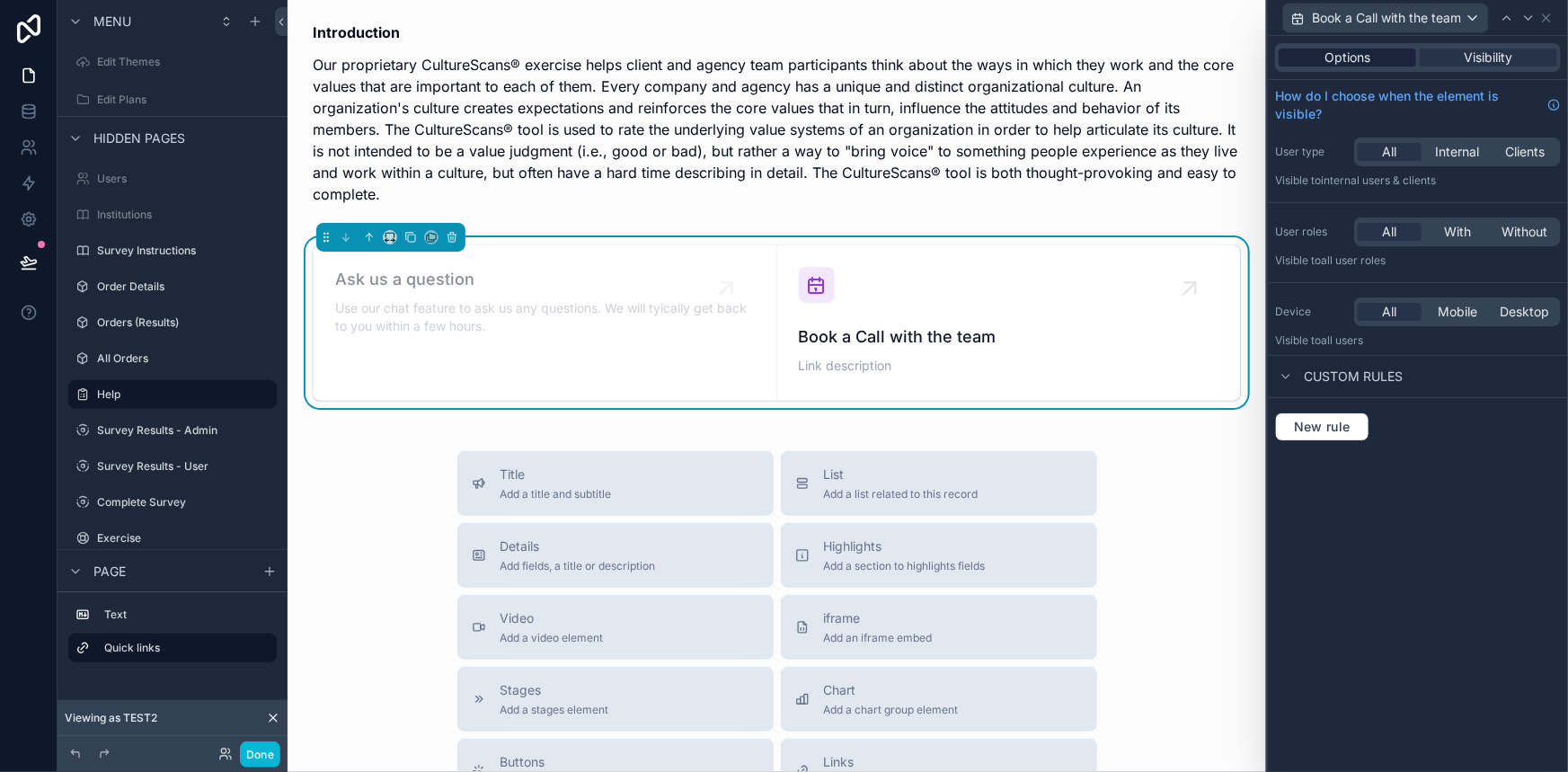
click at [1396, 63] on div "Options" at bounding box center [1347, 57] width 138 height 18
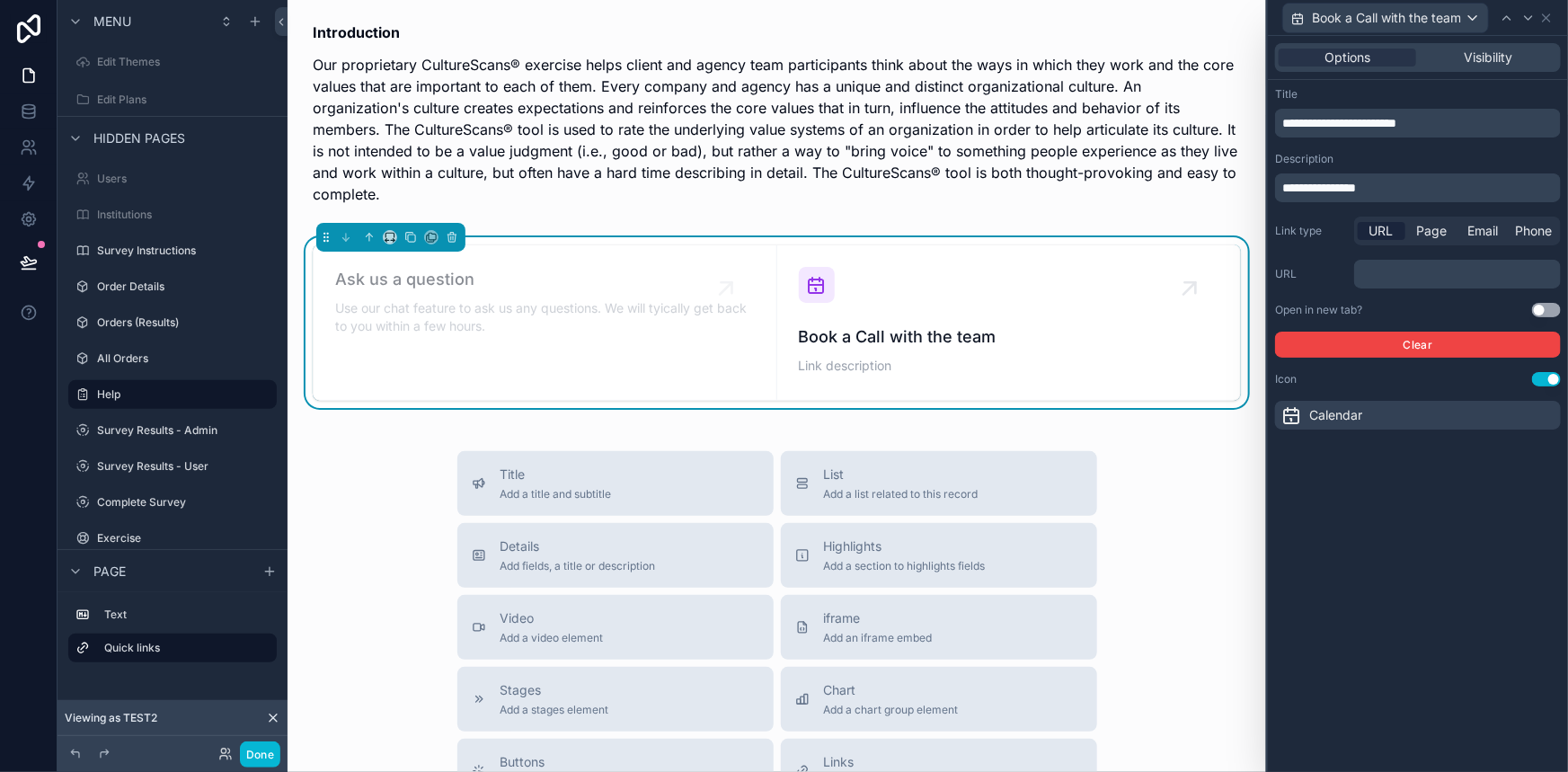
click at [1397, 261] on div "﻿" at bounding box center [1457, 274] width 207 height 29
click at [1397, 265] on p "﻿" at bounding box center [1459, 274] width 196 height 18
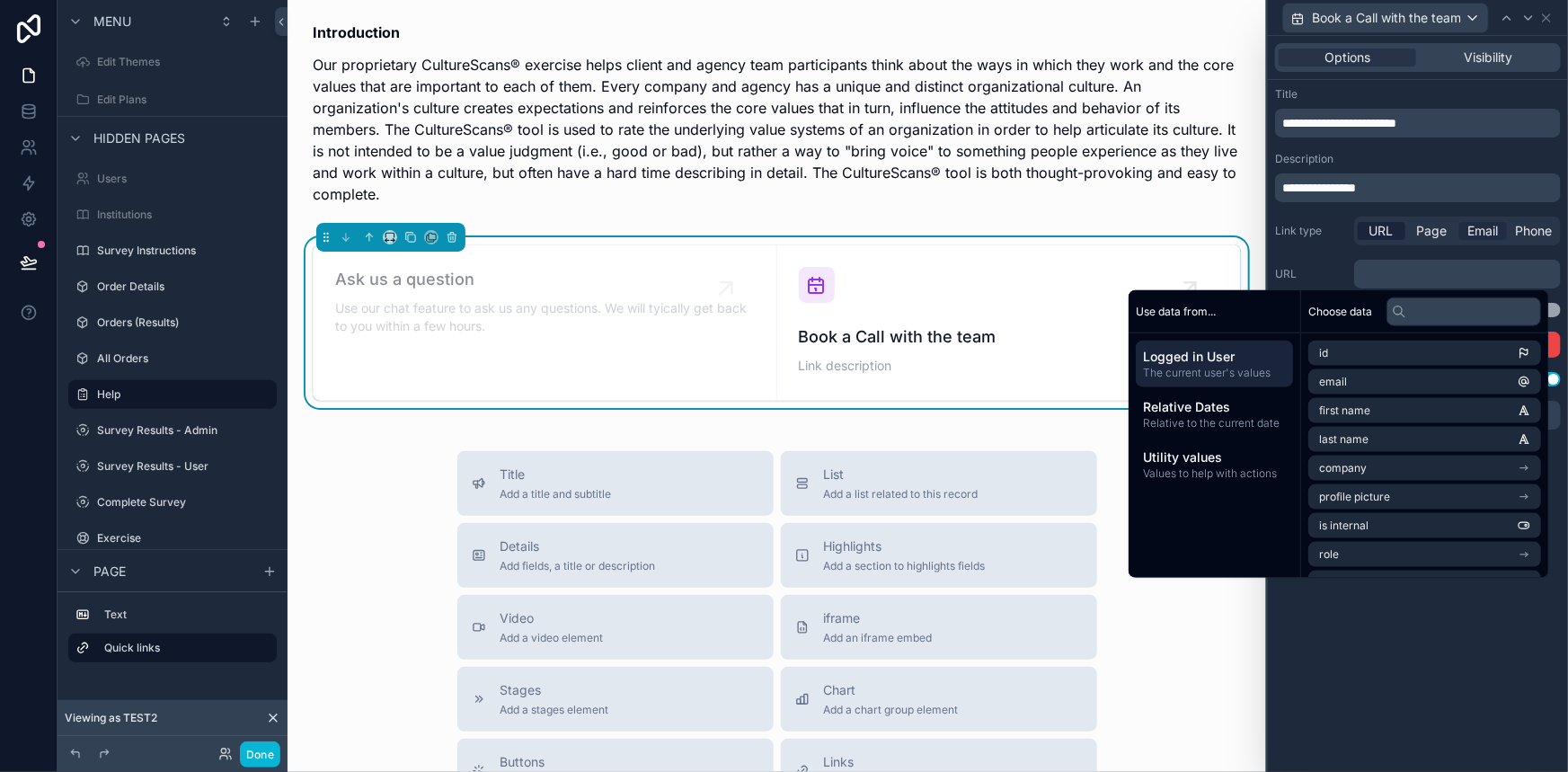
click at [1477, 232] on span "Email" at bounding box center [1483, 231] width 31 height 18
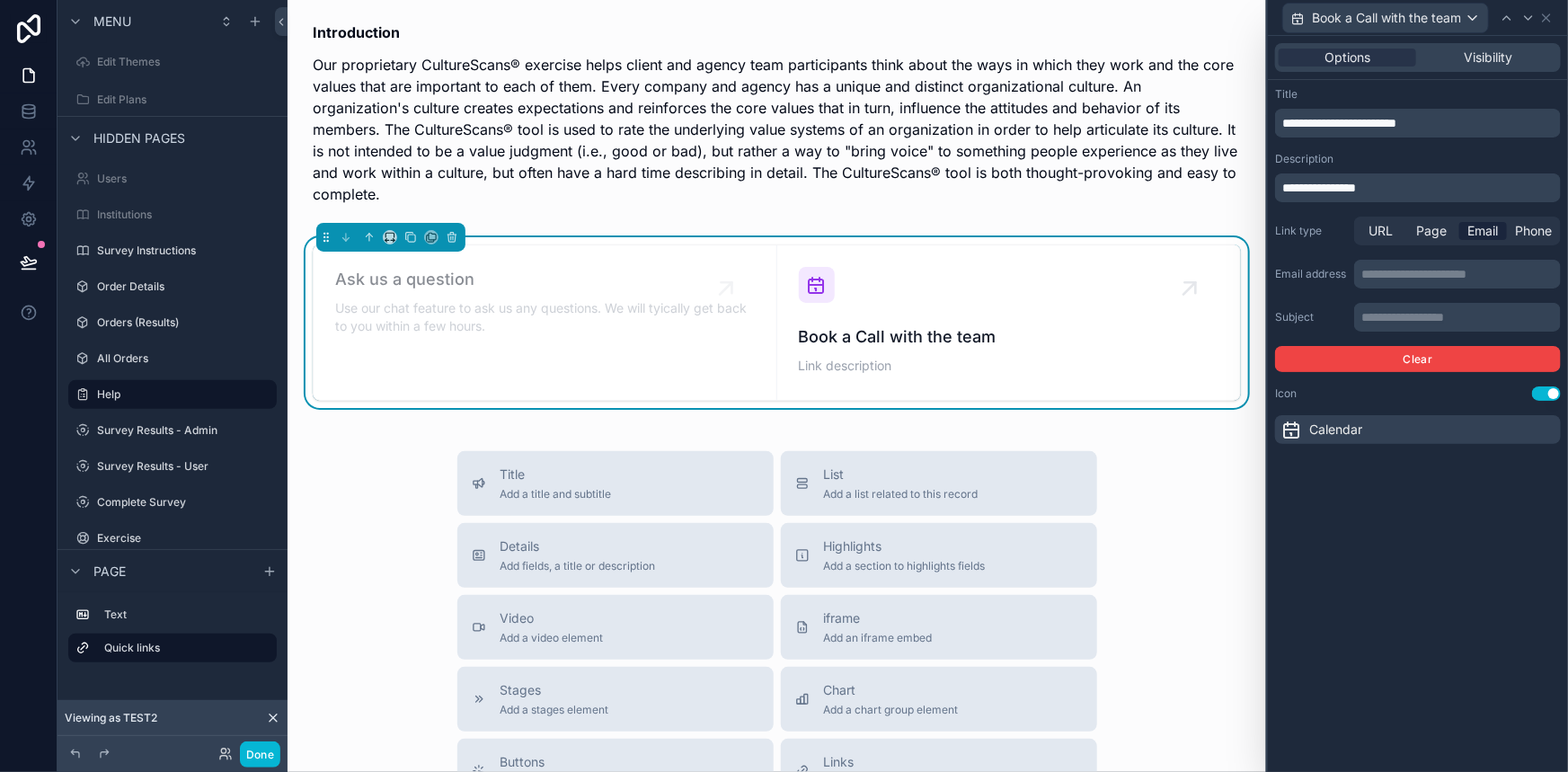
click at [1425, 282] on p "**********" at bounding box center [1459, 274] width 196 height 18
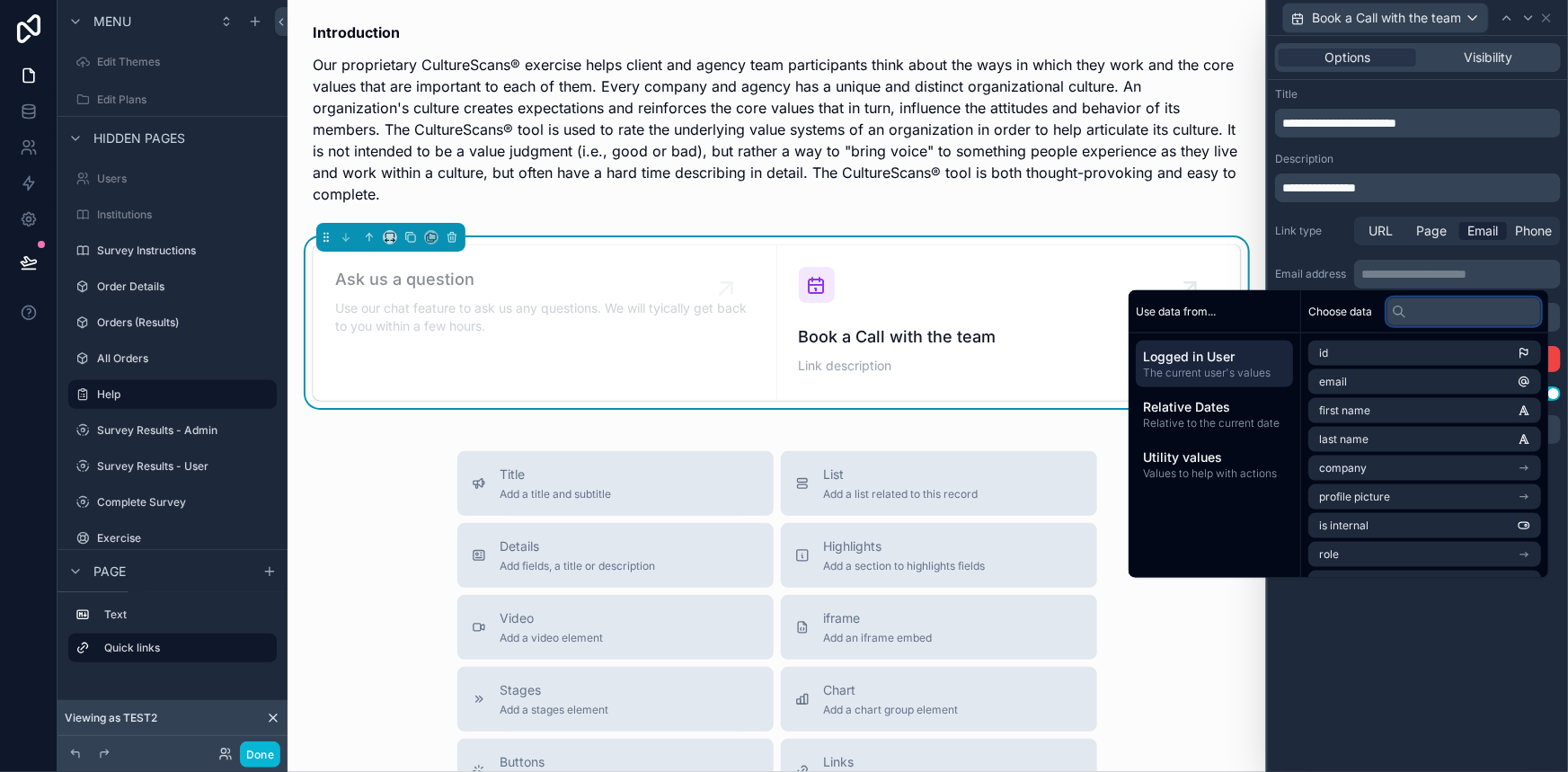
click at [1428, 306] on input "text" at bounding box center [1464, 311] width 155 height 29
click at [1393, 386] on li "email" at bounding box center [1424, 382] width 232 height 25
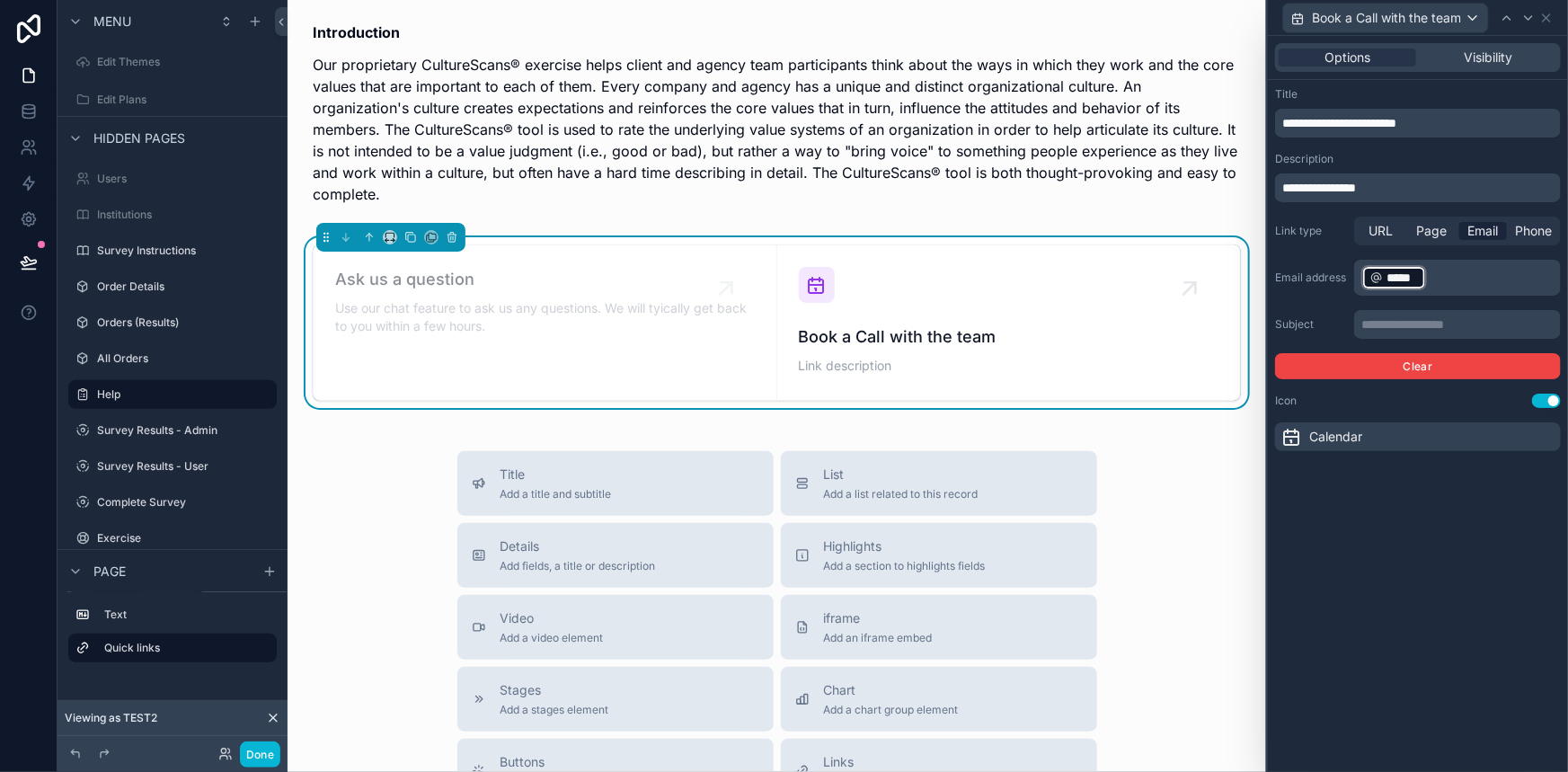
click at [1448, 281] on p "﻿ ***** ﻿ ﻿" at bounding box center [1459, 277] width 196 height 29
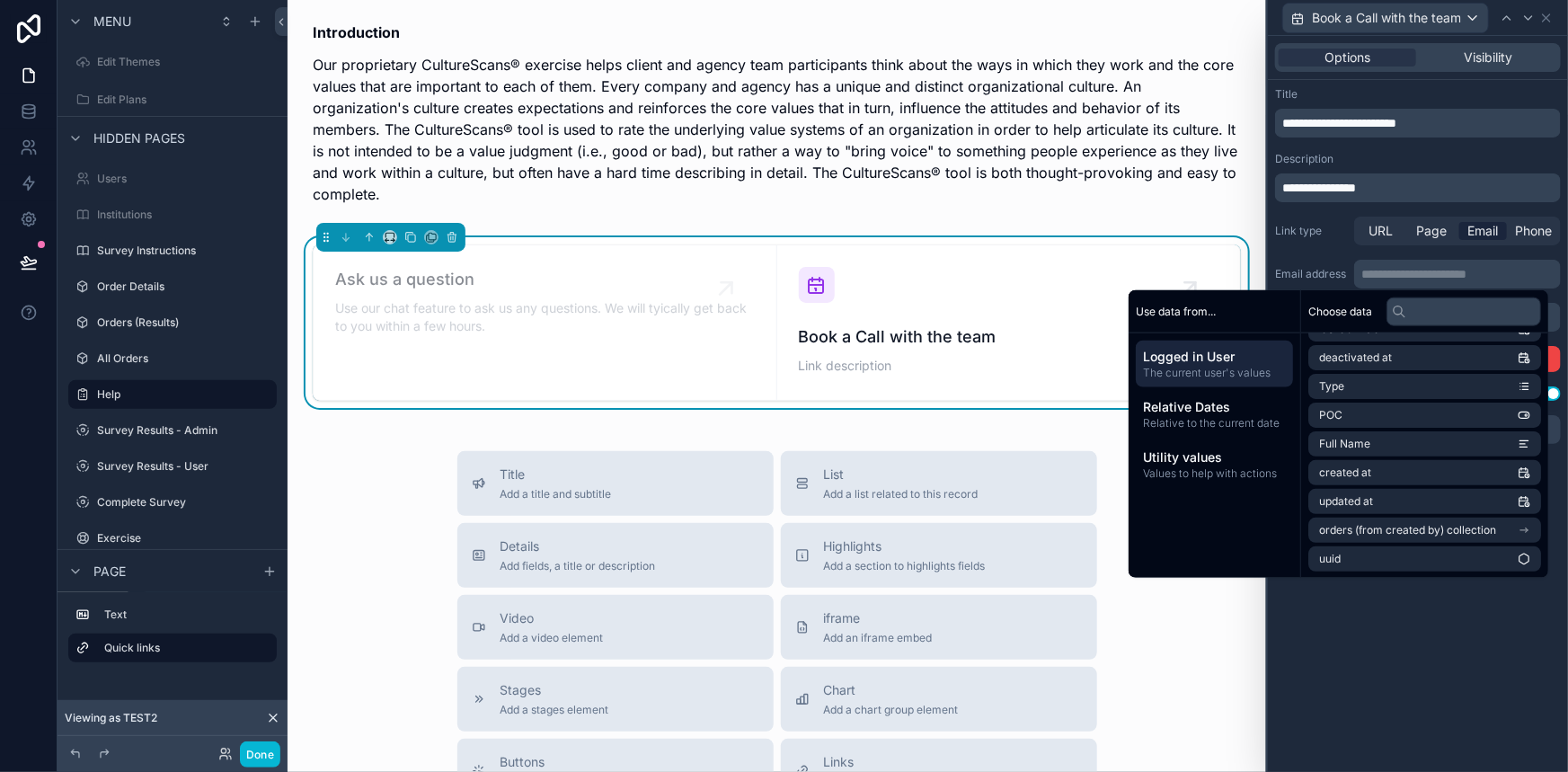
scroll to position [0, 0]
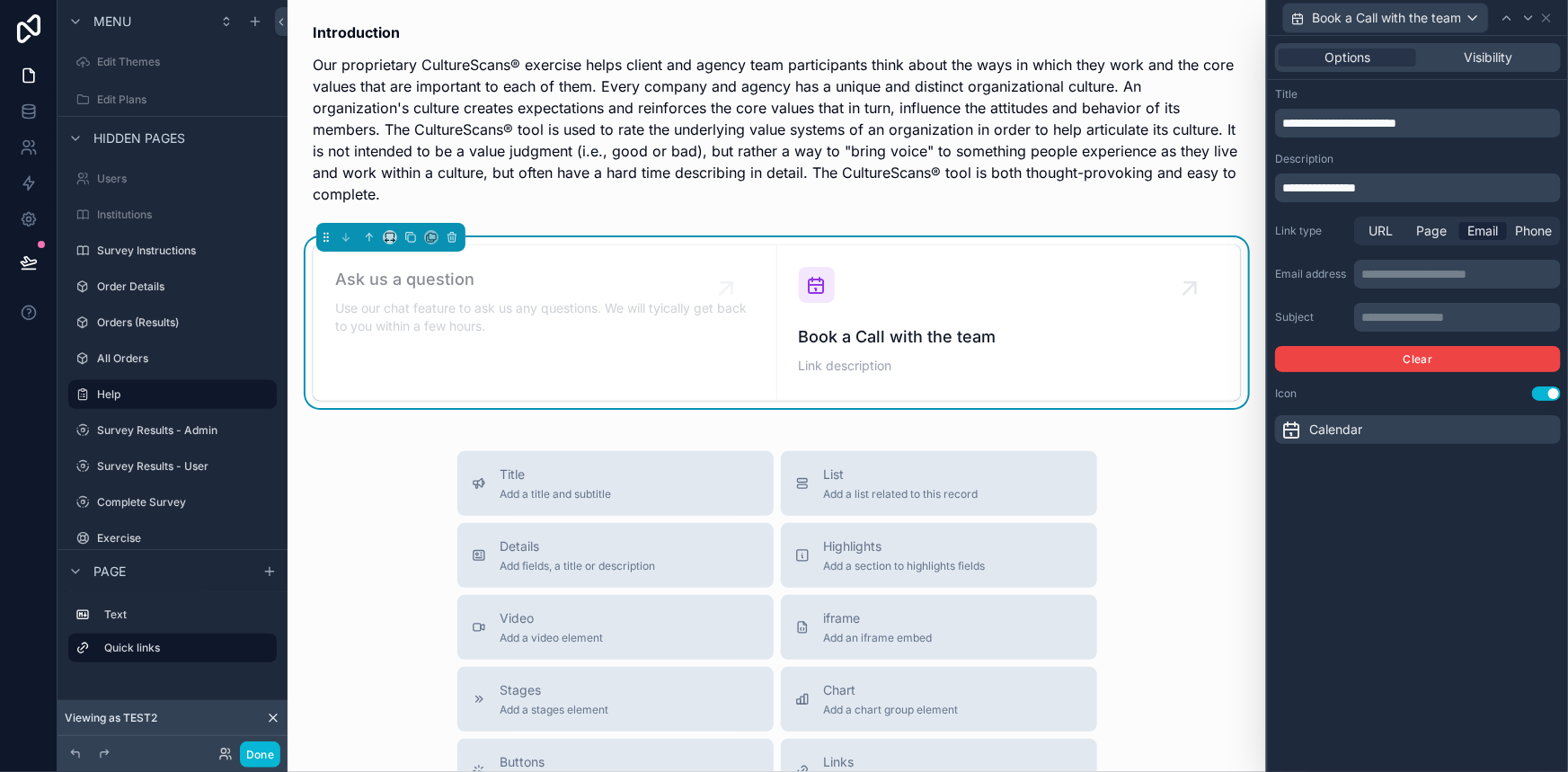
click at [1465, 278] on p "**********" at bounding box center [1459, 274] width 196 height 18
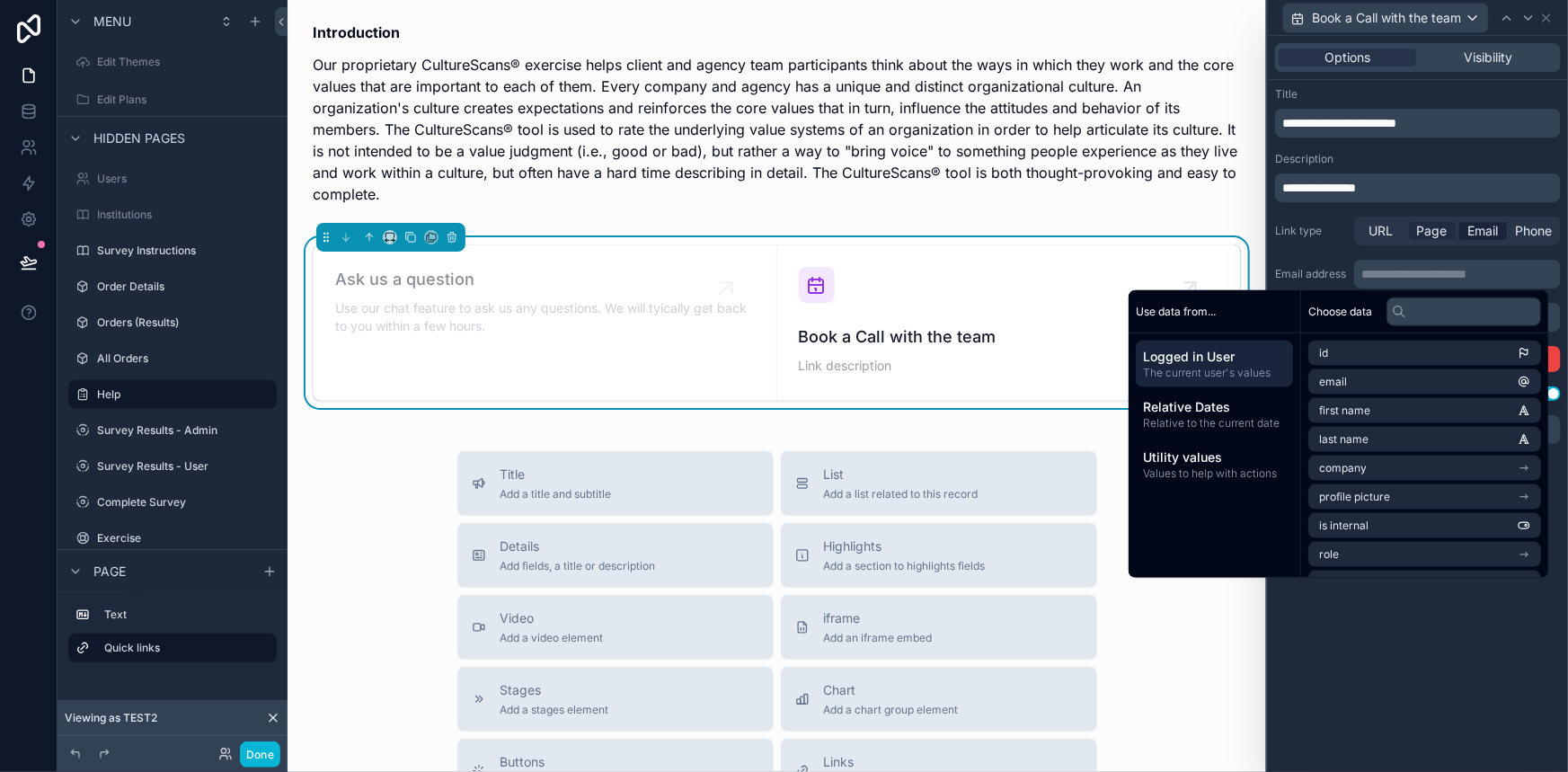
click at [1441, 239] on span "Page" at bounding box center [1432, 231] width 31 height 18
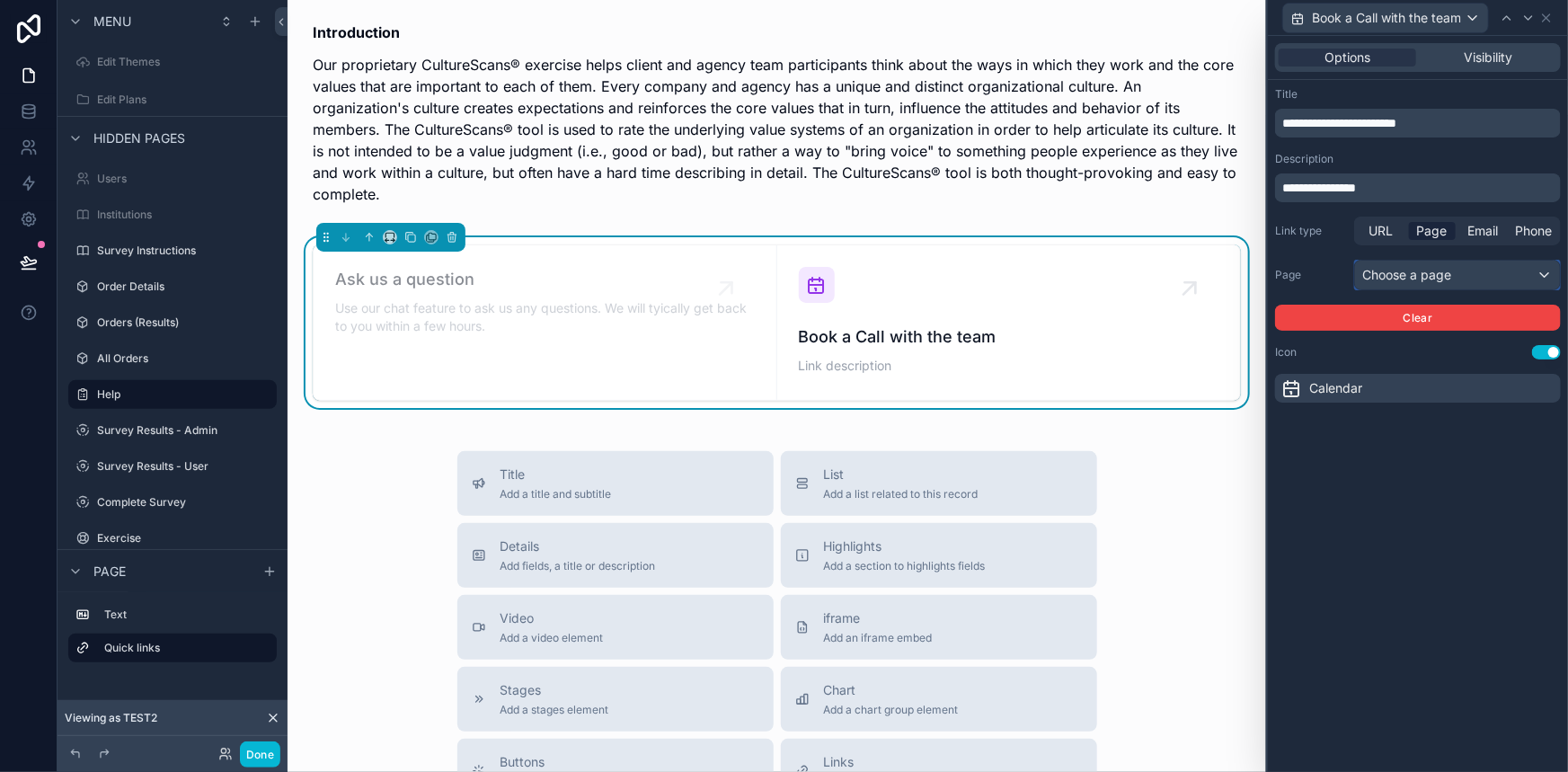
click at [1402, 270] on div "Choose a page" at bounding box center [1457, 275] width 205 height 29
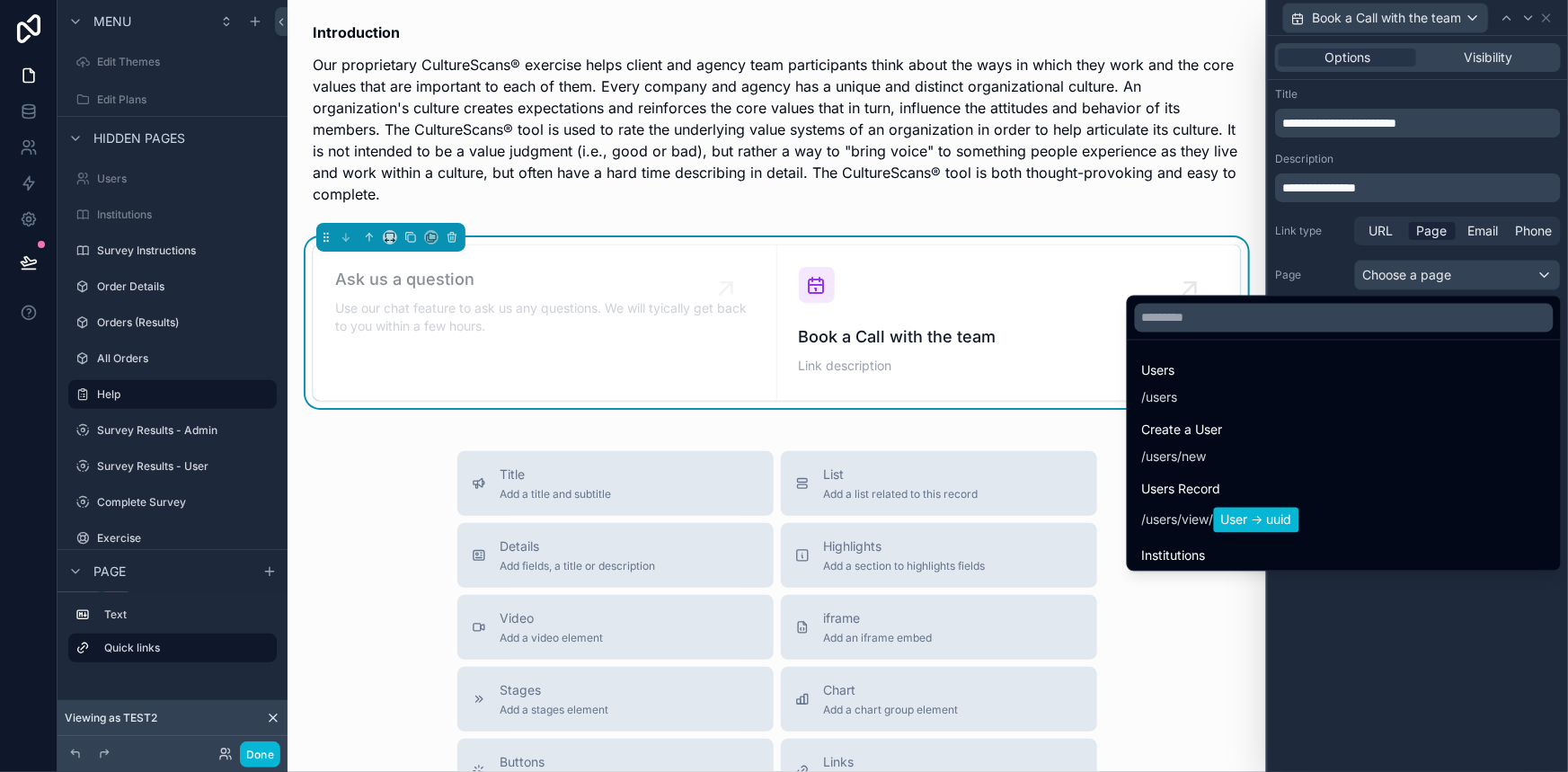
click at [1382, 232] on div at bounding box center [1418, 386] width 300 height 772
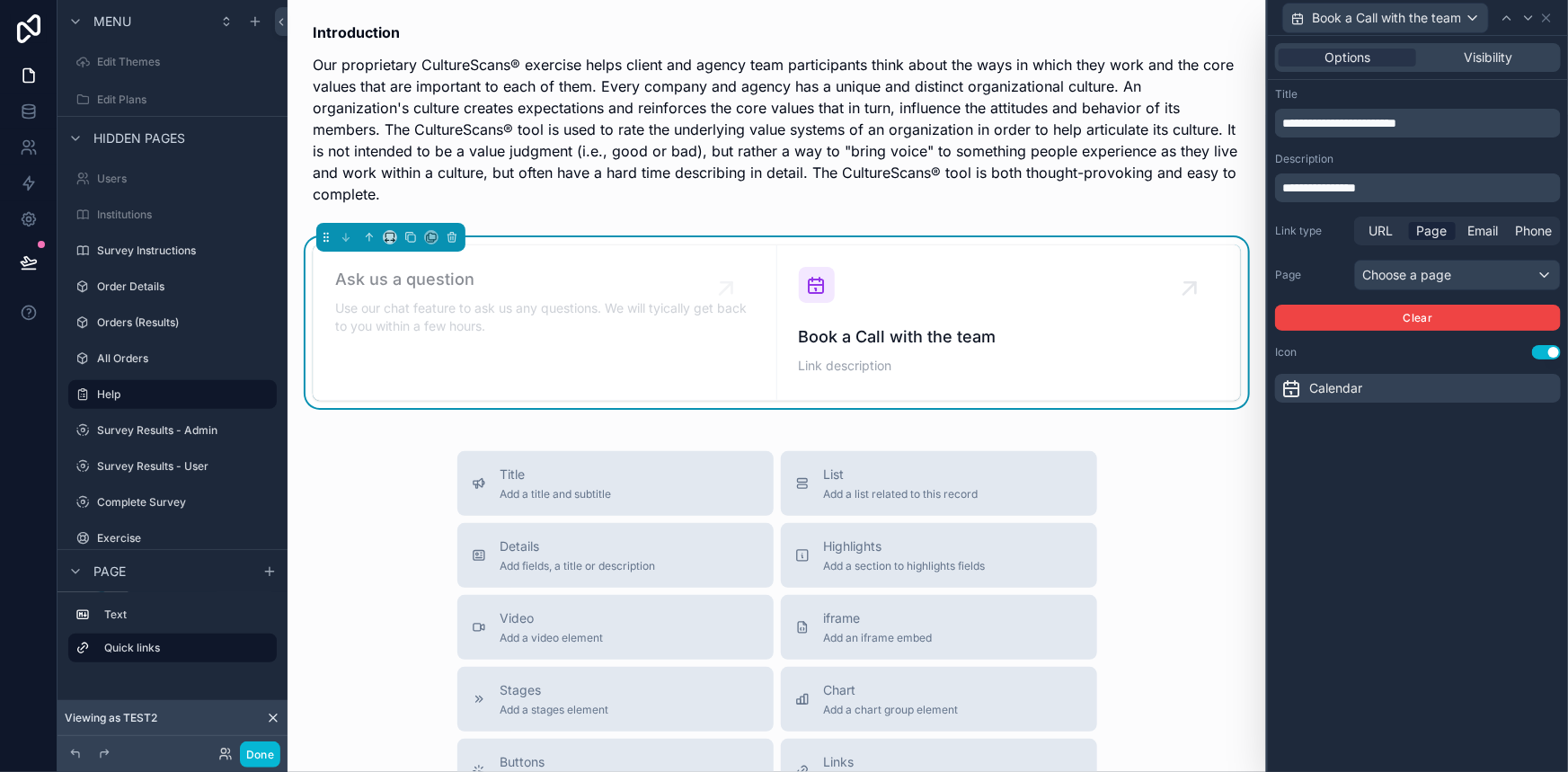
click at [1382, 232] on span "URL" at bounding box center [1380, 231] width 24 height 18
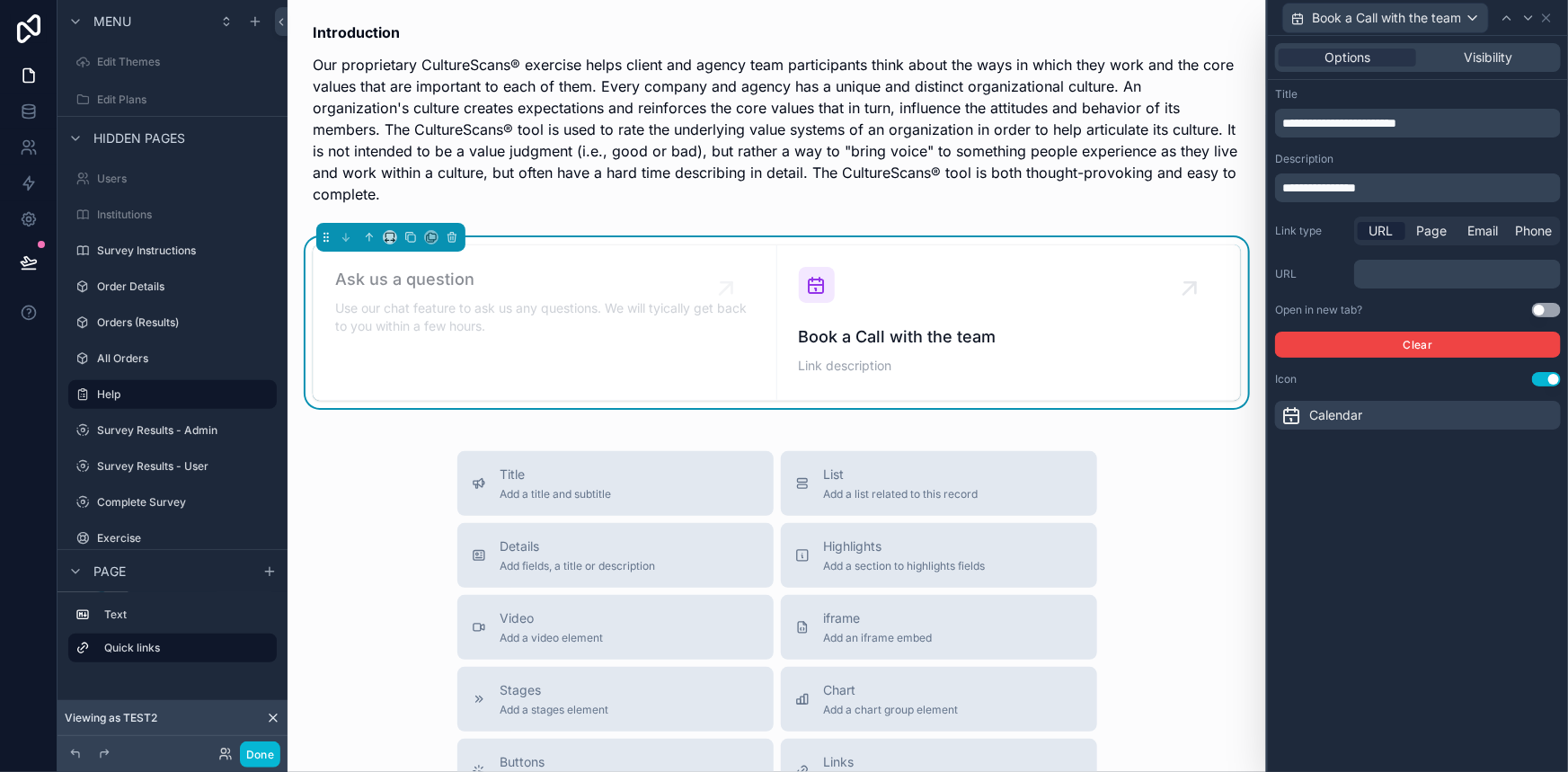
click at [1403, 280] on p "﻿" at bounding box center [1459, 274] width 196 height 18
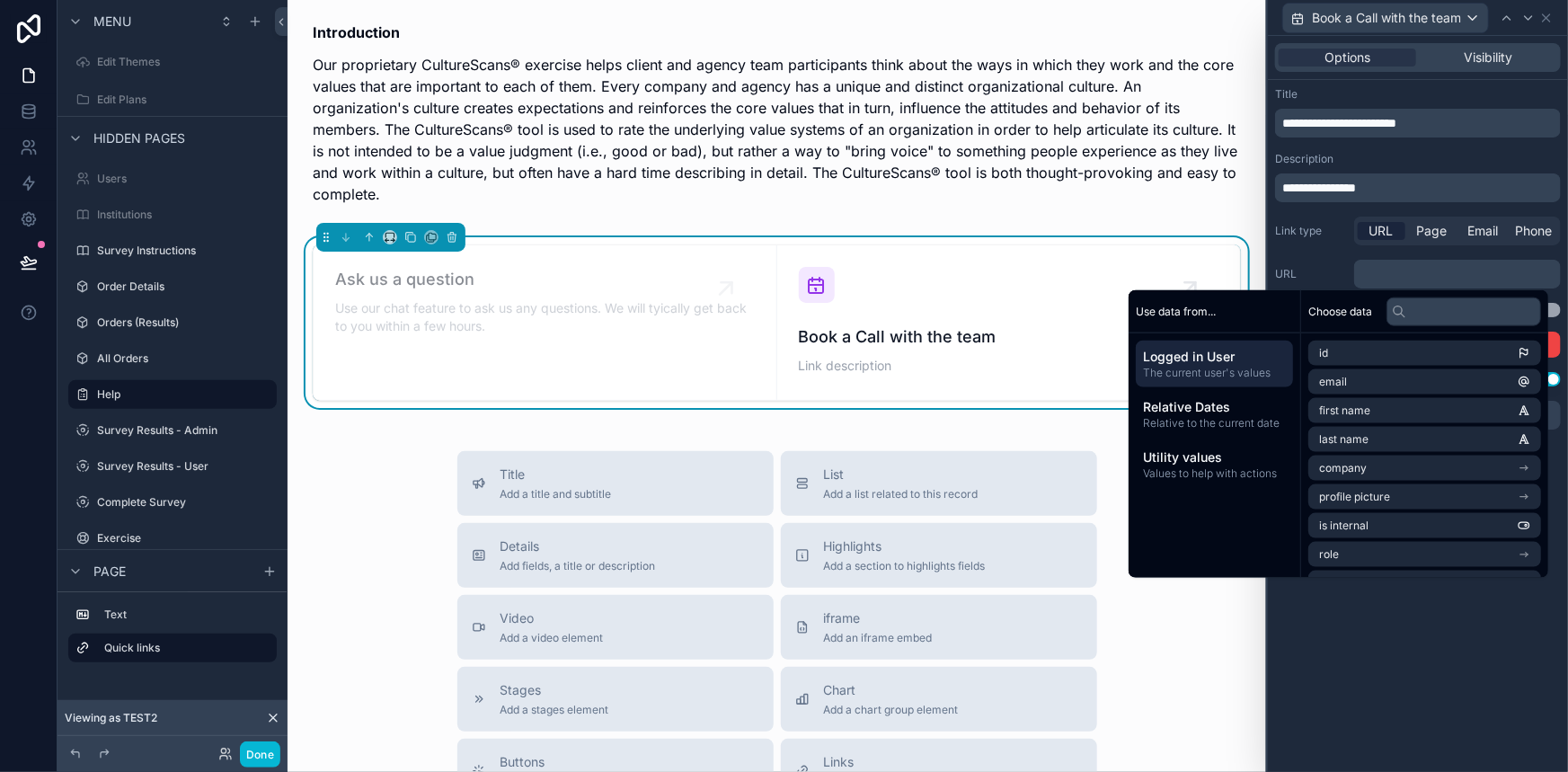
click at [1400, 290] on div "Choose data" at bounding box center [1424, 311] width 247 height 43
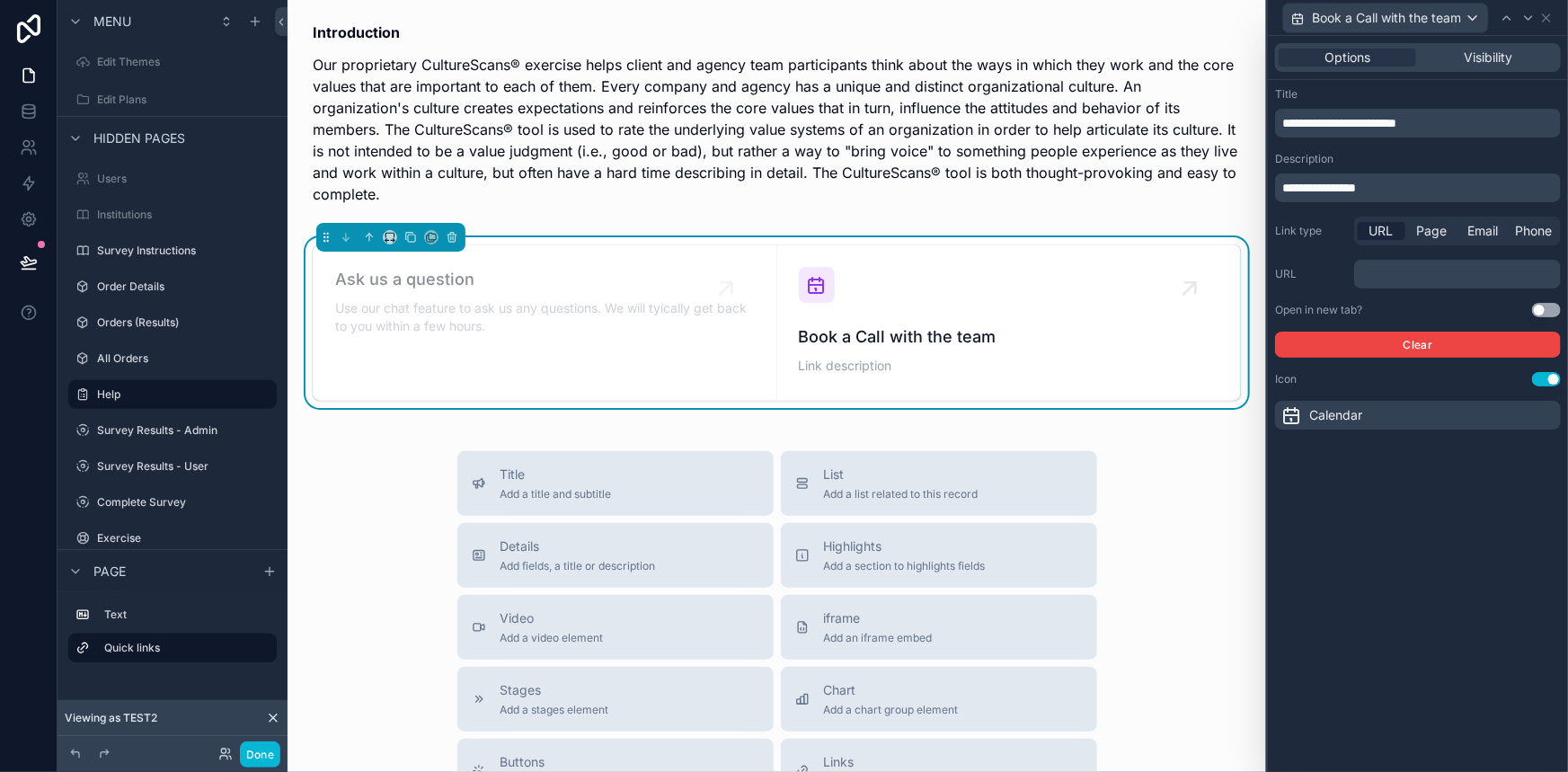
click at [1409, 198] on div "**********" at bounding box center [1418, 187] width 286 height 29
click at [1409, 199] on div "**********" at bounding box center [1418, 187] width 286 height 29
click at [1393, 200] on div "**********" at bounding box center [1418, 187] width 286 height 29
click at [1350, 197] on div "**********" at bounding box center [1418, 187] width 286 height 29
click at [1345, 198] on div "**********" at bounding box center [1418, 187] width 286 height 29
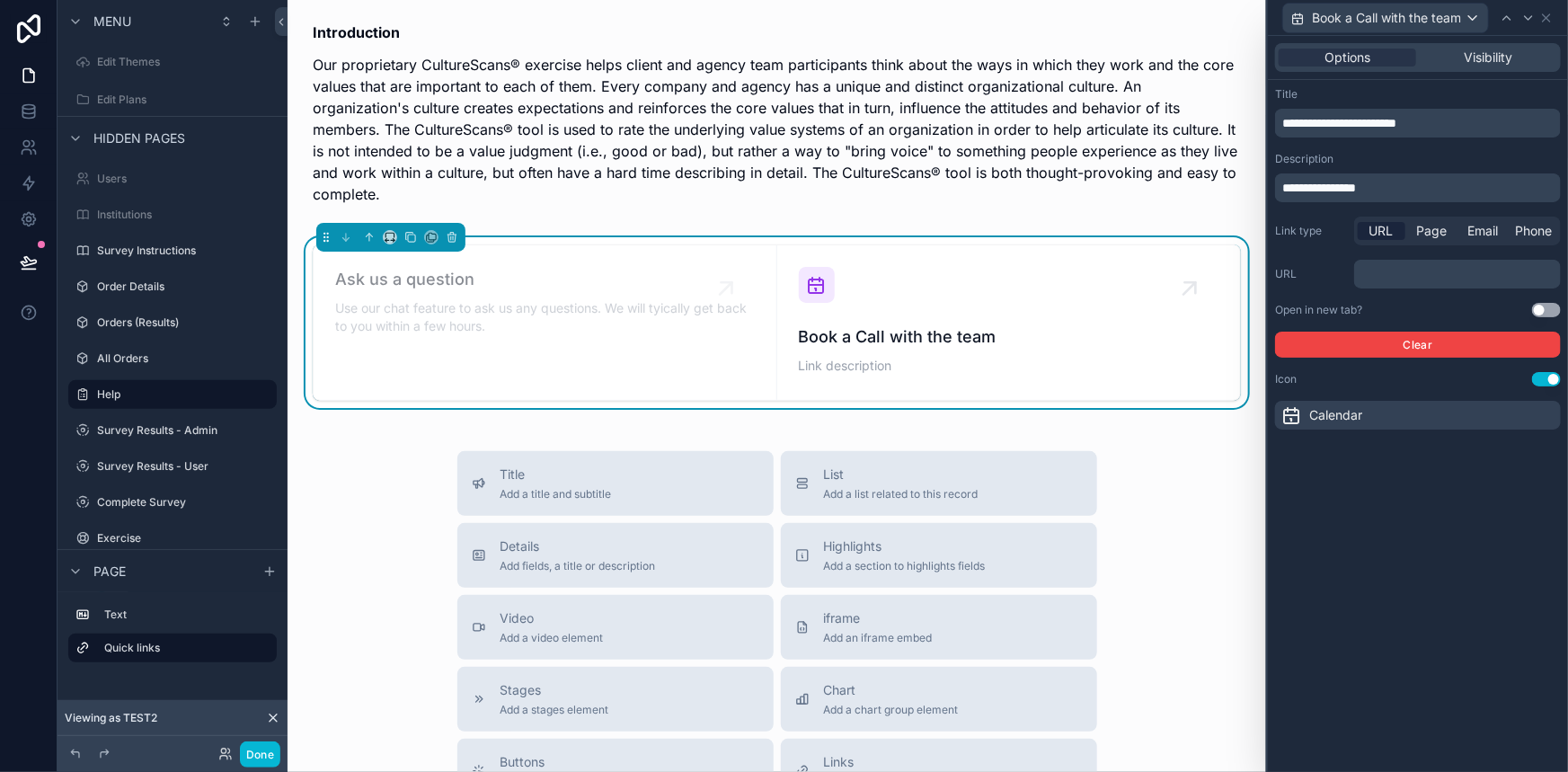
click at [1345, 191] on span "**********" at bounding box center [1318, 187] width 74 height 12
click at [1345, 192] on span "**********" at bounding box center [1318, 187] width 74 height 12
drag, startPoint x: 1345, startPoint y: 197, endPoint x: 1348, endPoint y: 231, distance: 34.1
click at [1348, 218] on div "**********" at bounding box center [1418, 258] width 300 height 357
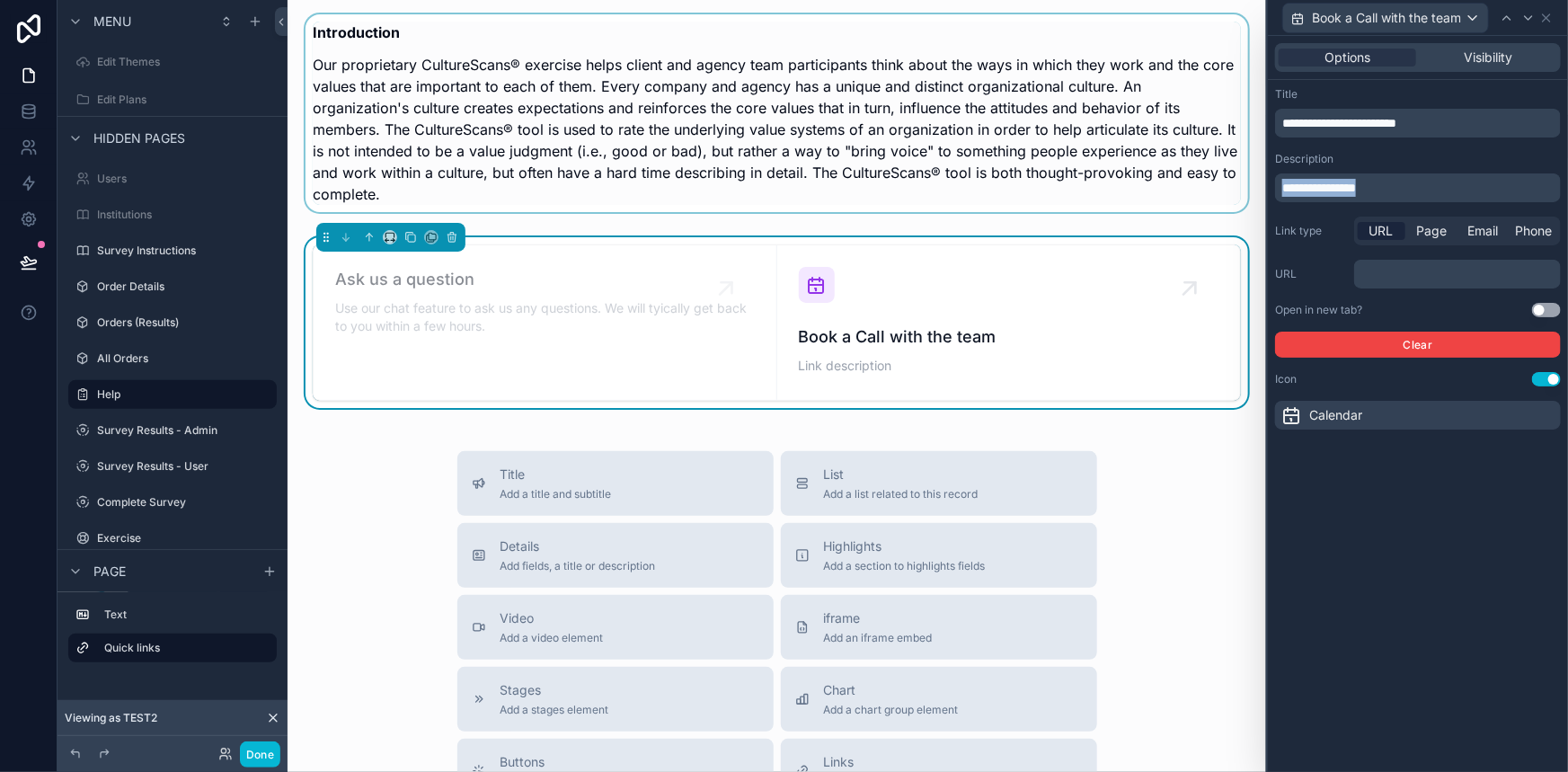
drag, startPoint x: 1396, startPoint y: 186, endPoint x: 1233, endPoint y: 199, distance: 163.5
click at [1233, 199] on div "**********" at bounding box center [784, 386] width 1568 height 772
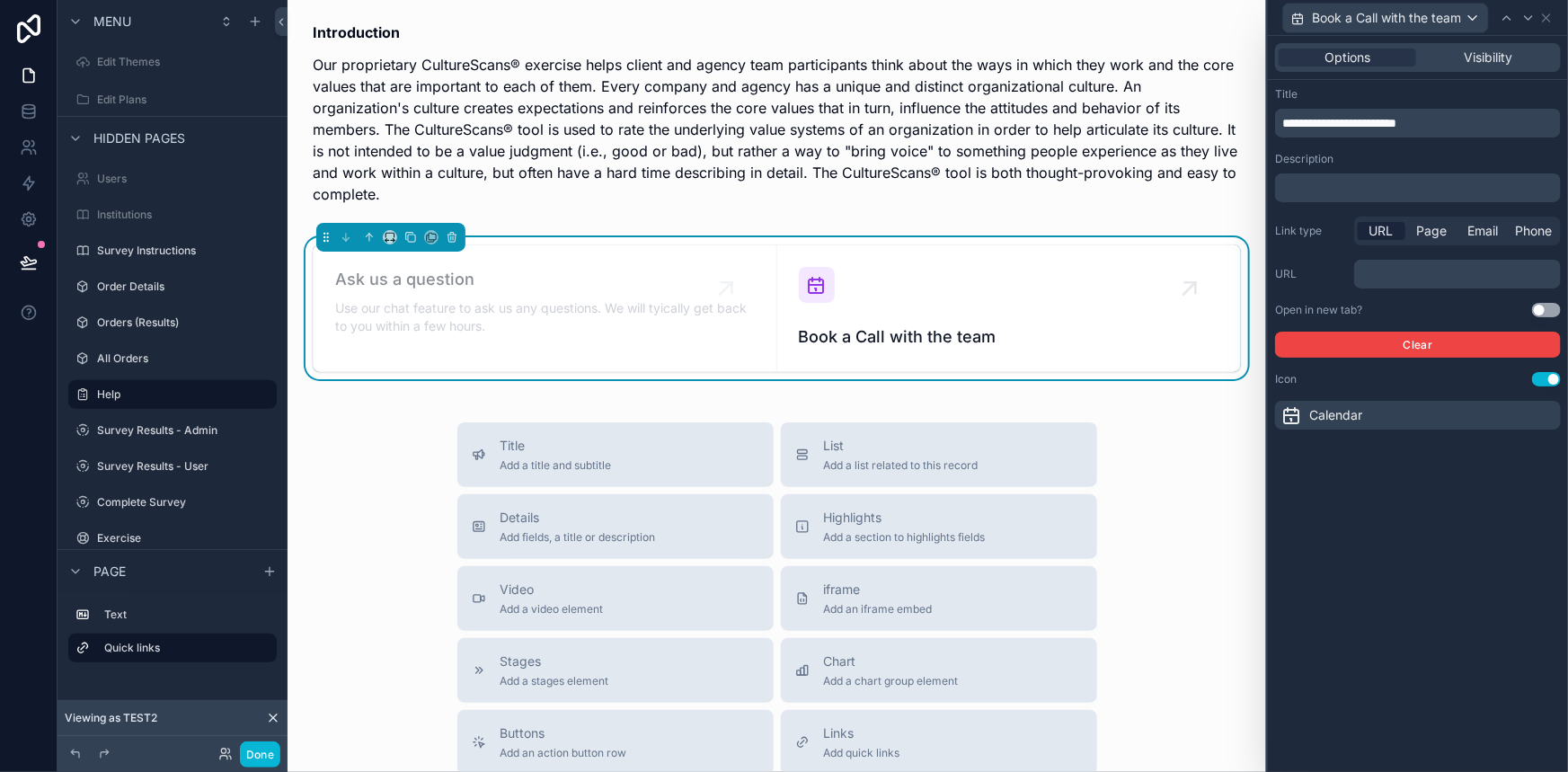
click at [1421, 249] on div "Link type URL Page Email Phone URL ﻿ Open in new tab? Use setting Clear" at bounding box center [1418, 286] width 286 height 141
click at [1400, 279] on p "﻿" at bounding box center [1459, 274] width 196 height 18
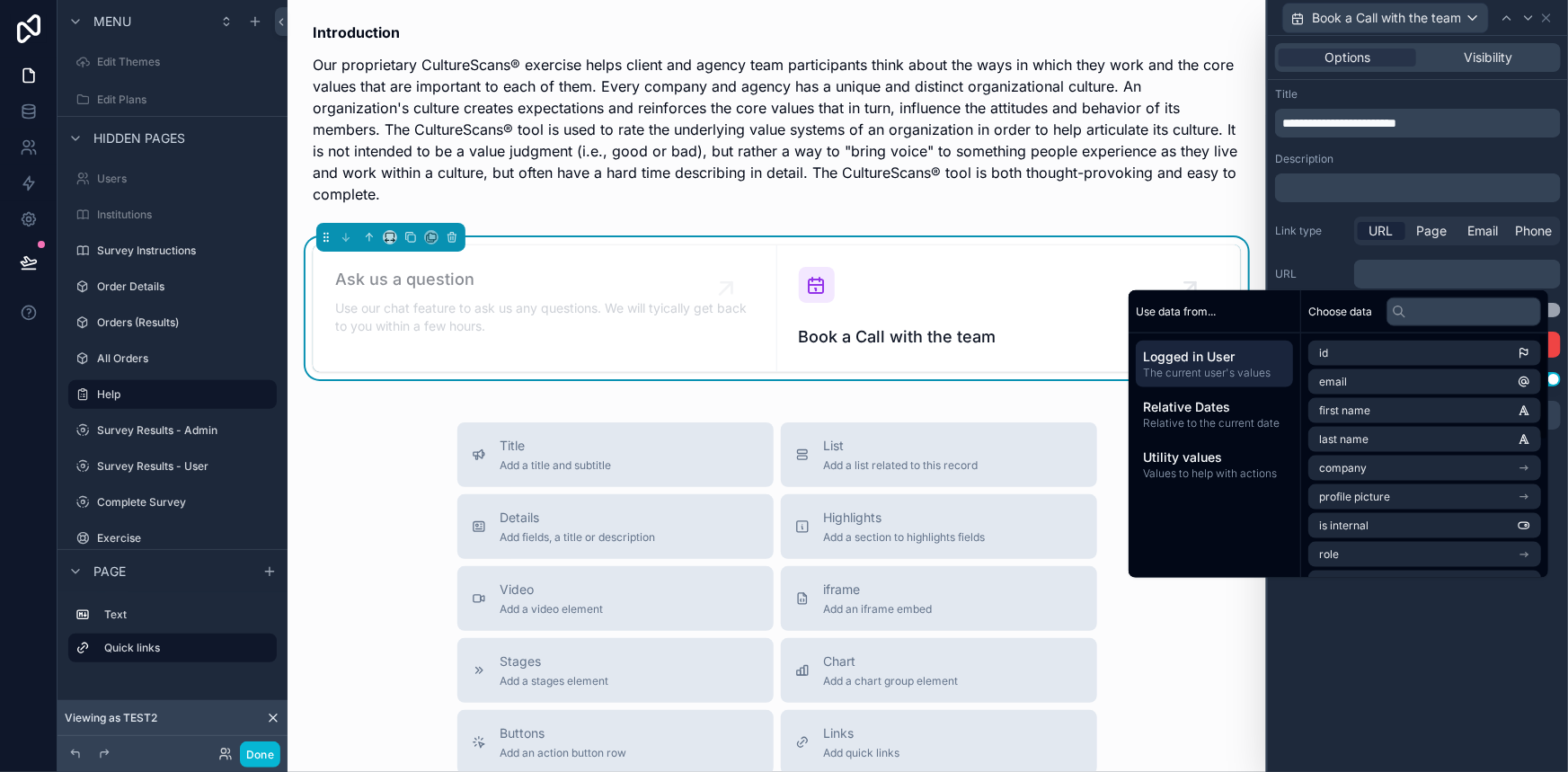
click at [1413, 268] on p "﻿" at bounding box center [1459, 274] width 196 height 18
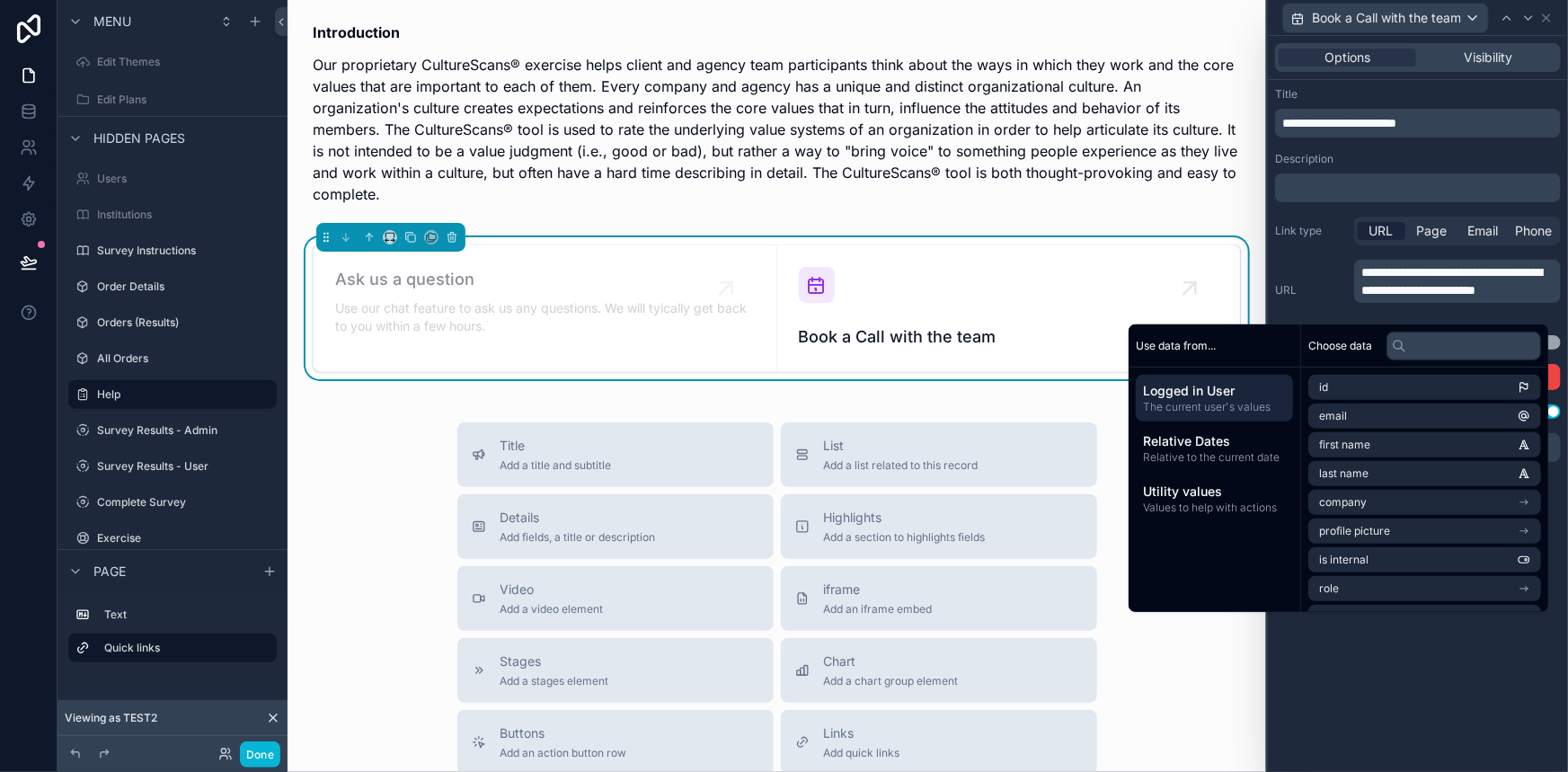
click at [1396, 689] on div "**********" at bounding box center [1418, 404] width 300 height 736
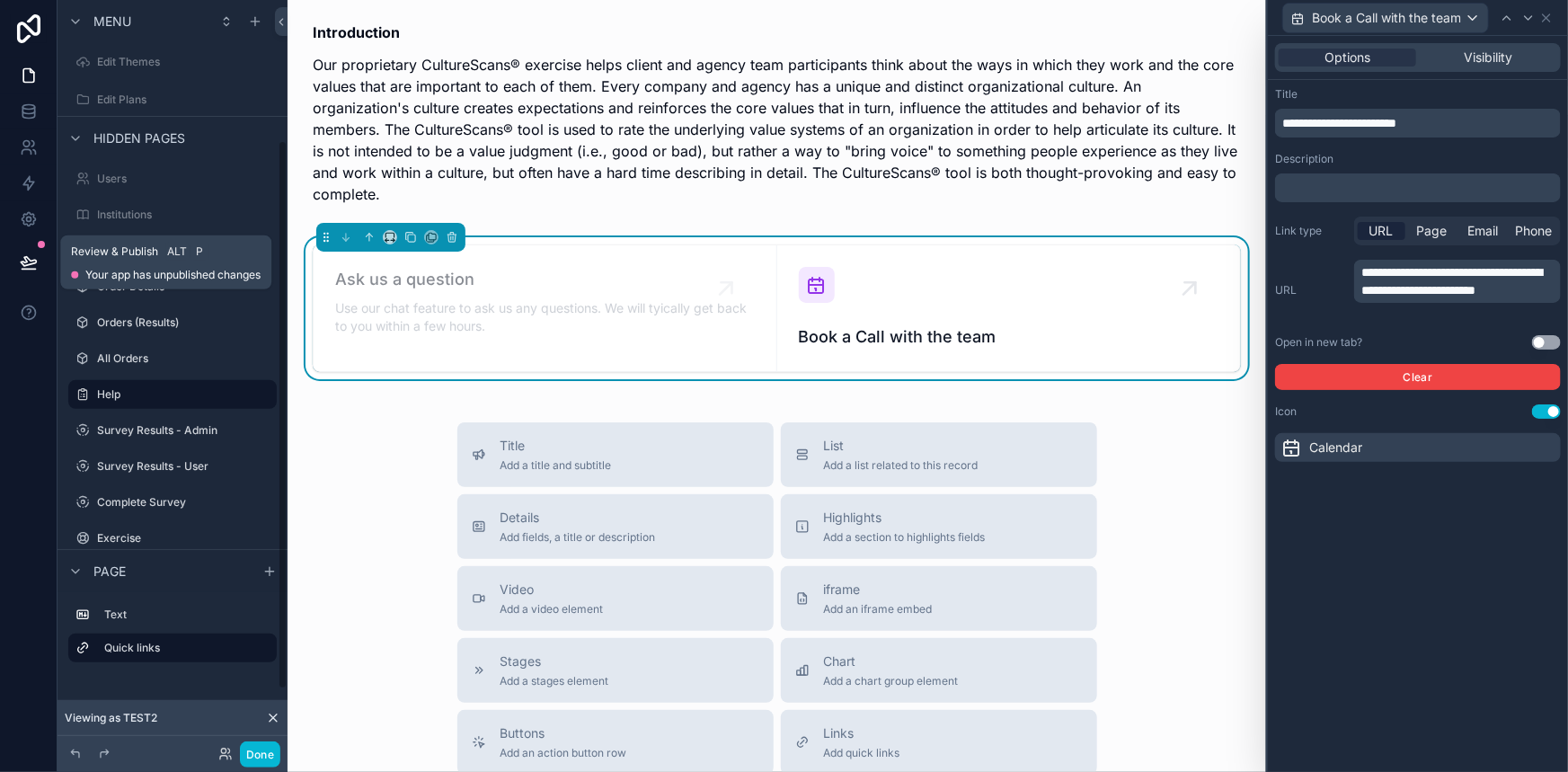
click at [37, 262] on button at bounding box center [28, 262] width 39 height 51
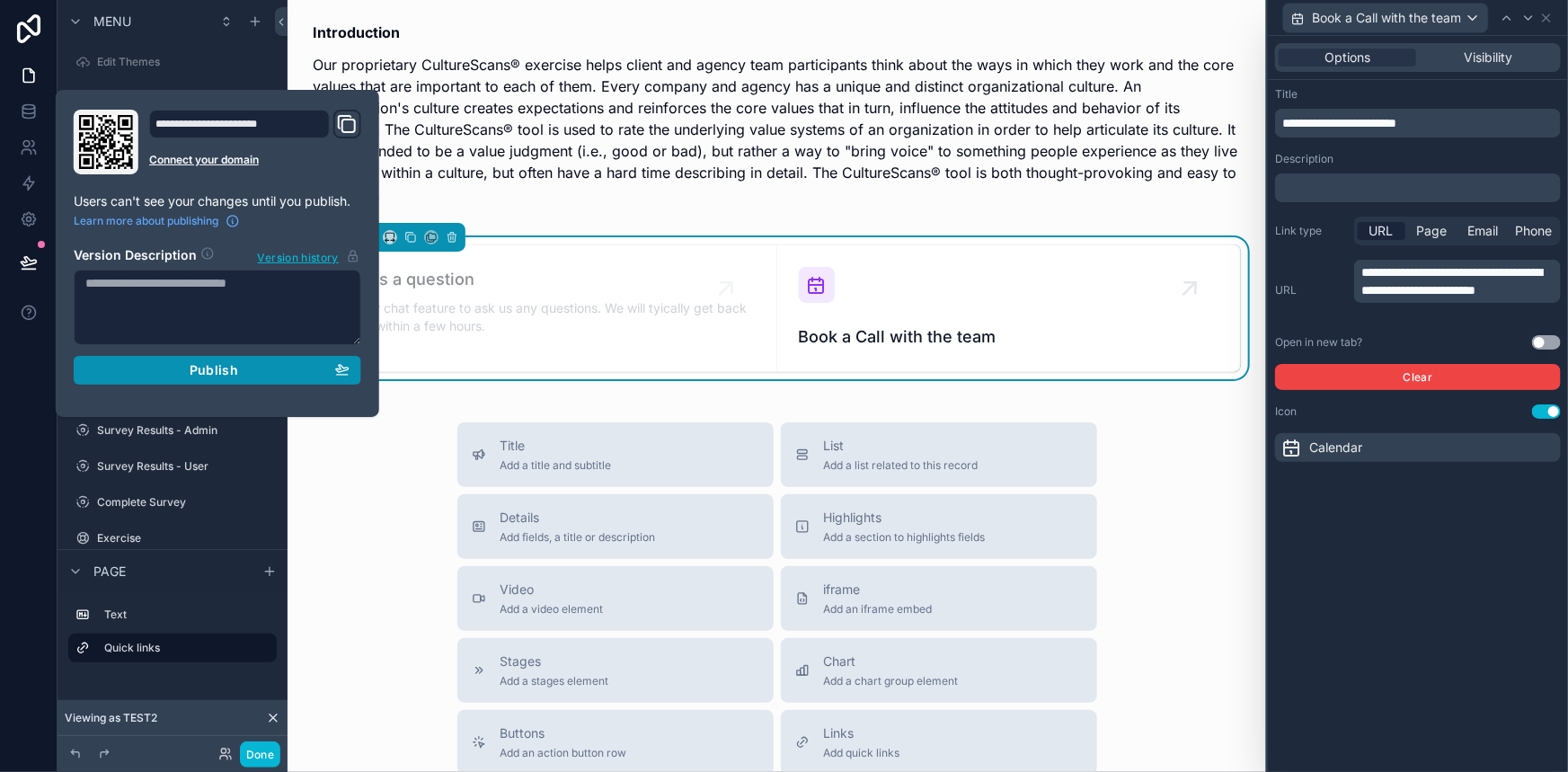
click at [141, 369] on div "Publish" at bounding box center [217, 369] width 264 height 16
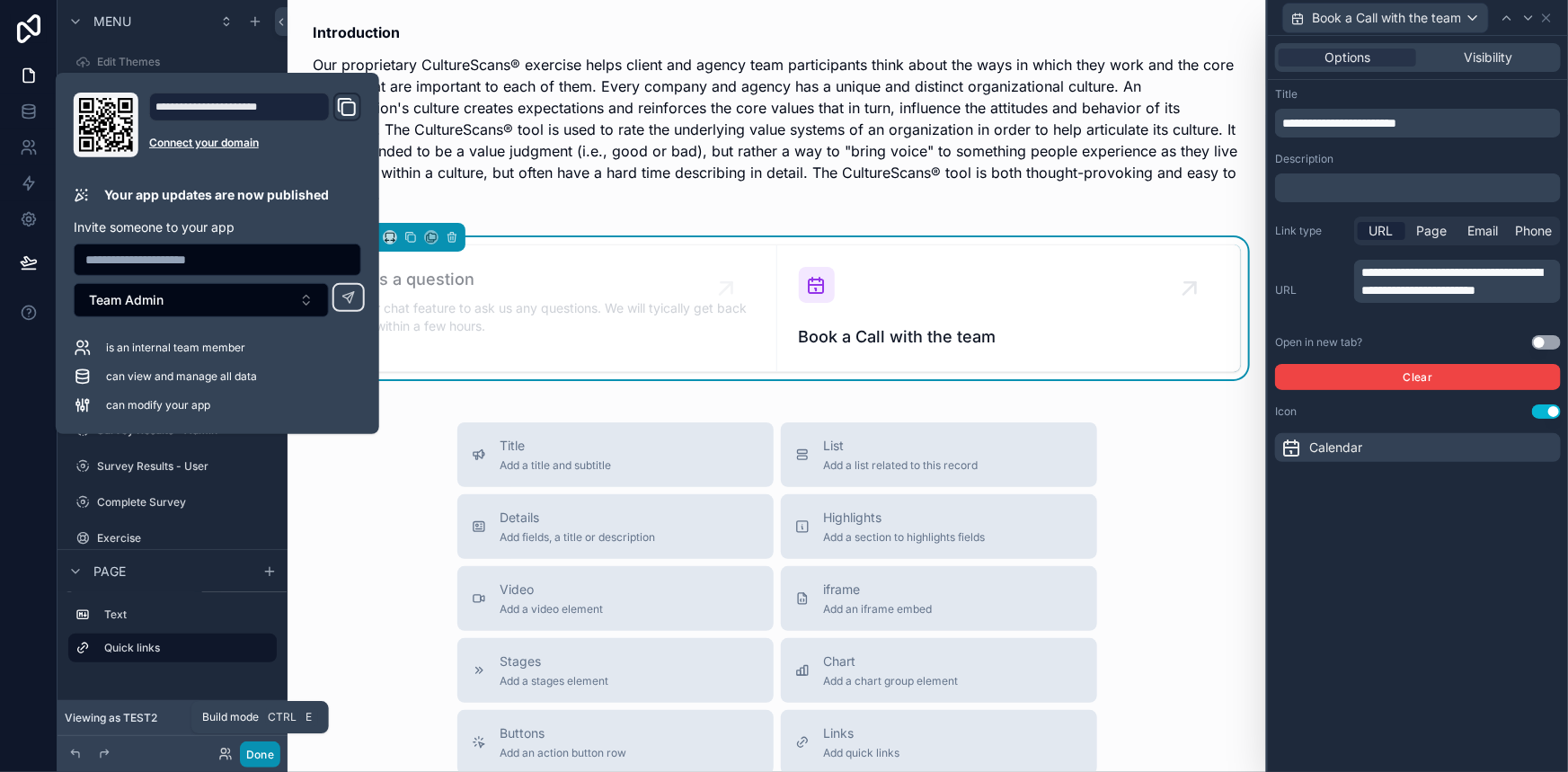
click at [262, 754] on button "Done" at bounding box center [260, 754] width 40 height 26
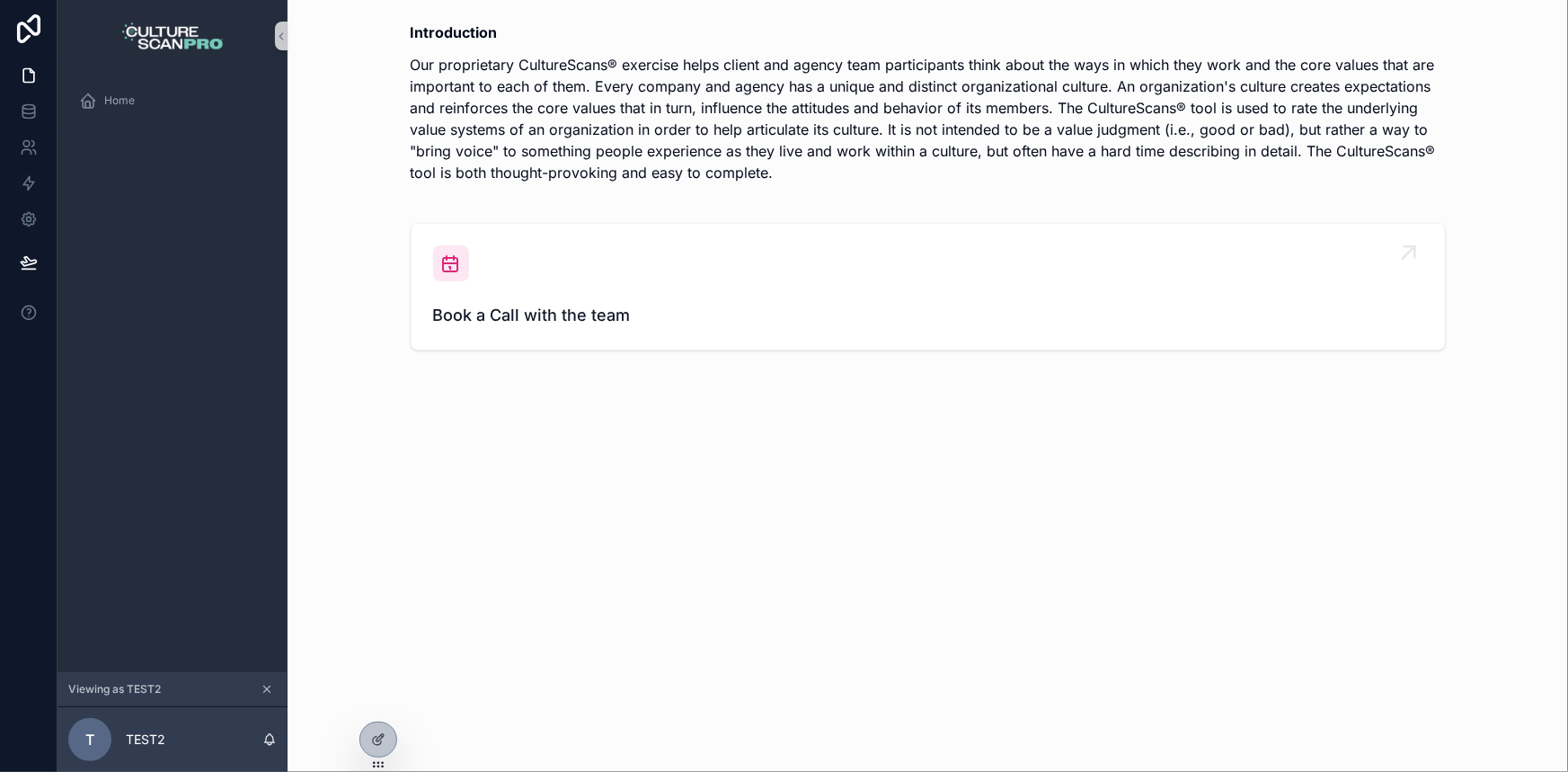
click at [445, 270] on icon "scrollable content" at bounding box center [451, 263] width 22 height 22
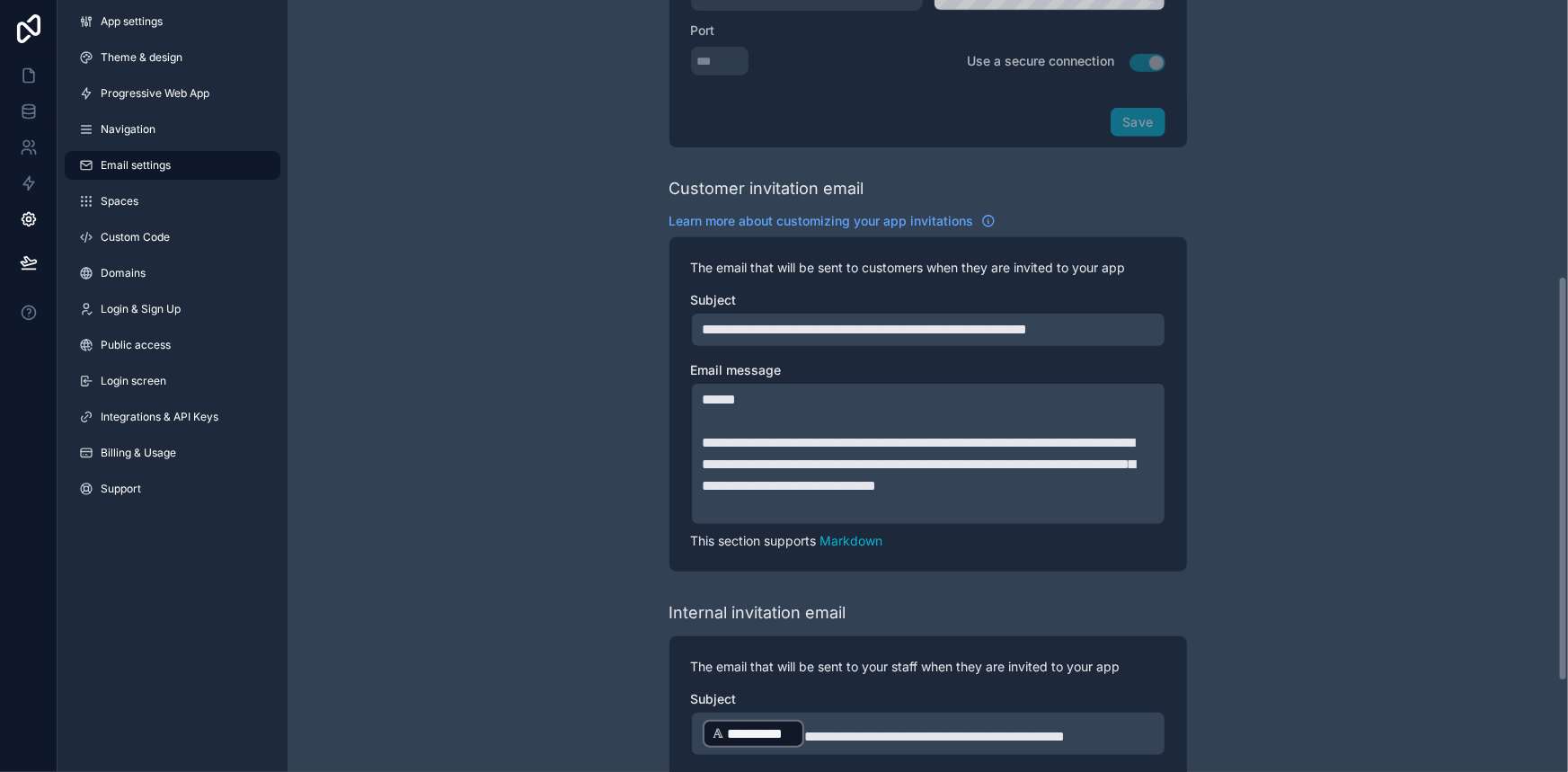
scroll to position [524, 0]
